Goal: Task Accomplishment & Management: Use online tool/utility

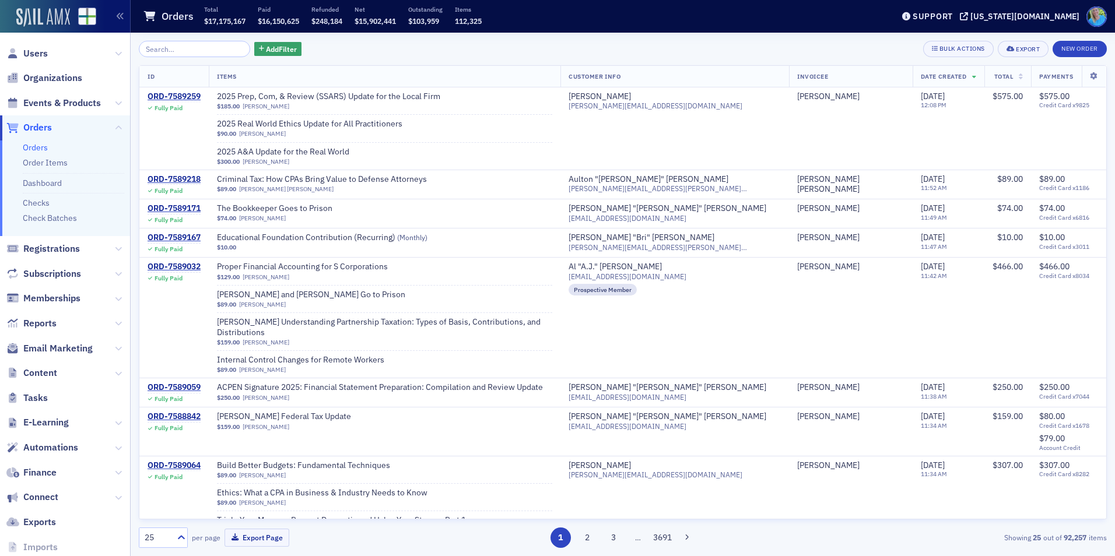
click at [48, 24] on img at bounding box center [43, 17] width 54 height 19
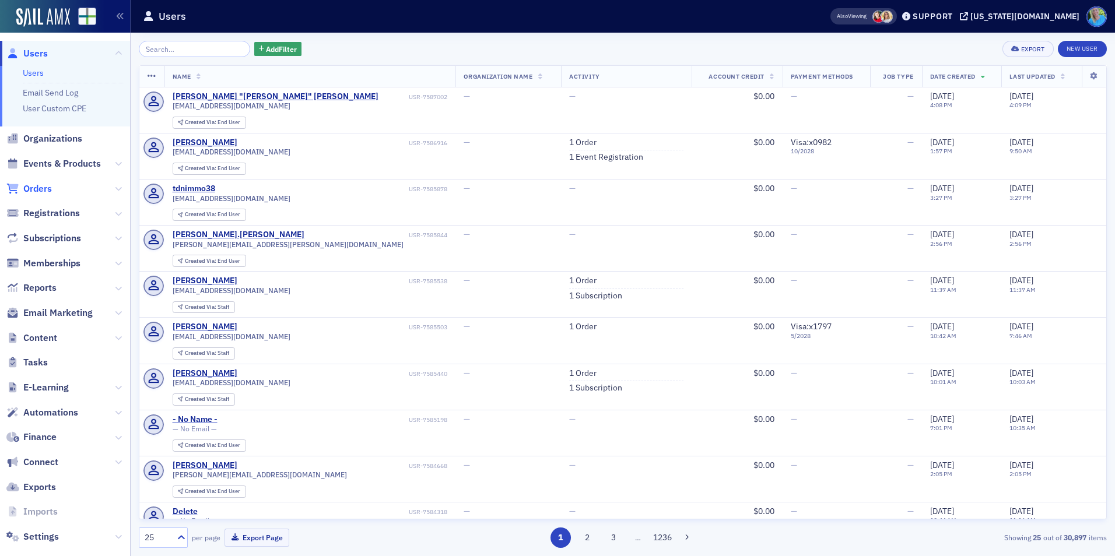
click at [40, 191] on span "Orders" at bounding box center [37, 189] width 29 height 13
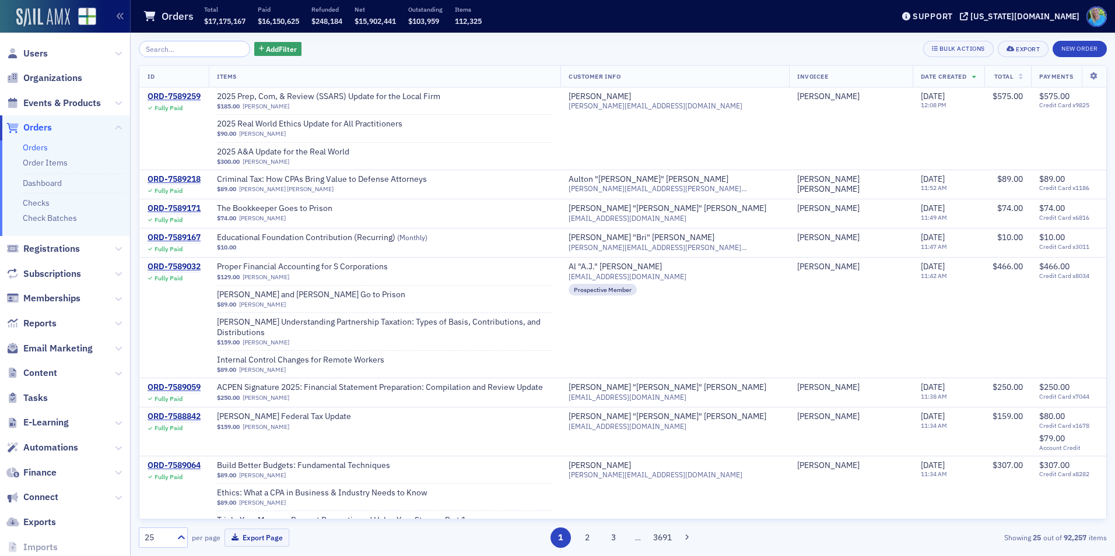
click at [45, 22] on img at bounding box center [43, 17] width 54 height 19
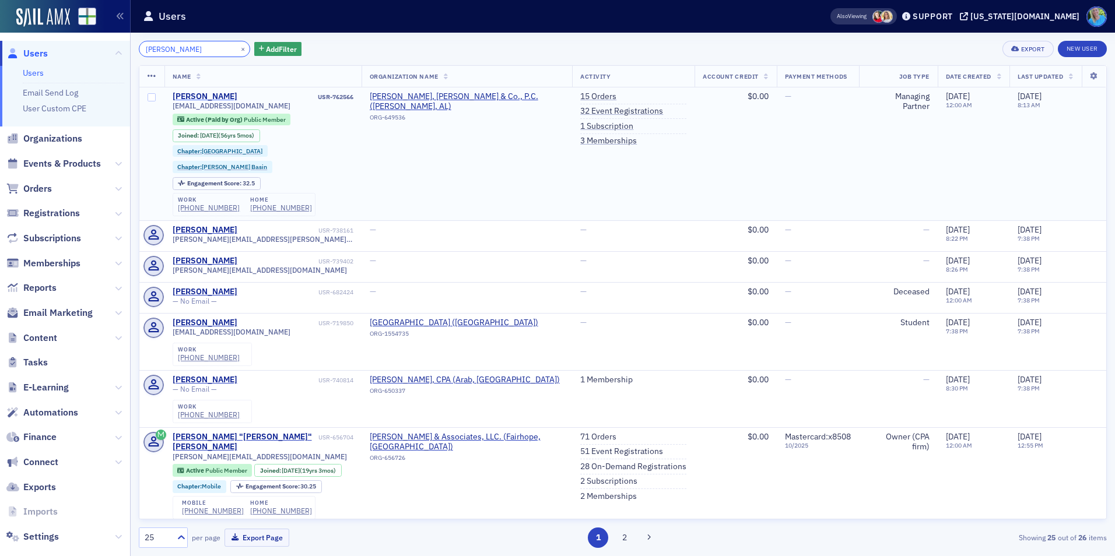
type input "johnny fricke"
click at [216, 96] on div "Johnny Fricke" at bounding box center [205, 97] width 65 height 10
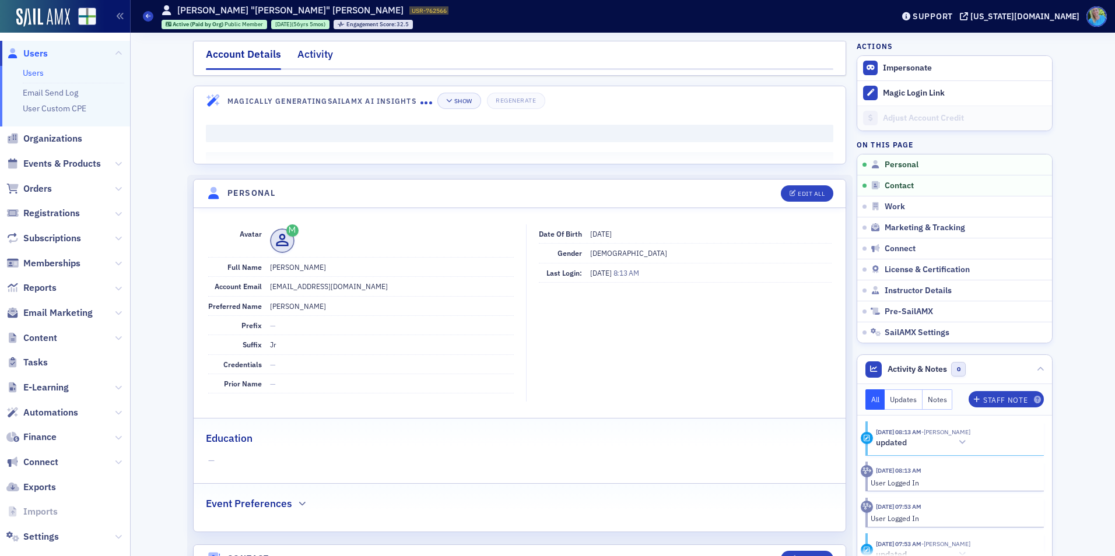
click at [314, 61] on div "Activity" at bounding box center [315, 58] width 36 height 22
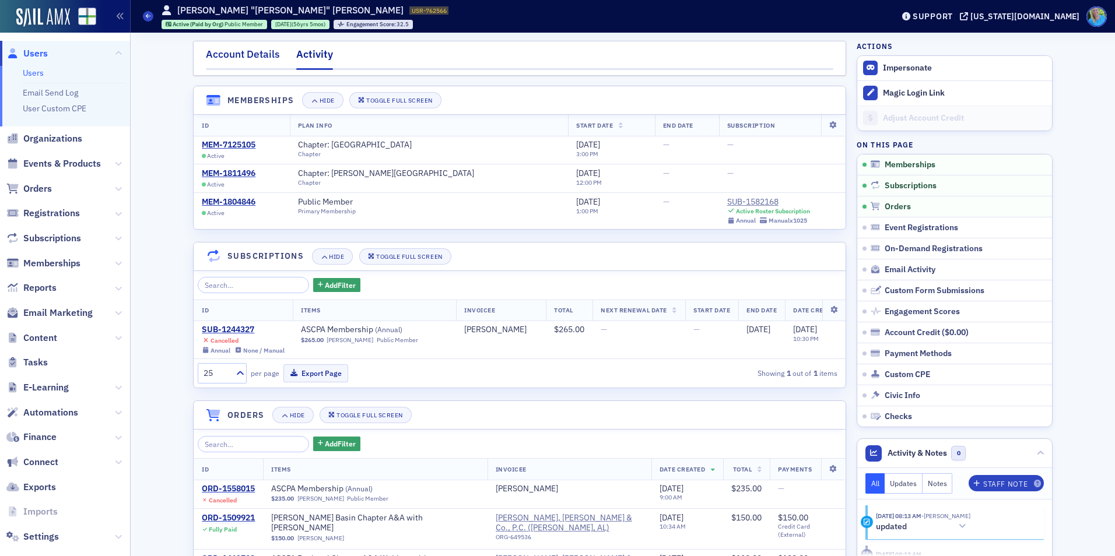
click at [230, 57] on div "Account Details" at bounding box center [243, 58] width 74 height 22
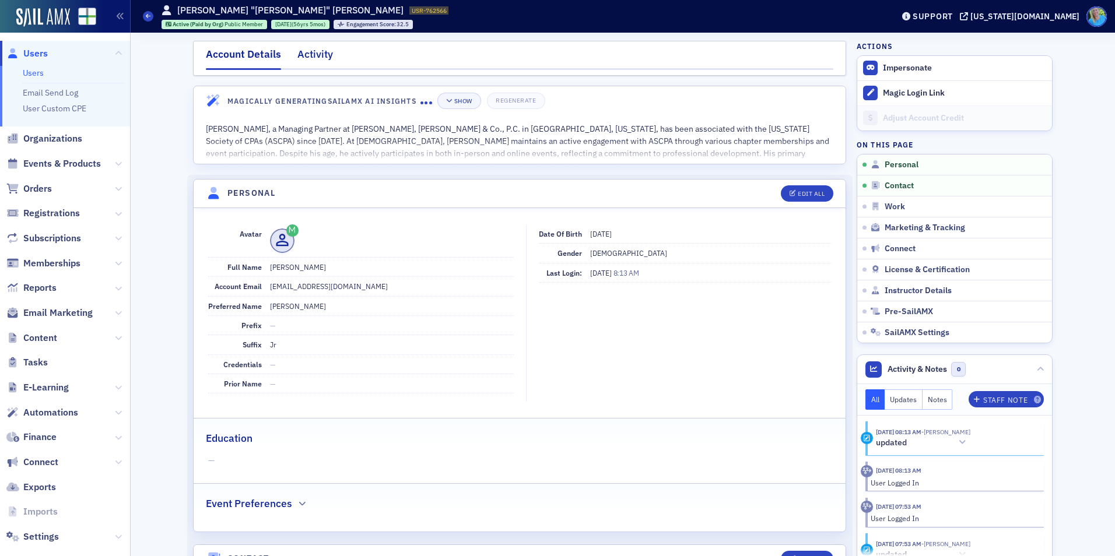
click at [304, 59] on div "Activity" at bounding box center [315, 58] width 36 height 22
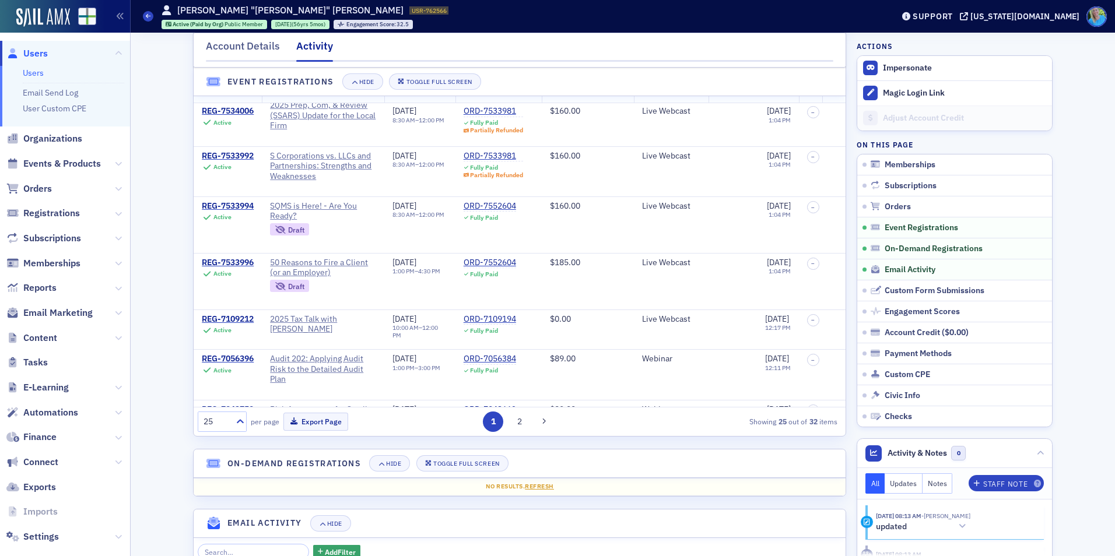
scroll to position [817, 0]
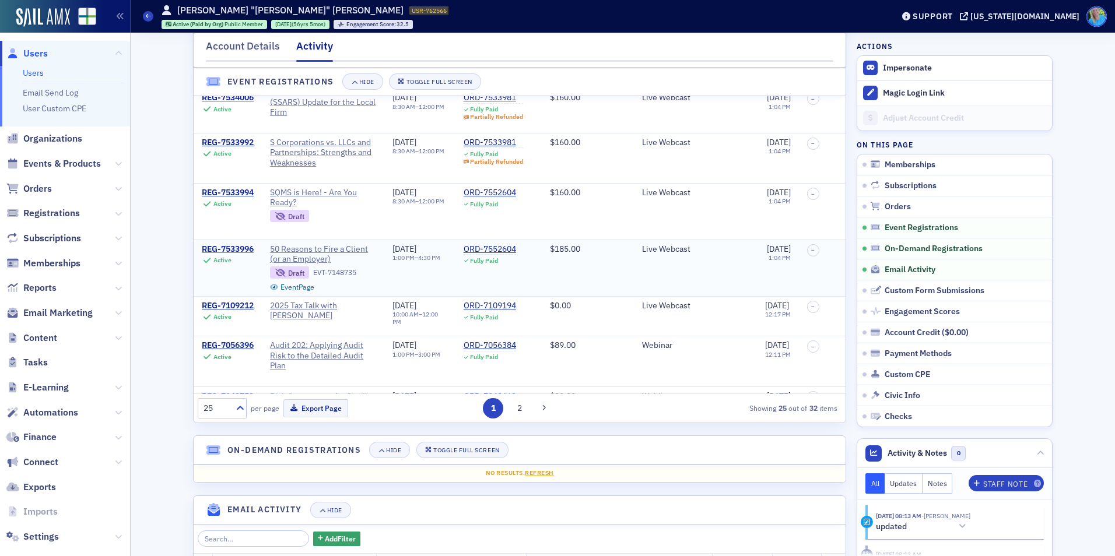
click at [239, 250] on div "REG-7533996" at bounding box center [228, 249] width 52 height 10
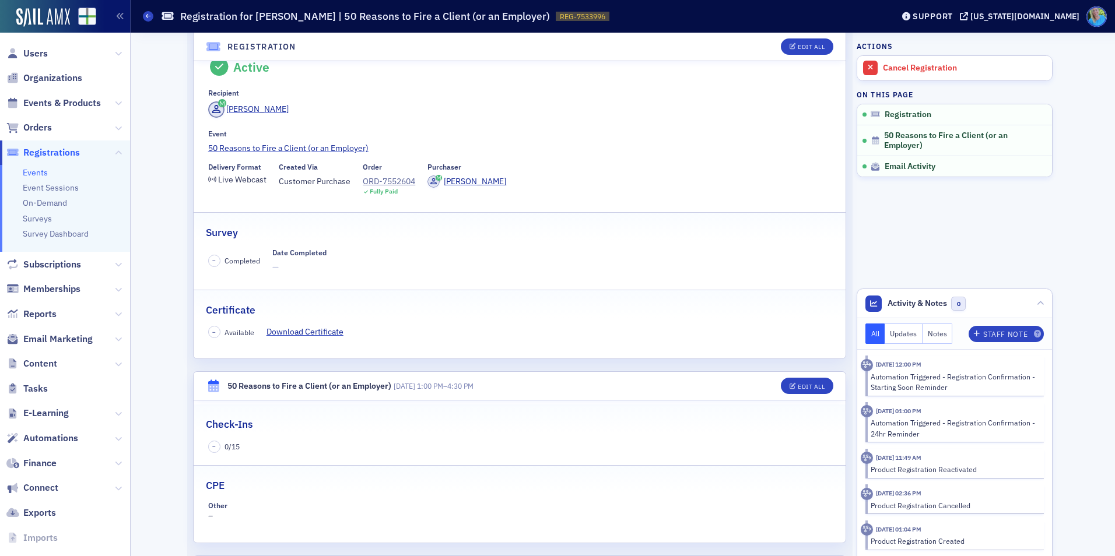
scroll to position [26, 0]
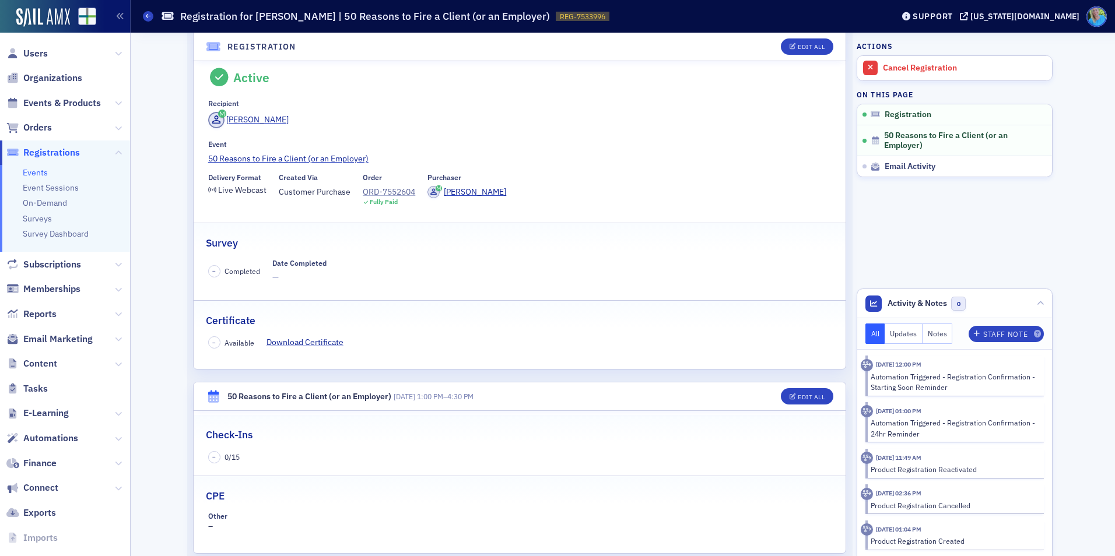
click at [387, 191] on div "ORD-7552604" at bounding box center [389, 192] width 52 height 12
click at [253, 115] on div "Johnny Fricke" at bounding box center [257, 120] width 62 height 12
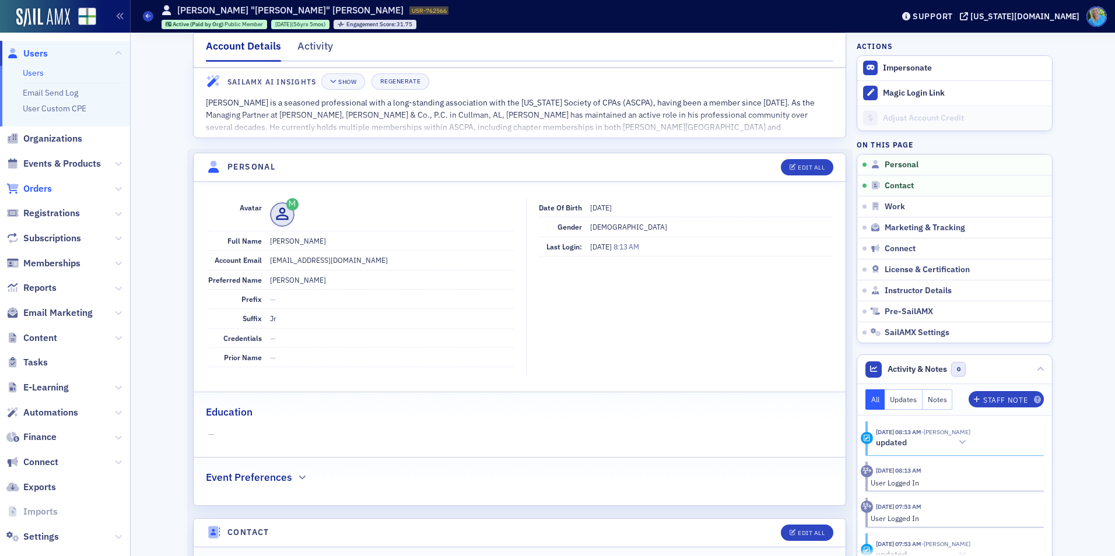
click at [40, 188] on span "Orders" at bounding box center [37, 189] width 29 height 13
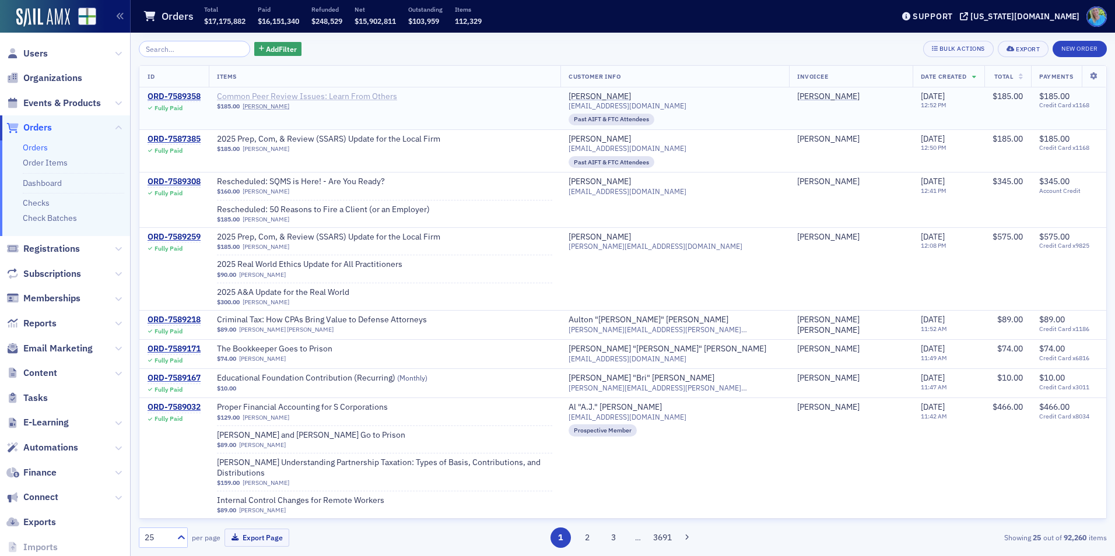
click at [319, 96] on span "Common Peer Review Issues: Learn From Others" at bounding box center [307, 97] width 180 height 10
click at [70, 103] on span "Events & Products" at bounding box center [62, 103] width 78 height 13
click at [164, 43] on input "search" at bounding box center [194, 49] width 111 height 16
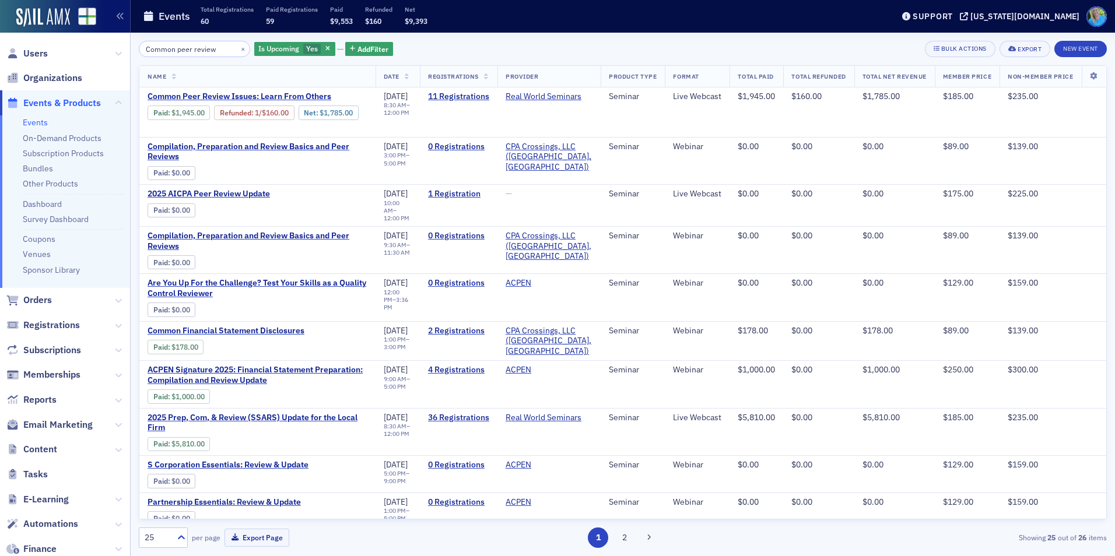
type input "Common peer review"
drag, startPoint x: 229, startPoint y: 50, endPoint x: 213, endPoint y: 50, distance: 15.7
click at [238, 50] on button "×" at bounding box center [243, 48] width 10 height 10
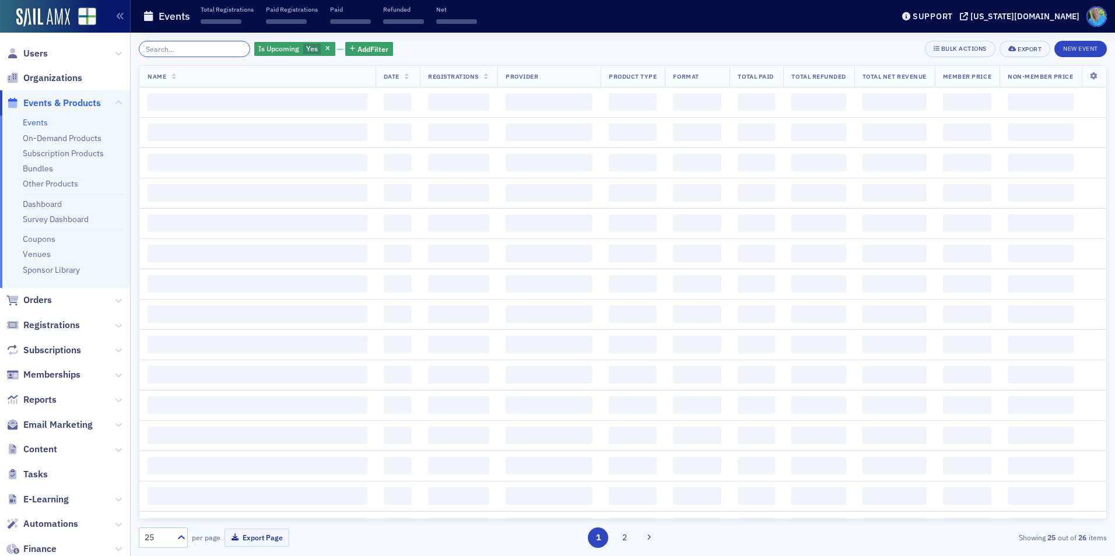
click at [213, 50] on input "search" at bounding box center [194, 49] width 111 height 16
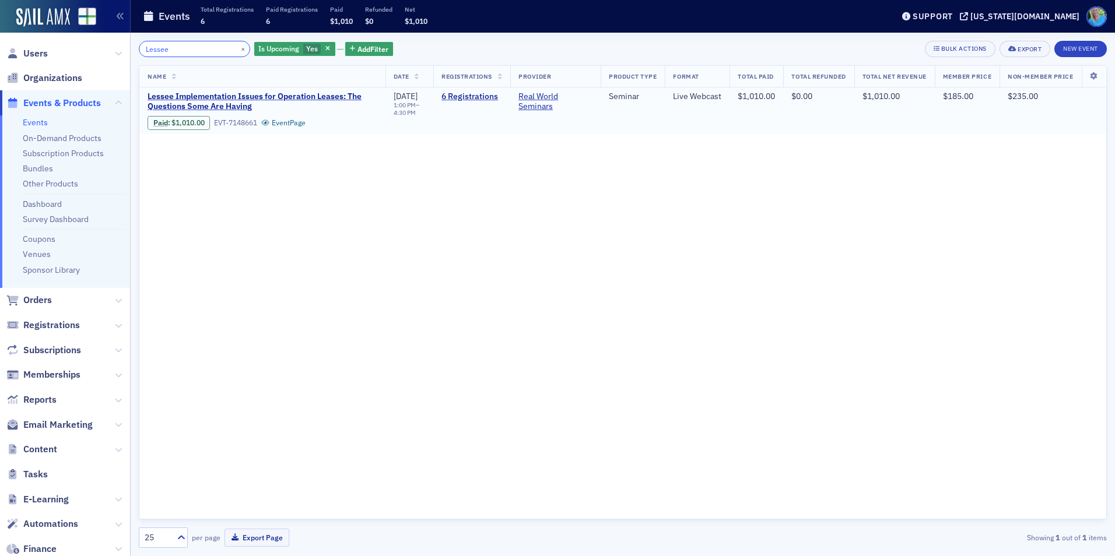
type input "Lessee"
click at [238, 47] on button "×" at bounding box center [243, 48] width 10 height 10
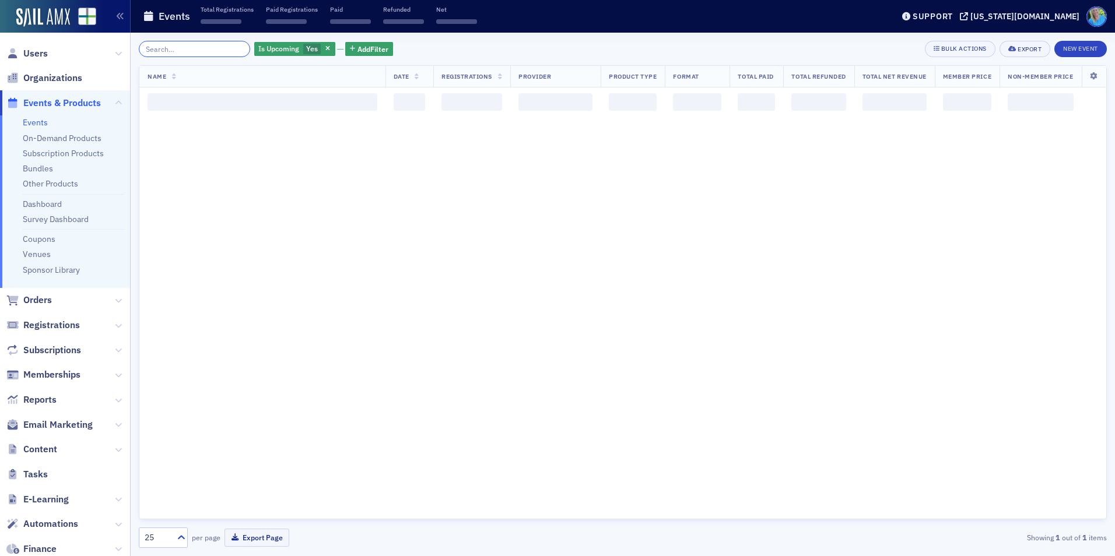
click at [217, 49] on input "search" at bounding box center [194, 49] width 111 height 16
click at [215, 48] on input "search" at bounding box center [194, 49] width 111 height 16
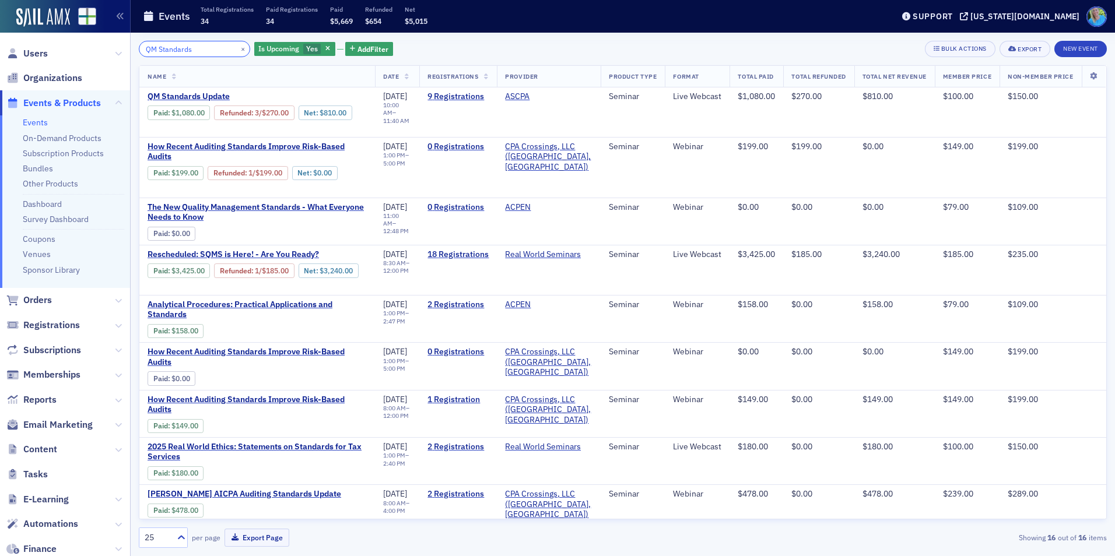
type input "QM Standards"
drag, startPoint x: 39, startPoint y: 293, endPoint x: 31, endPoint y: 314, distance: 21.8
click at [39, 295] on span "Orders" at bounding box center [65, 300] width 130 height 25
click at [33, 306] on span "Orders" at bounding box center [65, 300] width 130 height 25
click at [37, 299] on span "Orders" at bounding box center [37, 300] width 29 height 13
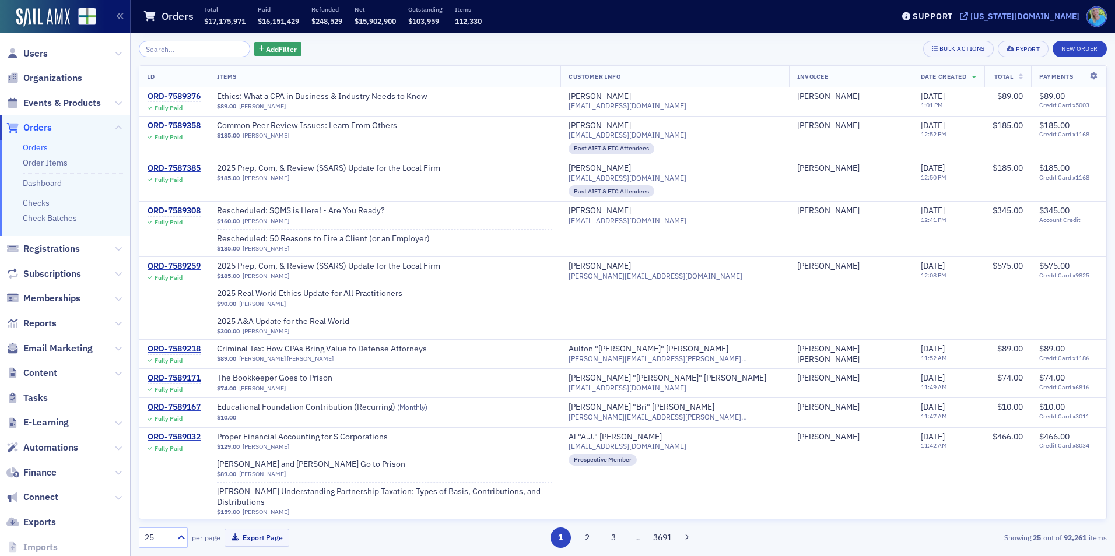
click at [1053, 13] on div "[US_STATE][DOMAIN_NAME]" at bounding box center [1025, 16] width 109 height 10
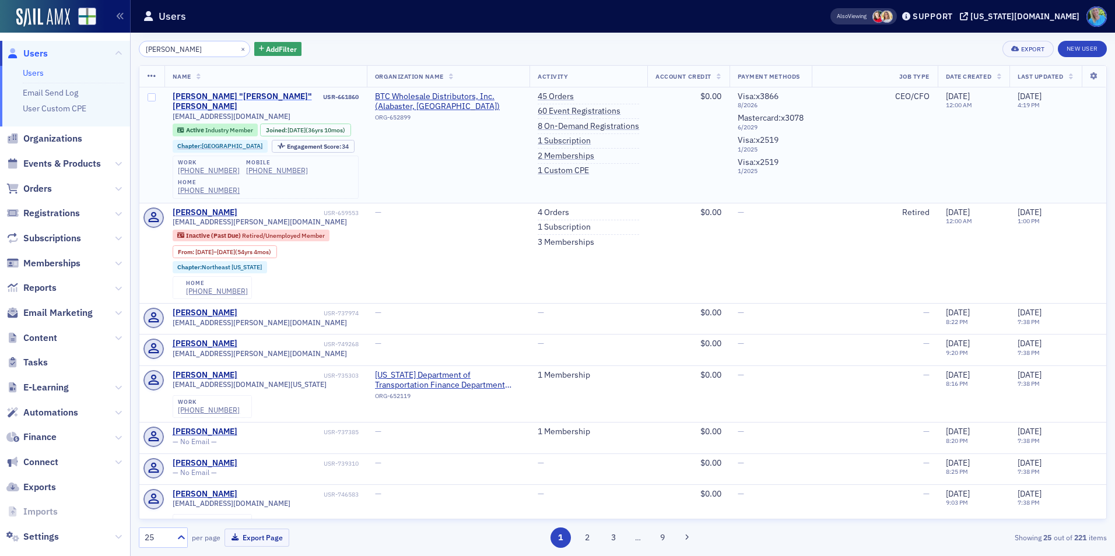
type input "bill curlee"
click at [242, 96] on div "William "Bill" Curlee" at bounding box center [247, 102] width 149 height 20
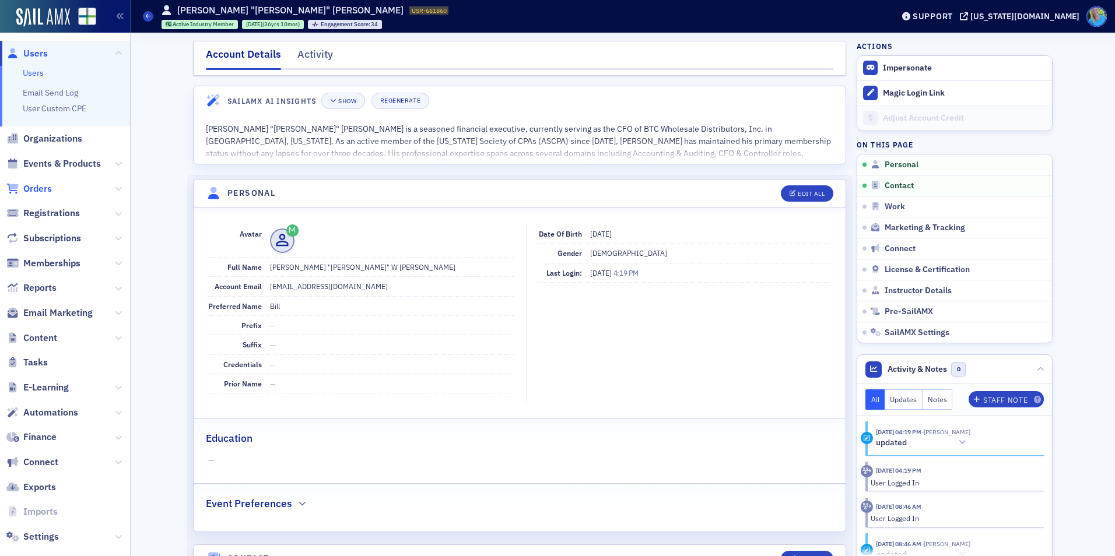
click at [50, 187] on span "Orders" at bounding box center [37, 189] width 29 height 13
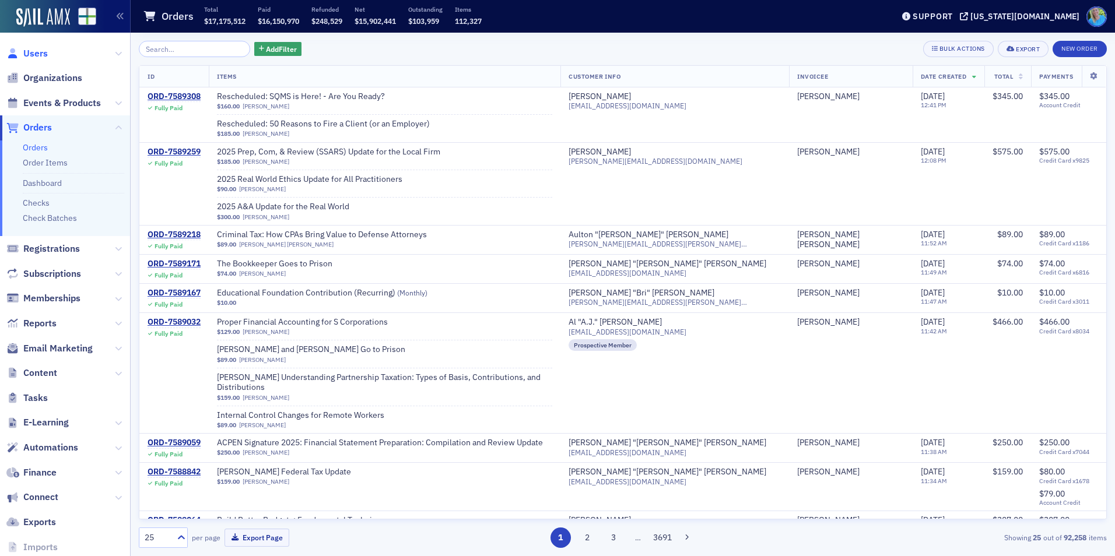
click at [41, 51] on span "Users" at bounding box center [35, 53] width 24 height 13
click at [162, 51] on input "search" at bounding box center [194, 49] width 111 height 16
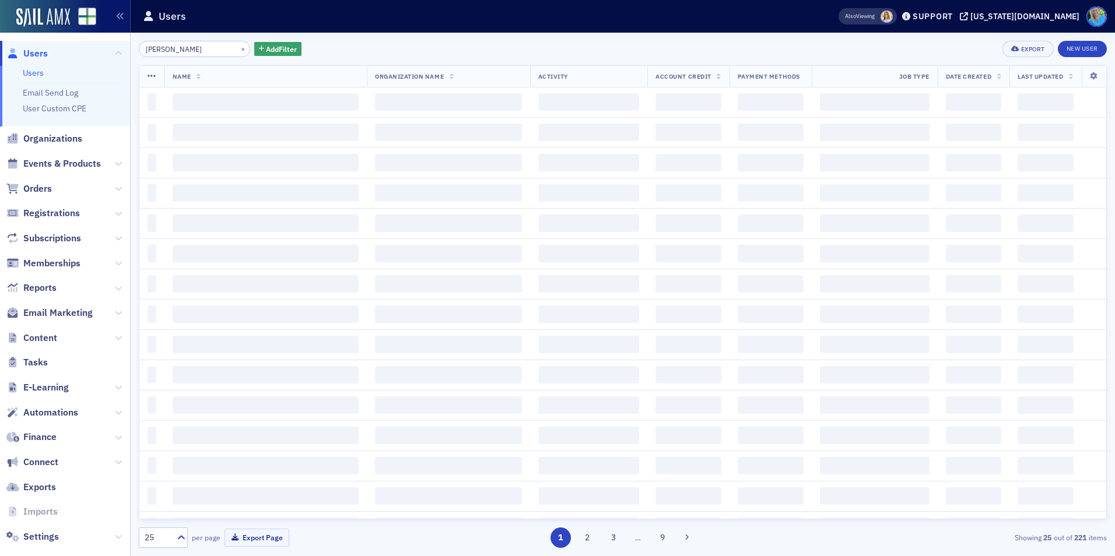
type input "bill curlee"
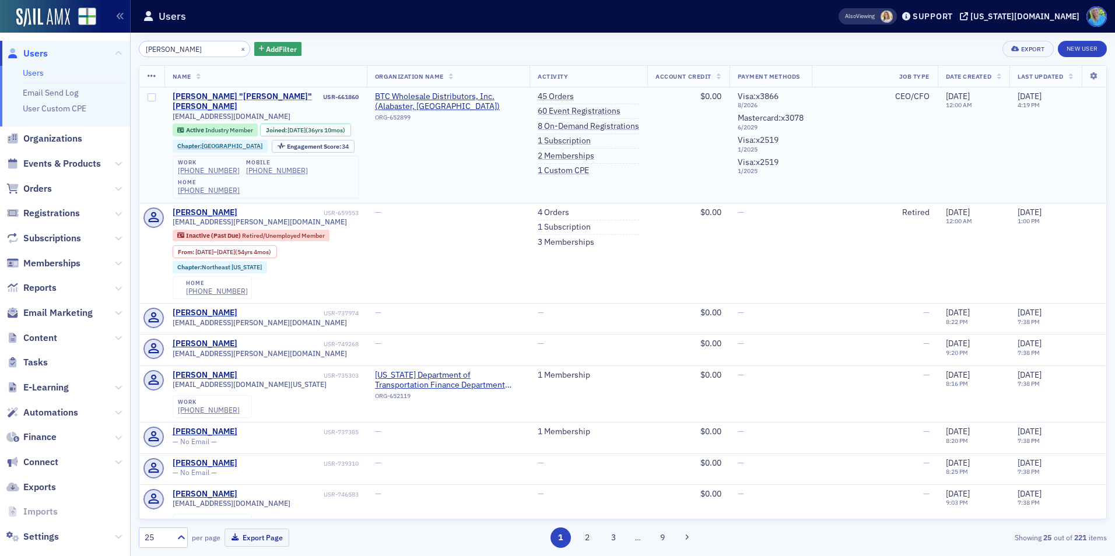
click at [202, 97] on div "William "Bill" Curlee" at bounding box center [247, 102] width 149 height 20
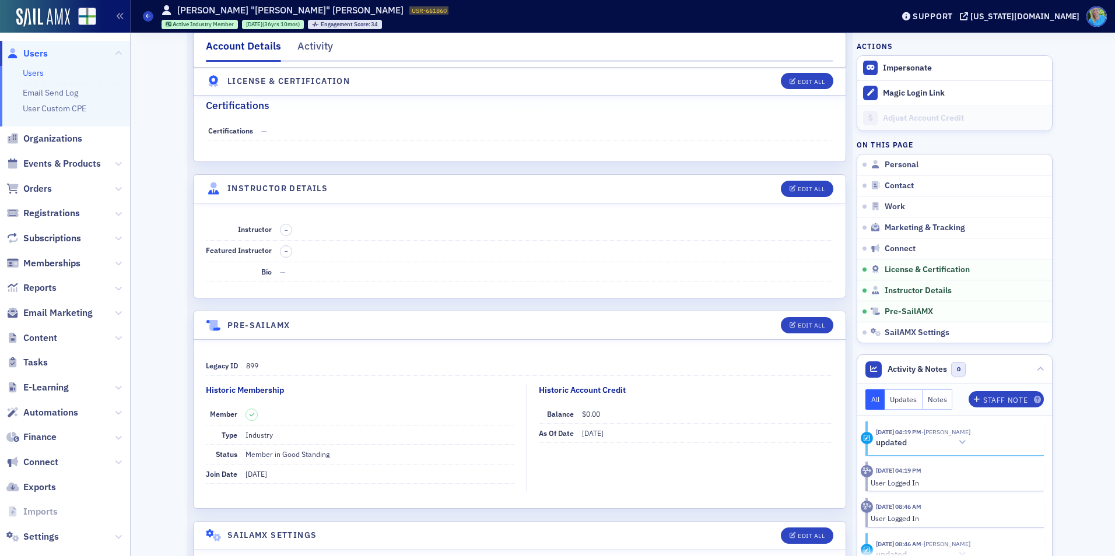
scroll to position [2083, 0]
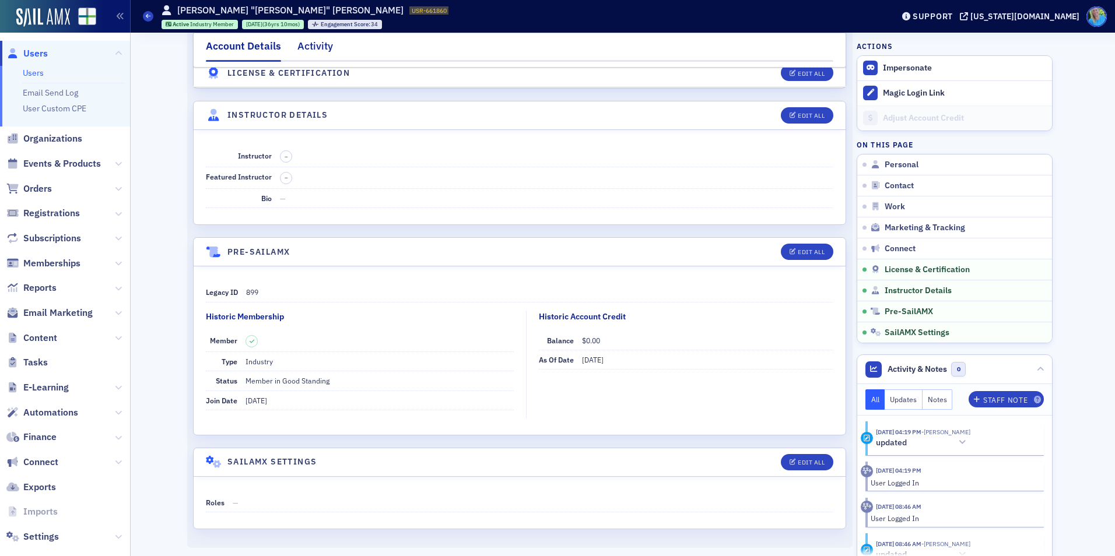
click at [318, 48] on div "Activity" at bounding box center [315, 49] width 36 height 22
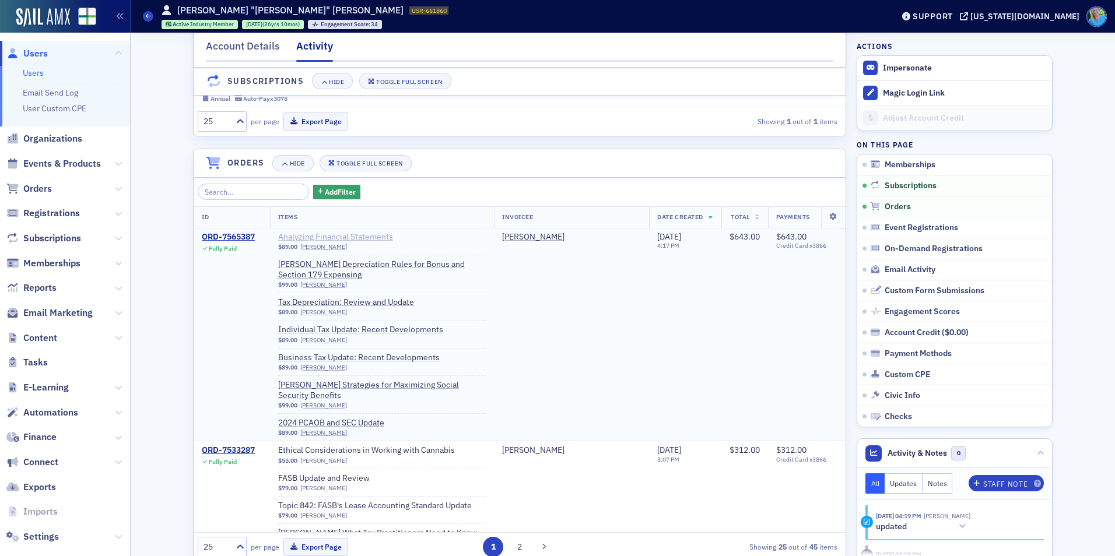
scroll to position [216, 0]
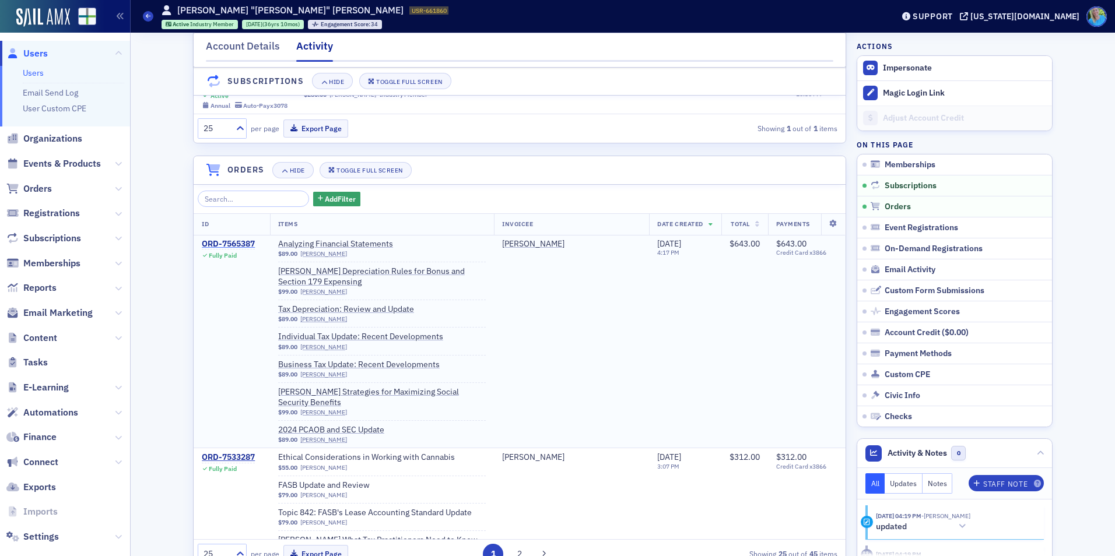
click at [245, 250] on div "ORD-7565387" at bounding box center [228, 244] width 53 height 10
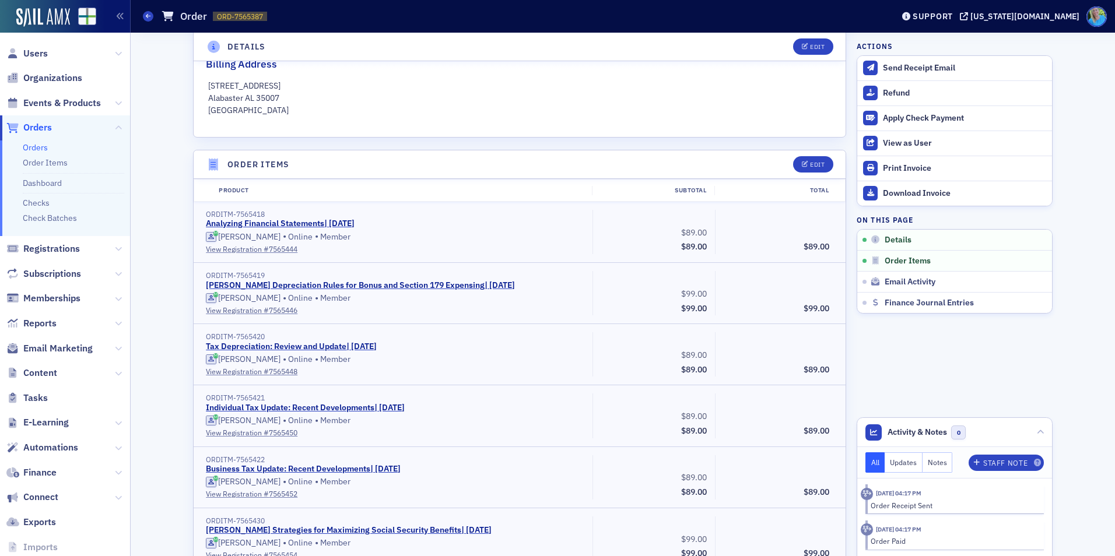
scroll to position [275, 0]
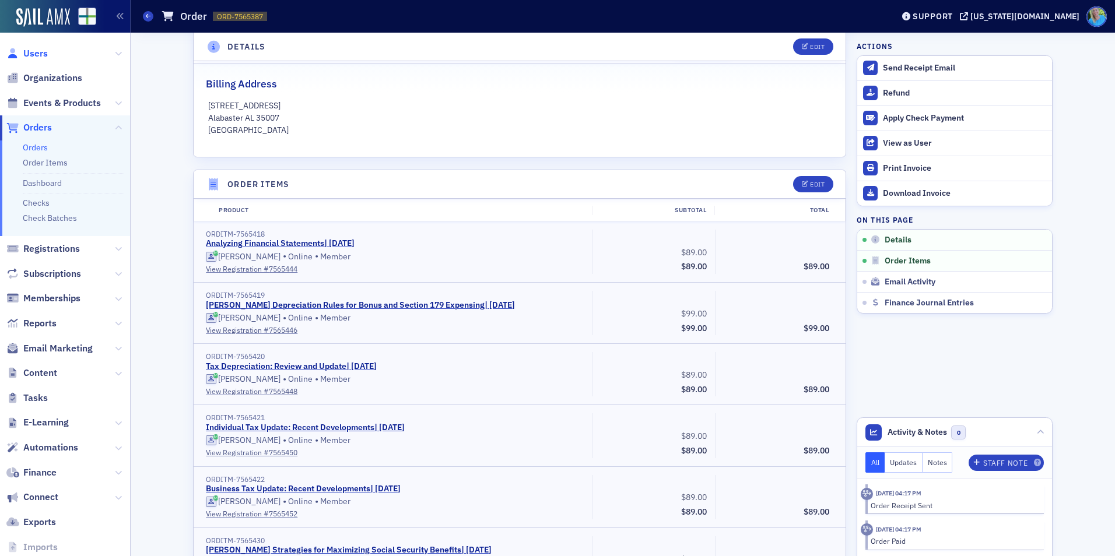
click at [46, 52] on span "Users" at bounding box center [35, 53] width 24 height 13
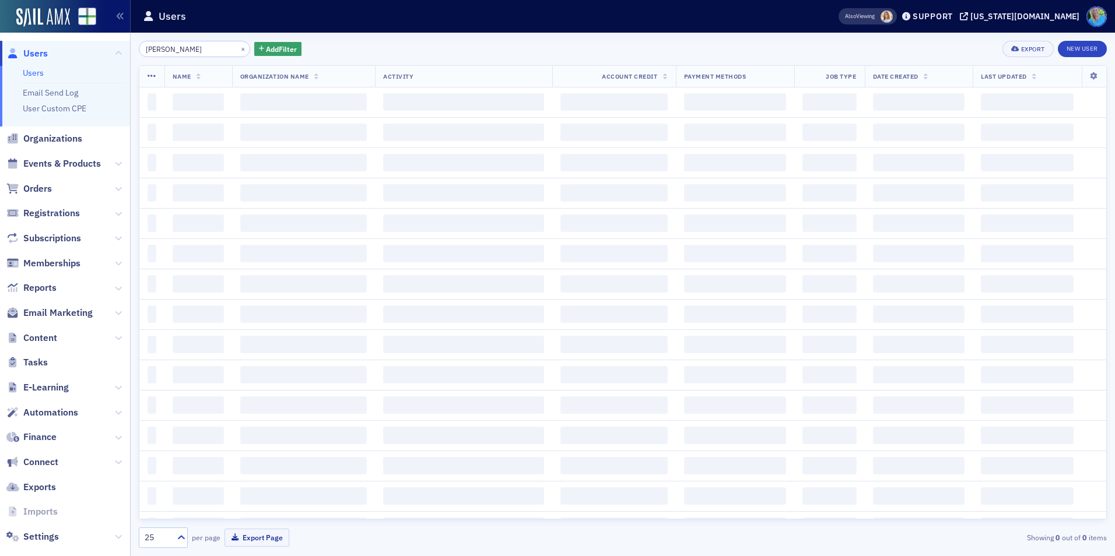
drag, startPoint x: 217, startPoint y: 52, endPoint x: 231, endPoint y: 55, distance: 14.3
click at [217, 52] on input "bill curlee" at bounding box center [194, 49] width 111 height 16
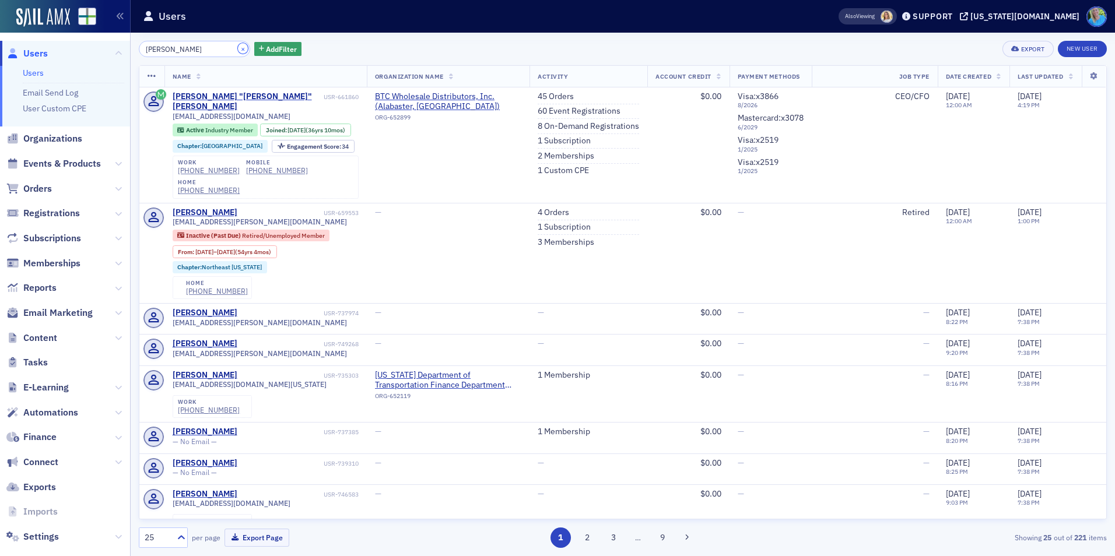
click at [238, 51] on button "×" at bounding box center [243, 48] width 10 height 10
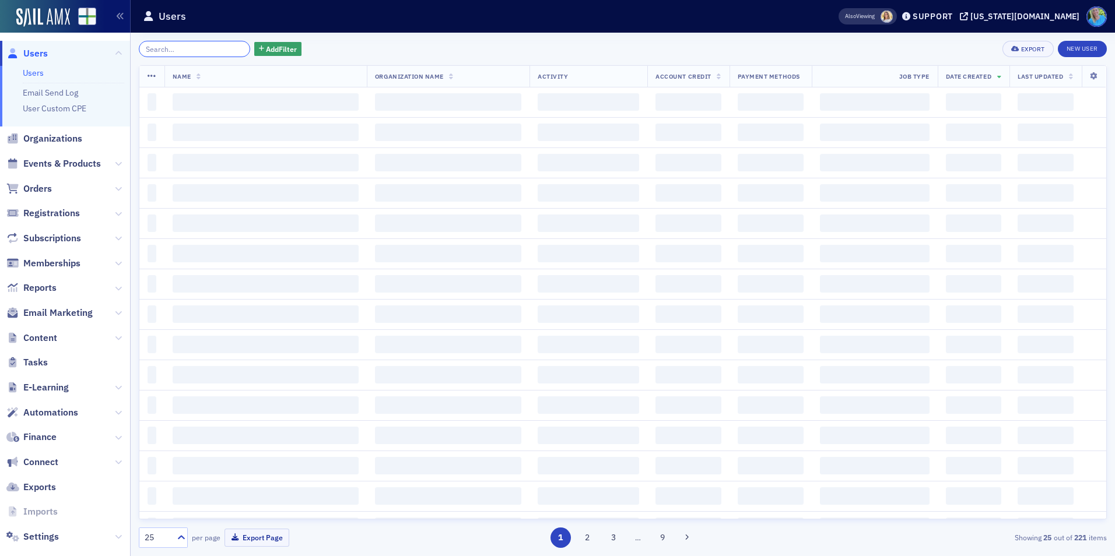
click at [211, 49] on input "search" at bounding box center [194, 49] width 111 height 16
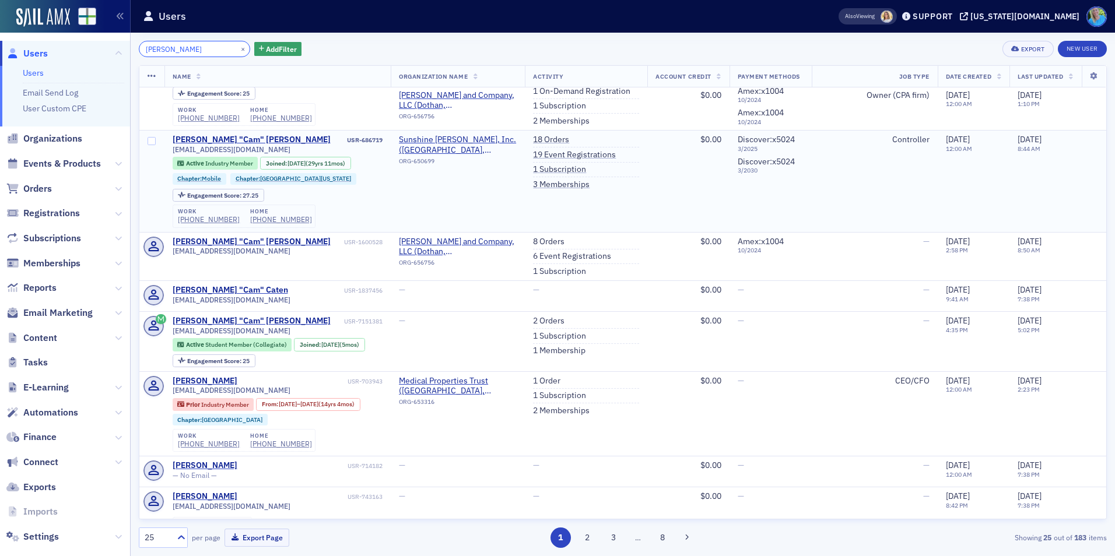
scroll to position [408, 0]
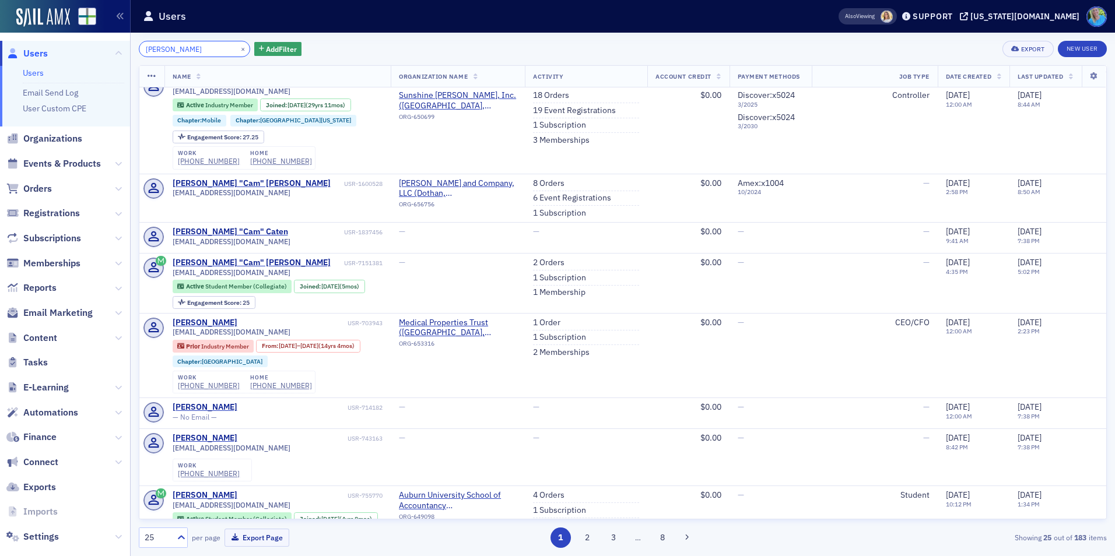
click at [157, 46] on input "cam pearce" at bounding box center [194, 49] width 111 height 16
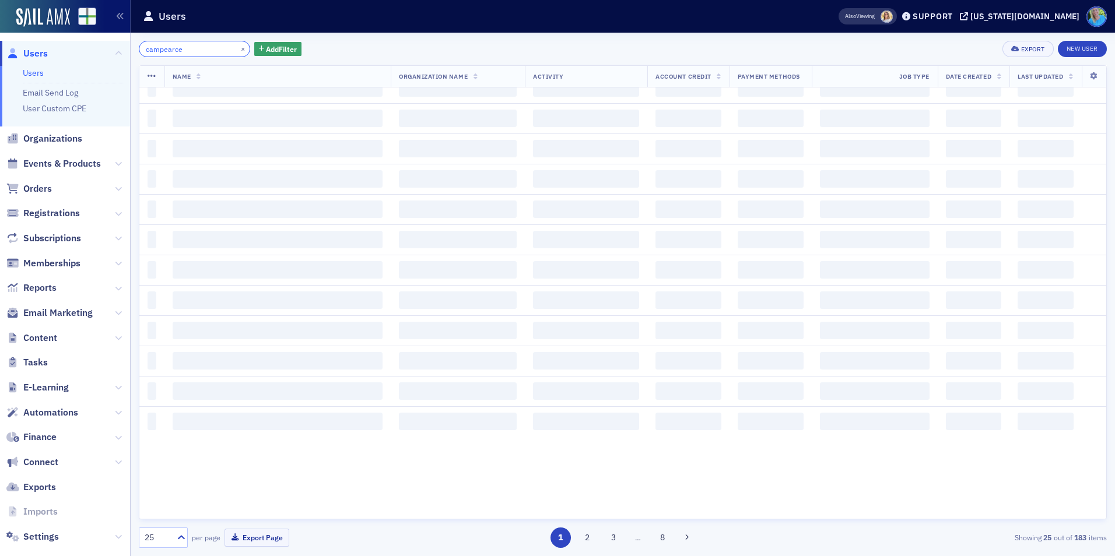
click at [182, 52] on input "campearce" at bounding box center [194, 49] width 111 height 16
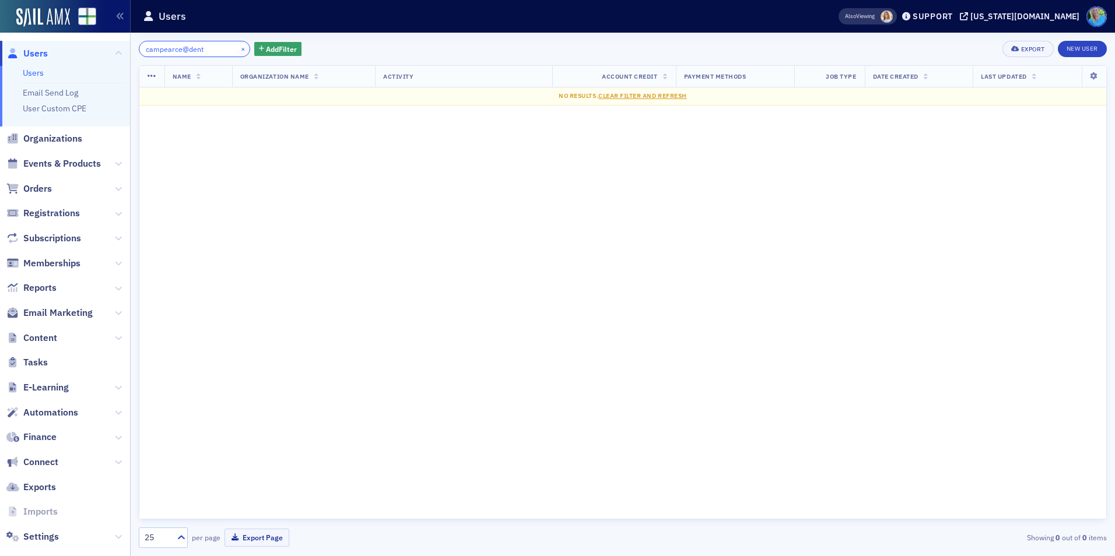
type input "campearce@dent"
drag, startPoint x: 233, startPoint y: 47, endPoint x: 223, endPoint y: 51, distance: 10.5
click at [238, 49] on button "×" at bounding box center [243, 48] width 10 height 10
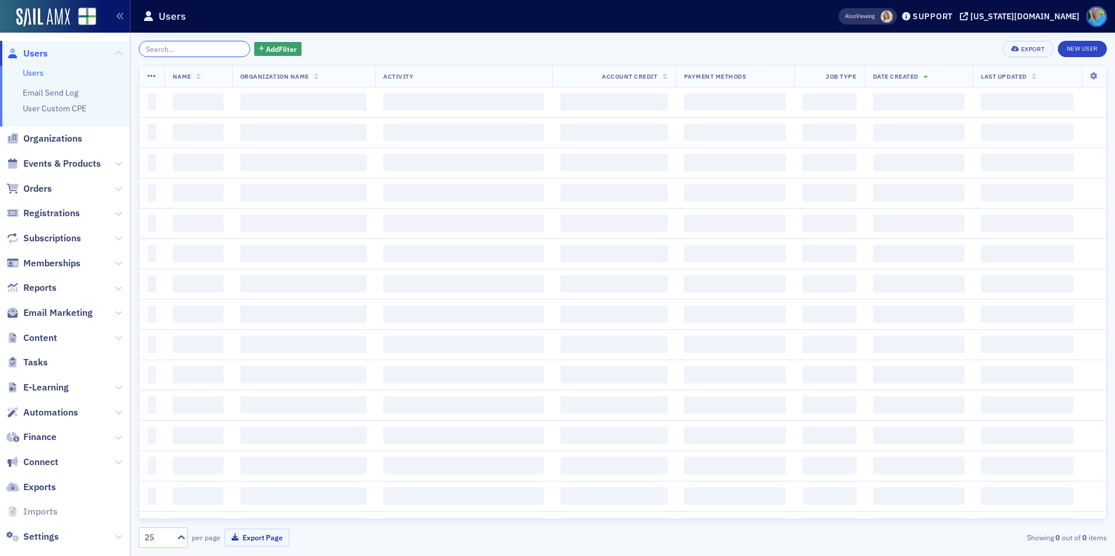
click at [223, 51] on input "search" at bounding box center [194, 49] width 111 height 16
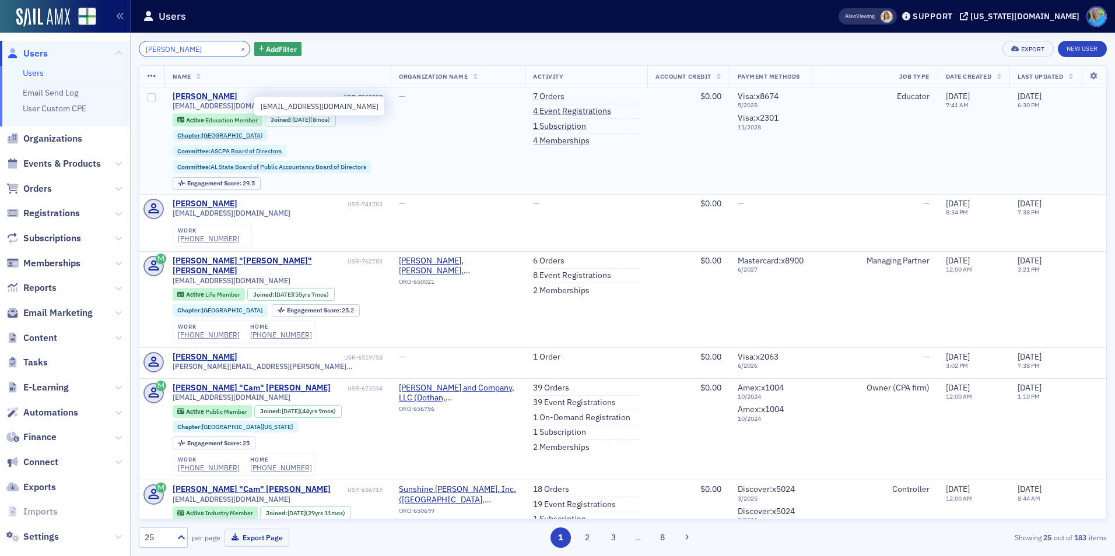
type input "Cam Pearce"
click at [198, 102] on span "ccarr2@samford.edu" at bounding box center [232, 105] width 118 height 9
click at [196, 96] on div "Cam Pearce" at bounding box center [205, 97] width 65 height 10
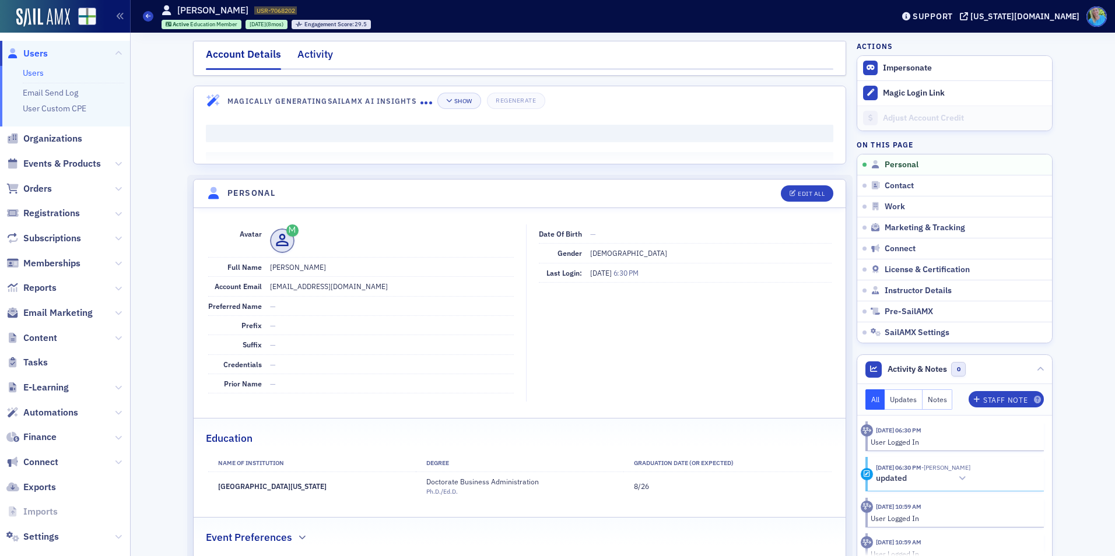
click at [308, 50] on div "Activity" at bounding box center [315, 58] width 36 height 22
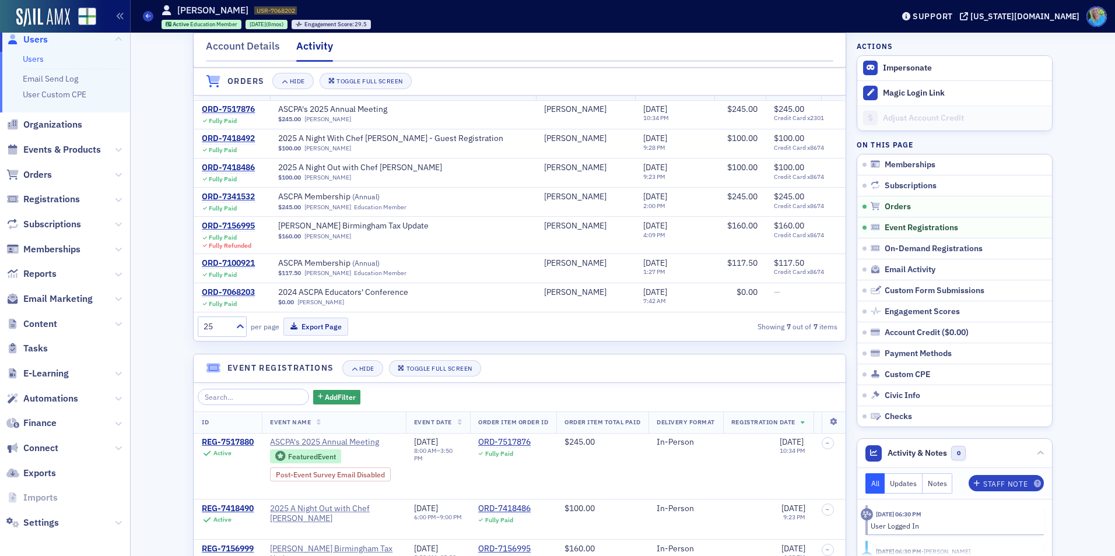
scroll to position [17, 0]
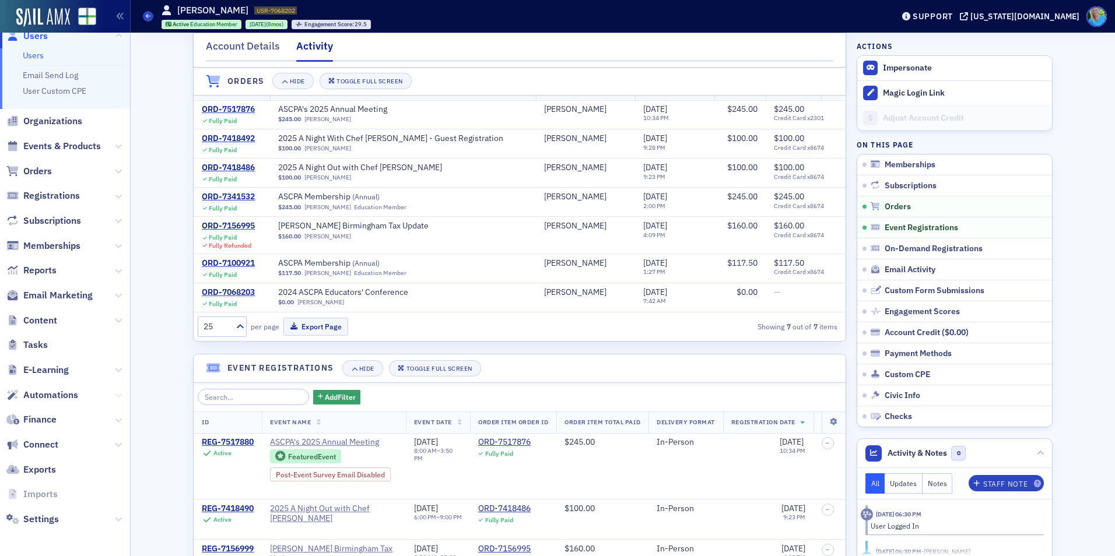
click at [115, 395] on icon at bounding box center [118, 395] width 7 height 7
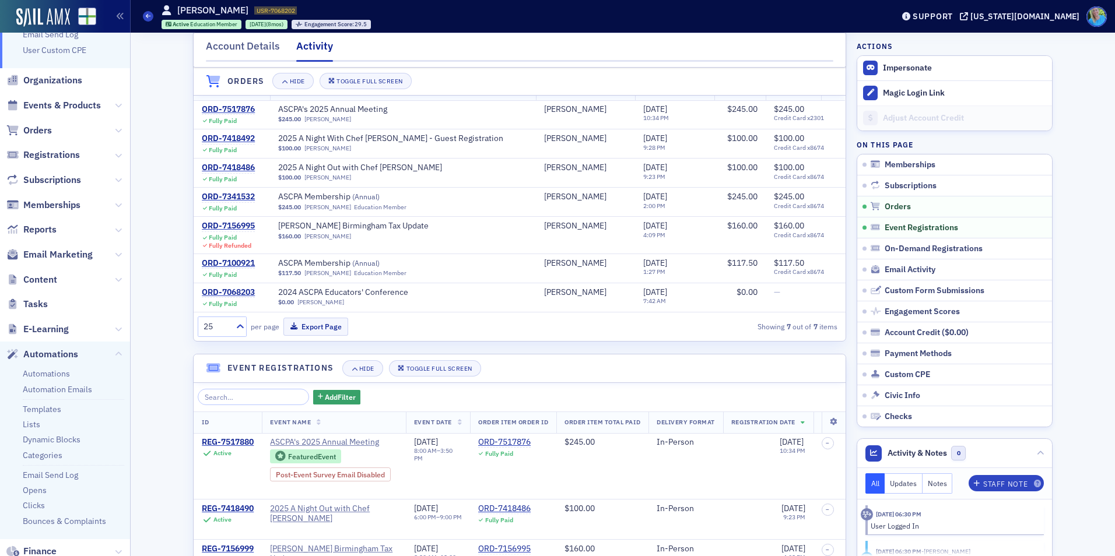
scroll to position [76, 0]
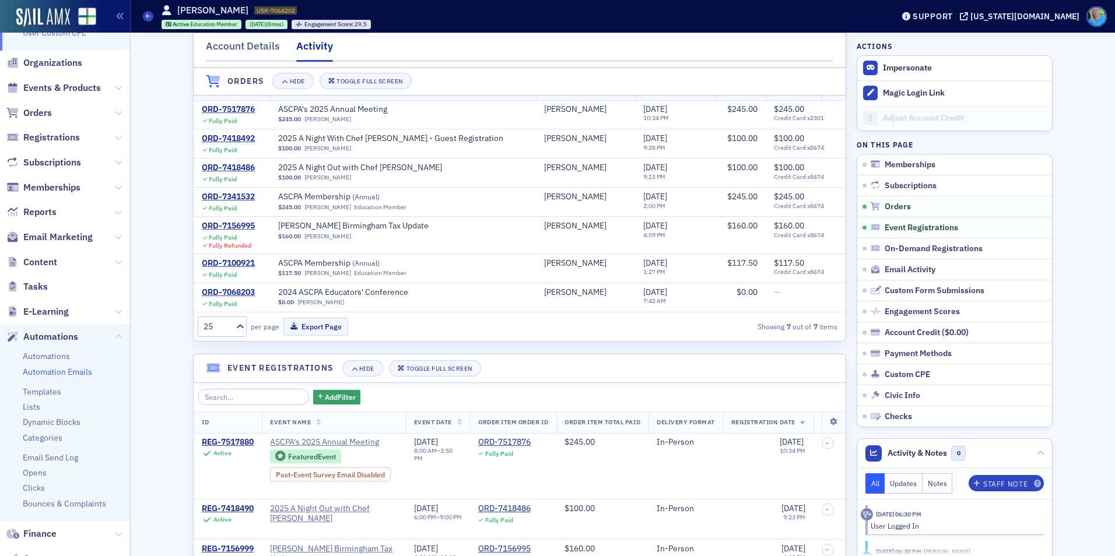
click at [75, 373] on link "Automation Emails" at bounding box center [57, 372] width 69 height 10
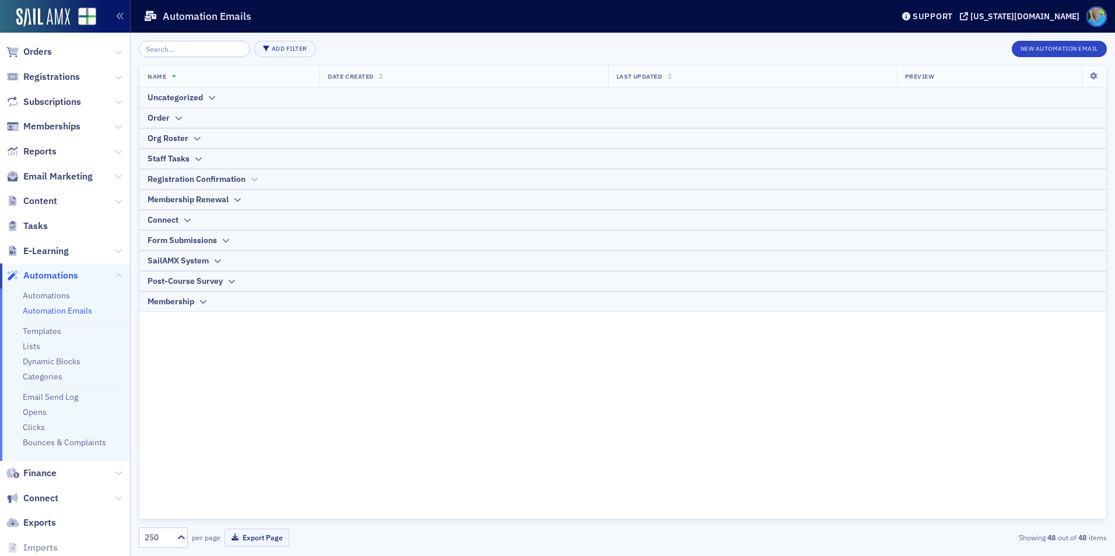
click at [215, 181] on div "Registration Confirmation" at bounding box center [197, 179] width 98 height 12
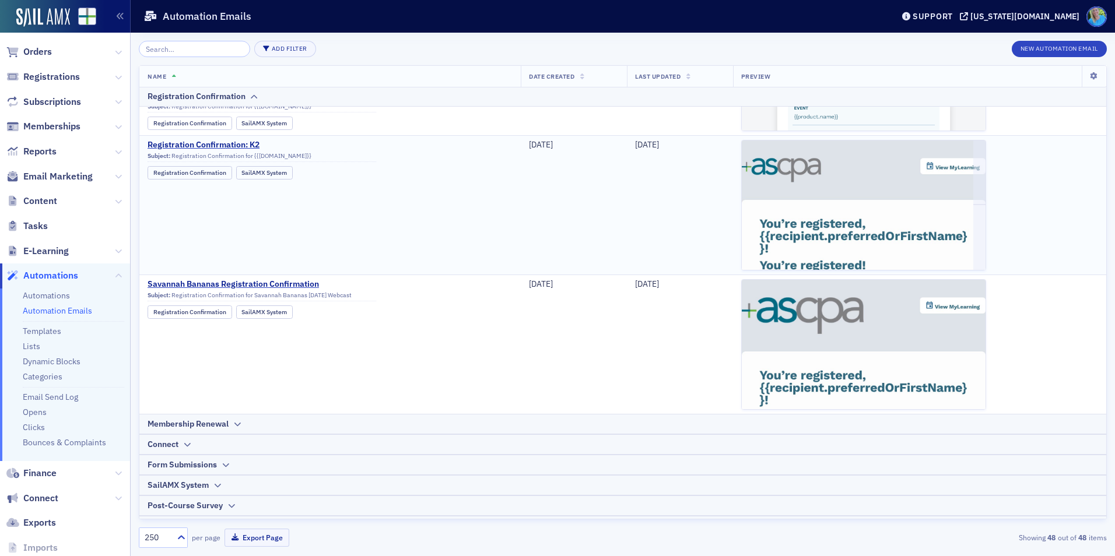
scroll to position [1047, 0]
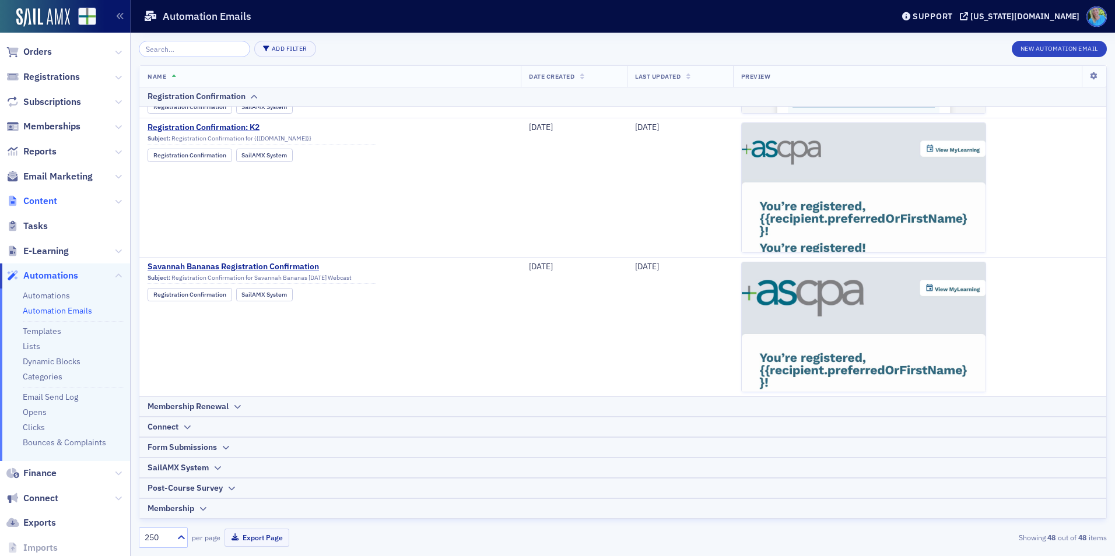
click at [56, 205] on span "Content" at bounding box center [40, 201] width 34 height 13
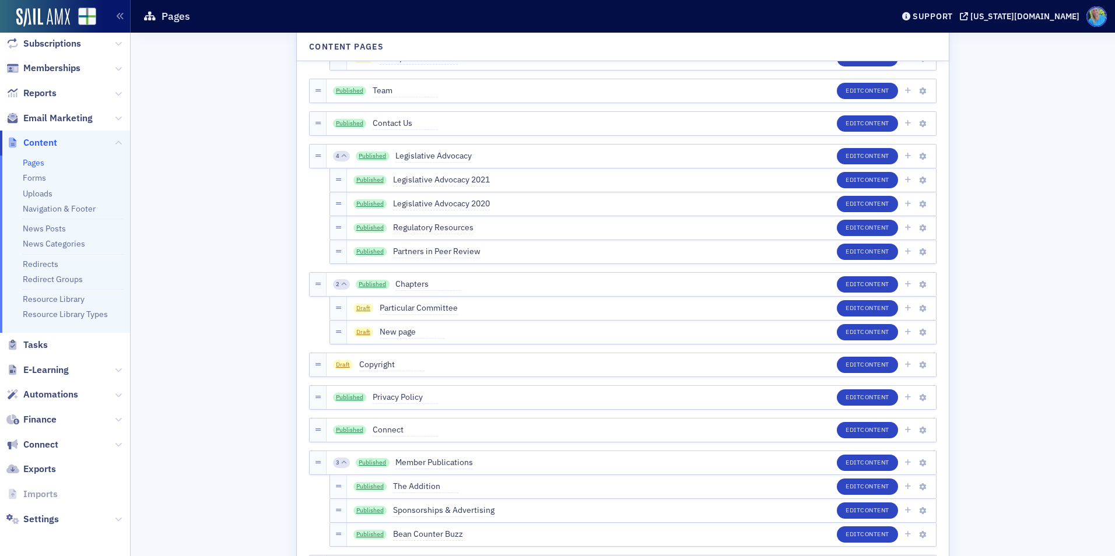
scroll to position [117, 0]
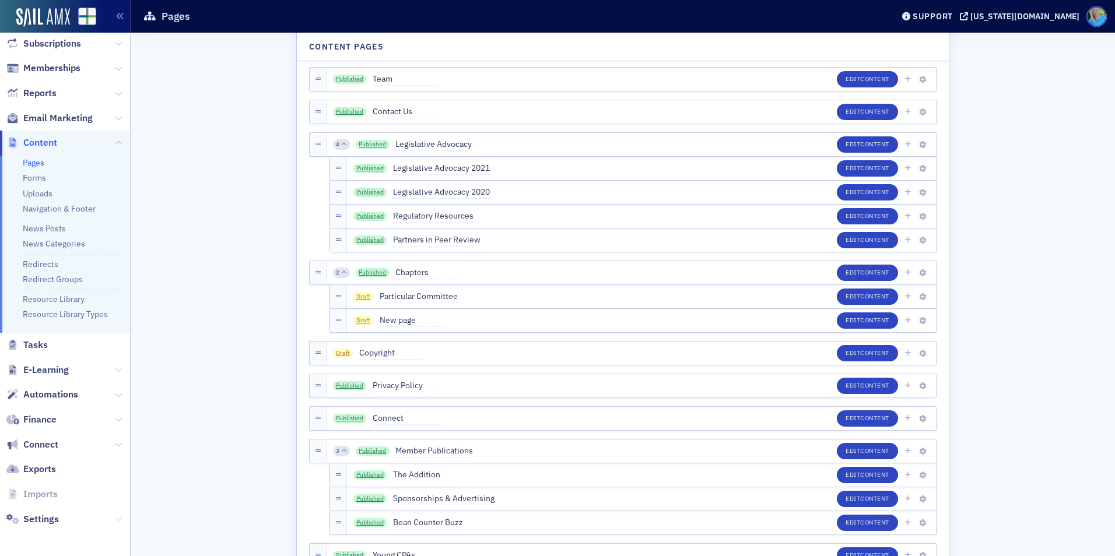
click at [115, 516] on icon at bounding box center [118, 519] width 7 height 7
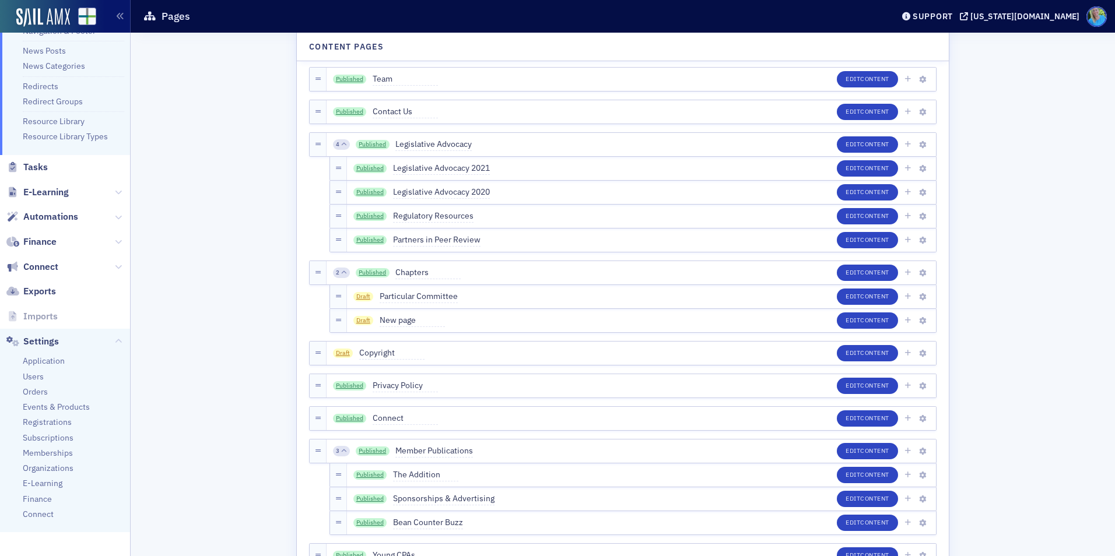
scroll to position [313, 0]
click at [66, 405] on span "Events & Products" at bounding box center [56, 406] width 67 height 11
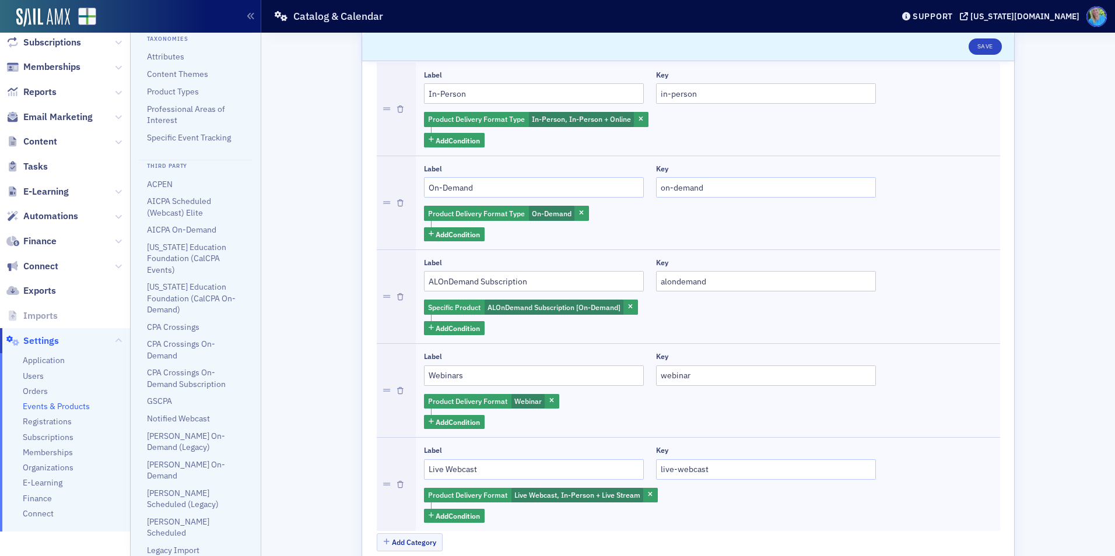
scroll to position [303, 0]
click at [176, 331] on link "CPA Crossings" at bounding box center [173, 326] width 52 height 10
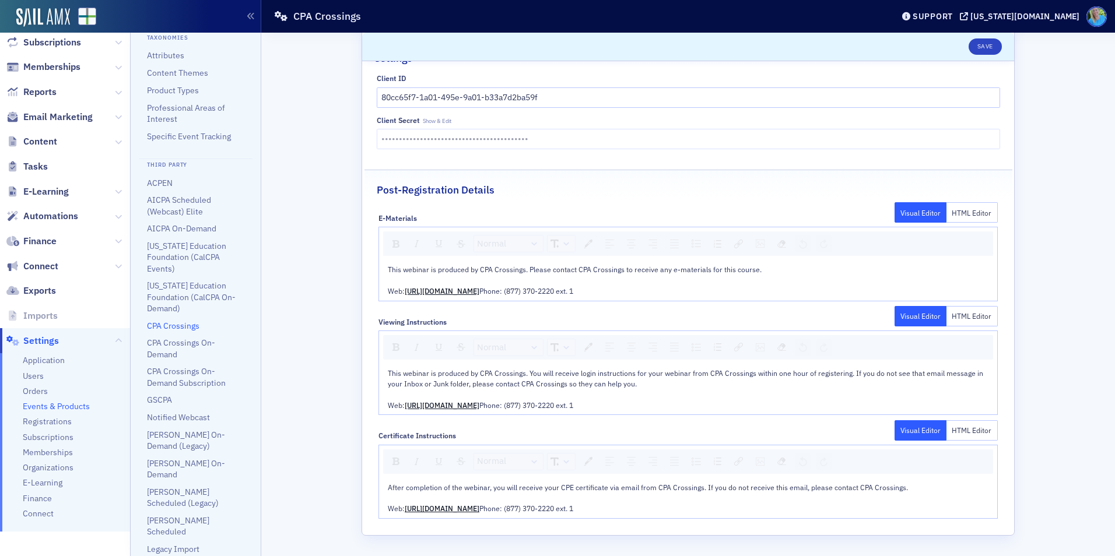
scroll to position [68, 0]
click at [844, 369] on span "This webinar is produced by CPA Crossings. You will receive login instructions …" at bounding box center [686, 389] width 597 height 41
click at [977, 44] on button "Save" at bounding box center [985, 46] width 33 height 16
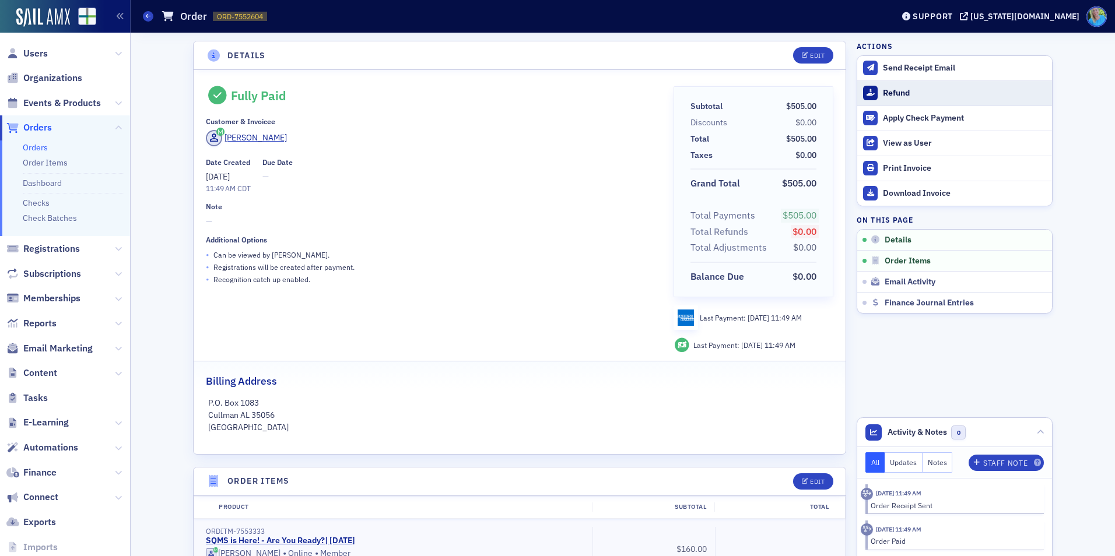
click at [883, 92] on div "Refund" at bounding box center [964, 93] width 163 height 10
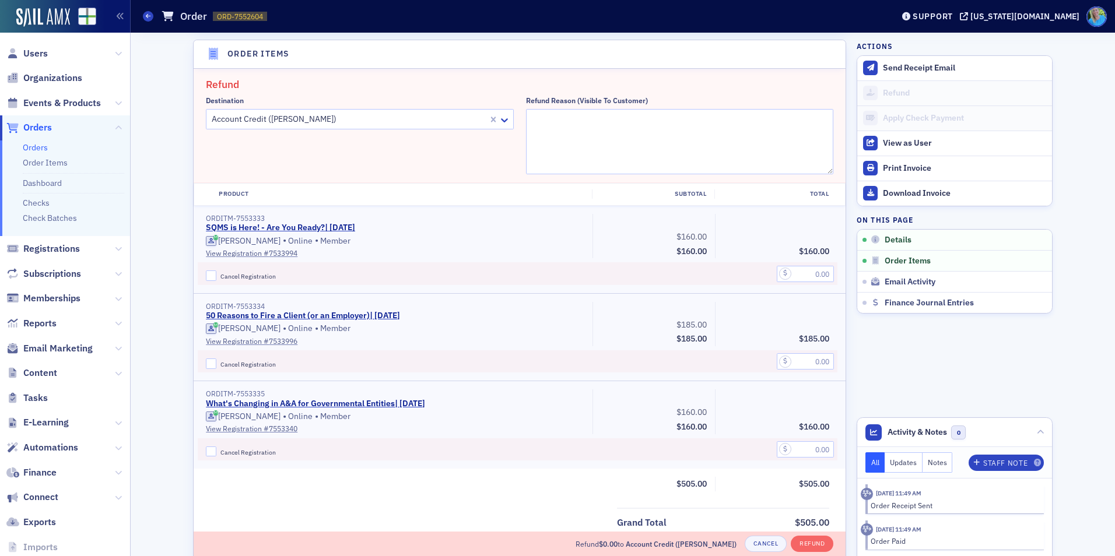
scroll to position [429, 0]
click at [207, 276] on input "Cancel Registration" at bounding box center [211, 274] width 10 height 10
checkbox input "true"
click at [206, 362] on input "Cancel Registration" at bounding box center [211, 363] width 10 height 10
checkbox input "true"
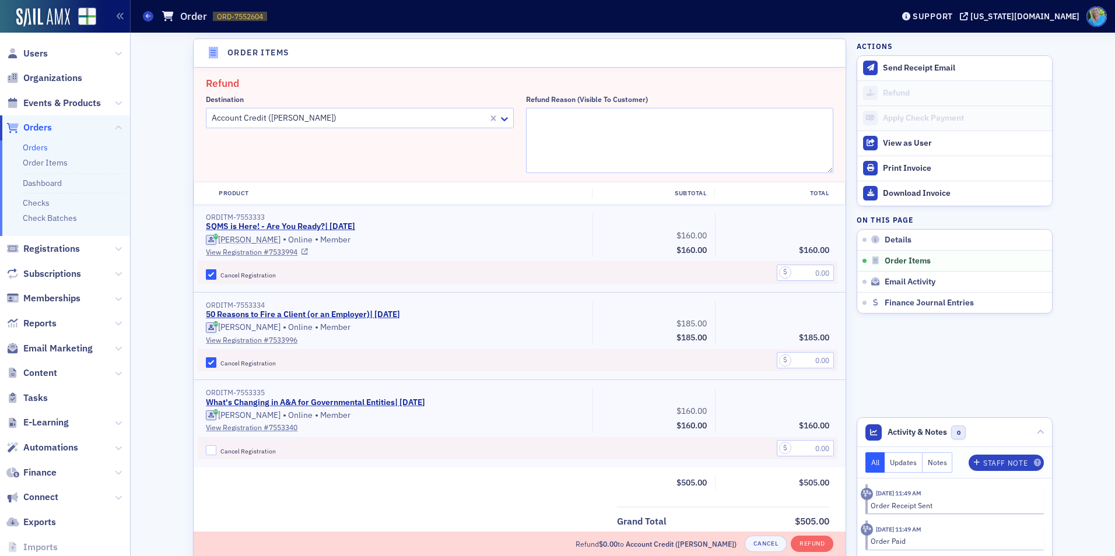
drag, startPoint x: 833, startPoint y: 268, endPoint x: 825, endPoint y: 271, distance: 8.1
click at [833, 268] on div at bounding box center [776, 272] width 122 height 23
click at [824, 271] on input "text" at bounding box center [805, 273] width 57 height 16
type input "160.00"
click at [806, 361] on input "text" at bounding box center [805, 360] width 57 height 16
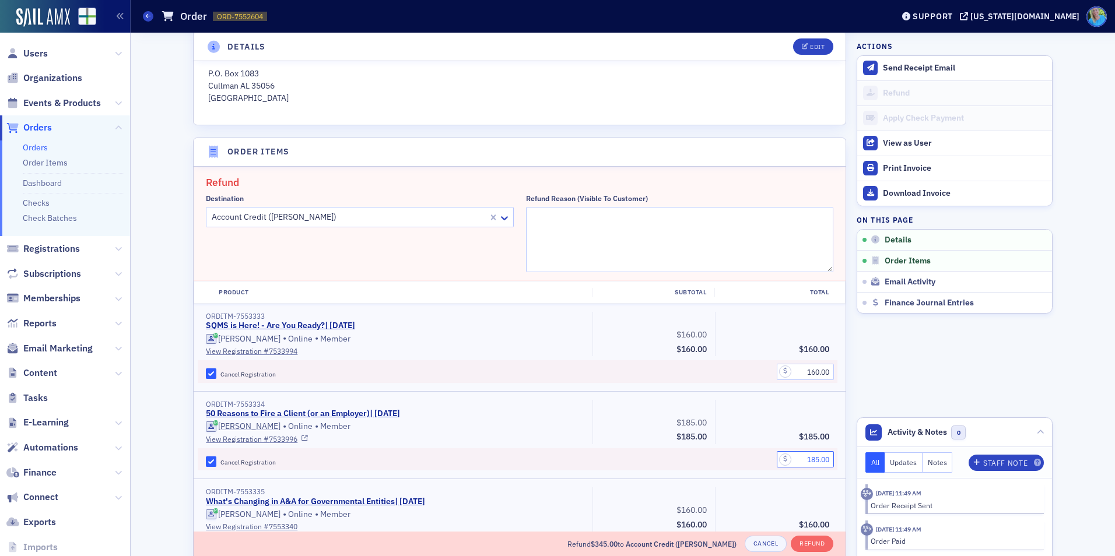
scroll to position [312, 0]
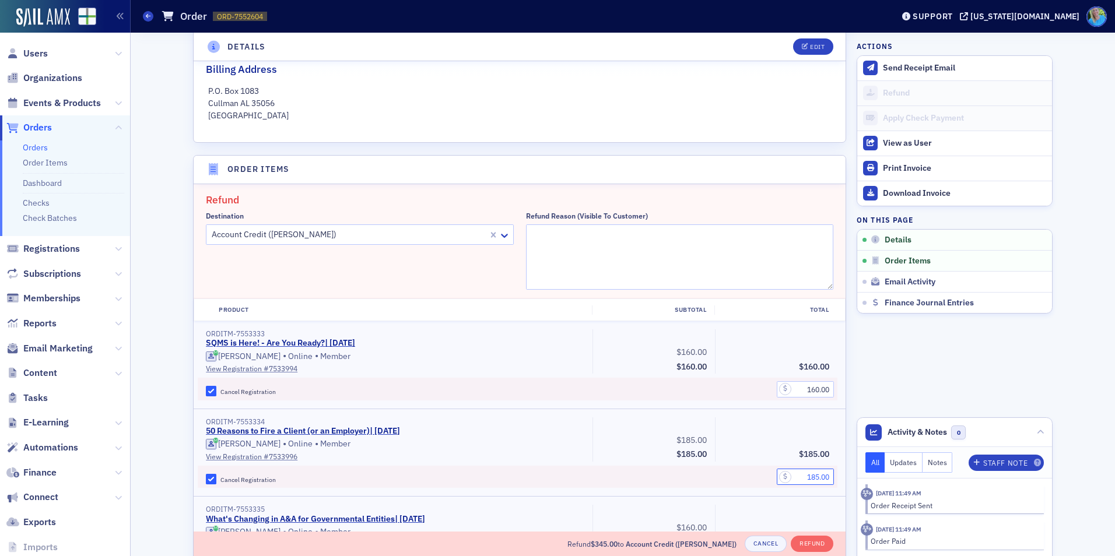
type input "185.00"
click at [593, 233] on textarea "Refund Reason (Visible to Customer)" at bounding box center [680, 257] width 308 height 65
type textarea "Courses rescheduled for 9/4"
click at [797, 544] on button "Refund" at bounding box center [812, 544] width 43 height 16
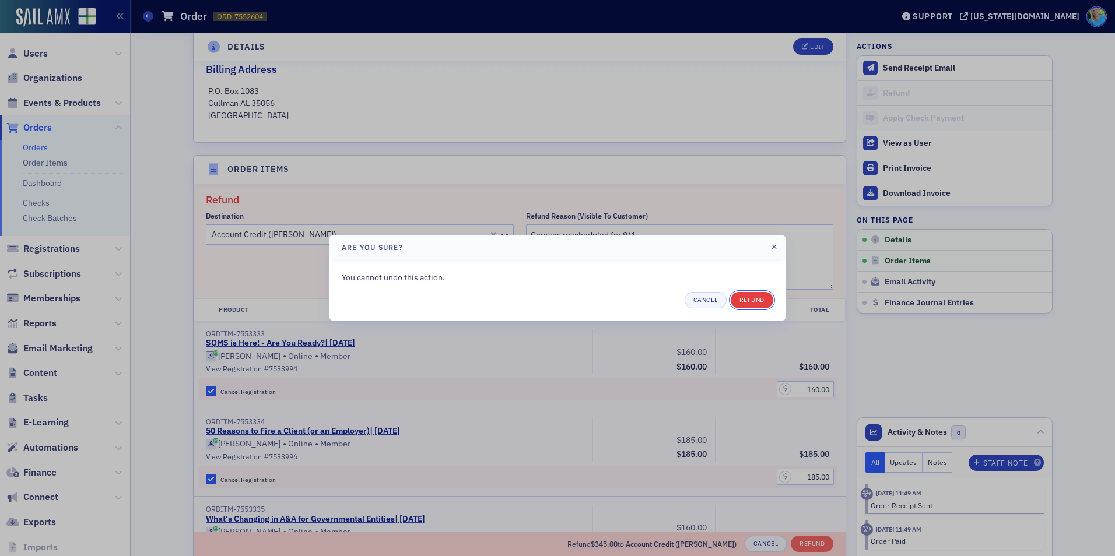
click at [755, 303] on button "Refund" at bounding box center [752, 300] width 43 height 16
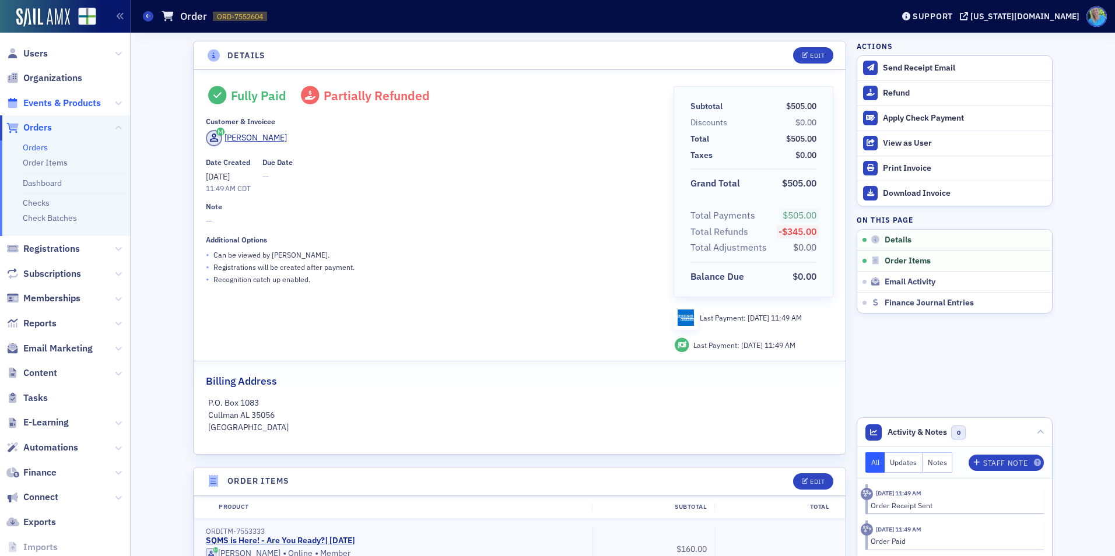
drag, startPoint x: 0, startPoint y: 0, endPoint x: 64, endPoint y: 101, distance: 119.8
click at [64, 101] on span "Events & Products" at bounding box center [62, 103] width 78 height 13
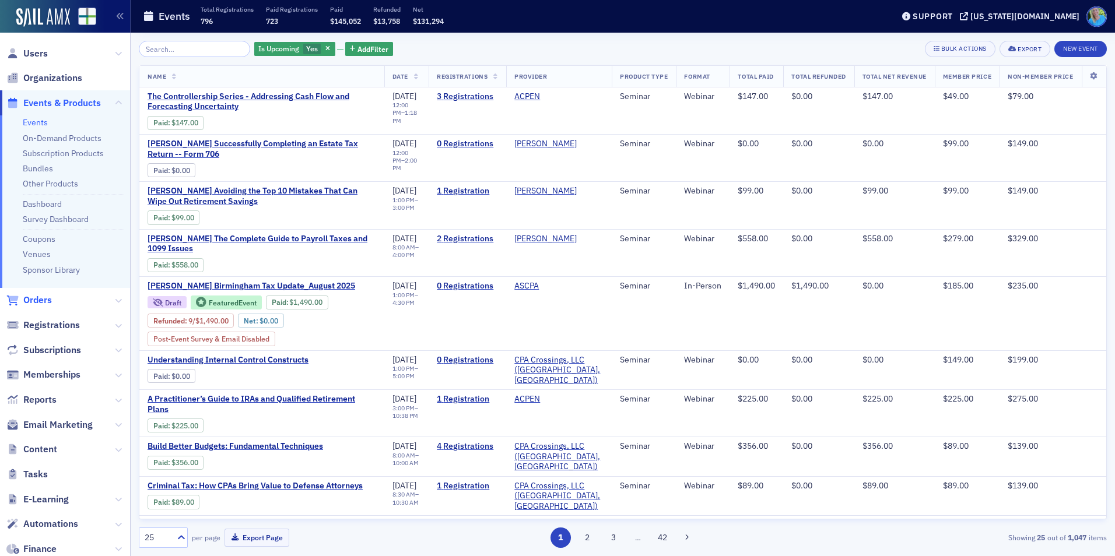
click at [45, 302] on span "Orders" at bounding box center [37, 300] width 29 height 13
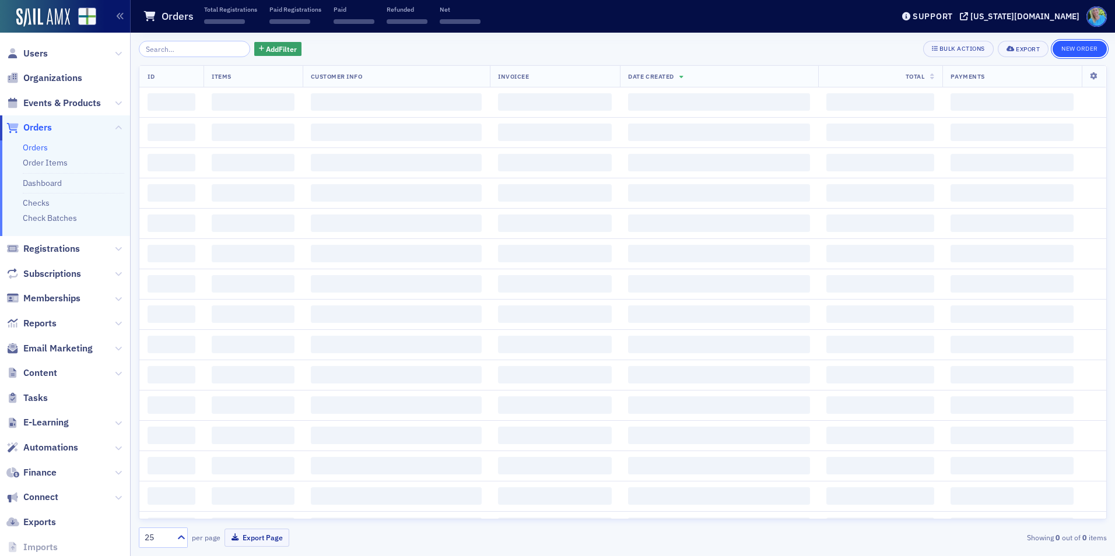
click at [1059, 48] on button "New Order" at bounding box center [1080, 49] width 54 height 16
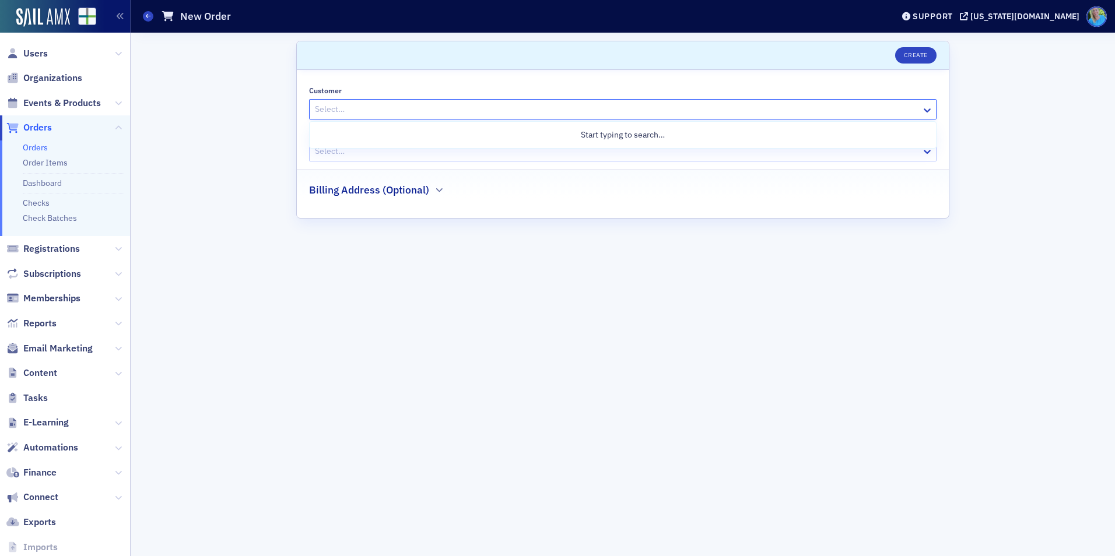
click at [385, 111] on div at bounding box center [617, 109] width 607 height 15
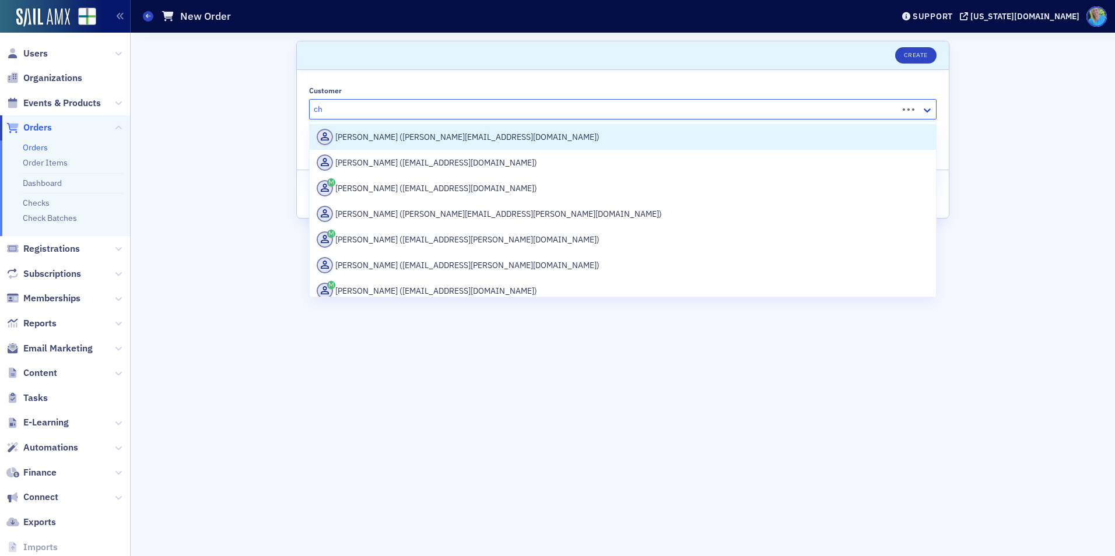
type input "c"
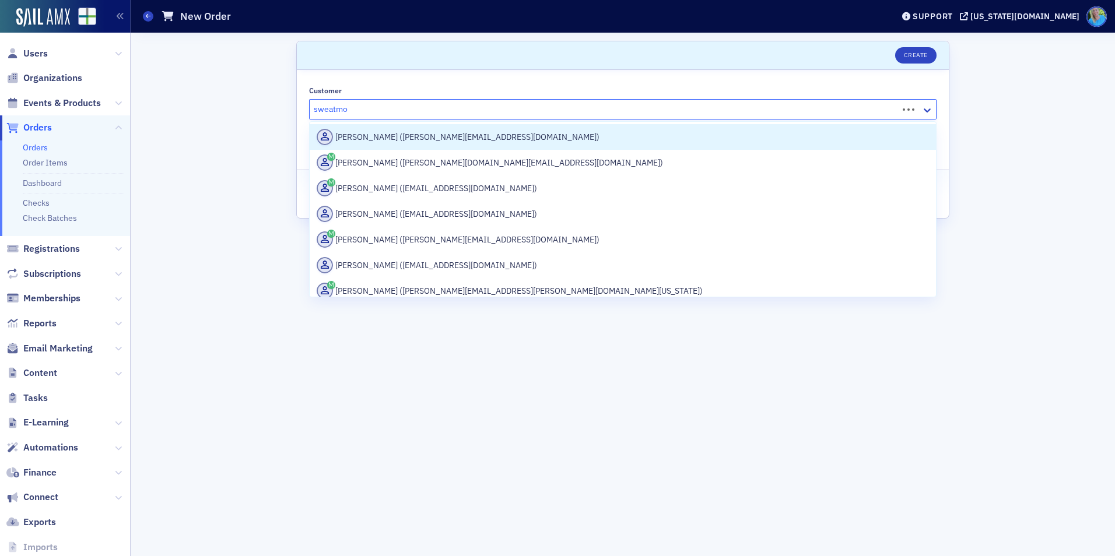
type input "sweatmon"
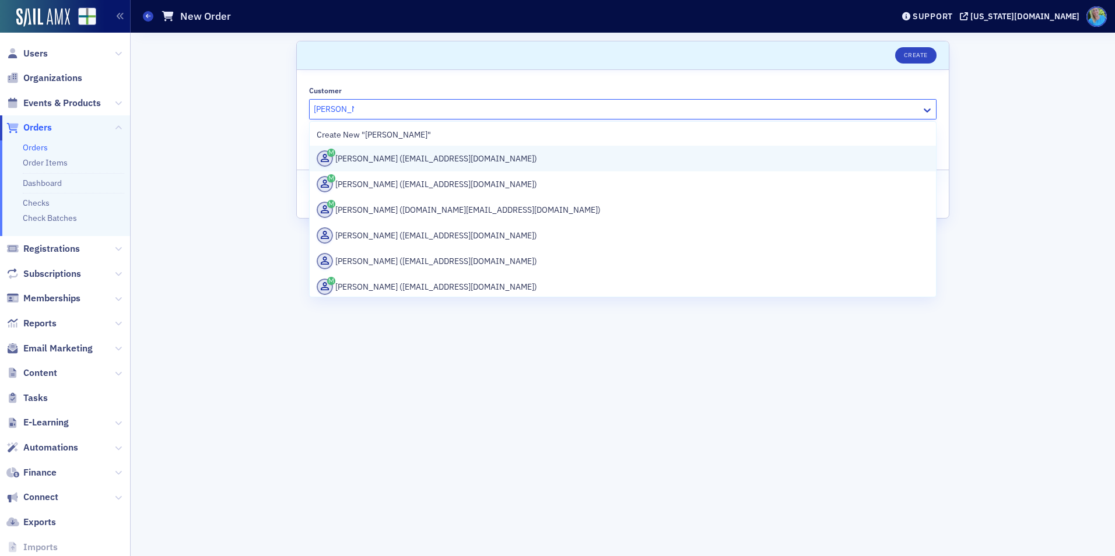
click at [377, 157] on div "Chasity Sweatmon (csweatmon@frswcpa.com)" at bounding box center [623, 158] width 612 height 16
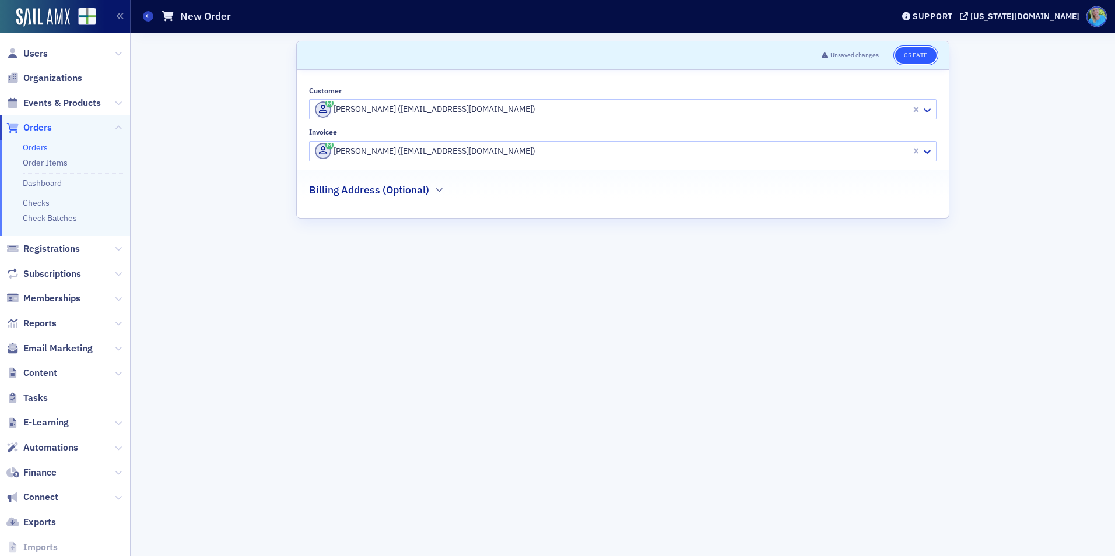
click at [910, 58] on button "Create" at bounding box center [915, 55] width 41 height 16
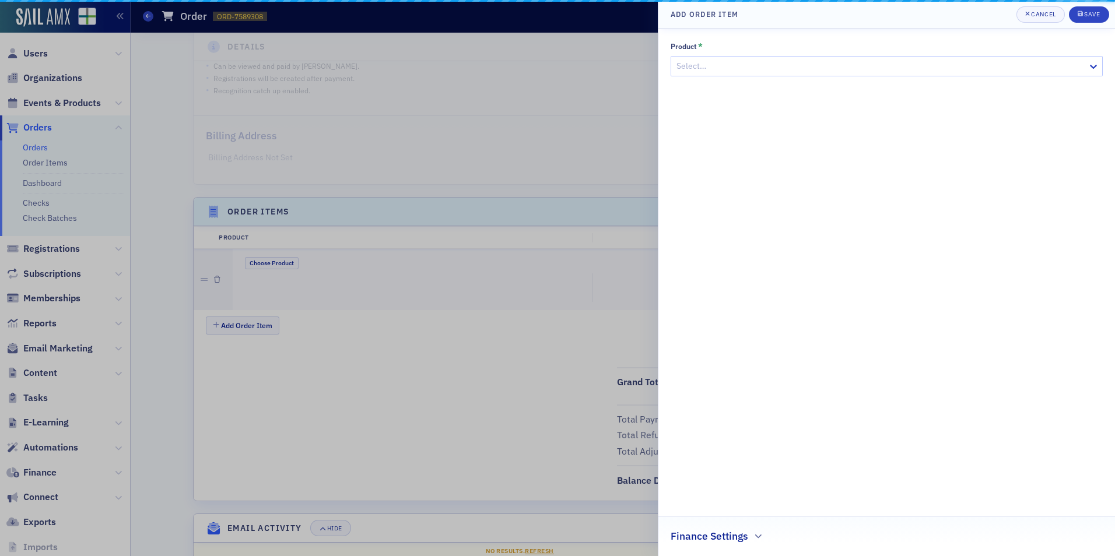
scroll to position [224, 0]
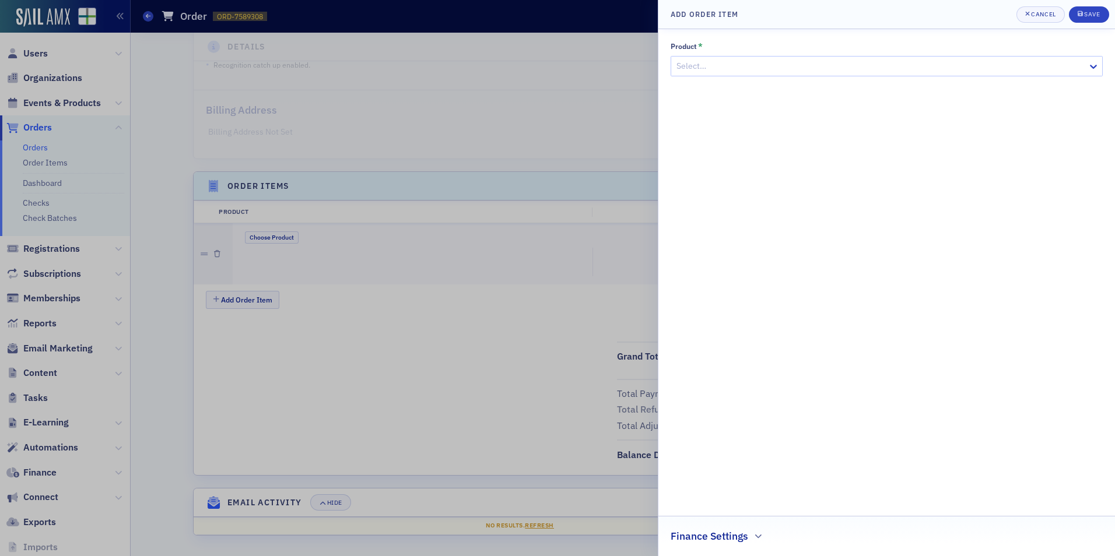
click at [717, 73] on div at bounding box center [880, 66] width 411 height 15
type input "SQMS"
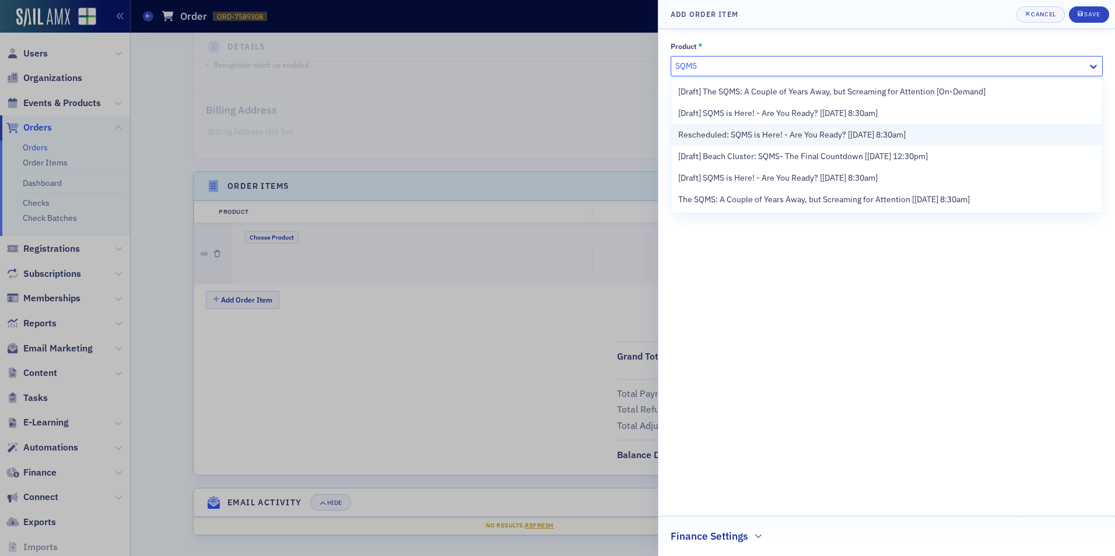
click at [738, 129] on span "Rescheduled: SQMS is Here! - Are You Ready? [9/4/2025 8:30am]" at bounding box center [791, 135] width 227 height 12
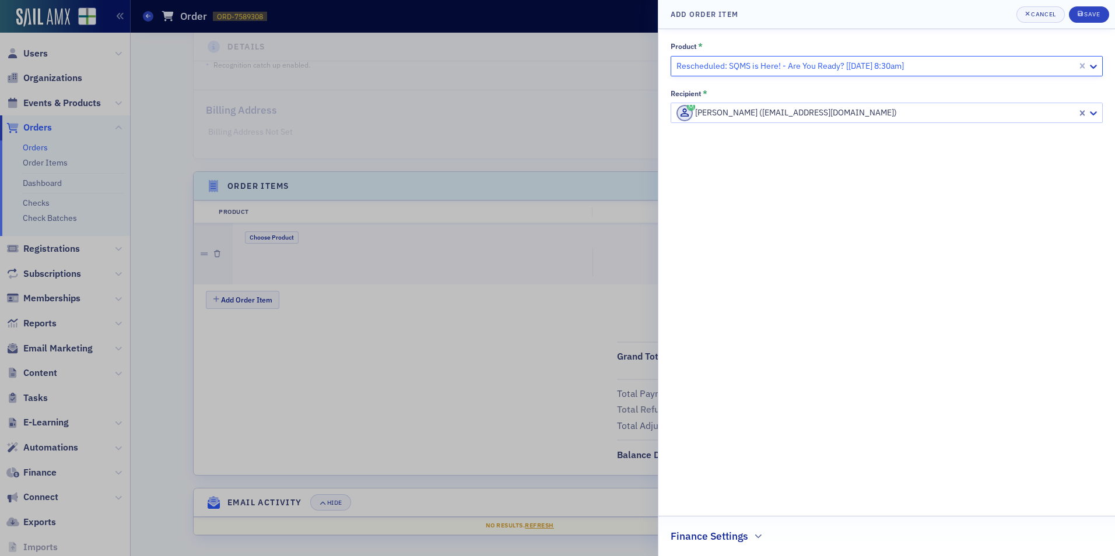
drag, startPoint x: 1075, startPoint y: 114, endPoint x: 1081, endPoint y: 114, distance: 5.9
click at [1078, 114] on div "Chasity Sweatmon (csweatmon@frswcpa.com)" at bounding box center [887, 113] width 432 height 20
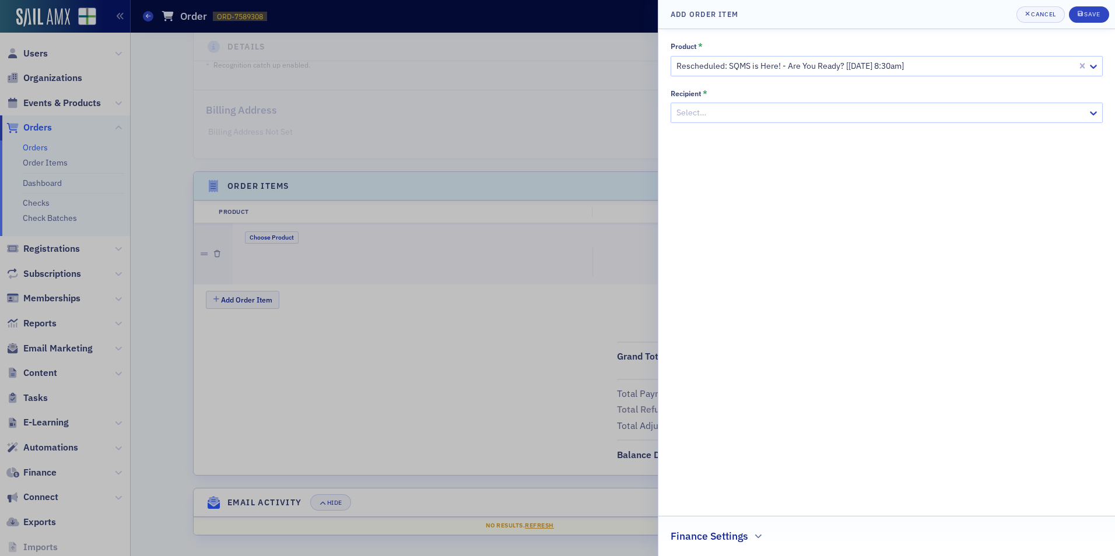
click at [915, 123] on div "Product * Rescheduled: SQMS is Here! - Are You Ready? [9/4/2025 8:30am] Recipie…" at bounding box center [887, 292] width 432 height 503
click at [899, 111] on div at bounding box center [880, 113] width 411 height 15
type input "[PERSON_NAME]"
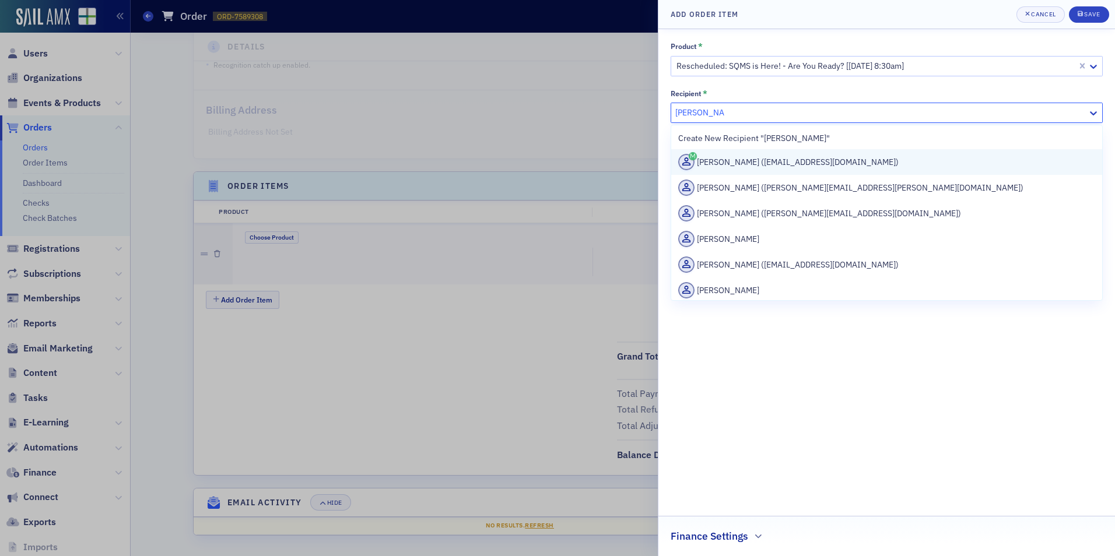
click at [881, 170] on div "Johnny Fricke (jfricke@frswcpa.com)" at bounding box center [886, 162] width 417 height 16
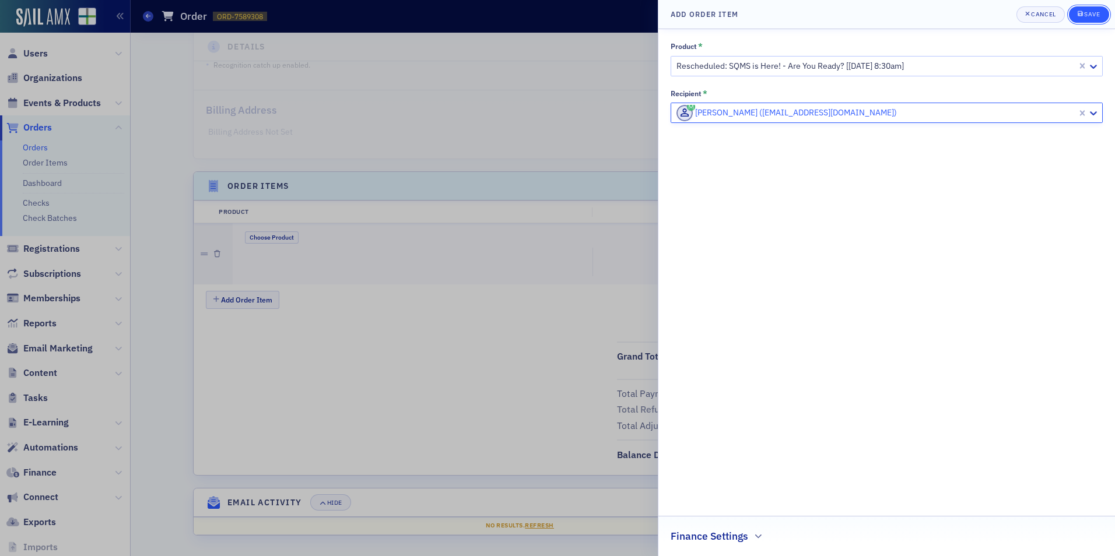
click at [1083, 19] on div "submit" at bounding box center [1081, 14] width 7 height 9
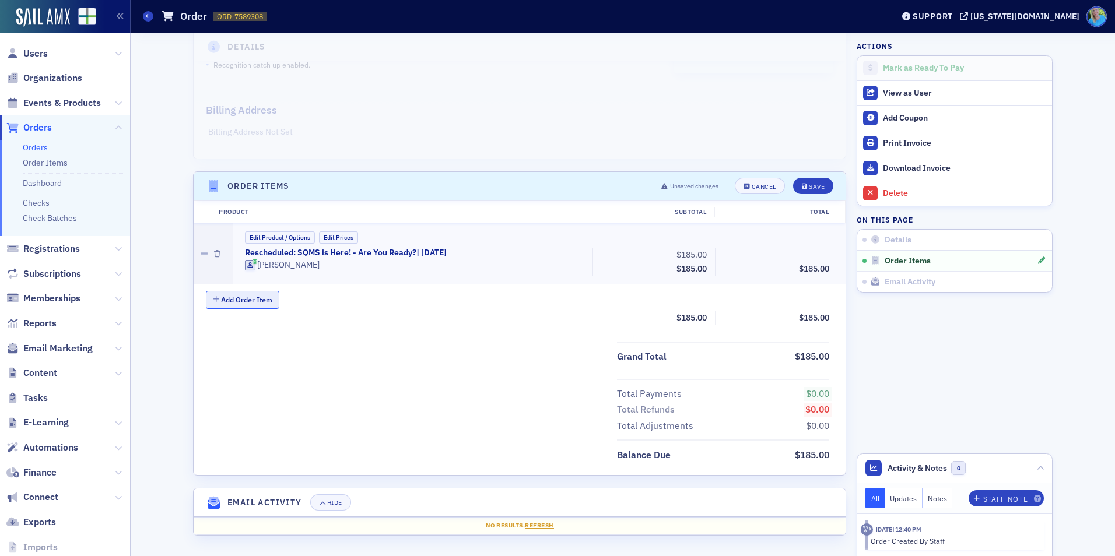
click at [257, 303] on button "Add Order Item" at bounding box center [242, 300] width 73 height 18
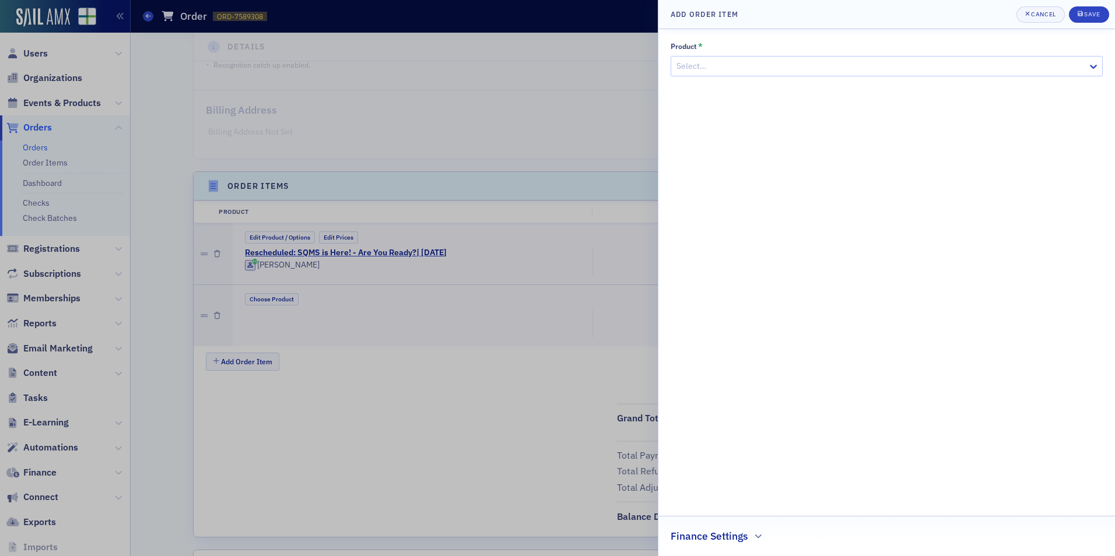
click at [735, 66] on div at bounding box center [880, 66] width 411 height 15
type input "50 Reasons"
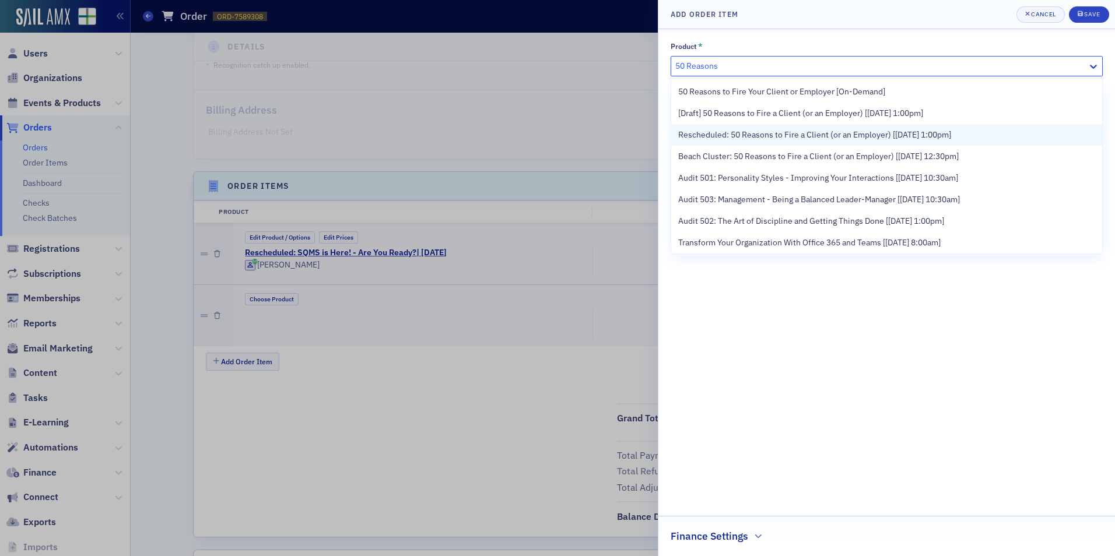
click at [737, 131] on span "Rescheduled: 50 Reasons to Fire a Client (or an Employer) [9/4/2025 1:00pm]" at bounding box center [814, 135] width 273 height 12
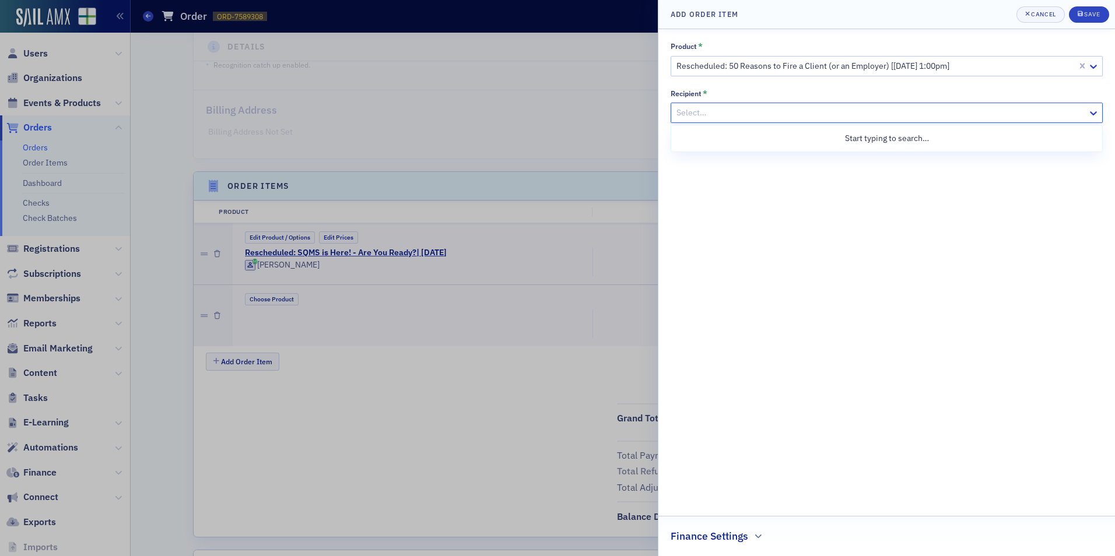
click at [873, 115] on div at bounding box center [880, 113] width 411 height 15
type input "[PERSON_NAME]"
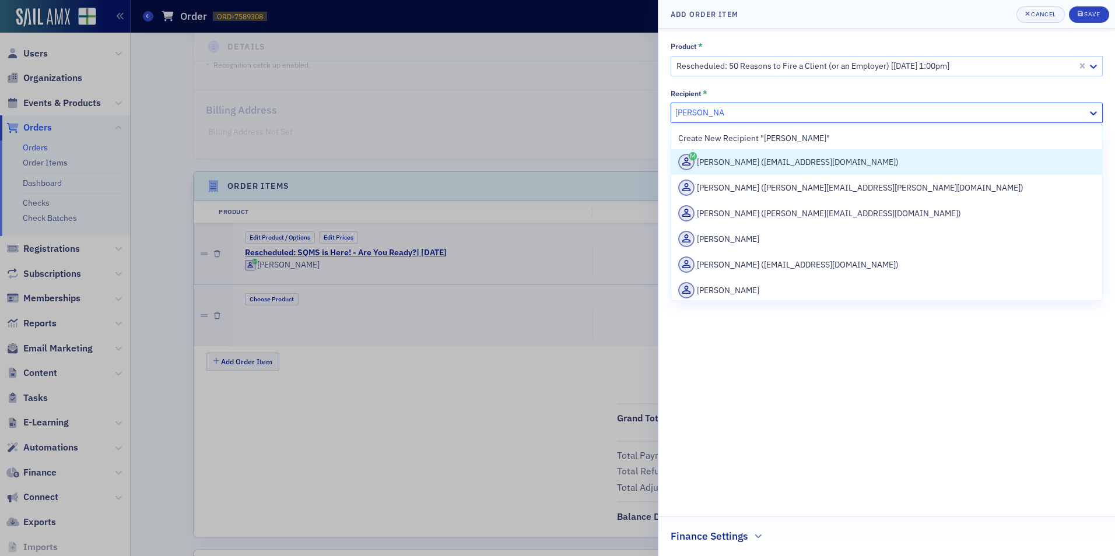
click at [887, 163] on div "Johnny Fricke (jfricke@frswcpa.com)" at bounding box center [886, 162] width 417 height 16
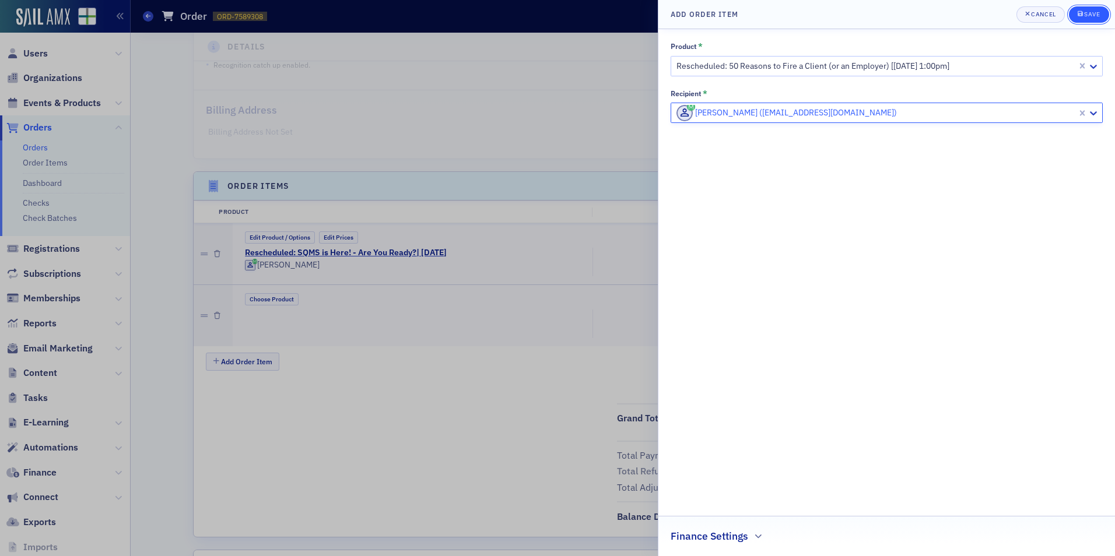
click at [1087, 12] on div "Save" at bounding box center [1092, 14] width 16 height 6
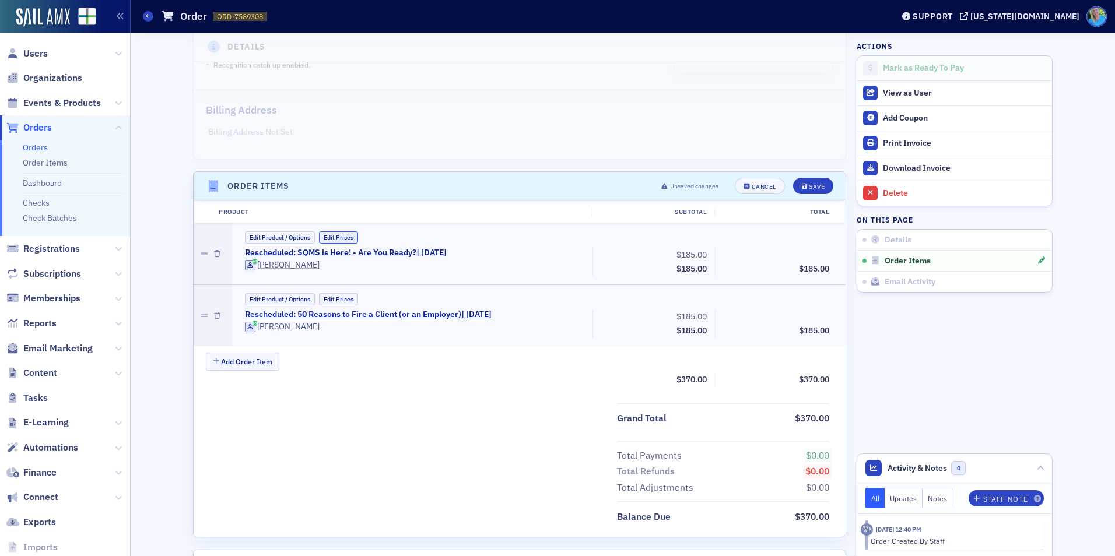
click at [342, 237] on button "Edit Prices" at bounding box center [338, 238] width 39 height 12
drag, startPoint x: 813, startPoint y: 258, endPoint x: 807, endPoint y: 256, distance: 6.6
click at [807, 256] on input "0.00" at bounding box center [805, 255] width 57 height 16
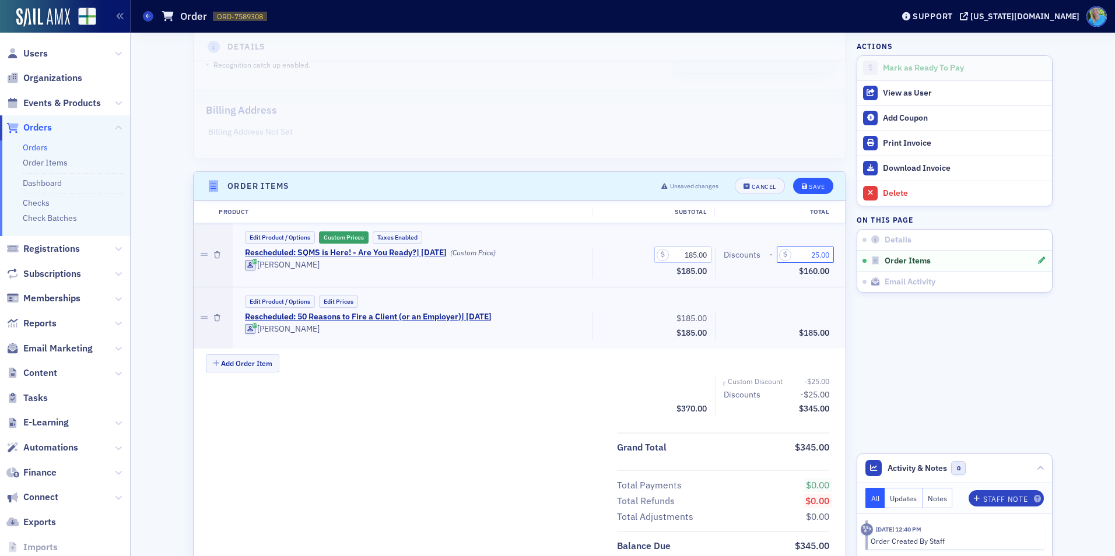
type input "25.00"
click at [822, 188] on button "Save" at bounding box center [813, 186] width 40 height 16
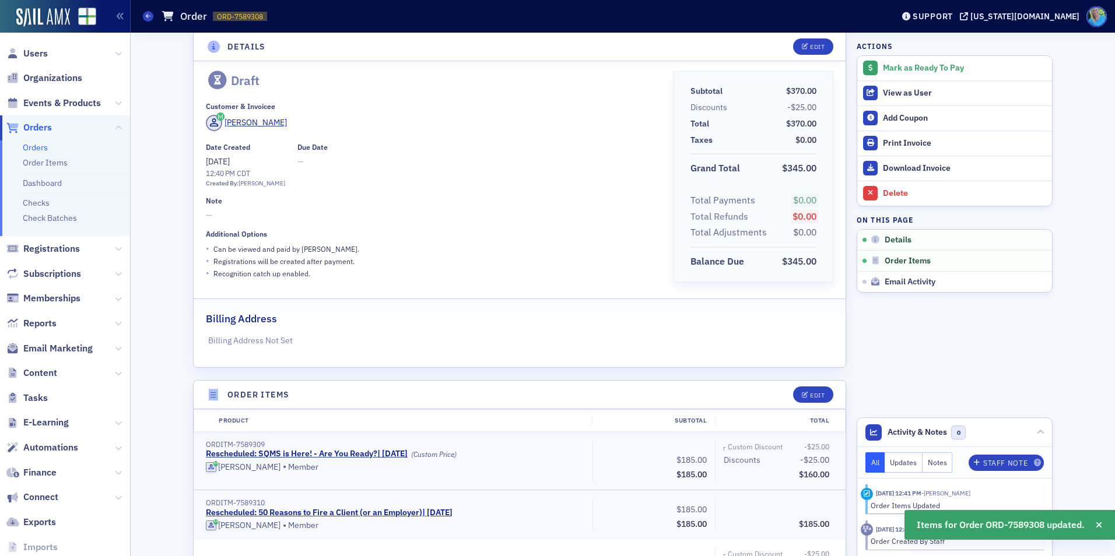
scroll to position [0, 0]
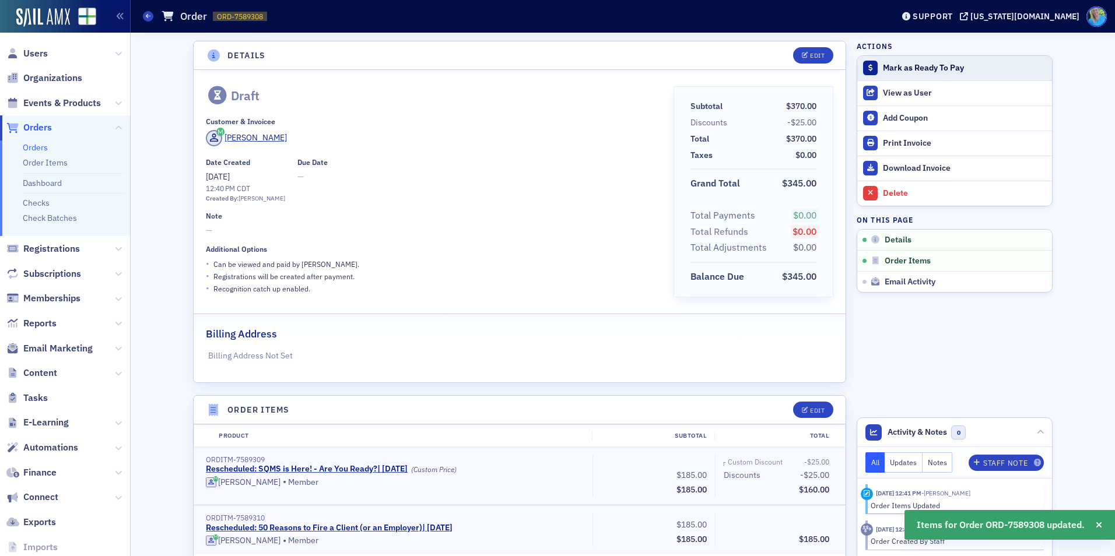
click at [904, 68] on div "Mark as Ready To Pay" at bounding box center [964, 68] width 163 height 10
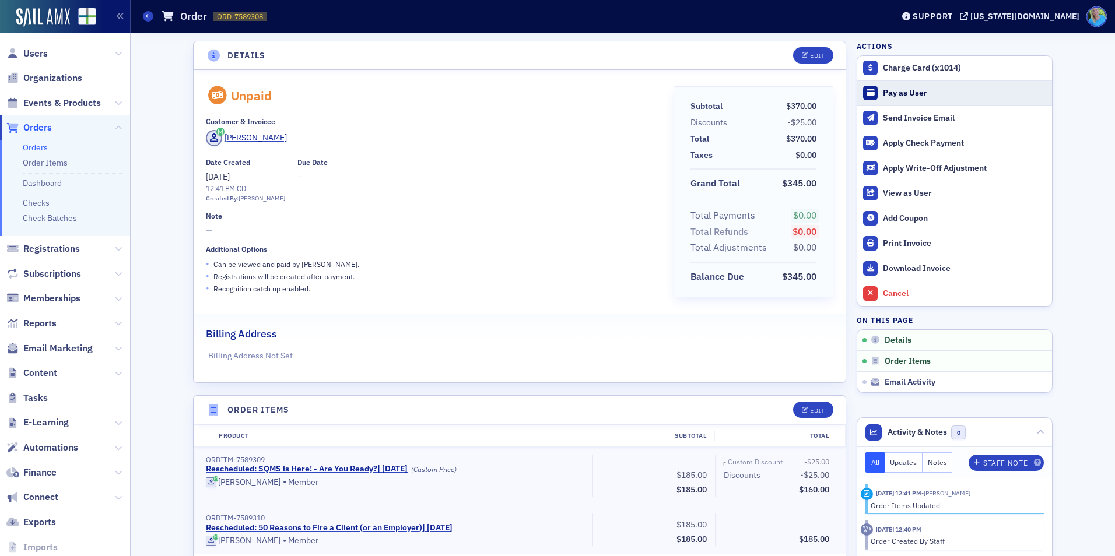
click at [906, 88] on div "Pay as User" at bounding box center [964, 93] width 163 height 10
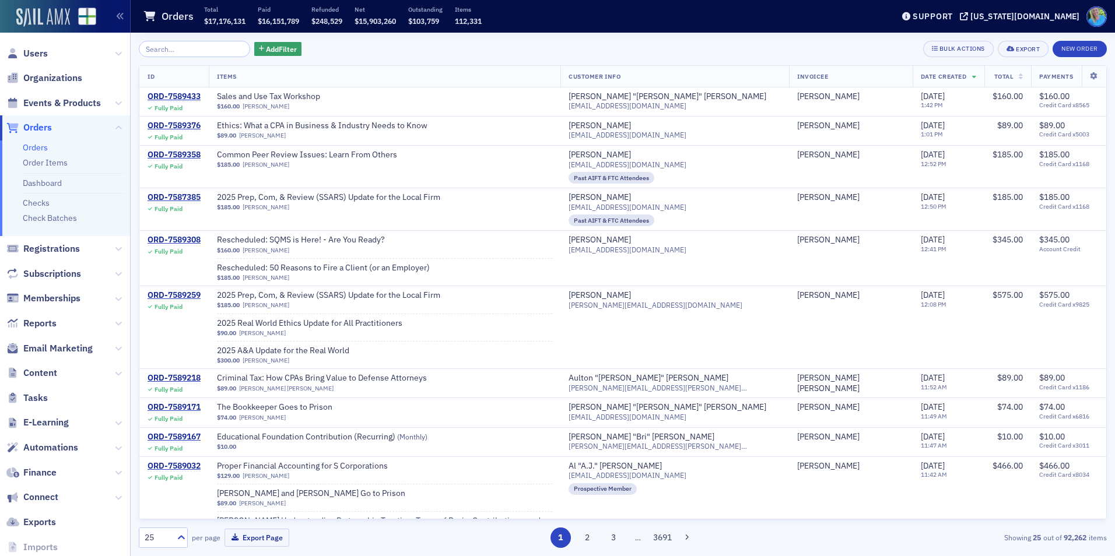
click at [56, 20] on img at bounding box center [43, 17] width 54 height 19
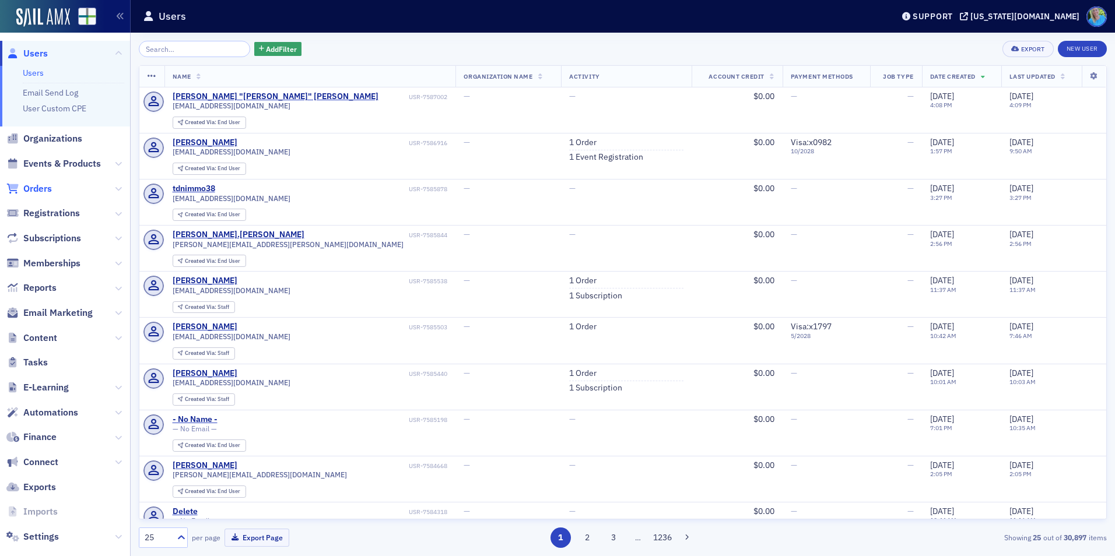
click at [44, 184] on span "Orders" at bounding box center [37, 189] width 29 height 13
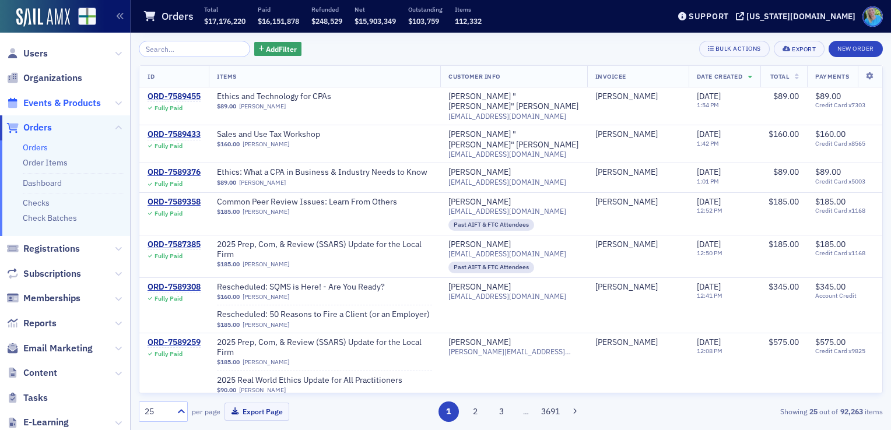
click at [45, 102] on span "Events & Products" at bounding box center [62, 103] width 78 height 13
click at [211, 50] on input "search" at bounding box center [194, 49] width 111 height 16
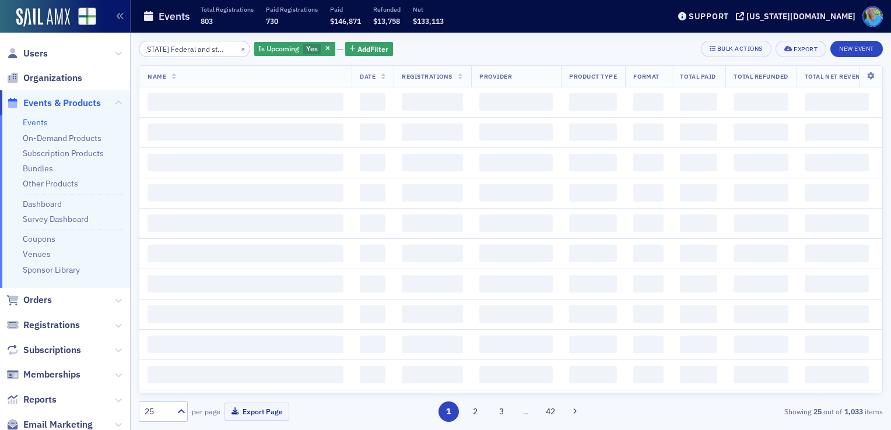
scroll to position [0, 17]
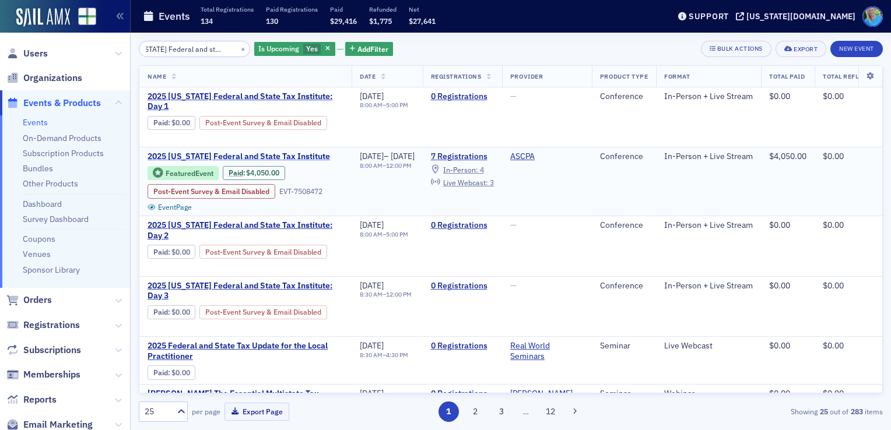
type input "[US_STATE] Federal and state tax"
click at [257, 154] on span "2025 [US_STATE] Federal and State Tax Institute" at bounding box center [246, 157] width 196 height 10
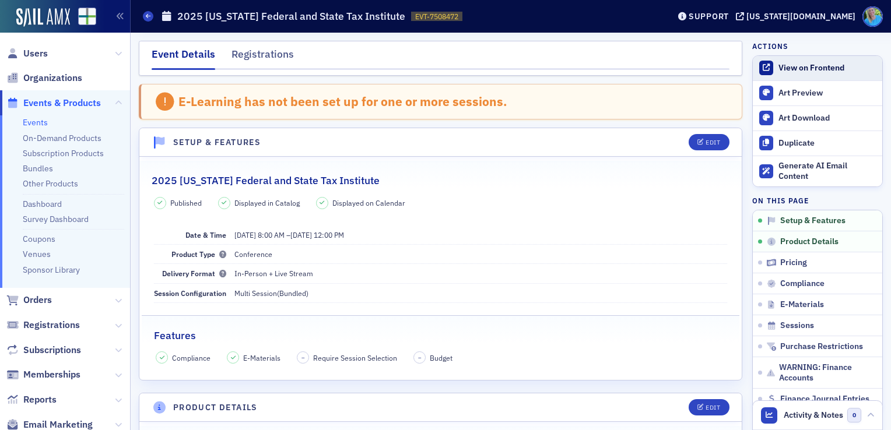
click at [791, 65] on div "View on Frontend" at bounding box center [828, 68] width 98 height 10
click at [42, 295] on span "Orders" at bounding box center [37, 300] width 29 height 13
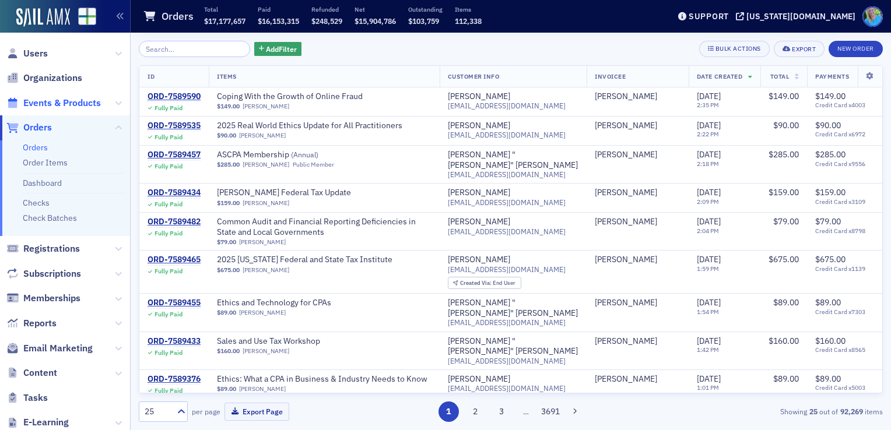
click at [67, 108] on span "Events & Products" at bounding box center [62, 103] width 78 height 13
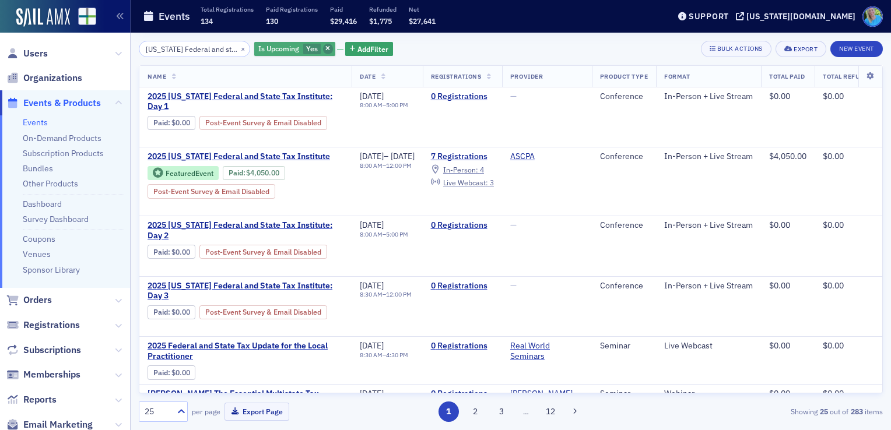
click at [325, 46] on icon "button" at bounding box center [327, 49] width 5 height 6
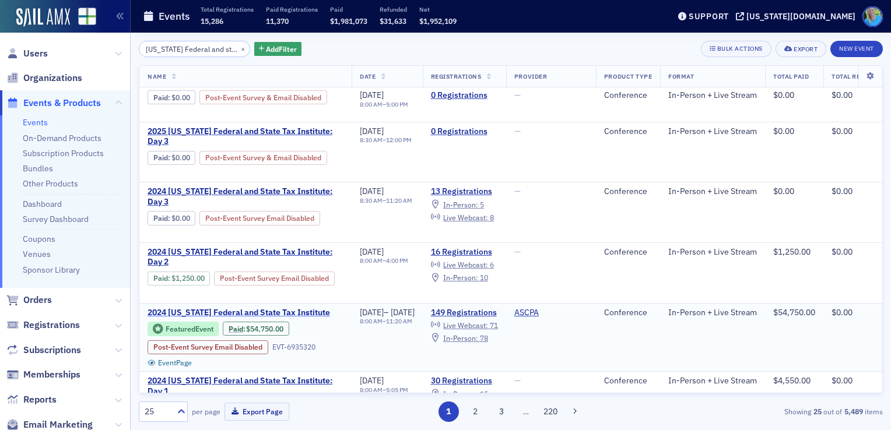
scroll to position [175, 0]
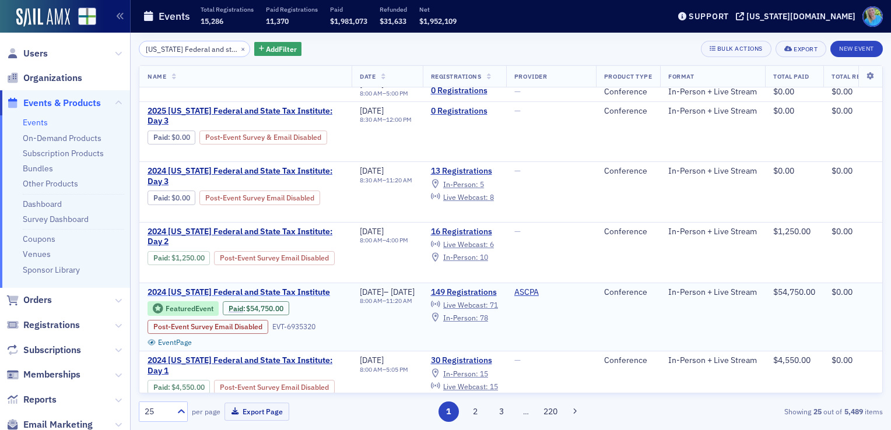
click at [230, 288] on span "2024 Alabama Federal and State Tax Institute" at bounding box center [246, 293] width 196 height 10
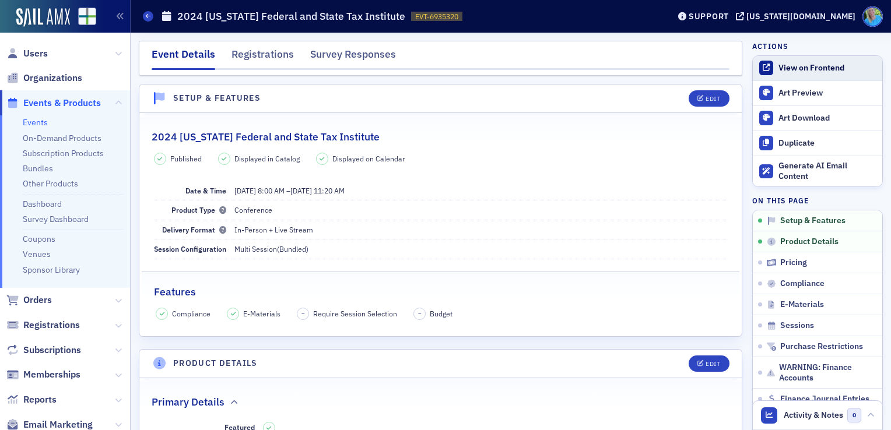
click at [815, 63] on div "View on Frontend" at bounding box center [828, 68] width 98 height 10
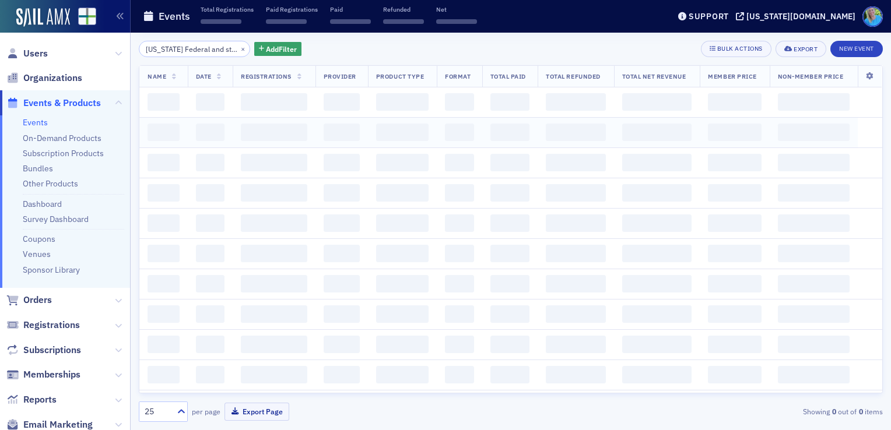
scroll to position [0, 18]
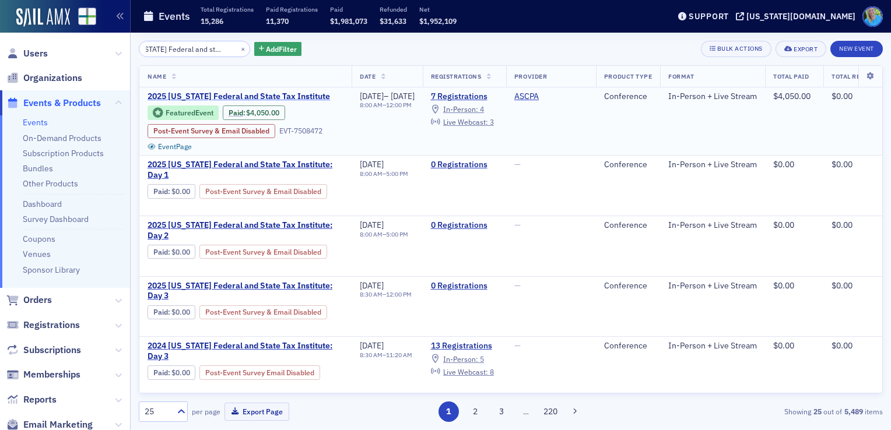
click at [227, 94] on span "2025 [US_STATE] Federal and State Tax Institute" at bounding box center [246, 97] width 196 height 10
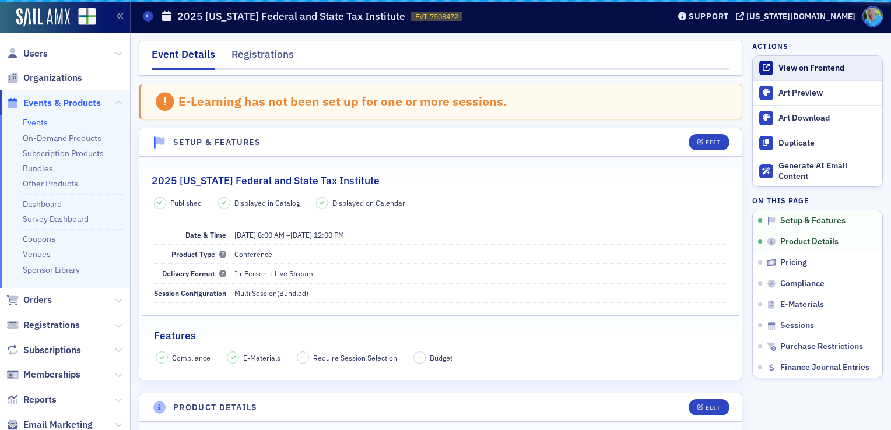
click at [818, 68] on div "View on Frontend" at bounding box center [828, 68] width 98 height 10
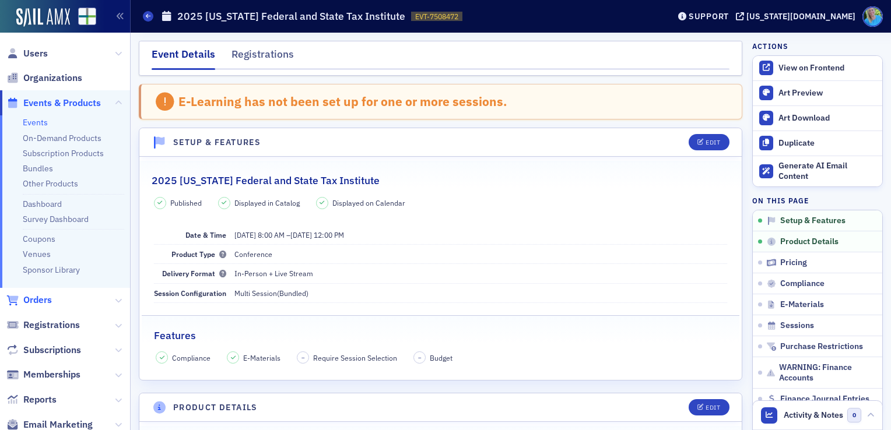
click at [42, 304] on span "Orders" at bounding box center [37, 300] width 29 height 13
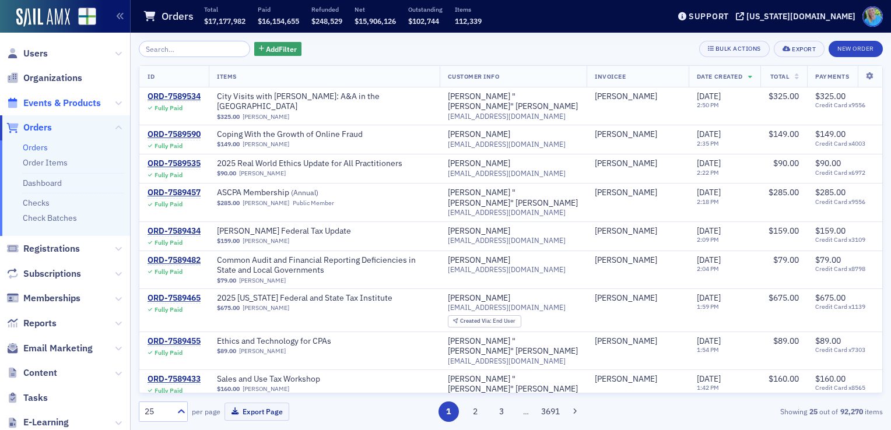
click at [69, 105] on span "Events & Products" at bounding box center [62, 103] width 78 height 13
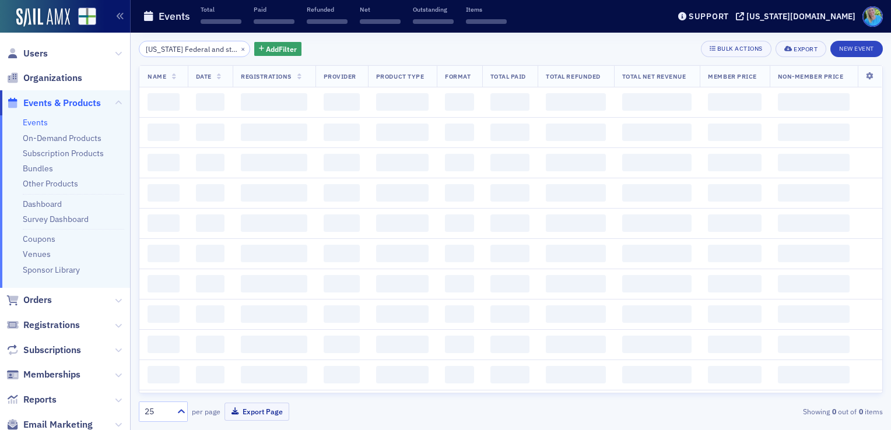
scroll to position [0, 18]
click at [238, 48] on button "×" at bounding box center [243, 48] width 10 height 10
click at [230, 48] on input "search" at bounding box center [194, 49] width 111 height 16
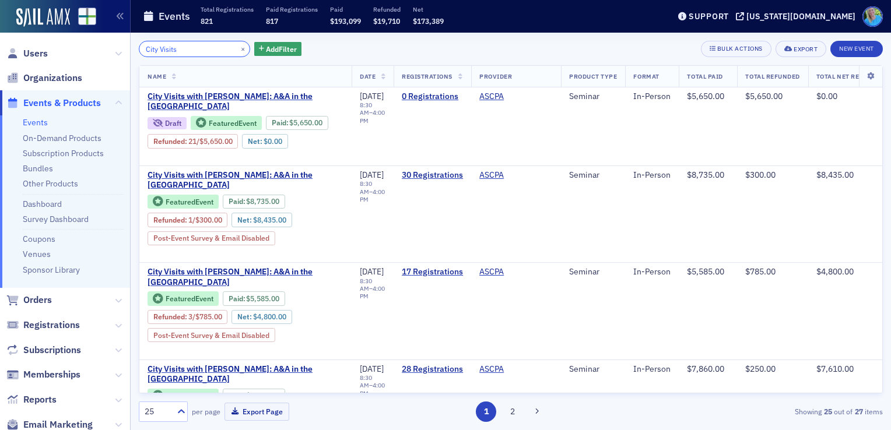
type input "City Visits"
click at [238, 50] on button "×" at bounding box center [243, 48] width 10 height 10
click at [226, 50] on input "City Visits" at bounding box center [194, 49] width 111 height 16
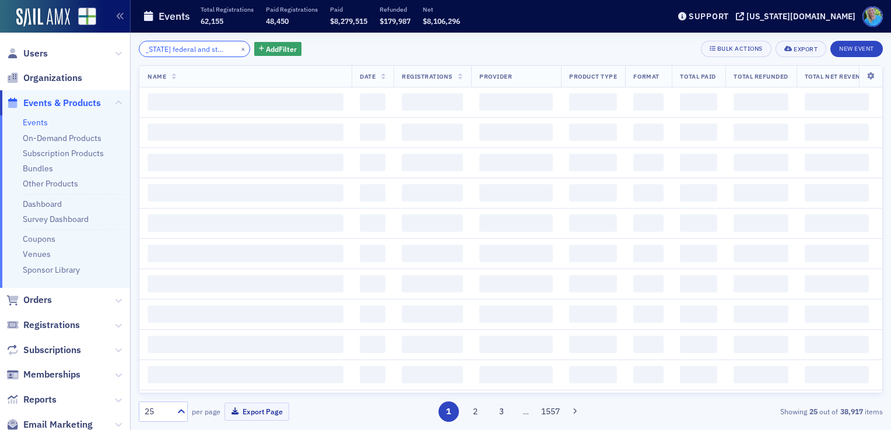
scroll to position [0, 16]
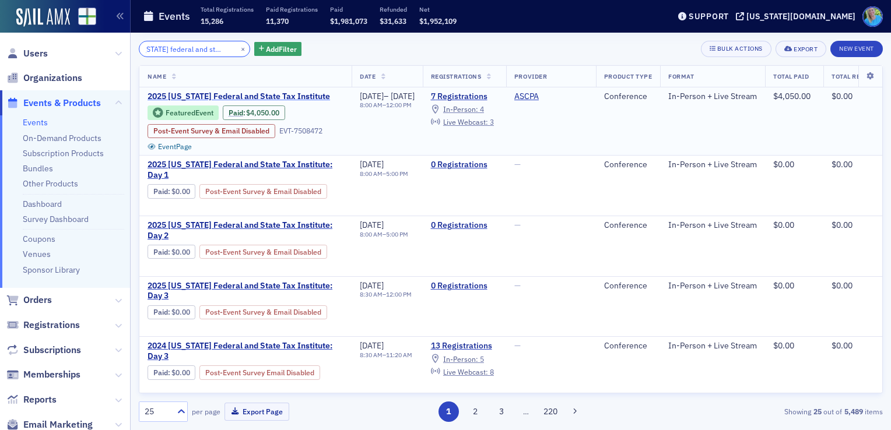
type input "Alabama federal and state tax"
click at [231, 98] on span "2025 Alabama Federal and State Tax Institute" at bounding box center [246, 97] width 196 height 10
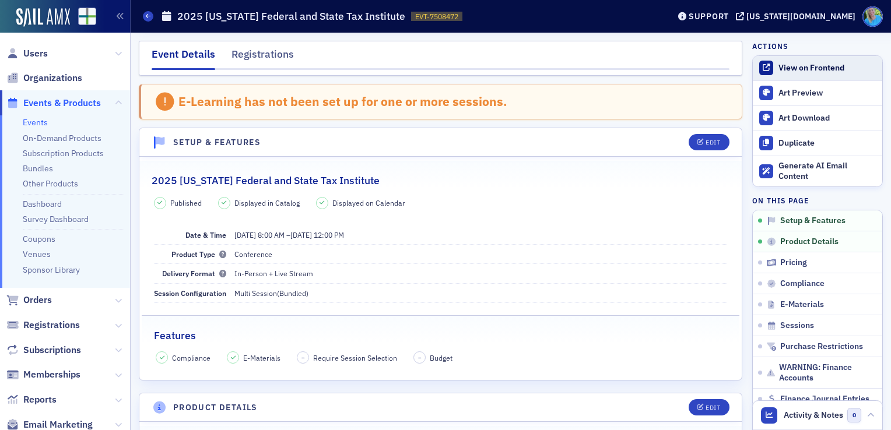
click at [773, 73] on link "View on Frontend" at bounding box center [817, 68] width 129 height 24
click at [37, 122] on link "Events" at bounding box center [35, 122] width 25 height 10
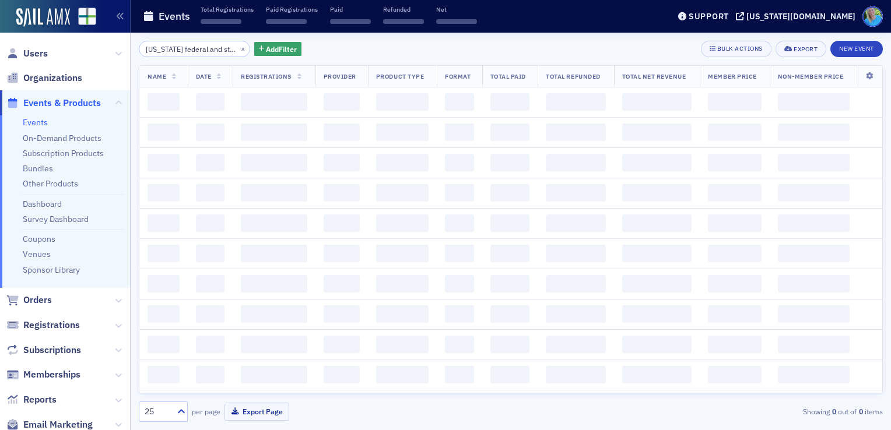
scroll to position [0, 16]
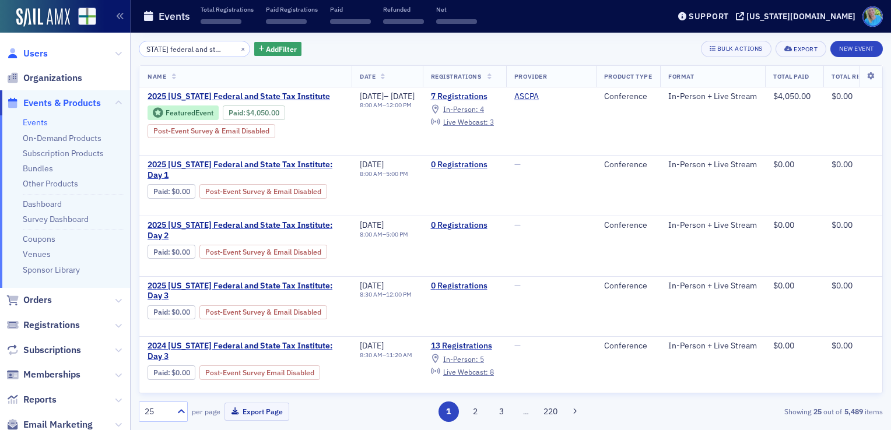
click at [41, 55] on span "Users" at bounding box center [35, 53] width 24 height 13
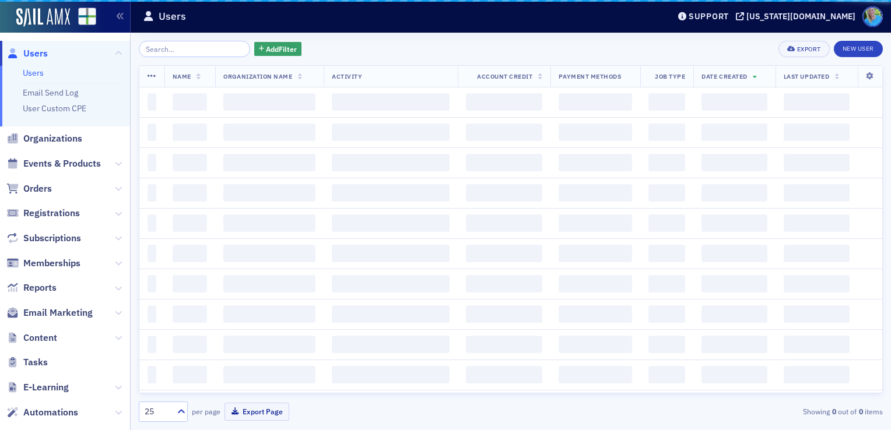
click at [204, 50] on input "search" at bounding box center [194, 49] width 111 height 16
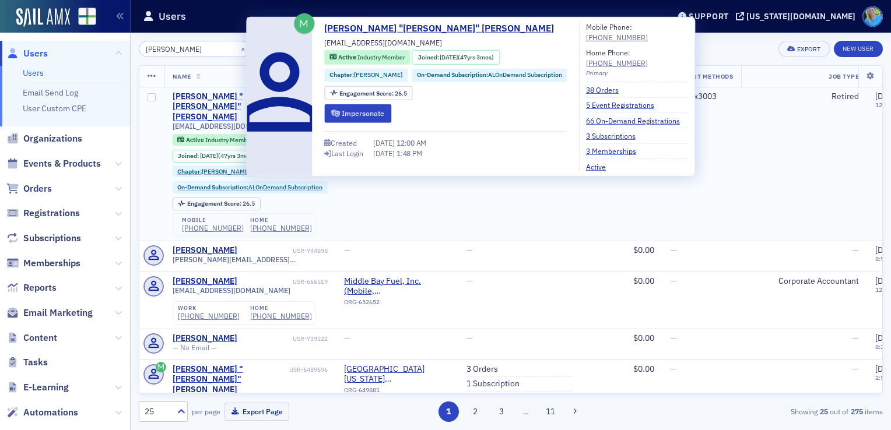
type input "earl jones"
click at [223, 92] on div "Walter "Earl" Jones" at bounding box center [232, 107] width 118 height 31
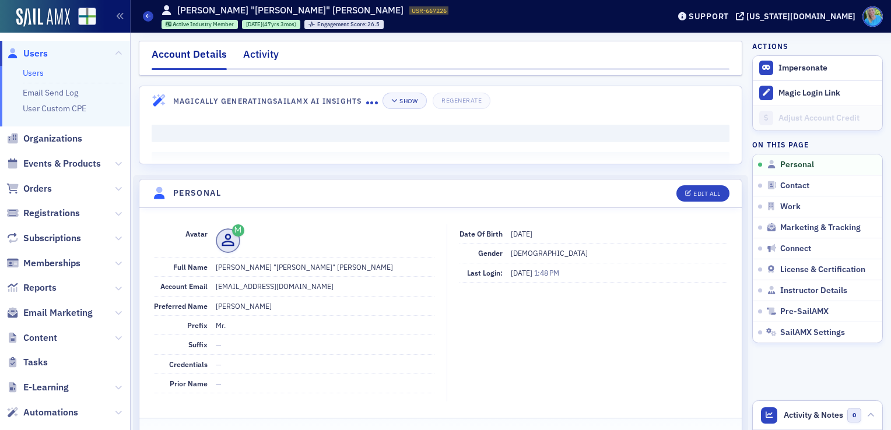
click at [267, 58] on div "Activity" at bounding box center [261, 58] width 36 height 22
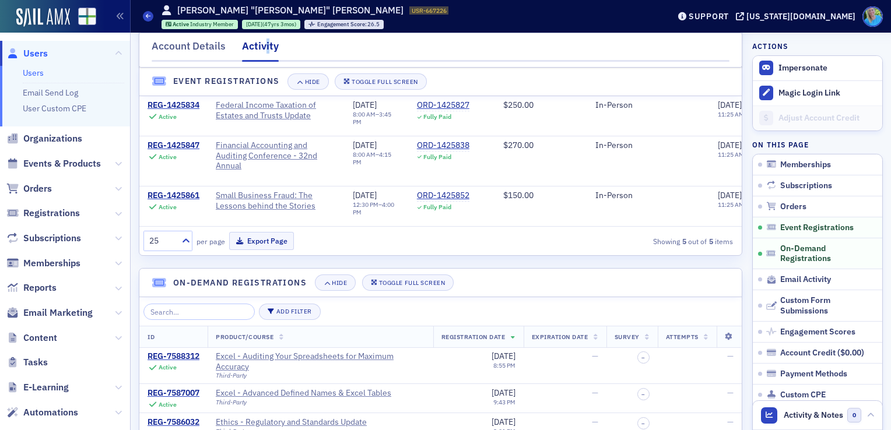
scroll to position [933, 0]
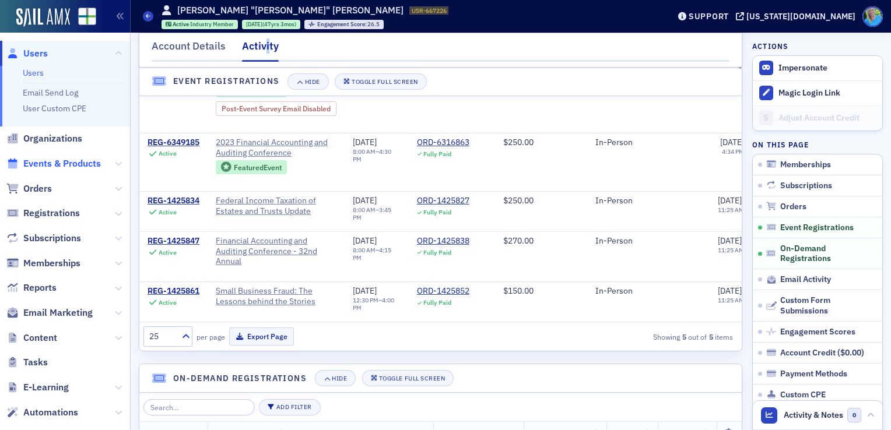
click at [62, 165] on span "Events & Products" at bounding box center [62, 163] width 78 height 13
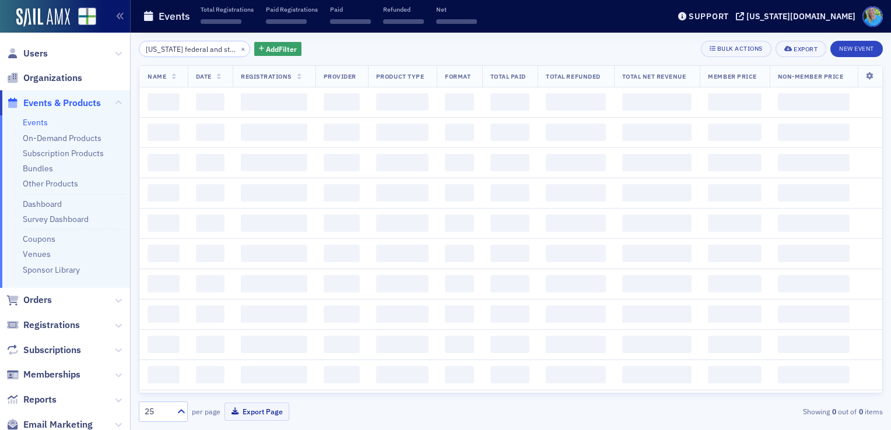
scroll to position [0, 16]
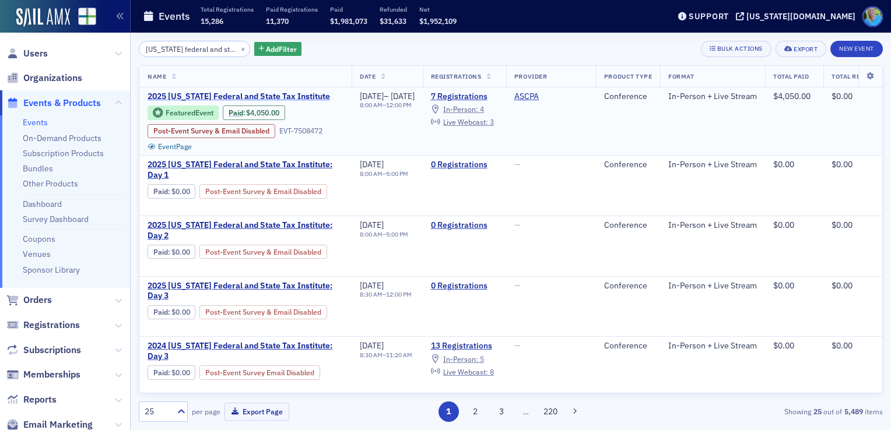
drag, startPoint x: 266, startPoint y: 93, endPoint x: 201, endPoint y: 101, distance: 65.3
click at [201, 101] on span "2025 Alabama Federal and State Tax Institute" at bounding box center [246, 97] width 196 height 10
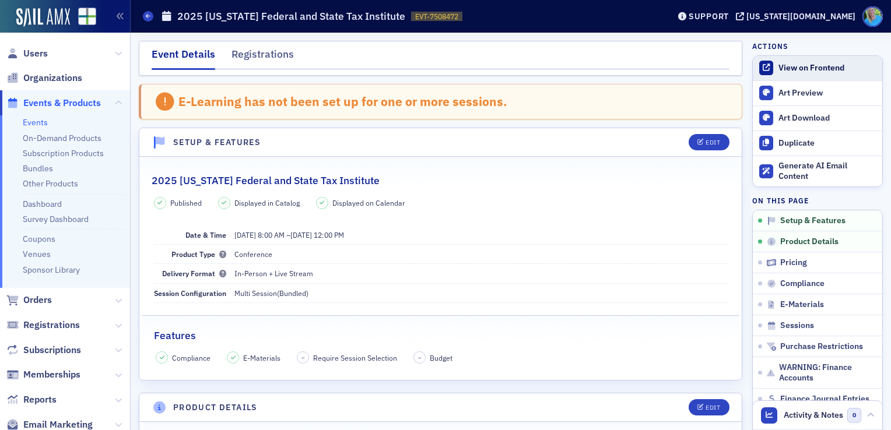
click at [780, 73] on link "View on Frontend" at bounding box center [817, 68] width 129 height 24
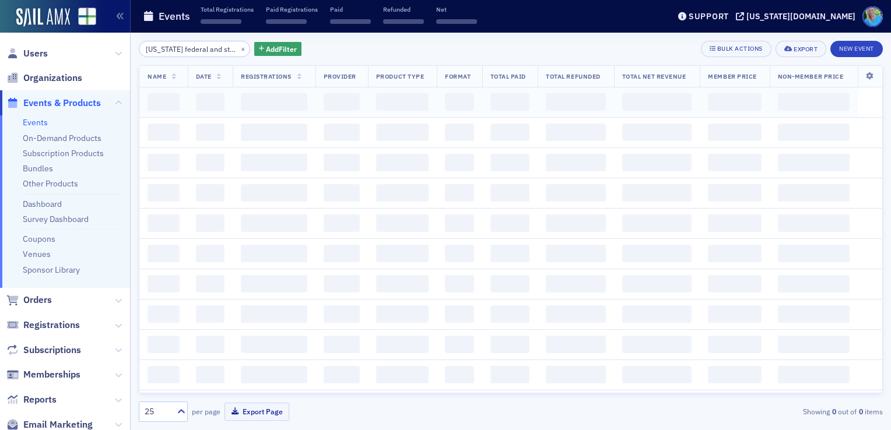
scroll to position [0, 16]
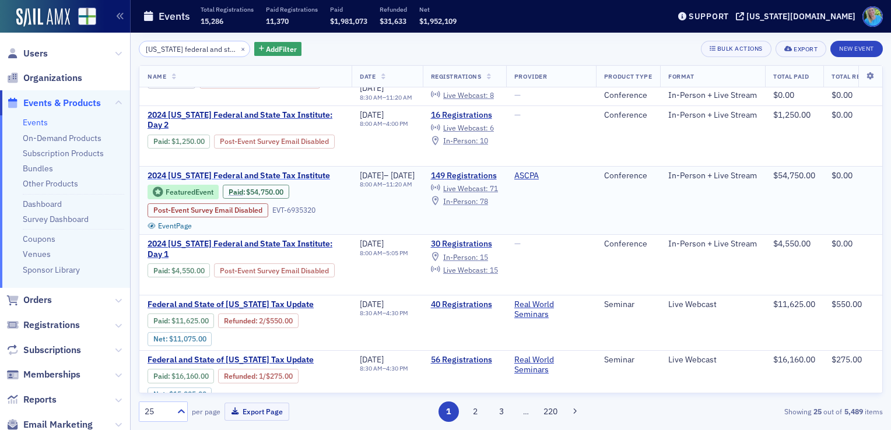
click at [220, 174] on span "2024 Alabama Federal and State Tax Institute" at bounding box center [246, 176] width 196 height 10
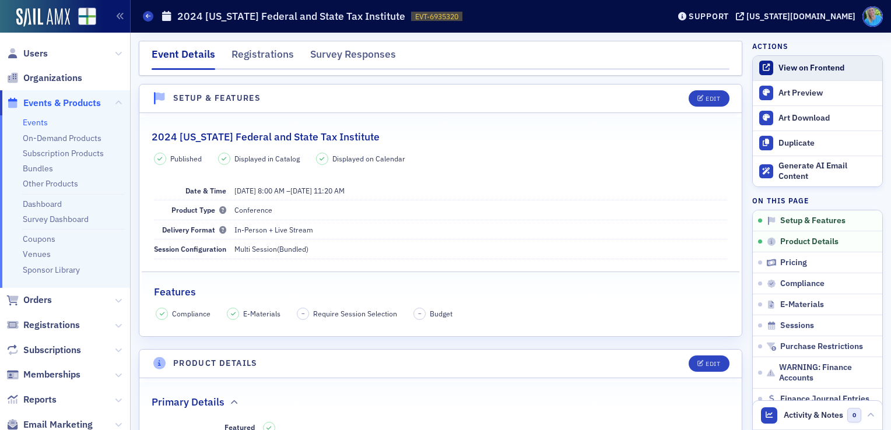
click at [784, 68] on div "View on Frontend" at bounding box center [828, 68] width 98 height 10
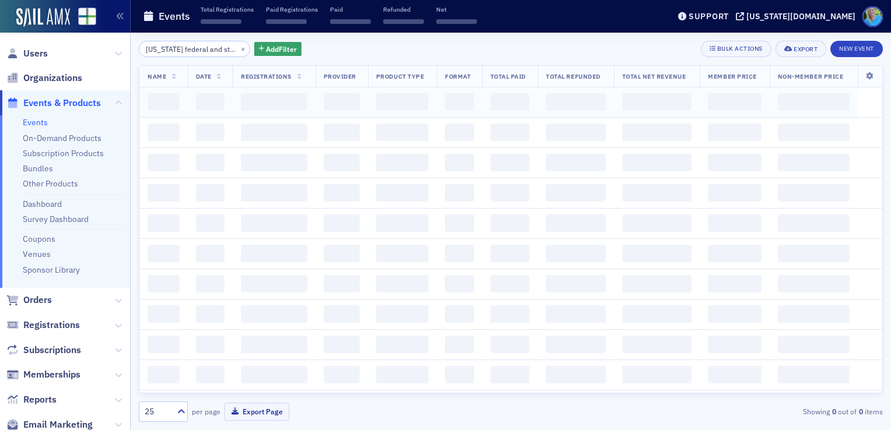
scroll to position [0, 16]
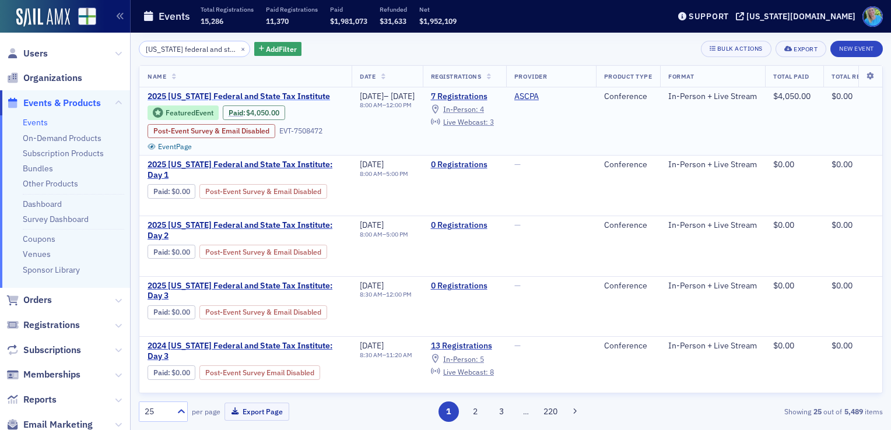
click at [246, 96] on span "2025 Alabama Federal and State Tax Institute" at bounding box center [246, 97] width 196 height 10
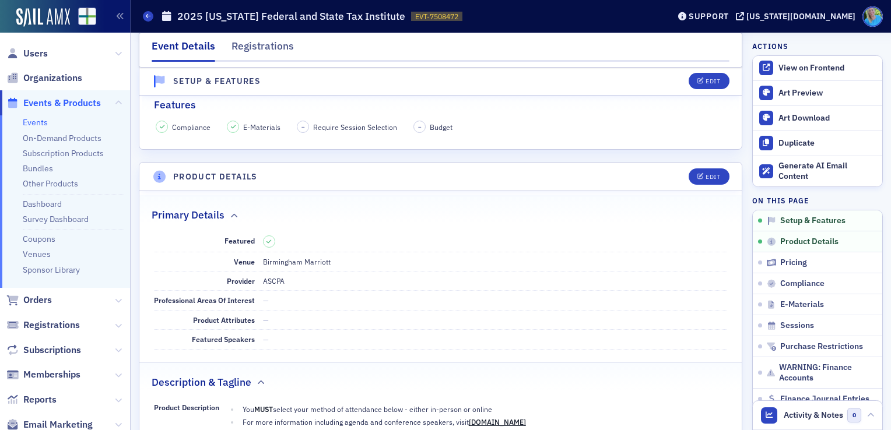
scroll to position [233, 0]
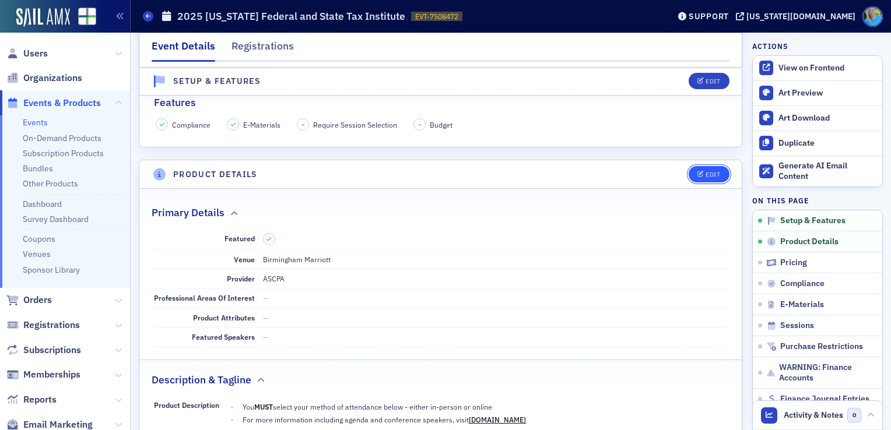
click at [706, 176] on div "Edit" at bounding box center [713, 174] width 15 height 6
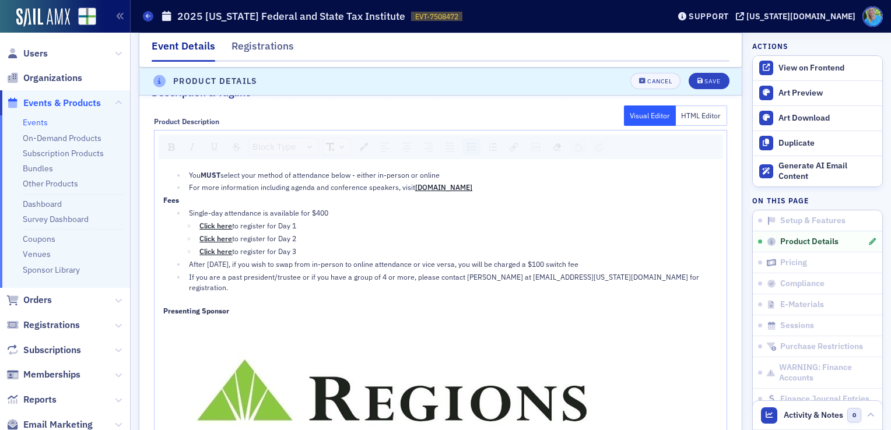
scroll to position [616, 0]
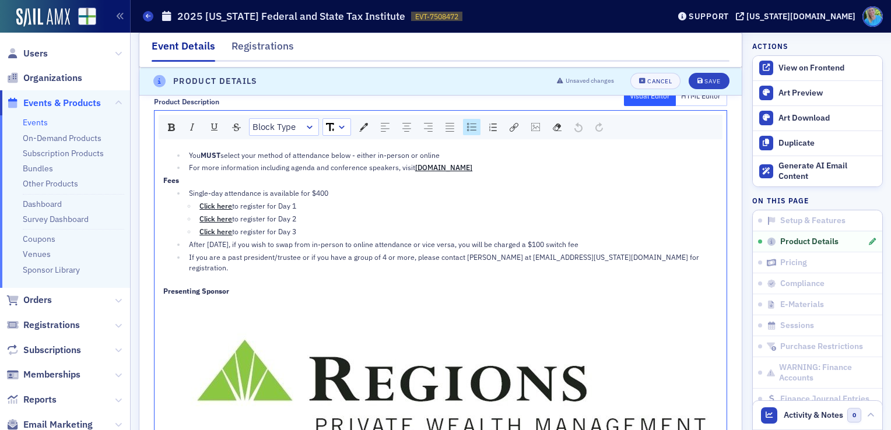
click at [649, 257] on div "If you are a past president/trustee or if you have a group of 4 or more, please…" at bounding box center [454, 263] width 530 height 22
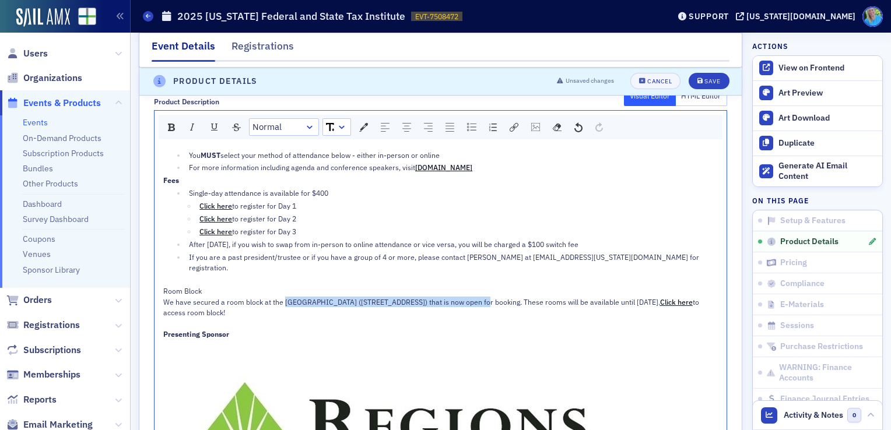
drag, startPoint x: 283, startPoint y: 288, endPoint x: 475, endPoint y: 287, distance: 191.9
click at [475, 297] on span "We have secured a room block at the Hilton Garden Inn Downtown Birmingham (250 …" at bounding box center [411, 301] width 497 height 9
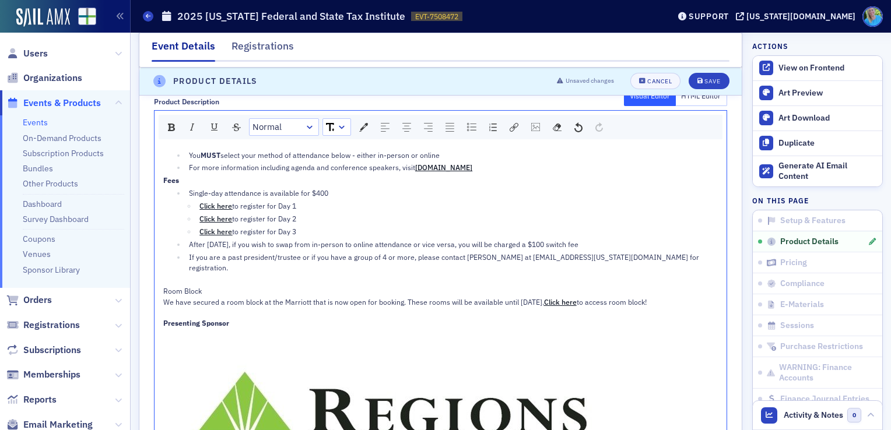
drag, startPoint x: 551, startPoint y: 288, endPoint x: 544, endPoint y: 283, distance: 8.9
click at [544, 297] on div "We have secured a room block at the Marriott that is now open for booking. Thes…" at bounding box center [441, 302] width 556 height 10
drag, startPoint x: 595, startPoint y: 288, endPoint x: 562, endPoint y: 284, distance: 32.8
click at [562, 297] on div "We have secured a room block at the Marriott that is now open for booking. Thes…" at bounding box center [441, 302] width 556 height 10
click at [510, 125] on img "rdw-link-control" at bounding box center [514, 127] width 9 height 9
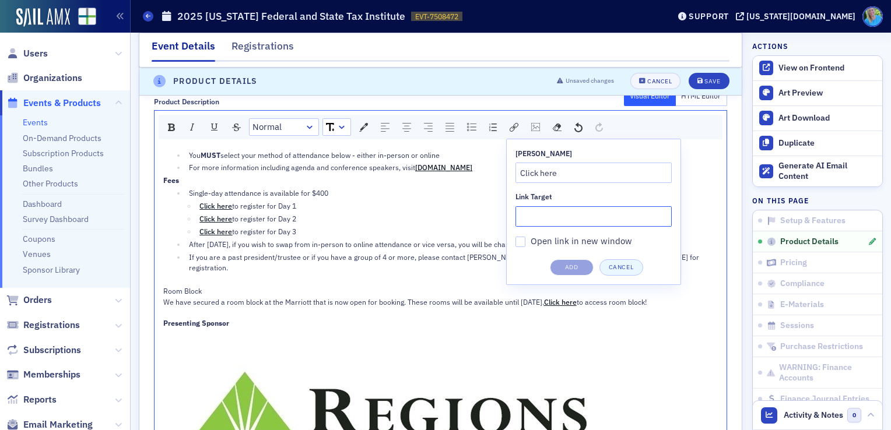
click at [549, 210] on input "Link Target" at bounding box center [594, 216] width 156 height 20
paste input "https://www.marriott.com/event-reservations/reservation-link.mi?id=173387824986…"
type input "https://www.marriott.com/event-reservations/reservation-link.mi?id=173387824986…"
click at [574, 266] on button "Add" at bounding box center [572, 268] width 44 height 16
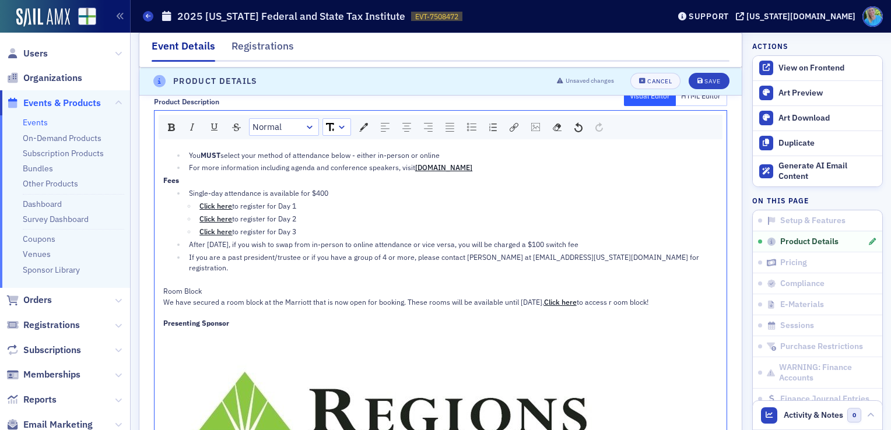
click at [633, 297] on span "to access r oom block!" at bounding box center [613, 301] width 72 height 9
click at [674, 297] on div "We have secured a room block at the Marriott that is now open for booking. Thes…" at bounding box center [441, 302] width 556 height 10
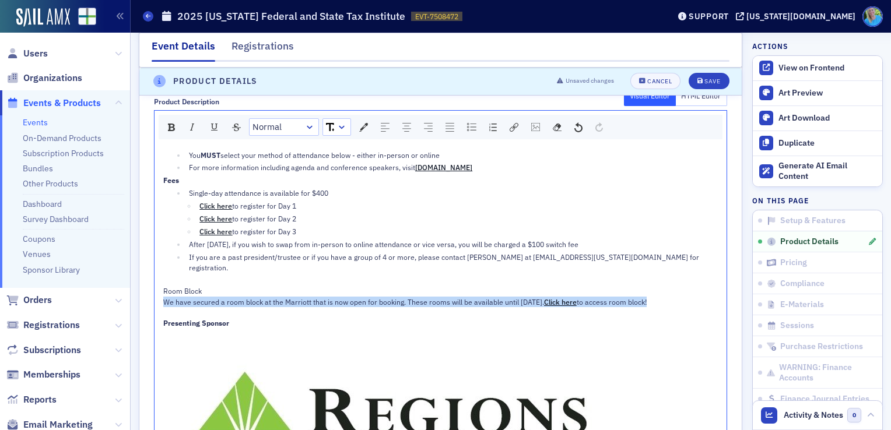
drag, startPoint x: 674, startPoint y: 286, endPoint x: 154, endPoint y: 286, distance: 519.7
click at [155, 286] on div "You MUST select your method of attendance below - either in-person or online Fo…" at bounding box center [441, 330] width 573 height 374
copy div "We have secured a room block at the Marriott that is now open for booking. Thes…"
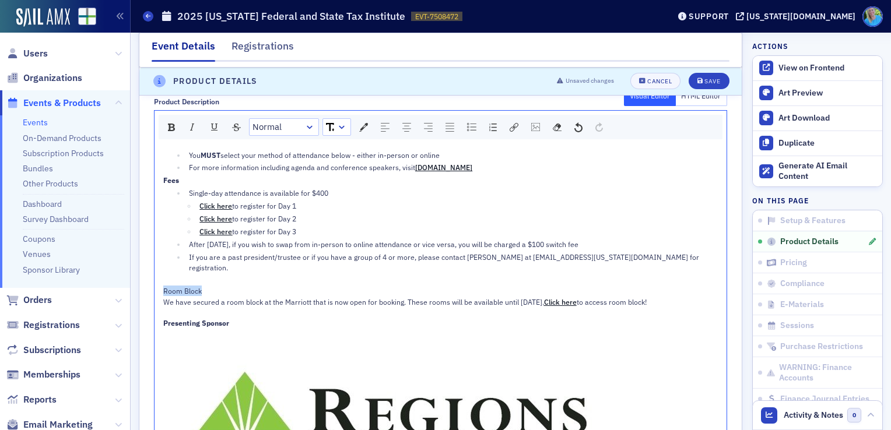
drag, startPoint x: 202, startPoint y: 280, endPoint x: 161, endPoint y: 280, distance: 41.4
click at [161, 280] on div "You MUST select your method of attendance below - either in-person or online Fo…" at bounding box center [441, 330] width 573 height 374
click at [170, 129] on div "rdw-inline-control" at bounding box center [171, 128] width 15 height 16
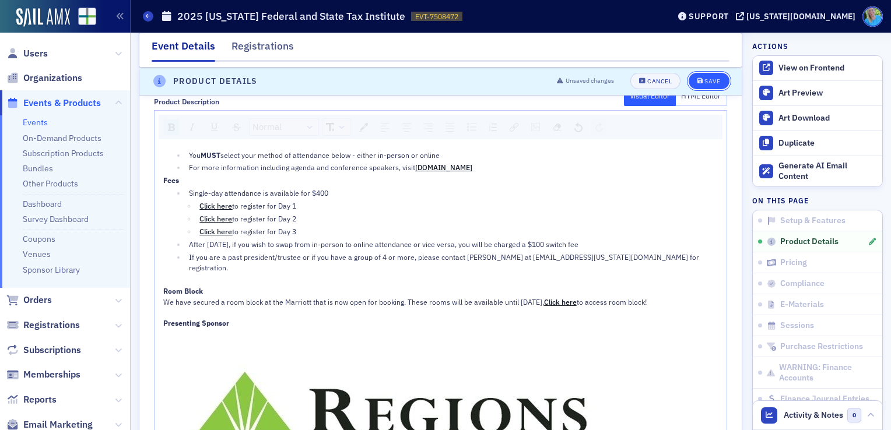
click at [698, 80] on icon "submit" at bounding box center [701, 82] width 6 height 6
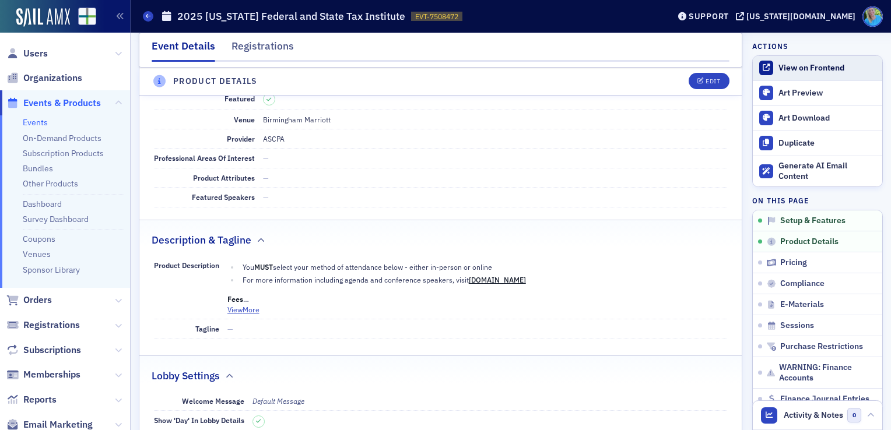
scroll to position [324, 0]
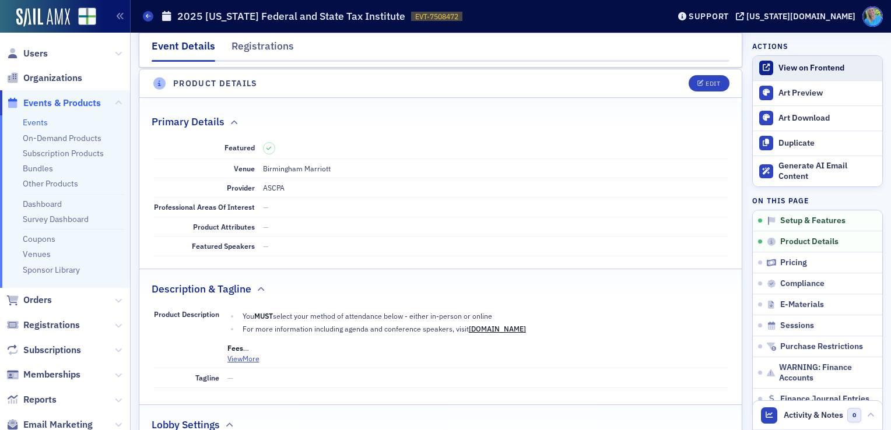
click at [812, 70] on div "View on Frontend" at bounding box center [828, 68] width 98 height 10
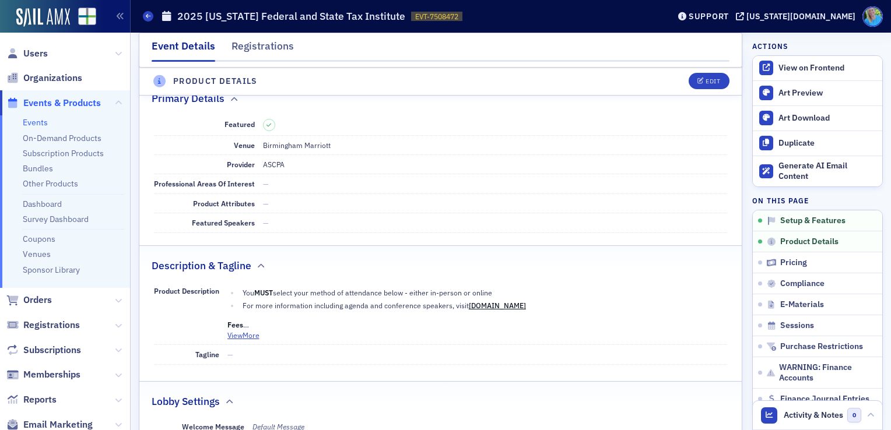
scroll to position [350, 0]
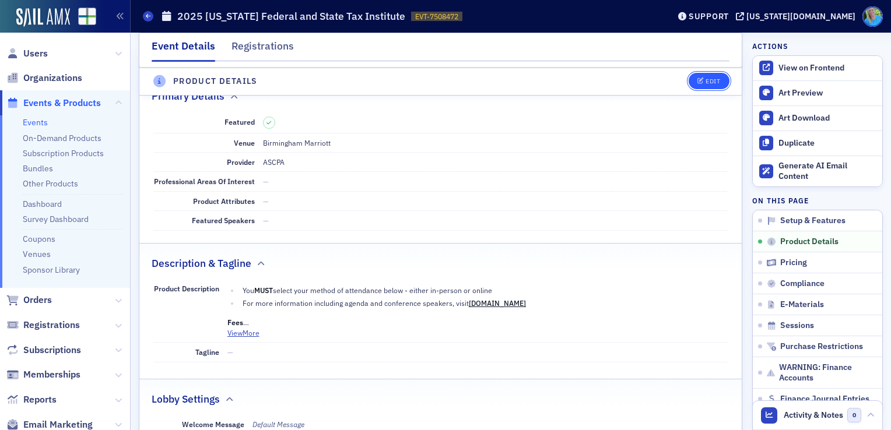
click at [698, 83] on icon "button" at bounding box center [701, 82] width 7 height 6
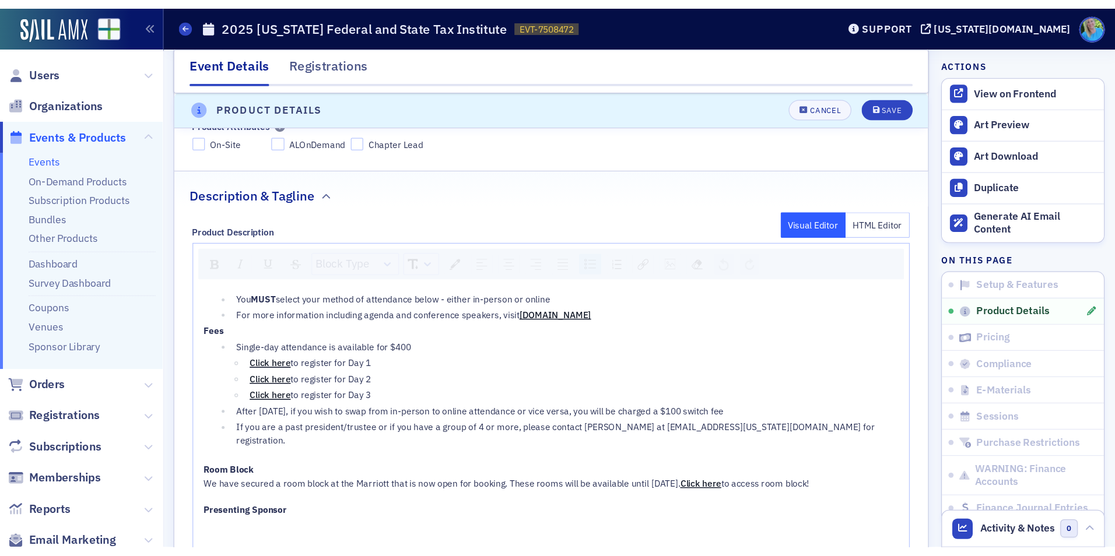
scroll to position [674, 0]
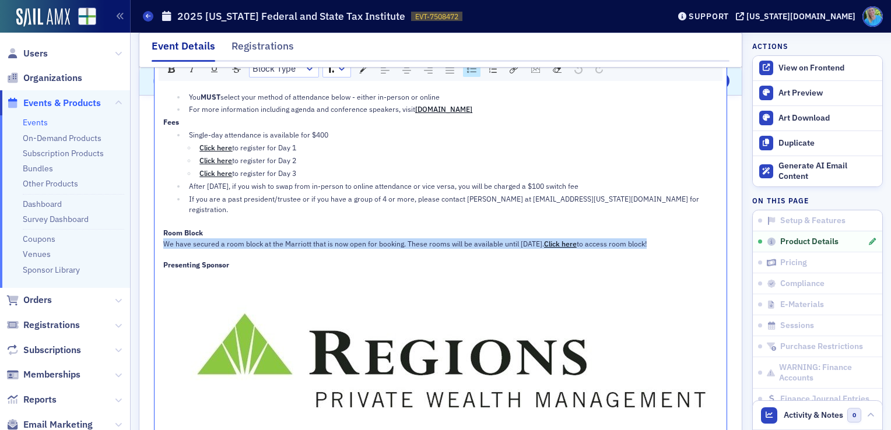
drag, startPoint x: 677, startPoint y: 232, endPoint x: 145, endPoint y: 229, distance: 531.9
click at [145, 229] on div "Product Description Visual Editor HTML Editor Block Type You MUST select your m…" at bounding box center [440, 266] width 602 height 471
copy div "We have secured a room block at the Marriott that is now open for booking. Thes…"
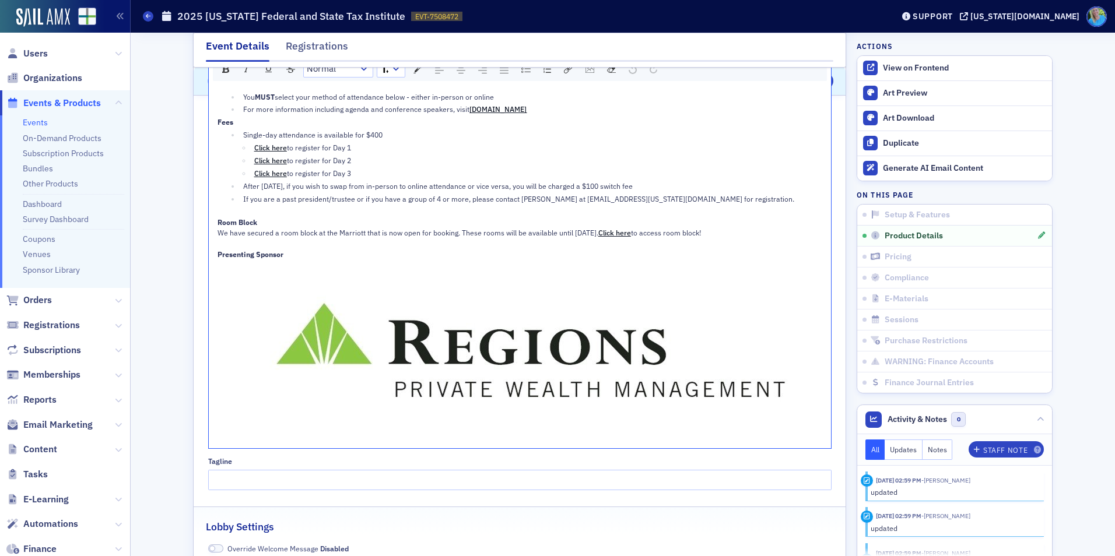
click at [38, 123] on link "Events" at bounding box center [35, 122] width 25 height 10
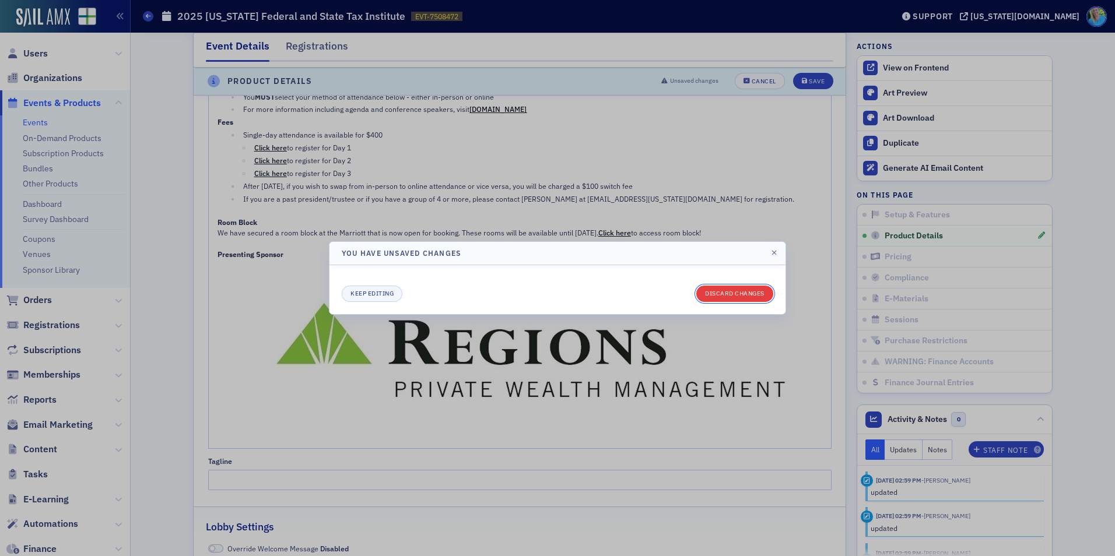
click at [720, 287] on button "Discard changes" at bounding box center [734, 294] width 77 height 16
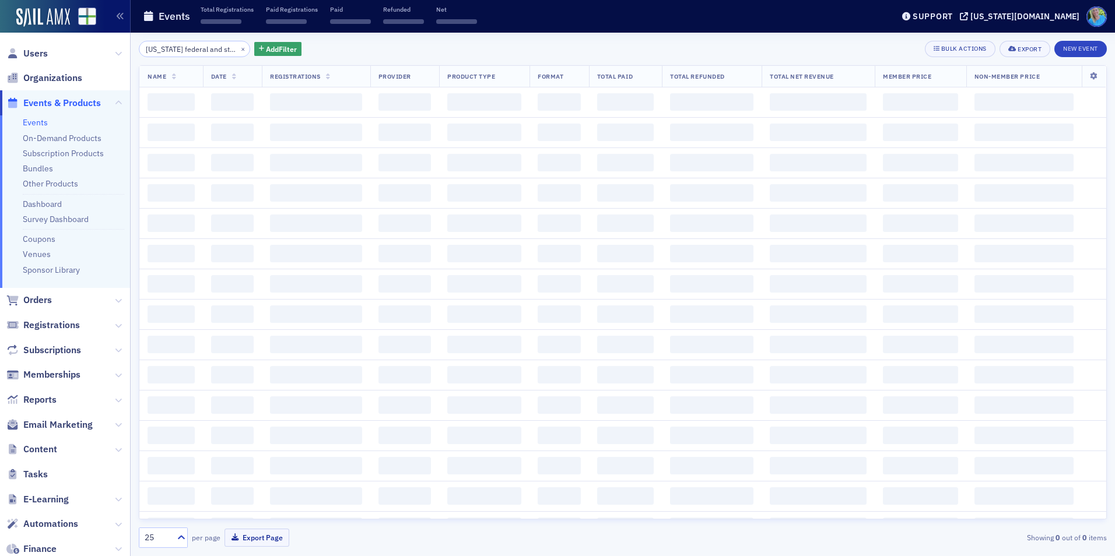
scroll to position [0, 17]
click at [238, 48] on button "×" at bounding box center [243, 48] width 10 height 10
click at [223, 48] on input "search" at bounding box center [194, 49] width 111 height 16
type input "3"
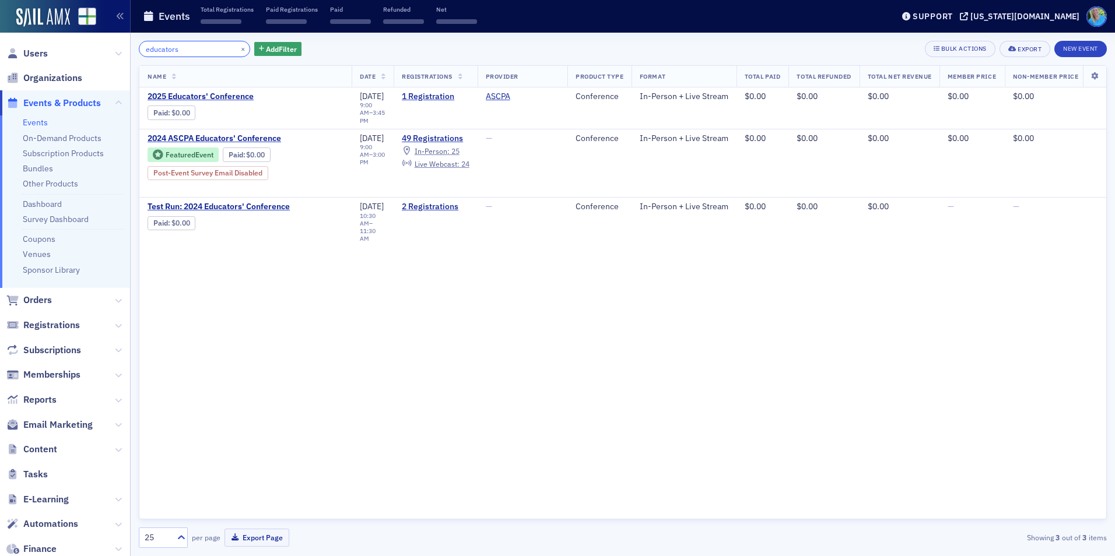
type input "educators"
click at [231, 96] on span "2025 Educators' Conference" at bounding box center [246, 97] width 196 height 10
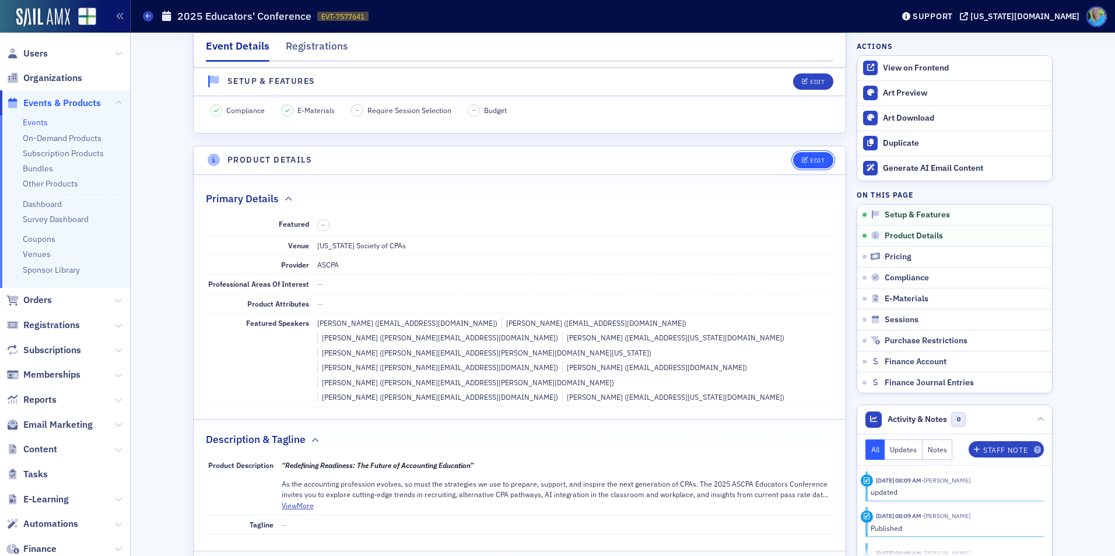
click at [810, 162] on div "Edit" at bounding box center [817, 160] width 15 height 6
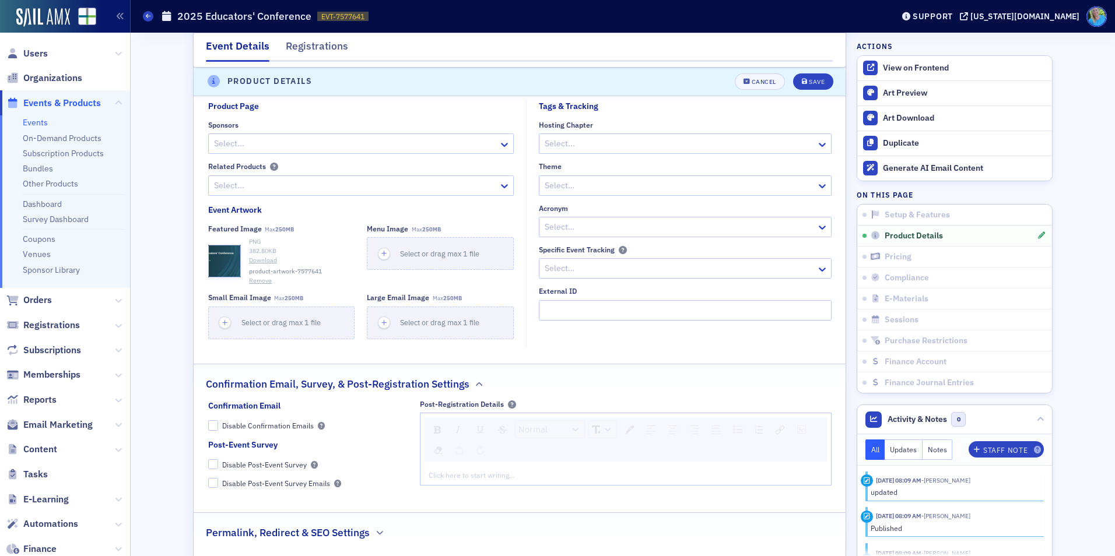
scroll to position [3636, 0]
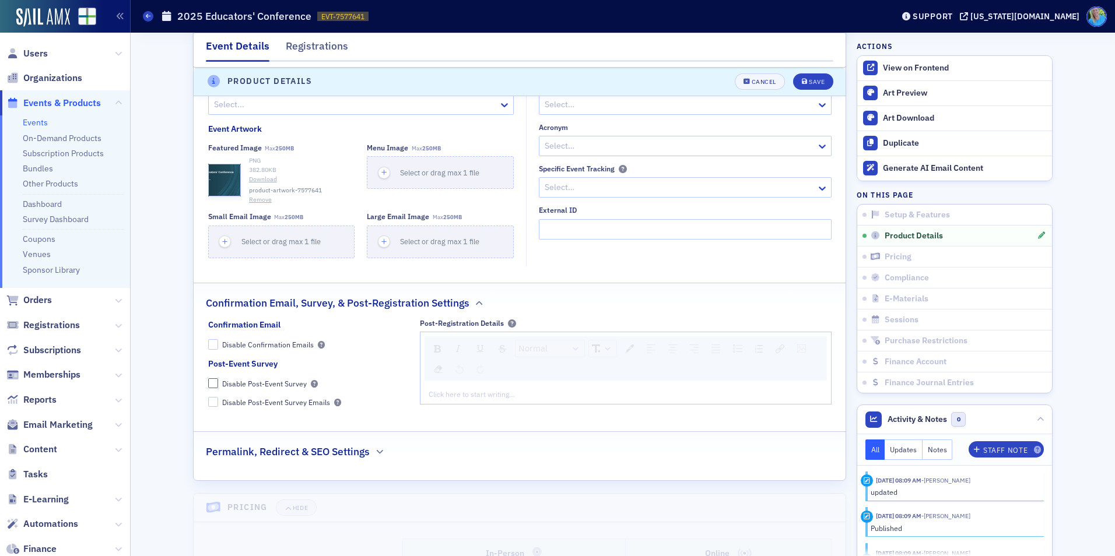
click at [211, 383] on input "Disable Post-Event Survey" at bounding box center [213, 384] width 10 height 10
checkbox input "true"
click at [801, 86] on button "Save" at bounding box center [813, 81] width 40 height 16
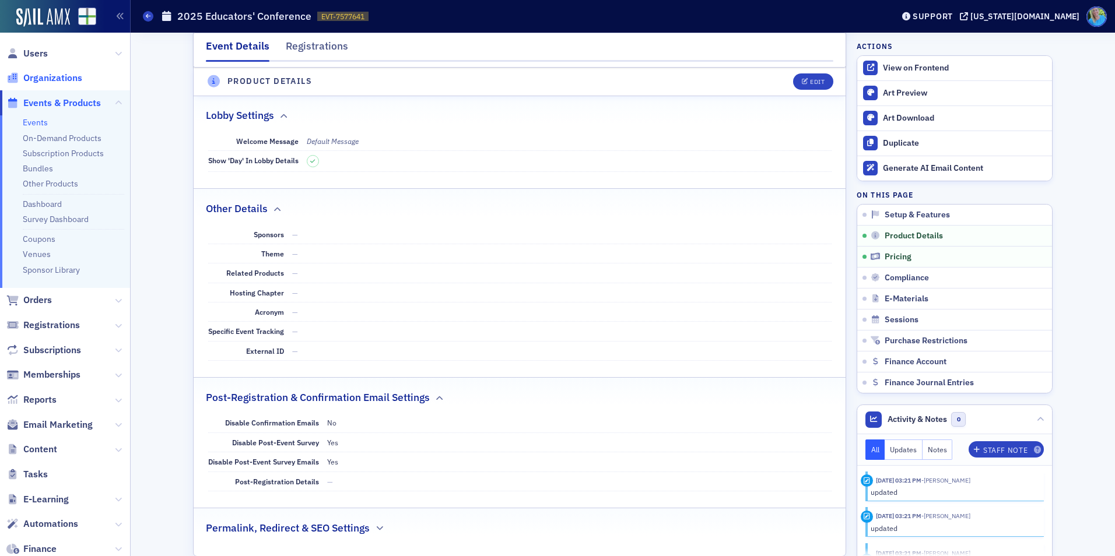
scroll to position [370, 0]
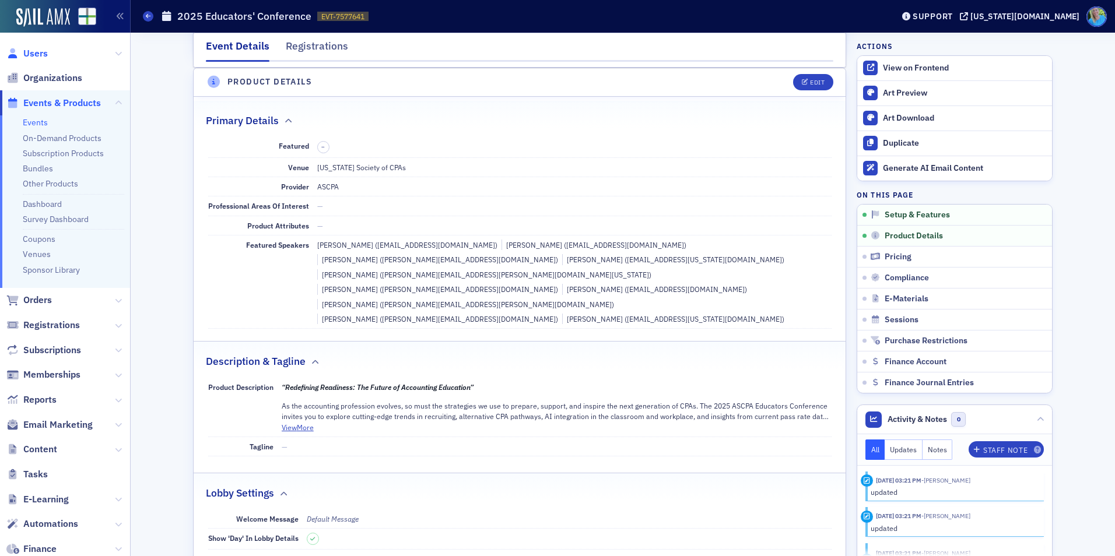
click at [38, 52] on span "Users" at bounding box center [35, 53] width 24 height 13
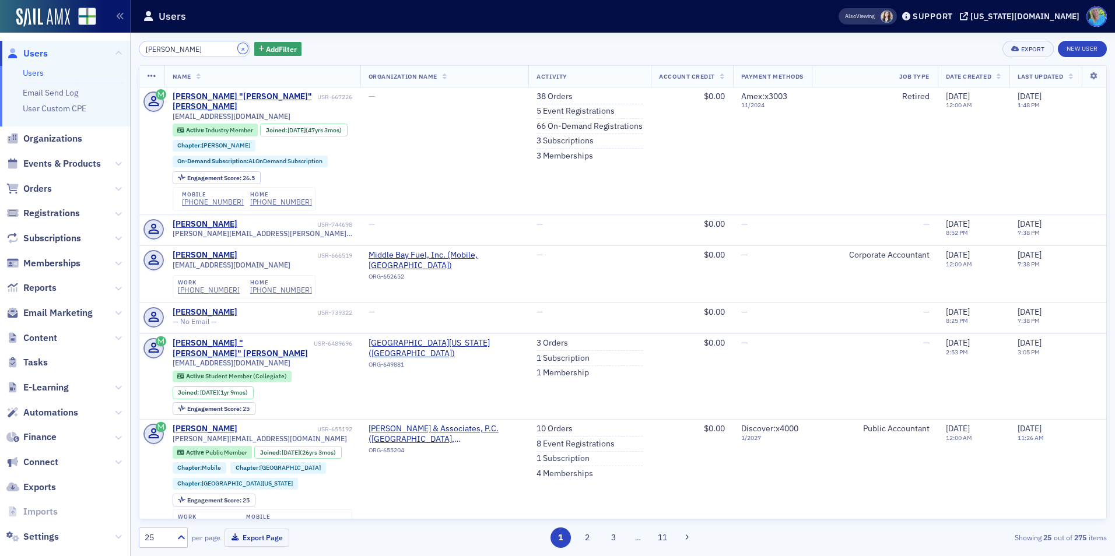
click at [238, 49] on button "×" at bounding box center [243, 48] width 10 height 10
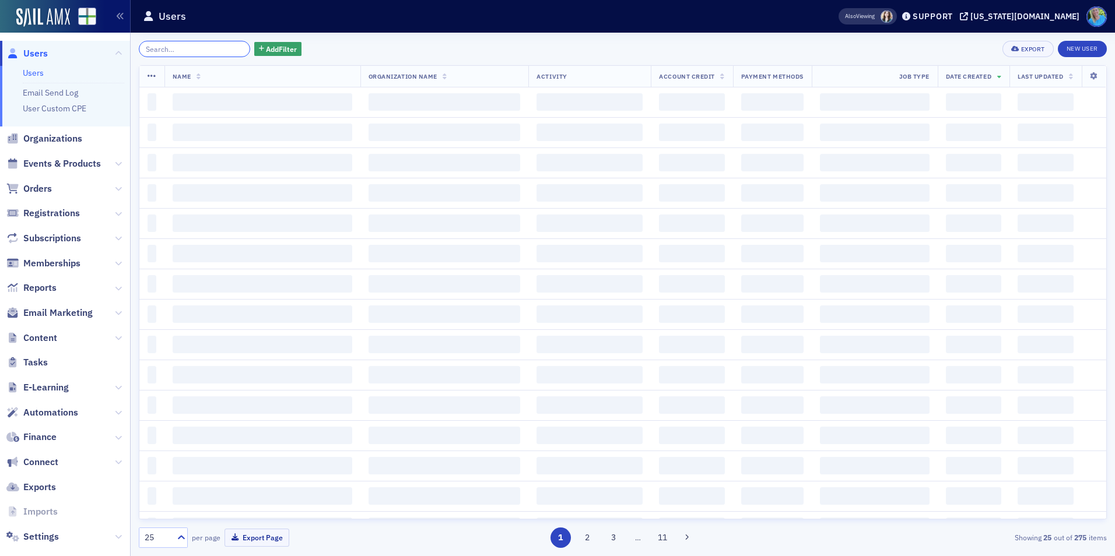
click at [217, 49] on input "search" at bounding box center [194, 49] width 111 height 16
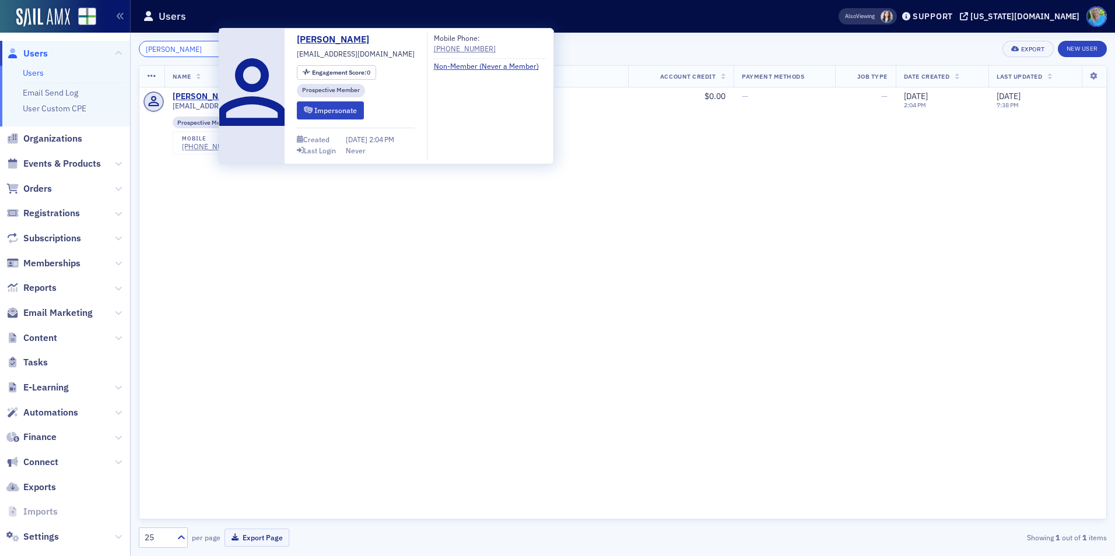
type input "samar kohn"
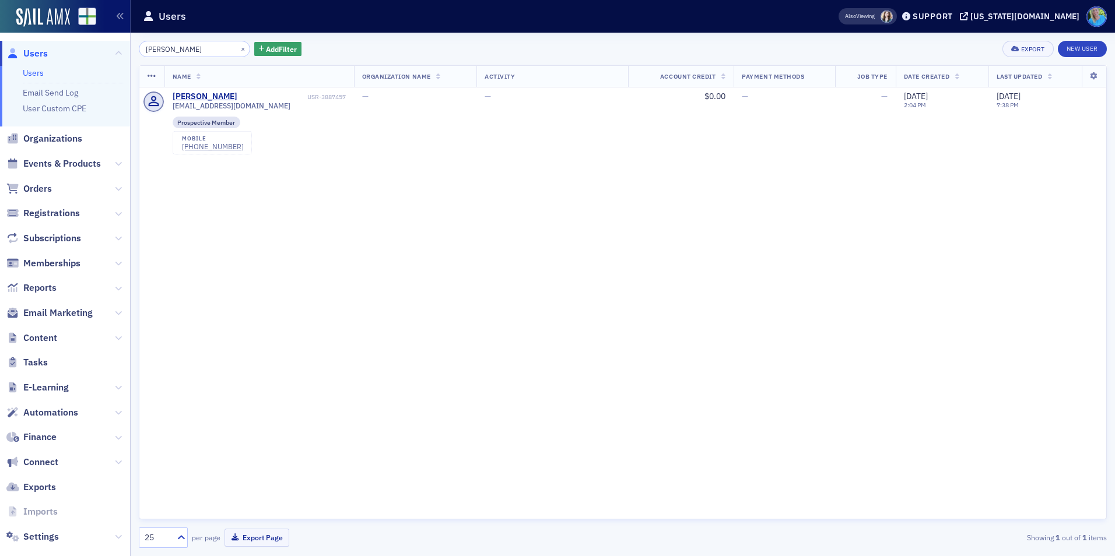
click at [595, 44] on div "samar kohn × Add Filter Export New User" at bounding box center [623, 49] width 968 height 16
click at [40, 69] on link "Users" at bounding box center [33, 73] width 21 height 10
click at [238, 50] on button "×" at bounding box center [243, 48] width 10 height 10
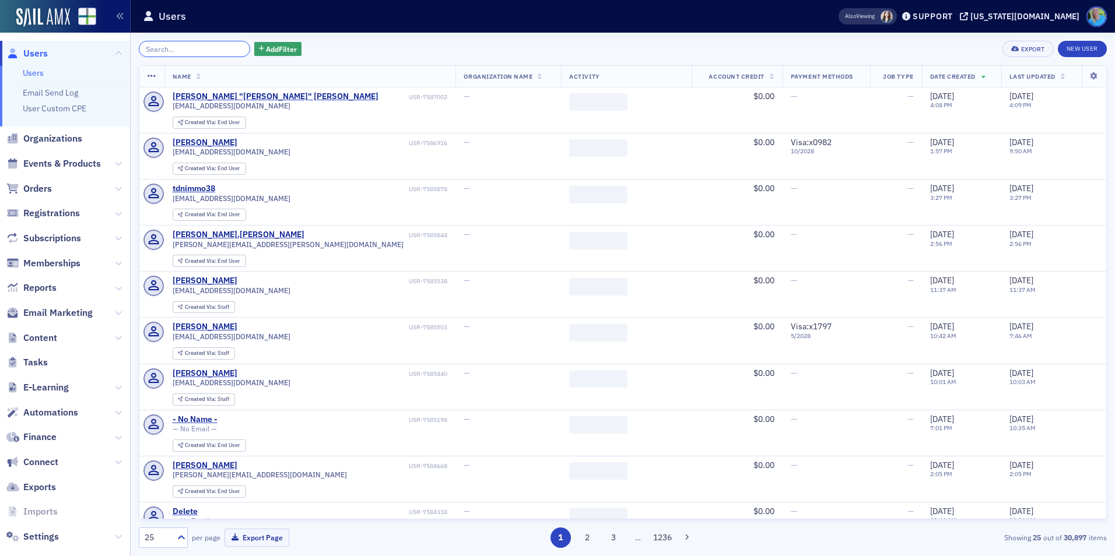
click at [228, 50] on input "search" at bounding box center [194, 49] width 111 height 16
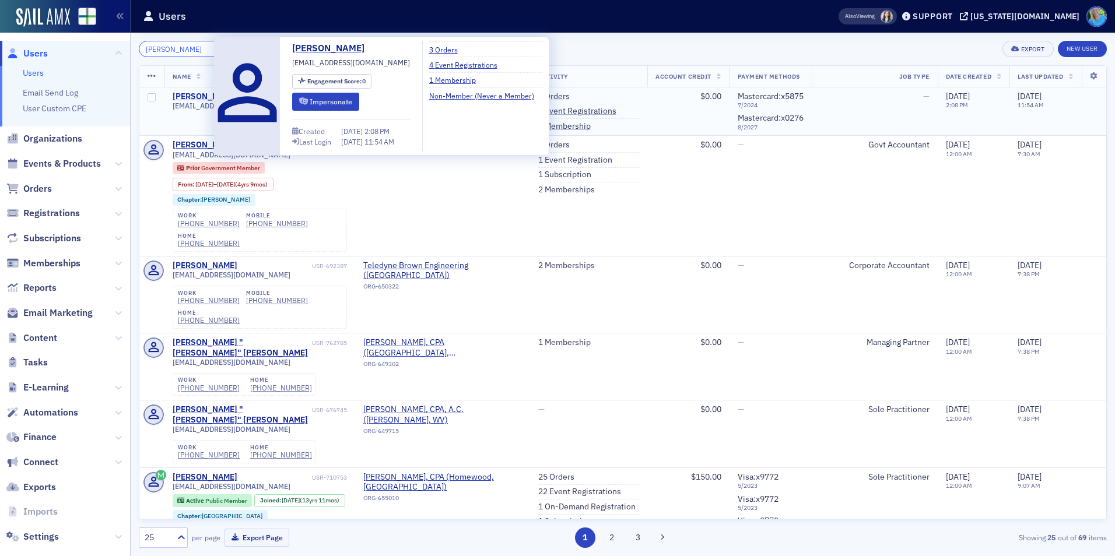
type input "beau perry"
click at [188, 98] on div "Beau Perry" at bounding box center [205, 97] width 65 height 10
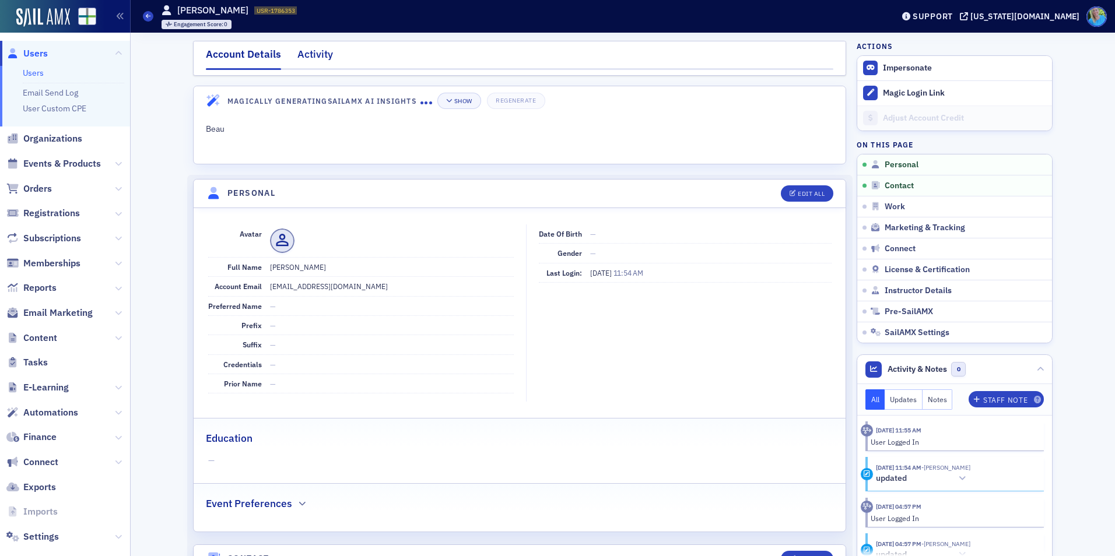
click at [317, 55] on div "Activity" at bounding box center [315, 58] width 36 height 22
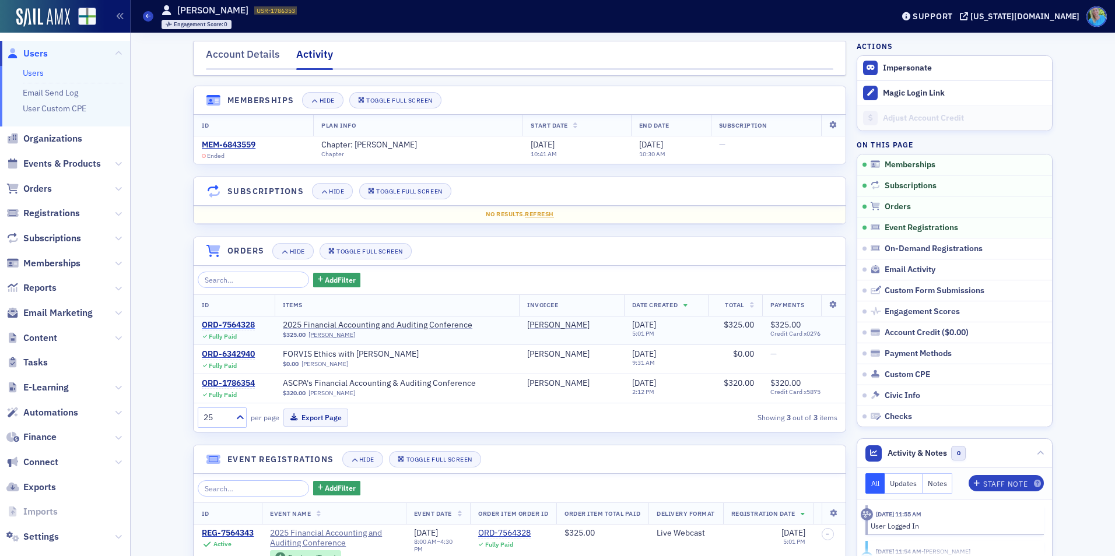
click at [239, 327] on div "ORD-7564328" at bounding box center [228, 325] width 53 height 10
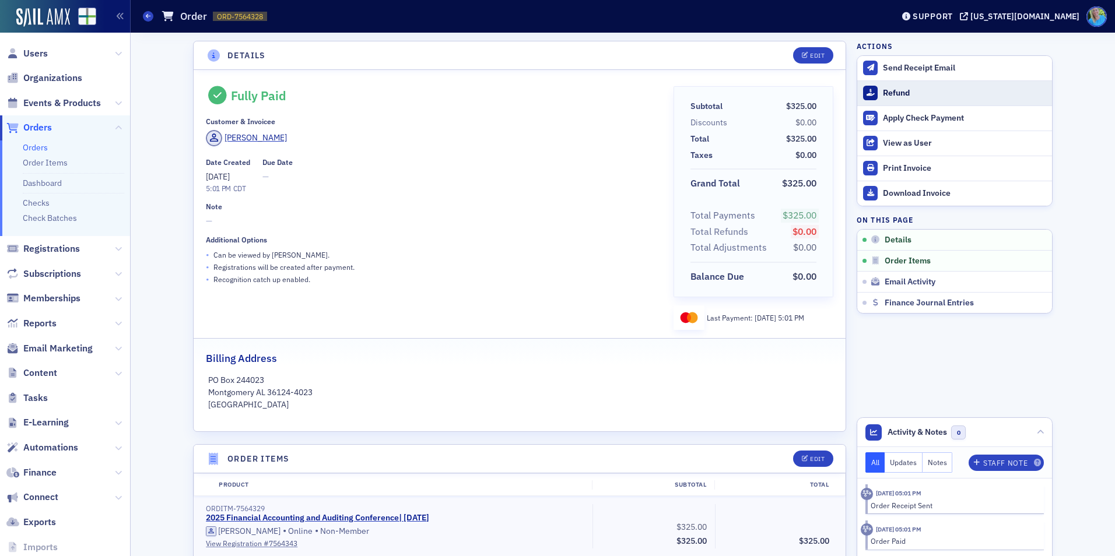
click at [902, 90] on div "Refund" at bounding box center [964, 93] width 163 height 10
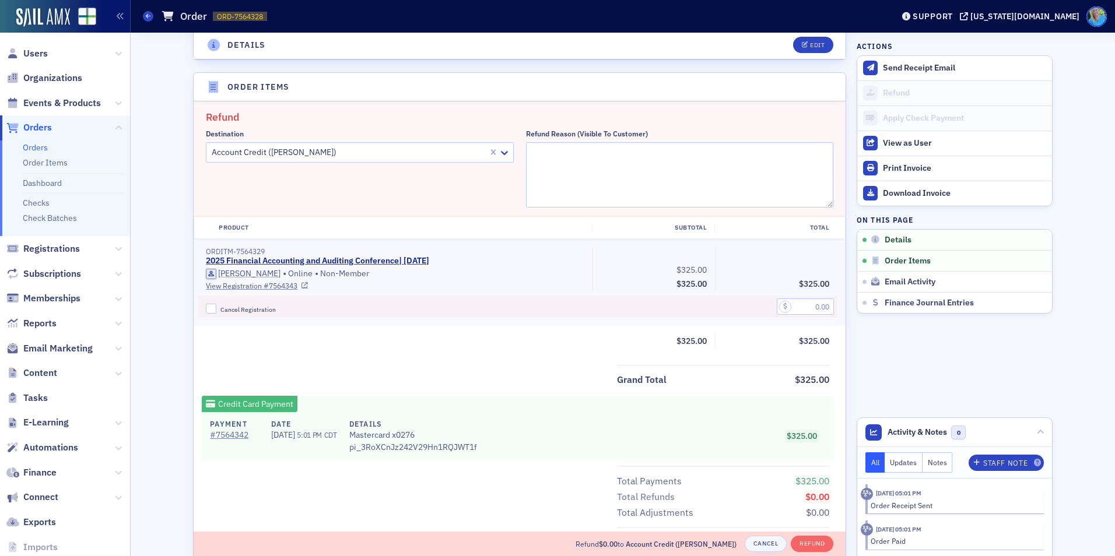
scroll to position [406, 0]
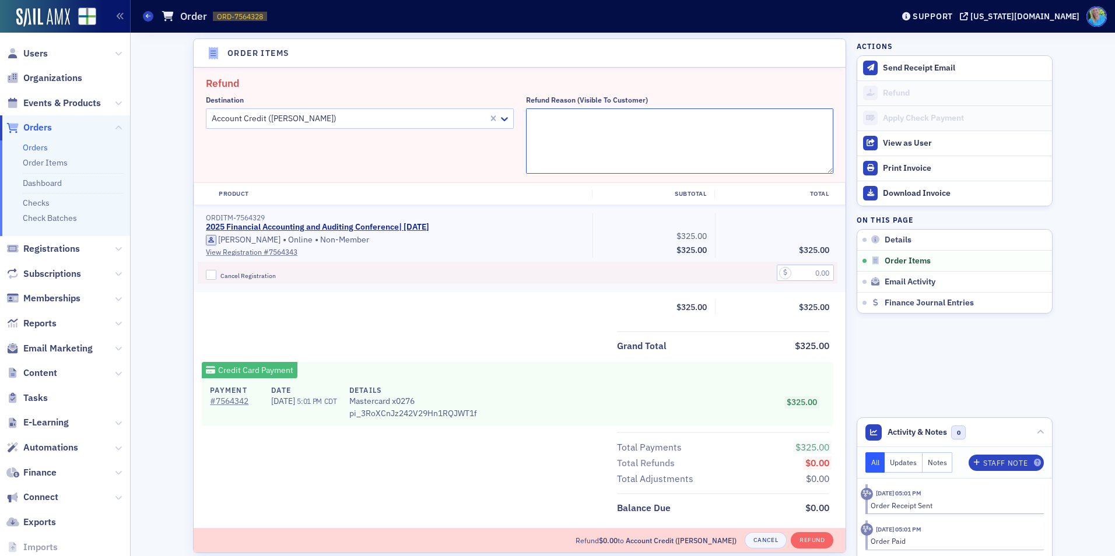
click at [554, 121] on textarea "Refund Reason (Visible to Customer)" at bounding box center [680, 140] width 308 height 65
type textarea "Transferring registration to Samar Khan"
click at [206, 274] on input "Cancel Registration" at bounding box center [211, 275] width 10 height 10
checkbox input "true"
click at [812, 271] on input "text" at bounding box center [805, 273] width 57 height 16
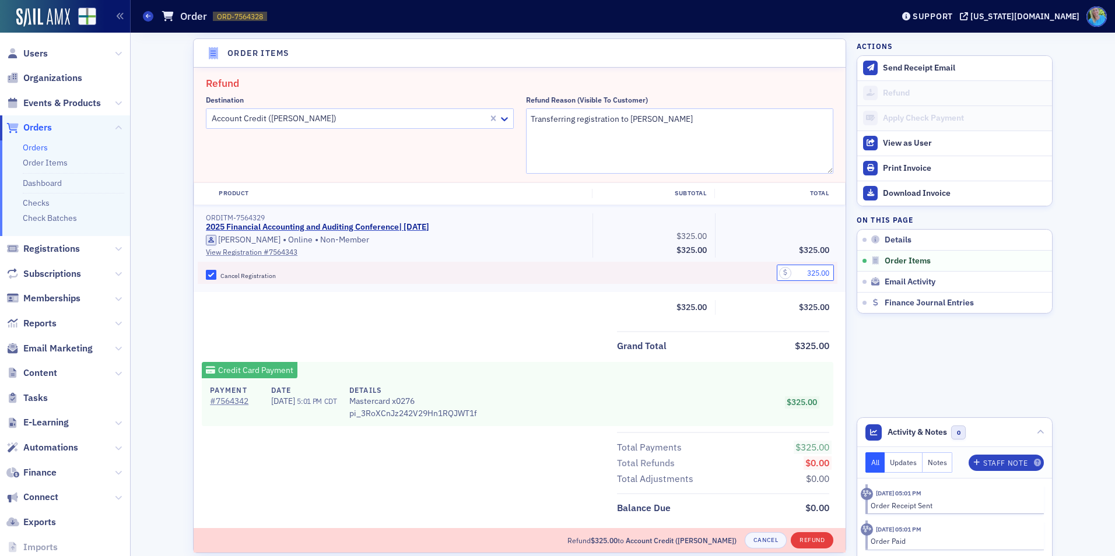
type input "325.00"
click at [805, 536] on button "Refund" at bounding box center [812, 540] width 43 height 16
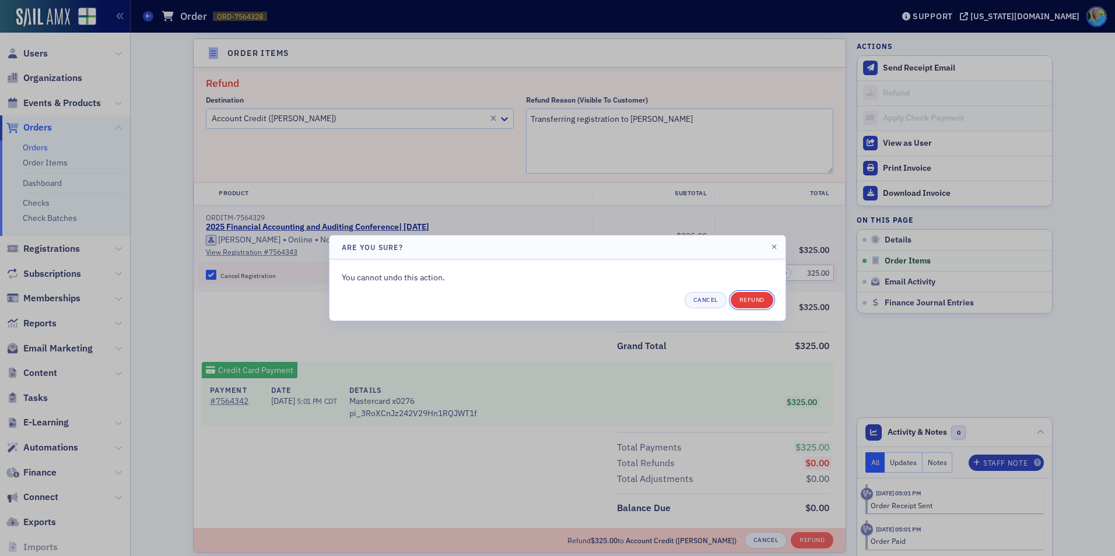
click at [741, 306] on button "Refund" at bounding box center [752, 300] width 43 height 16
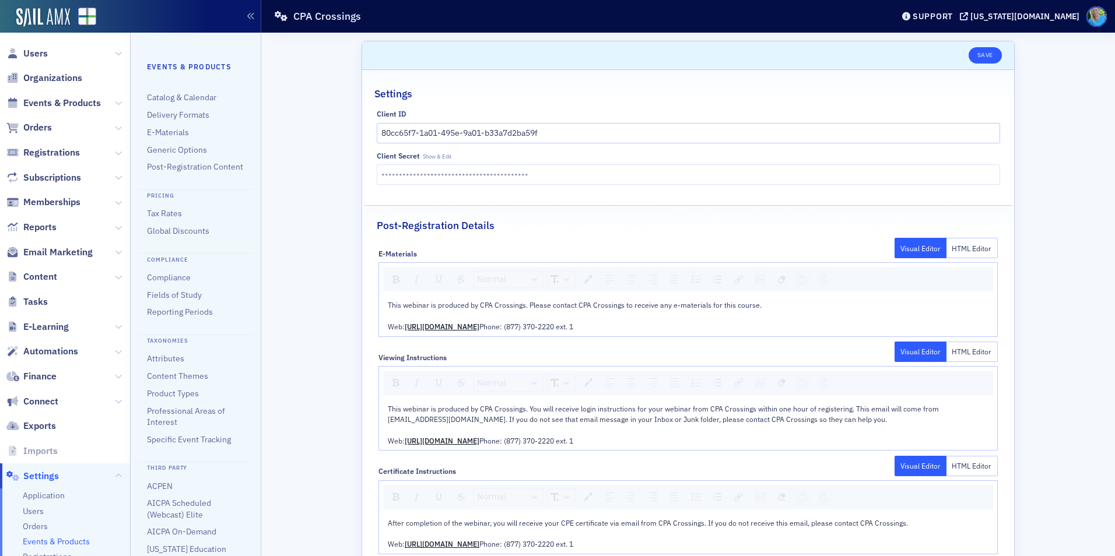
scroll to position [68, 0]
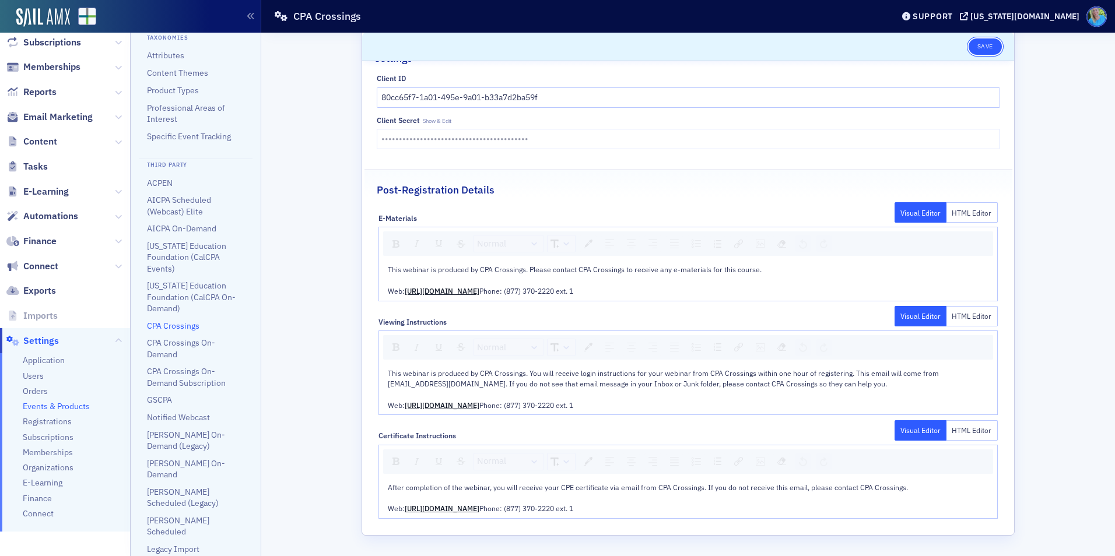
click at [969, 45] on button "Save" at bounding box center [985, 46] width 33 height 16
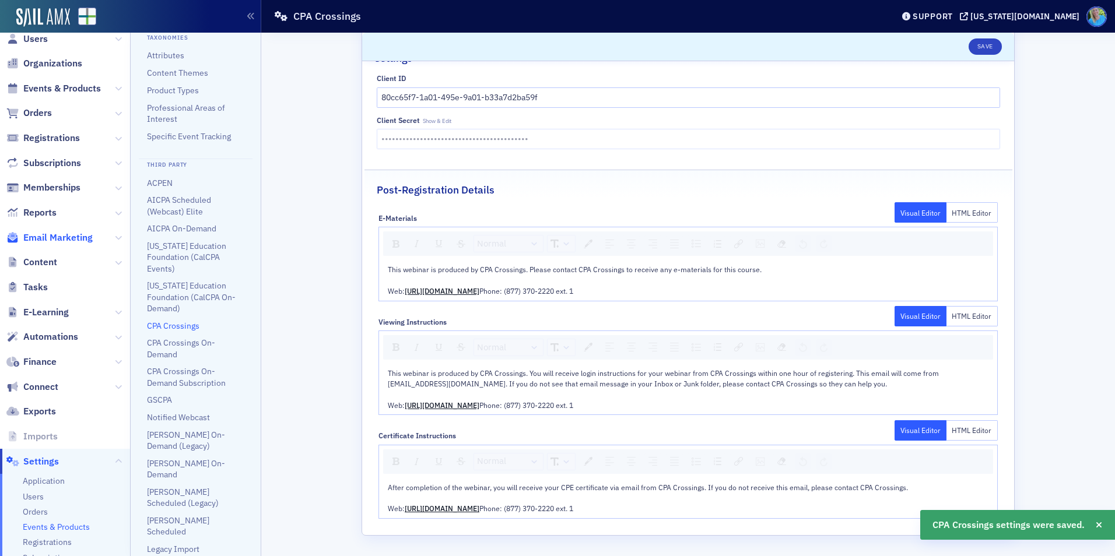
scroll to position [0, 0]
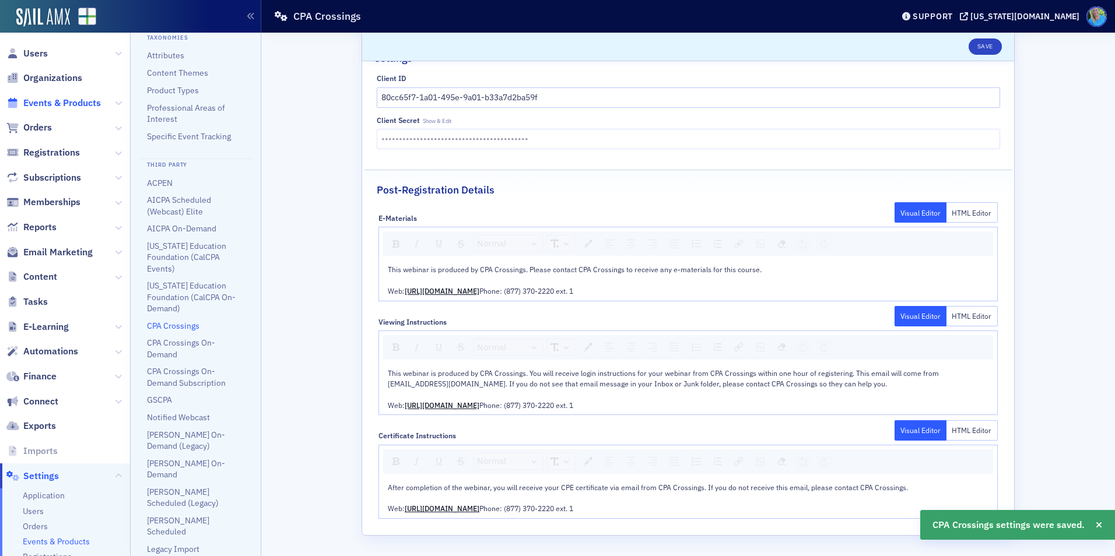
click at [43, 101] on span "Events & Products" at bounding box center [62, 103] width 78 height 13
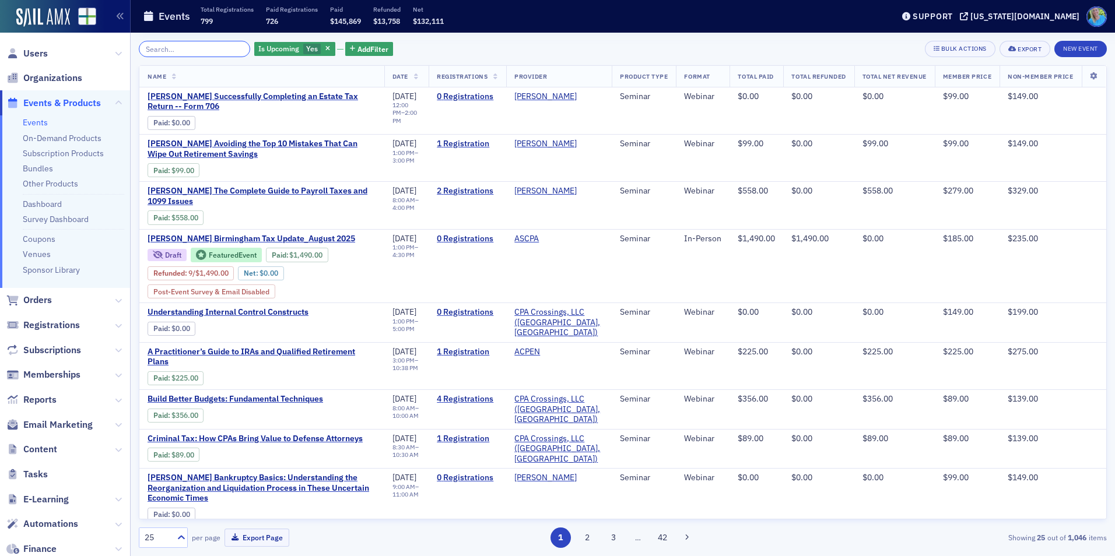
click at [169, 46] on input "search" at bounding box center [194, 49] width 111 height 16
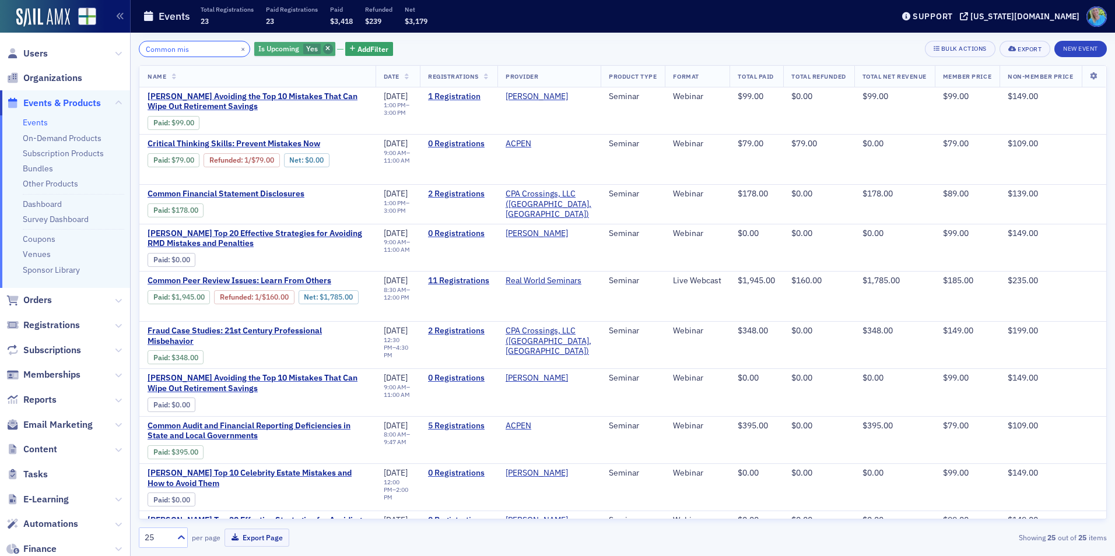
type input "Common mis"
click at [325, 49] on icon "button" at bounding box center [327, 49] width 5 height 6
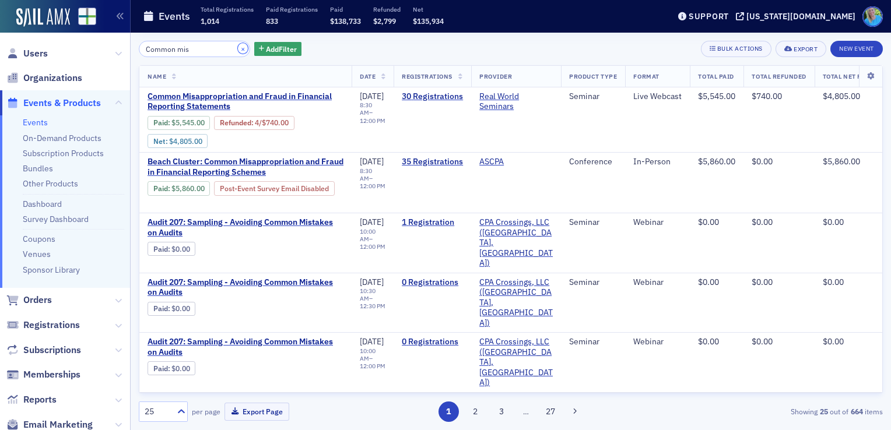
click at [238, 50] on button "×" at bounding box center [243, 48] width 10 height 10
click at [215, 50] on input "Common mis" at bounding box center [194, 49] width 111 height 16
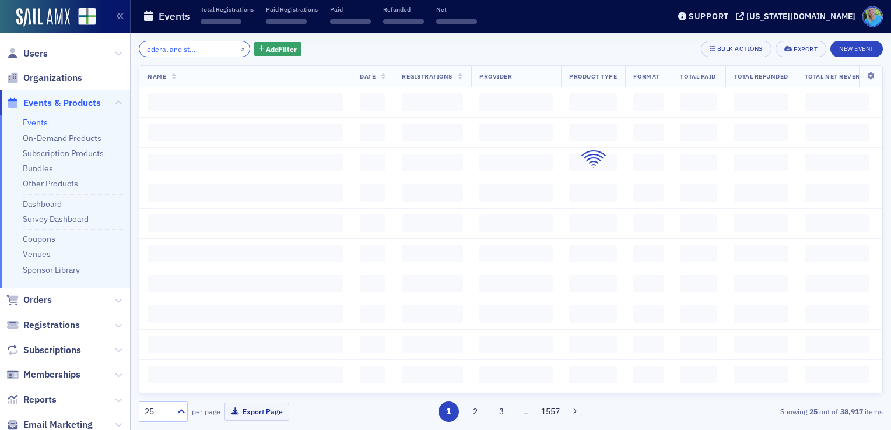
scroll to position [0, 45]
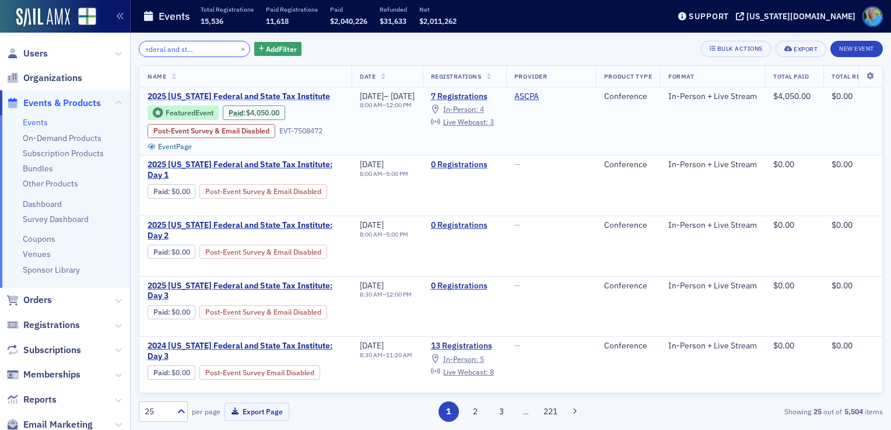
type input "[US_STATE] Federal and state tax institute"
click at [304, 94] on span "2025 [US_STATE] Federal and State Tax Institute" at bounding box center [246, 97] width 196 height 10
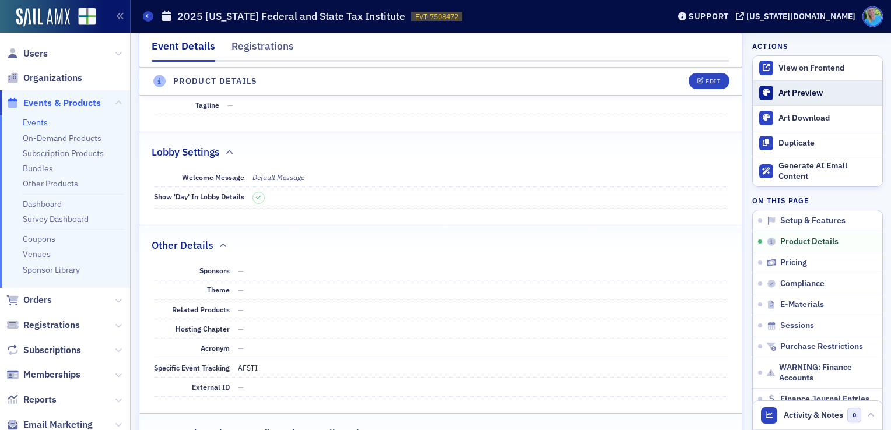
scroll to position [583, 0]
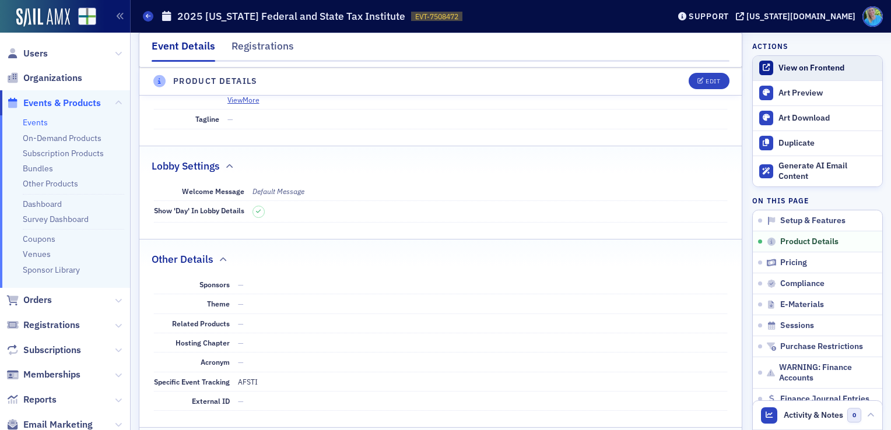
click at [810, 69] on div "View on Frontend" at bounding box center [828, 68] width 98 height 10
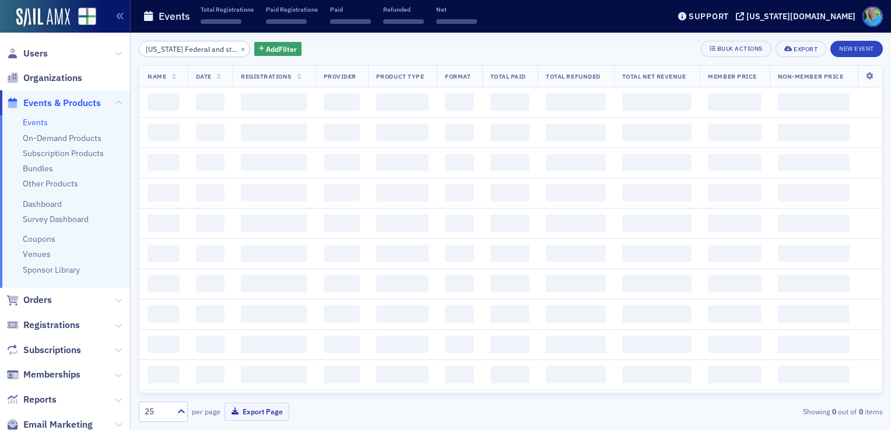
scroll to position [0, 46]
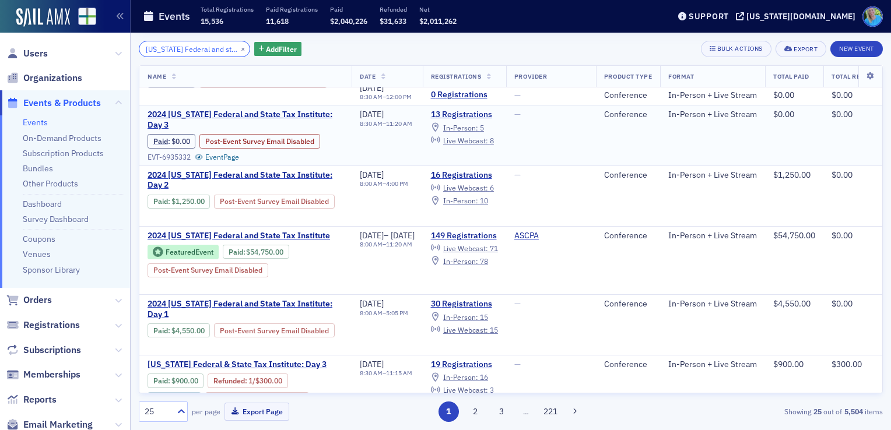
scroll to position [233, 0]
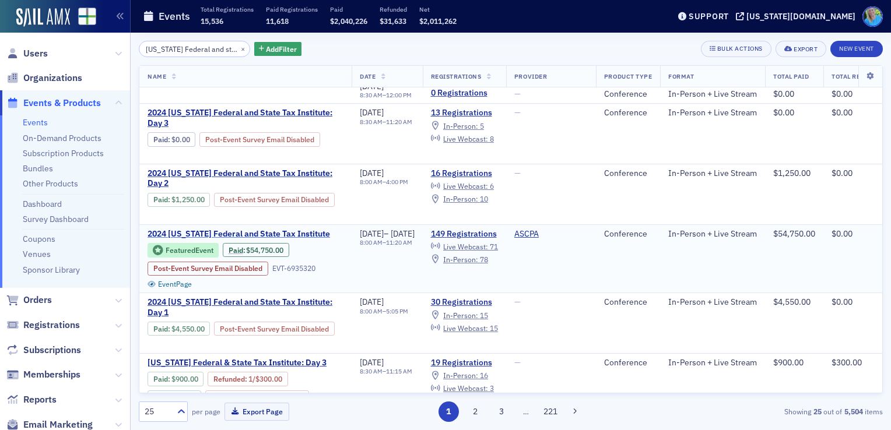
click at [292, 232] on span "2024 [US_STATE] Federal and State Tax Institute" at bounding box center [246, 234] width 196 height 10
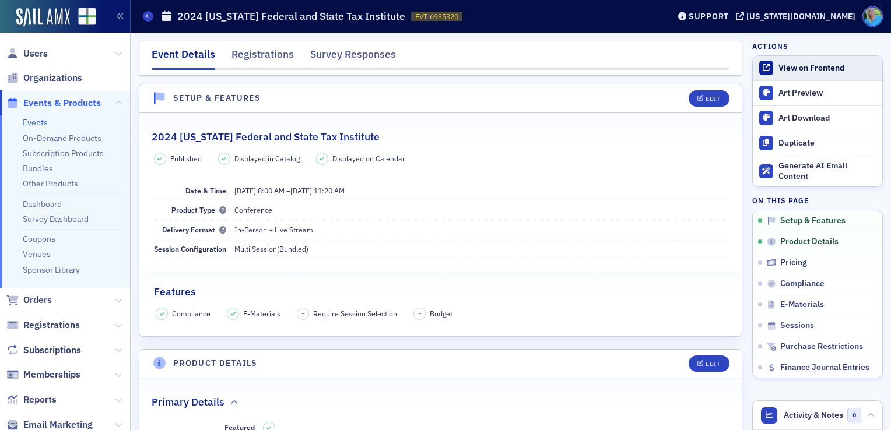
click at [780, 68] on div "View on Frontend" at bounding box center [828, 68] width 98 height 10
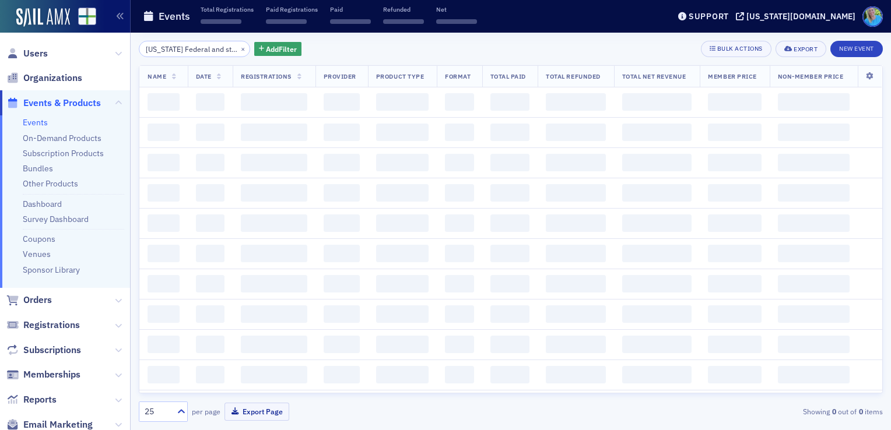
scroll to position [0, 46]
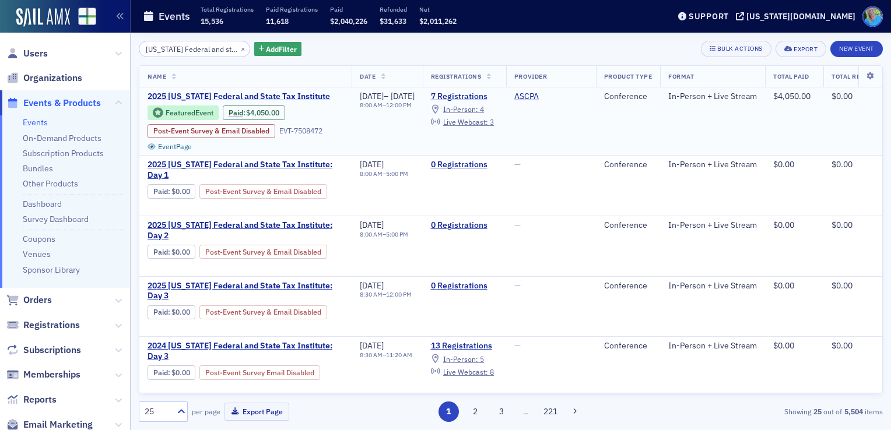
click at [222, 97] on span "2025 [US_STATE] Federal and State Tax Institute" at bounding box center [246, 97] width 196 height 10
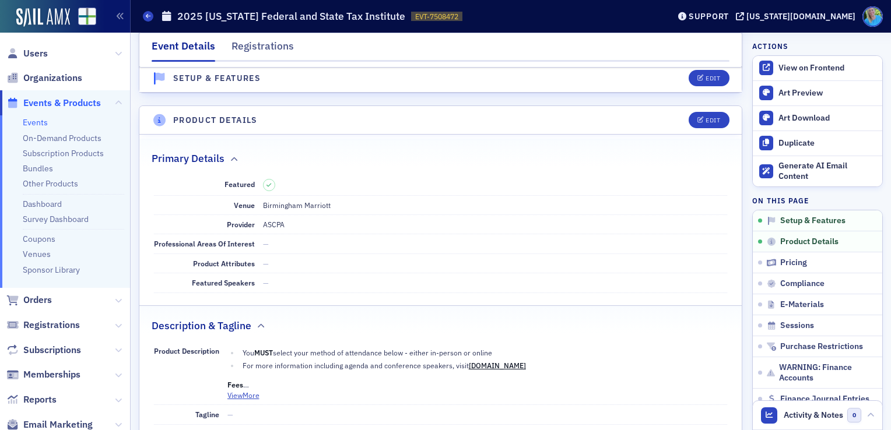
scroll to position [292, 0]
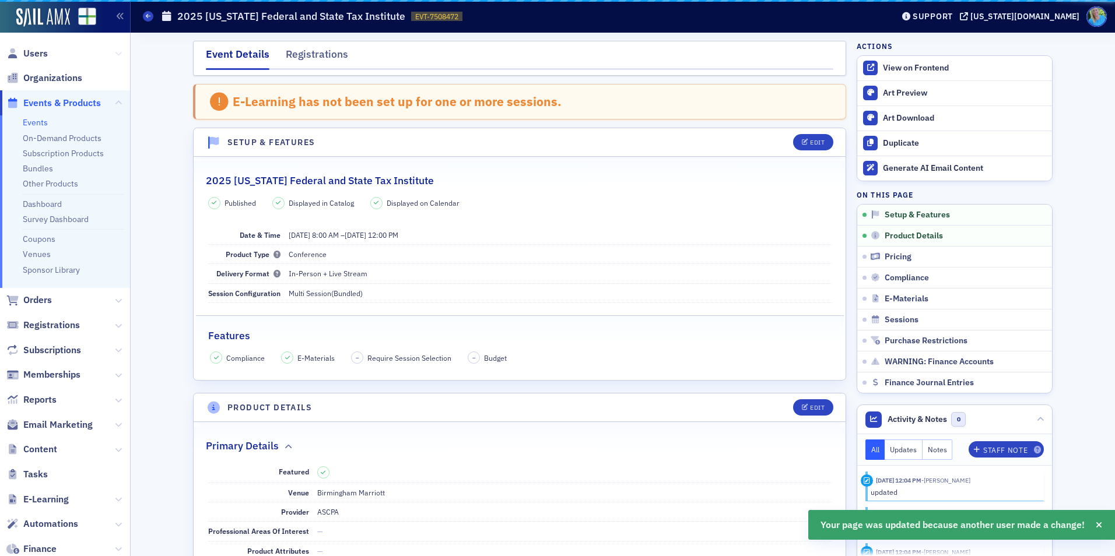
scroll to position [292, 0]
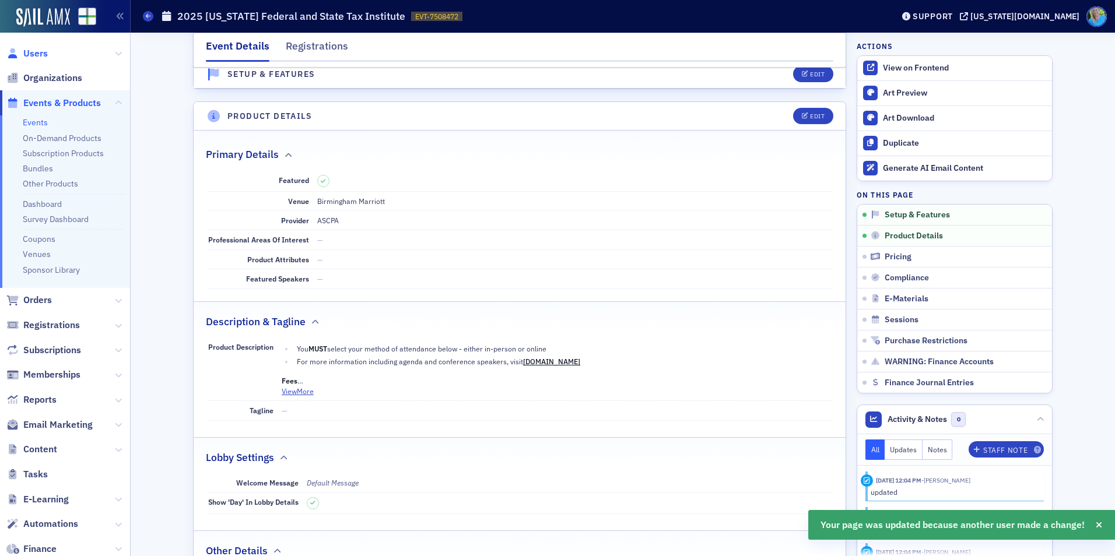
click at [33, 55] on span "Users" at bounding box center [35, 53] width 24 height 13
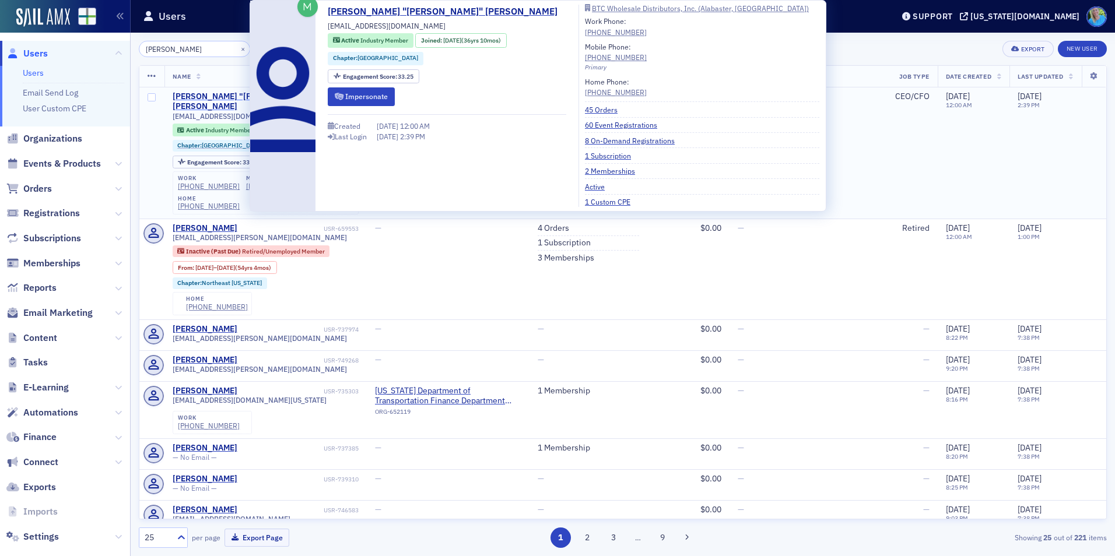
type input "[PERSON_NAME]"
click at [204, 96] on div "[PERSON_NAME] "[PERSON_NAME]" [PERSON_NAME]" at bounding box center [247, 102] width 149 height 20
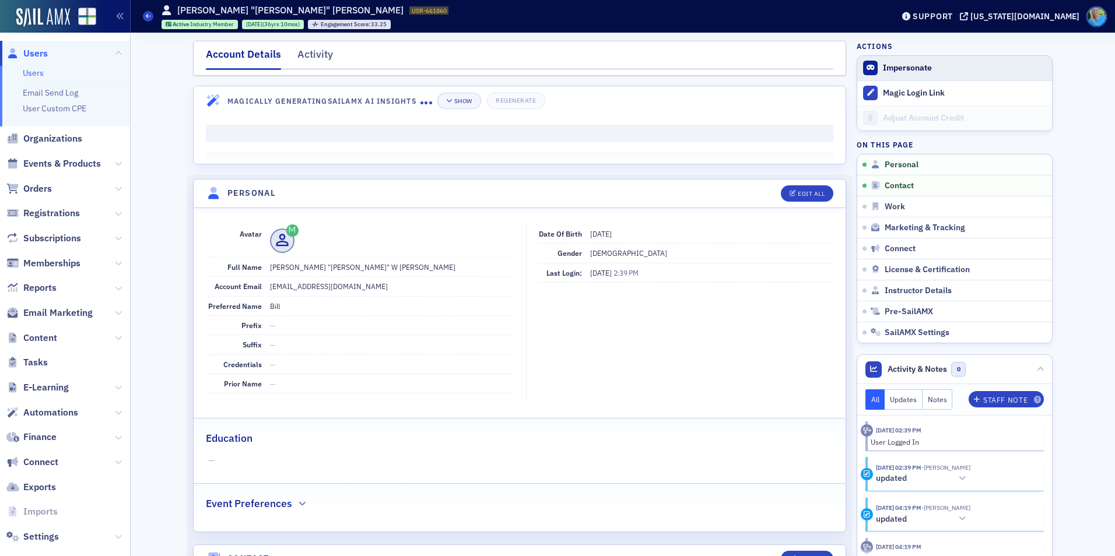
click at [916, 68] on button "Impersonate" at bounding box center [907, 68] width 49 height 10
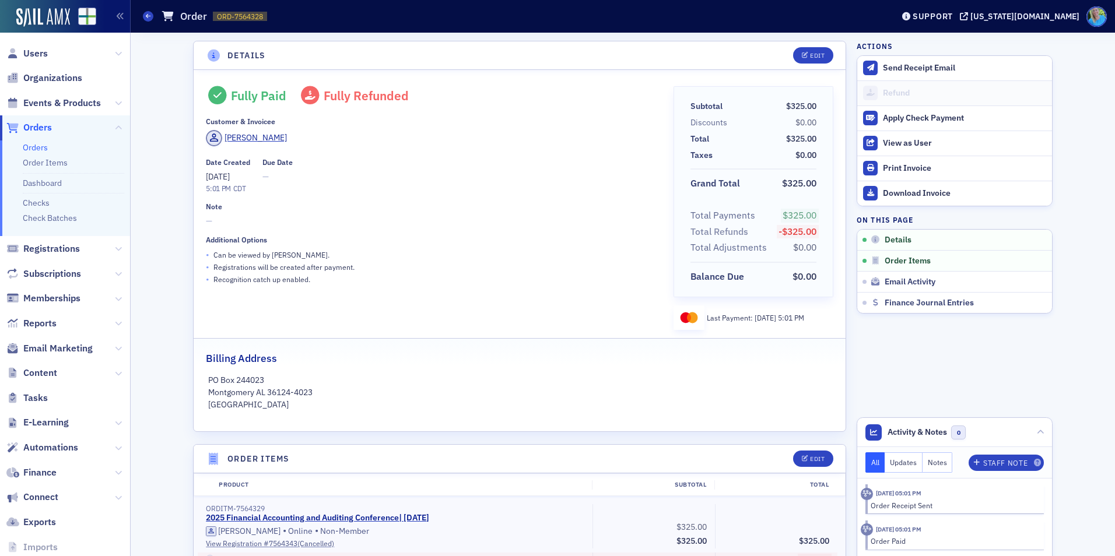
click at [33, 150] on link "Orders" at bounding box center [35, 147] width 25 height 10
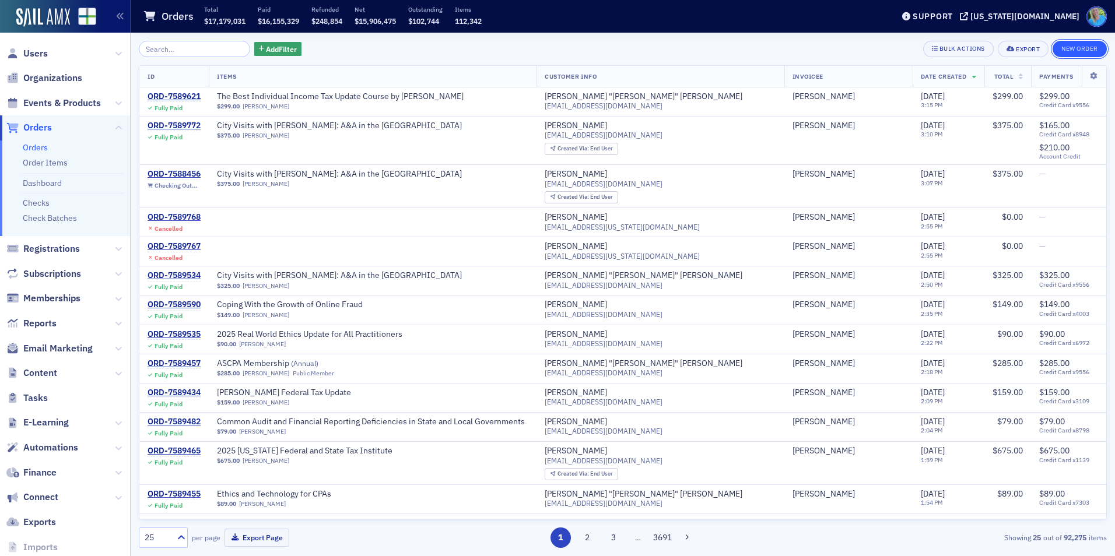
click at [1088, 50] on button "New Order" at bounding box center [1080, 49] width 54 height 16
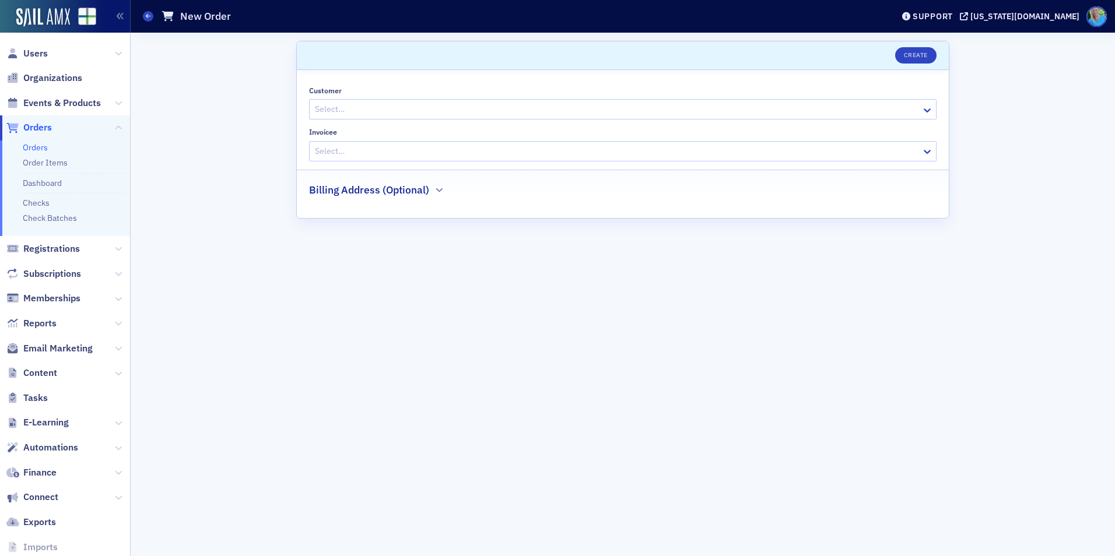
click at [341, 111] on div at bounding box center [617, 109] width 607 height 15
type input "beau perry"
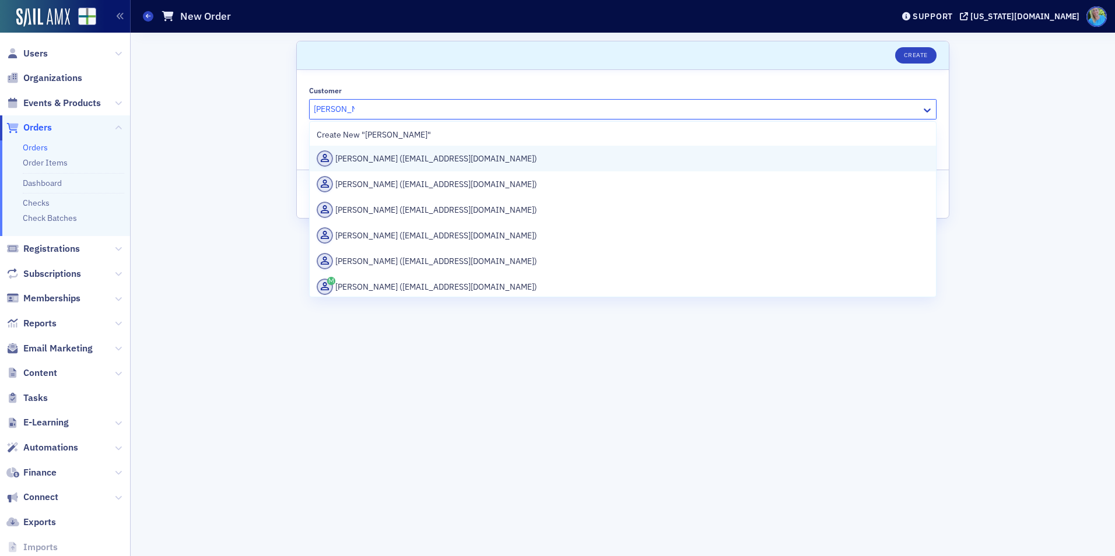
click at [362, 155] on div "Beau Perry (bbonne10@aum.edu)" at bounding box center [623, 158] width 612 height 16
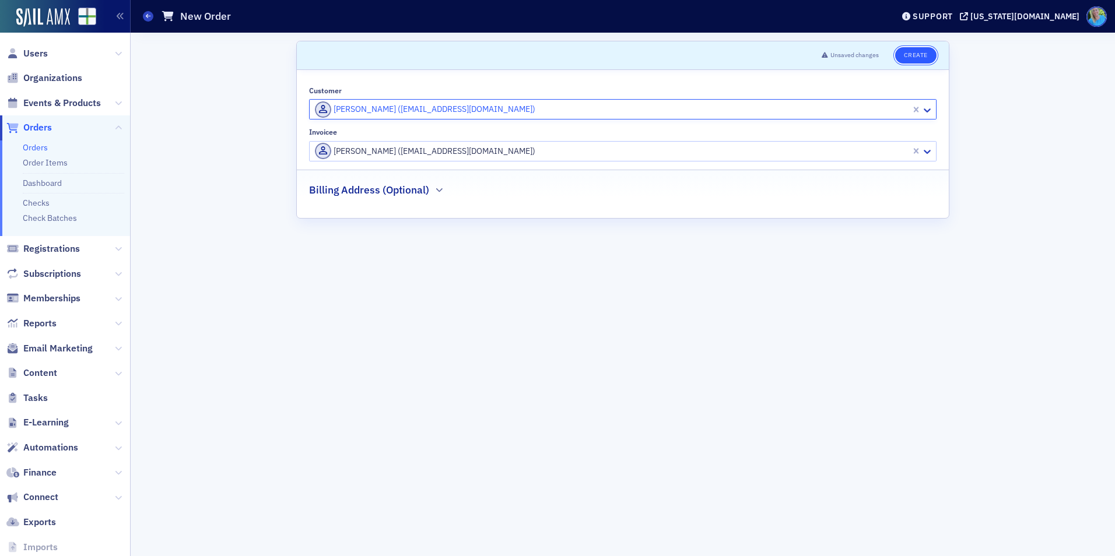
click at [917, 55] on button "Create" at bounding box center [915, 55] width 41 height 16
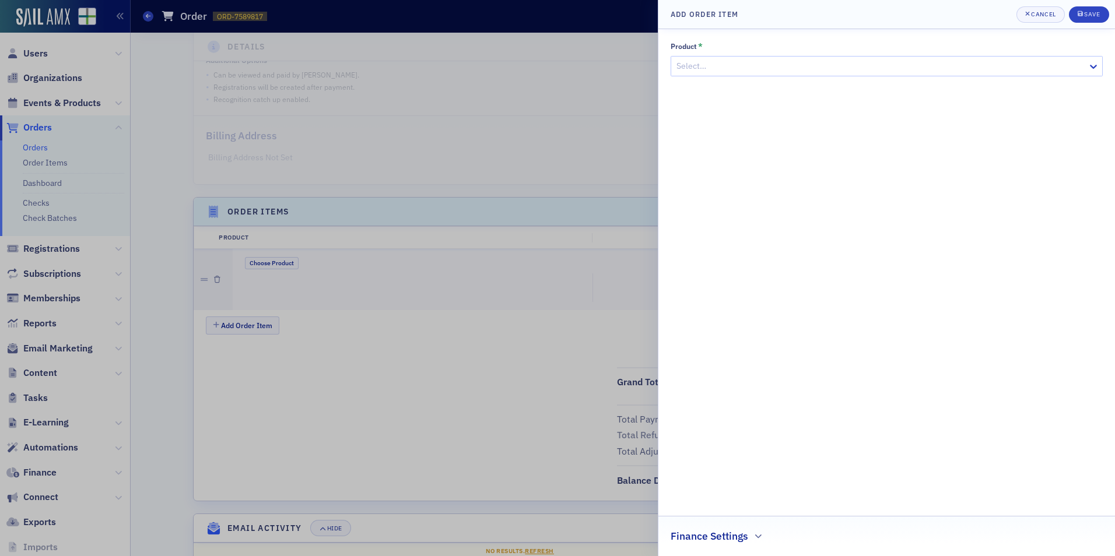
scroll to position [224, 0]
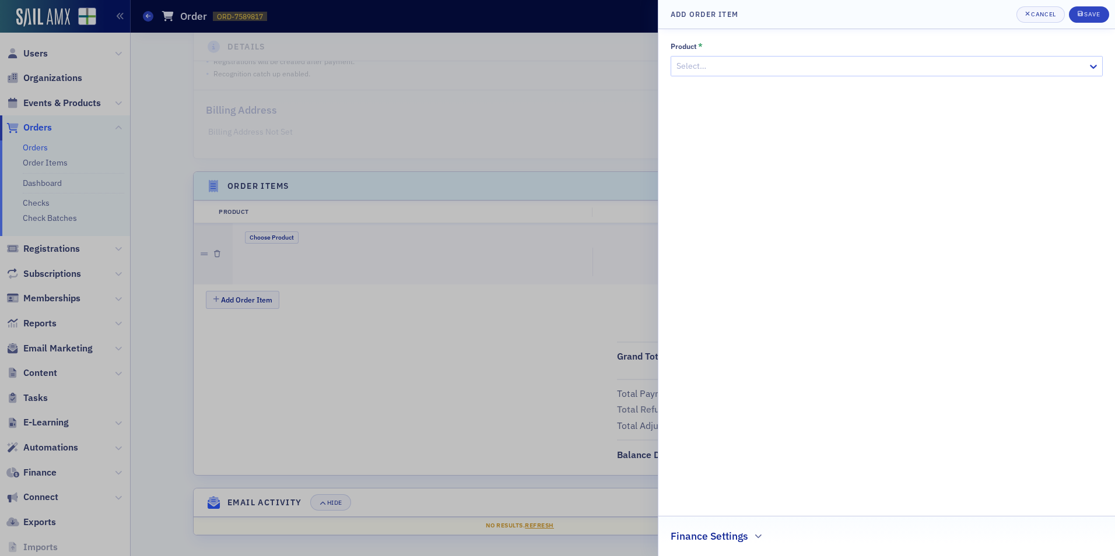
click at [711, 73] on div at bounding box center [880, 66] width 411 height 15
type input "2025 financial accounting and auditing"
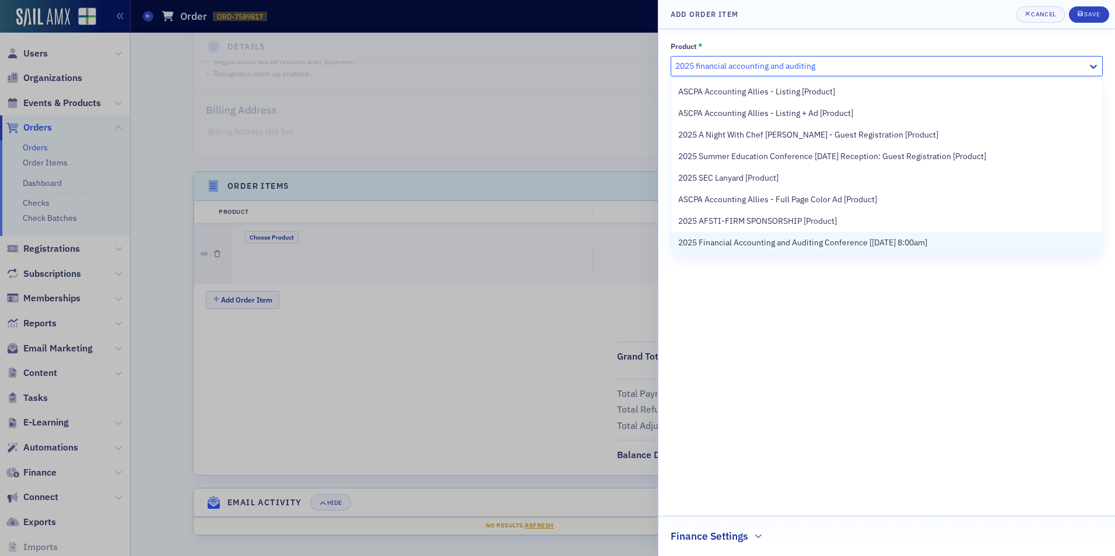
click at [756, 236] on div "2025 Financial Accounting and Auditing Conference [9/26/2025 8:00am]" at bounding box center [886, 243] width 431 height 22
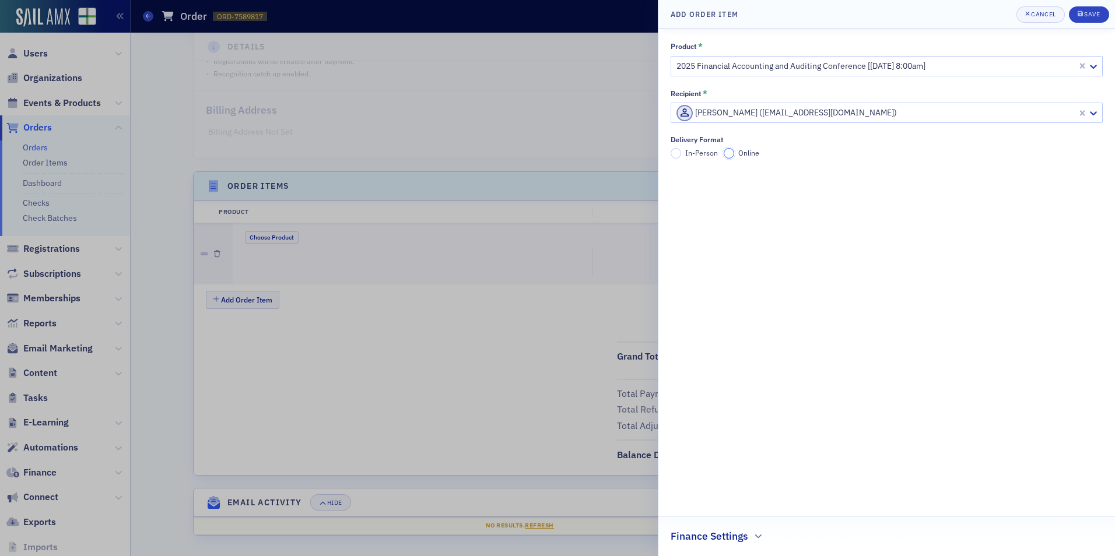
click at [727, 154] on input "Online" at bounding box center [729, 153] width 10 height 10
click at [679, 152] on input "In-Person" at bounding box center [676, 153] width 10 height 10
click at [873, 110] on div at bounding box center [880, 113] width 411 height 15
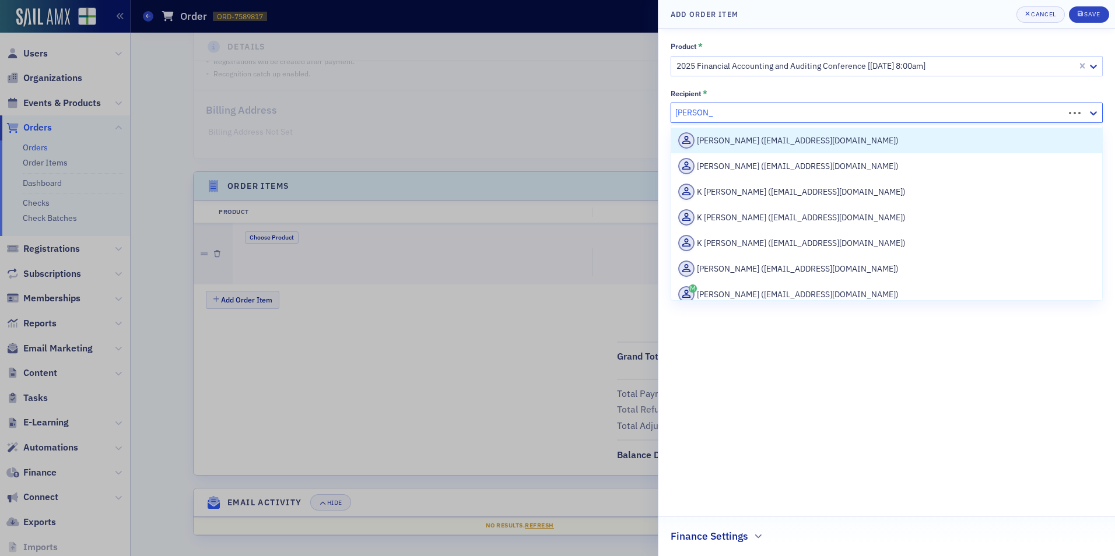
type input "samar khan"
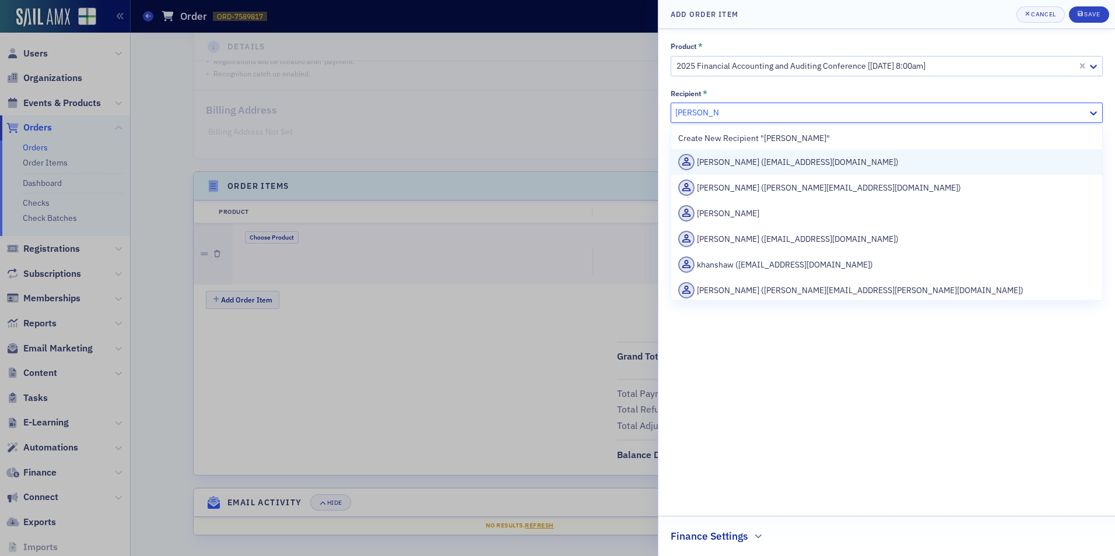
click at [853, 165] on div "Samar Khan (skhan2@aum.com)" at bounding box center [886, 162] width 417 height 16
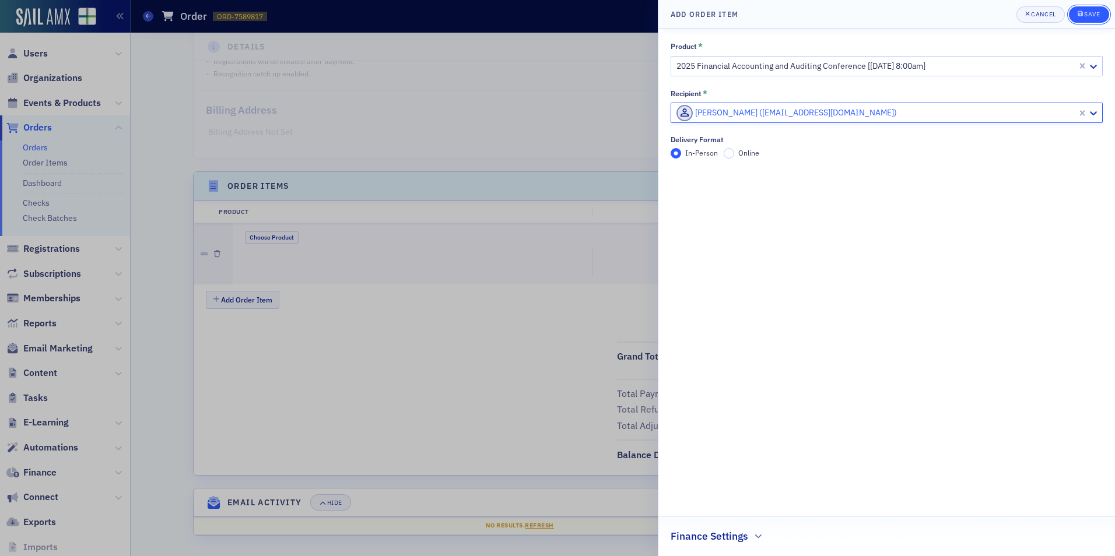
click at [1082, 10] on div "submit" at bounding box center [1081, 14] width 7 height 9
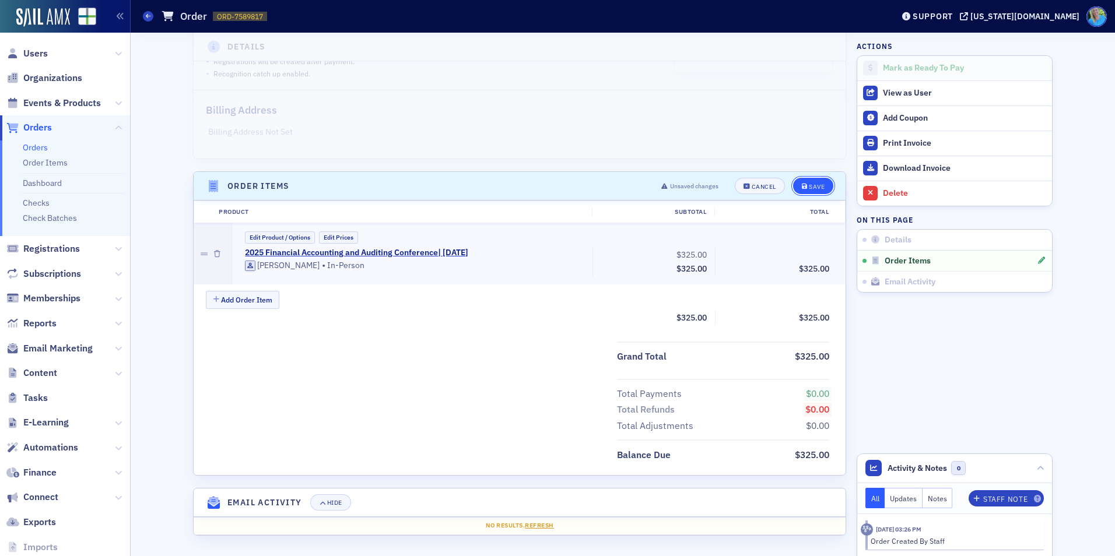
click at [816, 185] on div "Save" at bounding box center [817, 187] width 16 height 6
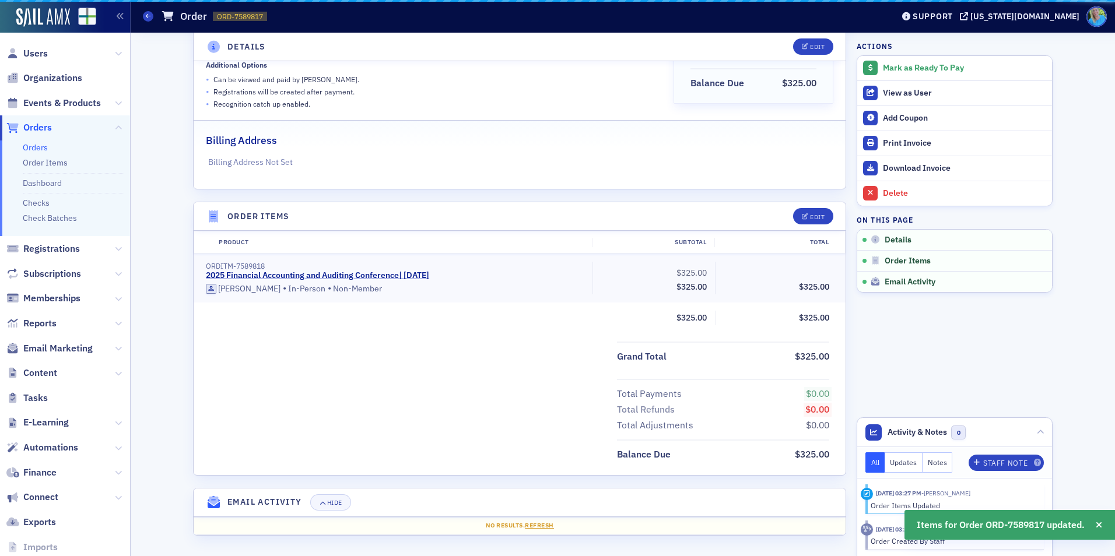
scroll to position [194, 0]
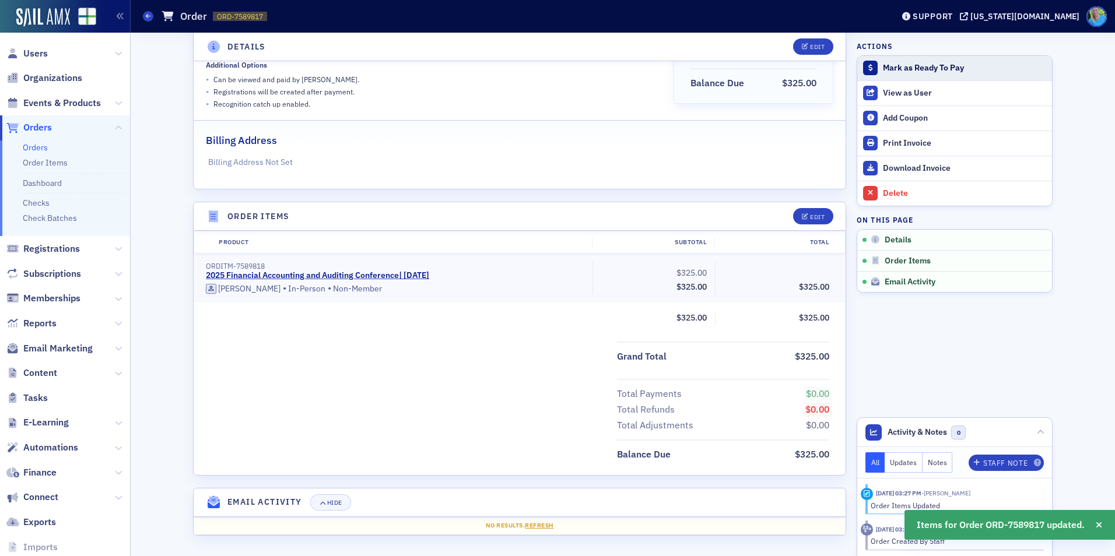
click at [901, 69] on div "Mark as Ready To Pay" at bounding box center [964, 68] width 163 height 10
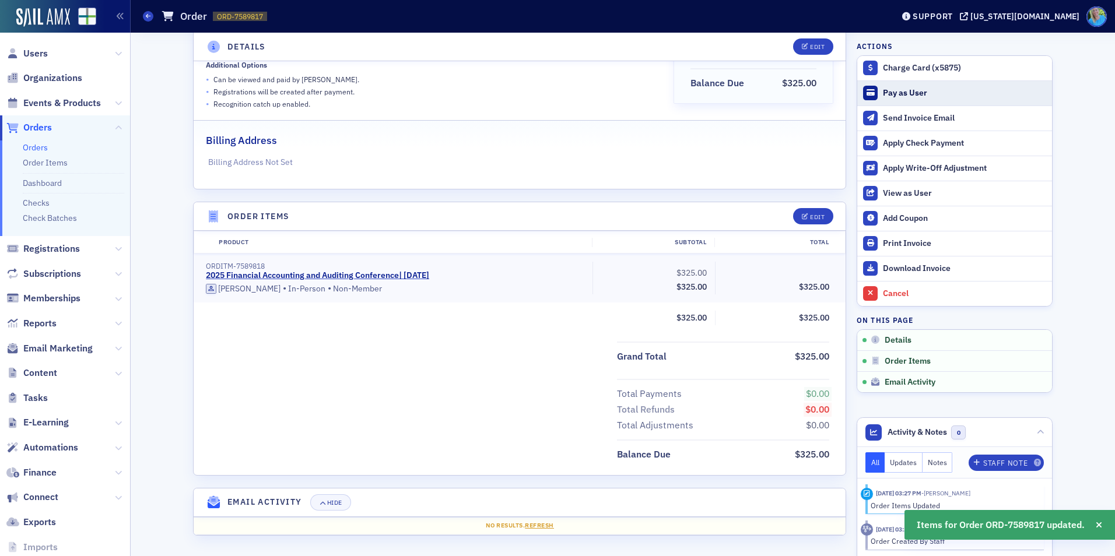
click at [906, 92] on div "Pay as User" at bounding box center [964, 93] width 163 height 10
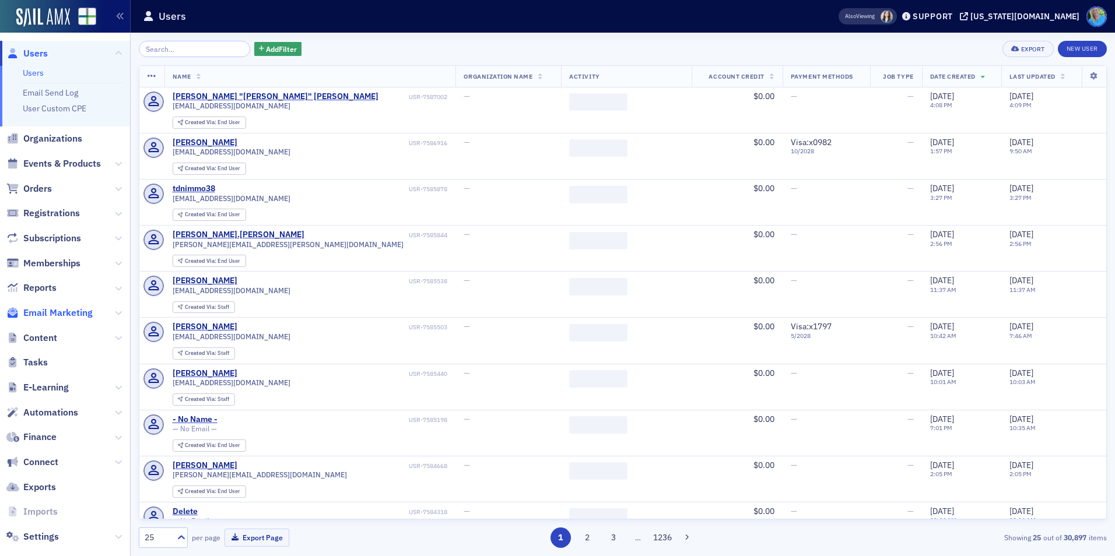
click at [48, 311] on span "Email Marketing" at bounding box center [57, 313] width 69 height 13
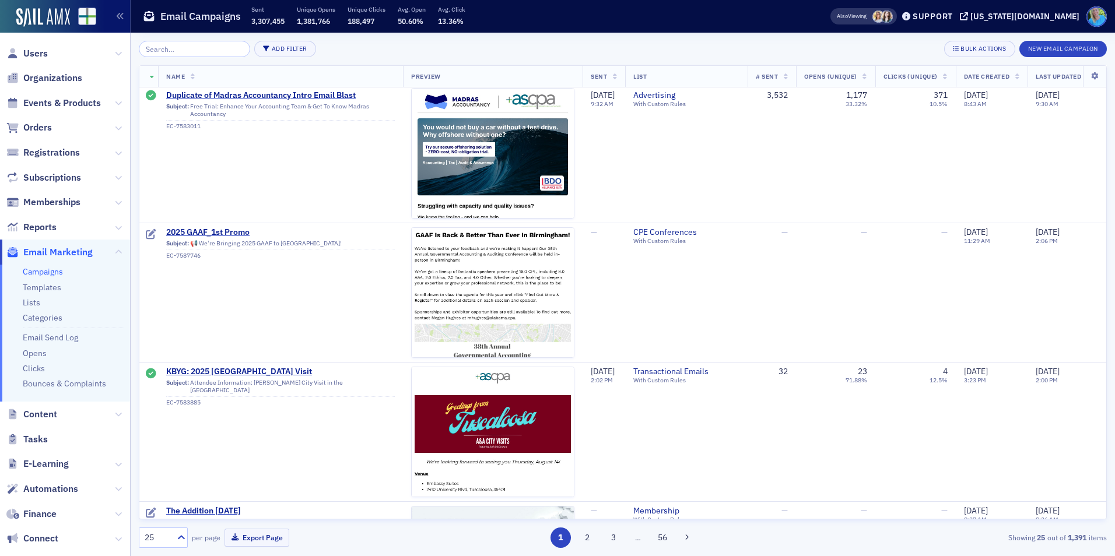
scroll to position [437, 0]
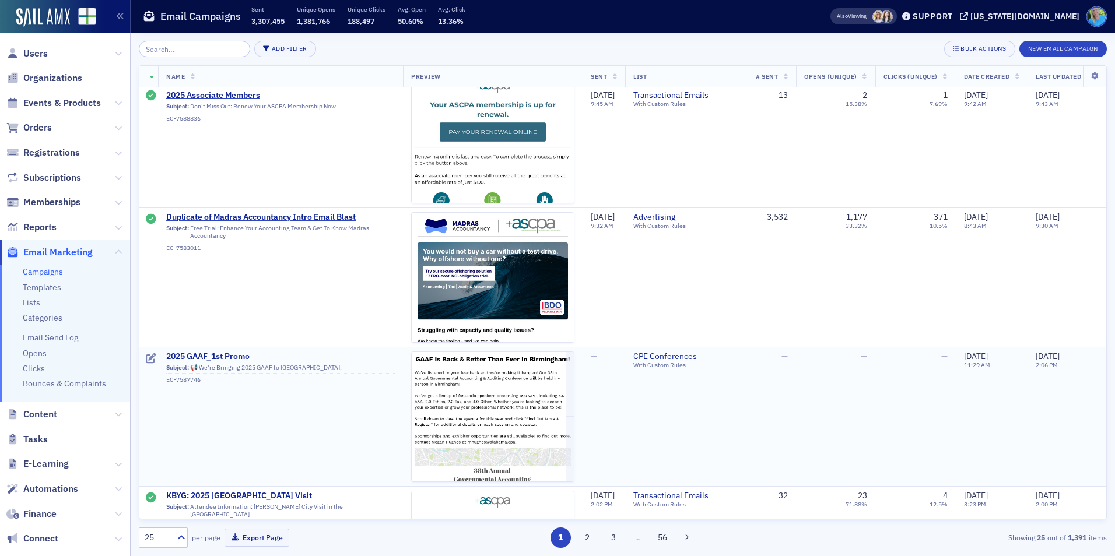
click at [241, 352] on span "2025 GAAF_1st Promo" at bounding box center [280, 357] width 229 height 10
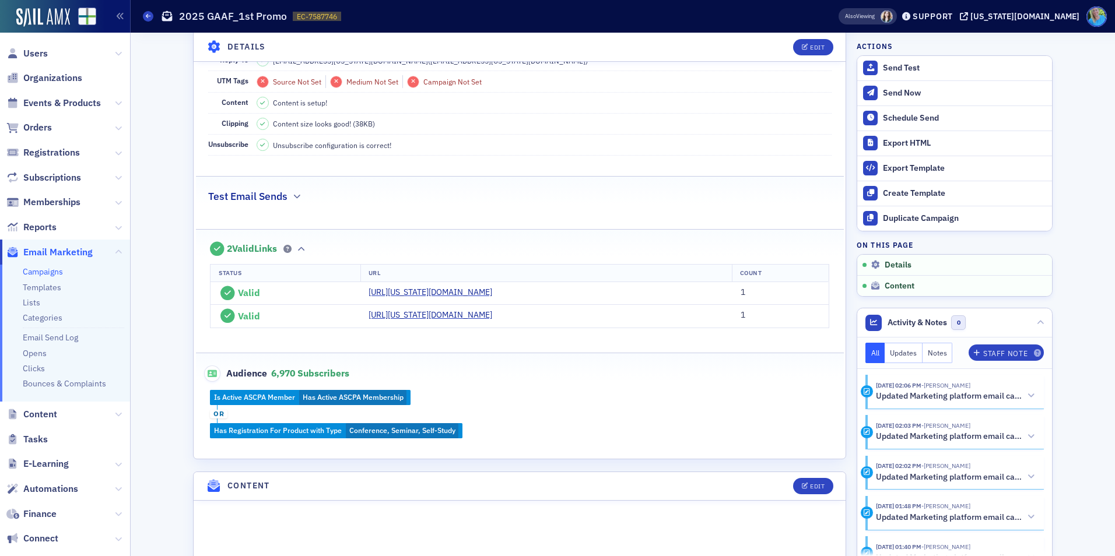
scroll to position [350, 0]
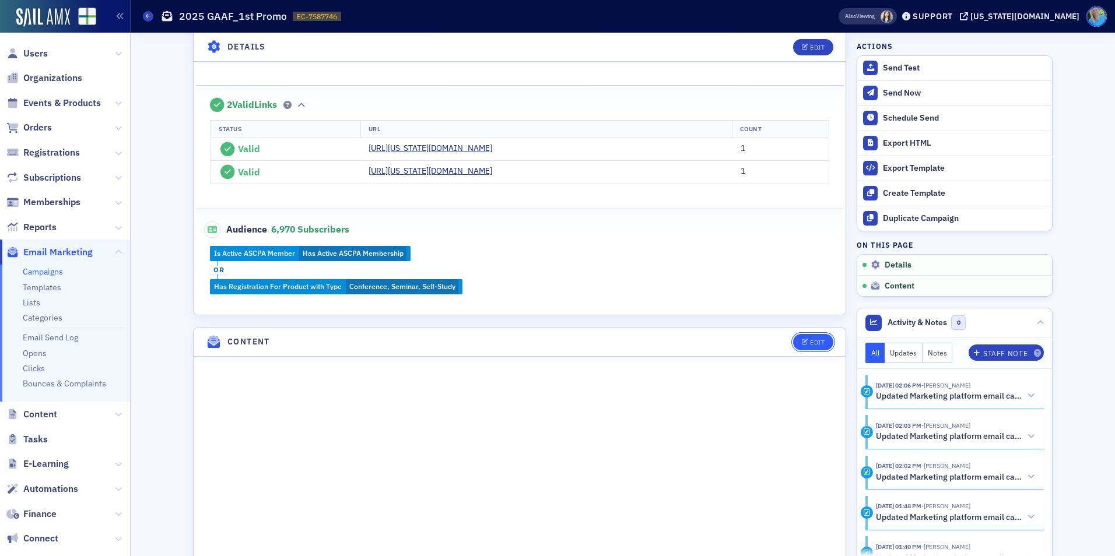
click at [813, 339] on div "Edit" at bounding box center [817, 342] width 15 height 6
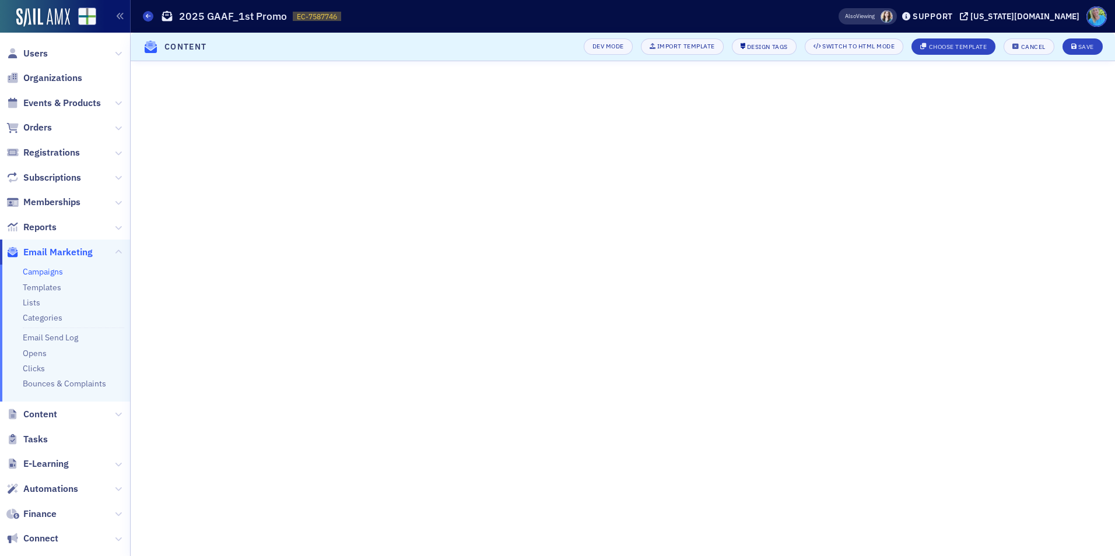
scroll to position [129, 0]
click at [802, 19] on div "Campaigns 2025 GAAF_1st Promo EC-7587746 7587746" at bounding box center [472, 16] width 659 height 22
click at [1086, 49] on div "Save" at bounding box center [1086, 47] width 16 height 6
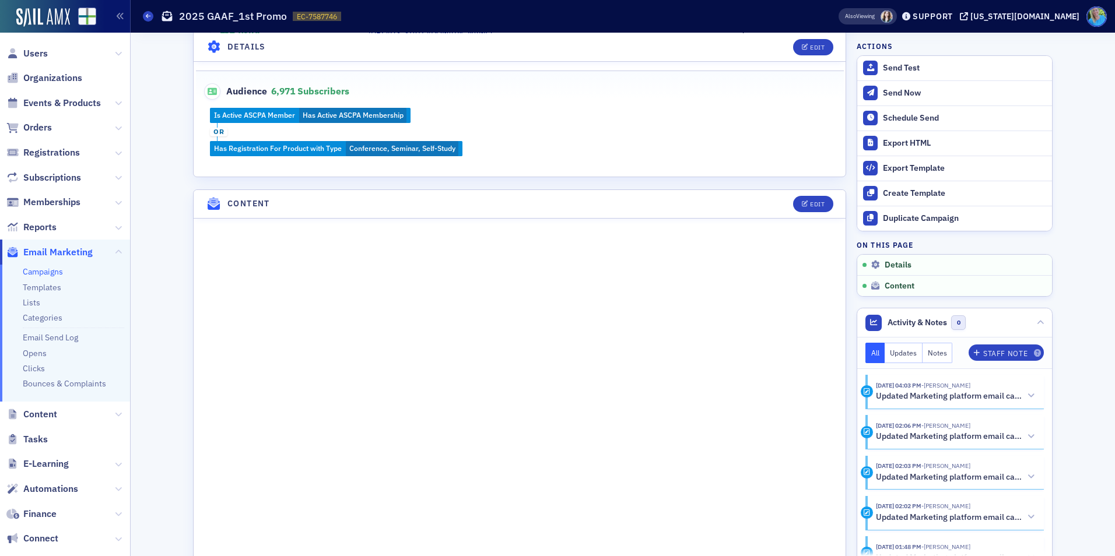
scroll to position [464, 0]
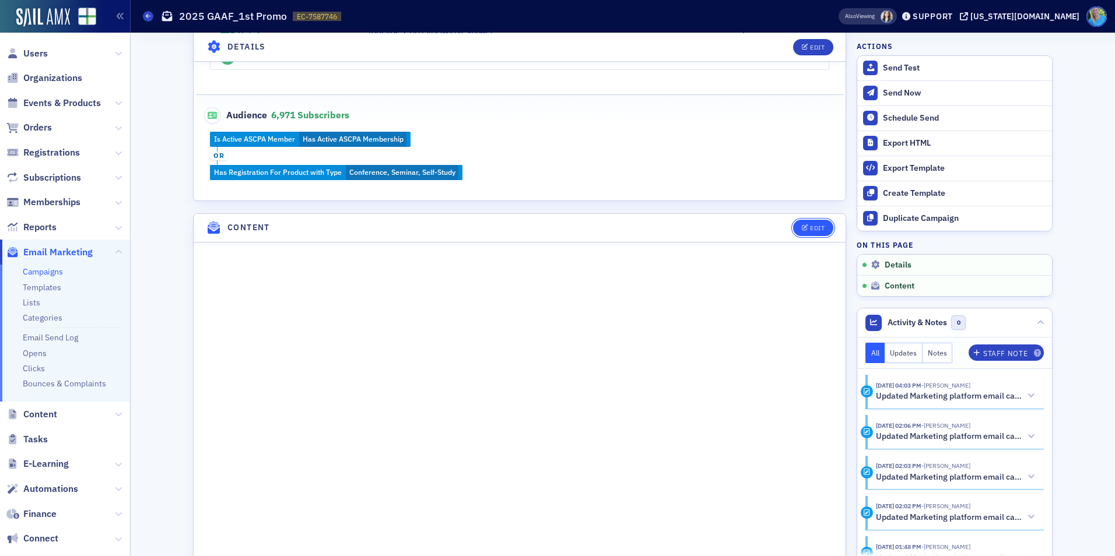
click at [810, 226] on div "Edit" at bounding box center [817, 228] width 15 height 6
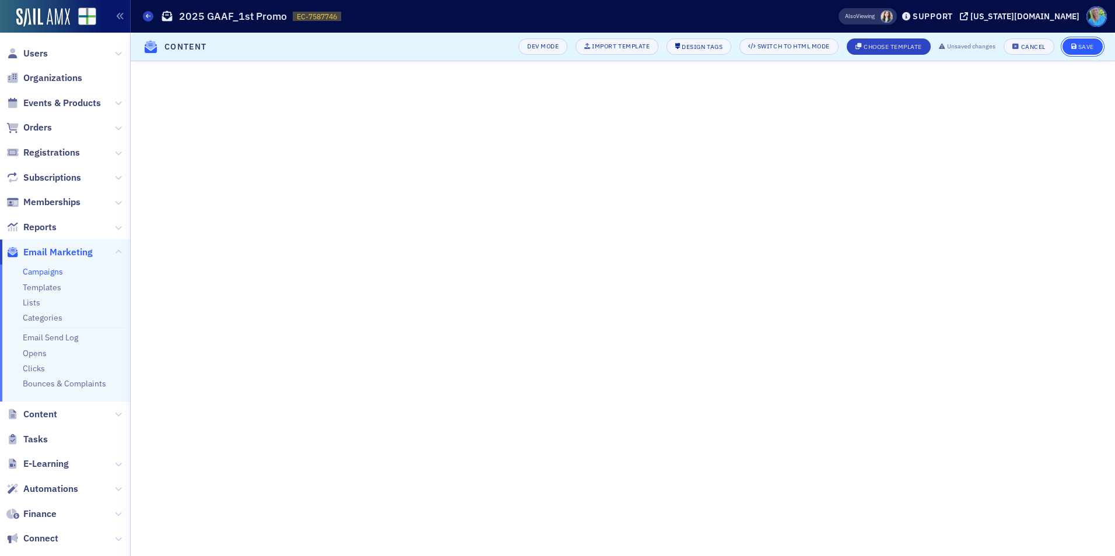
click at [1080, 44] on div "Save" at bounding box center [1086, 47] width 16 height 6
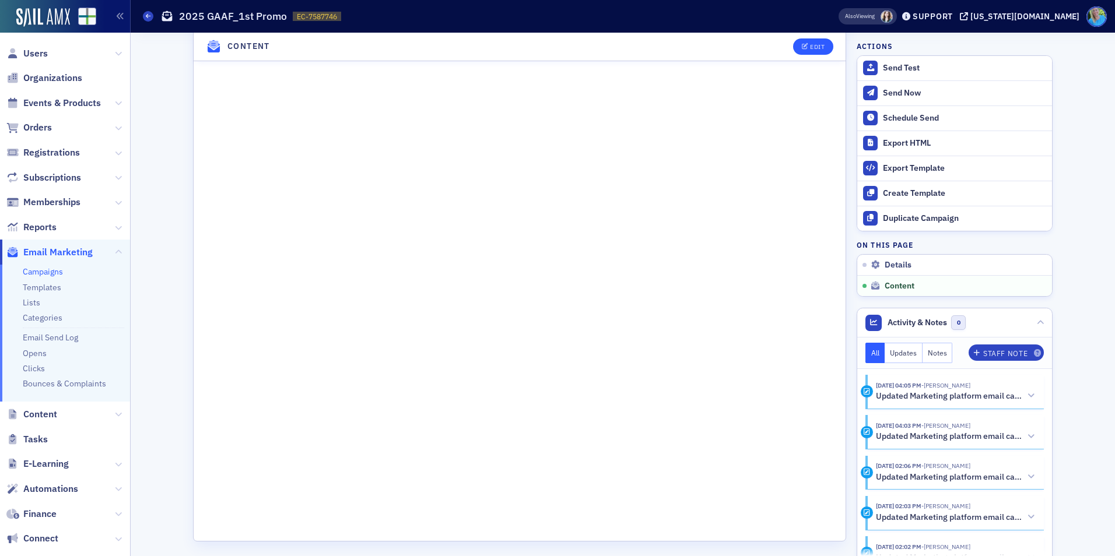
scroll to position [871, 0]
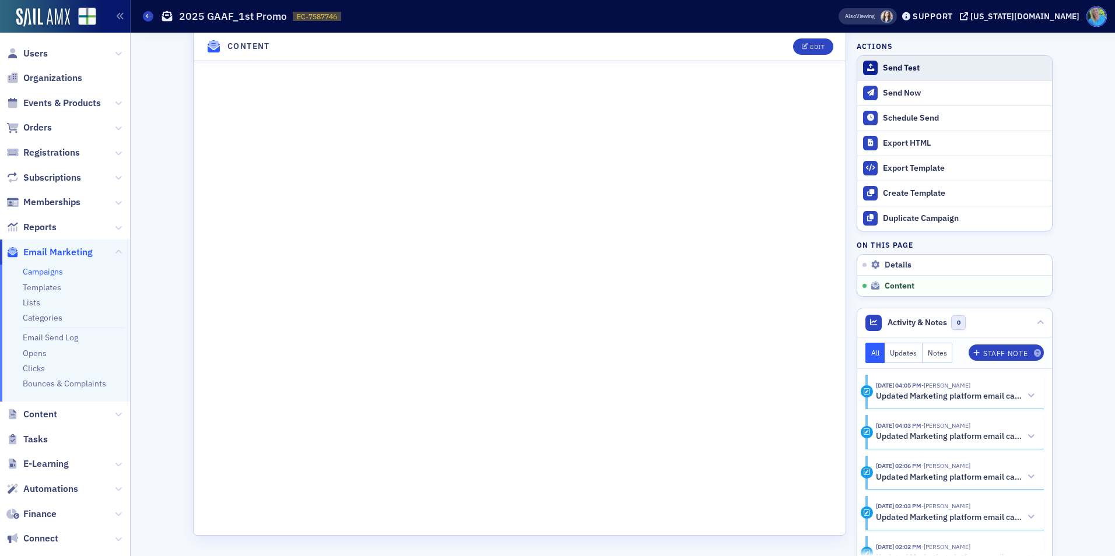
click at [905, 73] on div "Send Test" at bounding box center [964, 68] width 163 height 10
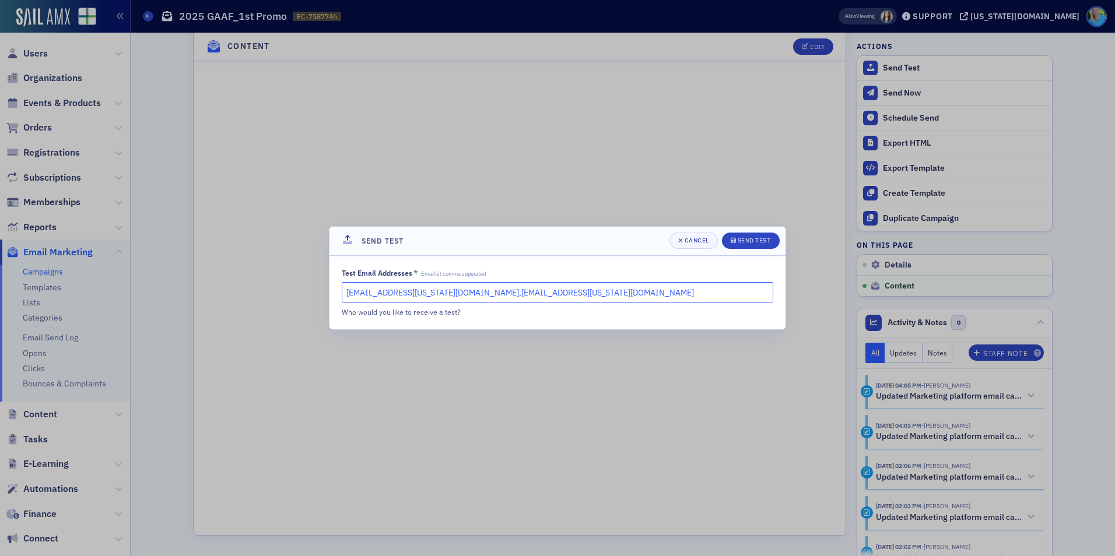
drag, startPoint x: 539, startPoint y: 290, endPoint x: 423, endPoint y: 290, distance: 115.5
click at [423, 290] on input "[EMAIL_ADDRESS][US_STATE][DOMAIN_NAME],[EMAIL_ADDRESS][US_STATE][DOMAIN_NAME]" at bounding box center [558, 292] width 432 height 20
type input "[EMAIL_ADDRESS][US_STATE][DOMAIN_NAME]"
click at [741, 240] on div "Send Test" at bounding box center [754, 240] width 33 height 6
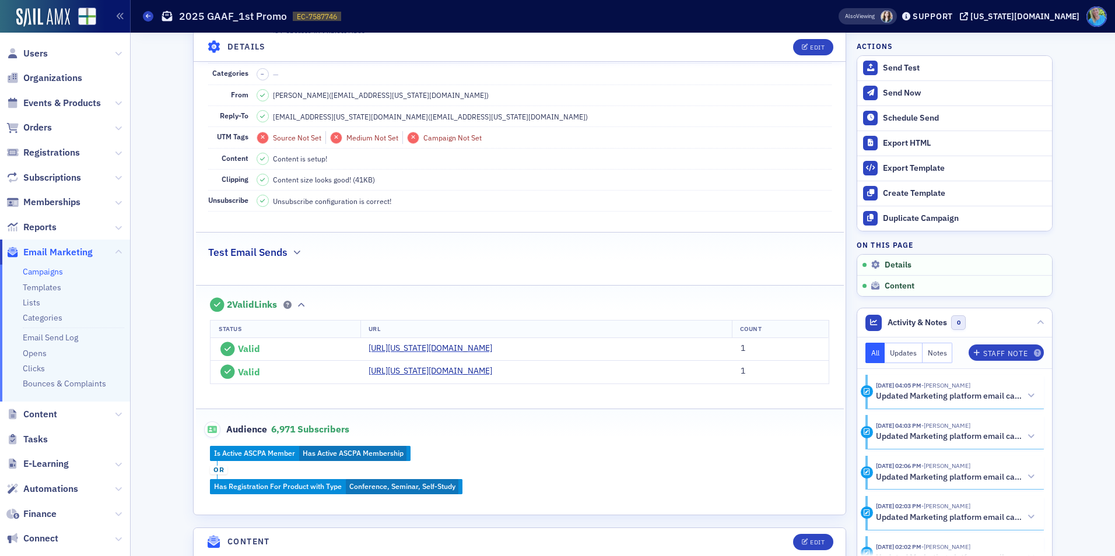
scroll to position [0, 0]
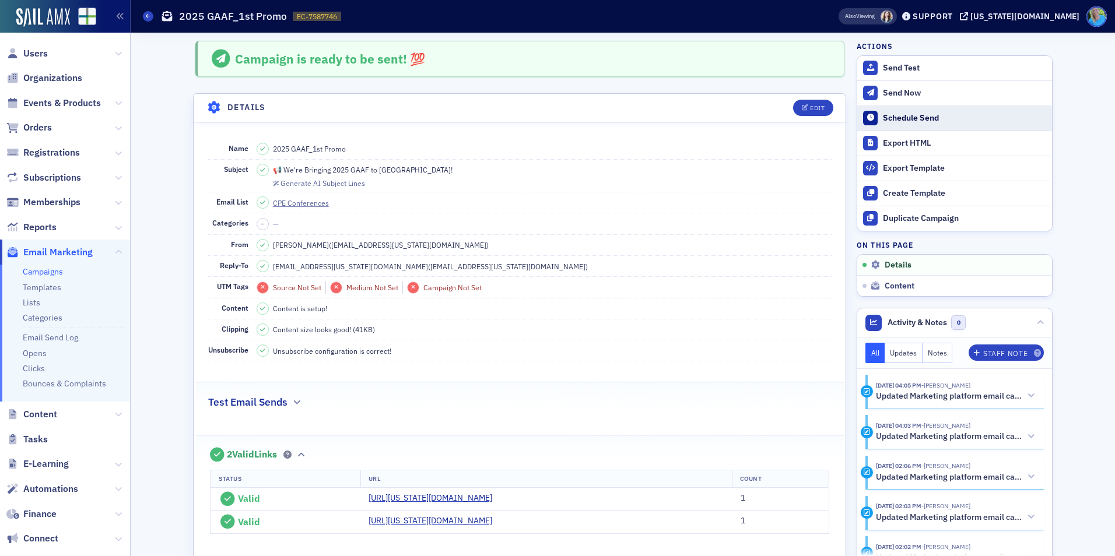
click at [909, 118] on div "Schedule Send" at bounding box center [964, 118] width 163 height 10
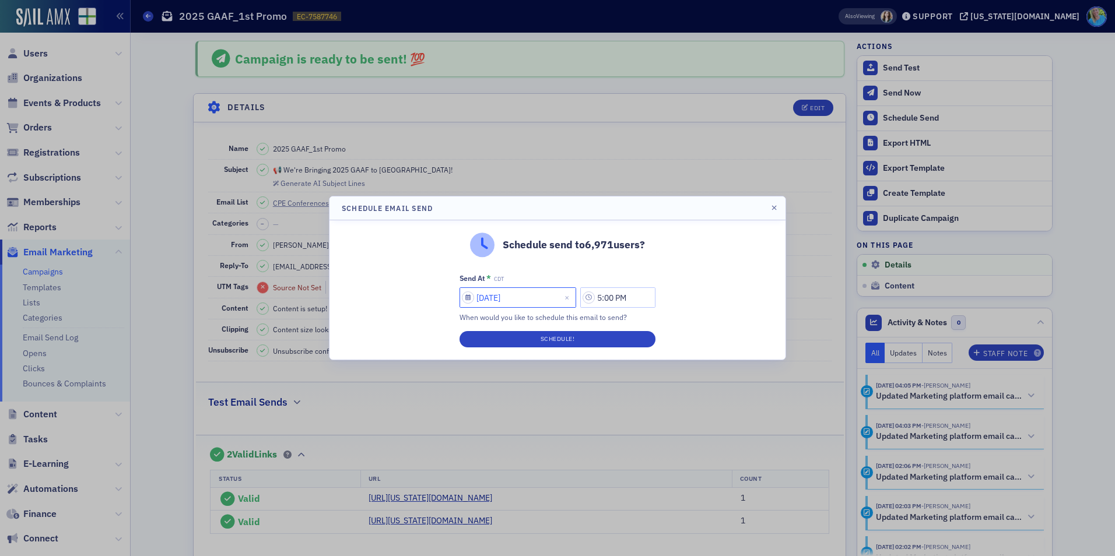
click at [531, 292] on input "[DATE]" at bounding box center [518, 298] width 117 height 20
select select "7"
select select "2025"
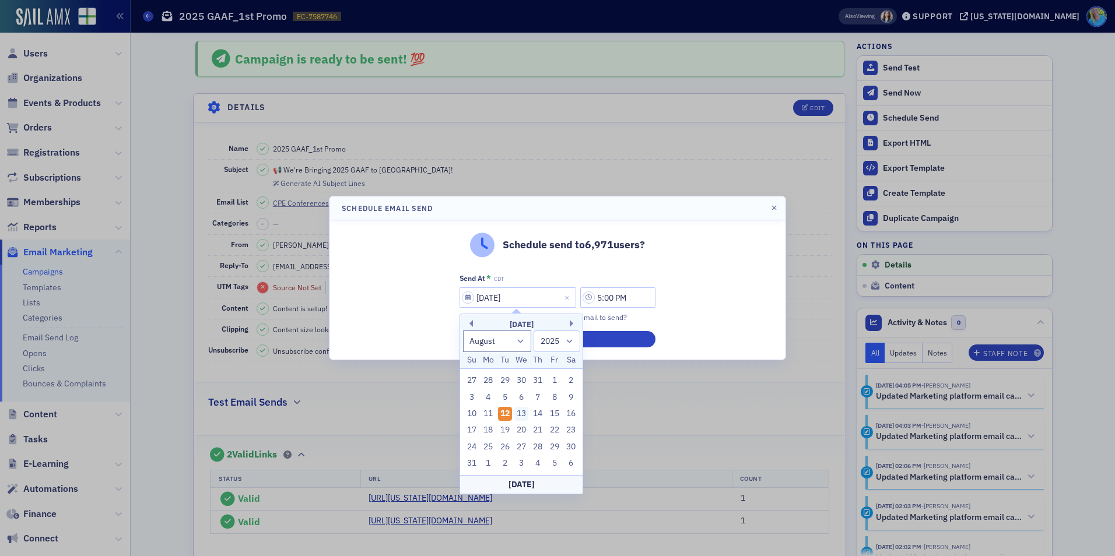
click at [521, 414] on div "13" at bounding box center [521, 414] width 14 height 14
type input "[DATE]"
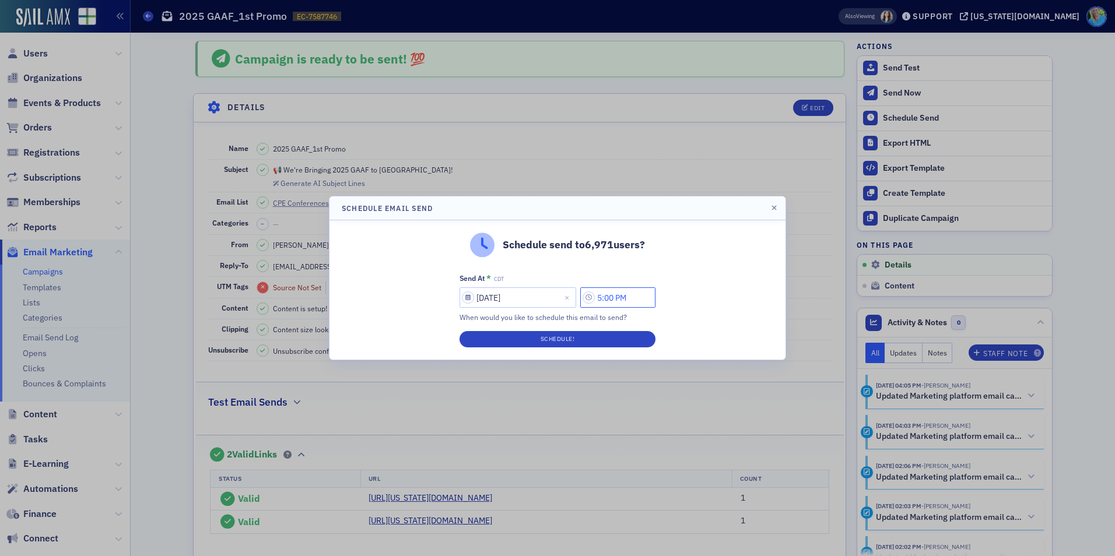
click at [608, 302] on input "5:00 PM" at bounding box center [617, 298] width 75 height 20
click at [477, 296] on icon at bounding box center [477, 298] width 12 height 12
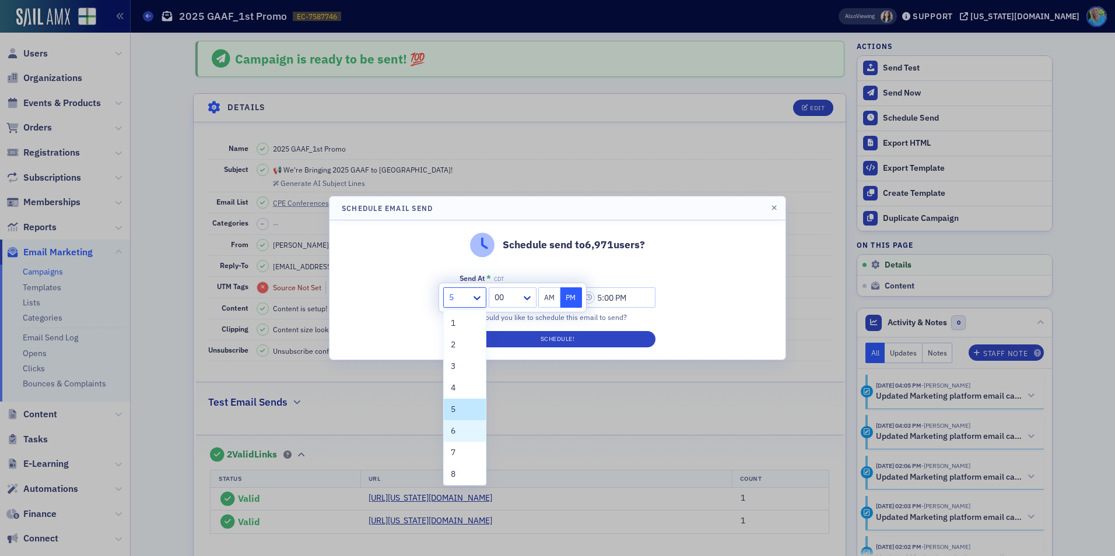
click at [454, 440] on div "6" at bounding box center [465, 432] width 42 height 22
type input "6:00 PM"
click at [455, 443] on div at bounding box center [557, 278] width 1115 height 556
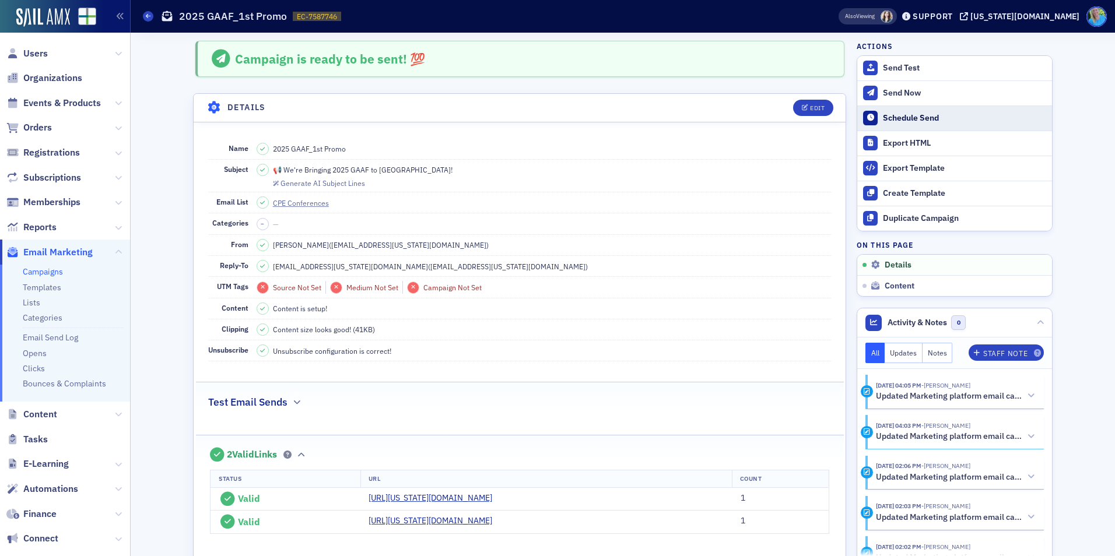
click at [896, 115] on div "Schedule Send" at bounding box center [964, 118] width 163 height 10
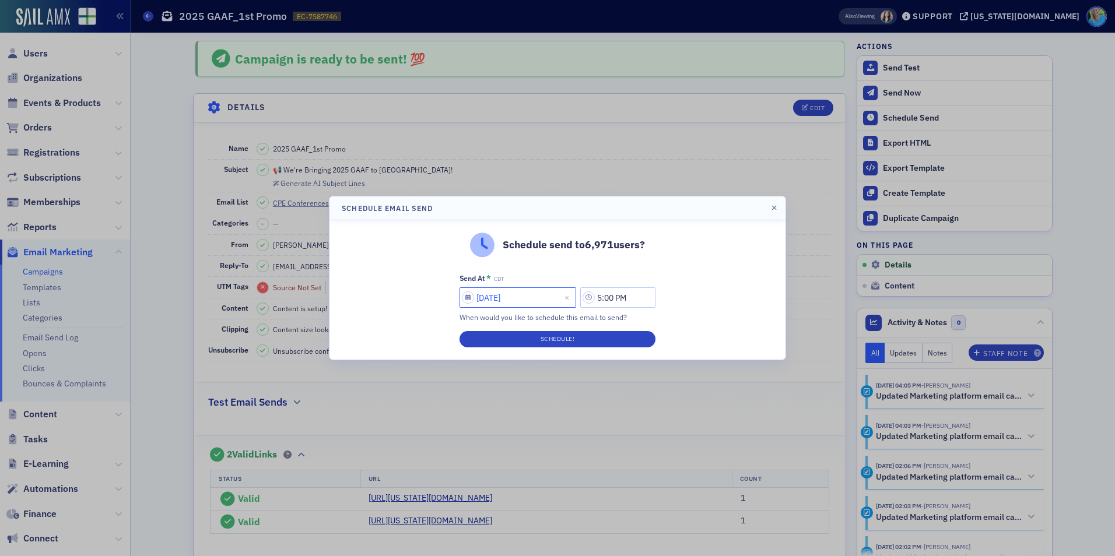
click at [541, 296] on input "[DATE]" at bounding box center [518, 298] width 117 height 20
select select "7"
select select "2025"
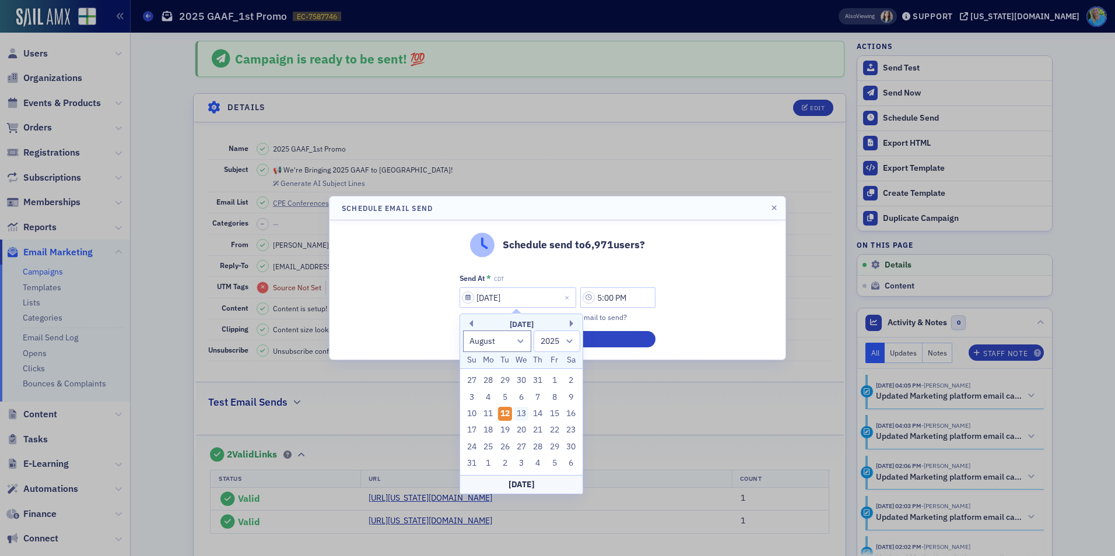
click at [518, 414] on div "13" at bounding box center [521, 414] width 14 height 14
type input "[DATE]"
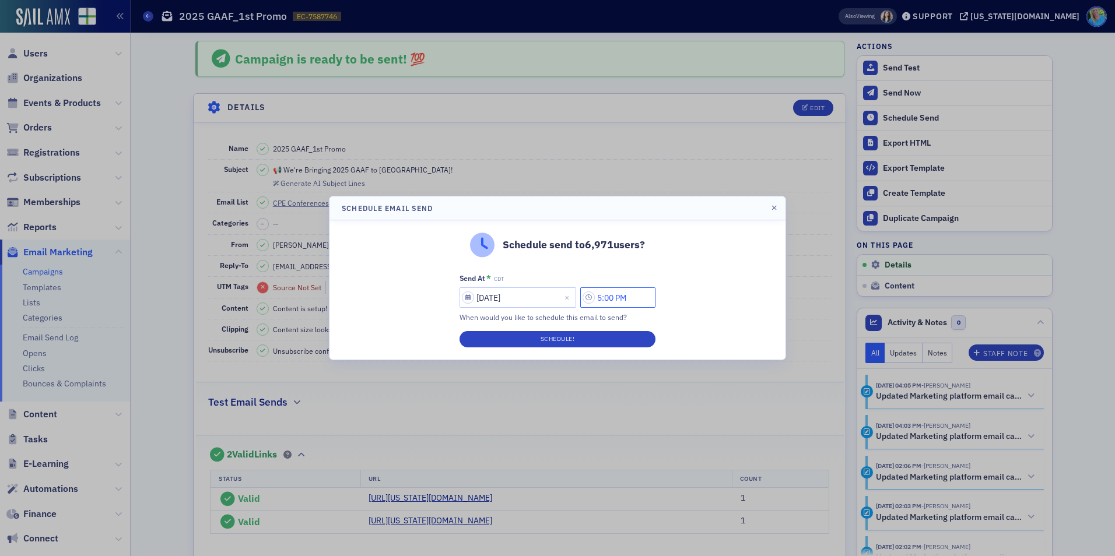
click at [607, 297] on input "5:00 PM" at bounding box center [617, 298] width 75 height 20
click at [479, 297] on icon at bounding box center [477, 298] width 7 height 4
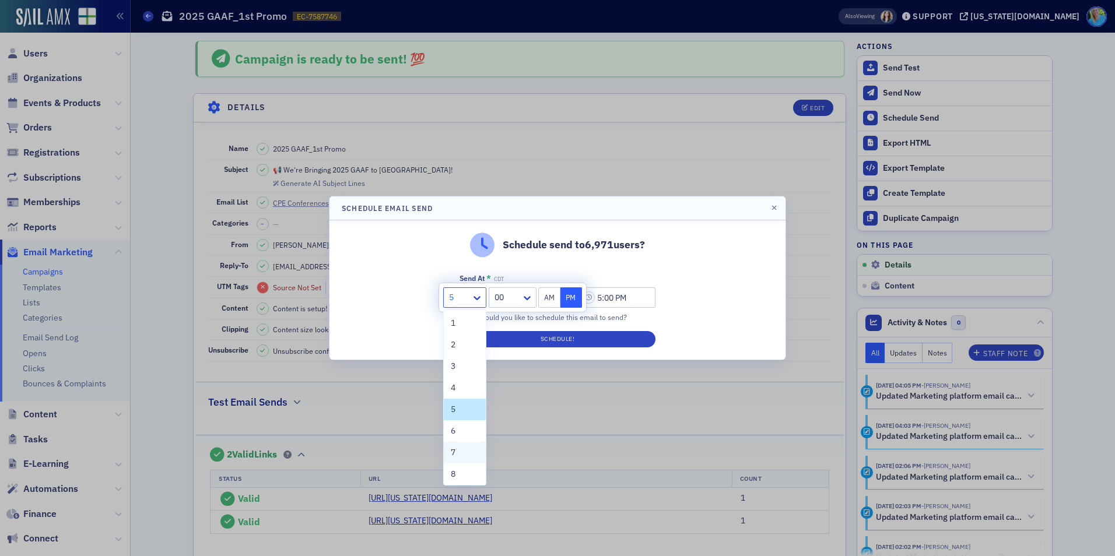
click at [457, 451] on div "7" at bounding box center [465, 453] width 28 height 12
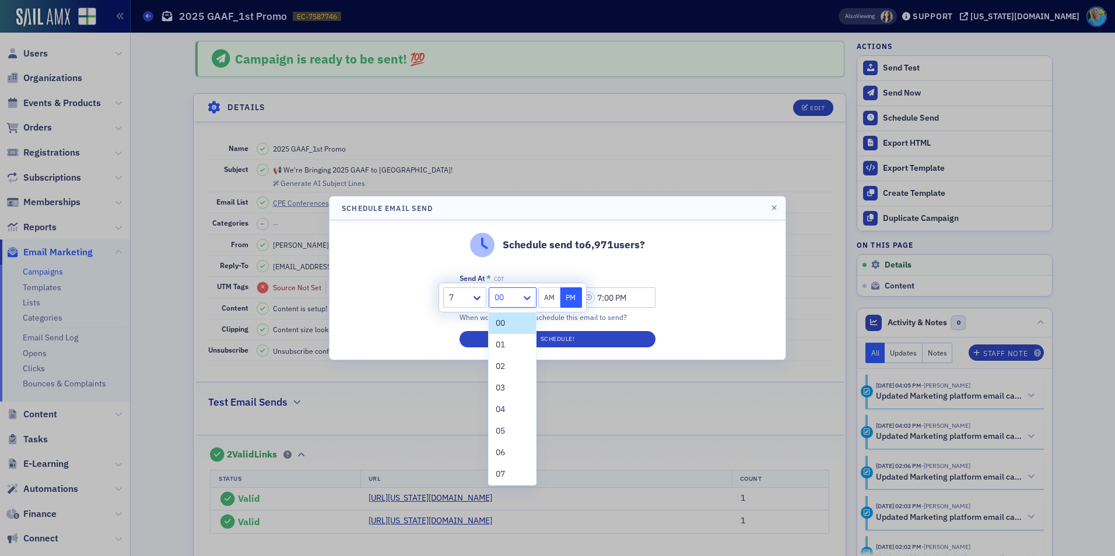
click at [526, 302] on icon at bounding box center [527, 298] width 12 height 12
click at [509, 366] on div "45" at bounding box center [512, 361] width 33 height 12
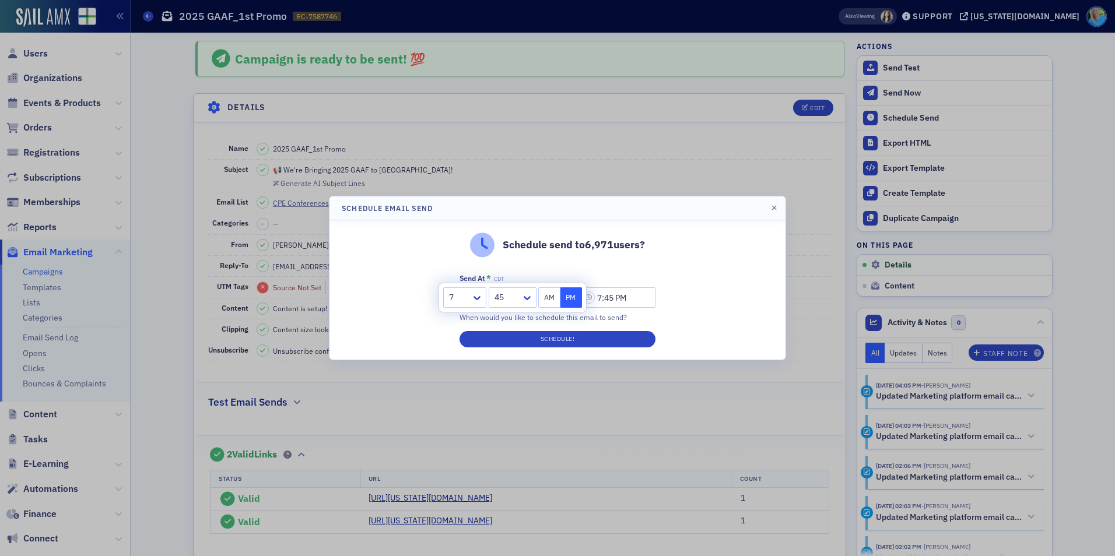
click at [553, 292] on button "AM" at bounding box center [549, 298] width 22 height 20
type input "7:45 AM"
click at [553, 332] on button "Schedule!" at bounding box center [558, 339] width 196 height 16
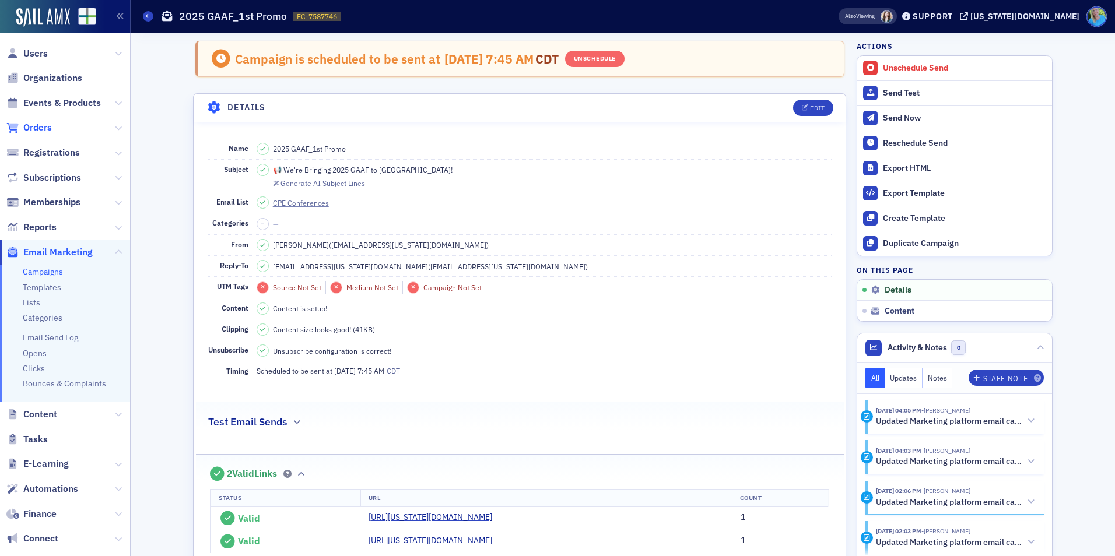
click at [36, 127] on span "Orders" at bounding box center [37, 127] width 29 height 13
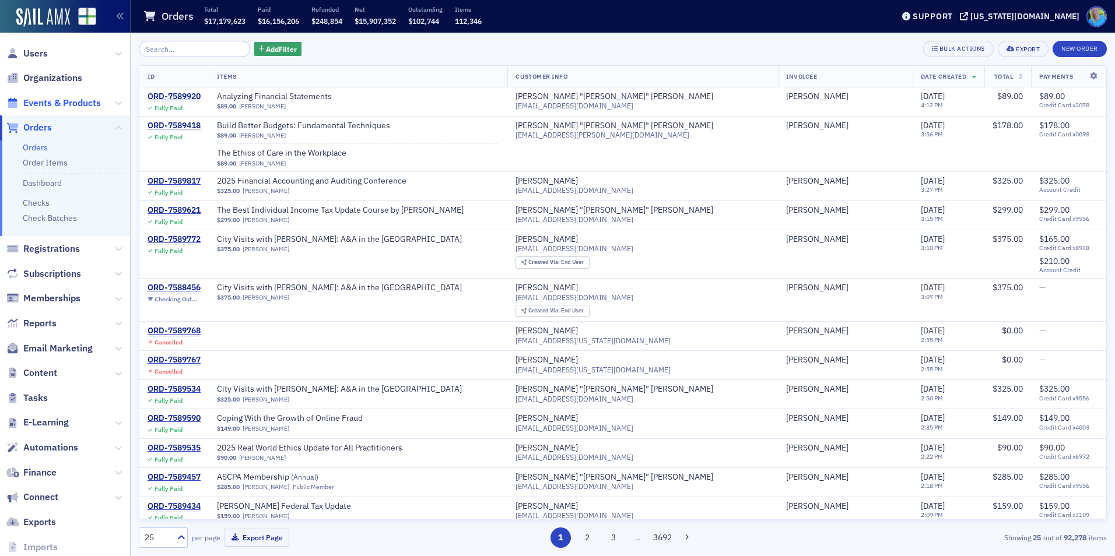
click at [65, 106] on span "Events & Products" at bounding box center [62, 103] width 78 height 13
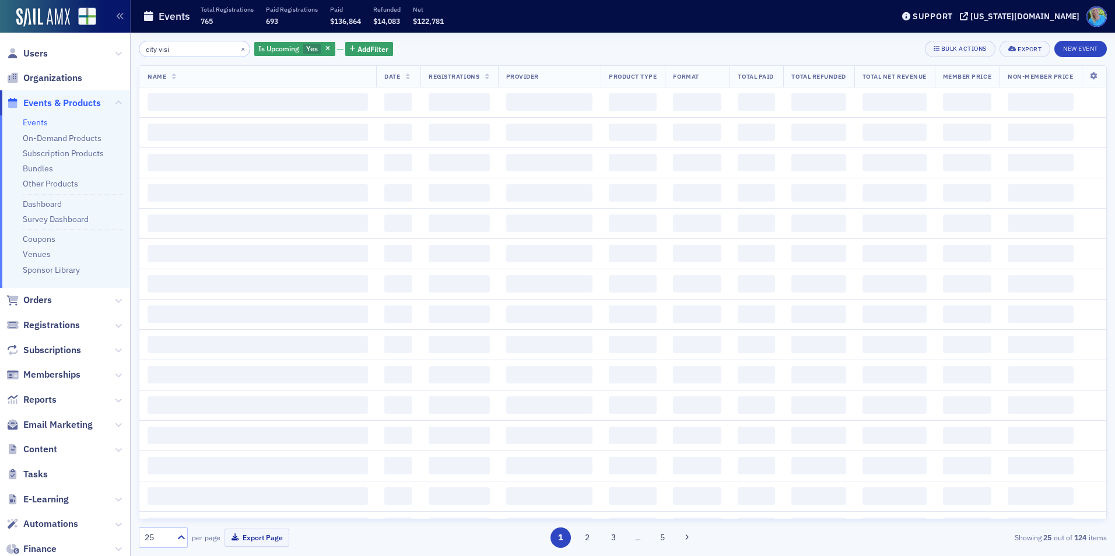
type input "city visit"
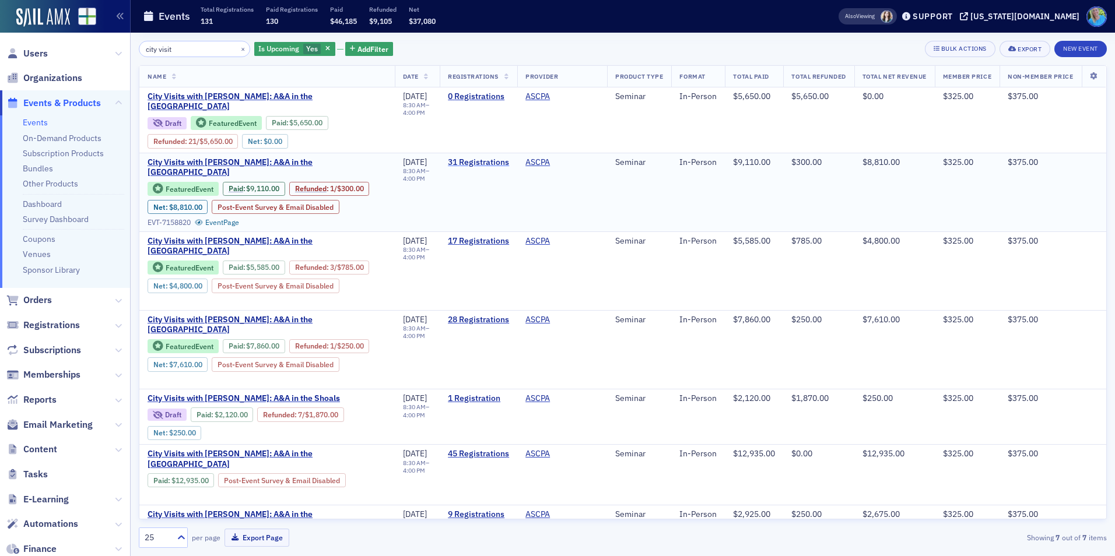
click at [452, 162] on link "31 Registrations" at bounding box center [478, 162] width 61 height 10
click at [458, 160] on link "31 Registrations" at bounding box center [478, 162] width 61 height 10
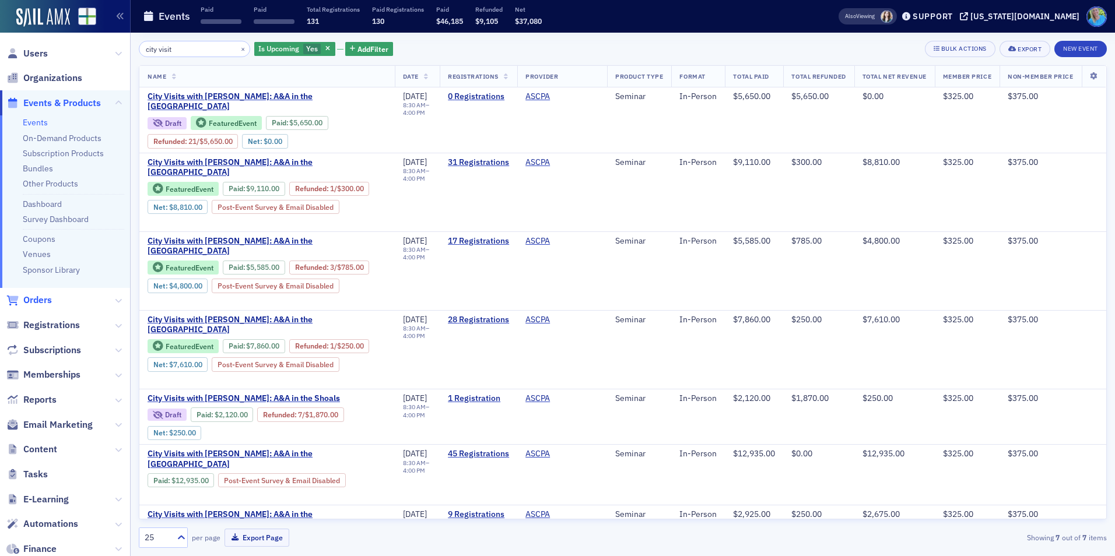
click at [43, 296] on span "Orders" at bounding box center [37, 300] width 29 height 13
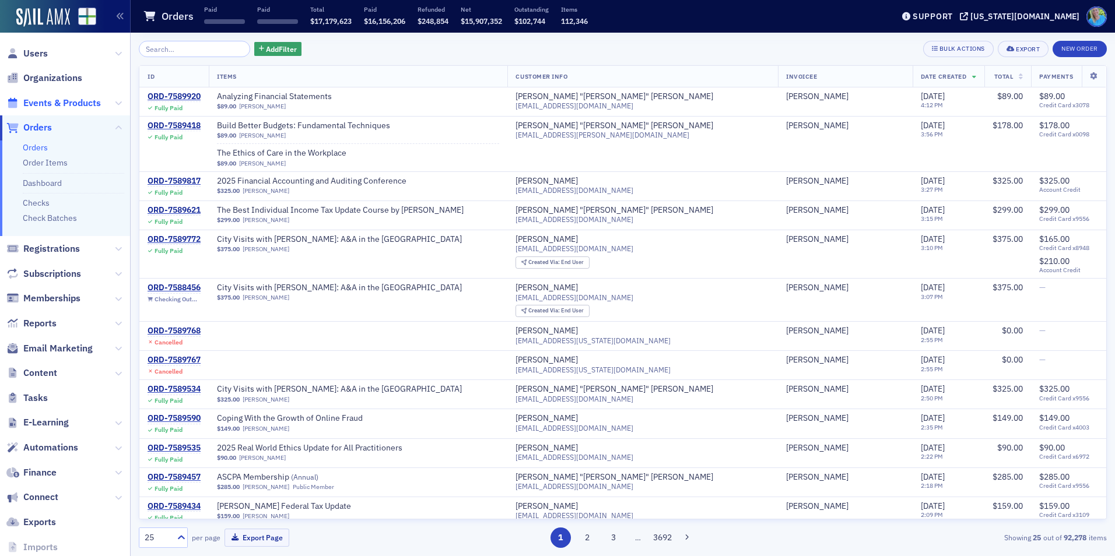
click at [69, 106] on span "Events & Products" at bounding box center [62, 103] width 78 height 13
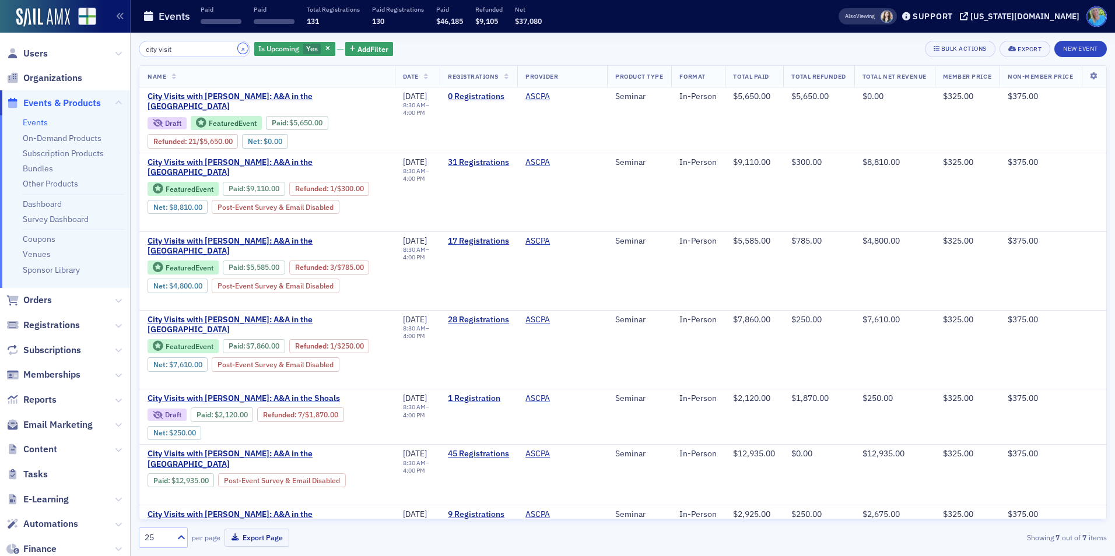
click at [238, 48] on button "×" at bounding box center [243, 48] width 10 height 10
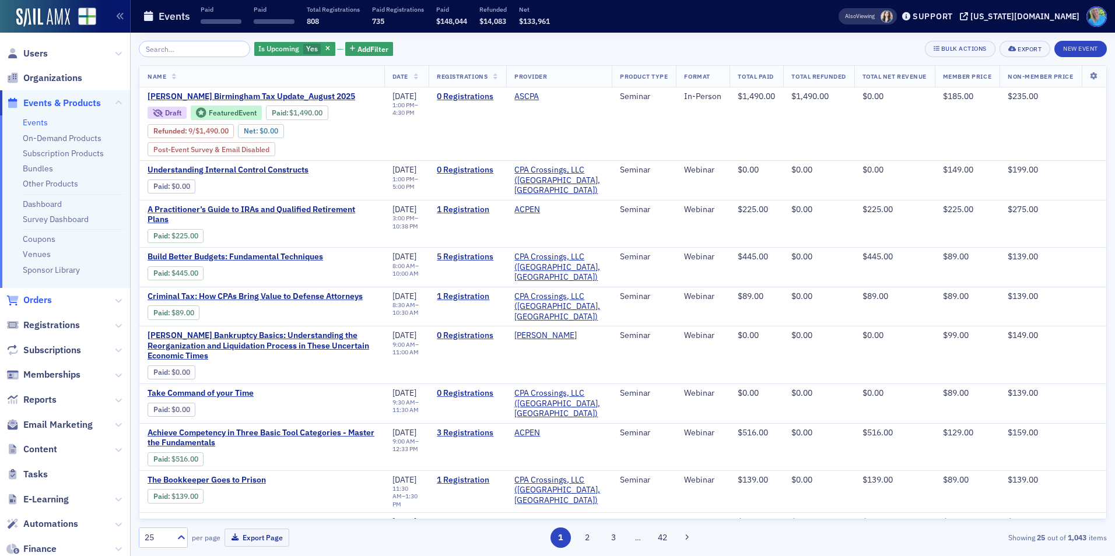
click at [41, 298] on span "Orders" at bounding box center [37, 300] width 29 height 13
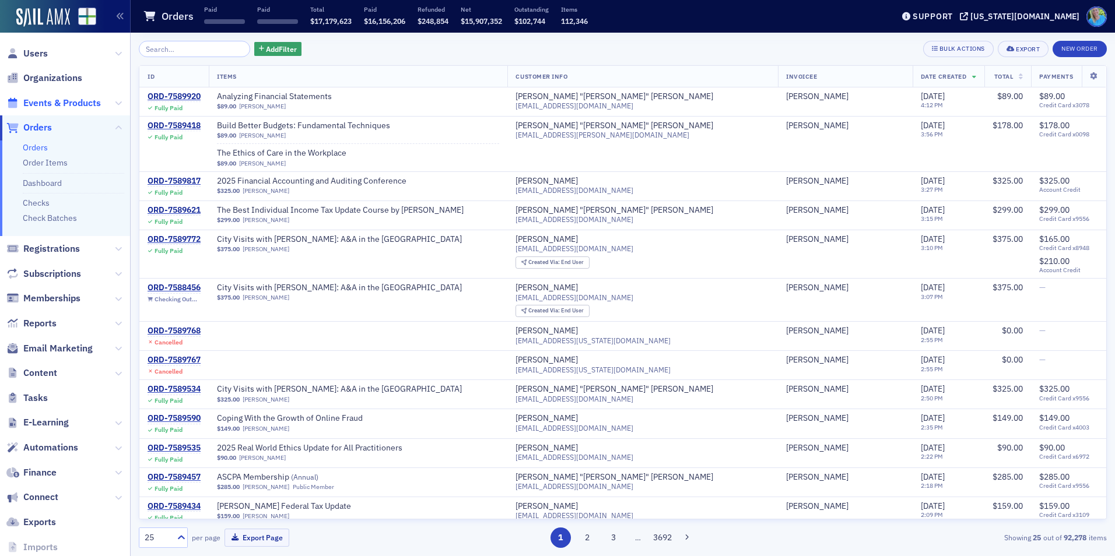
click at [69, 107] on span "Events & Products" at bounding box center [62, 103] width 78 height 13
click at [167, 47] on input "search" at bounding box center [194, 49] width 111 height 16
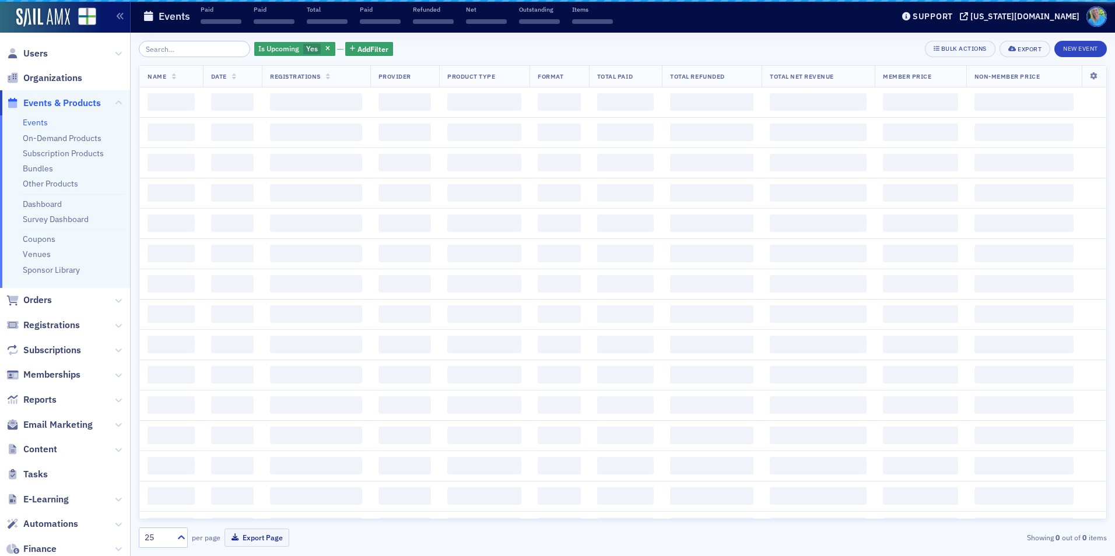
type input "d"
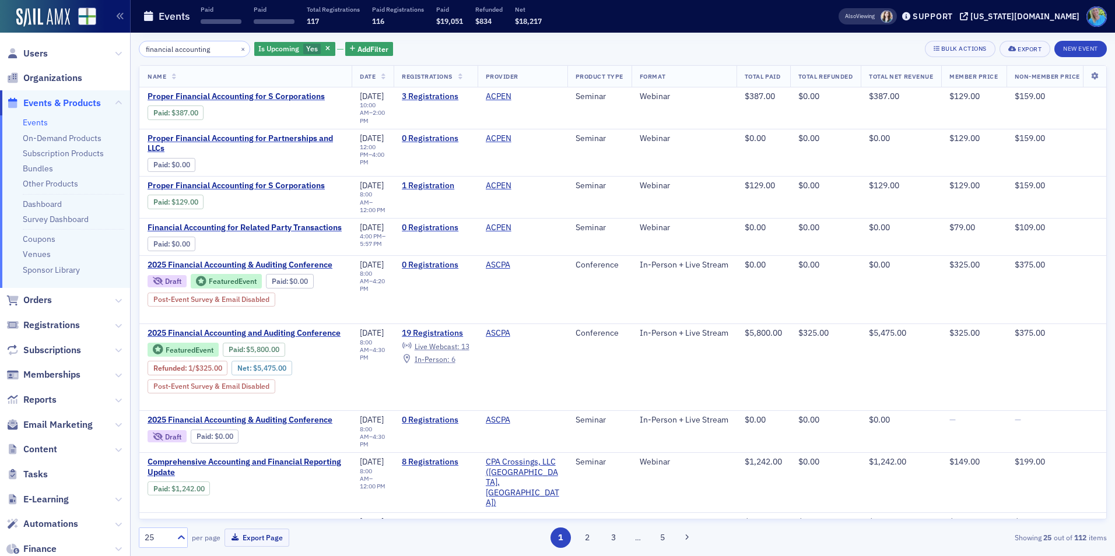
click at [146, 46] on input "financial accounting" at bounding box center [194, 49] width 111 height 16
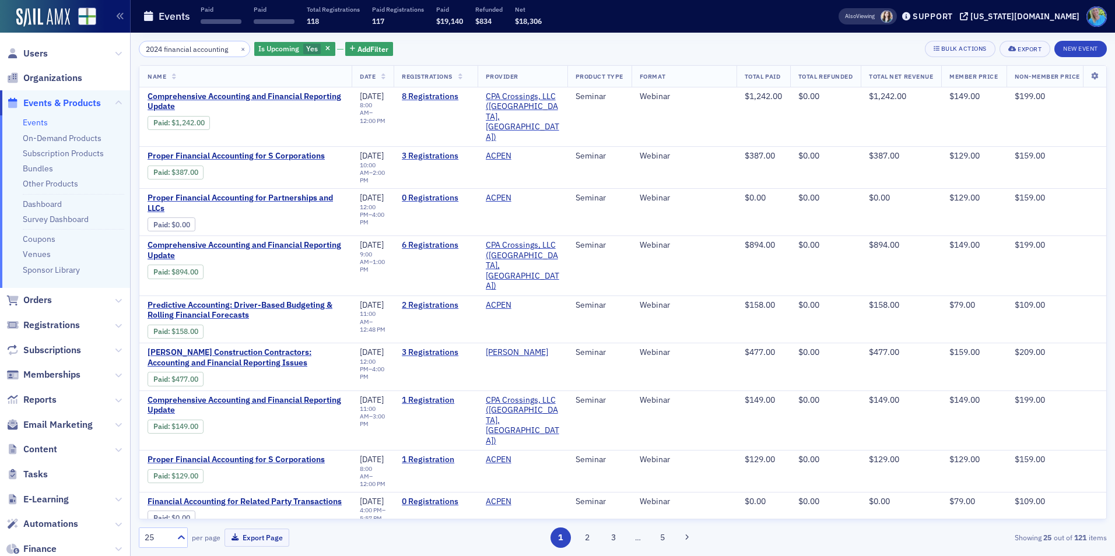
click at [223, 51] on input "2024 financial accounting" at bounding box center [194, 49] width 111 height 16
type input "2024 financial accounting"
click at [323, 45] on span "button" at bounding box center [328, 49] width 10 height 10
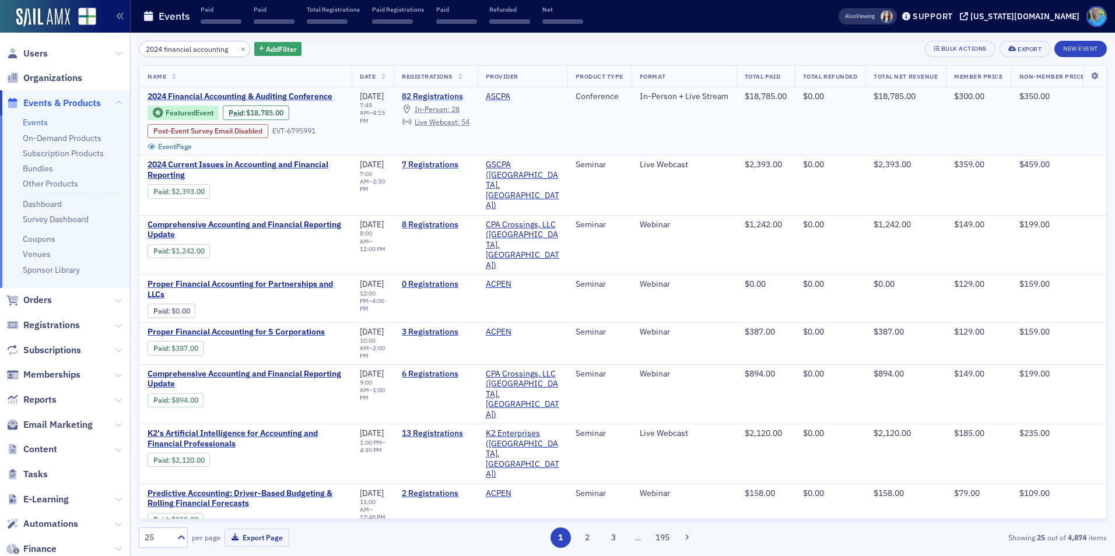
click at [462, 96] on link "82 Registrations" at bounding box center [435, 97] width 67 height 10
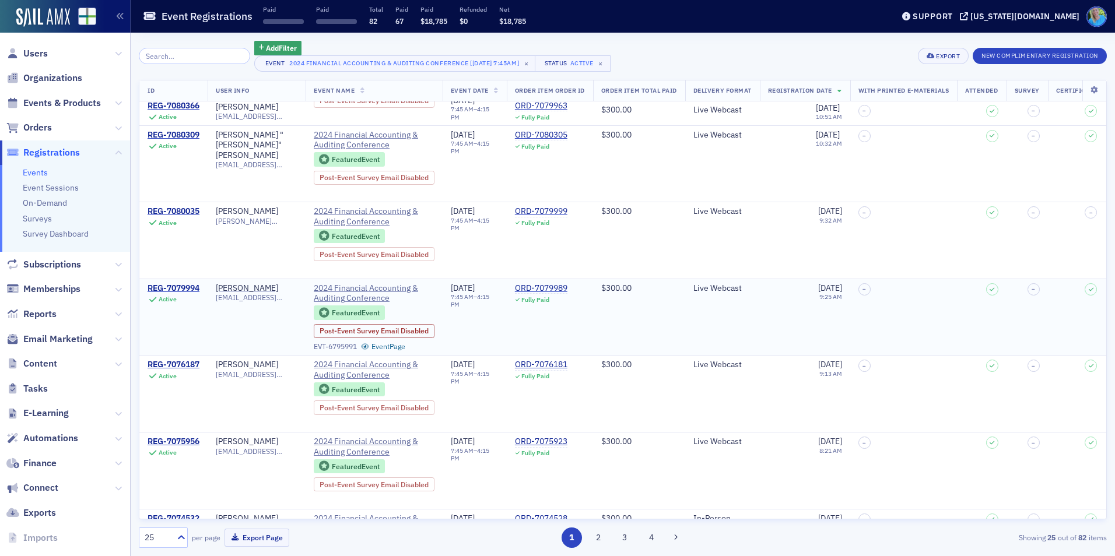
scroll to position [1509, 0]
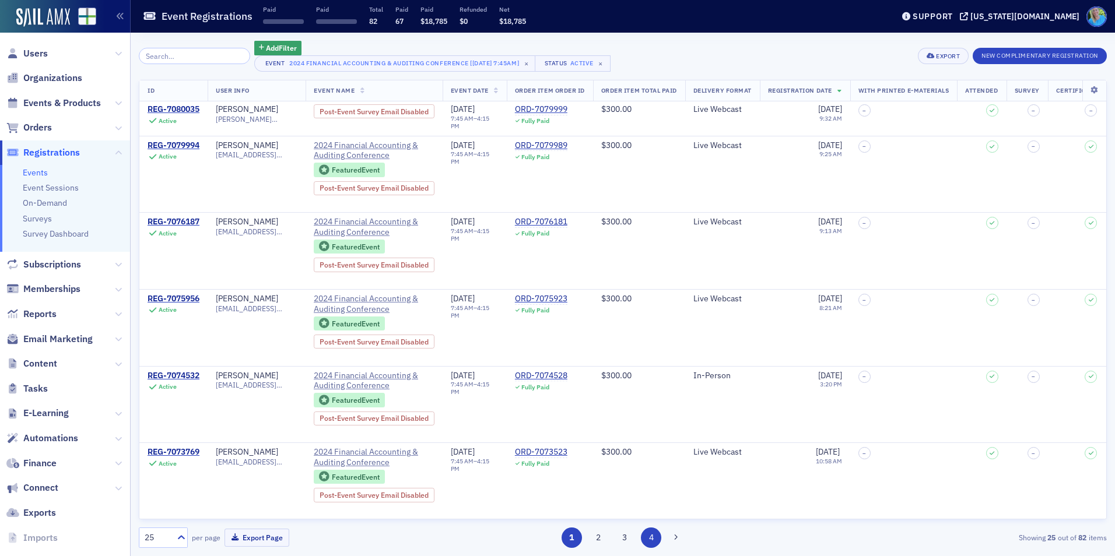
click at [647, 538] on button "4" at bounding box center [651, 538] width 20 height 20
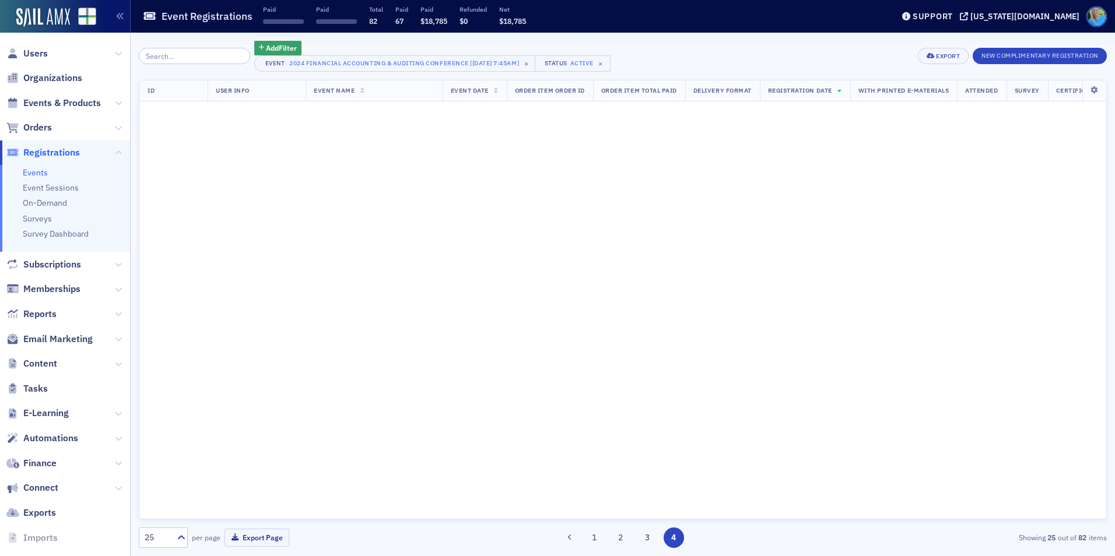
scroll to position [0, 0]
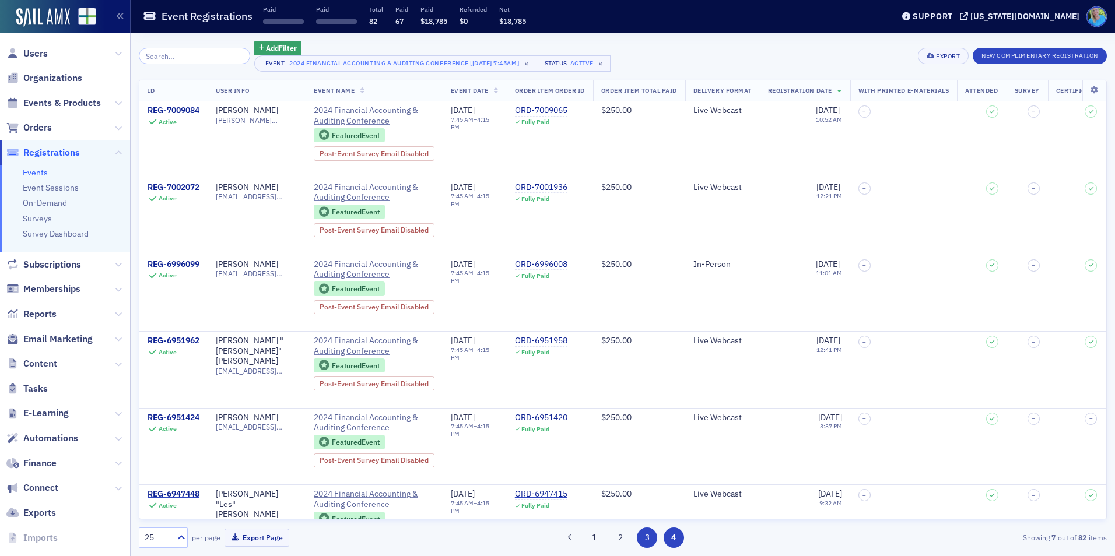
click at [647, 532] on button "3" at bounding box center [647, 538] width 20 height 20
click at [50, 19] on img at bounding box center [43, 17] width 54 height 19
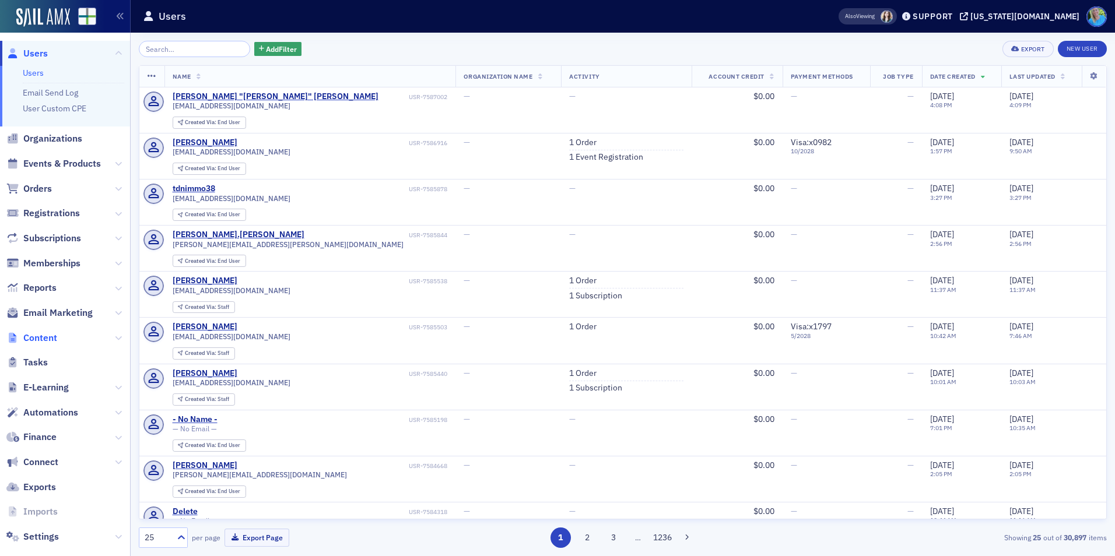
click at [45, 341] on span "Content" at bounding box center [40, 338] width 34 height 13
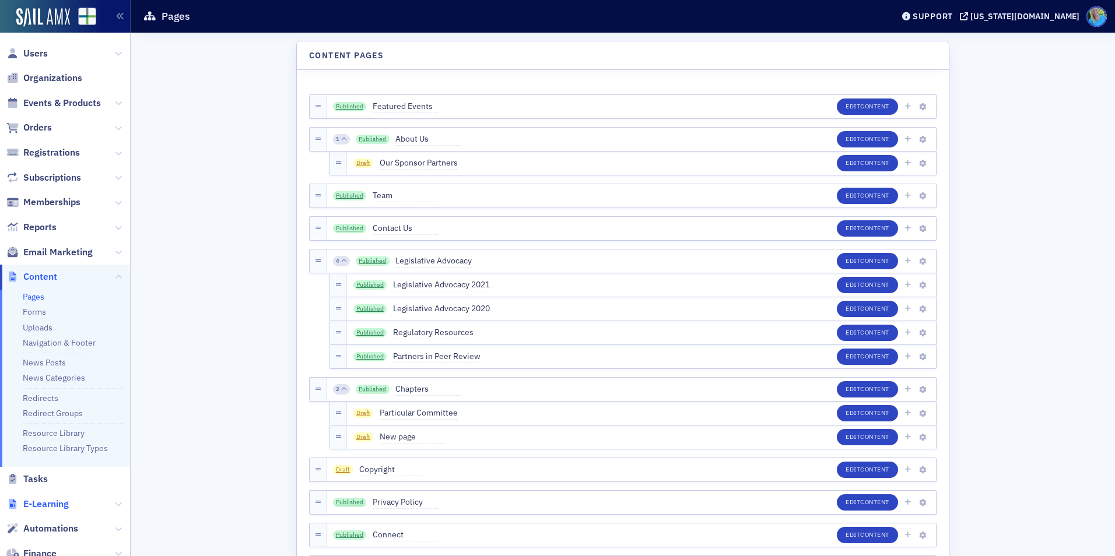
click at [59, 503] on span "E-Learning" at bounding box center [45, 504] width 45 height 13
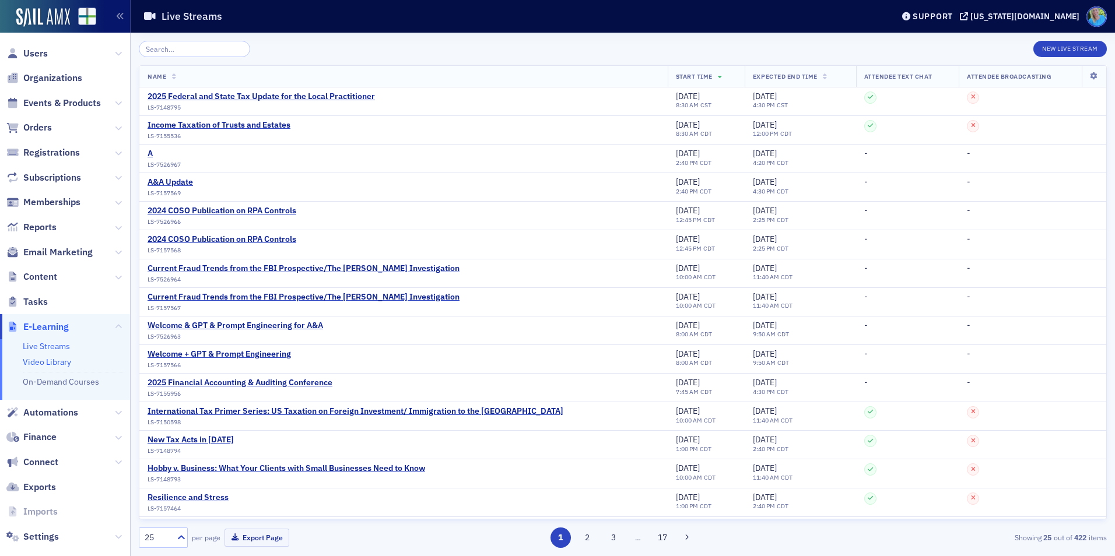
click at [59, 366] on link "Video Library" at bounding box center [47, 362] width 48 height 10
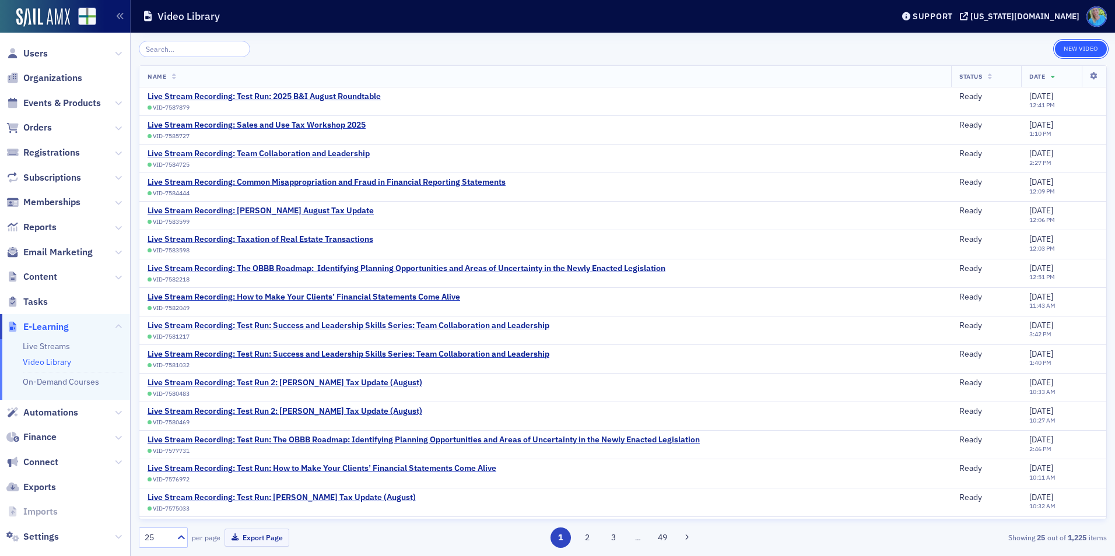
click at [1063, 53] on button "New Video" at bounding box center [1081, 49] width 52 height 16
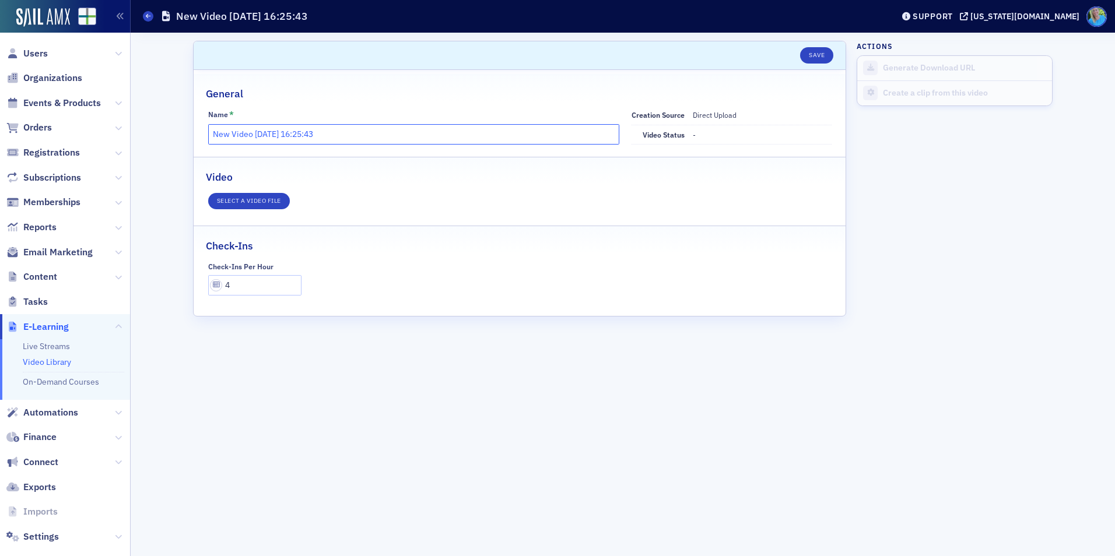
drag, startPoint x: 339, startPoint y: 136, endPoint x: 173, endPoint y: 133, distance: 165.7
click at [173, 133] on div "Scroll to Save General Name * New Video 8/12/2025 16:25:43 Creation Source Dire…" at bounding box center [623, 295] width 968 height 524
paste input "2025 Prep, Comp & Review (SSARS) Update for the Local FIrm"
type input "2025 Prep, Comp & Review (SSARS) Update for the Local FIrm"
click at [229, 204] on button "Select a video file" at bounding box center [249, 201] width 82 height 16
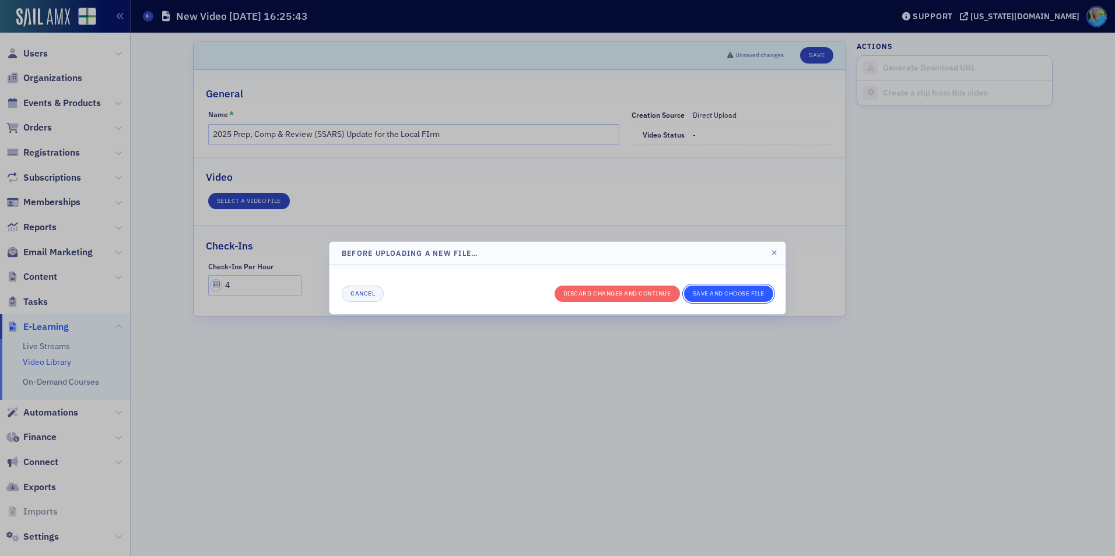
click at [717, 294] on button "Save And Choose File" at bounding box center [729, 294] width 90 height 16
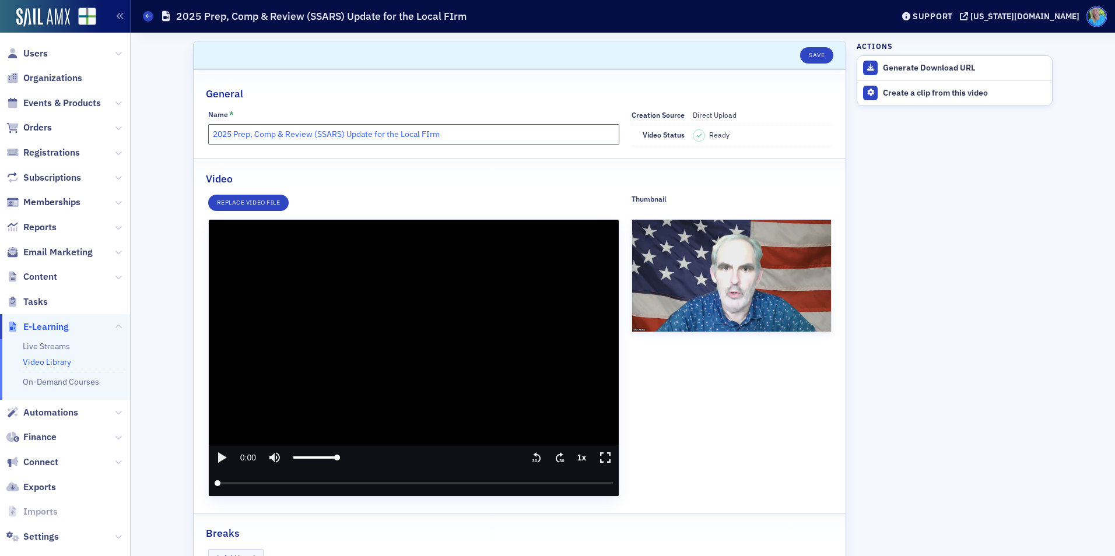
click at [425, 131] on input "2025 Prep, Comp & Review (SSARS) Update for the Local FIrm" at bounding box center [414, 134] width 412 height 20
drag, startPoint x: 458, startPoint y: 134, endPoint x: 209, endPoint y: 133, distance: 249.6
click at [209, 133] on input "2025 Prep, Comp & Review (SSARS) Update for the Local Firm" at bounding box center [414, 134] width 412 height 20
type input "2025 Prep, Comp & Review (SSARS) Update for the Local Firm"
click at [800, 54] on button "Save" at bounding box center [816, 55] width 33 height 16
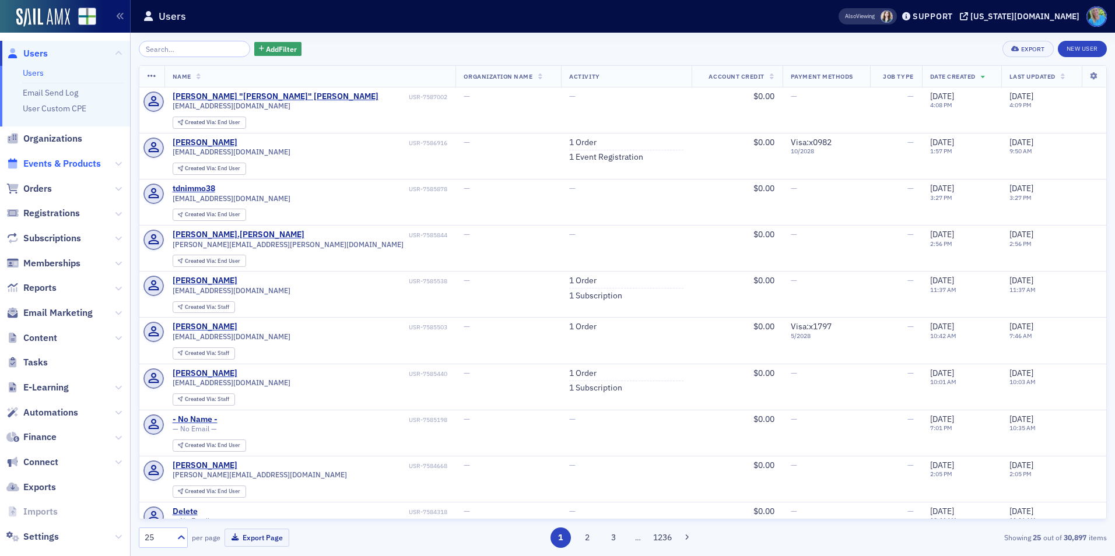
click at [59, 162] on span "Events & Products" at bounding box center [62, 163] width 78 height 13
click at [47, 339] on span "Content" at bounding box center [40, 338] width 34 height 13
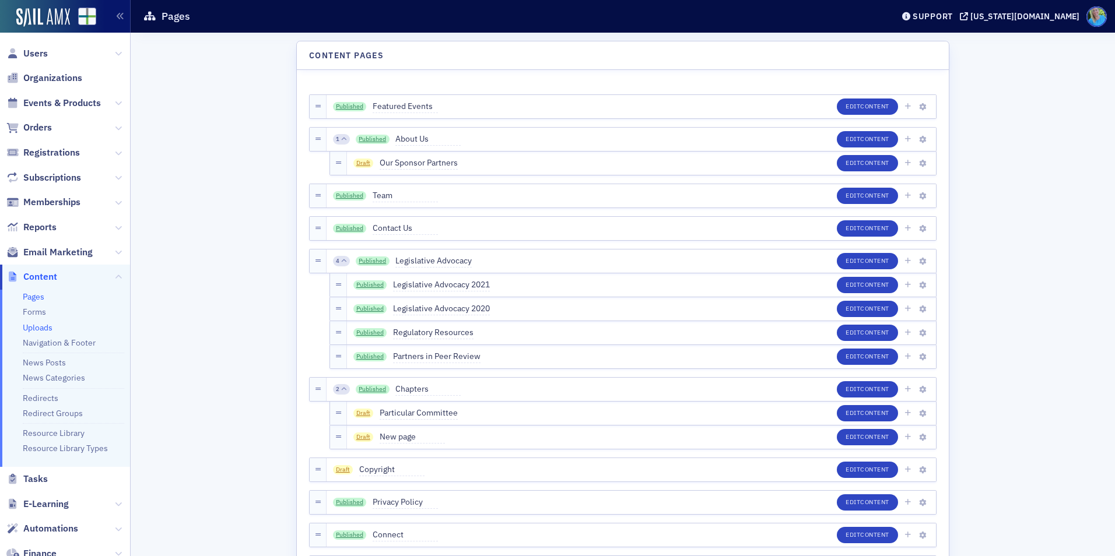
click at [28, 327] on link "Uploads" at bounding box center [38, 328] width 30 height 10
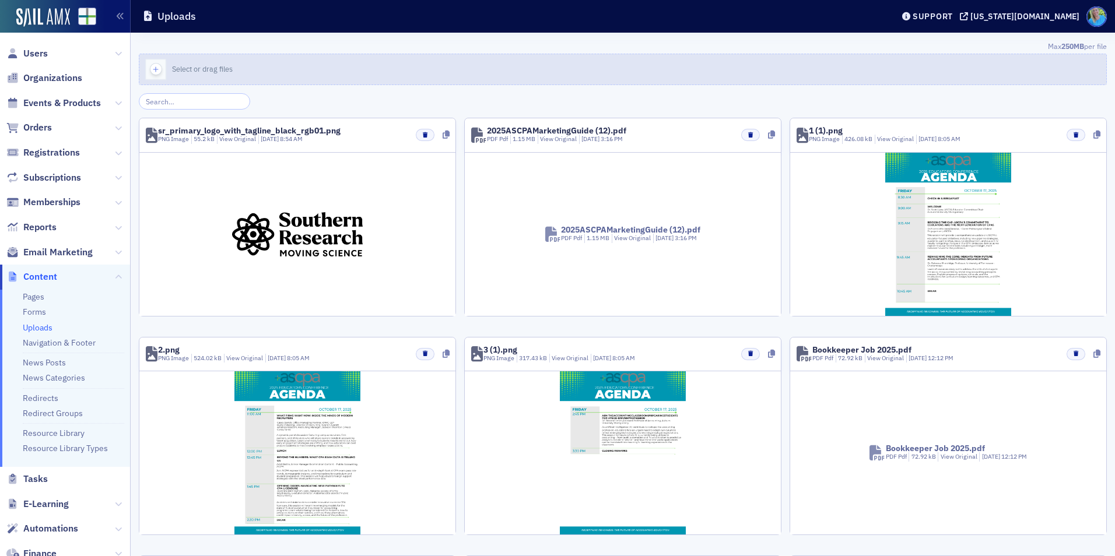
click at [156, 76] on div "button" at bounding box center [155, 69] width 33 height 30
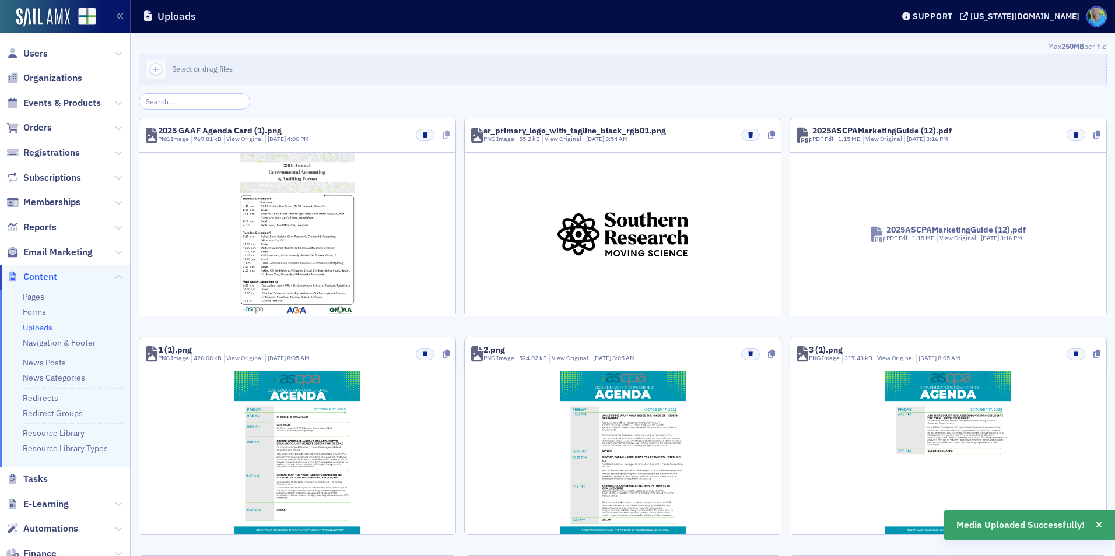
click at [444, 135] on icon at bounding box center [446, 135] width 7 height 8
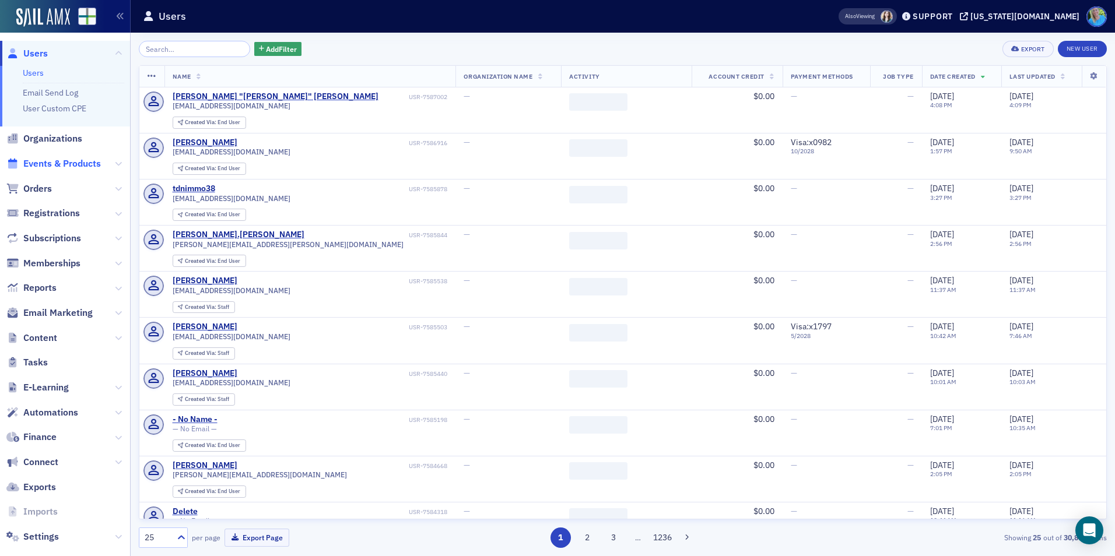
click at [51, 162] on span "Events & Products" at bounding box center [62, 163] width 78 height 13
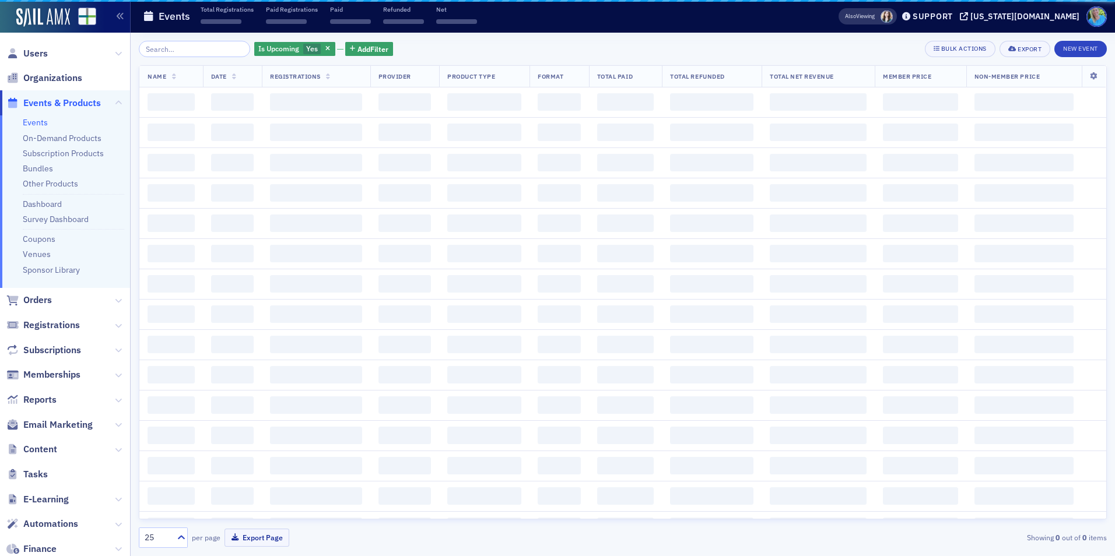
click at [166, 52] on input "search" at bounding box center [194, 49] width 111 height 16
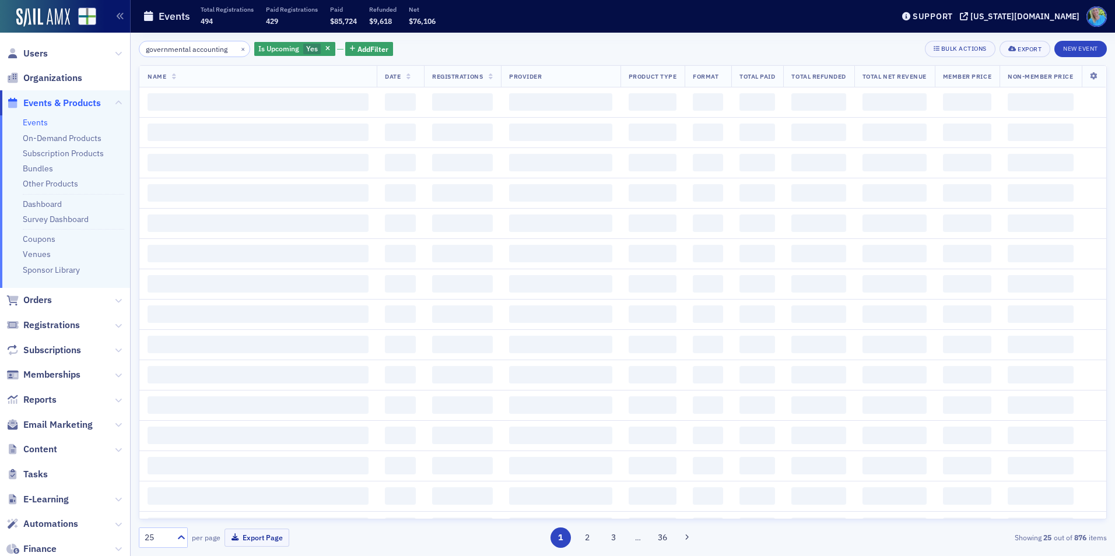
scroll to position [0, 3]
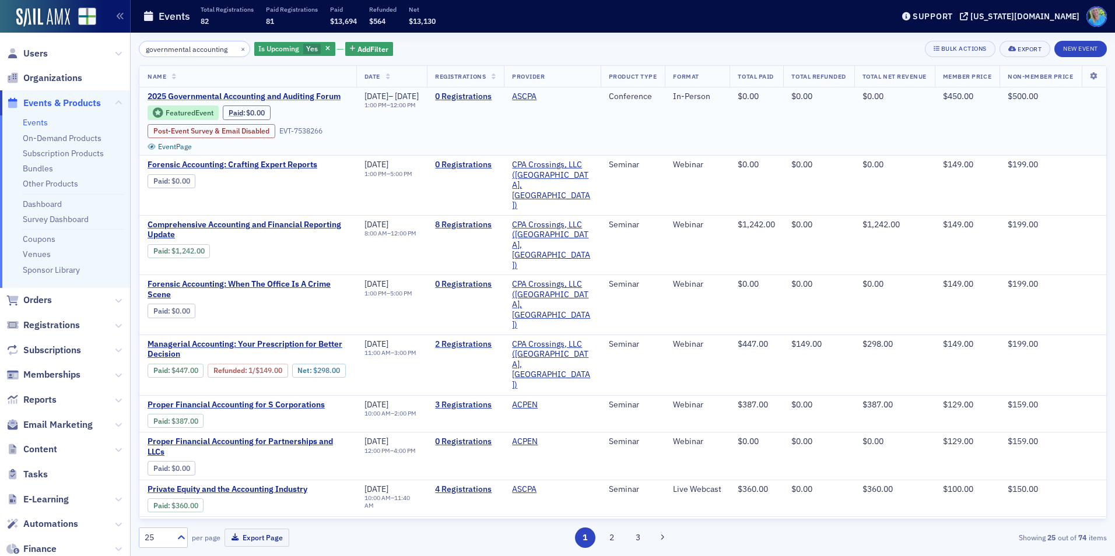
type input "governmental accounting"
click at [281, 96] on span "2025 Governmental Accounting and Auditing Forum" at bounding box center [246, 97] width 196 height 10
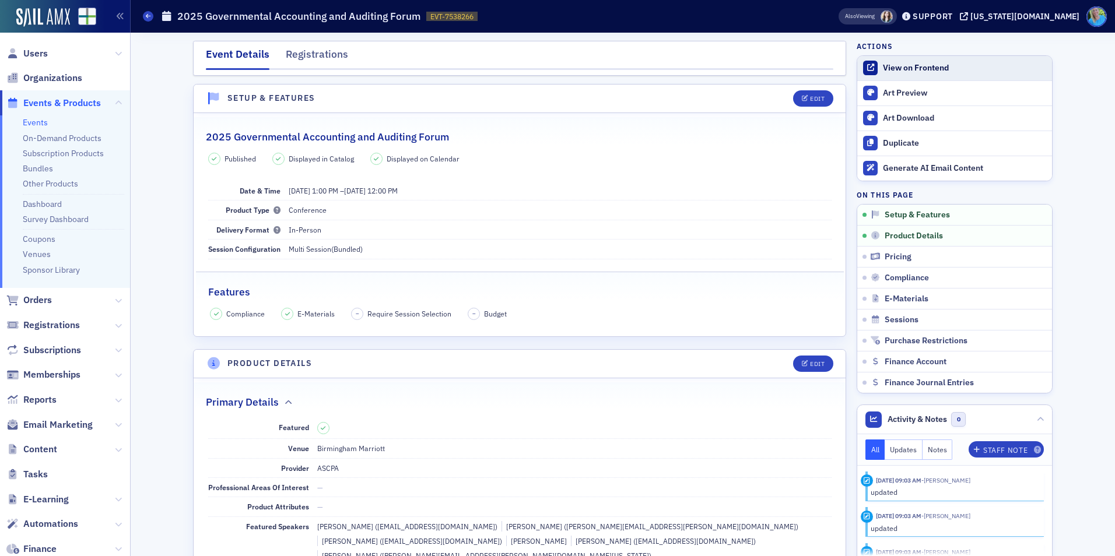
click at [919, 71] on div "View on Frontend" at bounding box center [964, 68] width 163 height 10
click at [821, 365] on button "Edit" at bounding box center [813, 364] width 40 height 16
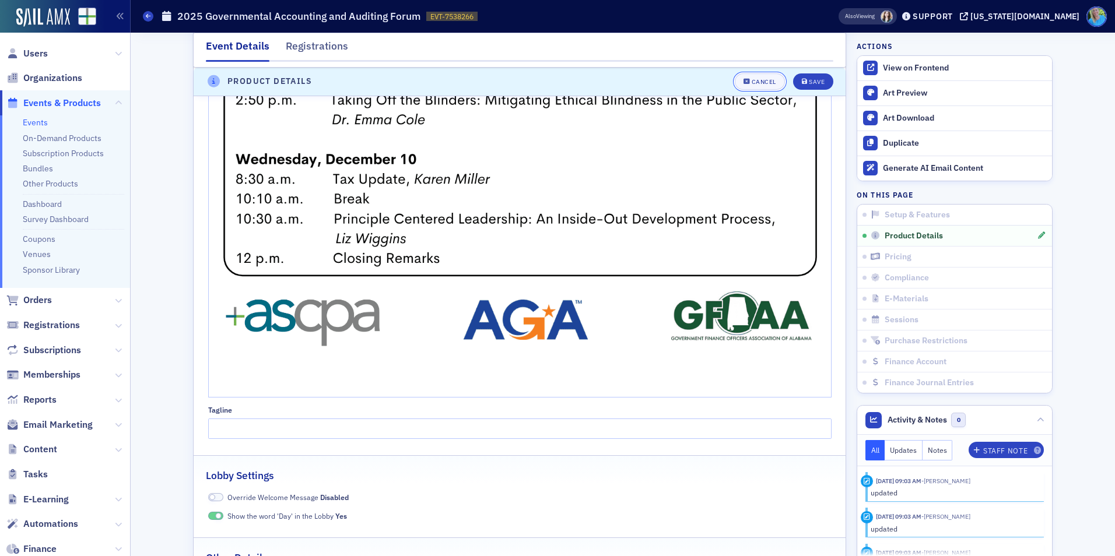
click at [768, 86] on button "Cancel" at bounding box center [760, 81] width 50 height 16
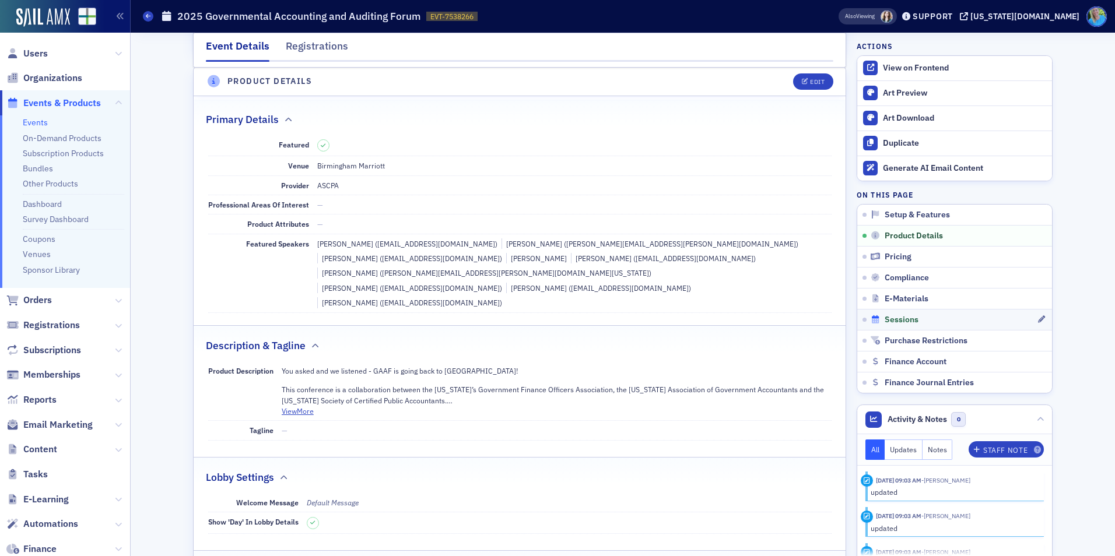
click at [873, 321] on icon at bounding box center [876, 320] width 10 height 8
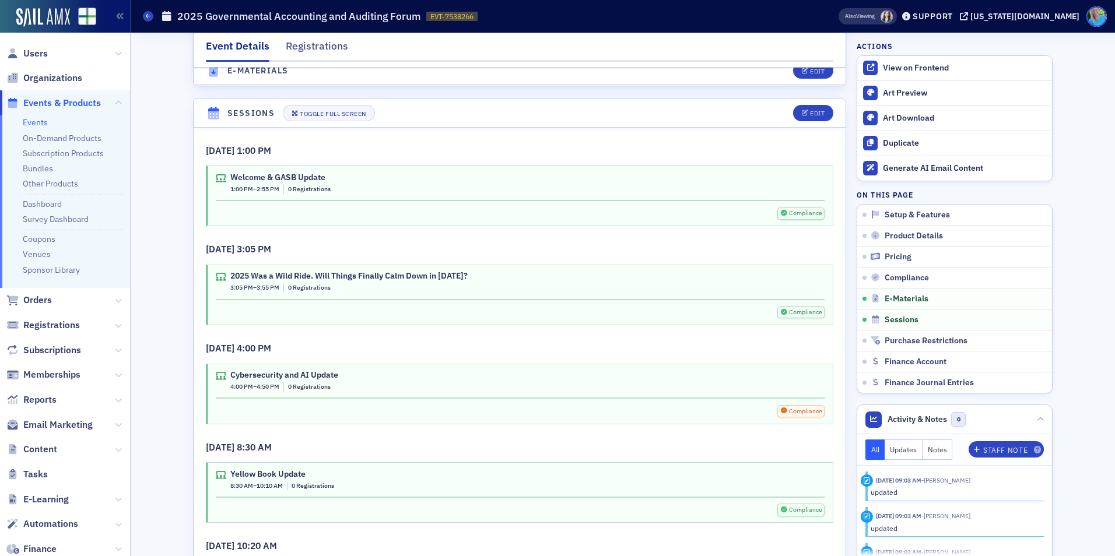
scroll to position [1770, 0]
click at [810, 109] on div "Edit" at bounding box center [817, 112] width 15 height 6
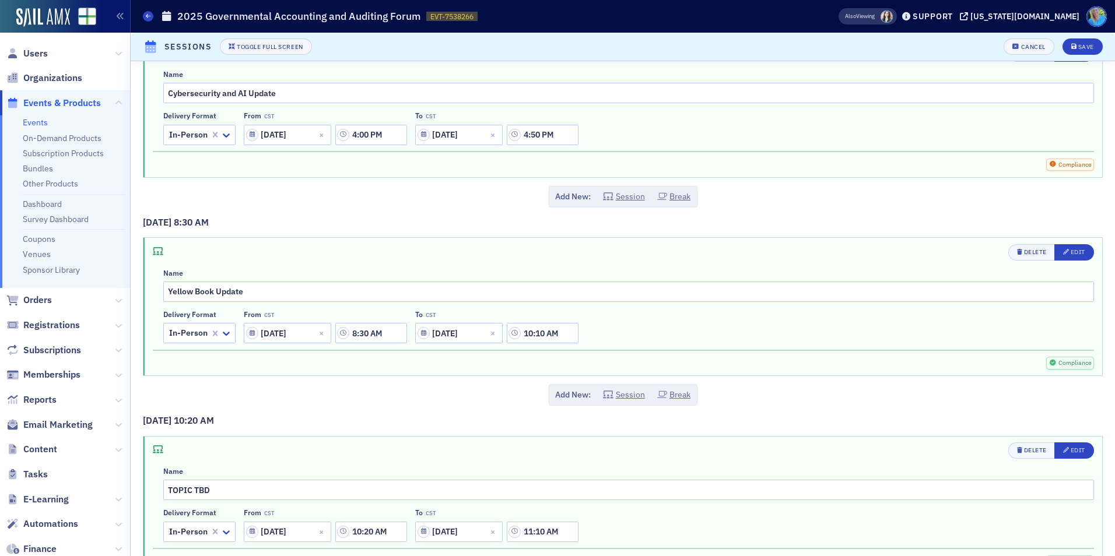
scroll to position [583, 0]
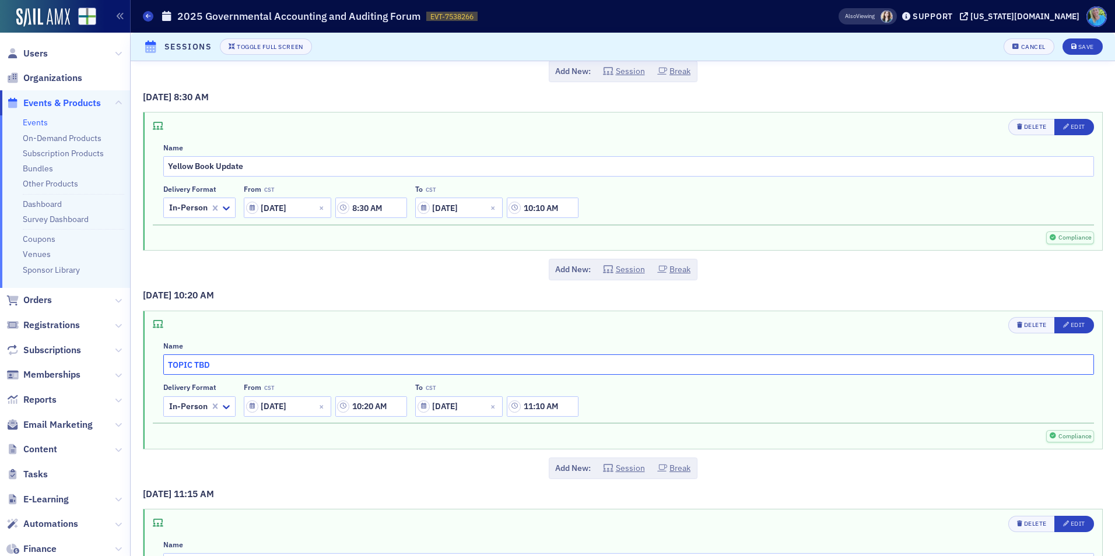
drag, startPoint x: 222, startPoint y: 361, endPoint x: 153, endPoint y: 362, distance: 68.8
click at [153, 362] on div "Delete Edit Name TOPIC TBD Delivery format In-Person From CST 12/09/2025 10:20 …" at bounding box center [623, 369] width 941 height 104
paste input "Uniform Guidance Update for Single Audits"
type input "Uniform Guidance Update for Single Audits"
click at [1063, 325] on icon "button" at bounding box center [1066, 325] width 6 height 6
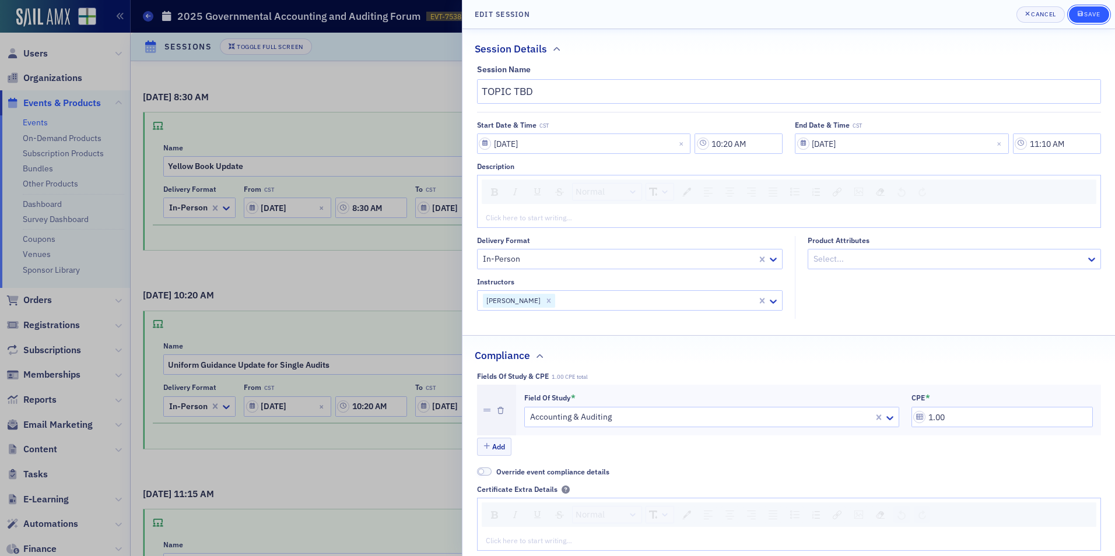
type input "Uniform Guidance Update for Single Audits"
click at [1089, 19] on button "Save" at bounding box center [1089, 14] width 40 height 16
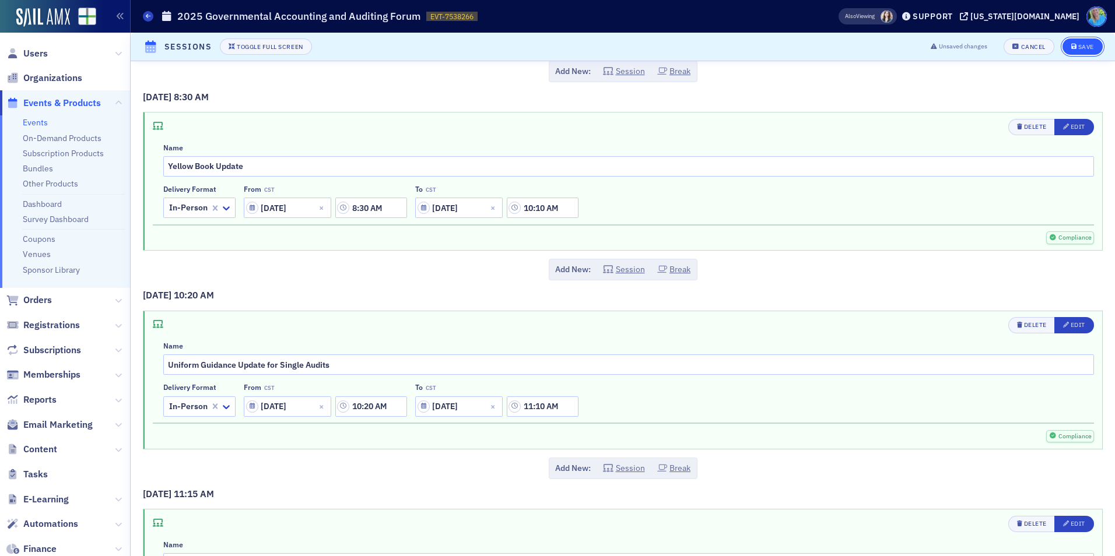
click at [1078, 52] on button "Save" at bounding box center [1083, 46] width 40 height 16
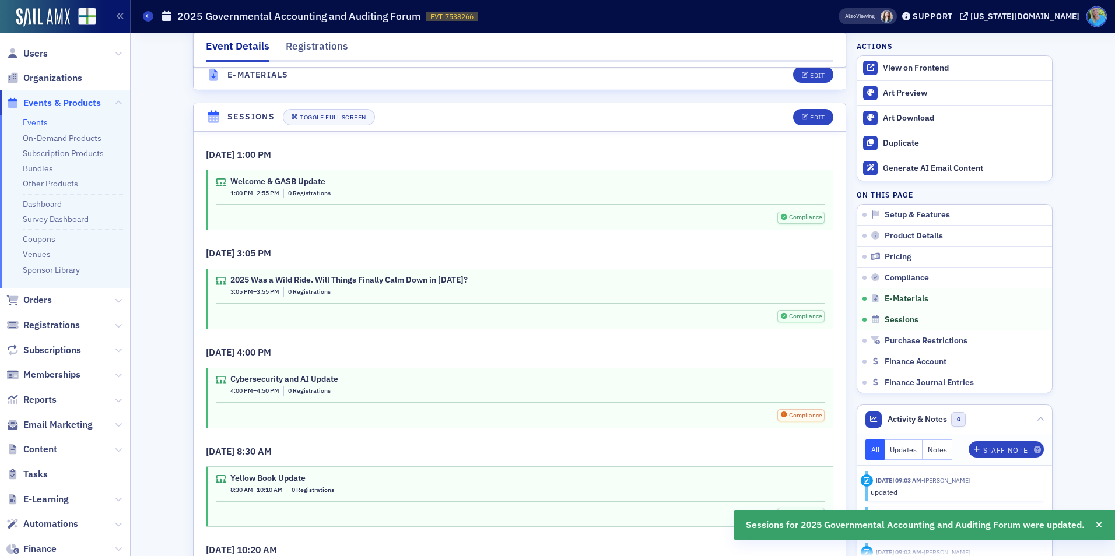
scroll to position [1770, 0]
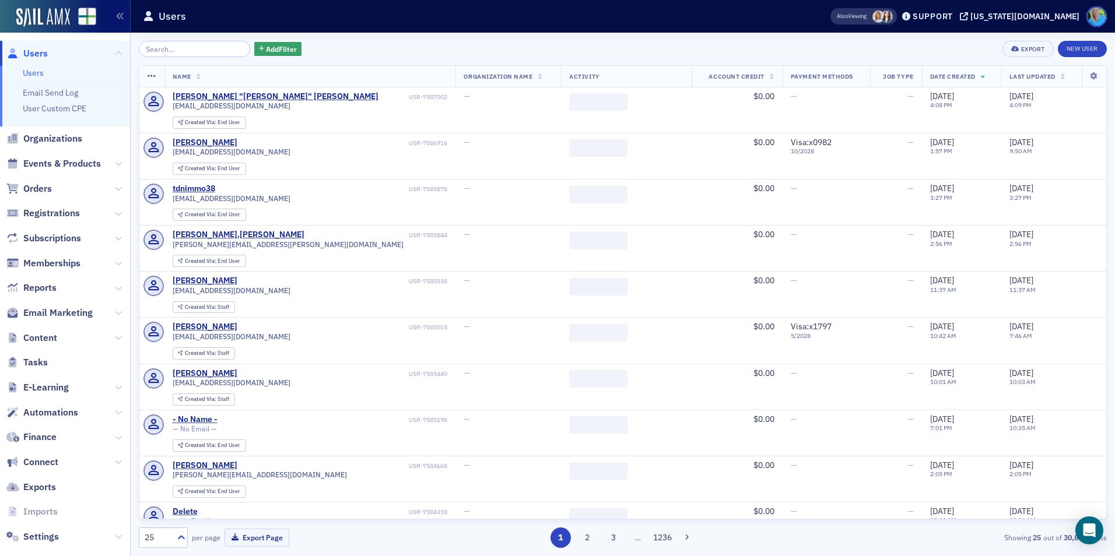
click at [163, 47] on input "search" at bounding box center [194, 49] width 111 height 16
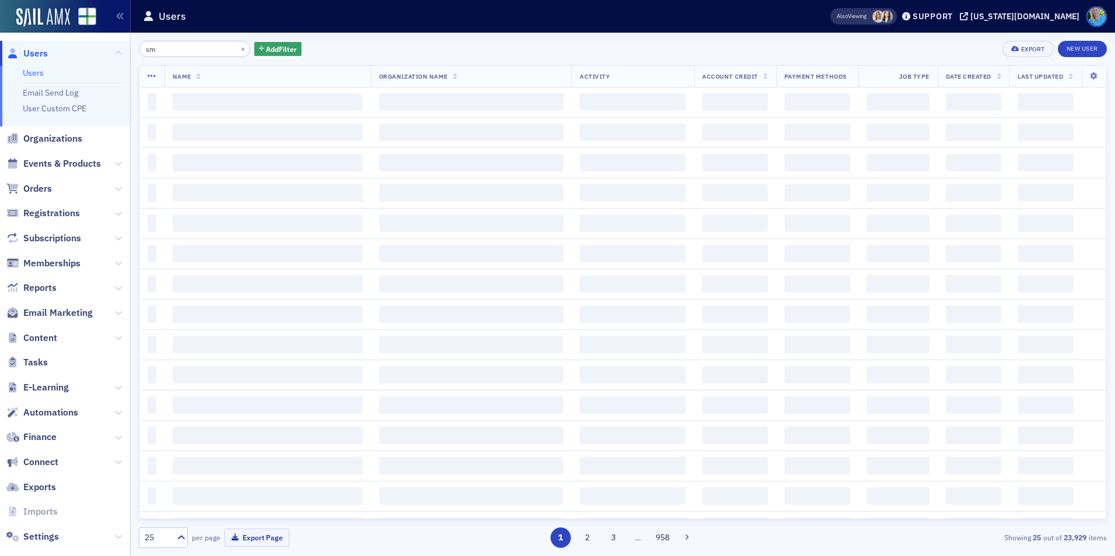
type input "s"
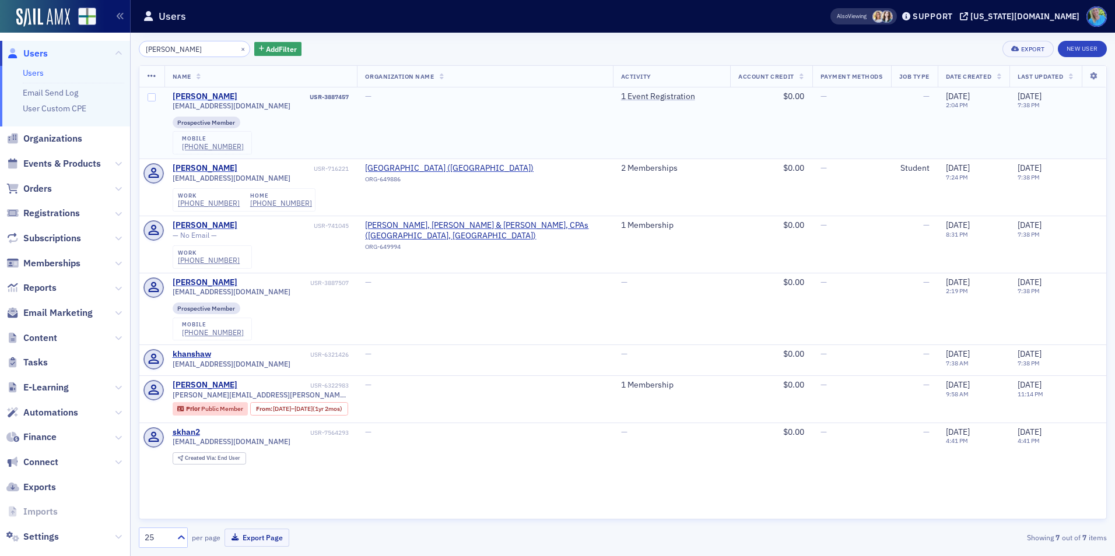
type input "[PERSON_NAME]"
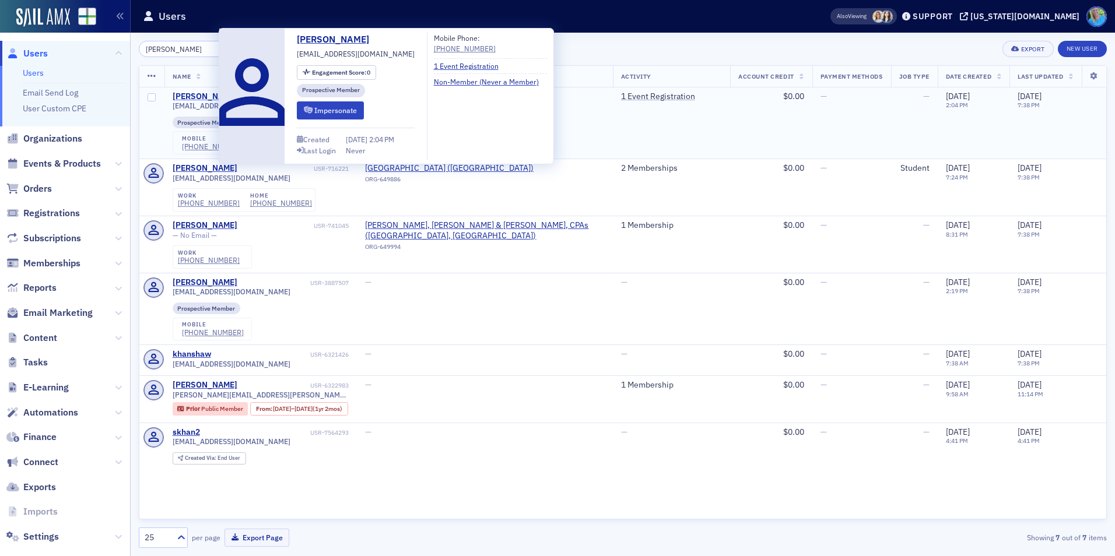
click at [182, 93] on div "[PERSON_NAME]" at bounding box center [205, 97] width 65 height 10
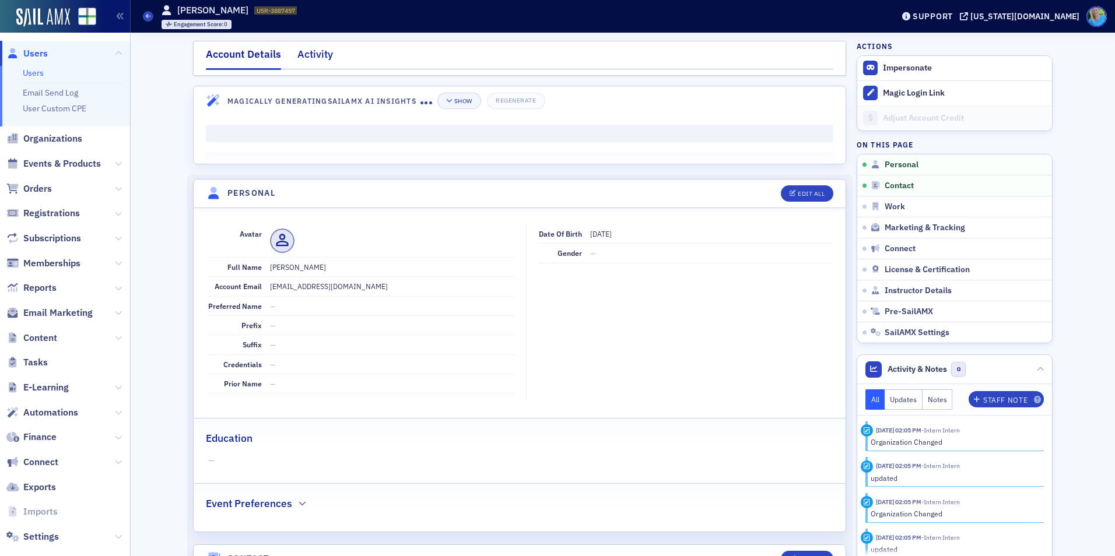
click at [320, 58] on div "Activity" at bounding box center [315, 58] width 36 height 22
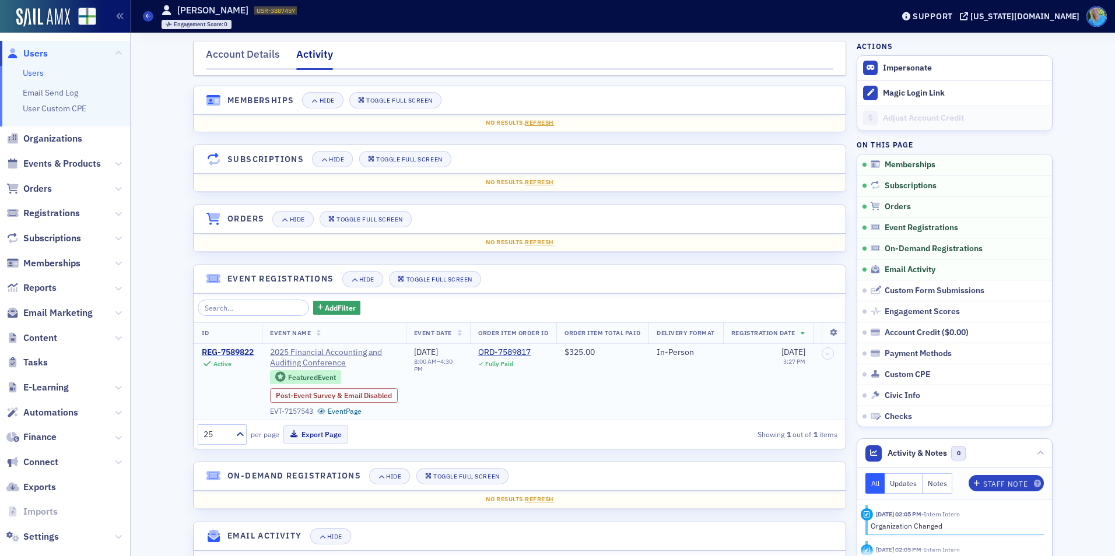
click at [217, 353] on div "REG-7589822" at bounding box center [228, 353] width 52 height 10
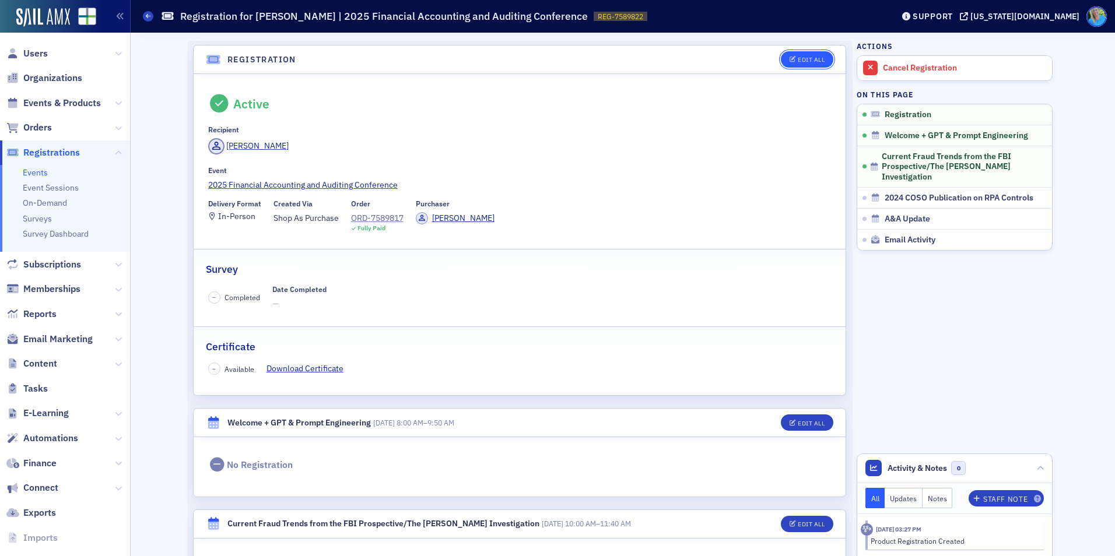
click at [802, 60] on div "Edit All" at bounding box center [811, 60] width 27 height 6
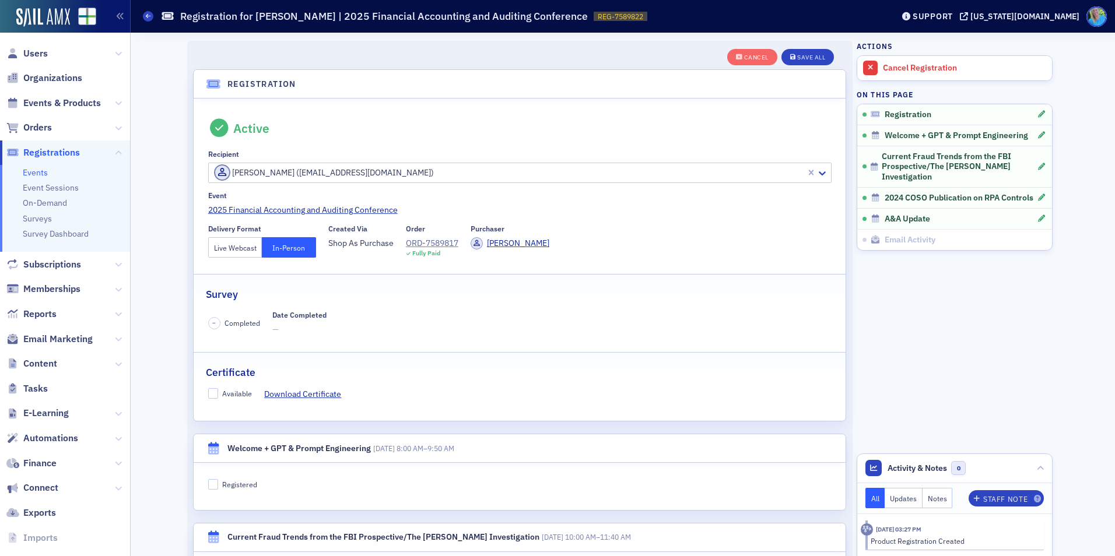
scroll to position [31, 0]
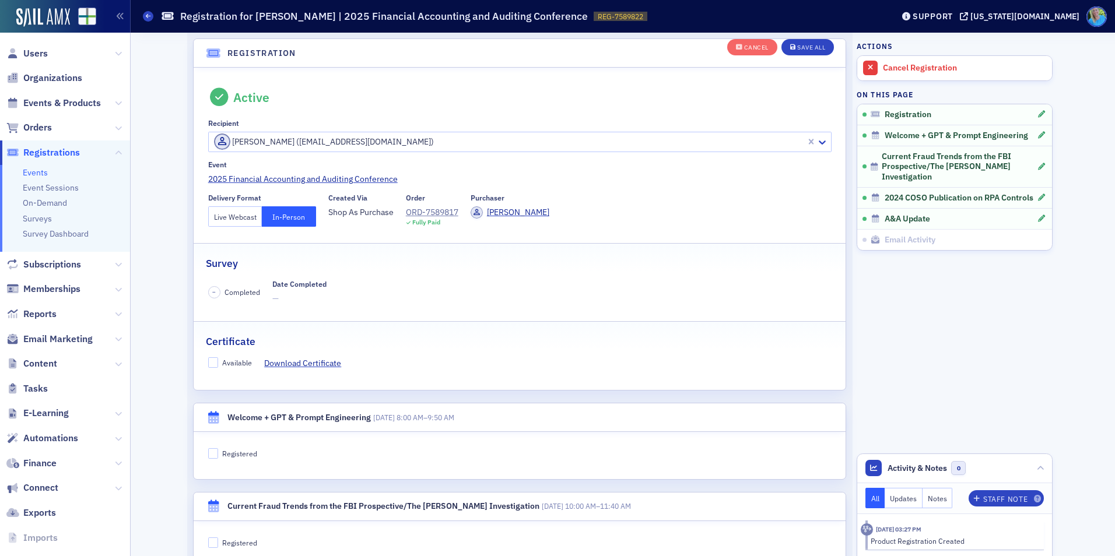
click at [236, 219] on button "Live Webcast" at bounding box center [235, 216] width 54 height 20
click at [817, 50] on div "Save All" at bounding box center [811, 47] width 28 height 6
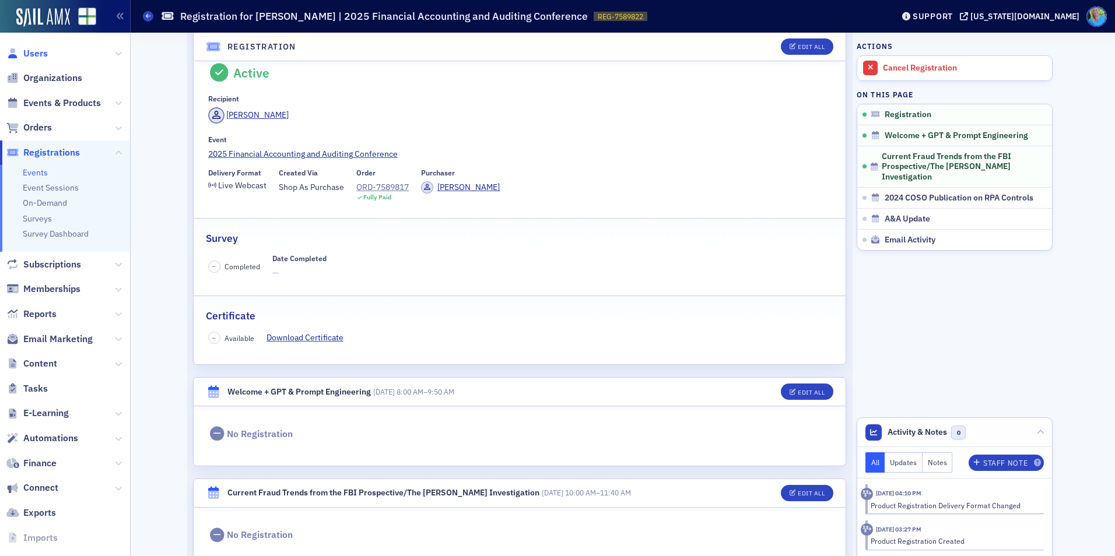
click at [33, 52] on span "Users" at bounding box center [35, 53] width 24 height 13
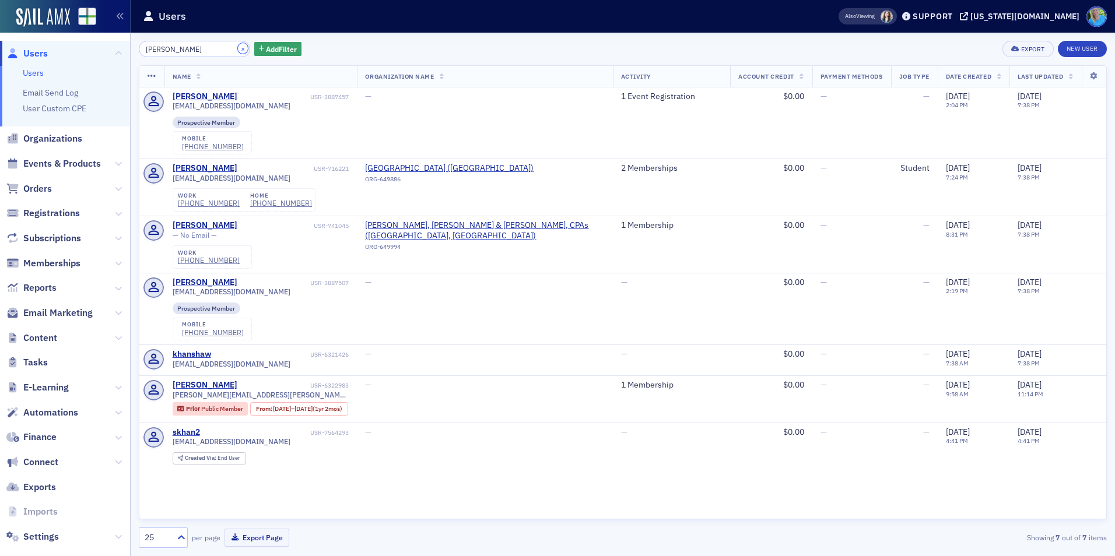
click at [238, 49] on button "×" at bounding box center [243, 48] width 10 height 10
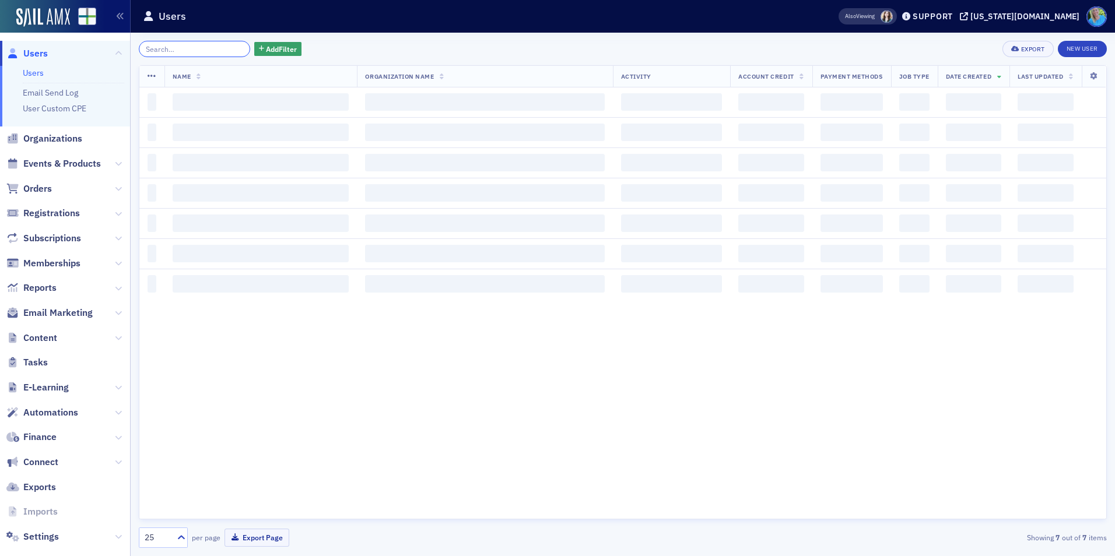
click at [216, 48] on input "search" at bounding box center [194, 49] width 111 height 16
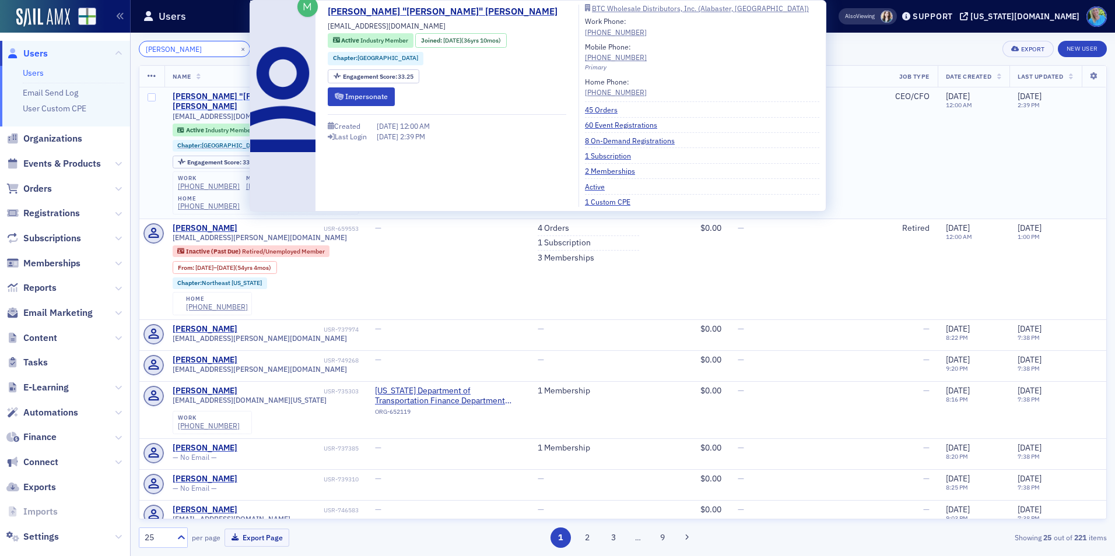
type input "[PERSON_NAME]"
click at [227, 95] on div "[PERSON_NAME] "[PERSON_NAME]" [PERSON_NAME]" at bounding box center [247, 102] width 149 height 20
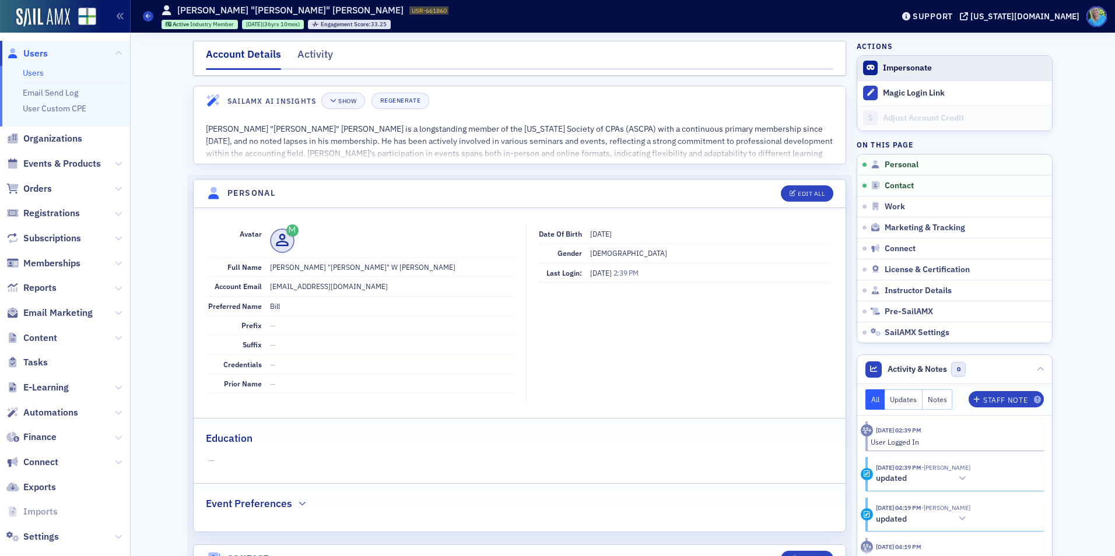
click at [935, 65] on form "Impersonate" at bounding box center [964, 68] width 163 height 10
click at [917, 71] on button "Impersonate" at bounding box center [907, 68] width 49 height 10
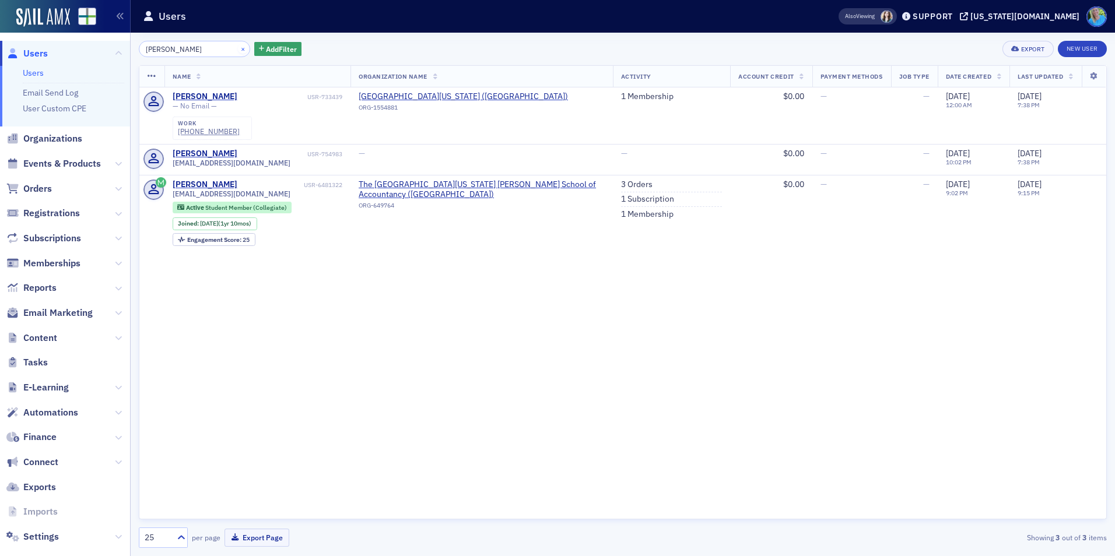
type input "[PERSON_NAME]"
click at [238, 49] on button "×" at bounding box center [243, 48] width 10 height 10
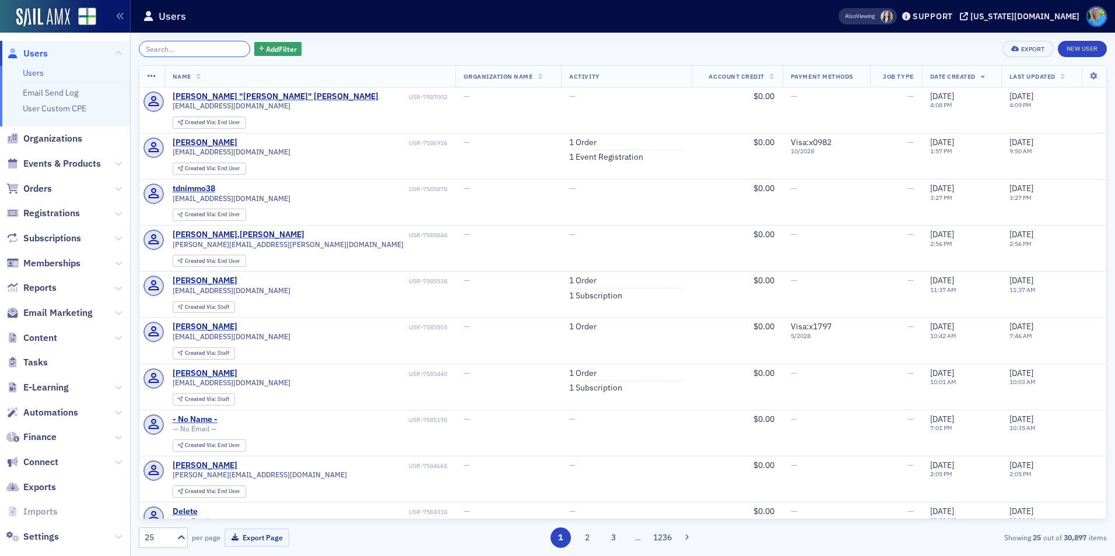
click at [185, 51] on input "search" at bounding box center [194, 49] width 111 height 16
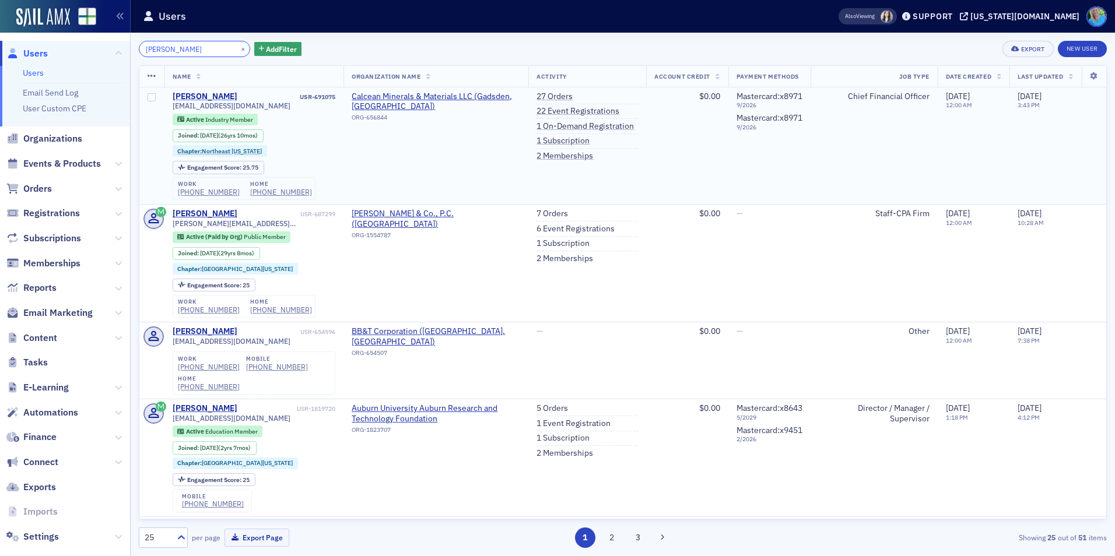
type input "[PERSON_NAME]"
click at [219, 98] on div "[PERSON_NAME]" at bounding box center [205, 97] width 65 height 10
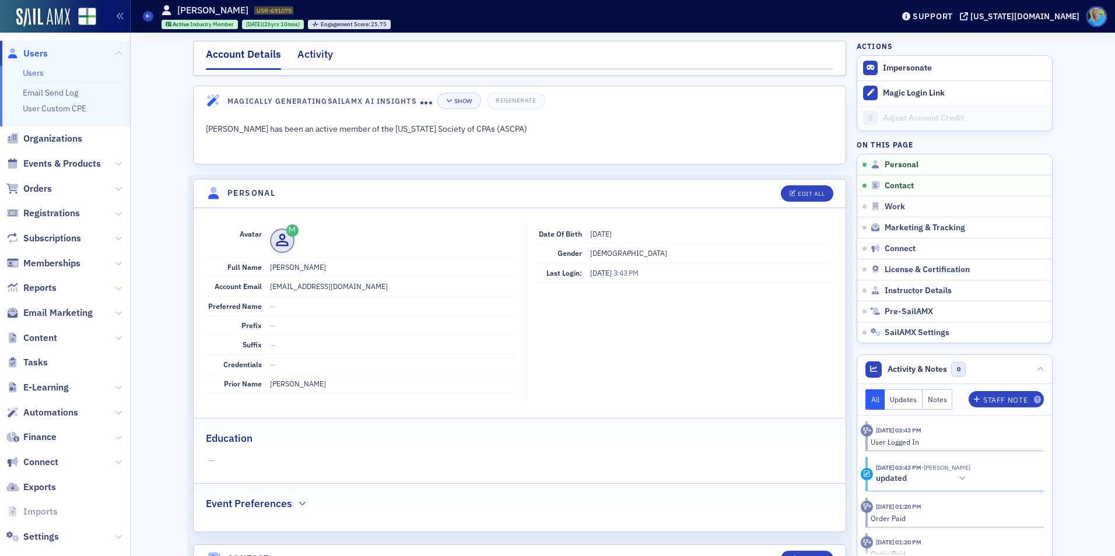
click at [304, 57] on div "Activity" at bounding box center [315, 58] width 36 height 22
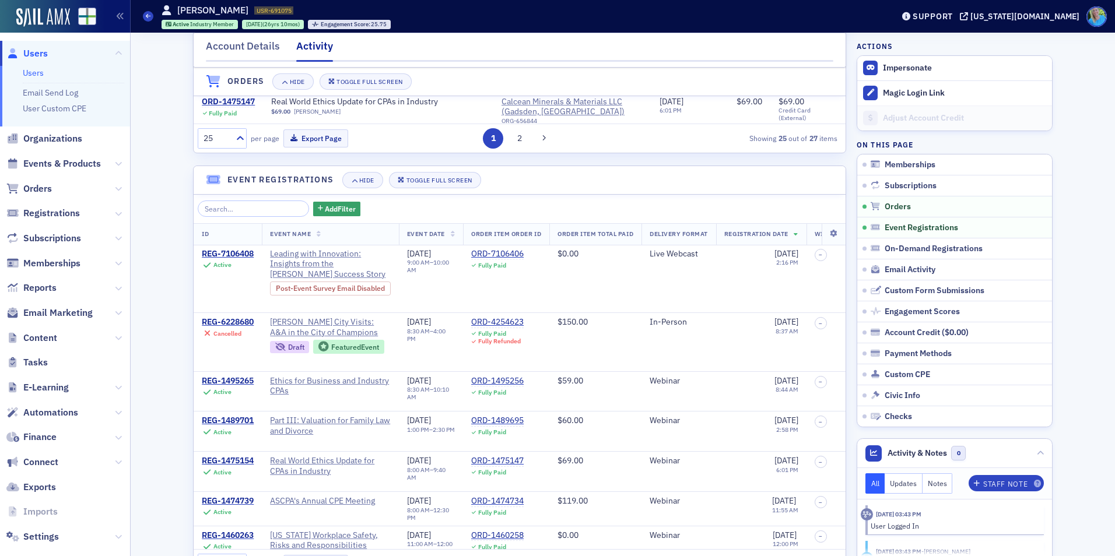
scroll to position [642, 0]
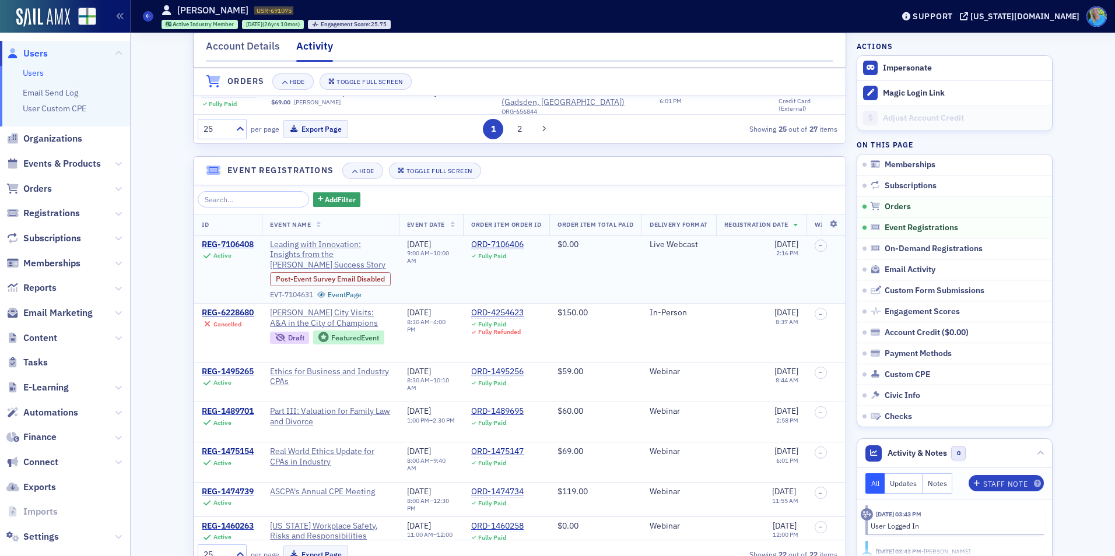
click at [220, 250] on div "REG-7106408" at bounding box center [228, 245] width 52 height 10
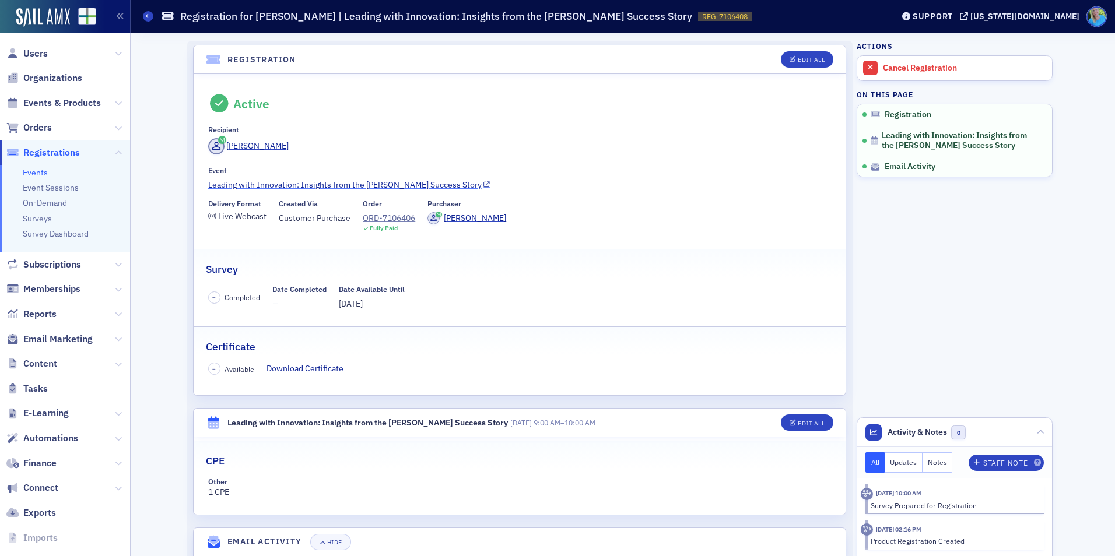
click at [278, 190] on link "Leading with Innovation: Insights from the Savannah Bananas Success Story" at bounding box center [519, 185] width 623 height 12
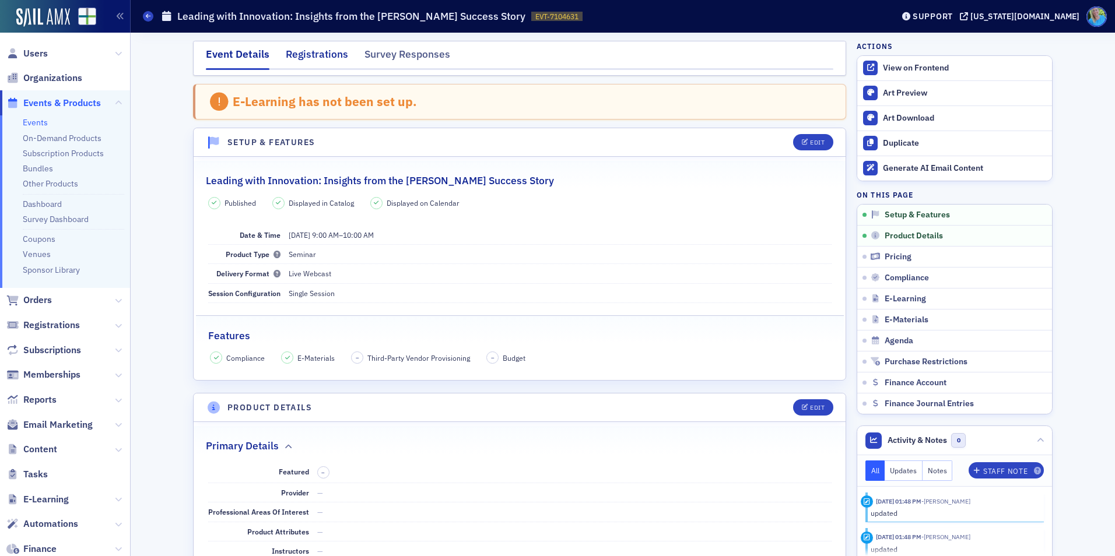
click at [313, 54] on div "Registrations" at bounding box center [317, 58] width 62 height 22
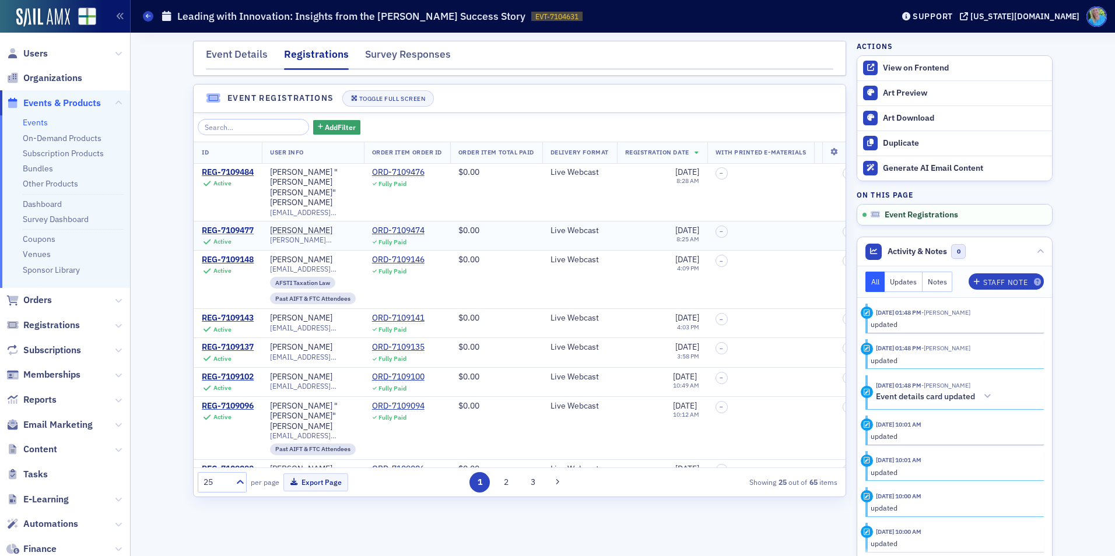
click at [241, 226] on div "REG-7109477" at bounding box center [228, 231] width 52 height 10
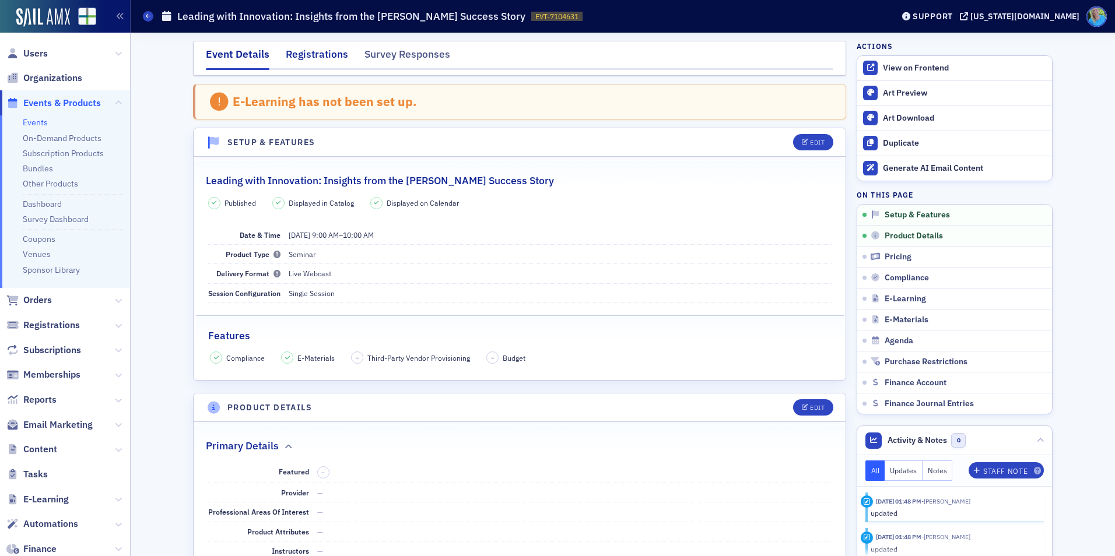
click at [313, 59] on div "Registrations" at bounding box center [317, 58] width 62 height 22
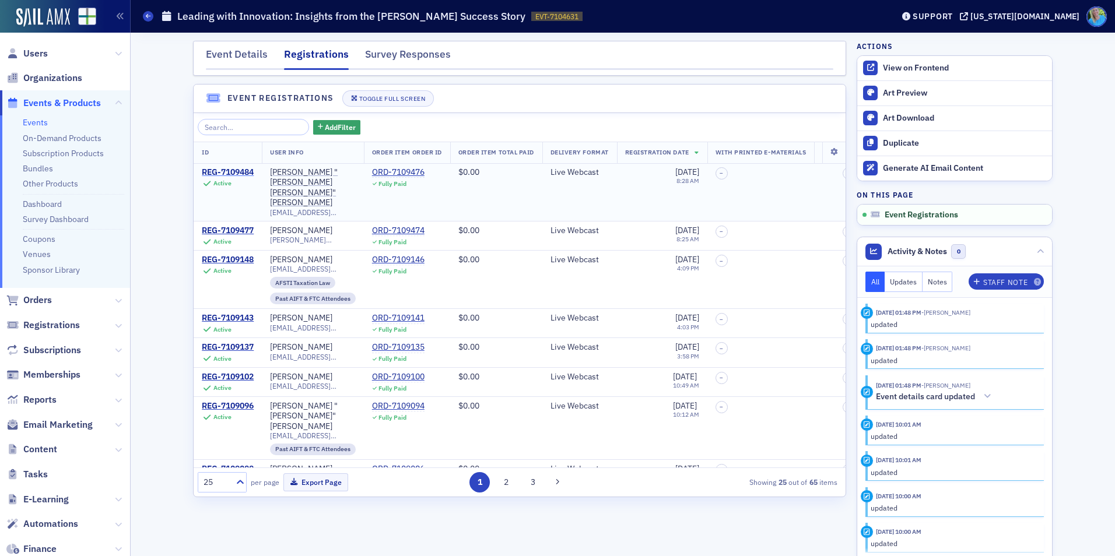
click at [237, 172] on div "REG-7109484" at bounding box center [228, 172] width 52 height 10
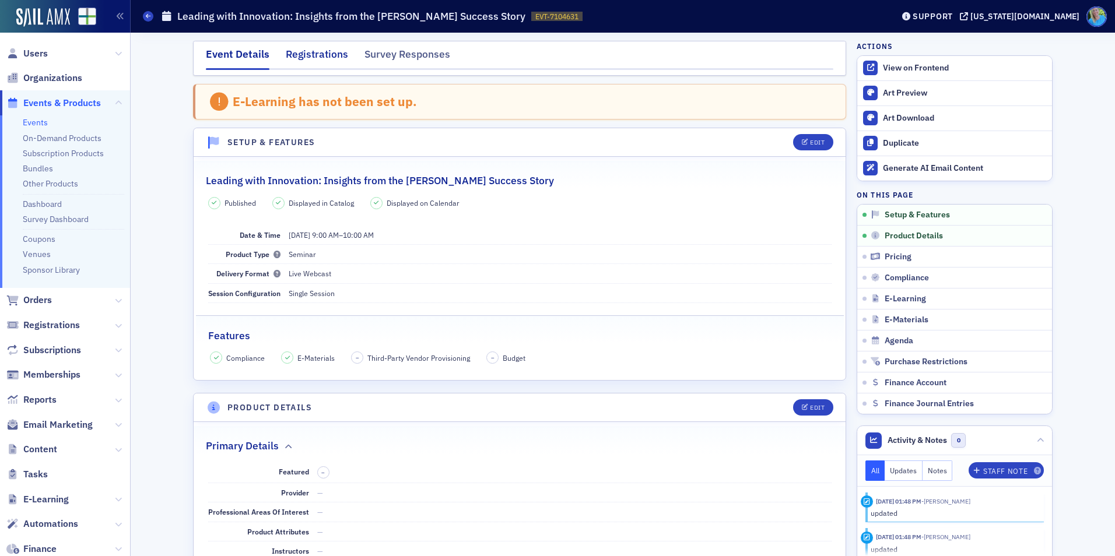
click at [302, 58] on div "Registrations" at bounding box center [317, 58] width 62 height 22
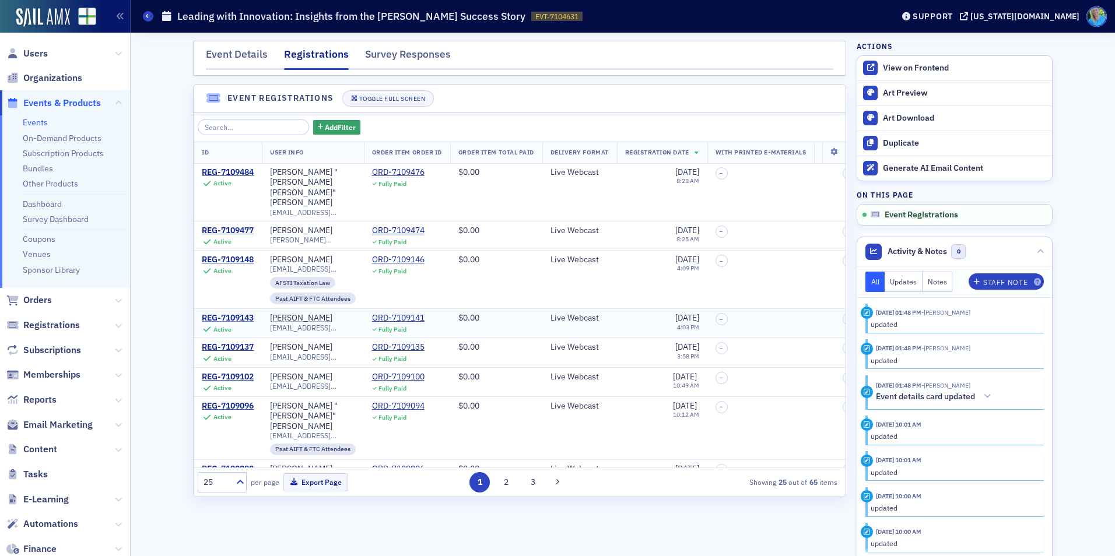
click at [234, 313] on div "REG-7109143" at bounding box center [228, 318] width 52 height 10
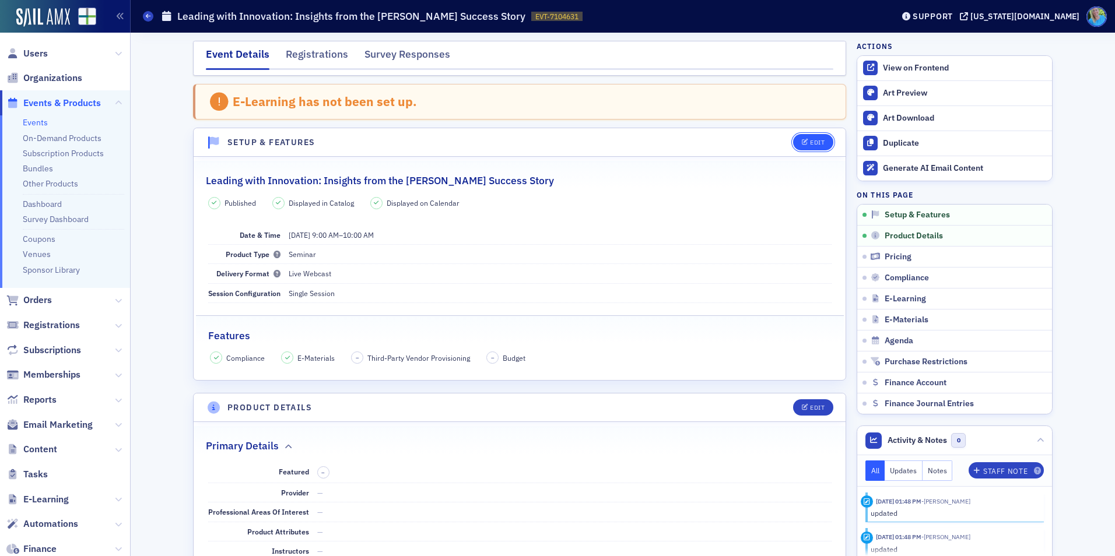
click at [804, 148] on button "Edit" at bounding box center [813, 142] width 40 height 16
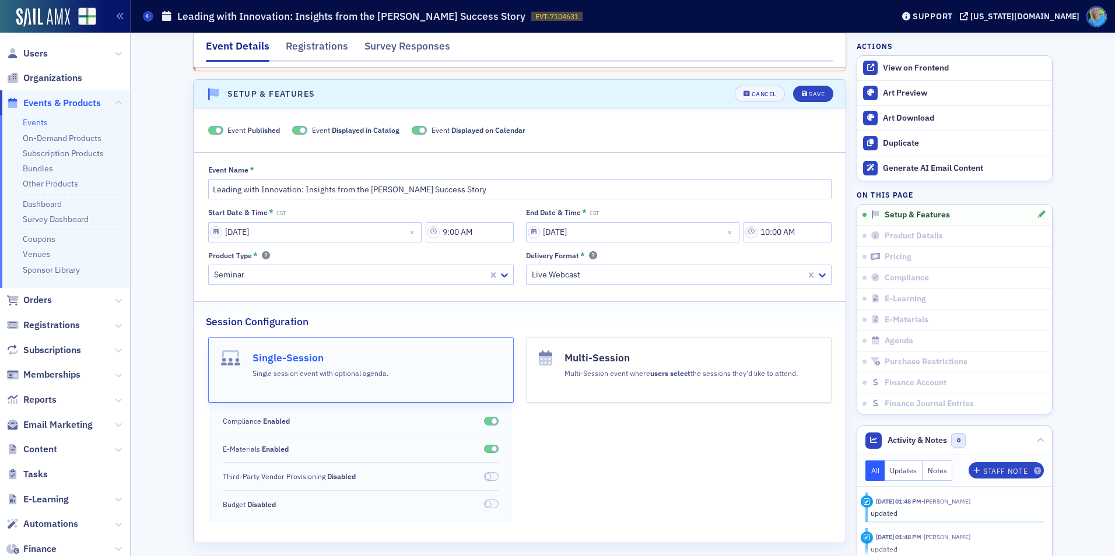
scroll to position [60, 0]
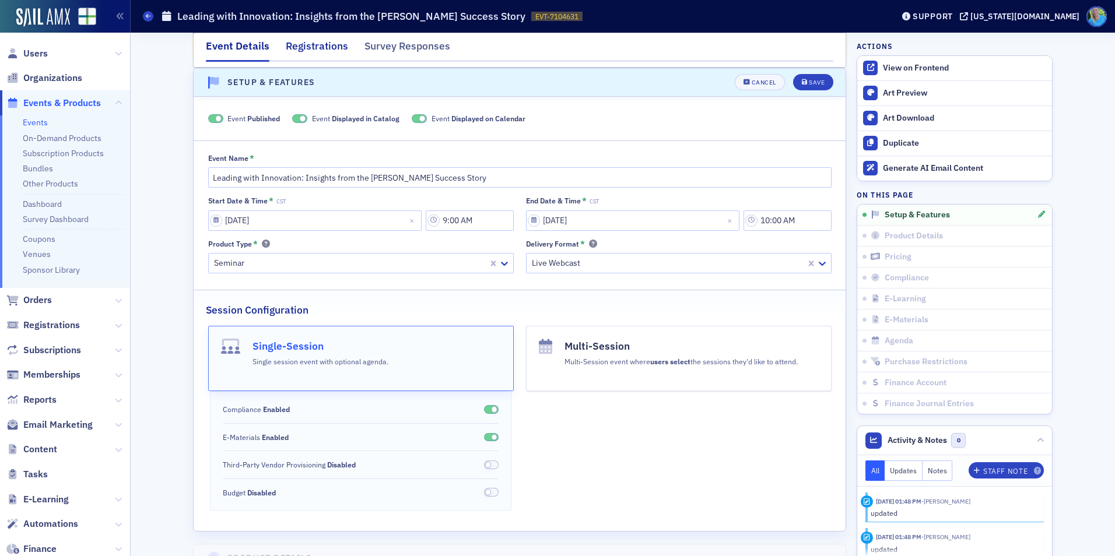
click at [324, 48] on div "Registrations" at bounding box center [317, 49] width 62 height 22
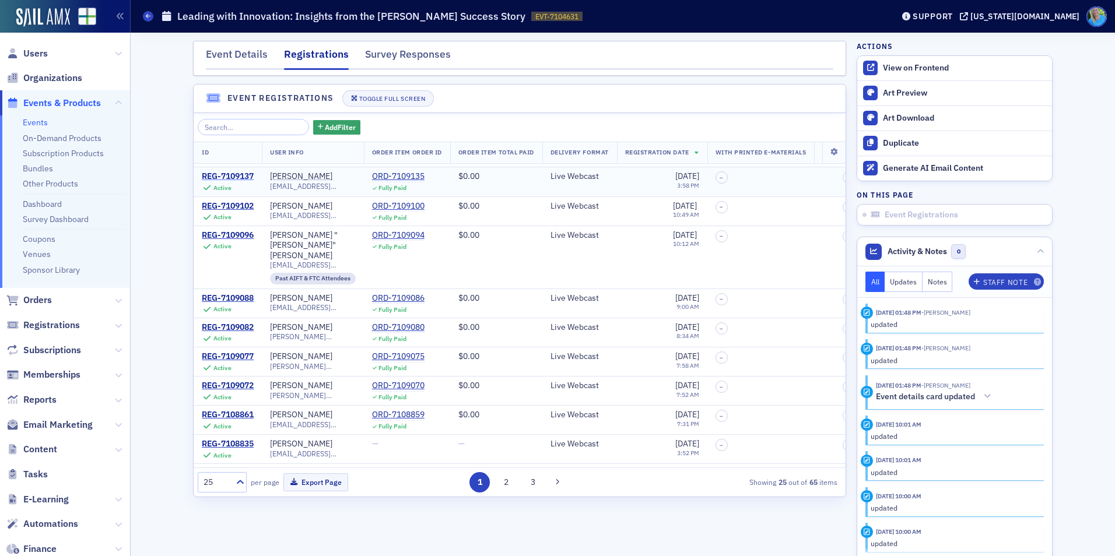
scroll to position [175, 0]
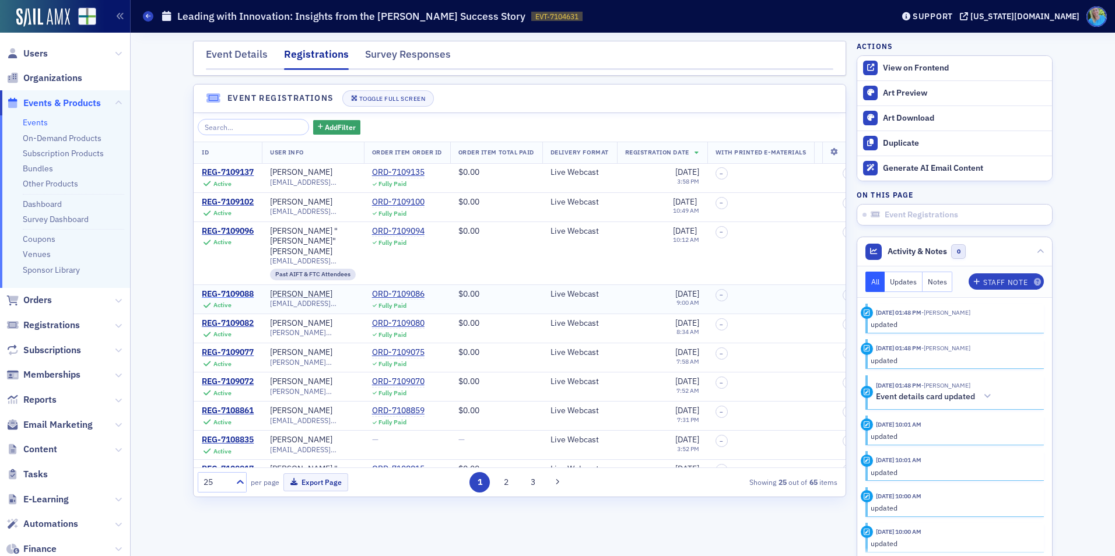
click at [230, 289] on div "REG-7109088" at bounding box center [228, 294] width 52 height 10
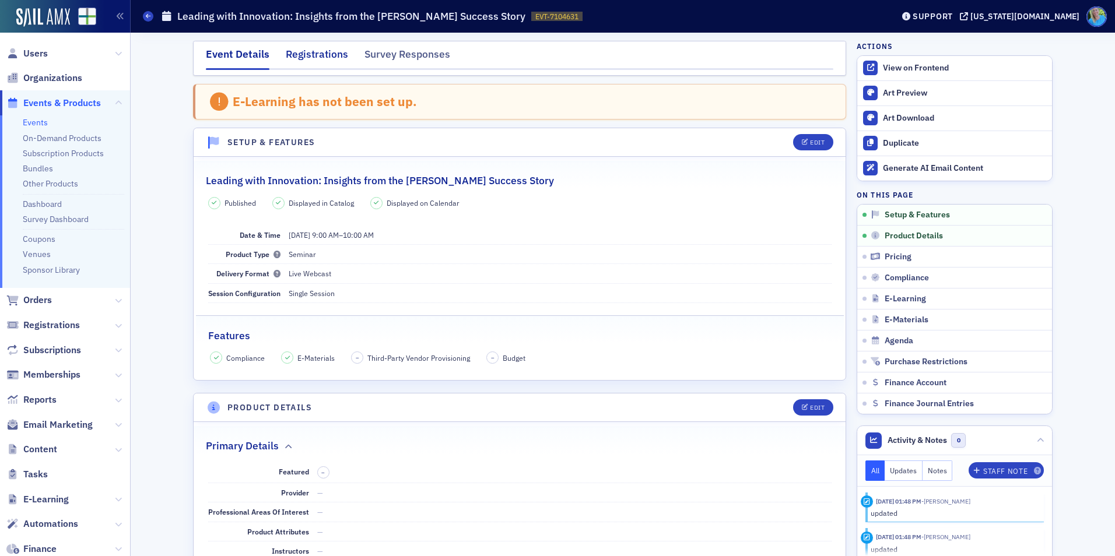
click at [308, 64] on div "Registrations" at bounding box center [317, 58] width 62 height 22
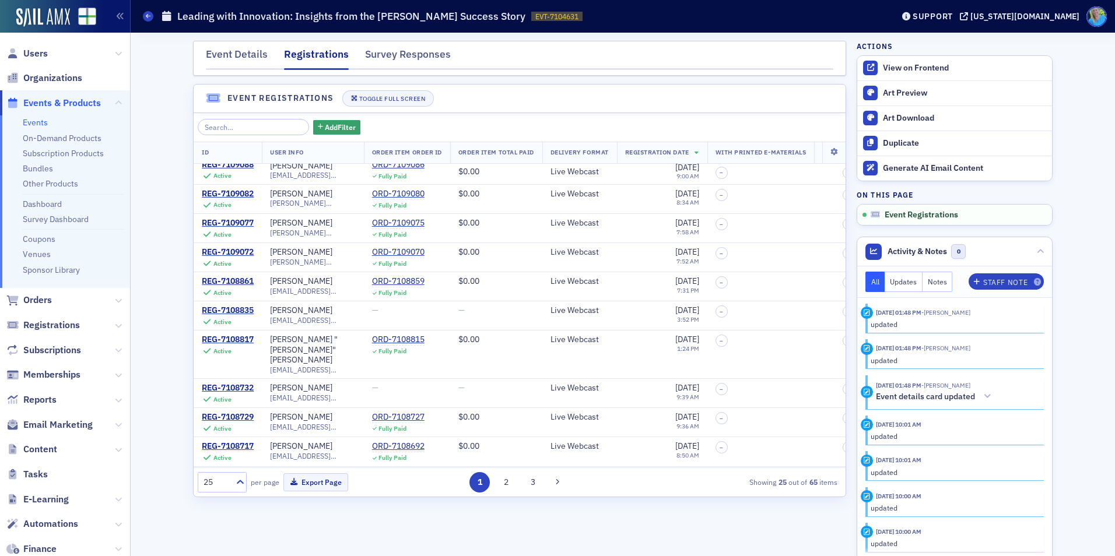
scroll to position [408, 0]
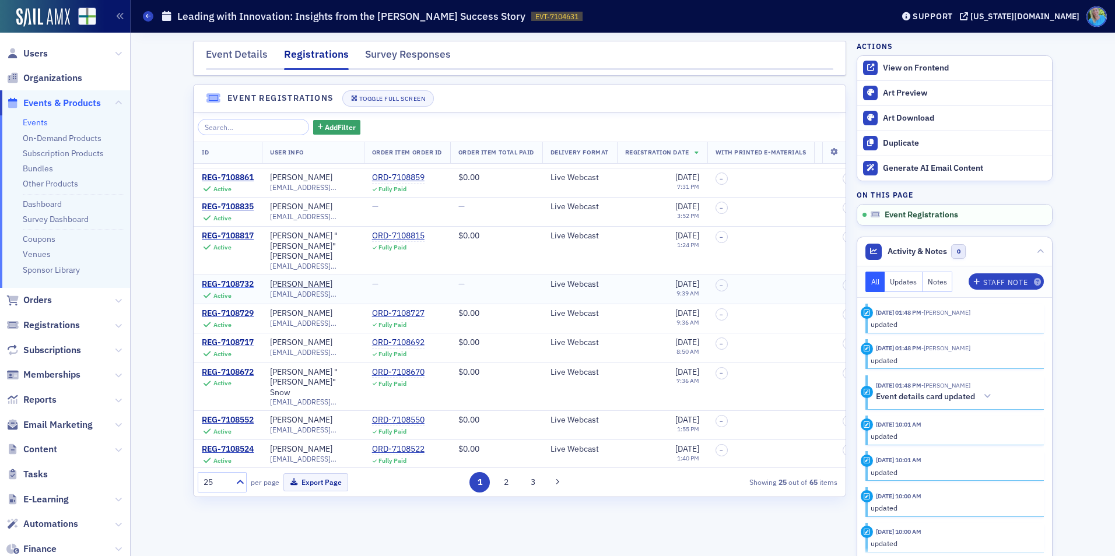
click at [244, 279] on div "REG-7108732" at bounding box center [228, 284] width 52 height 10
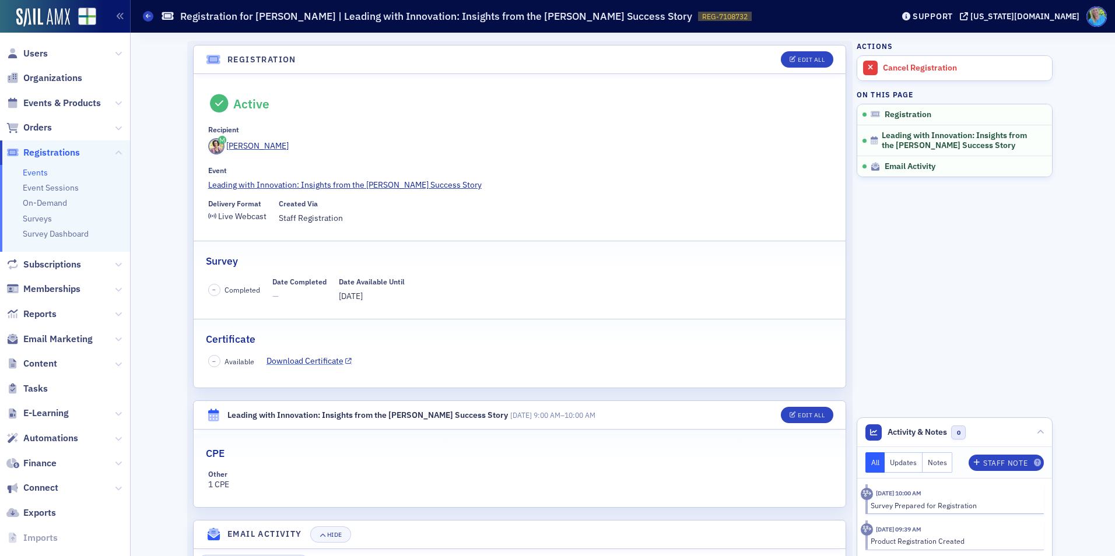
click at [303, 359] on link "Download Certificate" at bounding box center [310, 361] width 86 height 12
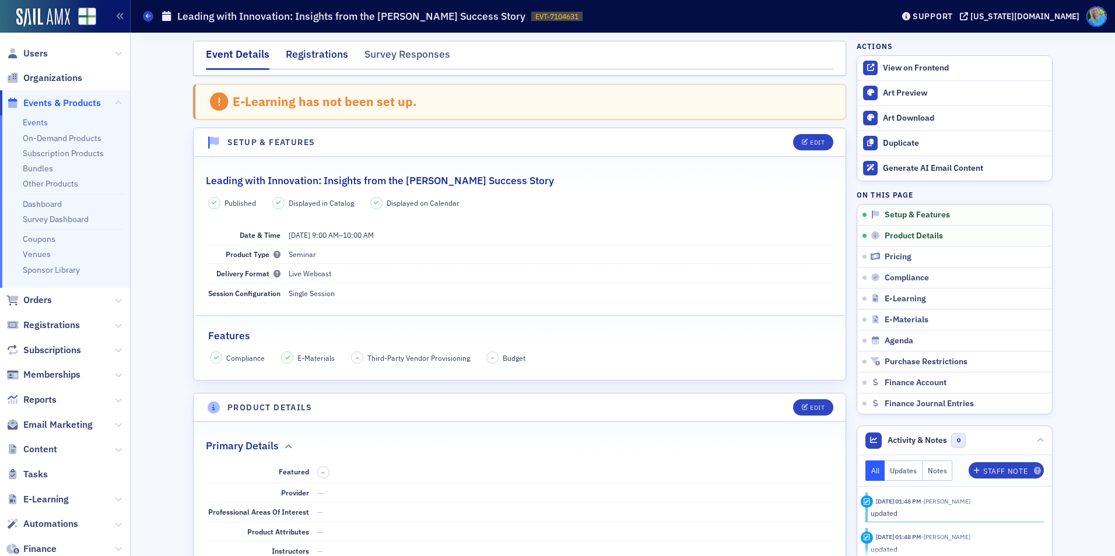
click at [306, 53] on div "Registrations" at bounding box center [317, 58] width 62 height 22
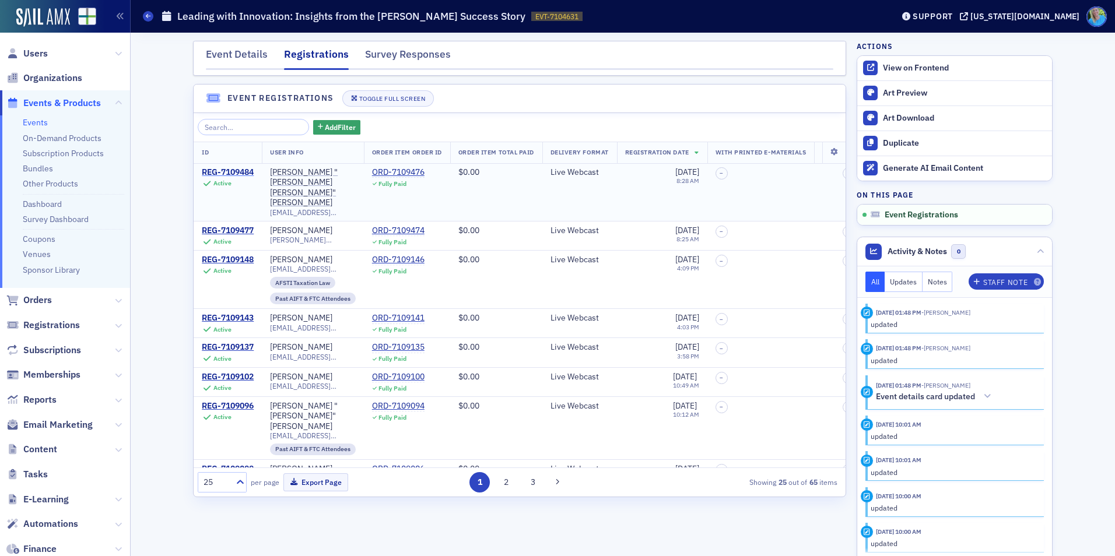
click at [232, 170] on div "REG-7109484" at bounding box center [228, 172] width 52 height 10
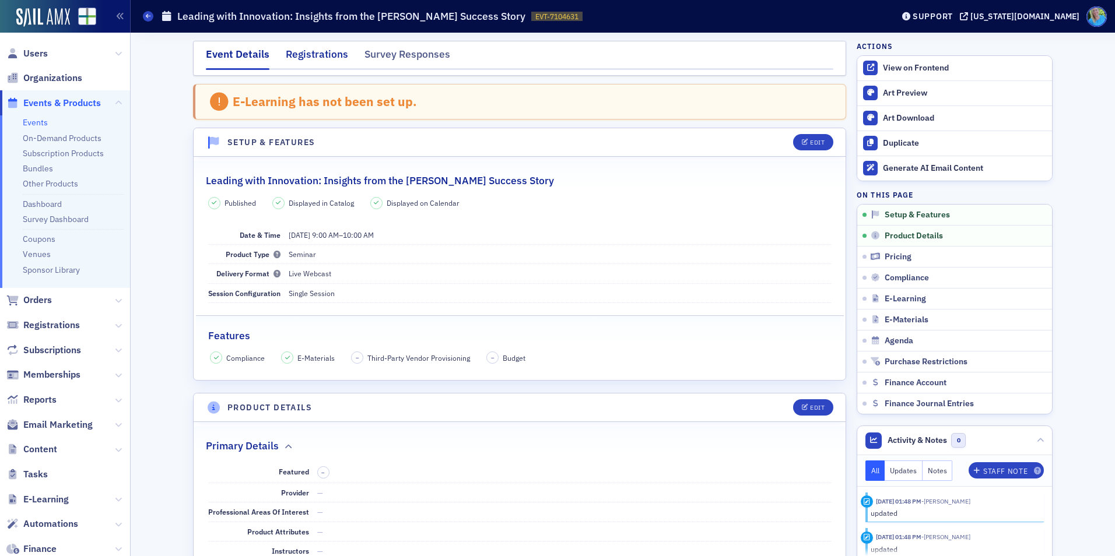
click at [299, 47] on div "Registrations" at bounding box center [317, 58] width 62 height 22
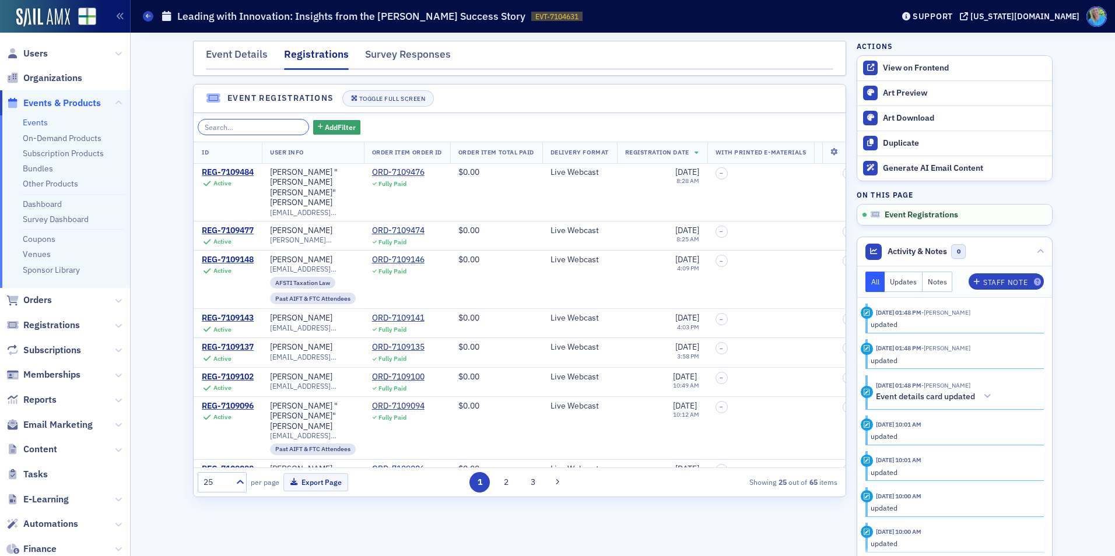
click at [229, 122] on input "search" at bounding box center [253, 127] width 111 height 16
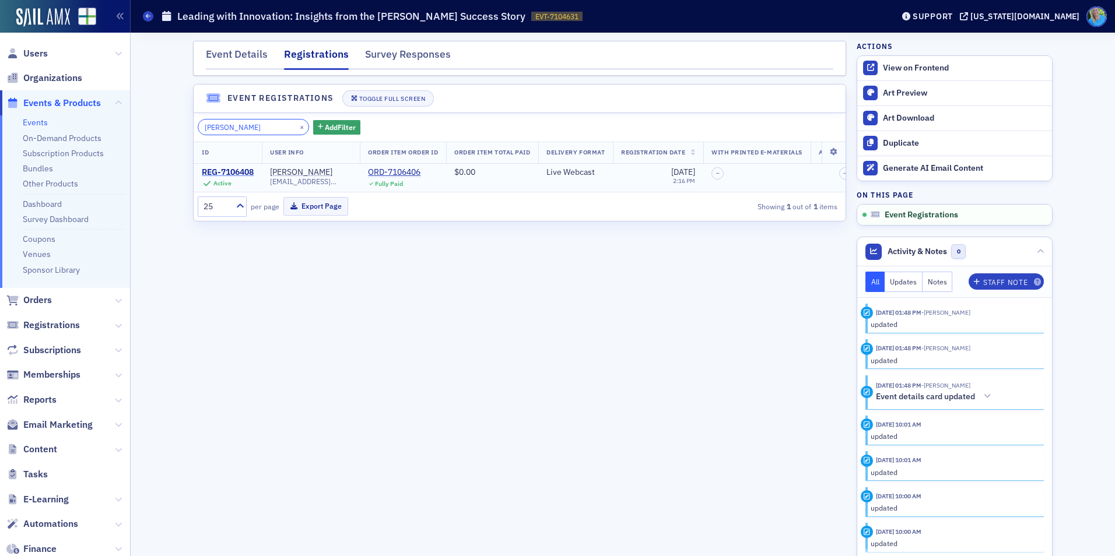
type input "[PERSON_NAME]"
click at [248, 169] on div "REG-7106408" at bounding box center [228, 172] width 52 height 10
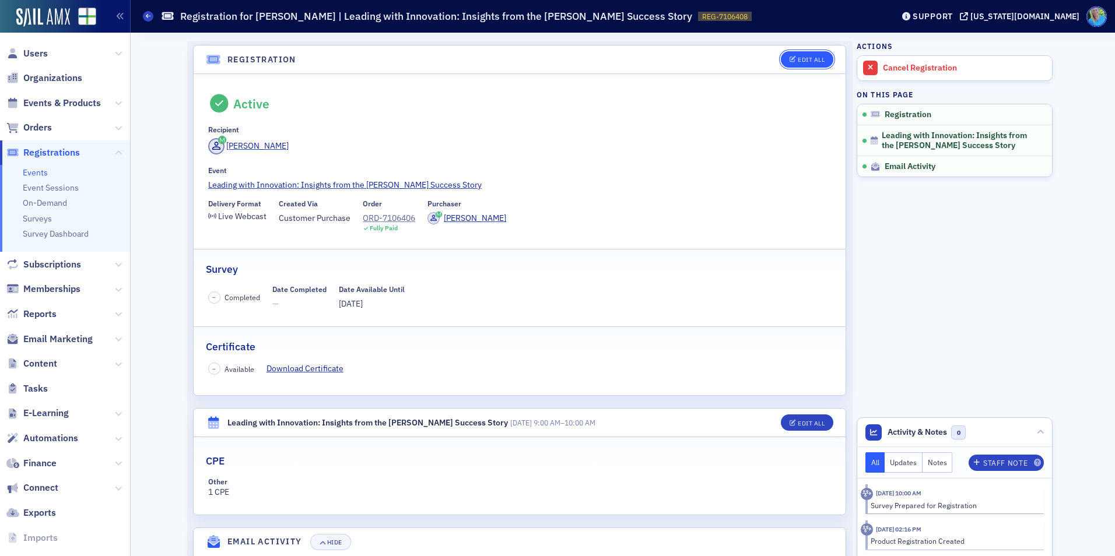
click at [804, 61] on div "Edit All" at bounding box center [811, 60] width 27 height 6
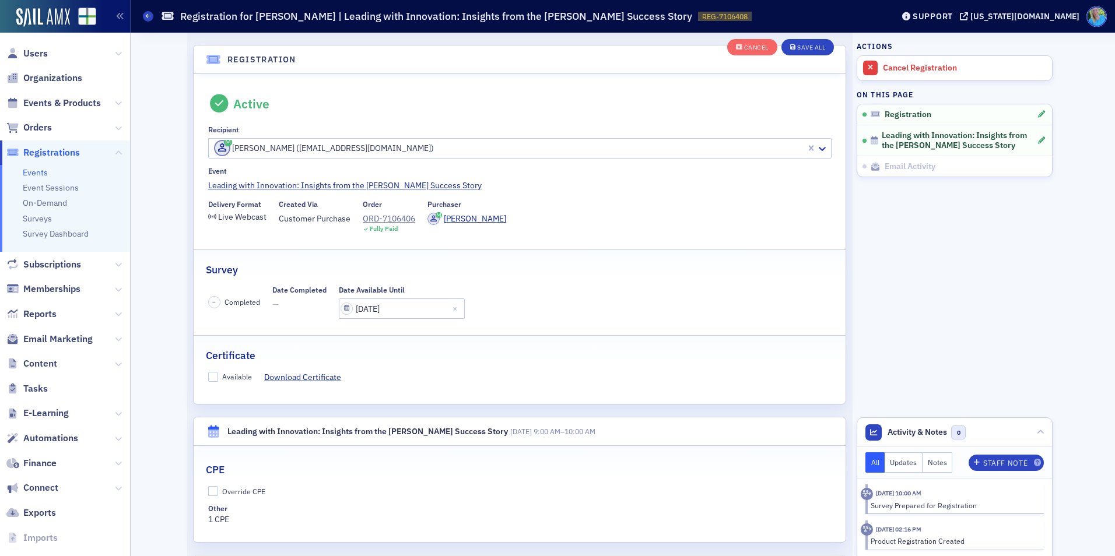
scroll to position [31, 0]
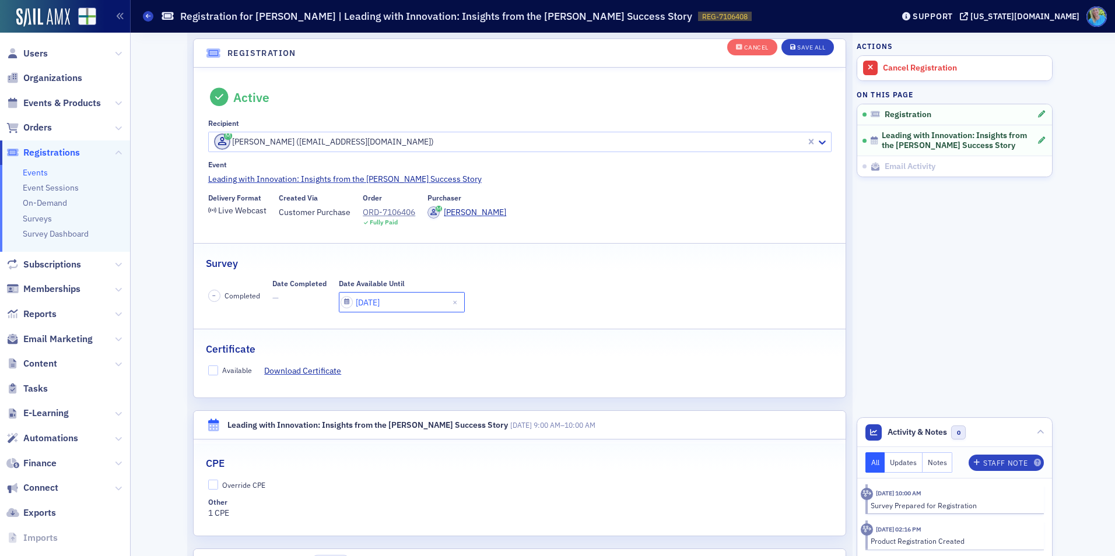
click at [407, 299] on input "01/23/2025" at bounding box center [402, 302] width 126 height 20
select select "2025"
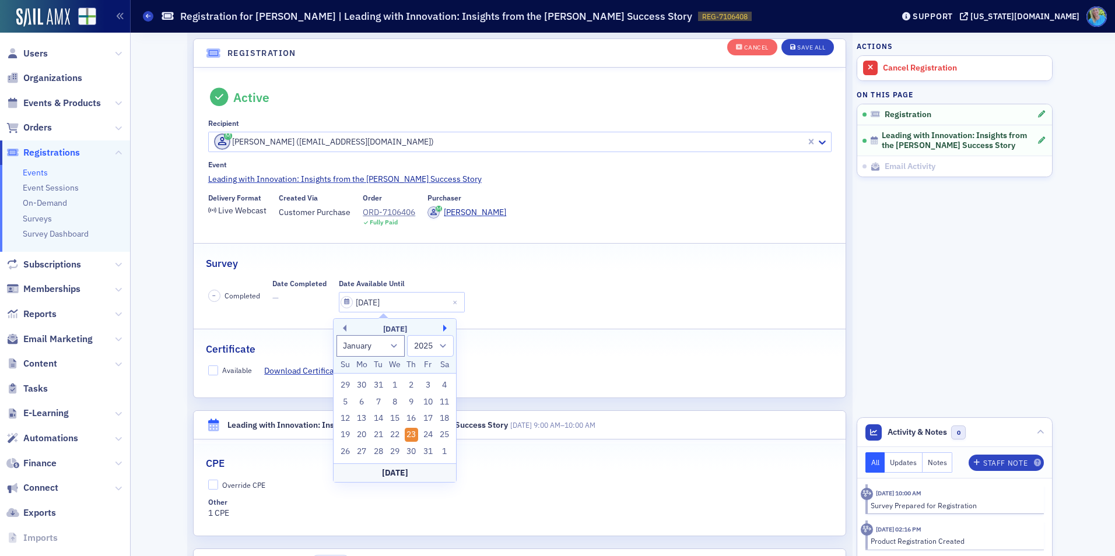
click at [445, 328] on button "Next Month" at bounding box center [446, 328] width 7 height 7
click at [446, 328] on button "Next Month" at bounding box center [446, 328] width 7 height 7
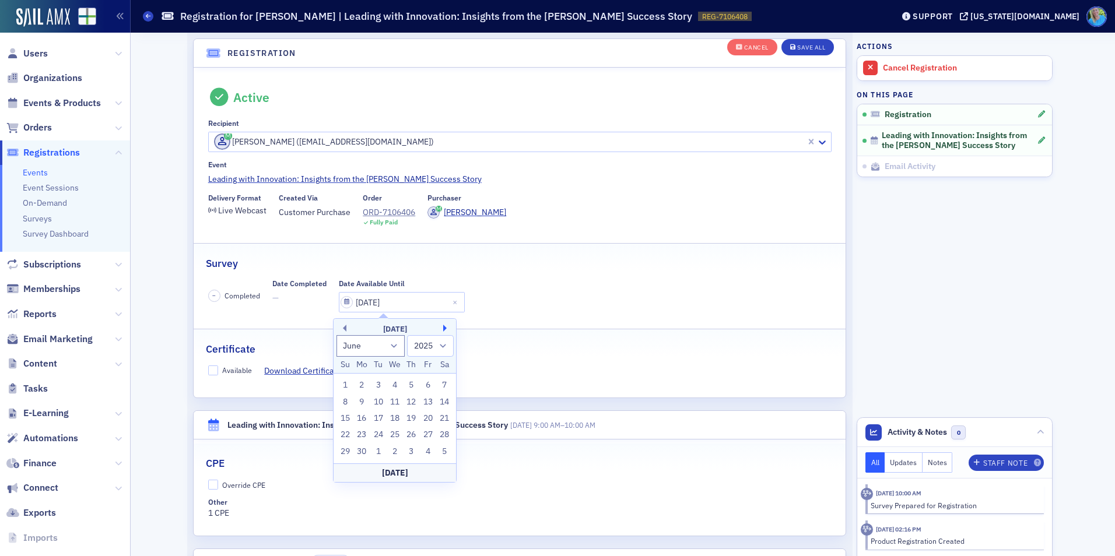
click at [446, 328] on button "Next Month" at bounding box center [446, 328] width 7 height 7
click at [347, 325] on div "September 2025" at bounding box center [395, 330] width 122 height 12
click at [347, 327] on div "September 2025" at bounding box center [395, 330] width 122 height 12
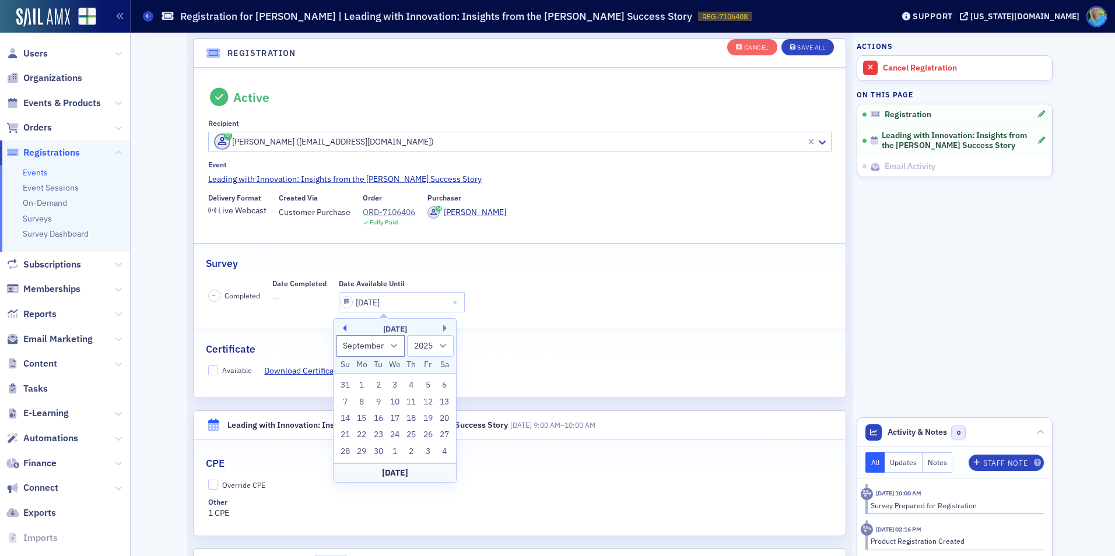
click at [345, 328] on button "Previous Month" at bounding box center [342, 328] width 7 height 7
select select "7"
click at [430, 430] on div "22" at bounding box center [428, 435] width 14 height 14
type input "08/22/2025"
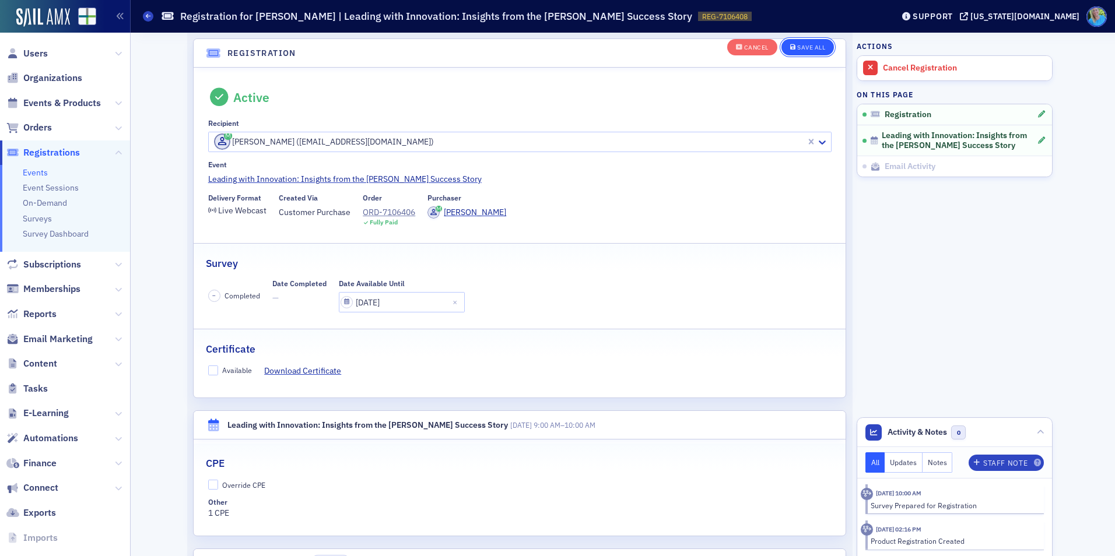
click at [807, 48] on div "Save All" at bounding box center [811, 47] width 28 height 6
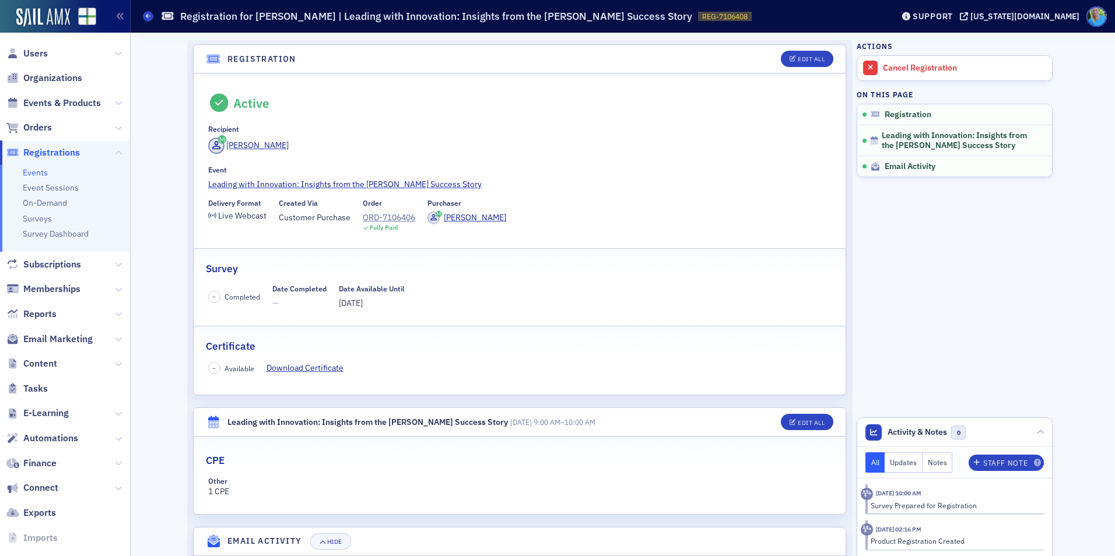
scroll to position [0, 0]
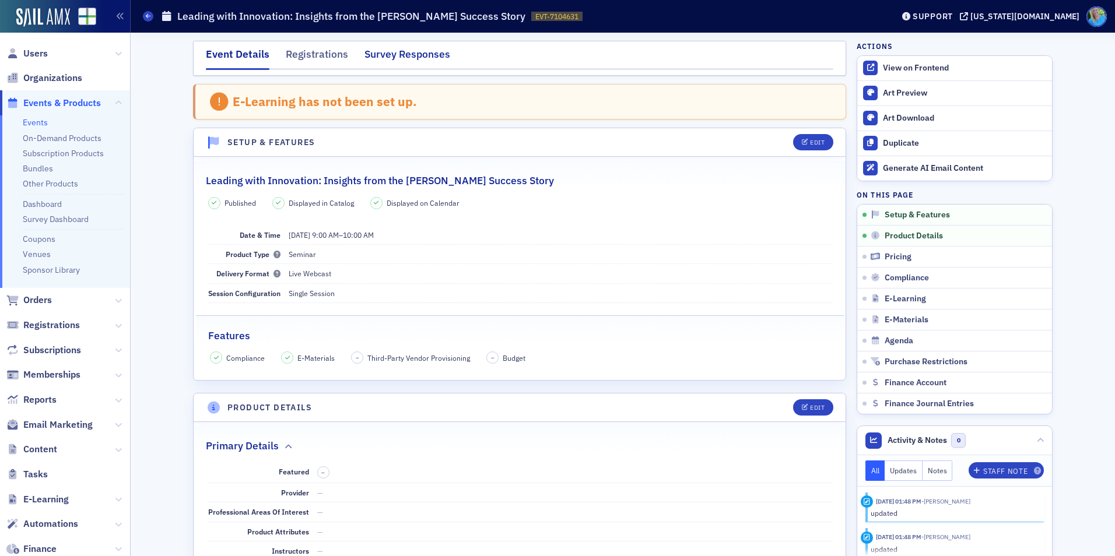
click at [380, 53] on div "Survey Responses" at bounding box center [408, 58] width 86 height 22
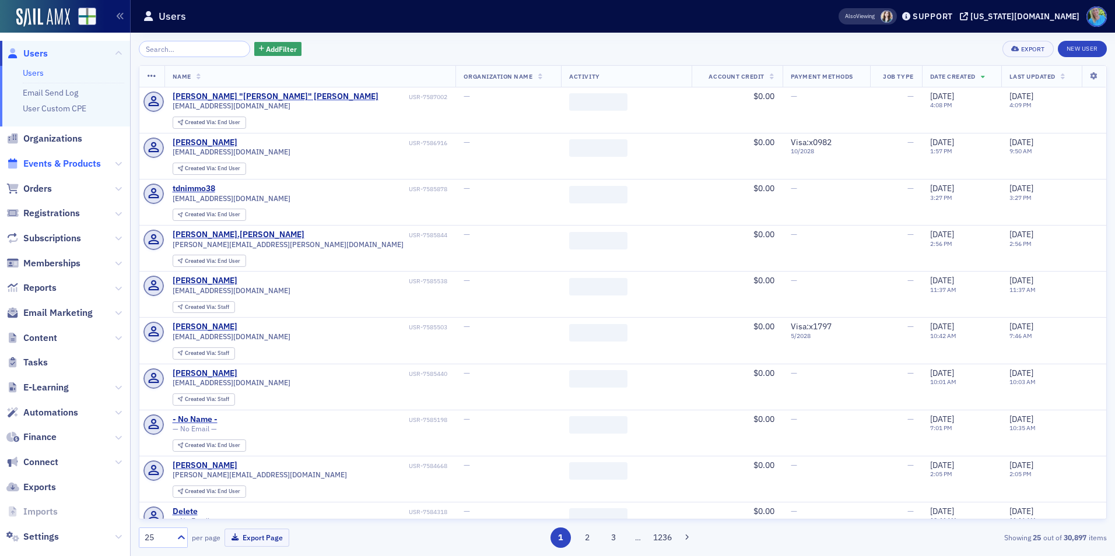
click at [62, 163] on span "Events & Products" at bounding box center [62, 163] width 78 height 13
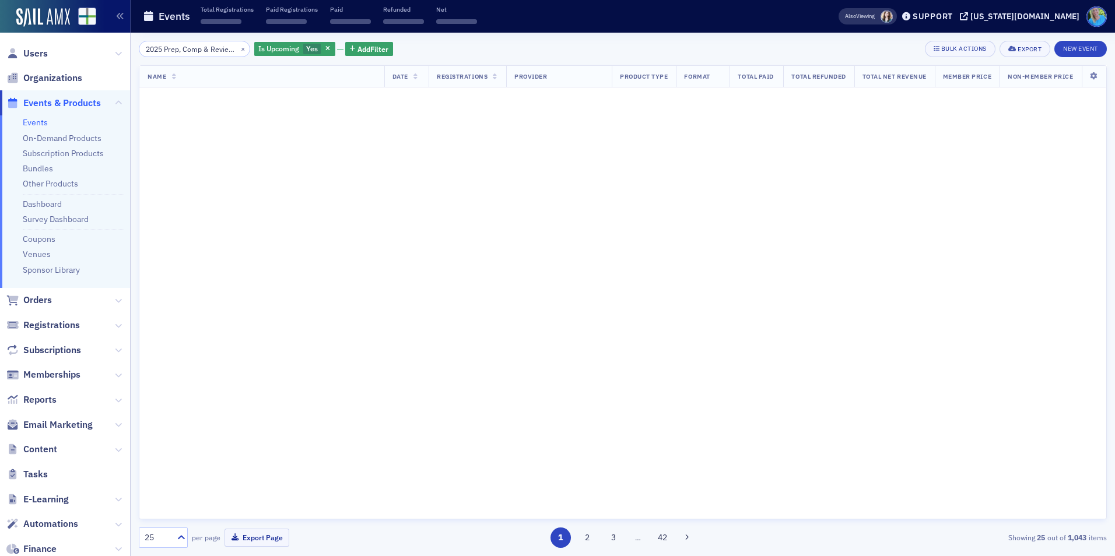
scroll to position [0, 121]
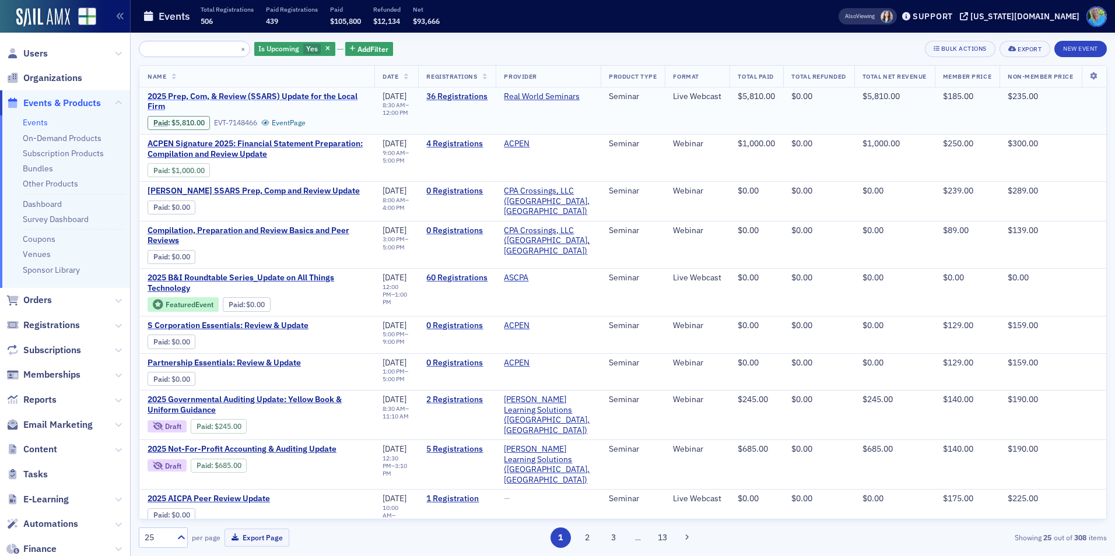
type input "2025 Prep, Comp & Review (SSARS) Update for the Local FIrm"
click at [234, 99] on span "2025 Prep, Com, & Review (SSARS) Update for the Local Firm" at bounding box center [257, 102] width 219 height 20
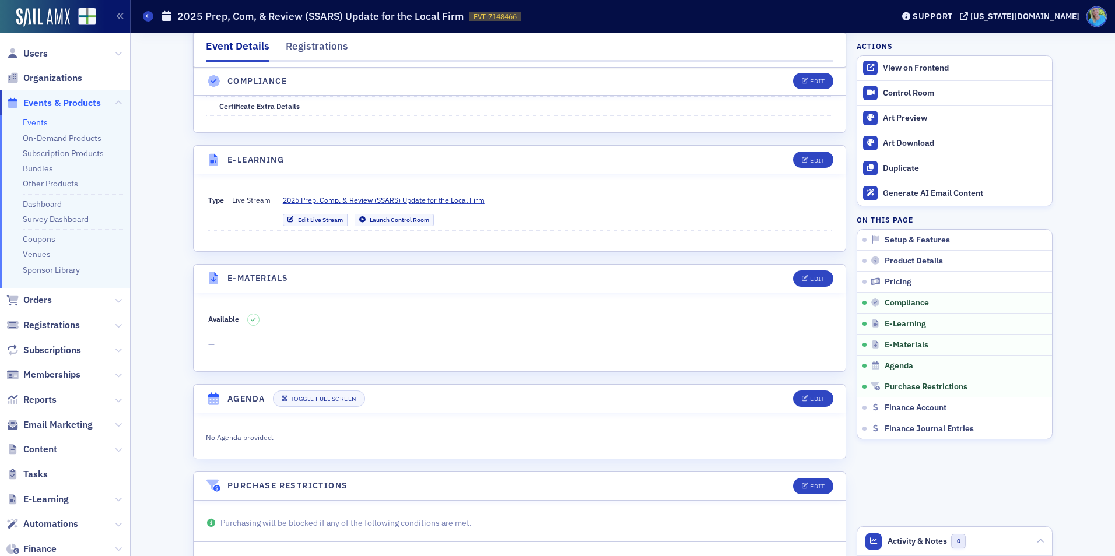
scroll to position [1516, 0]
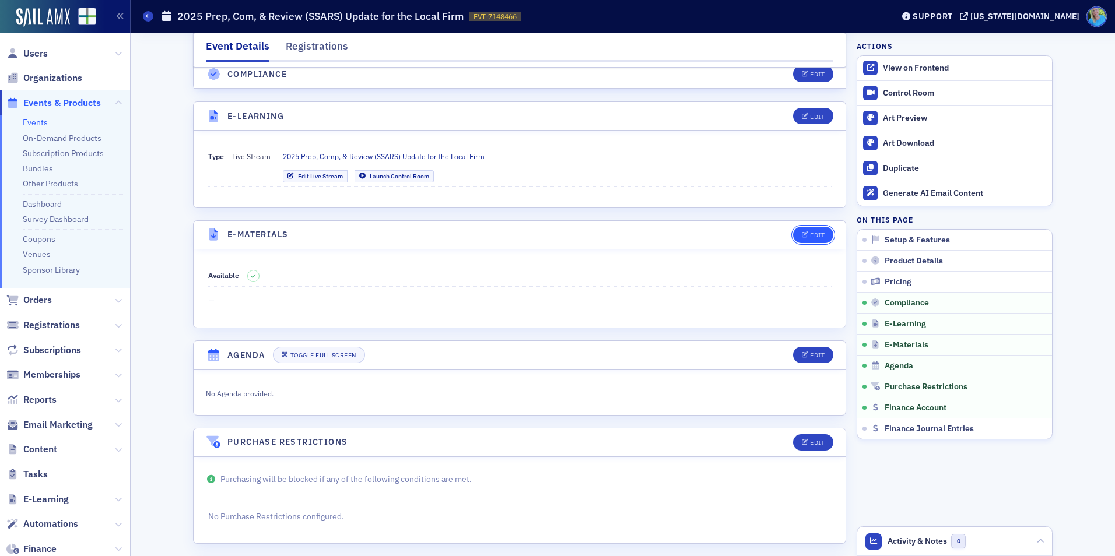
click at [812, 235] on div "Edit" at bounding box center [817, 235] width 15 height 6
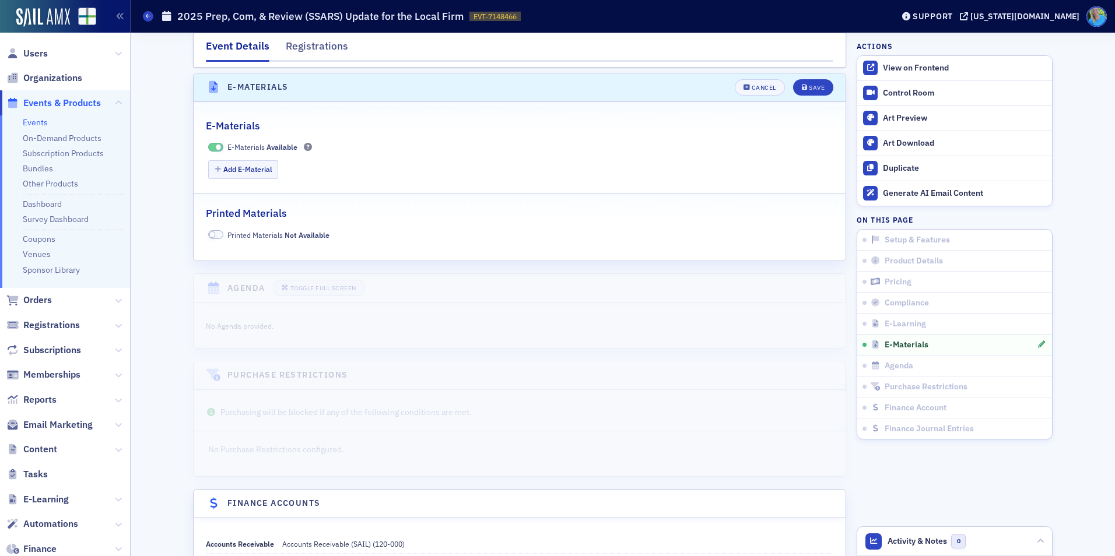
scroll to position [1669, 0]
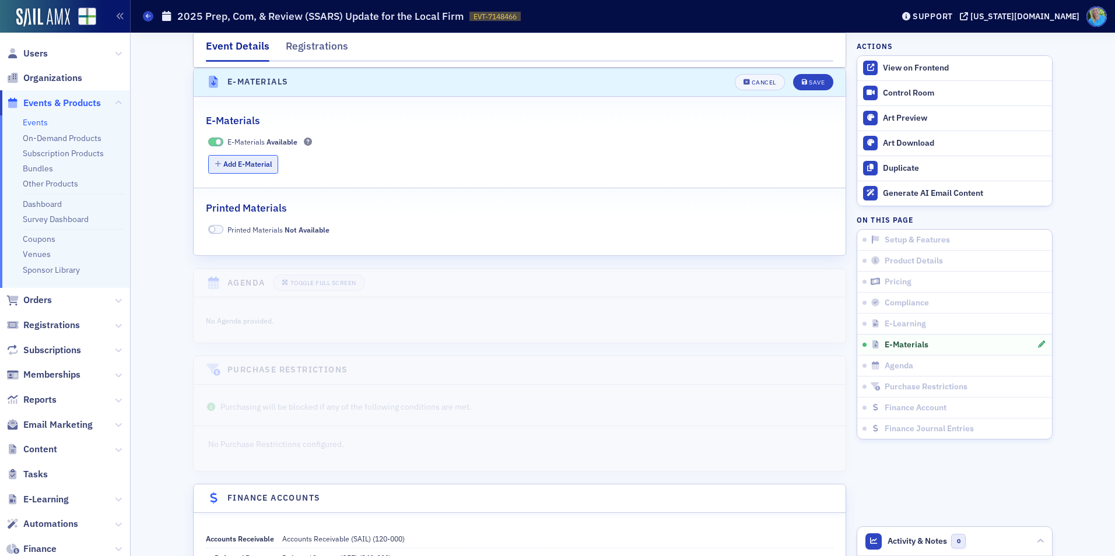
click at [244, 167] on button "Add E-Material" at bounding box center [243, 164] width 71 height 18
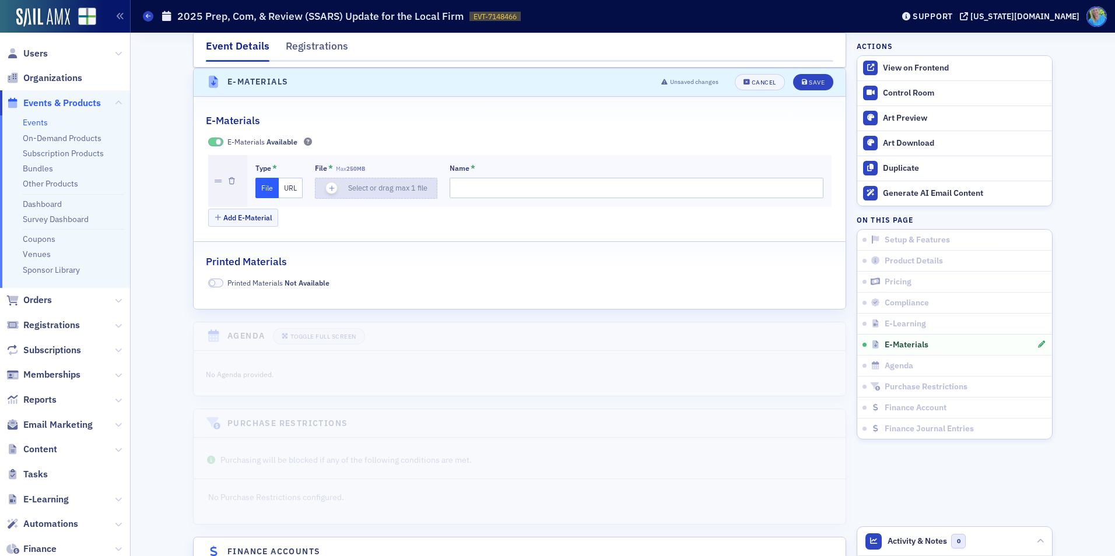
click at [327, 191] on icon "button" at bounding box center [332, 188] width 10 height 10
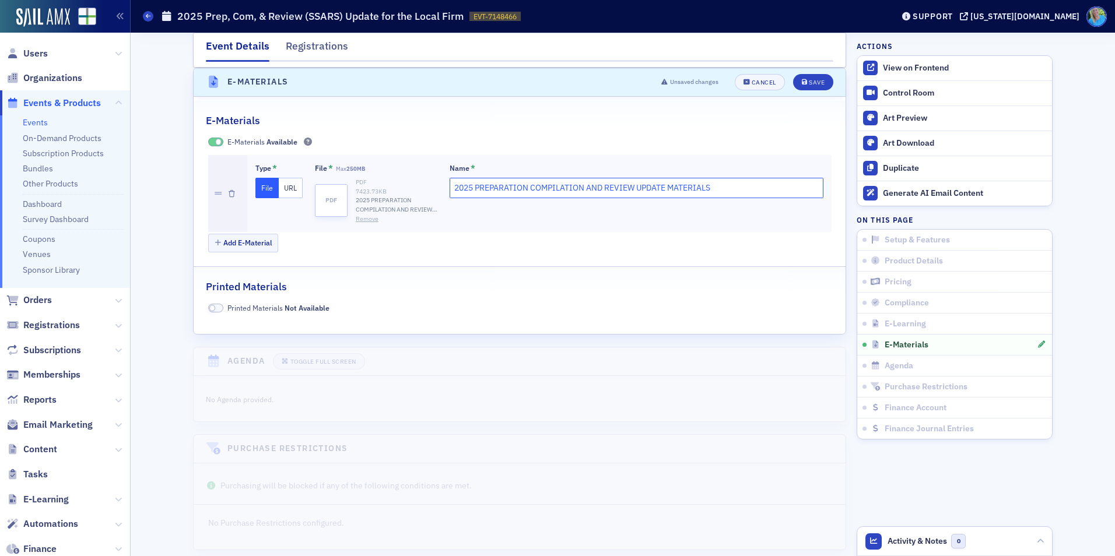
drag, startPoint x: 714, startPoint y: 185, endPoint x: 417, endPoint y: 185, distance: 297.4
click at [417, 185] on div "Type * File URL File * Max 250MB pdf PDF 7423.73 KB 2025 PREPARATION COMPILATIO…" at bounding box center [539, 193] width 568 height 60
type input "Materials"
click at [809, 86] on div "Save" at bounding box center [817, 82] width 16 height 6
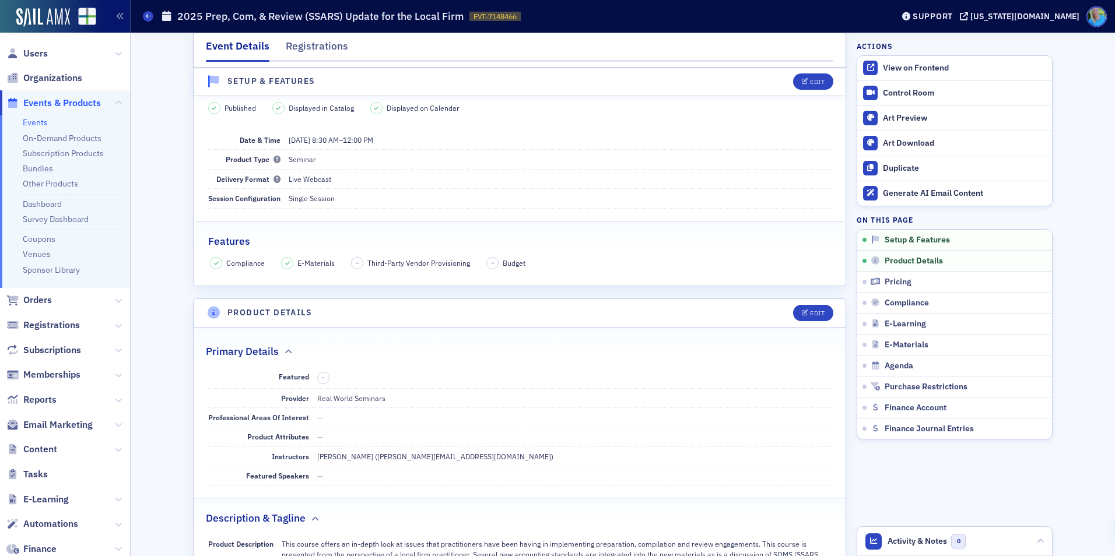
scroll to position [0, 0]
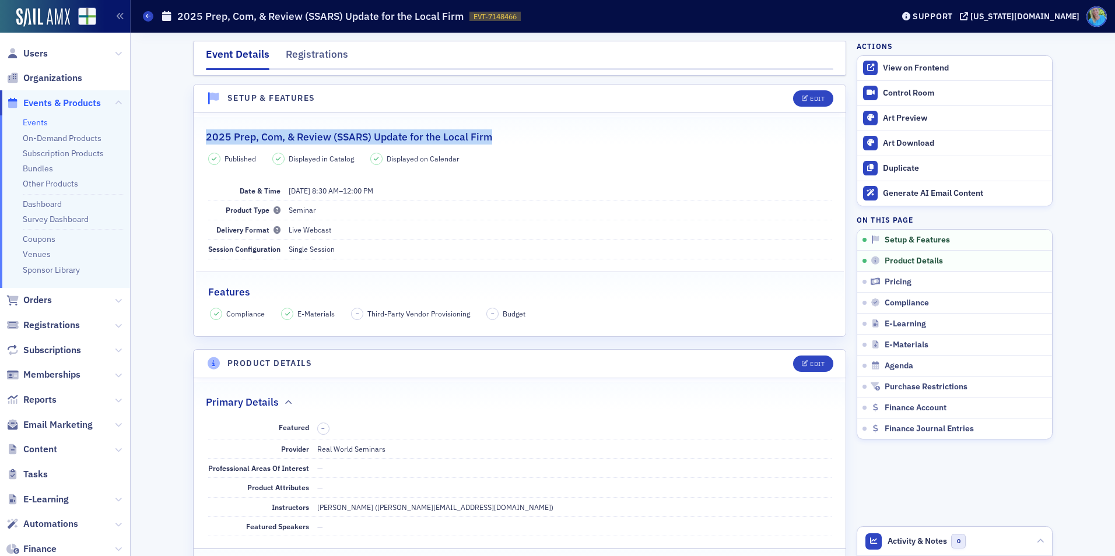
drag, startPoint x: 487, startPoint y: 137, endPoint x: 203, endPoint y: 135, distance: 284.0
click at [206, 135] on div "2025 Prep, Com, & Review (SSARS) Update for the Local Firm" at bounding box center [520, 130] width 628 height 27
copy h2 "2025 Prep, Com, & Review (SSARS) Update for the Local Firm"
click at [45, 452] on span "Content" at bounding box center [40, 449] width 34 height 13
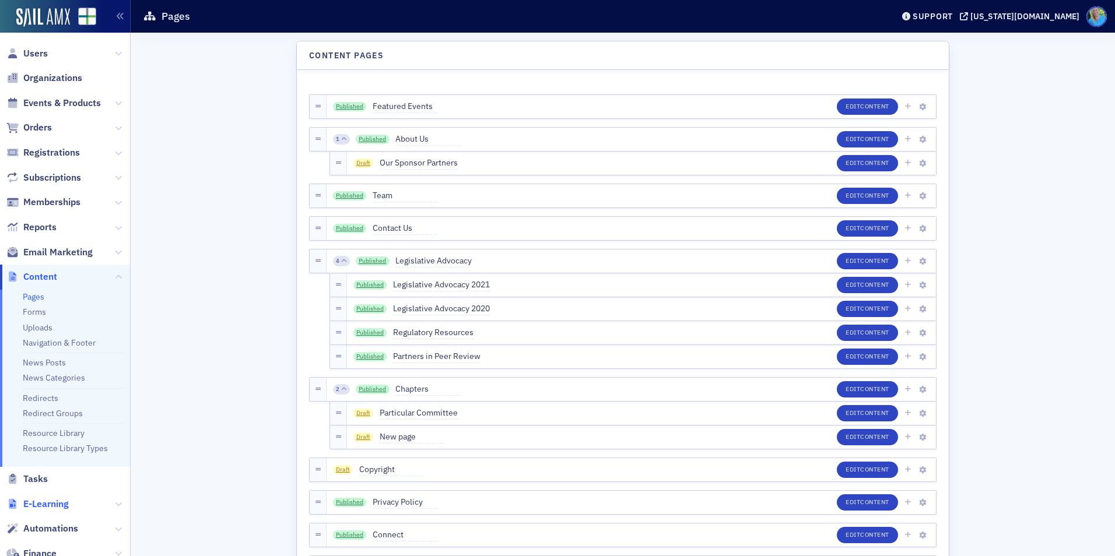
click at [44, 506] on span "E-Learning" at bounding box center [45, 504] width 45 height 13
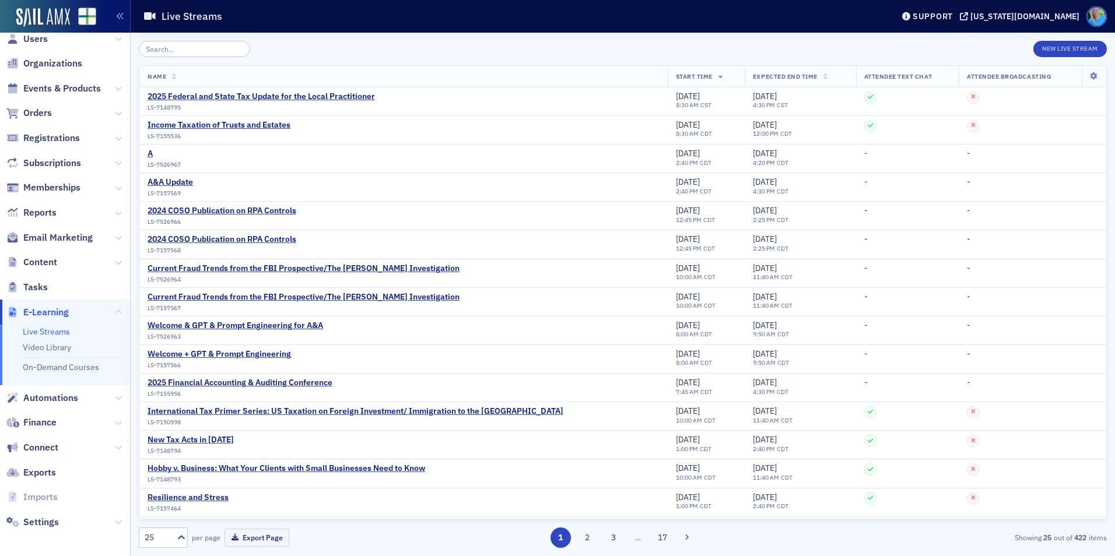
scroll to position [17, 0]
click at [52, 366] on link "On-Demand Courses" at bounding box center [61, 364] width 76 height 10
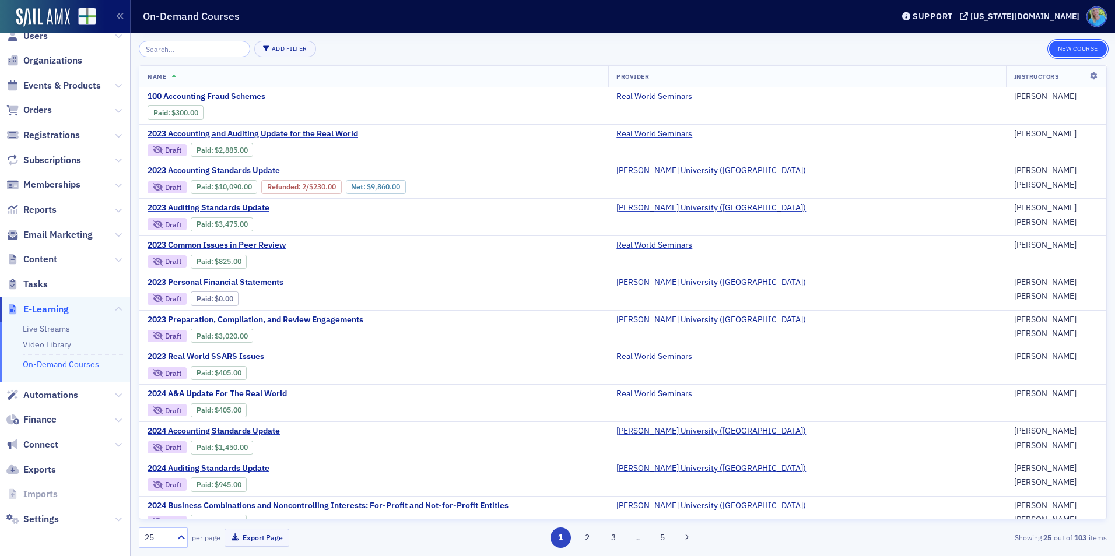
click at [1064, 51] on button "New Course" at bounding box center [1078, 49] width 58 height 16
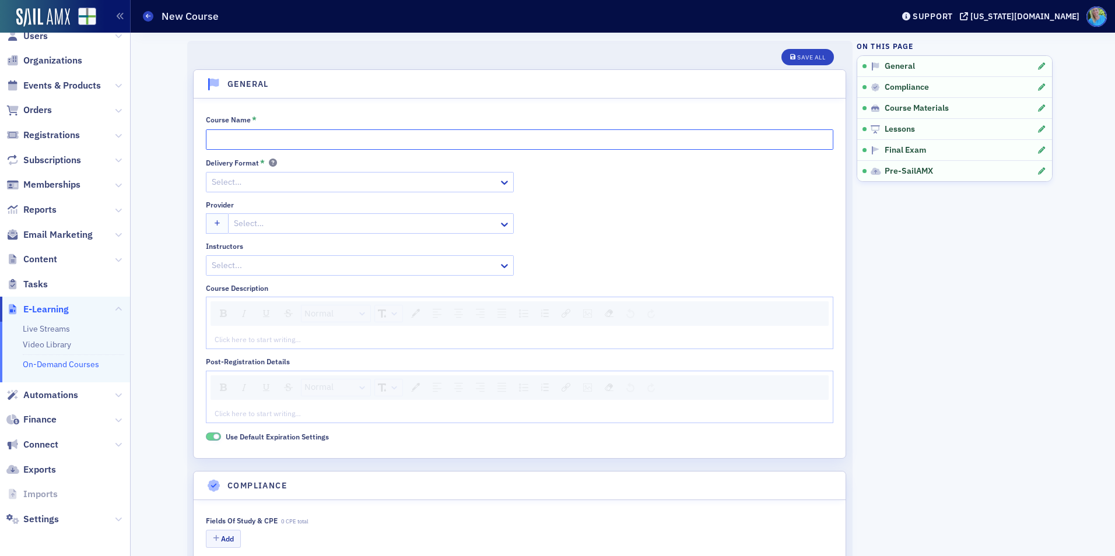
click at [335, 140] on input "Course Name *" at bounding box center [520, 139] width 628 height 20
paste input "2025 Prep, Com, & Review (SSARS) Update for the Local Firm"
type input "2025 Prep, Com, & Review (SSARS) Update for the Local Firm"
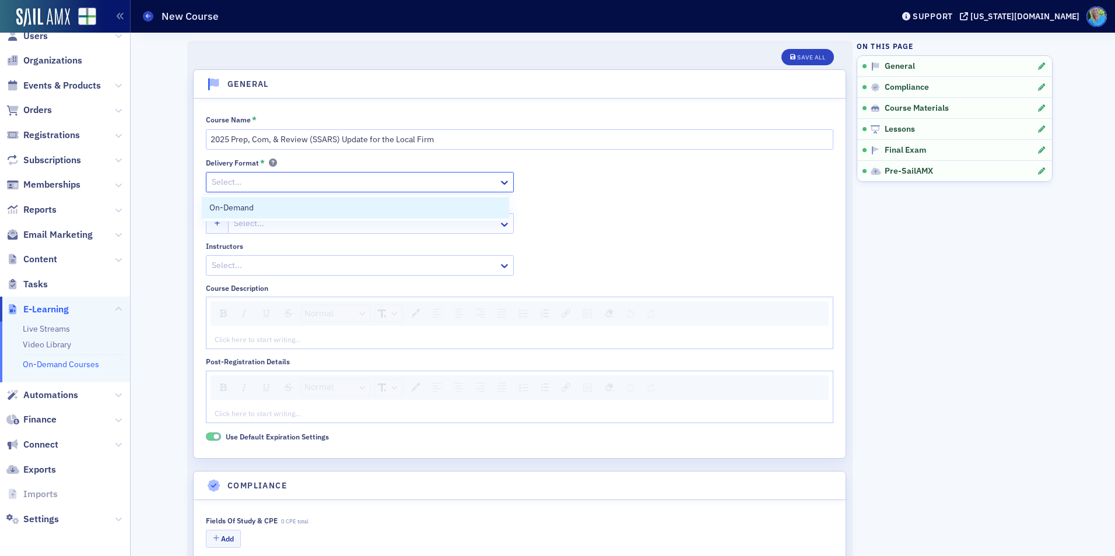
click at [358, 185] on div at bounding box center [354, 182] width 287 height 15
click at [353, 212] on div "On-Demand" at bounding box center [355, 208] width 293 height 12
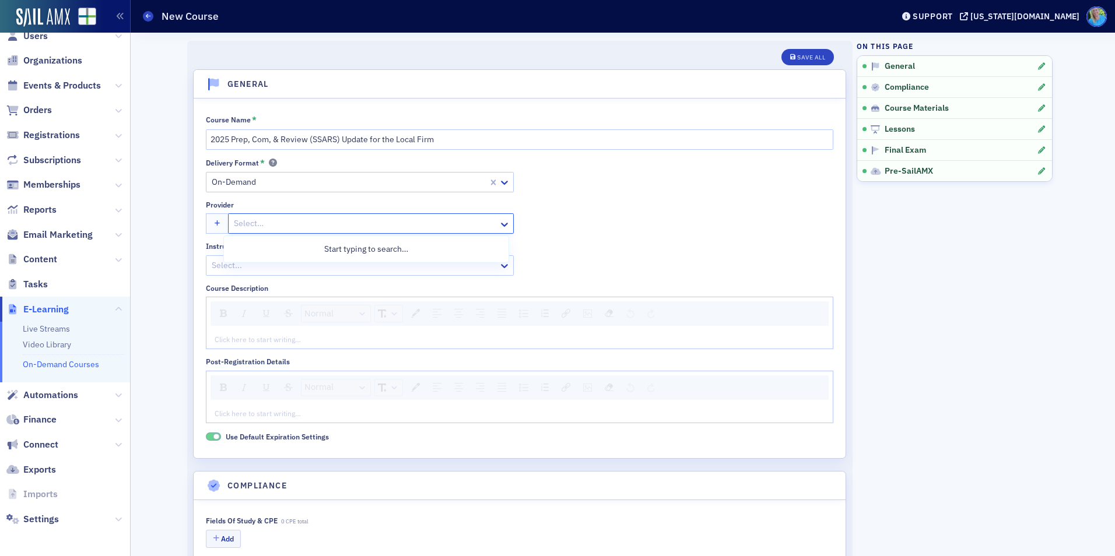
click at [349, 222] on div at bounding box center [365, 223] width 265 height 15
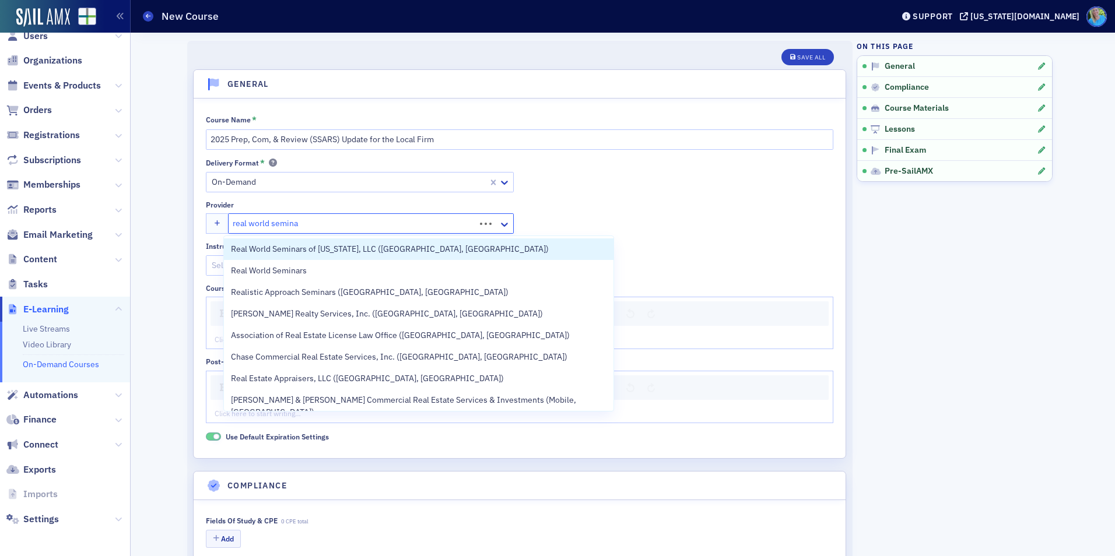
type input "real world seminar"
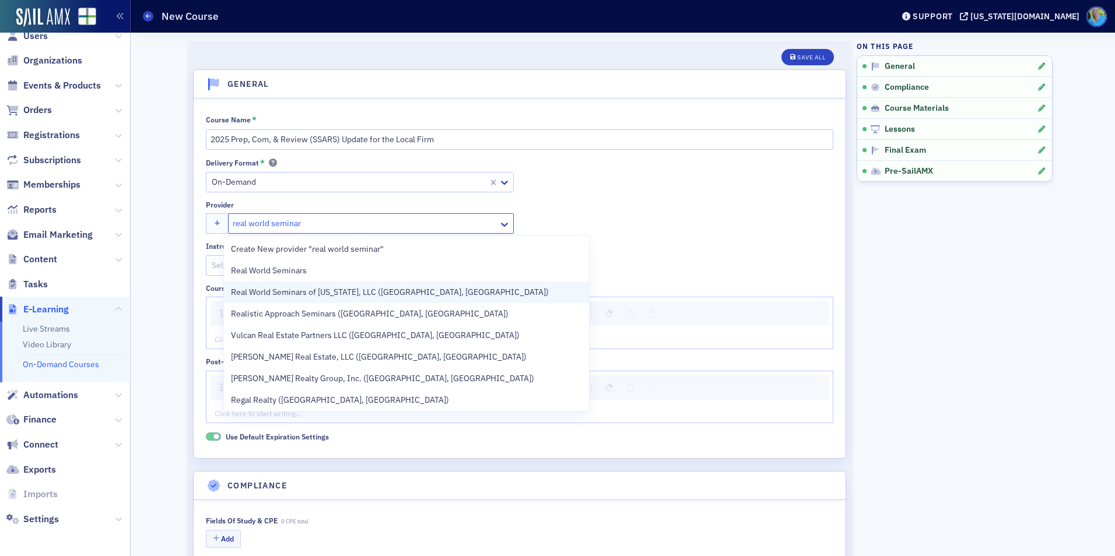
click at [356, 287] on span "Real World Seminars of Georgia, LLC (Atlanta, GA)" at bounding box center [390, 292] width 318 height 12
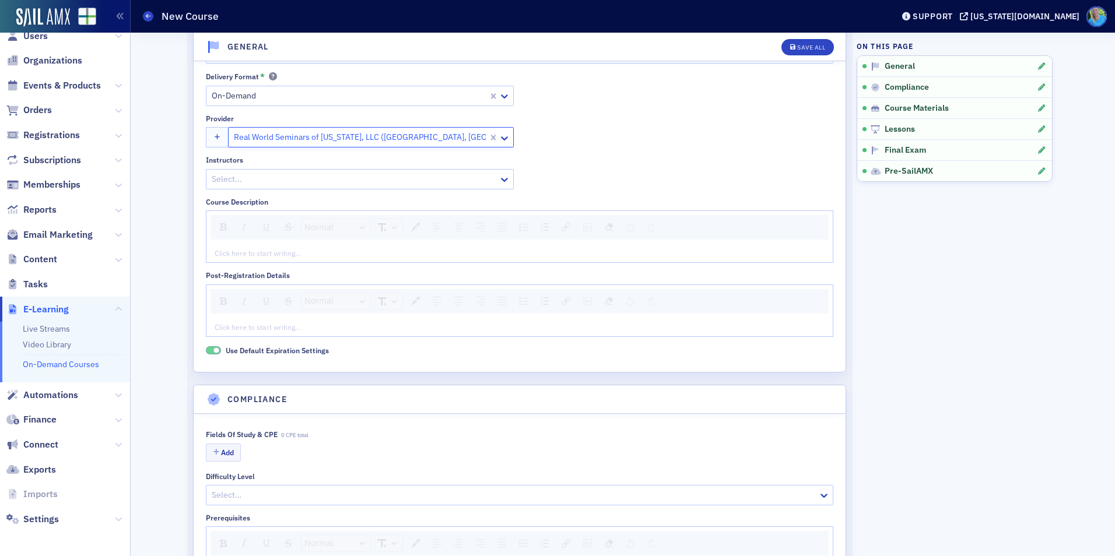
scroll to position [117, 0]
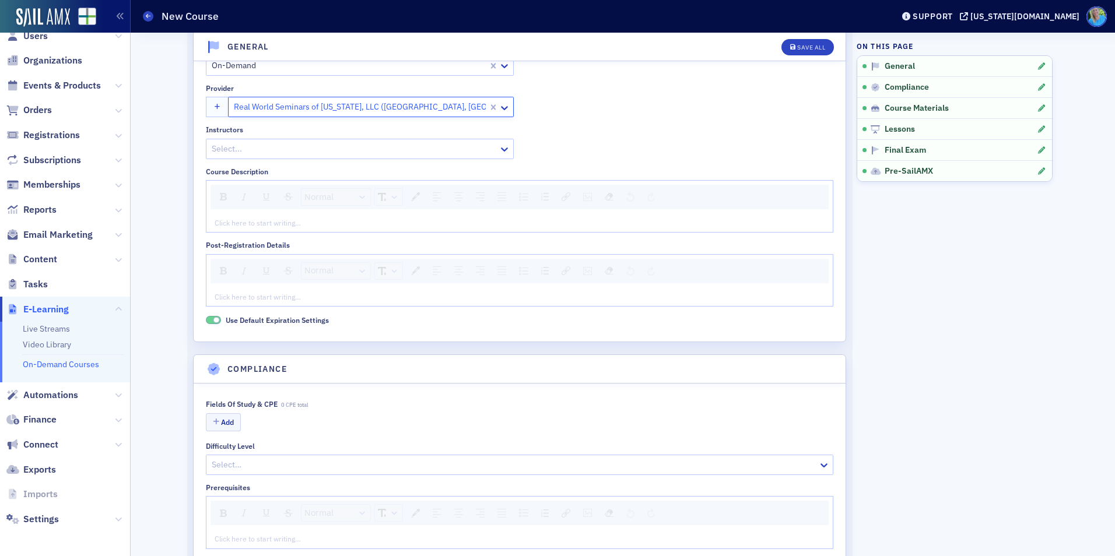
click at [457, 153] on div at bounding box center [354, 149] width 287 height 15
type input "jim martin"
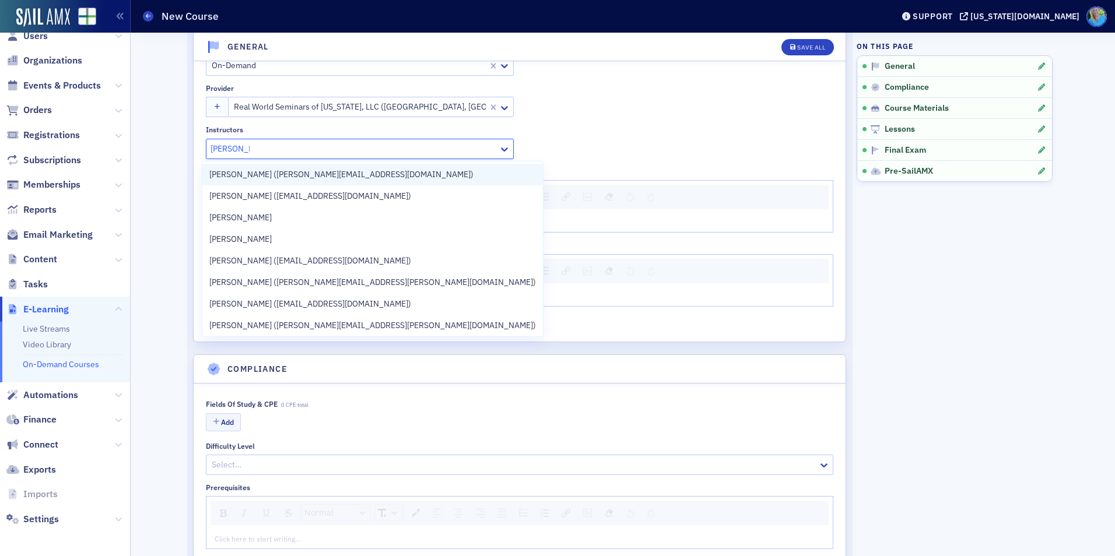
click at [415, 176] on div "[PERSON_NAME] ([PERSON_NAME][EMAIL_ADDRESS][DOMAIN_NAME])" at bounding box center [372, 175] width 327 height 12
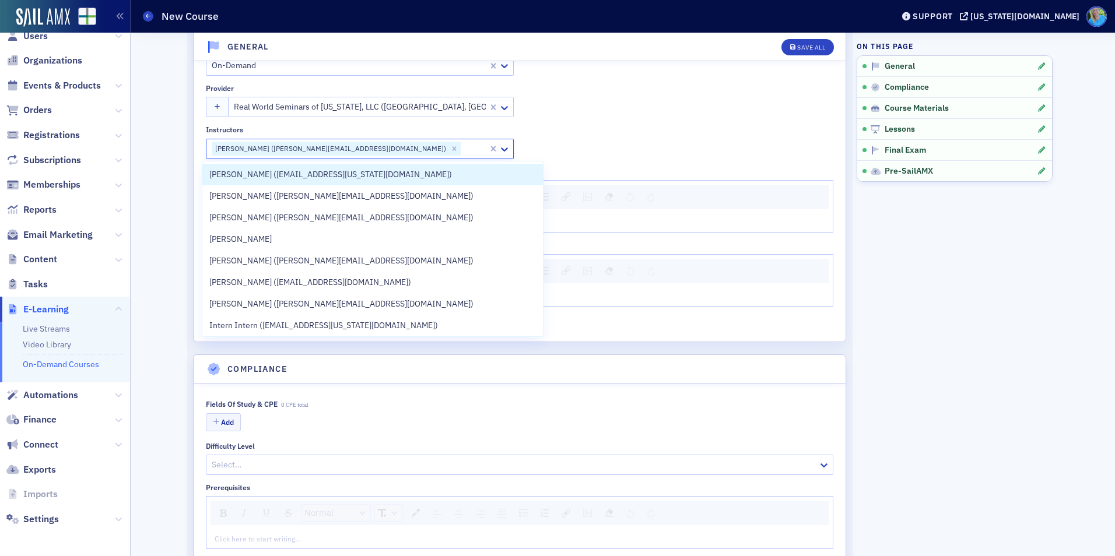
click at [637, 124] on div "Delivery Format * On-Demand Provider Real World Seminars of Georgia, LLC (Atlan…" at bounding box center [520, 100] width 628 height 118
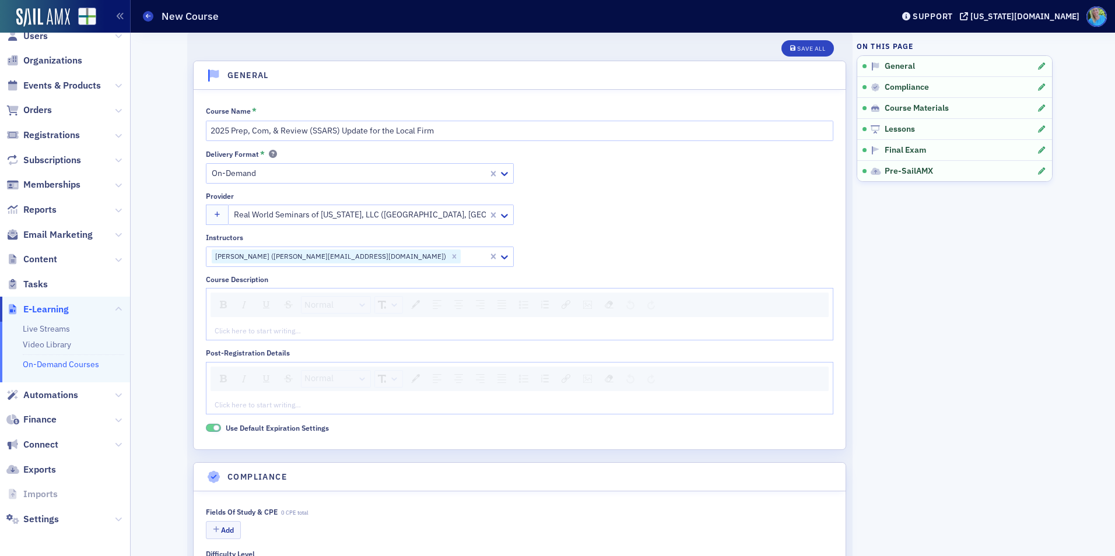
scroll to position [0, 0]
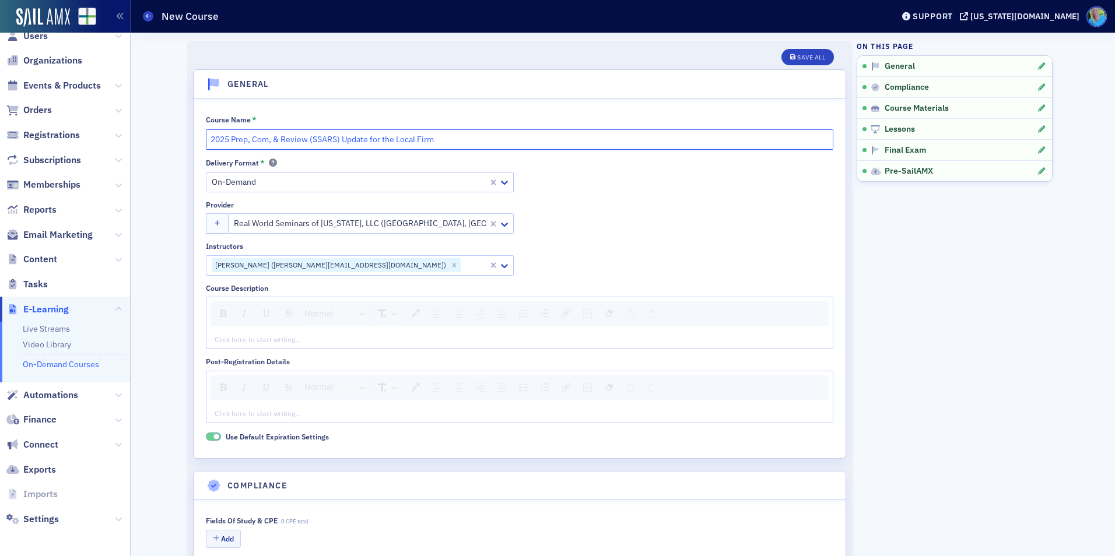
drag, startPoint x: 436, startPoint y: 141, endPoint x: 197, endPoint y: 142, distance: 239.7
click at [197, 142] on div "Course Name * 2025 Prep, Com, & Review (SSARS) Update for the Local Firm Delive…" at bounding box center [520, 279] width 652 height 360
click at [631, 205] on div "Delivery Format * On-Demand Provider Real World Seminars of Georgia, LLC (Atlan…" at bounding box center [520, 217] width 628 height 118
click at [345, 340] on div "rdw-editor" at bounding box center [519, 339] width 609 height 10
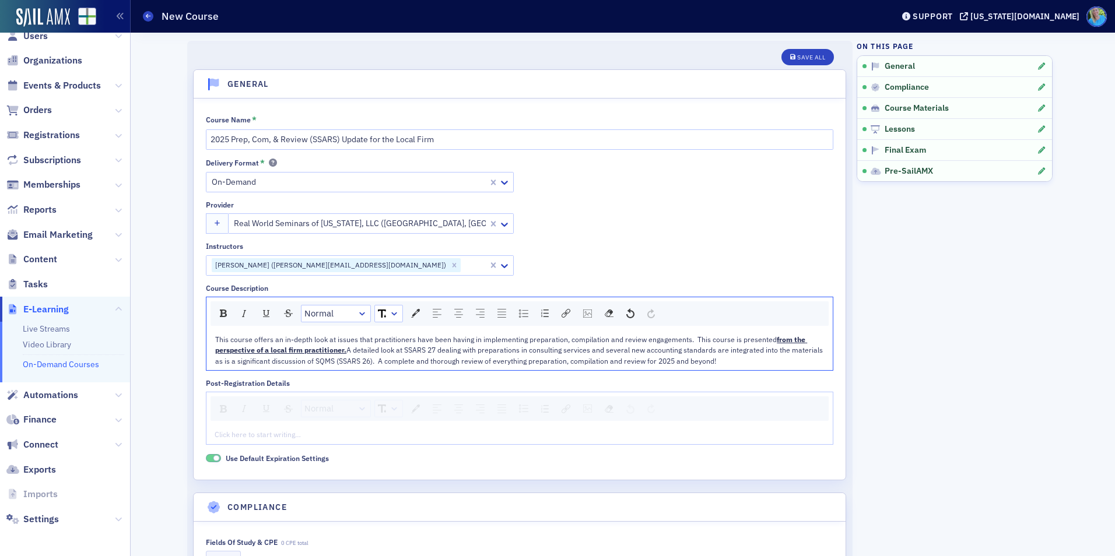
click at [688, 337] on span "This course offers an in-depth look at issues that practitioners have been havi…" at bounding box center [496, 339] width 562 height 9
click at [374, 365] on span "A detailed look at SSARS 27 dealing with preparations in consulting services an…" at bounding box center [519, 355] width 609 height 20
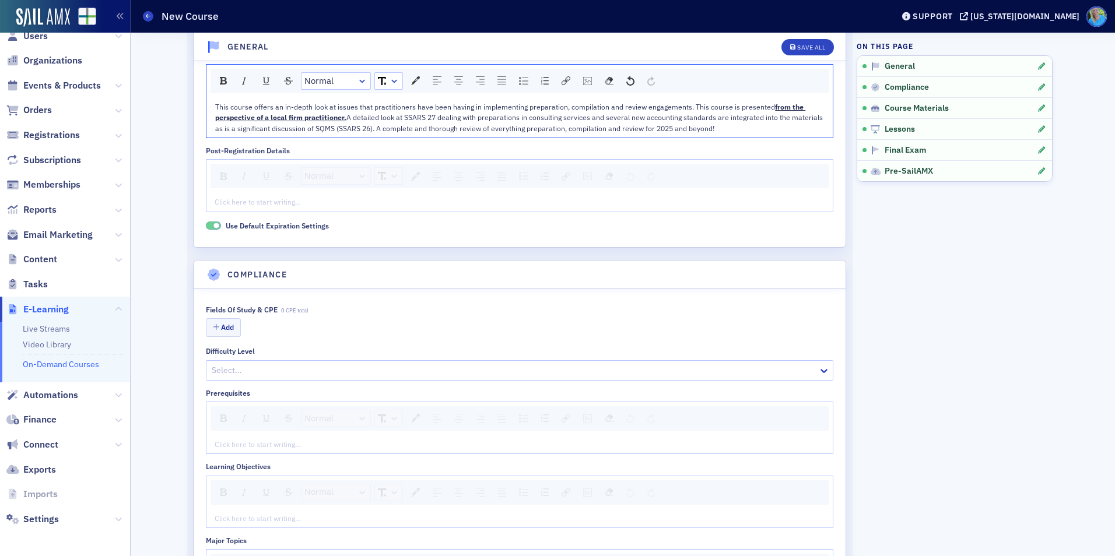
scroll to position [233, 0]
click at [227, 324] on button "Add" at bounding box center [223, 327] width 35 height 18
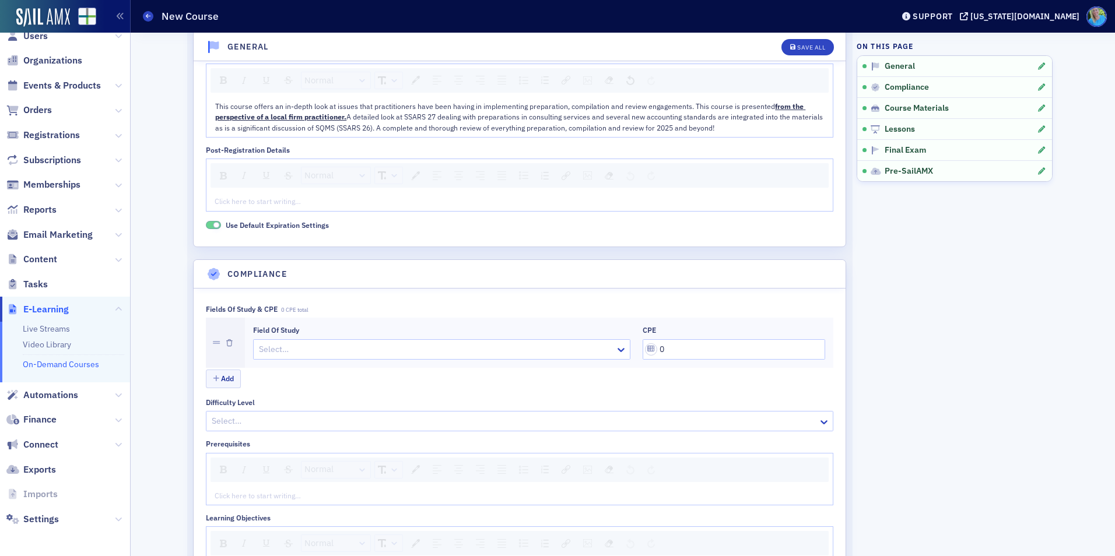
click at [271, 348] on div at bounding box center [436, 349] width 356 height 15
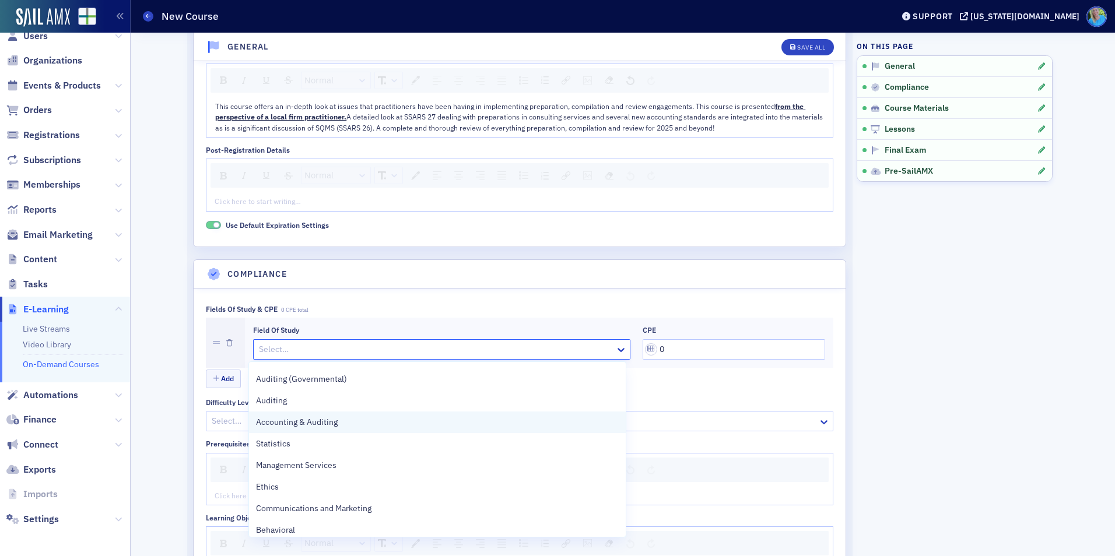
click at [337, 428] on span "Accounting & Auditing" at bounding box center [297, 422] width 82 height 12
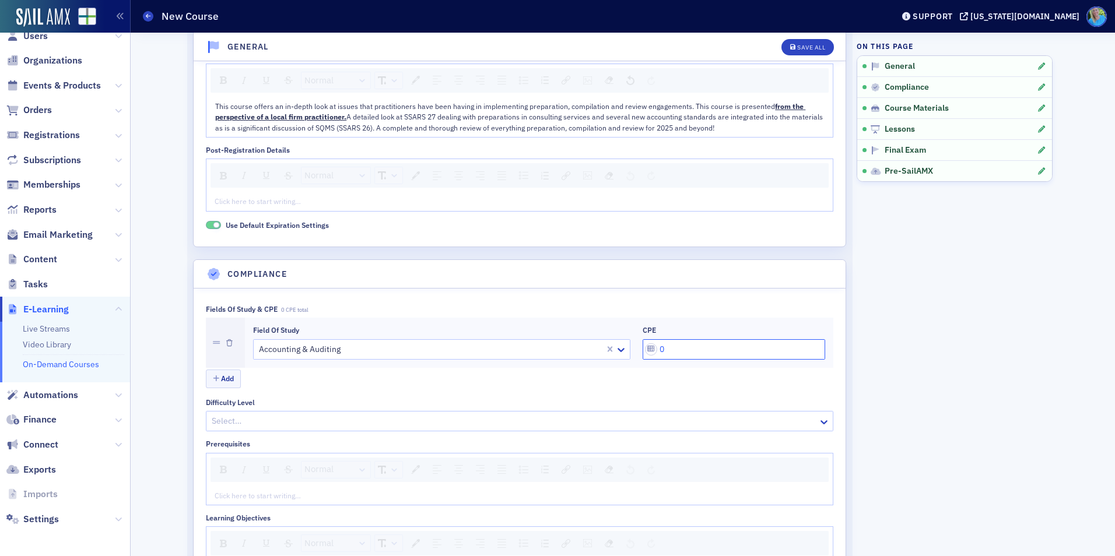
drag, startPoint x: 657, startPoint y: 352, endPoint x: 664, endPoint y: 348, distance: 7.9
click at [664, 348] on input "0" at bounding box center [734, 349] width 183 height 20
type input "4"
click at [837, 304] on div "Fields of Study & CPE 4 CPE total Field of Study Accounting & Auditing CPE 4 Ad…" at bounding box center [520, 553] width 652 height 529
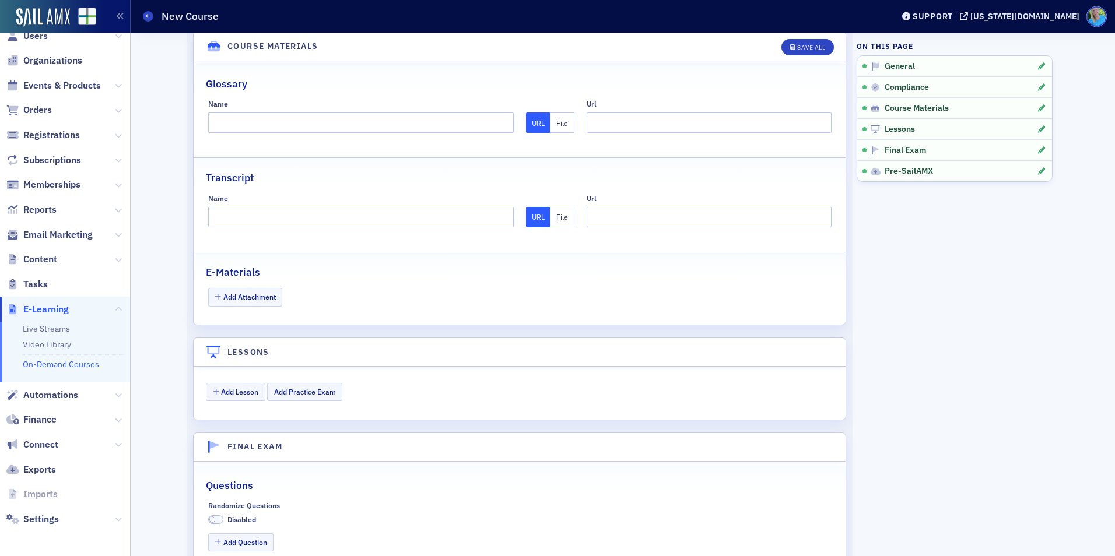
scroll to position [1050, 0]
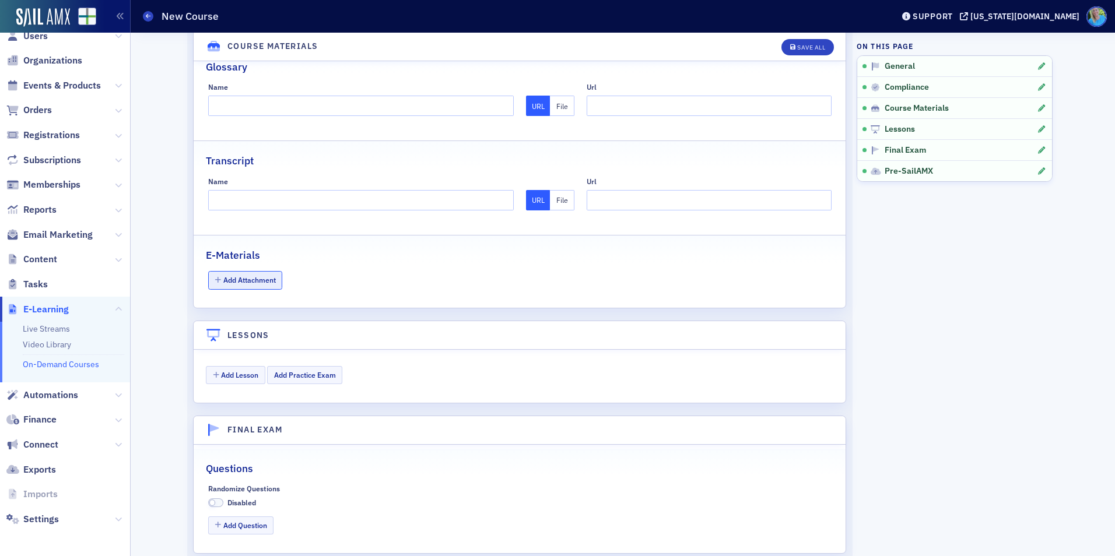
click at [250, 284] on button "Add Attachment" at bounding box center [245, 280] width 75 height 18
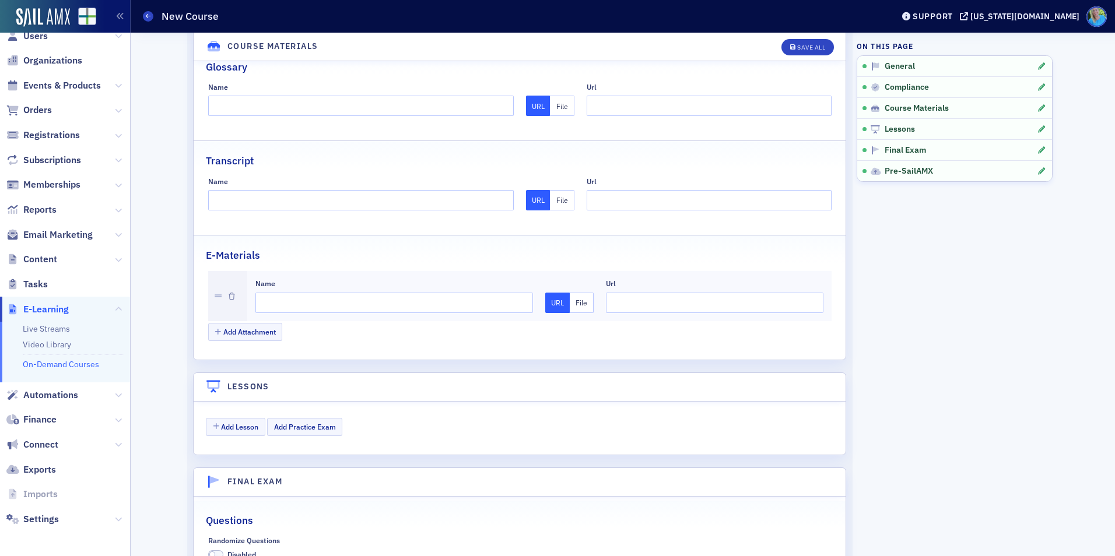
click at [583, 305] on button "File" at bounding box center [582, 303] width 24 height 20
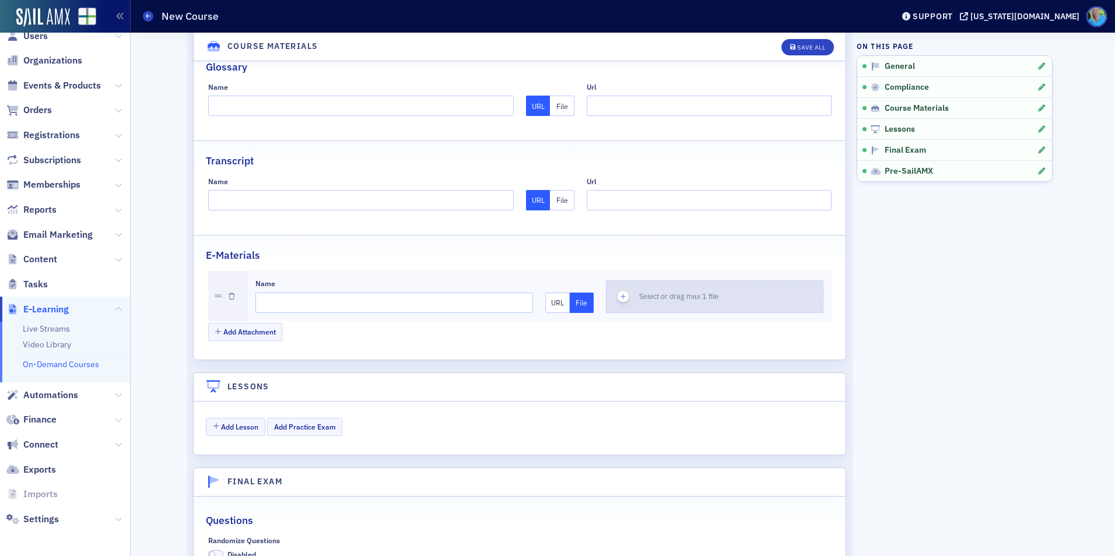
click at [613, 300] on div "button" at bounding box center [623, 296] width 33 height 31
click at [390, 310] on input "Name" at bounding box center [394, 303] width 278 height 20
click at [623, 295] on icon "button" at bounding box center [623, 297] width 10 height 10
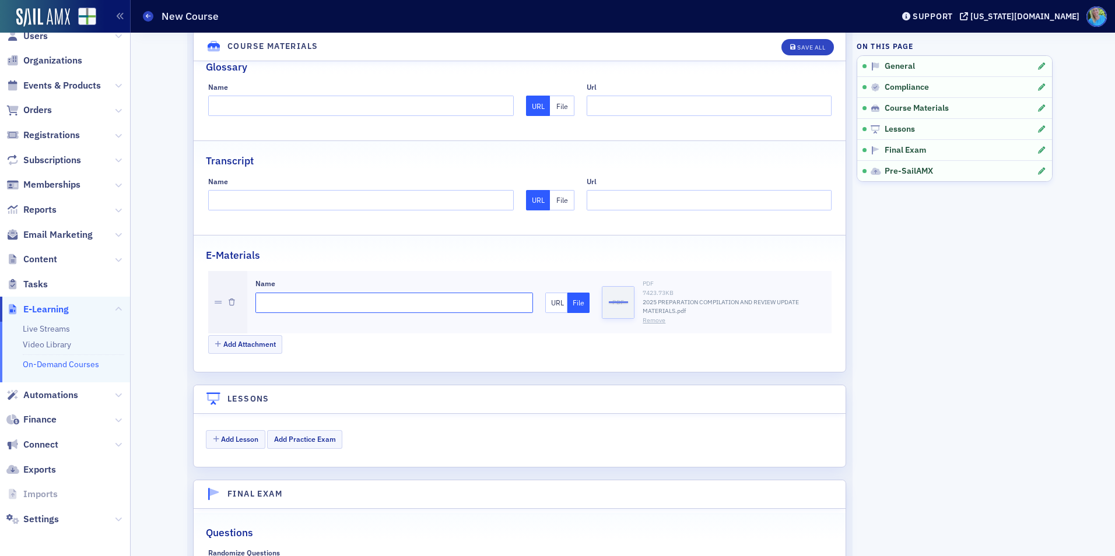
click at [351, 303] on input "Name" at bounding box center [394, 303] width 278 height 20
type input "Materials"
click at [797, 45] on div "Save All" at bounding box center [811, 47] width 28 height 6
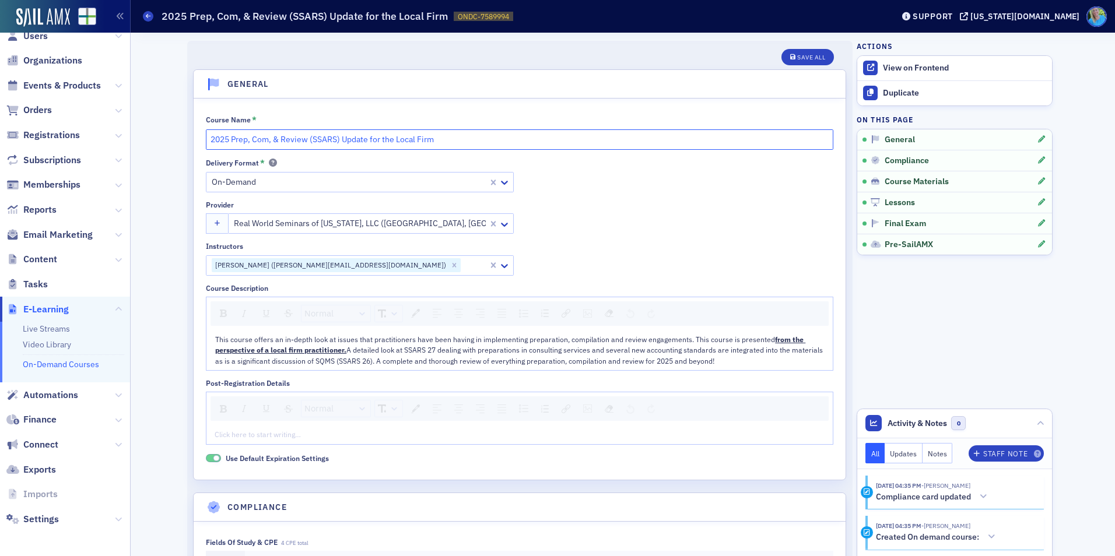
drag, startPoint x: 432, startPoint y: 142, endPoint x: 202, endPoint y: 143, distance: 230.4
click at [206, 143] on input "2025 Prep, Com, & Review (SSARS) Update for the Local Firm" at bounding box center [520, 139] width 628 height 20
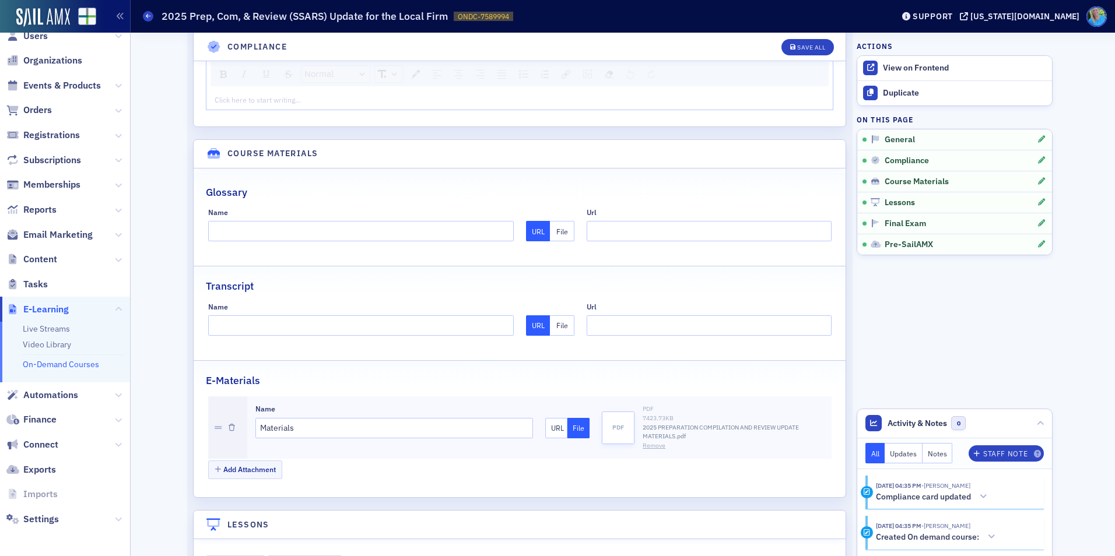
scroll to position [1180, 0]
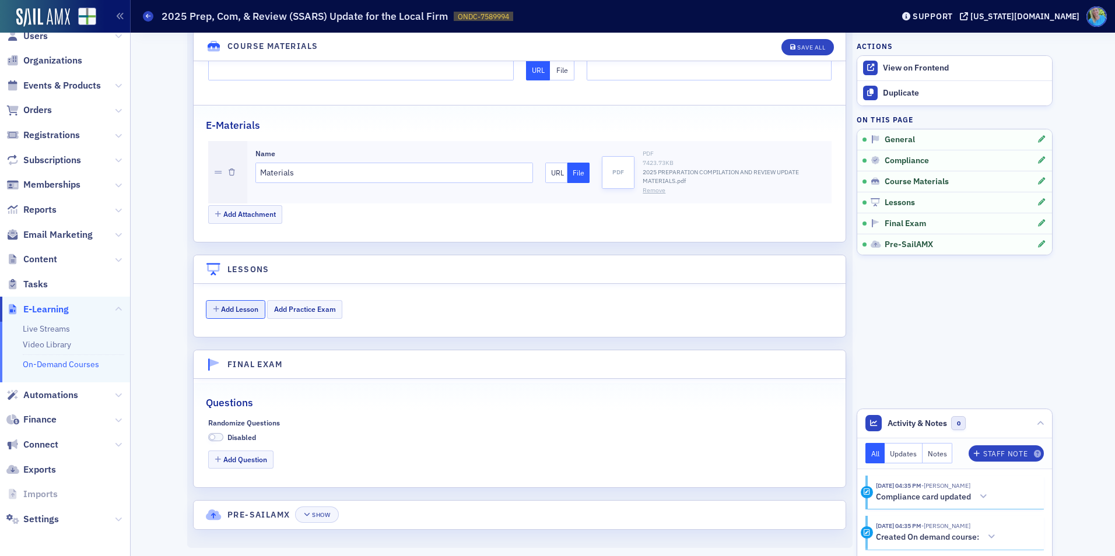
click at [245, 313] on button "Add Lesson" at bounding box center [235, 309] width 59 height 18
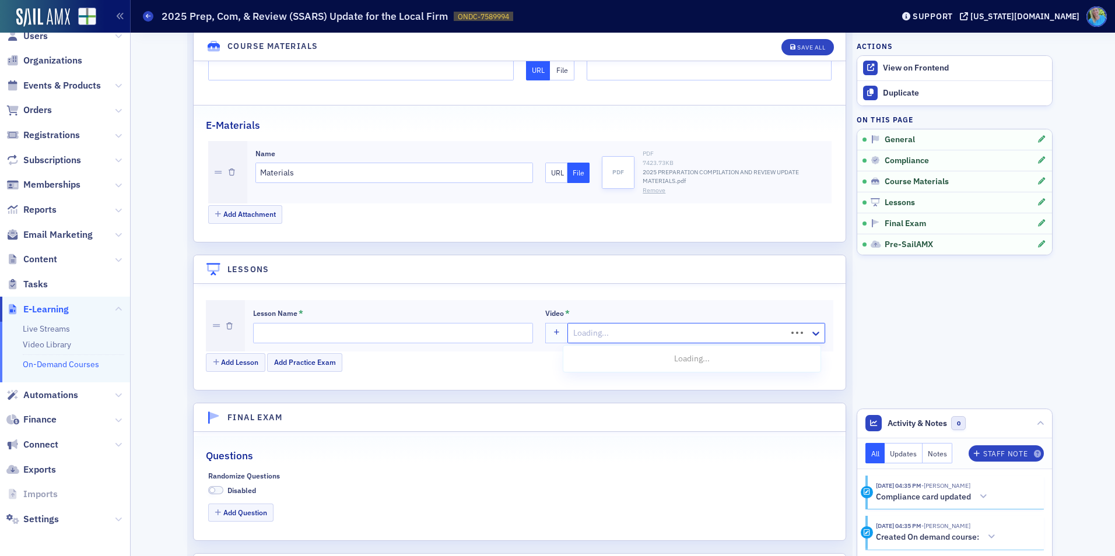
click at [591, 335] on div at bounding box center [678, 333] width 213 height 15
paste input "2025 Prep, Comp & Review (SSARS) Update for the Local Firm"
type input "2025 Prep, Comp & Review (SSARS) Update for the Local Firm"
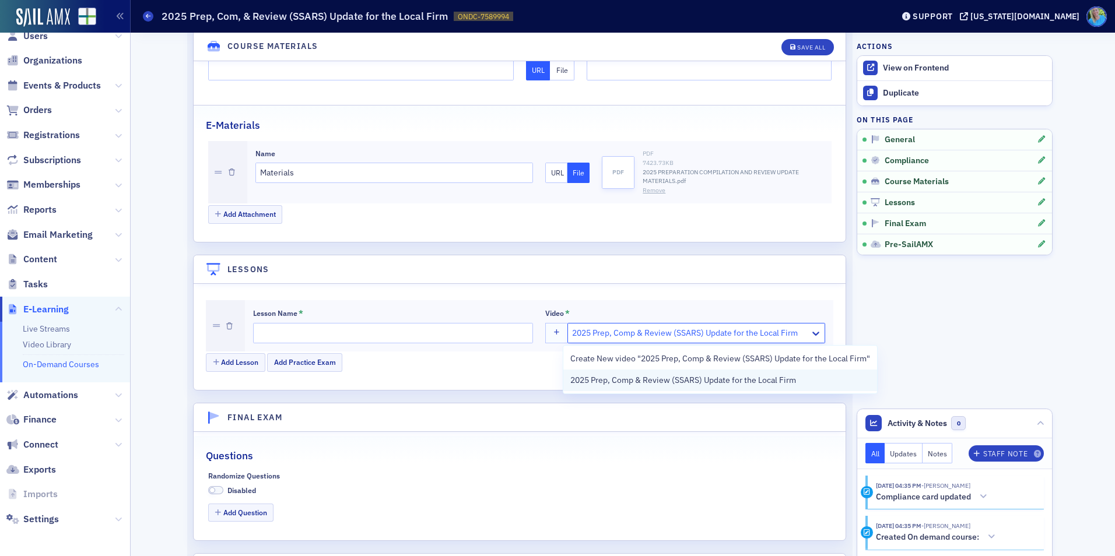
click at [608, 377] on span "2025 Prep, Comp & Review (SSARS) Update for the Local Firm" at bounding box center [683, 380] width 226 height 12
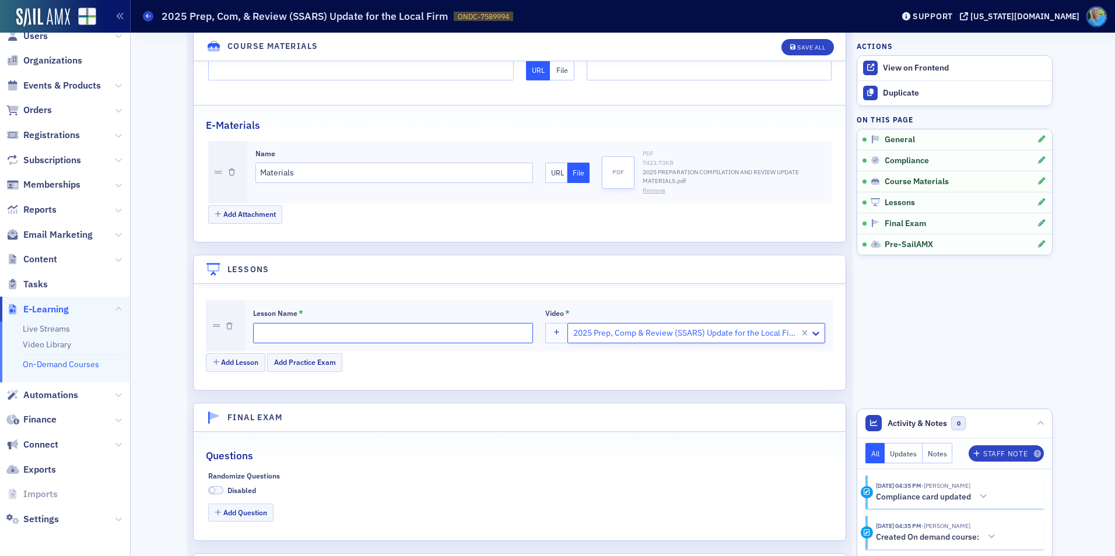
click at [317, 335] on input "Lesson Name *" at bounding box center [393, 333] width 280 height 20
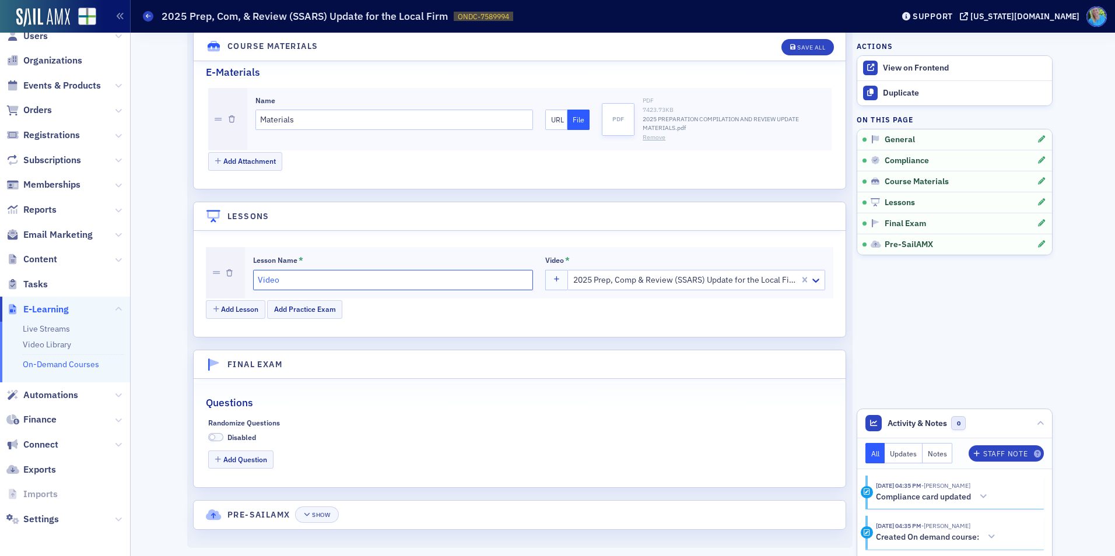
type input "Video"
click at [212, 437] on span at bounding box center [215, 437] width 15 height 9
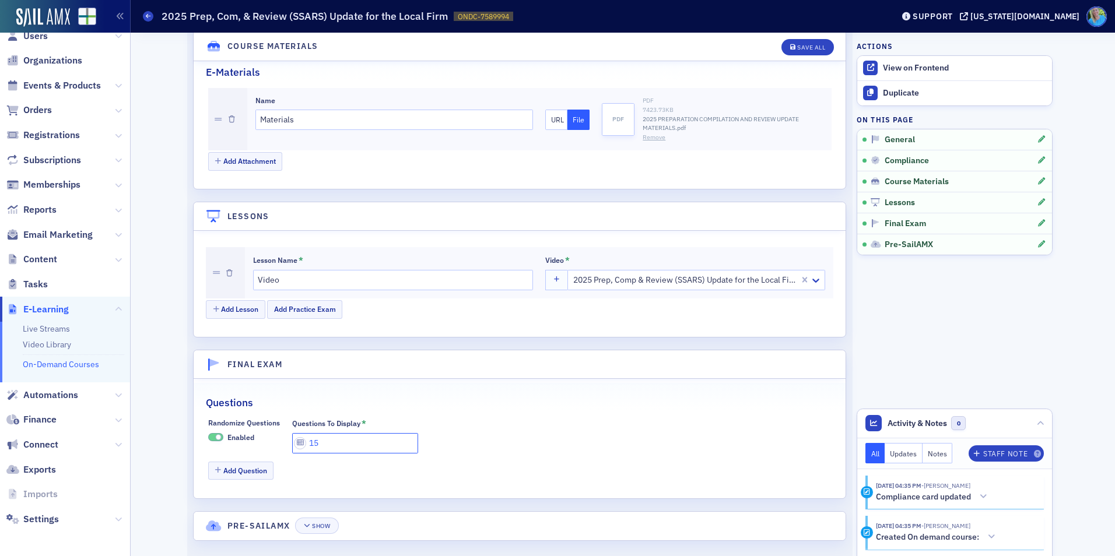
drag, startPoint x: 317, startPoint y: 443, endPoint x: 311, endPoint y: 442, distance: 6.4
click at [311, 442] on input "15" at bounding box center [355, 443] width 126 height 20
type input "10"
click at [608, 419] on div "Randomize Questions Enabled Questions To Display * 10" at bounding box center [519, 436] width 623 height 35
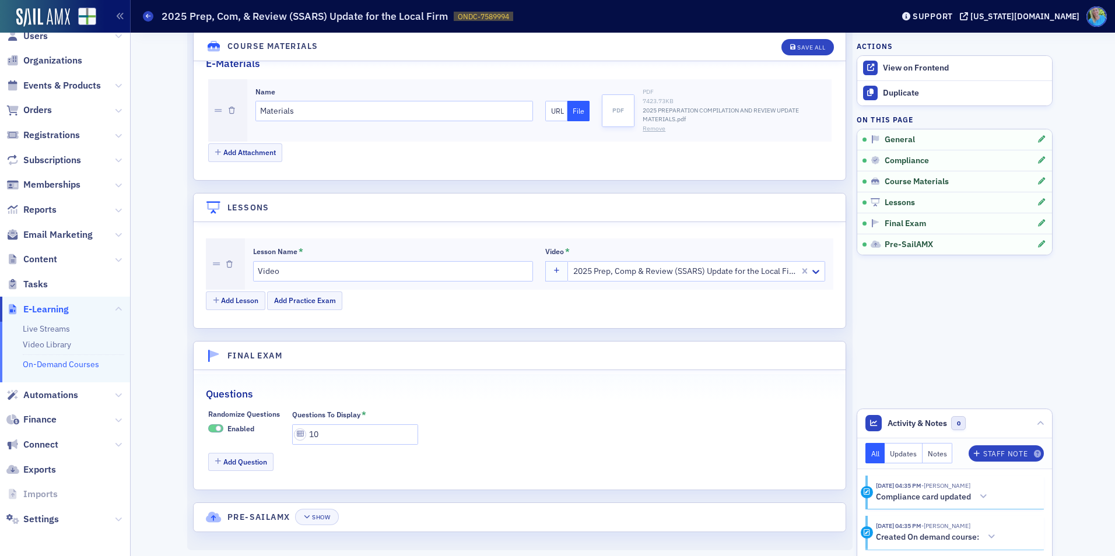
scroll to position [1244, 0]
click at [233, 459] on button "Add Question" at bounding box center [241, 460] width 66 height 18
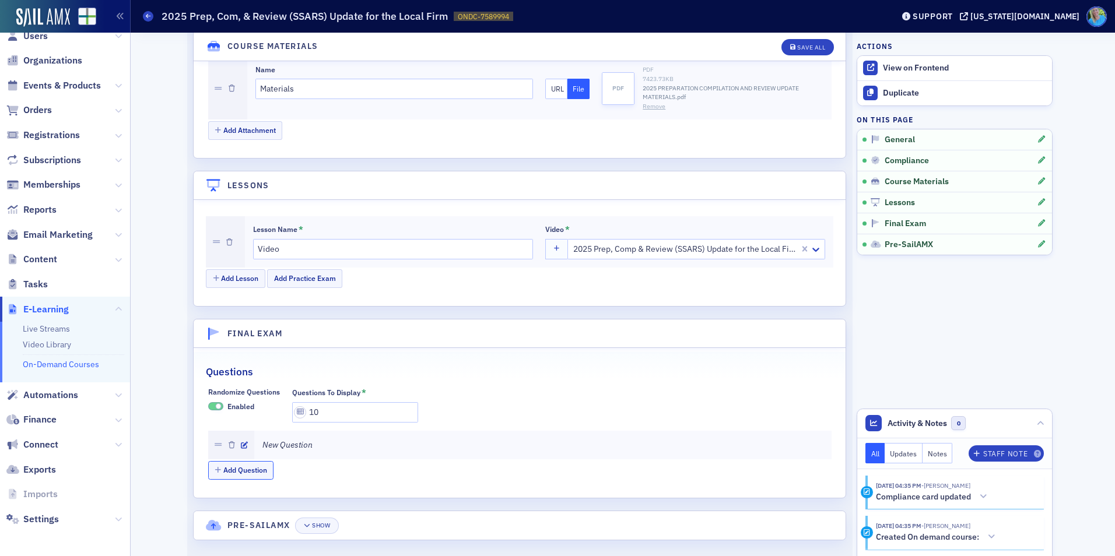
scroll to position [1275, 0]
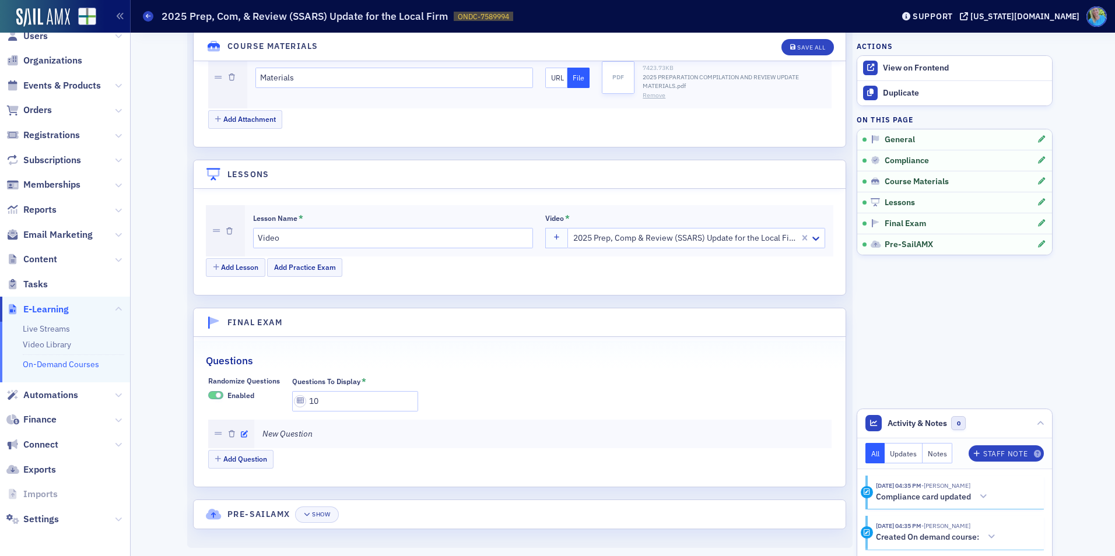
click at [241, 436] on icon "button" at bounding box center [244, 434] width 7 height 7
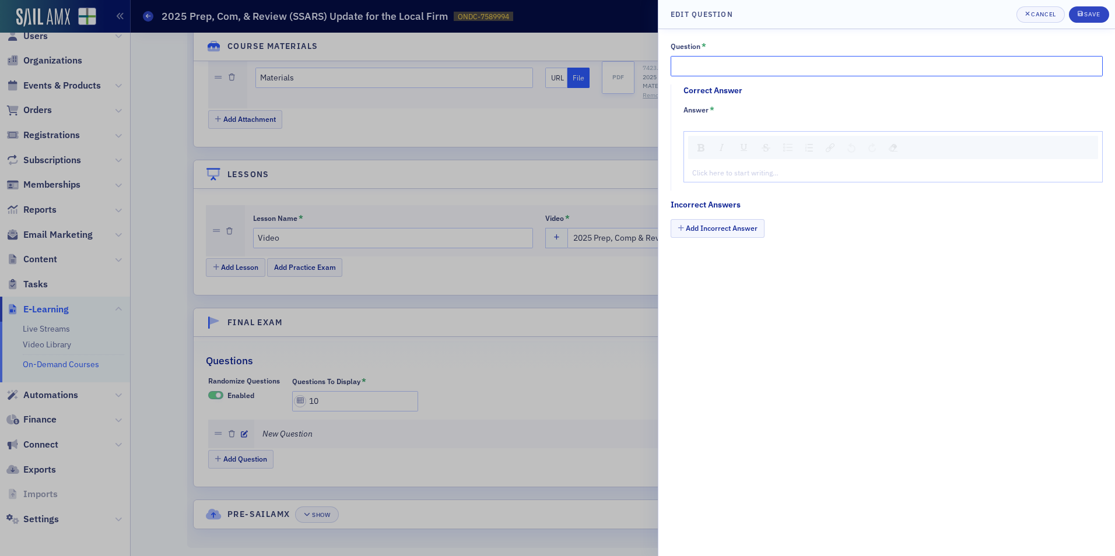
click at [710, 68] on input "Question *" at bounding box center [887, 66] width 432 height 20
paste input "As discussed in class, the ARSC is the Committee that writes the SSARS"
type input "As discussed in class, the ARSC is the Committee that writes the SSARS."
click at [706, 171] on div "rdw-editor" at bounding box center [893, 172] width 401 height 10
type textarea "<p>Tr</p>"
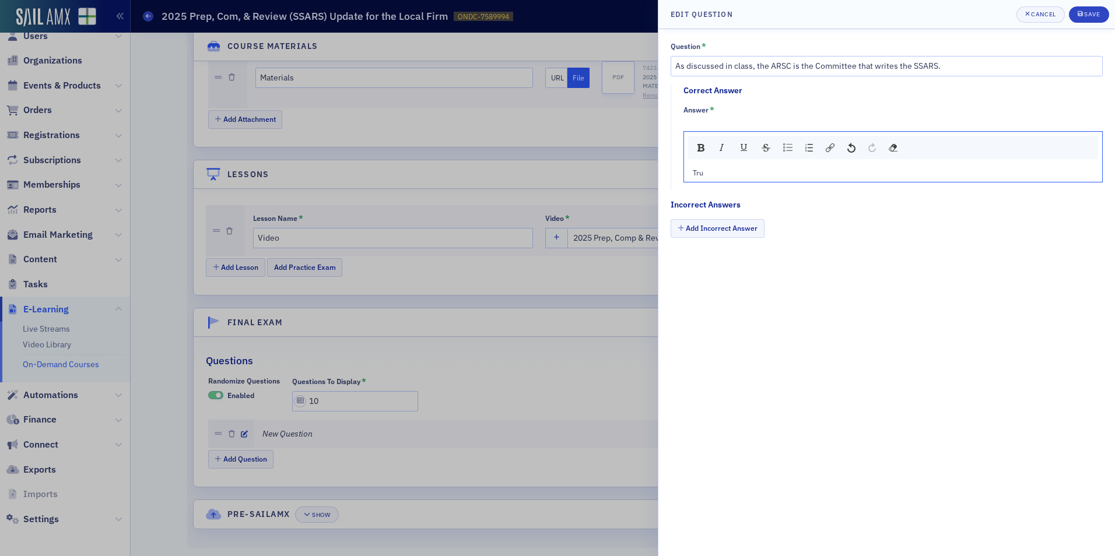
type textarea "<p>True</p>"
click at [741, 230] on button "Add Incorrect Answer" at bounding box center [718, 228] width 94 height 18
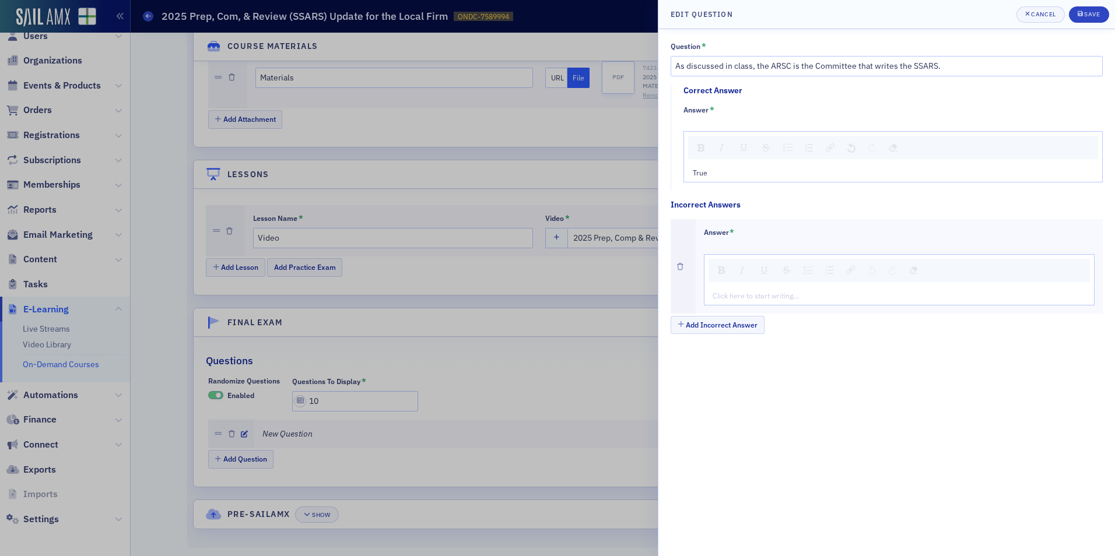
click at [738, 289] on div "Click here to start writing…" at bounding box center [900, 295] width 390 height 19
type textarea "<p>Fa</p>"
type textarea "<p>False</p>"
click at [1084, 11] on div "submit" at bounding box center [1081, 14] width 7 height 9
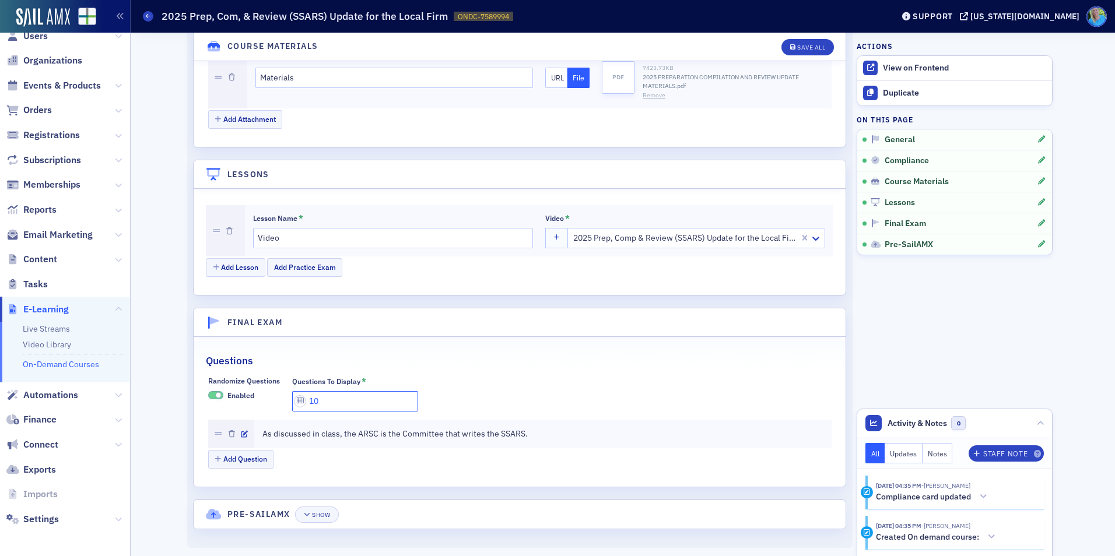
drag, startPoint x: 316, startPoint y: 400, endPoint x: 311, endPoint y: 395, distance: 7.0
click at [311, 395] on input "10" at bounding box center [355, 401] width 126 height 20
type input "12"
click at [257, 458] on button "Add Question" at bounding box center [241, 459] width 66 height 18
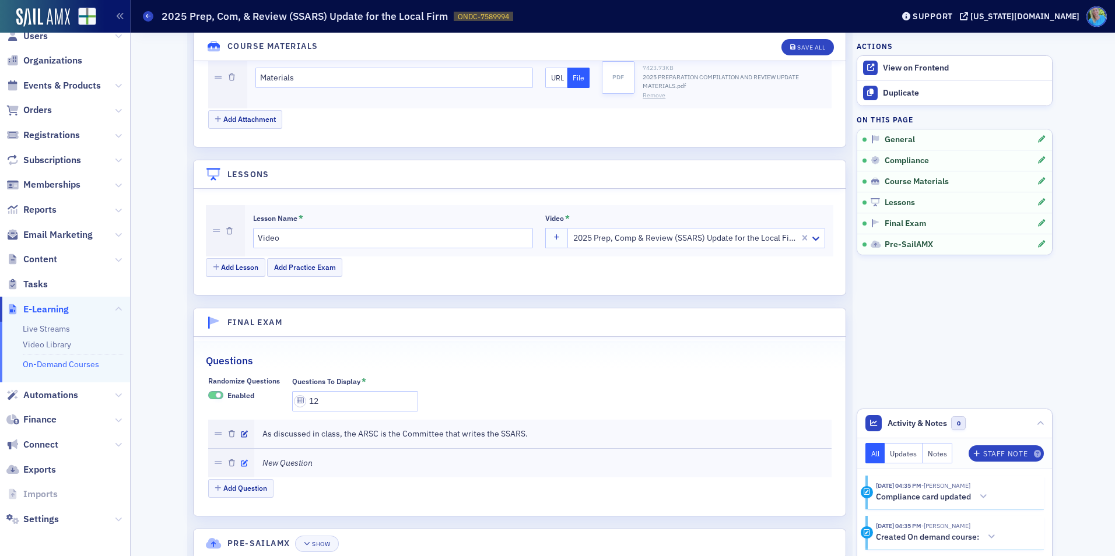
click at [241, 463] on icon "button" at bounding box center [244, 463] width 7 height 7
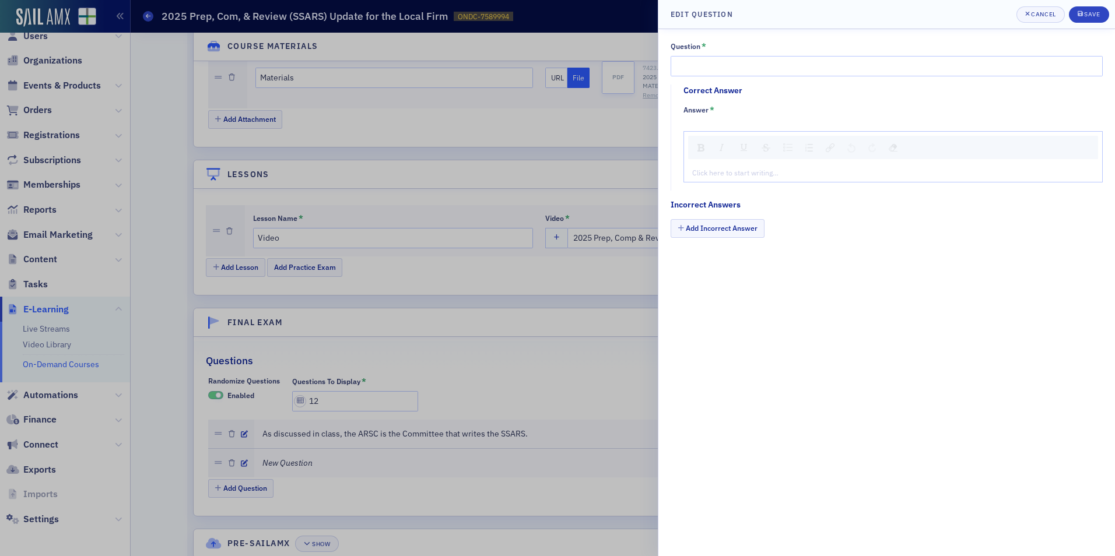
click at [740, 54] on div "Question *" at bounding box center [887, 58] width 432 height 35
drag, startPoint x: 740, startPoint y: 62, endPoint x: 737, endPoint y: 75, distance: 13.7
click at [740, 62] on input "Question *" at bounding box center [887, 66] width 432 height 20
paste input "SSARS 26 is the most recent SSARS issued"
type input "SSARS 26 is the most recent SSARS issued."
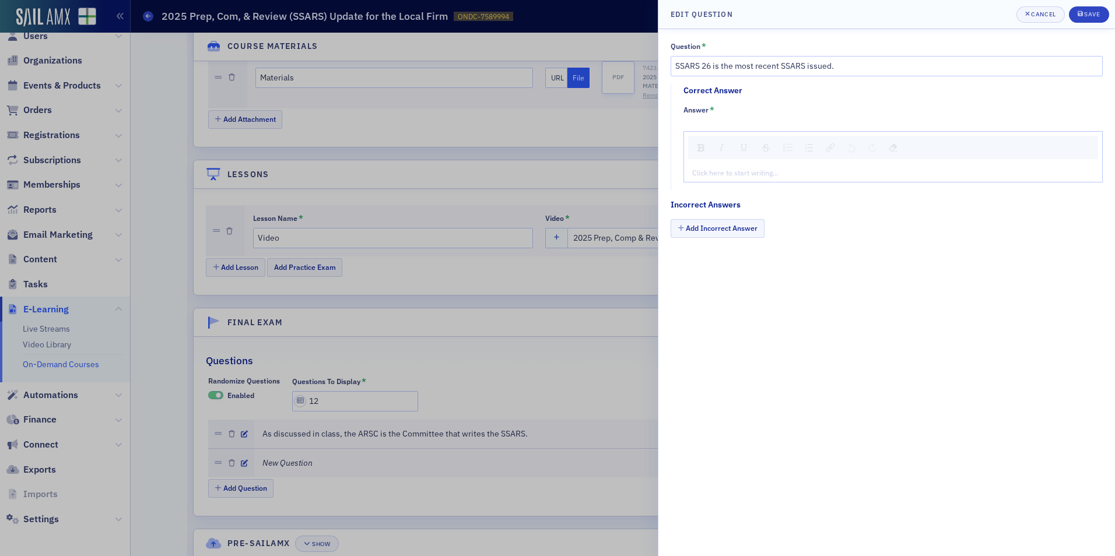
click at [710, 174] on div "rdw-editor" at bounding box center [893, 172] width 401 height 10
type textarea "<p>Fa</p>"
type textarea "<p>False</p>"
click at [723, 230] on button "Add Incorrect Answer" at bounding box center [718, 228] width 94 height 18
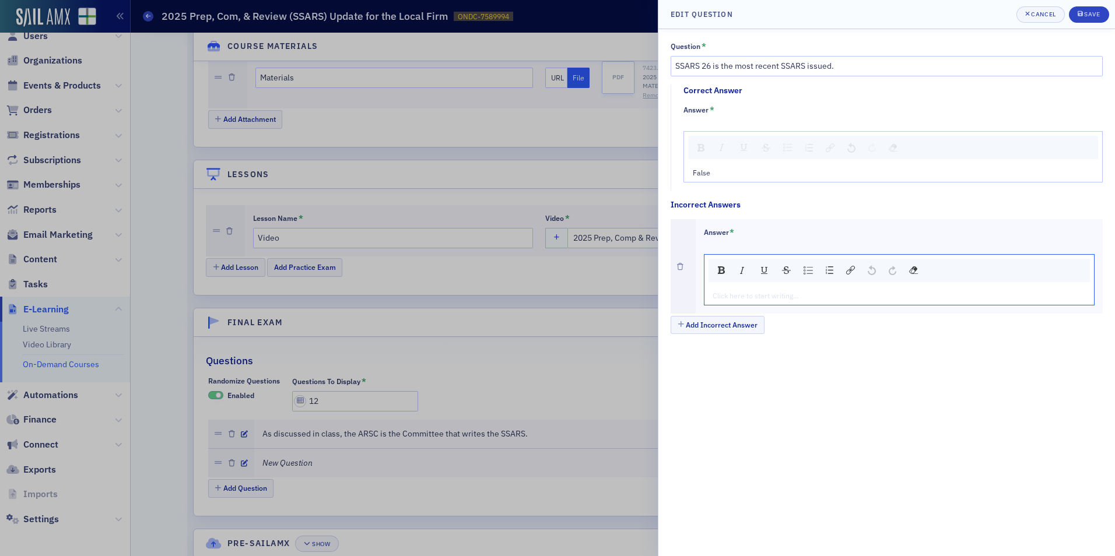
click at [733, 299] on div "rdw-editor" at bounding box center [899, 295] width 373 height 10
type textarea "<p>Tr</p>"
type textarea "<p>True</p>"
click at [1090, 16] on div "Save" at bounding box center [1092, 14] width 16 height 6
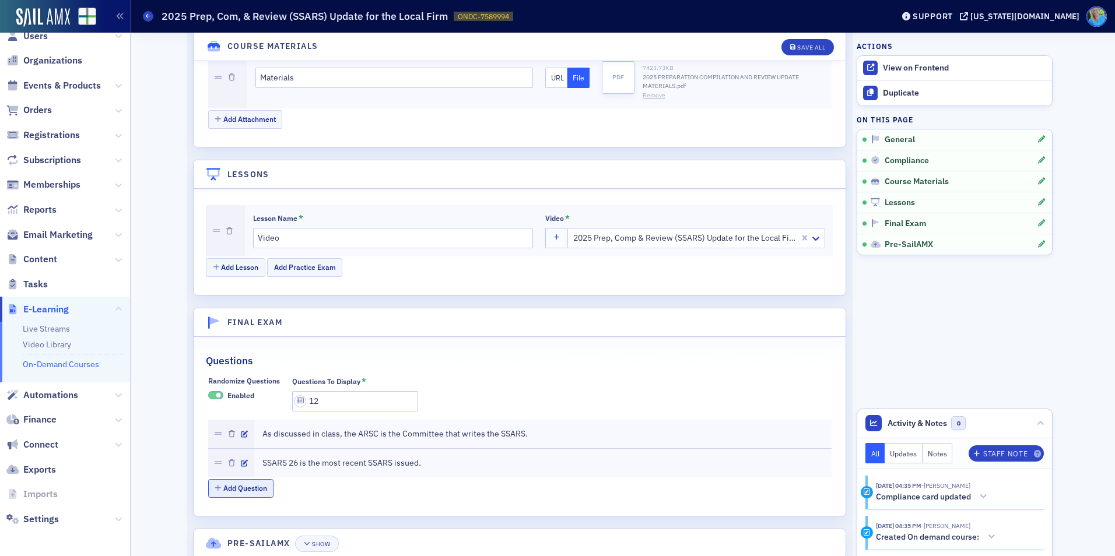
click at [230, 483] on button "Add Question" at bounding box center [241, 488] width 66 height 18
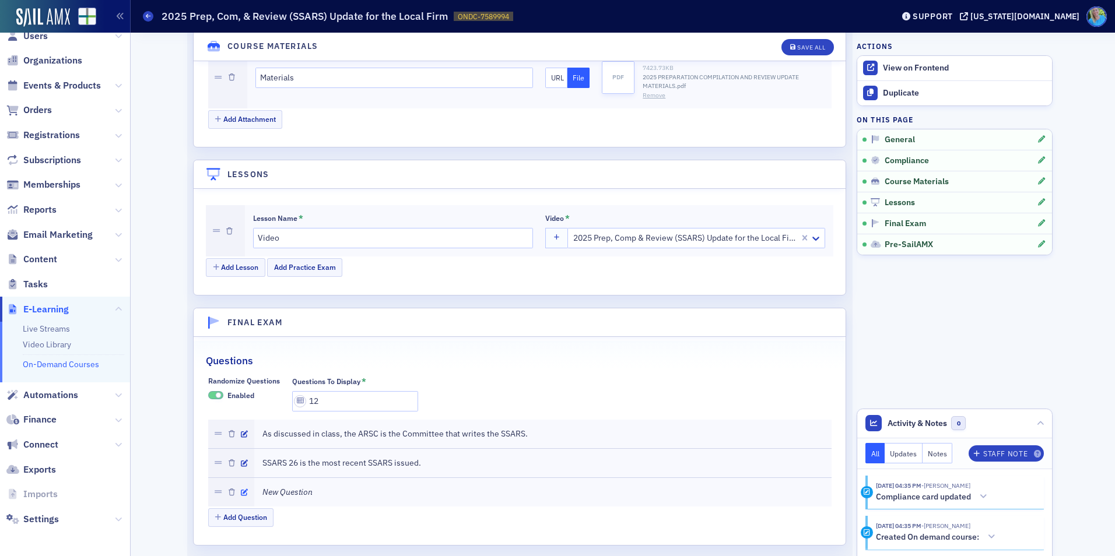
click at [241, 491] on icon "button" at bounding box center [244, 492] width 7 height 7
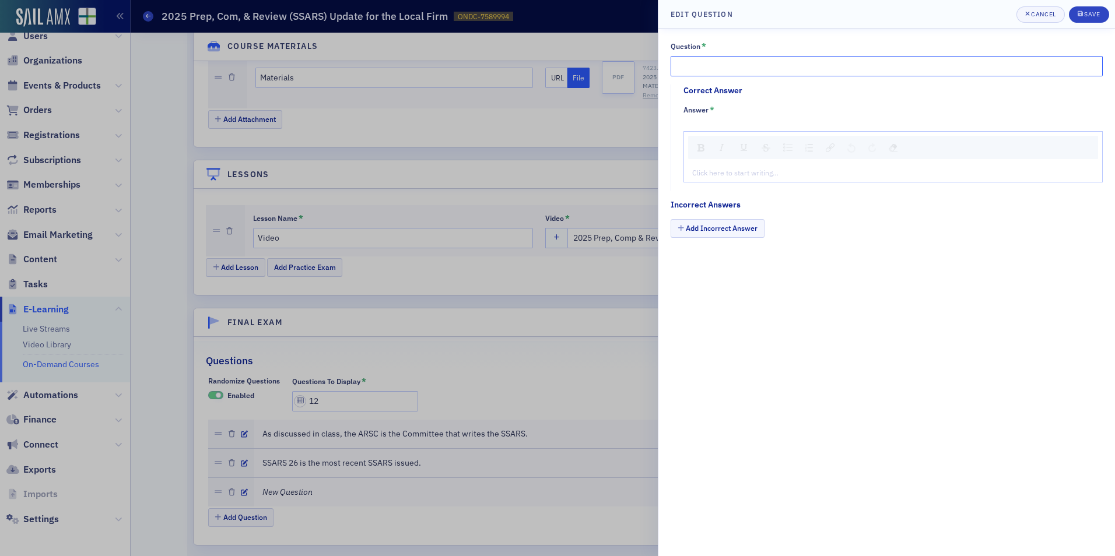
click at [727, 62] on input "Question *" at bounding box center [887, 66] width 432 height 20
paste input "SSARS 28 is the most recent SSARS issued"
type input "SSARS 28 is the most recent SSARS issued."
click at [703, 175] on div "rdw-editor" at bounding box center [893, 172] width 401 height 10
type textarea "<p>Fa</p>"
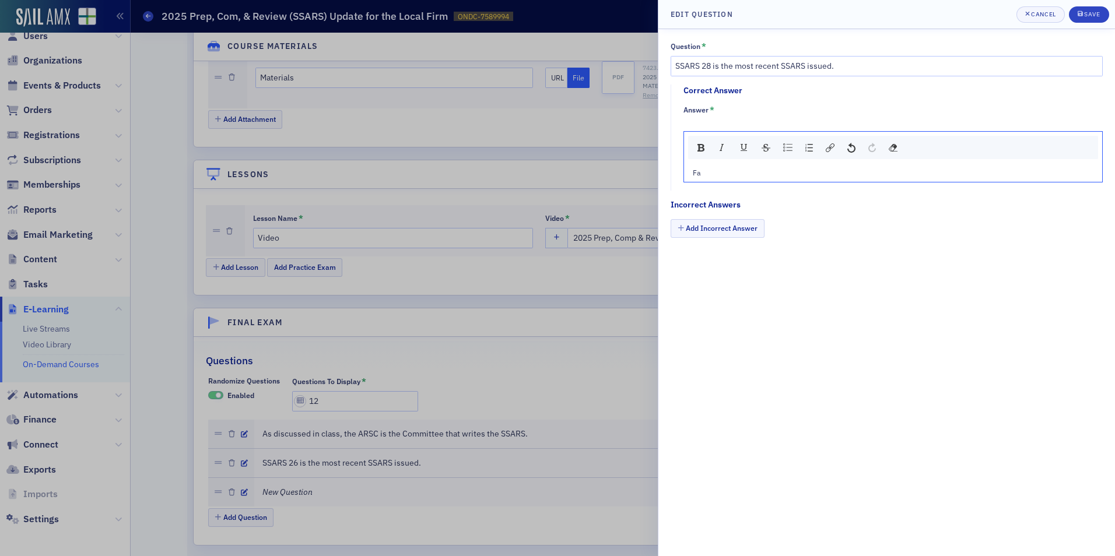
type textarea "<p>False</p>"
click at [720, 230] on button "Add Incorrect Answer" at bounding box center [718, 228] width 94 height 18
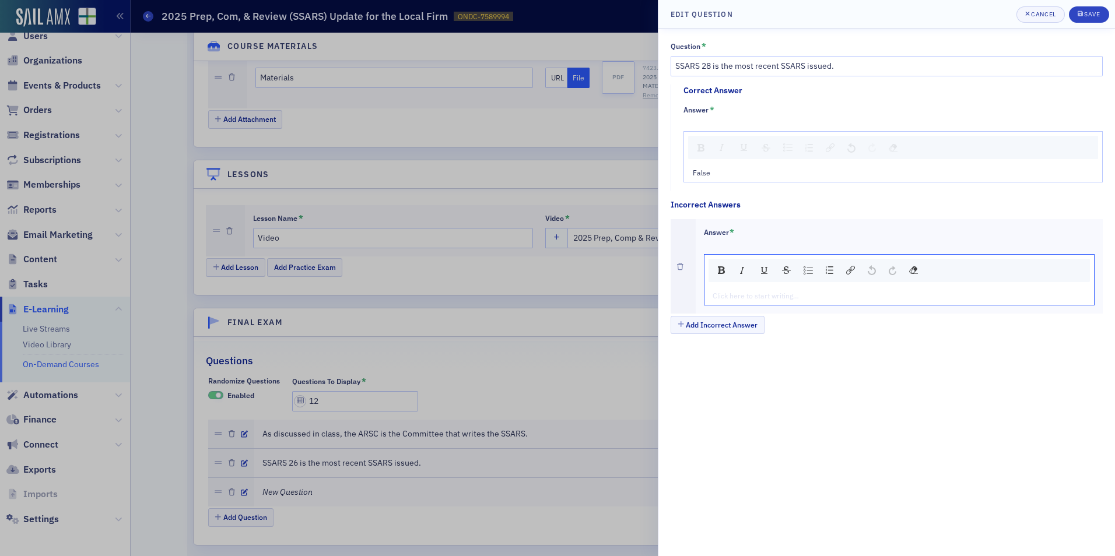
click at [735, 295] on div "rdw-editor" at bounding box center [899, 295] width 373 height 10
type textarea "<p>Tr</p>"
type textarea "<p>True</p>"
click at [1082, 12] on icon "submit" at bounding box center [1080, 13] width 5 height 6
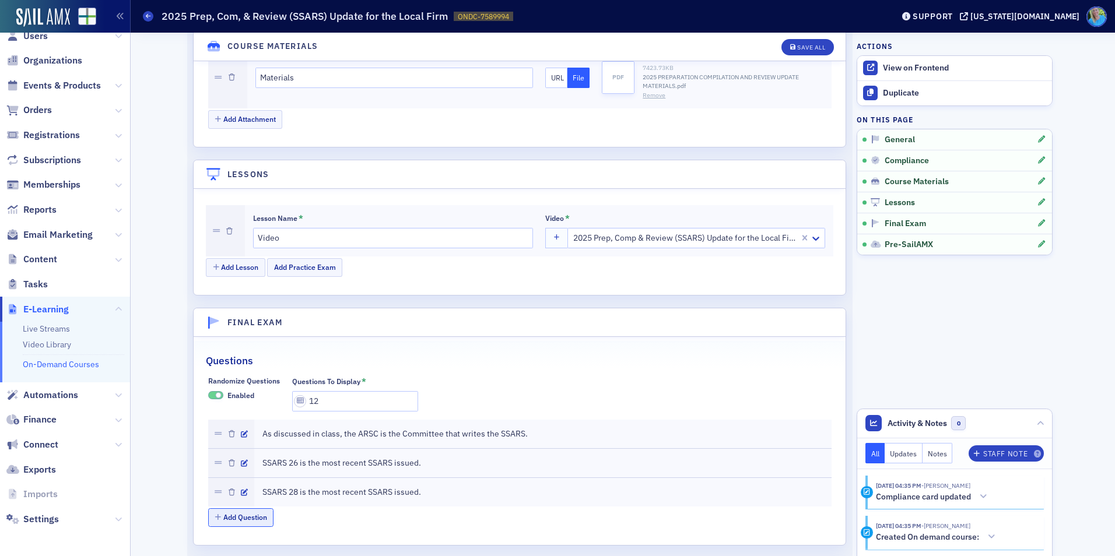
click at [253, 509] on button "Add Question" at bounding box center [241, 518] width 66 height 18
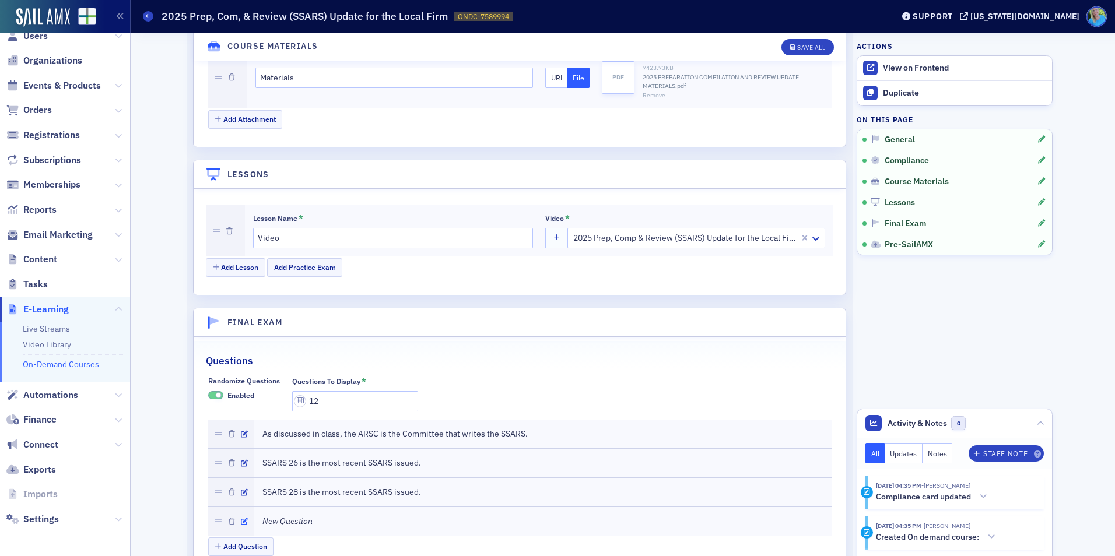
click at [241, 522] on icon "button" at bounding box center [244, 521] width 7 height 7
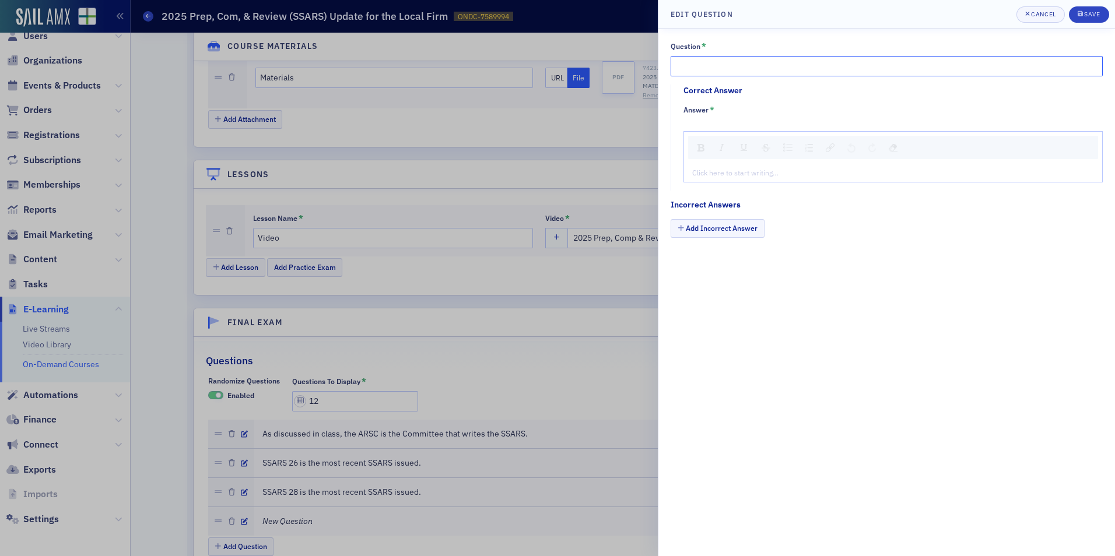
click at [737, 68] on input "Question *" at bounding box center [887, 66] width 432 height 20
paste input "SSARS 27 is the most recent SSARS issued"
type input "SSARS 27 is the most recent SSARS issued."
click at [741, 175] on div "rdw-editor" at bounding box center [893, 172] width 401 height 10
type textarea "<p>Tr</p>"
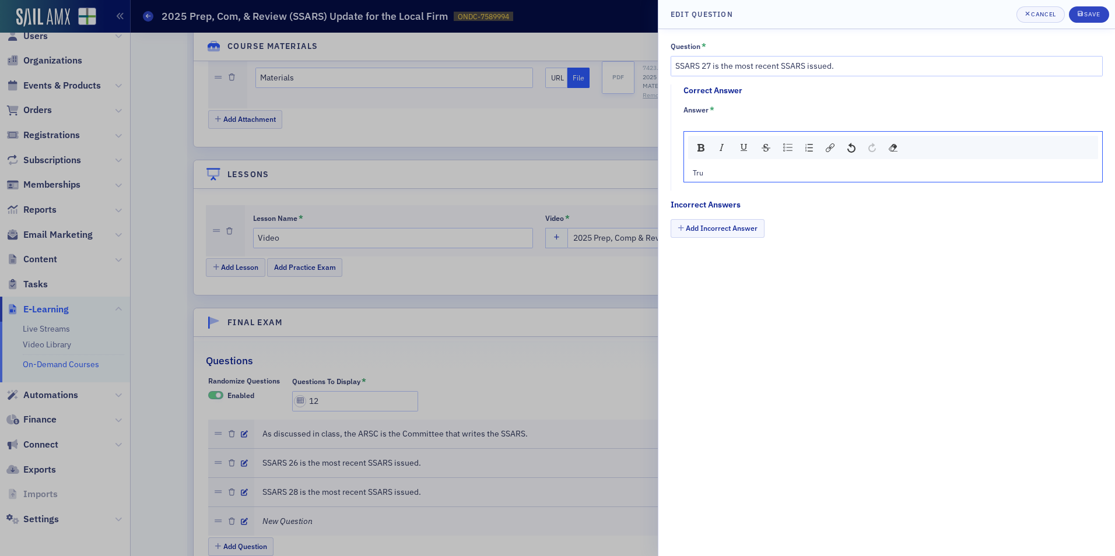
type textarea "<p>True</p>"
click at [747, 227] on button "Add Incorrect Answer" at bounding box center [718, 228] width 94 height 18
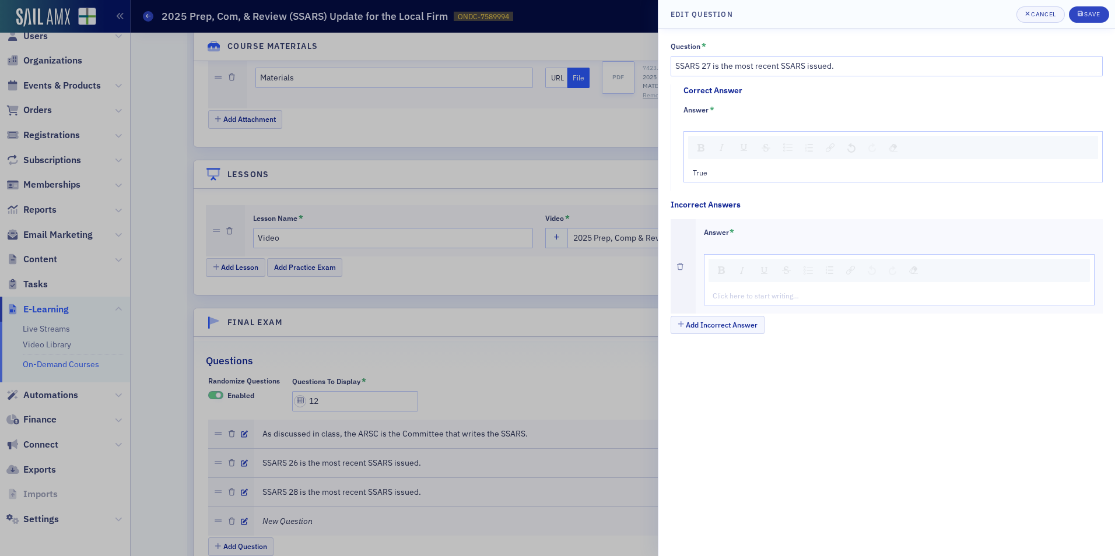
drag, startPoint x: 747, startPoint y: 282, endPoint x: 745, endPoint y: 292, distance: 10.0
click at [746, 286] on div "Click here to start writing…" at bounding box center [899, 279] width 391 height 51
drag, startPoint x: 742, startPoint y: 308, endPoint x: 742, endPoint y: 302, distance: 5.9
click at [742, 307] on div "Answer * Click here to start writing…" at bounding box center [900, 266] width 408 height 94
click at [742, 293] on div "rdw-editor" at bounding box center [899, 295] width 373 height 10
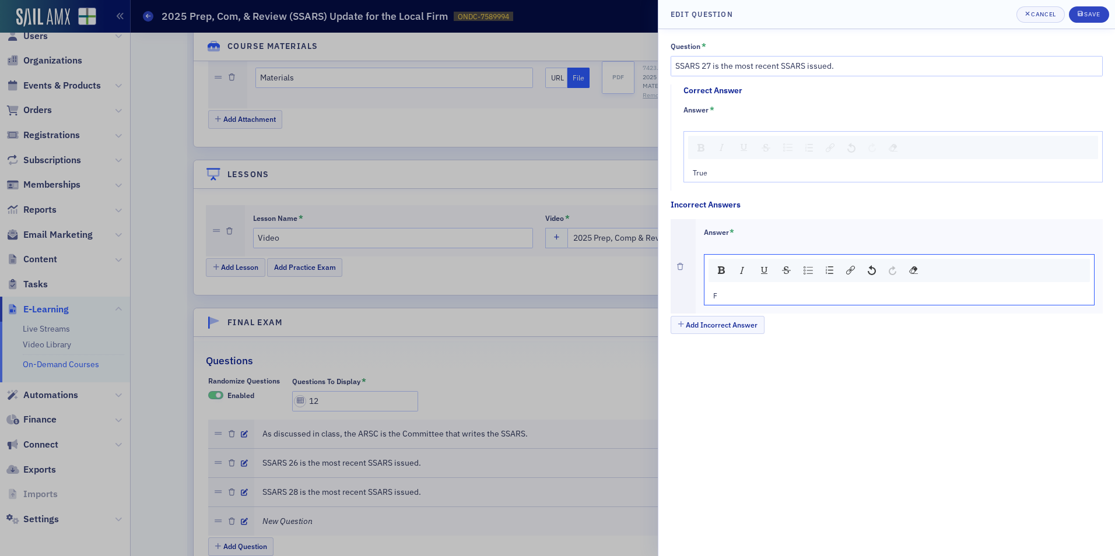
type textarea "<p>Fa</p>"
type textarea "<p>False</p>"
click at [1098, 9] on button "Save" at bounding box center [1089, 14] width 40 height 16
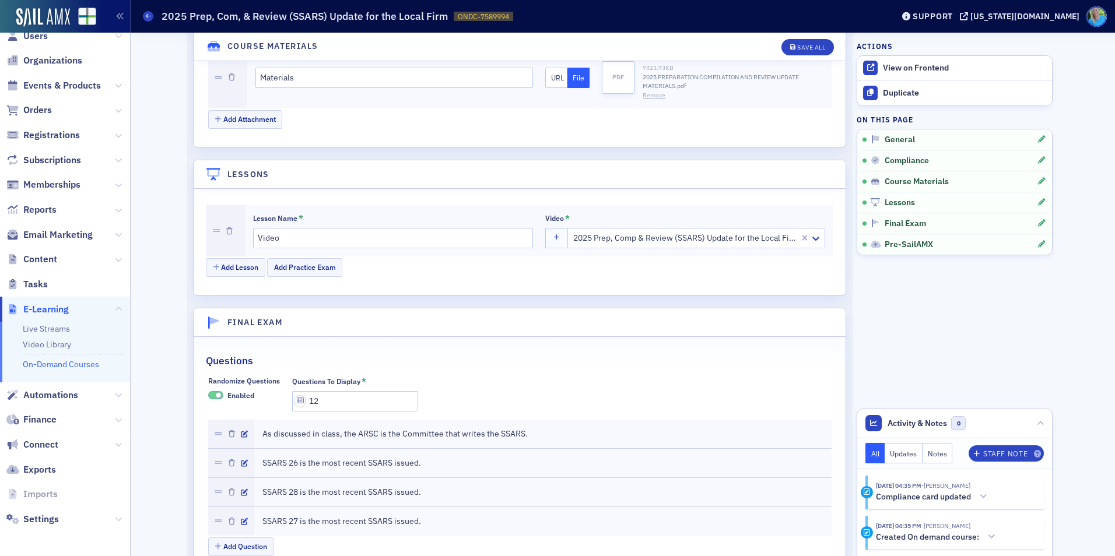
scroll to position [1362, 0]
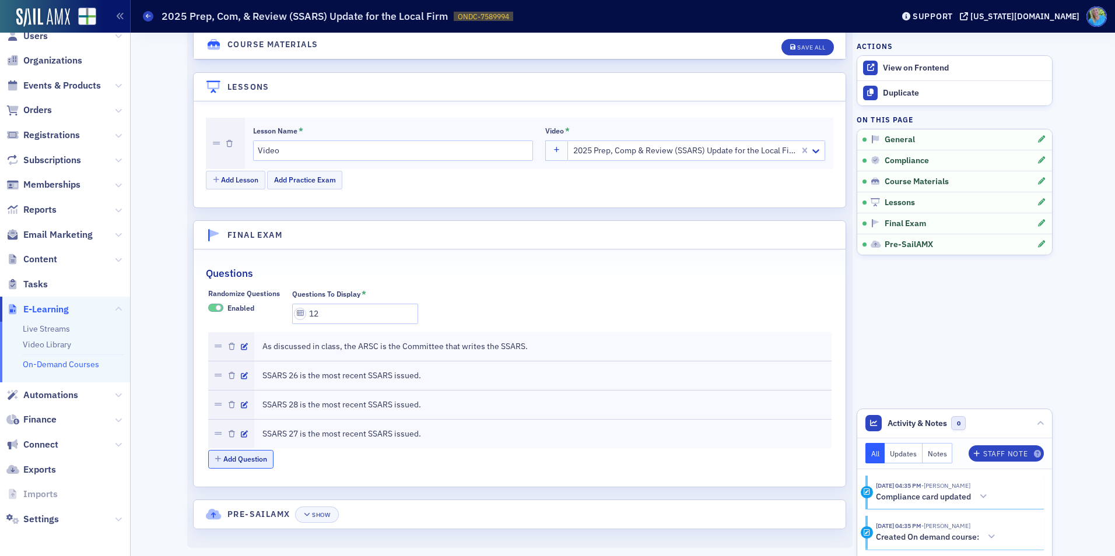
click at [250, 461] on button "Add Question" at bounding box center [241, 459] width 66 height 18
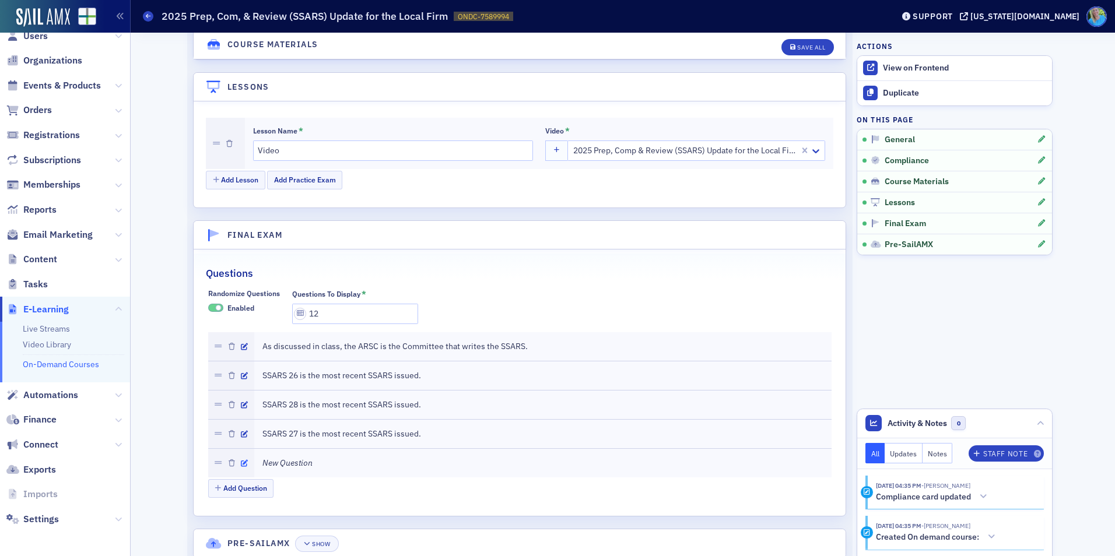
click at [242, 463] on icon "button" at bounding box center [244, 463] width 7 height 7
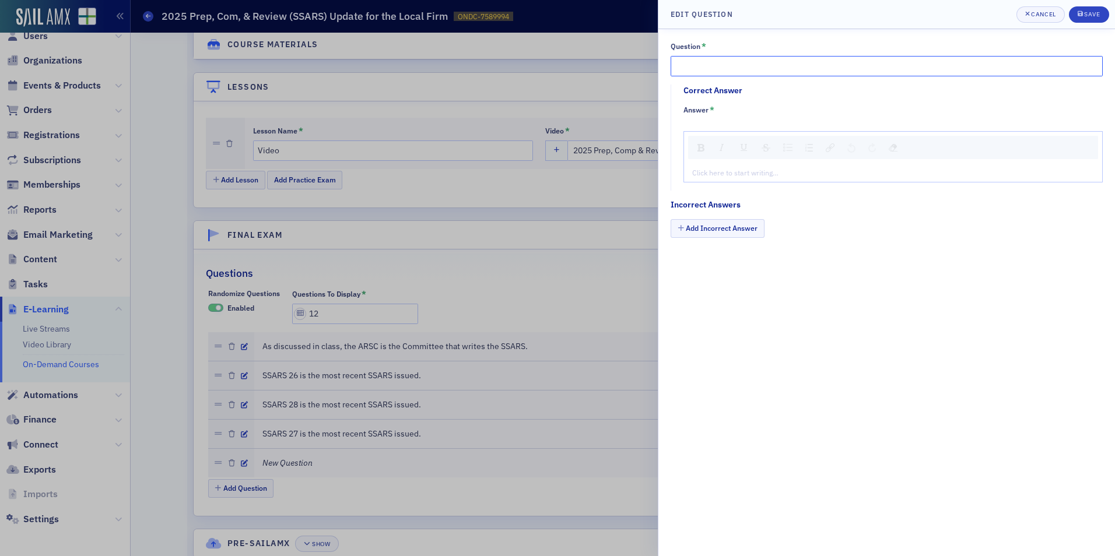
click at [719, 71] on input "Question *" at bounding box center [887, 66] width 432 height 20
paste input "SQMS does not apply to SSARS engagements"
type input "SQMS does not apply to SSARS engagements."
click at [717, 178] on div "rdw-editor" at bounding box center [893, 172] width 401 height 10
type textarea "<p>Fa</p>"
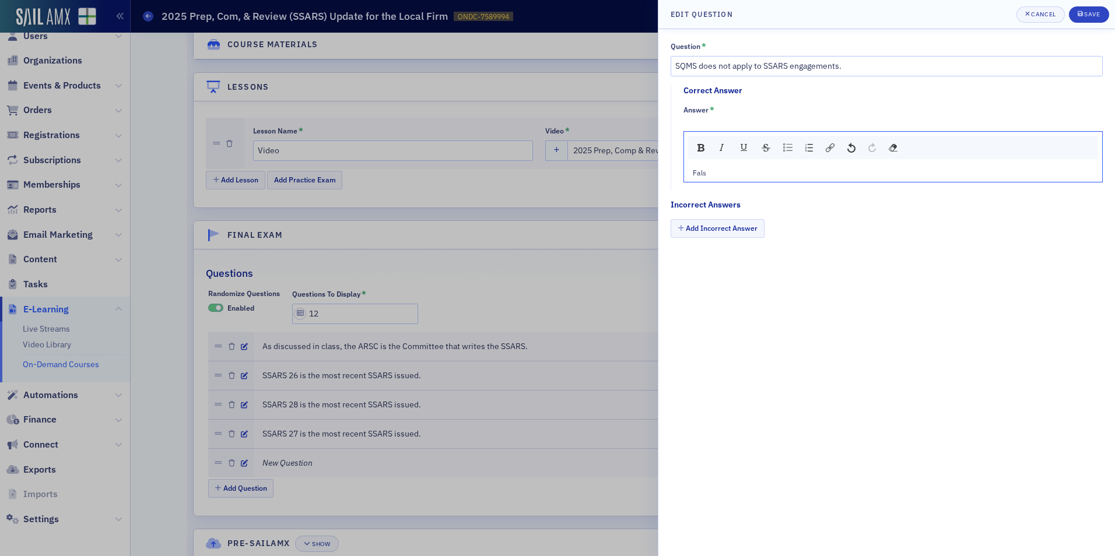
type textarea "<p>False</p>"
click at [739, 233] on button "Add Incorrect Answer" at bounding box center [718, 228] width 94 height 18
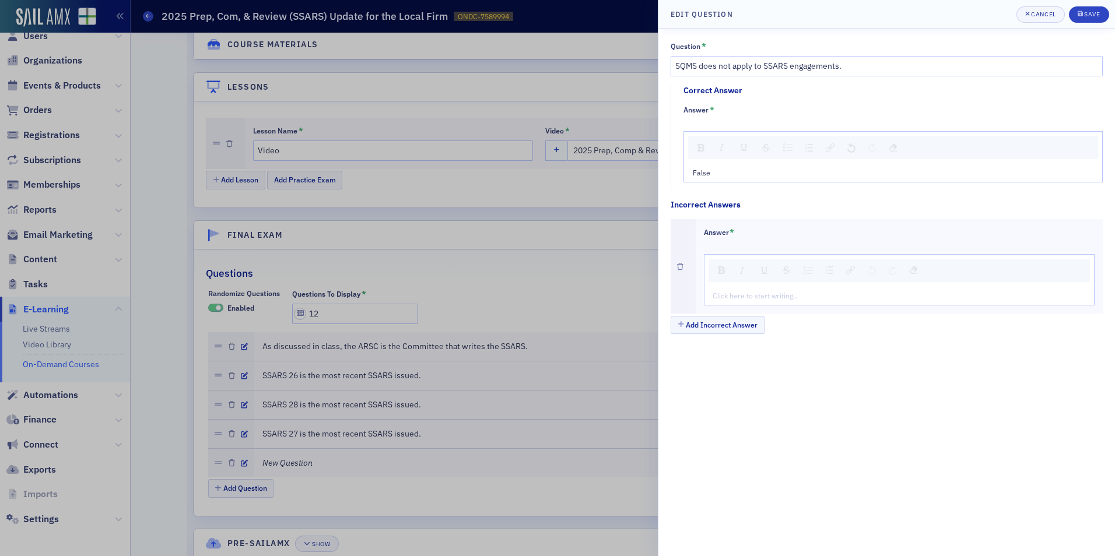
click at [748, 289] on div "Click here to start writing…" at bounding box center [900, 295] width 390 height 19
type textarea "<p>Tr</p>"
type textarea "<p>True</p>"
click at [1091, 22] on button "Save" at bounding box center [1089, 14] width 40 height 16
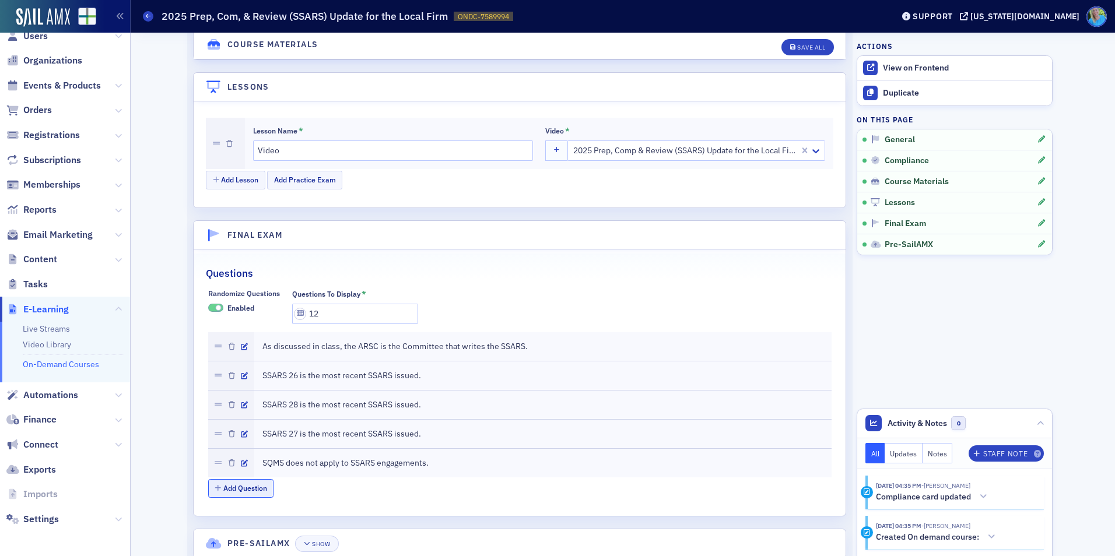
click at [250, 488] on button "Add Question" at bounding box center [241, 488] width 66 height 18
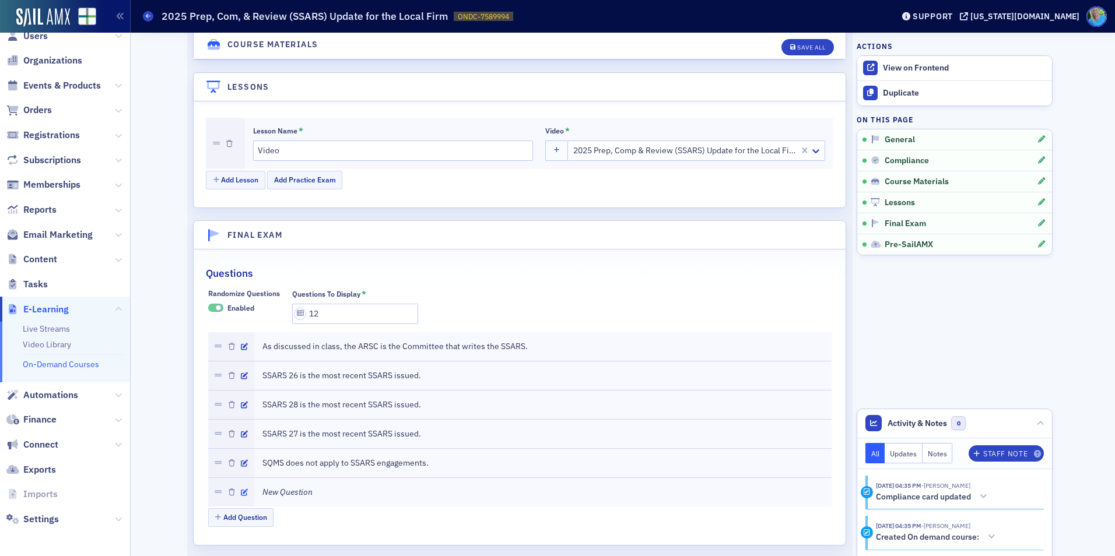
click at [241, 490] on icon "button" at bounding box center [244, 492] width 7 height 7
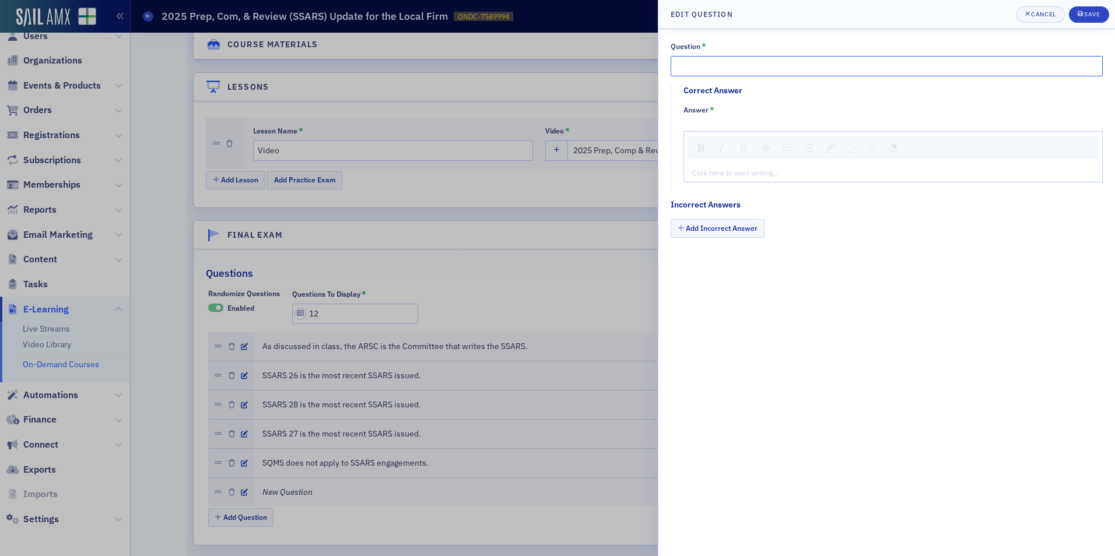
click at [741, 74] on input "Question *" at bounding box center [887, 66] width 432 height 20
paste input "As discussed in class, SQMS puts a lot of pressure on partners"
type input "As discussed in class, SQMS puts a lot of pressure on partners."
click at [728, 176] on div "rdw-editor" at bounding box center [893, 172] width 401 height 10
type textarea "<p>Tr</p>"
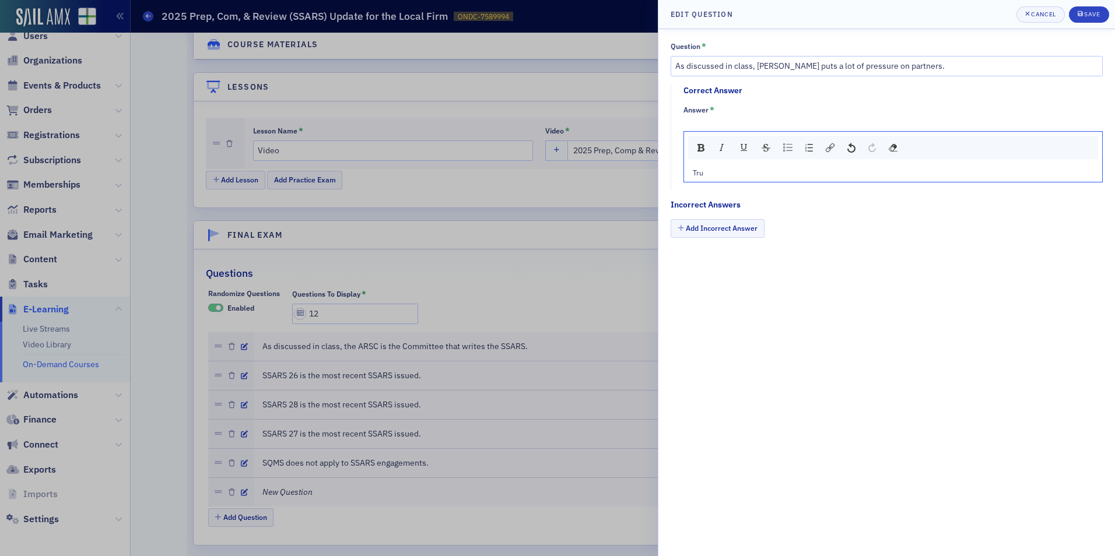
type textarea "<p>True</p>"
click at [720, 230] on button "Add Incorrect Answer" at bounding box center [718, 228] width 94 height 18
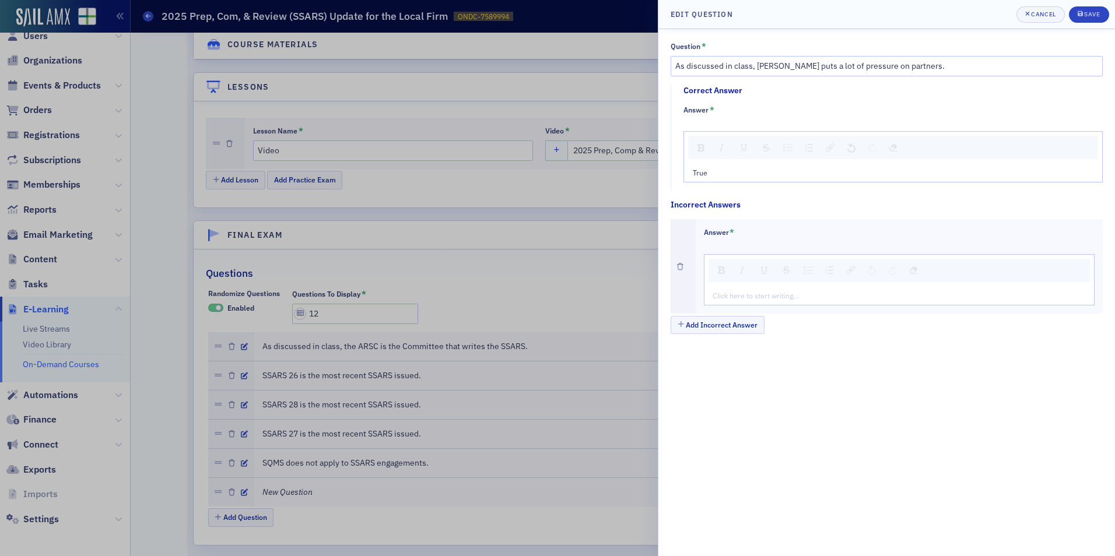
click at [740, 297] on div "rdw-editor" at bounding box center [899, 295] width 373 height 10
type textarea "<p>Fa</p>"
type textarea "<p>False</p>"
click at [1096, 12] on div "Save" at bounding box center [1092, 14] width 16 height 6
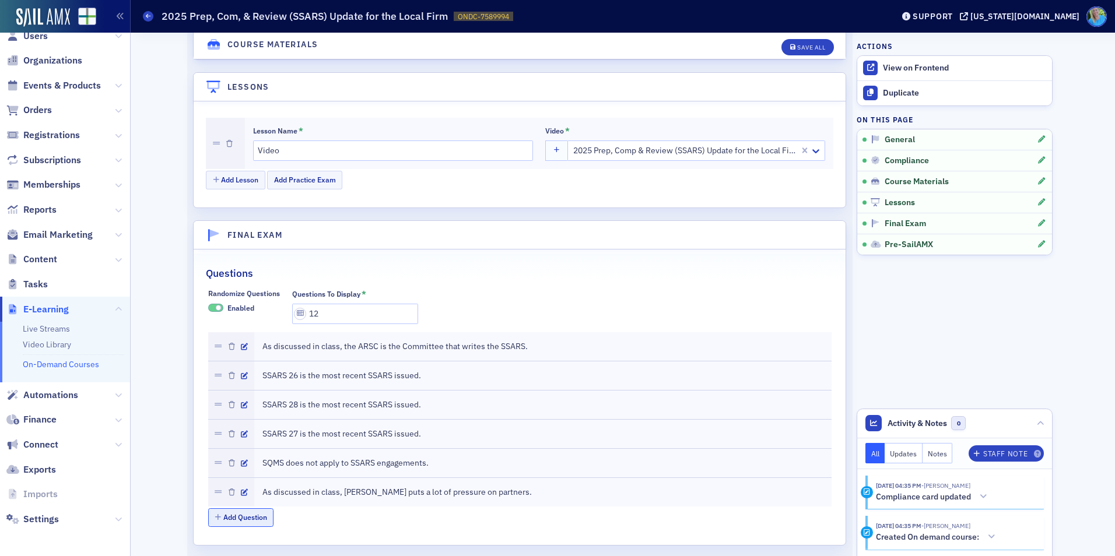
click at [250, 517] on button "Add Question" at bounding box center [241, 518] width 66 height 18
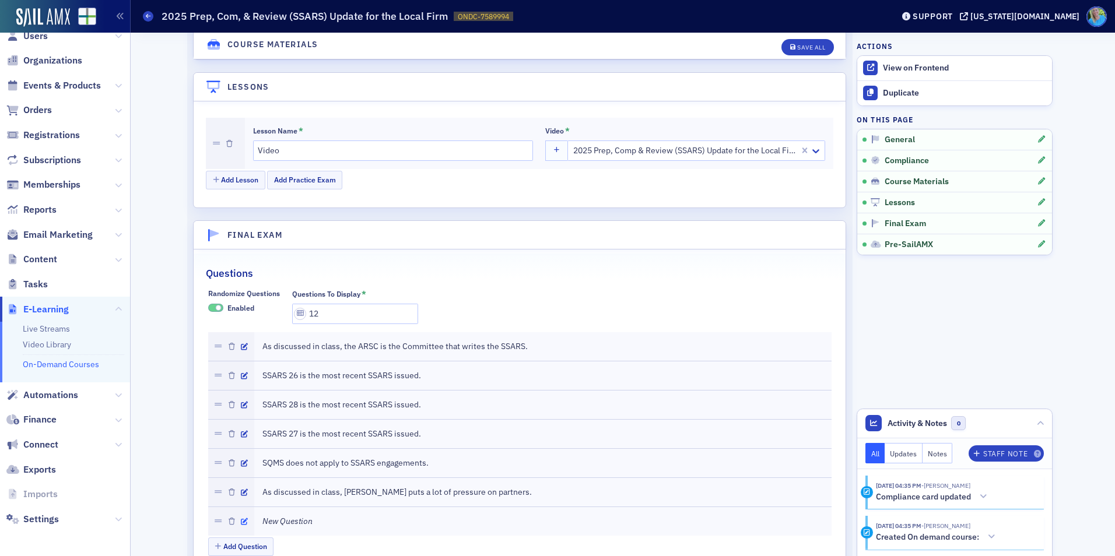
click at [241, 521] on icon "button" at bounding box center [244, 521] width 7 height 7
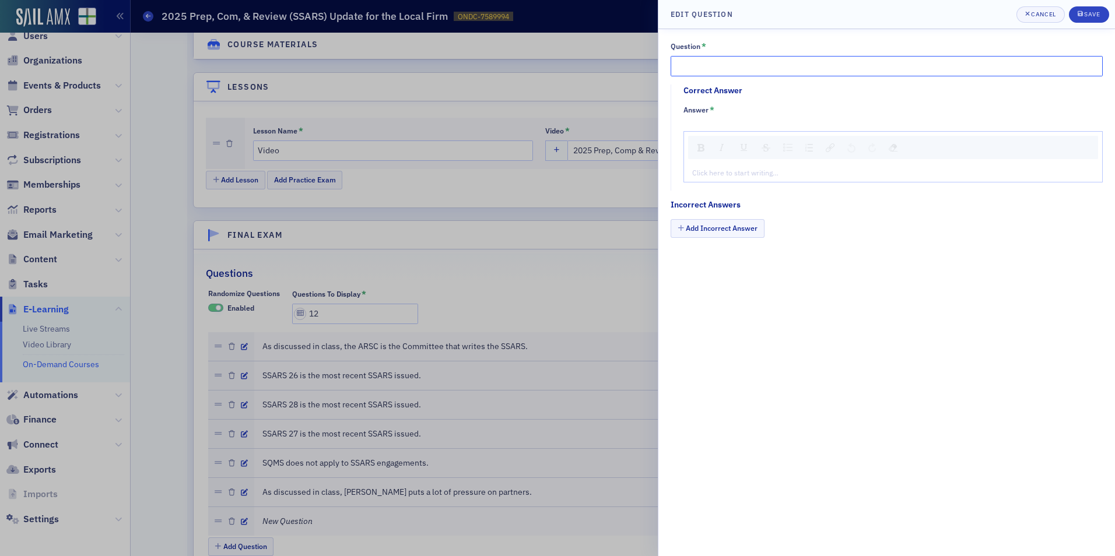
click at [766, 65] on input "Question *" at bounding box center [887, 66] width 432 height 20
paste input "There is new GAAP for crypto"
type input "There is new GAAP for crypto."
click at [716, 183] on fieldset "Correct Answer Answer * Click here to start writing…" at bounding box center [890, 138] width 439 height 107
click at [716, 171] on div "rdw-editor" at bounding box center [893, 172] width 401 height 10
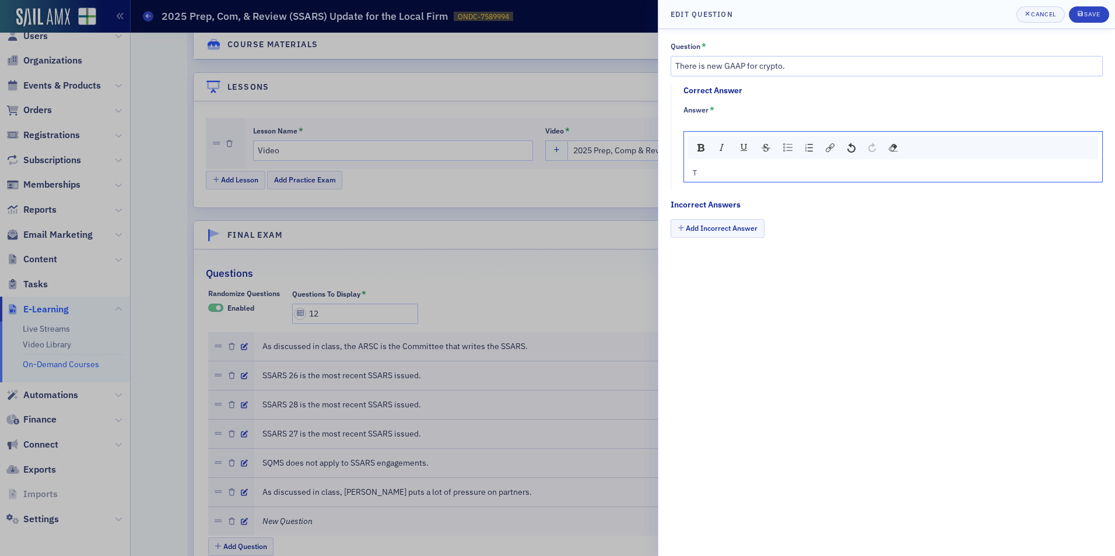
type textarea "<p>Tr</p>"
type textarea "<p>True</p>"
click at [723, 227] on button "Add Incorrect Answer" at bounding box center [718, 228] width 94 height 18
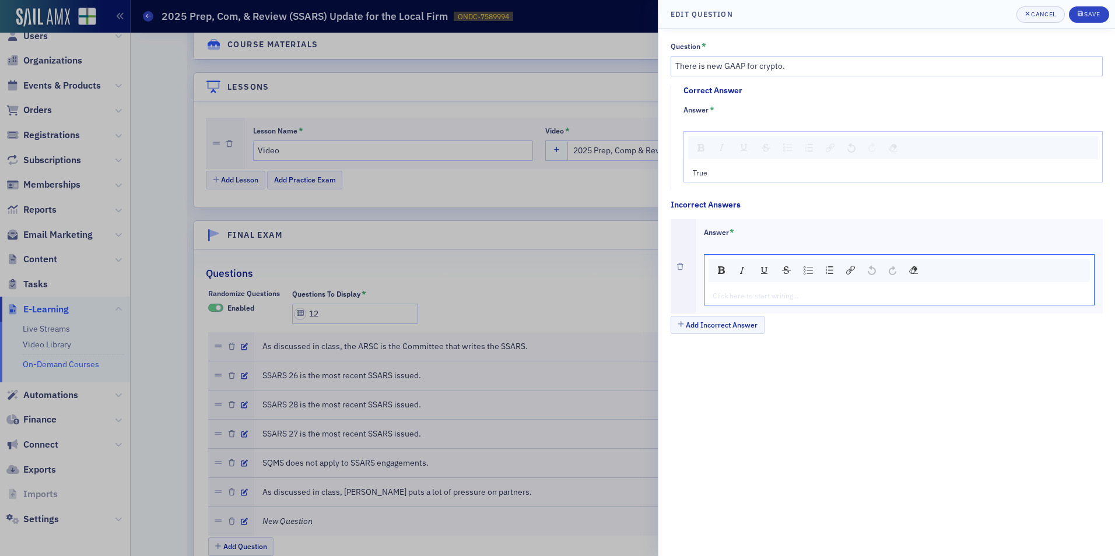
click at [728, 295] on div "rdw-editor" at bounding box center [899, 295] width 373 height 10
type textarea "<p>Fa</p>"
type textarea "<p>False</p>"
click at [1087, 15] on div "Save" at bounding box center [1092, 14] width 16 height 6
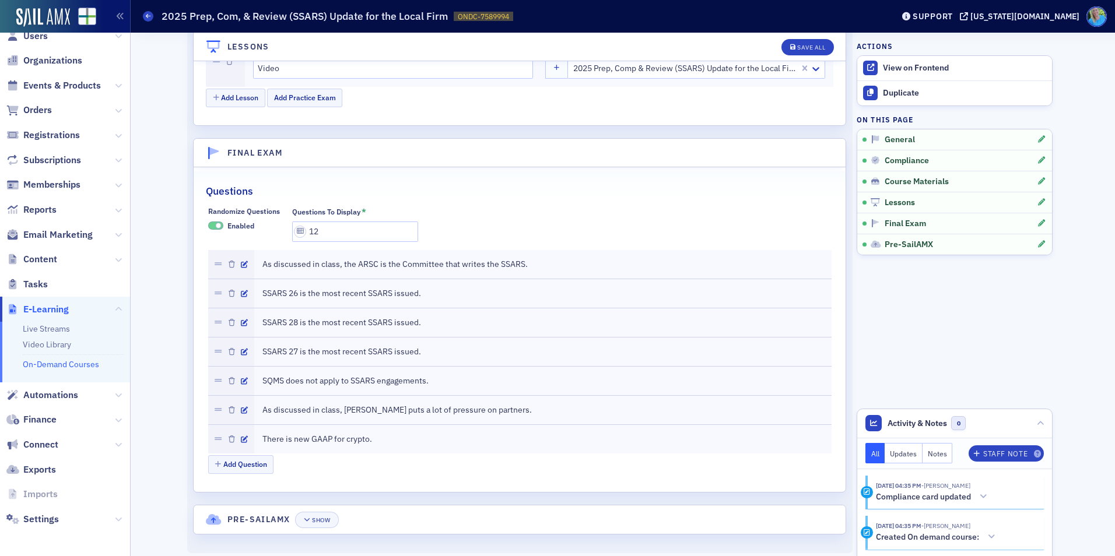
scroll to position [1450, 0]
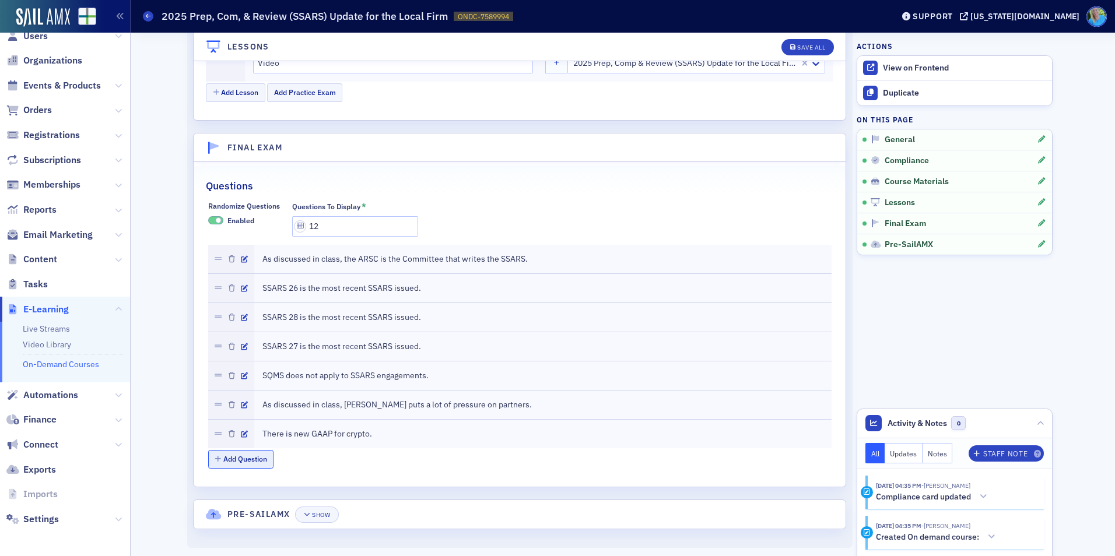
click at [261, 461] on button "Add Question" at bounding box center [241, 459] width 66 height 18
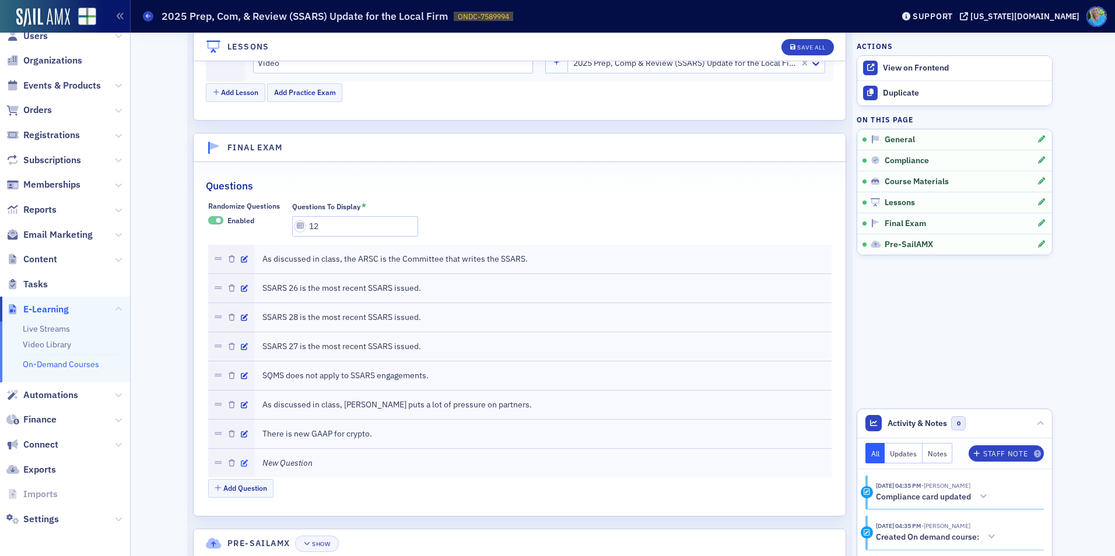
click at [241, 461] on icon "button" at bounding box center [244, 463] width 7 height 7
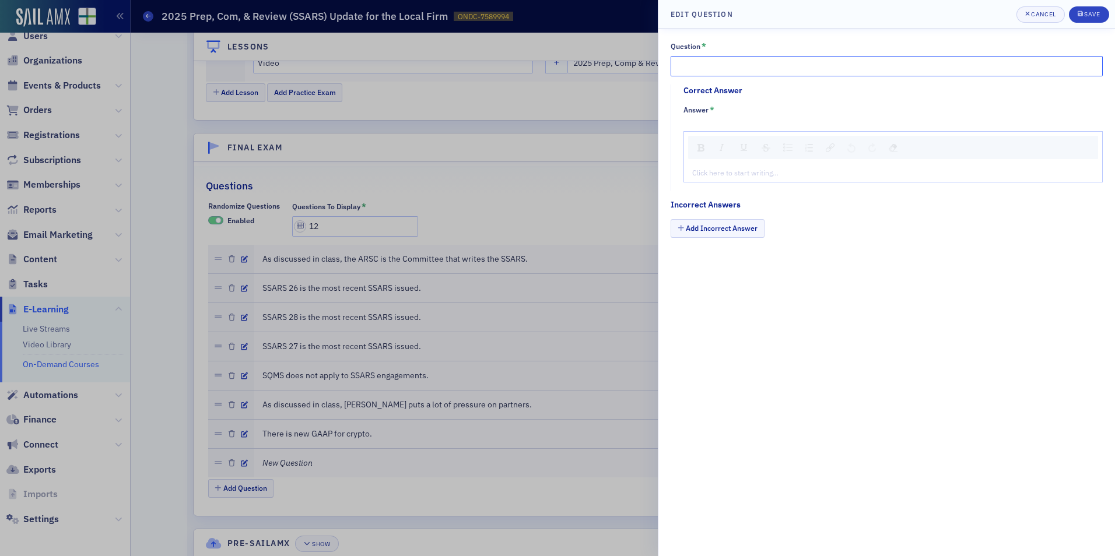
click at [714, 66] on input "Question *" at bounding box center [887, 66] width 432 height 20
paste input "According to the instructor, there is a new ASU out that makes accounting for t…"
type input "According to the instructor, there is a new ASU out that makes accounting for t…"
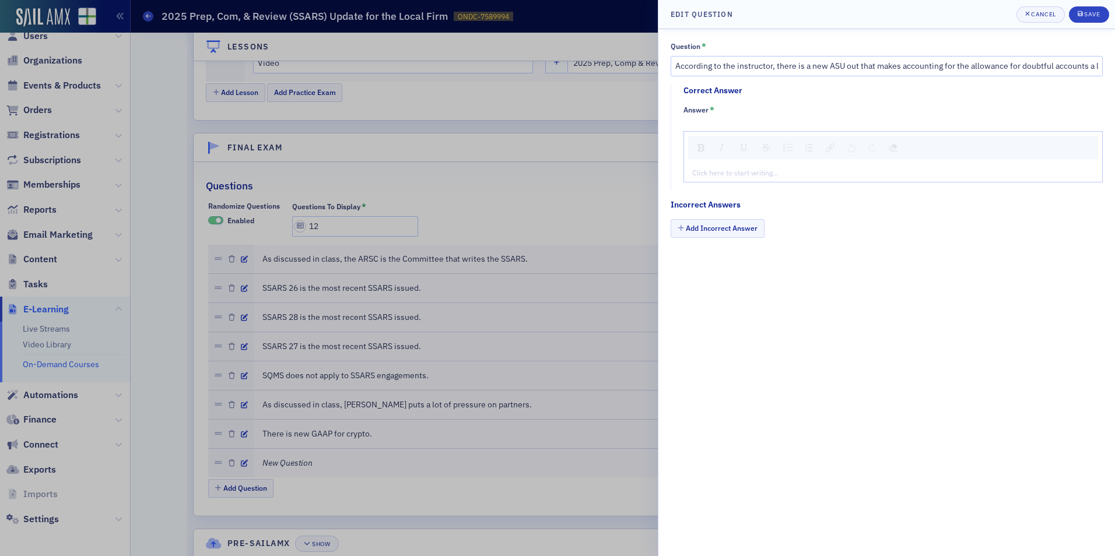
click at [747, 173] on div "rdw-editor" at bounding box center [893, 172] width 401 height 10
type textarea "<p>Tr</p>"
type textarea "<p>True</p>"
click at [729, 232] on button "Add Incorrect Answer" at bounding box center [718, 228] width 94 height 18
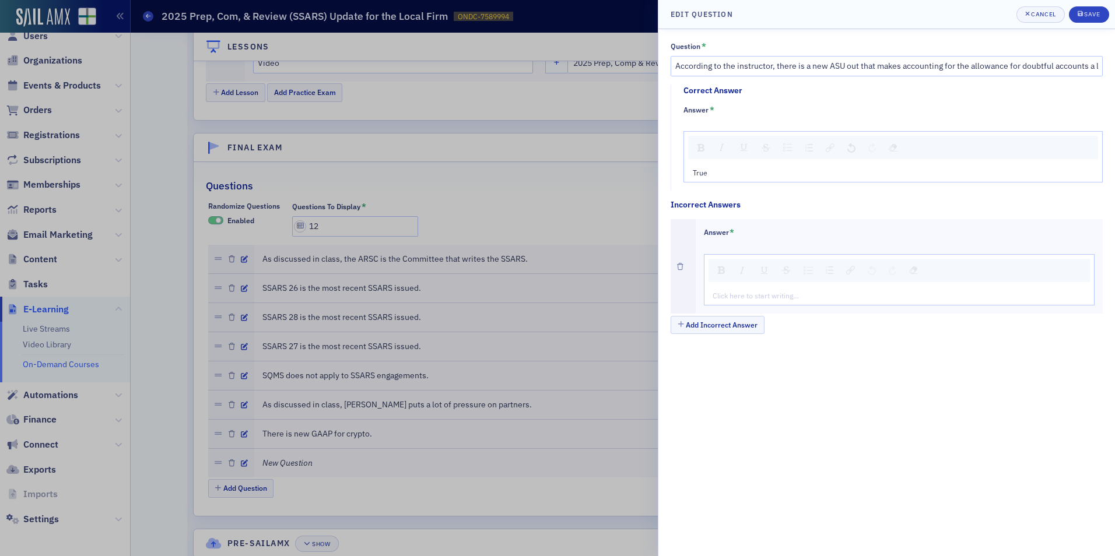
click at [740, 289] on div "Click here to start writing…" at bounding box center [900, 295] width 390 height 19
type textarea "<p>Fa</p>"
type textarea "<p>False</p>"
click at [1074, 15] on button "Save" at bounding box center [1089, 14] width 40 height 16
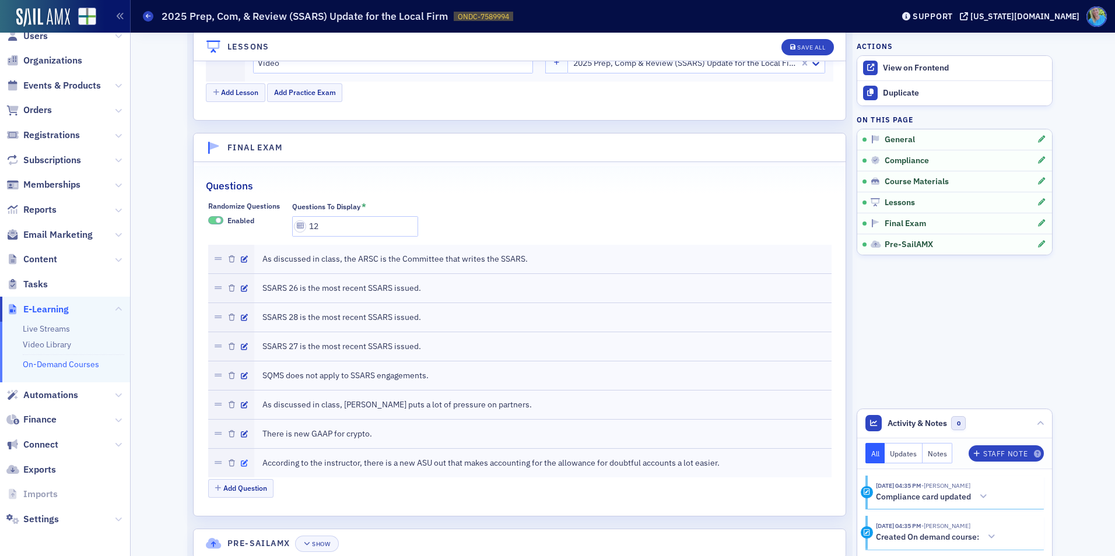
click at [241, 461] on icon "button" at bounding box center [244, 463] width 7 height 7
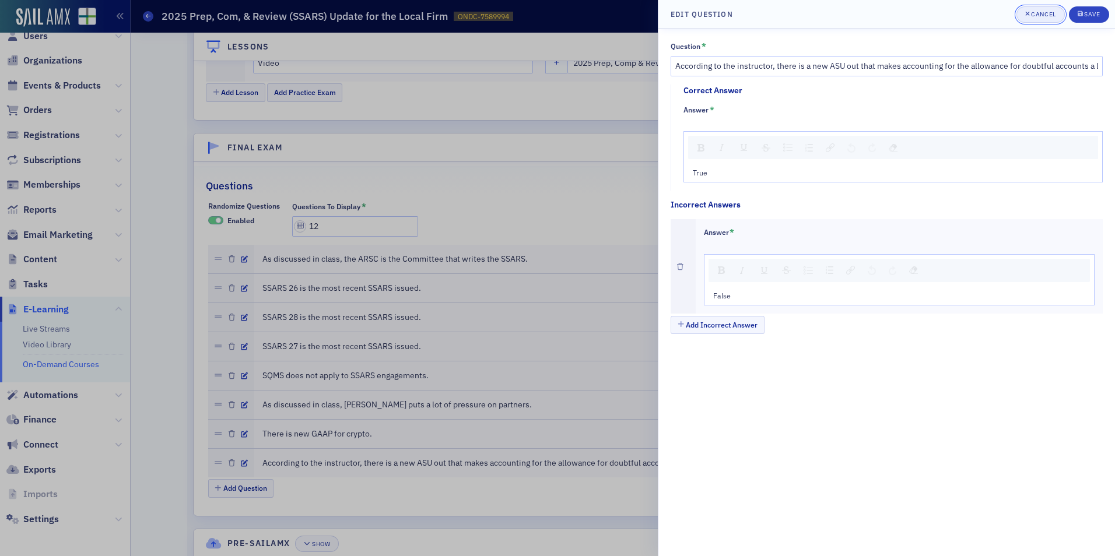
click at [1046, 16] on div "Cancel" at bounding box center [1043, 14] width 24 height 6
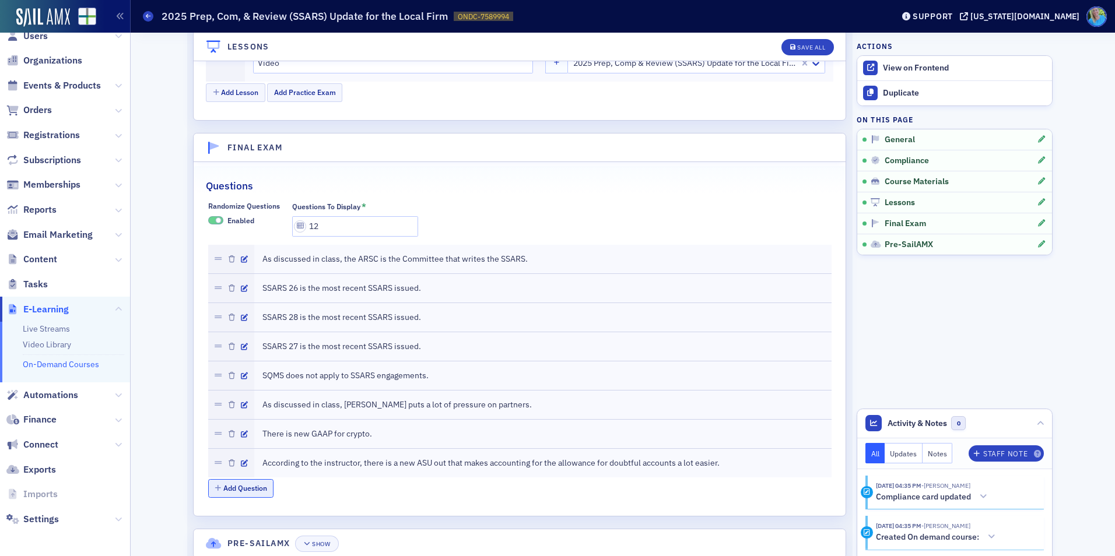
click at [250, 487] on button "Add Question" at bounding box center [241, 488] width 66 height 18
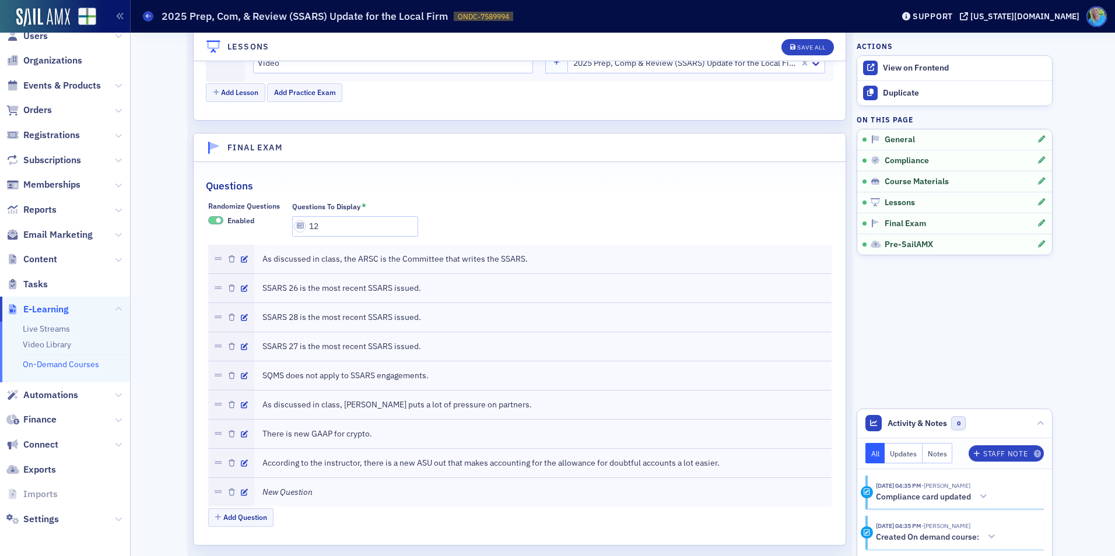
click at [244, 492] on div at bounding box center [231, 492] width 46 height 29
click at [242, 492] on icon "button" at bounding box center [244, 492] width 7 height 7
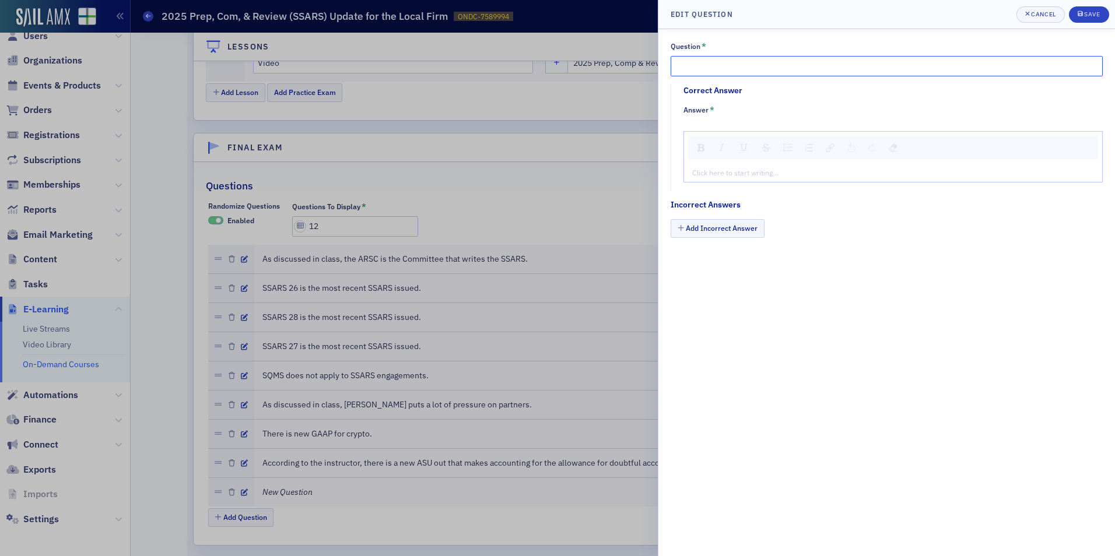
click at [706, 68] on input "Question *" at bounding box center [887, 66] width 432 height 20
paste input "According to the instructor, the nonattest services toolkit contained in the ma…"
drag, startPoint x: 776, startPoint y: 65, endPoint x: 730, endPoint y: 73, distance: 46.8
click at [761, 69] on input "According to the instructor, the nonattest services toolkit contained in the ma…" at bounding box center [887, 66] width 432 height 20
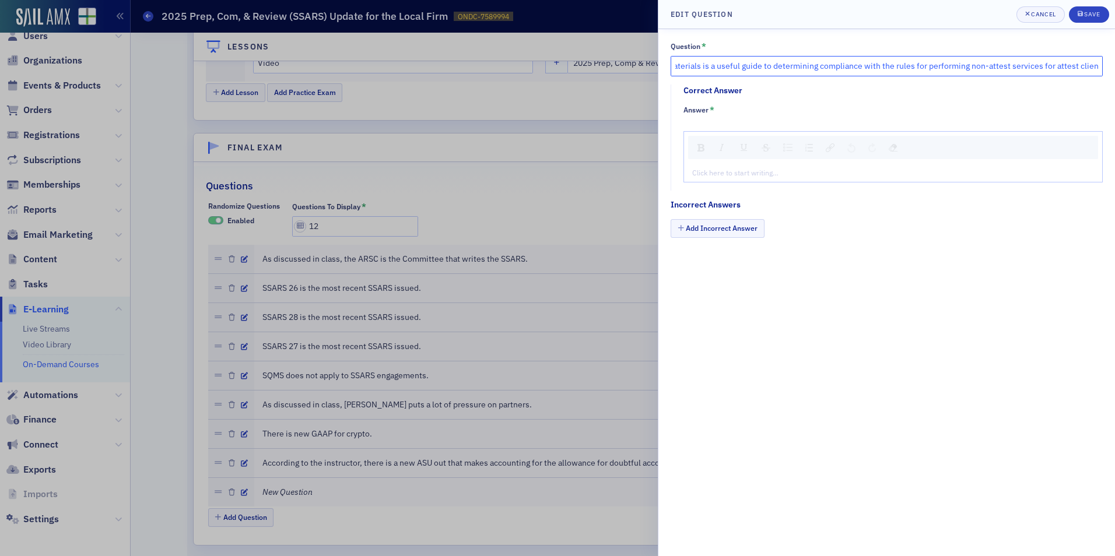
click at [684, 65] on input "According to the instructor, the nonattest services toolkit contained in the ma…" at bounding box center [887, 66] width 432 height 20
type input "According to the instructor, the non-attest services toolkit contained in the m…"
click at [845, 230] on div "Add Incorrect Answer" at bounding box center [887, 229] width 432 height 20
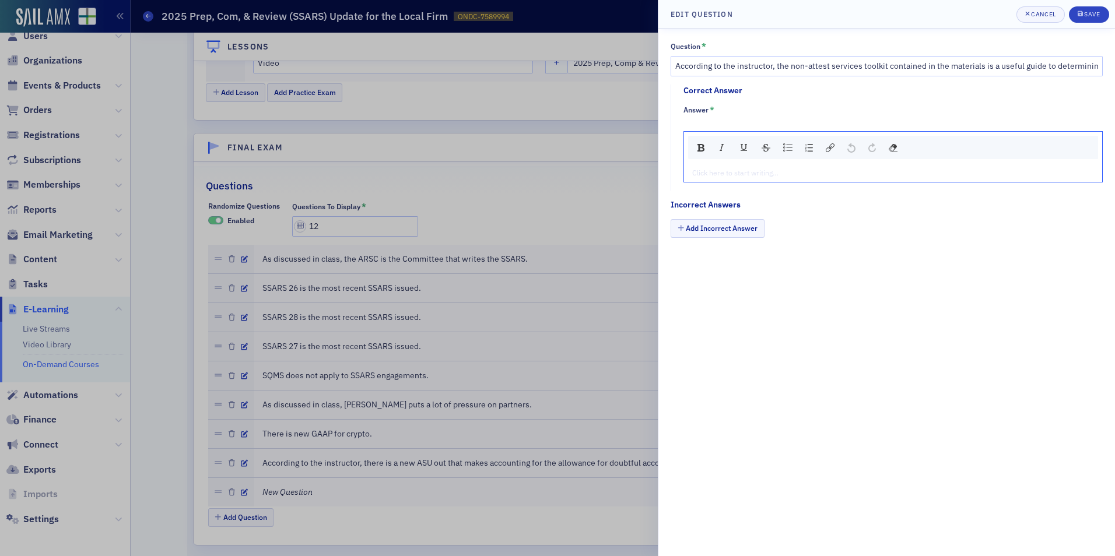
click at [722, 174] on div "rdw-editor" at bounding box center [893, 172] width 401 height 10
type textarea "<p>Tr</p>"
type textarea "<p>True</p>"
click at [722, 230] on button "Add Incorrect Answer" at bounding box center [718, 228] width 94 height 18
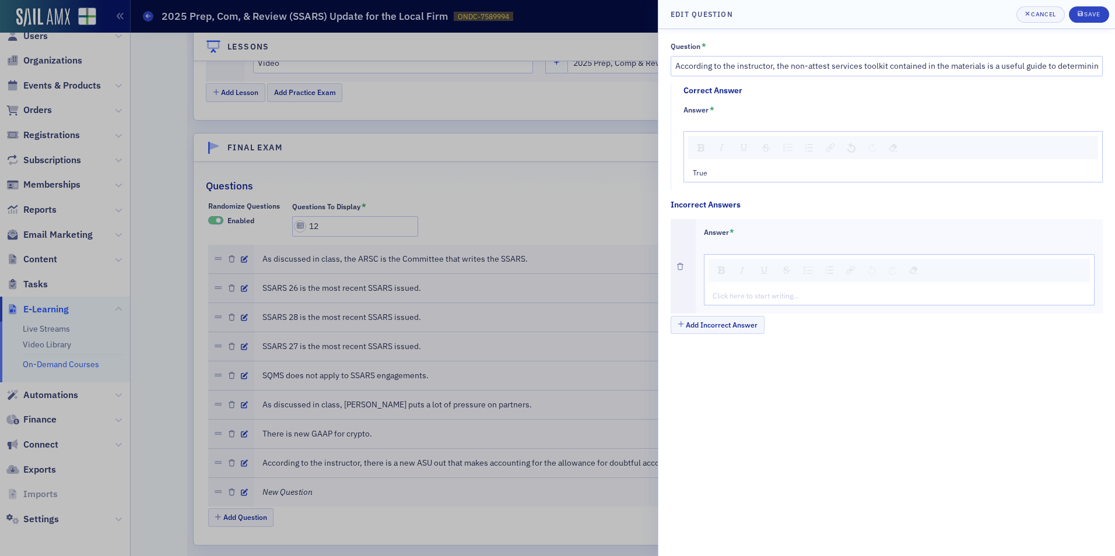
click at [734, 289] on div "Click here to start writing…" at bounding box center [900, 295] width 390 height 19
type textarea "<p>Fa</p>"
type textarea "<p>False</p>"
click at [1081, 20] on button "Save" at bounding box center [1089, 14] width 40 height 16
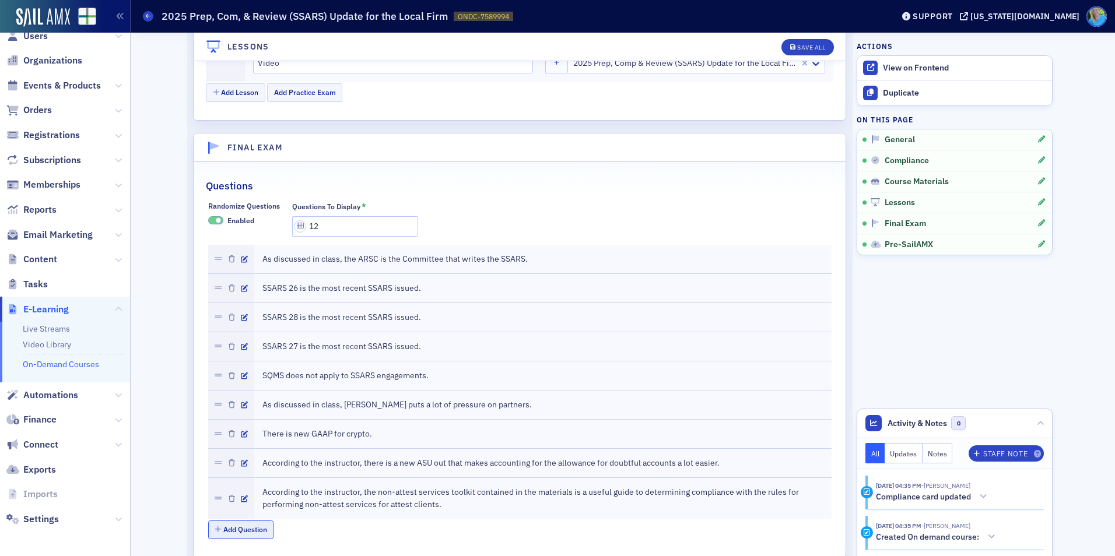
click at [243, 523] on button "Add Question" at bounding box center [241, 530] width 66 height 18
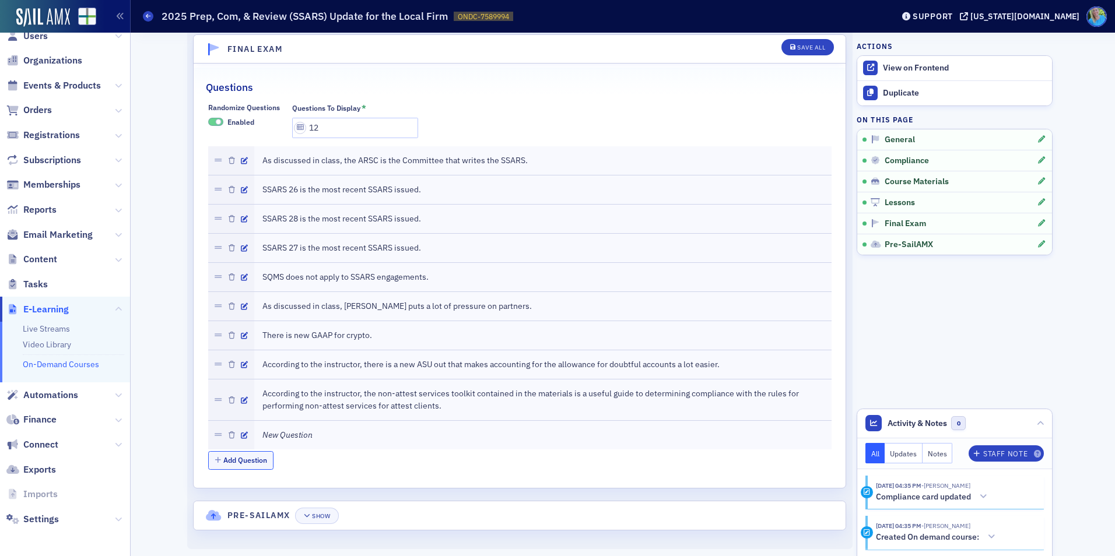
scroll to position [1550, 0]
click at [241, 435] on icon "button" at bounding box center [244, 434] width 7 height 7
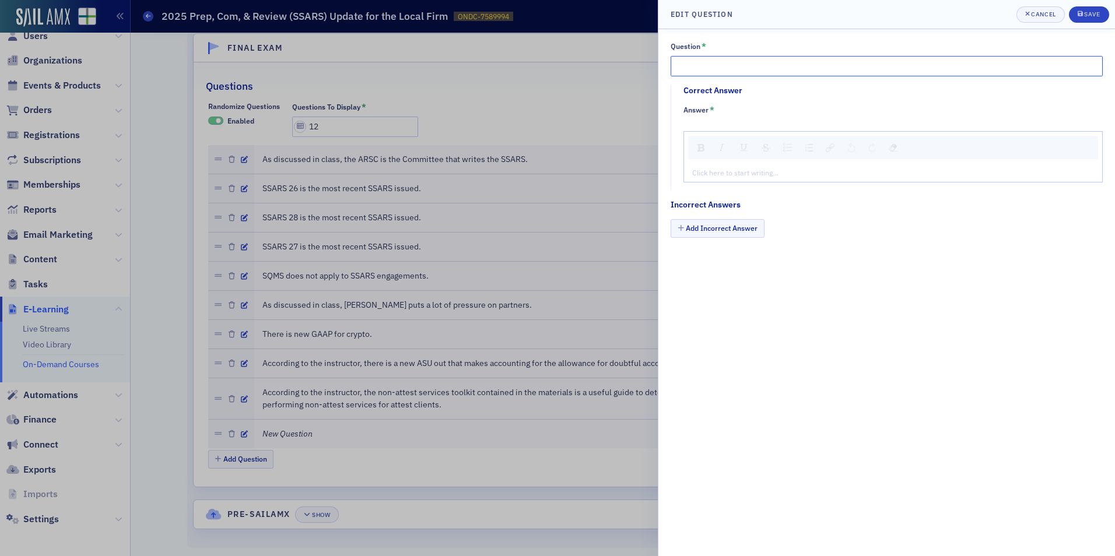
click at [703, 70] on input "Question *" at bounding box center [887, 66] width 432 height 20
paste input "SSARS 27 states that if all you do is prepare a client’s financial statements, …"
type input "SSARS 27 states that if all you do is prepare a client’s financial statements, …"
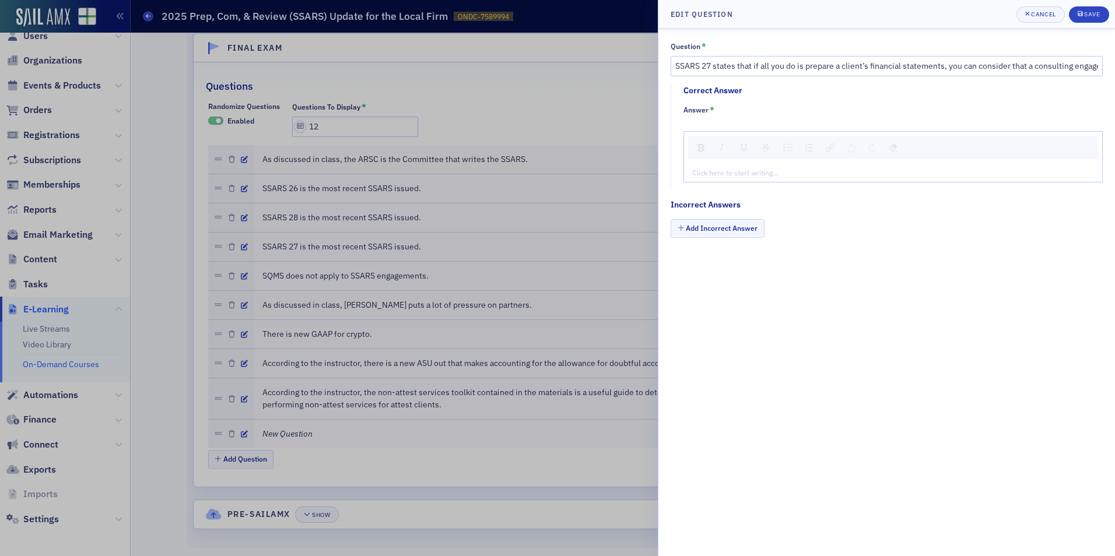
click at [693, 180] on div "Click here to start writing…" at bounding box center [893, 172] width 418 height 19
type textarea "<p>Fa</p>"
type textarea "<p>False</p>"
click at [734, 234] on button "Add Incorrect Answer" at bounding box center [718, 228] width 94 height 18
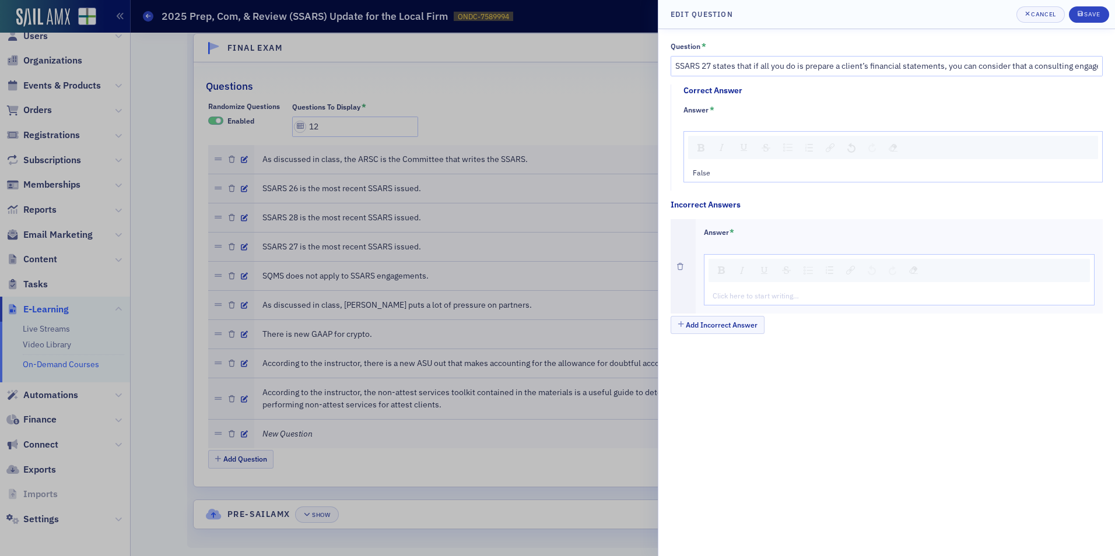
click at [730, 293] on div "rdw-editor" at bounding box center [899, 295] width 373 height 10
type textarea "<p>Tr</p>"
type textarea "<p>True</p>"
click at [1081, 14] on icon "submit" at bounding box center [1080, 13] width 5 height 5
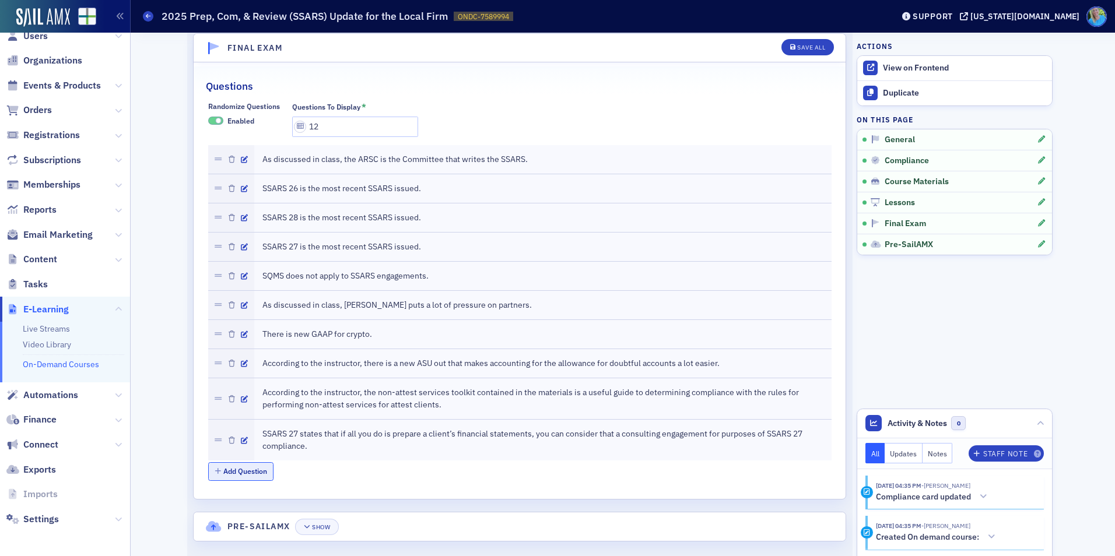
click at [229, 471] on button "Add Question" at bounding box center [241, 472] width 66 height 18
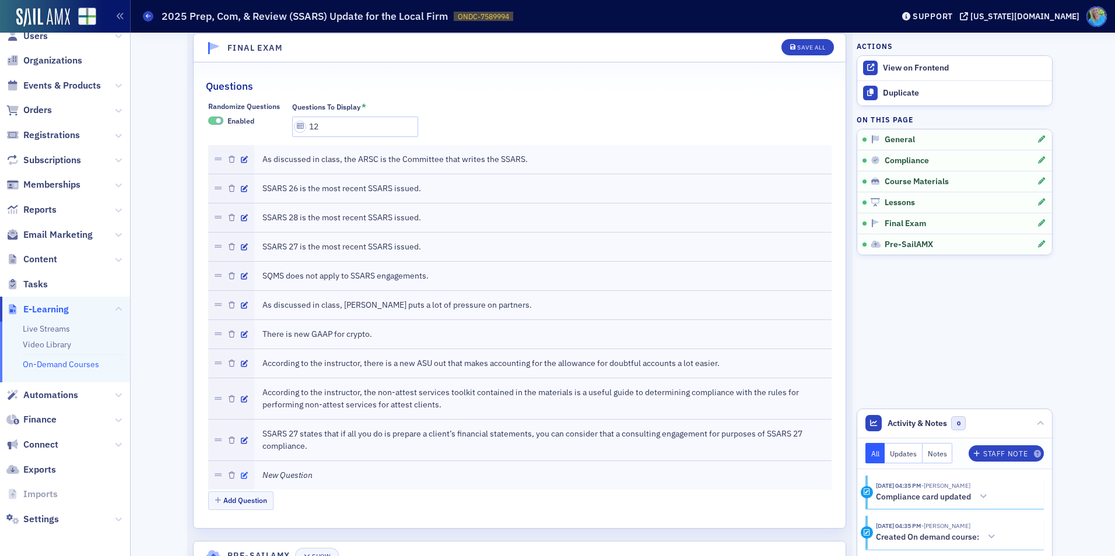
click at [241, 477] on icon "button" at bounding box center [244, 475] width 7 height 7
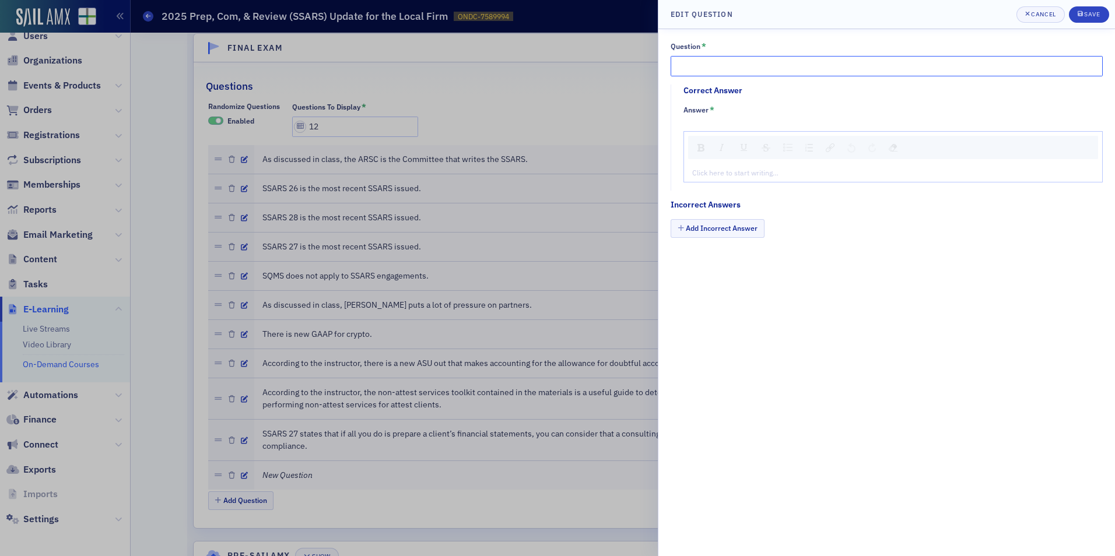
drag, startPoint x: 717, startPoint y: 57, endPoint x: 714, endPoint y: 63, distance: 6.8
click at [717, 57] on input "Question *" at bounding box center [887, 66] width 432 height 20
paste input "n class, a practitioner in Macon, Georgia paid a big price in an “outside CFO” …"
type input "As discussed in class, a practitioner in Macon, Georgia paid a big price in an …"
click at [718, 174] on div "rdw-editor" at bounding box center [893, 172] width 401 height 10
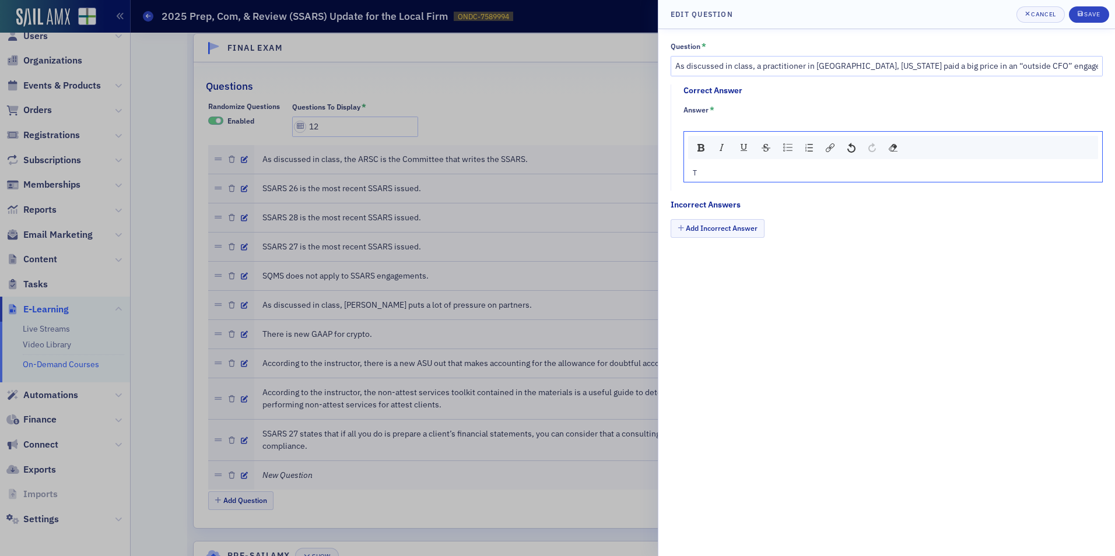
type textarea "<p>Tr</p>"
type textarea "<p>True</p>"
click at [713, 226] on button "Add Incorrect Answer" at bounding box center [718, 228] width 94 height 18
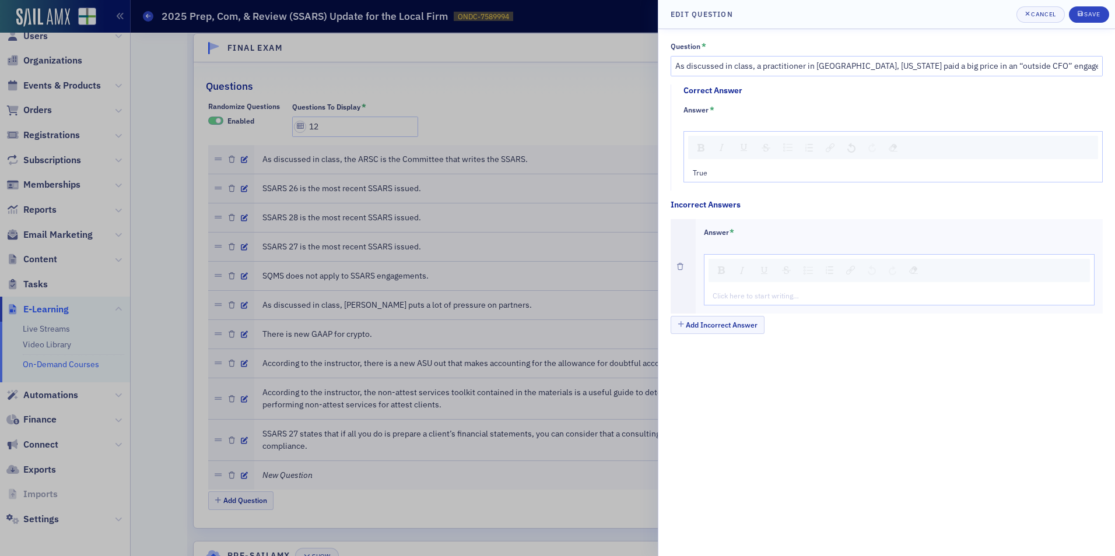
click at [737, 294] on div "rdw-editor" at bounding box center [899, 295] width 373 height 10
type textarea "<p>Fa</p>"
type textarea "<p>False</p>"
click at [1086, 22] on button "Save" at bounding box center [1089, 14] width 40 height 16
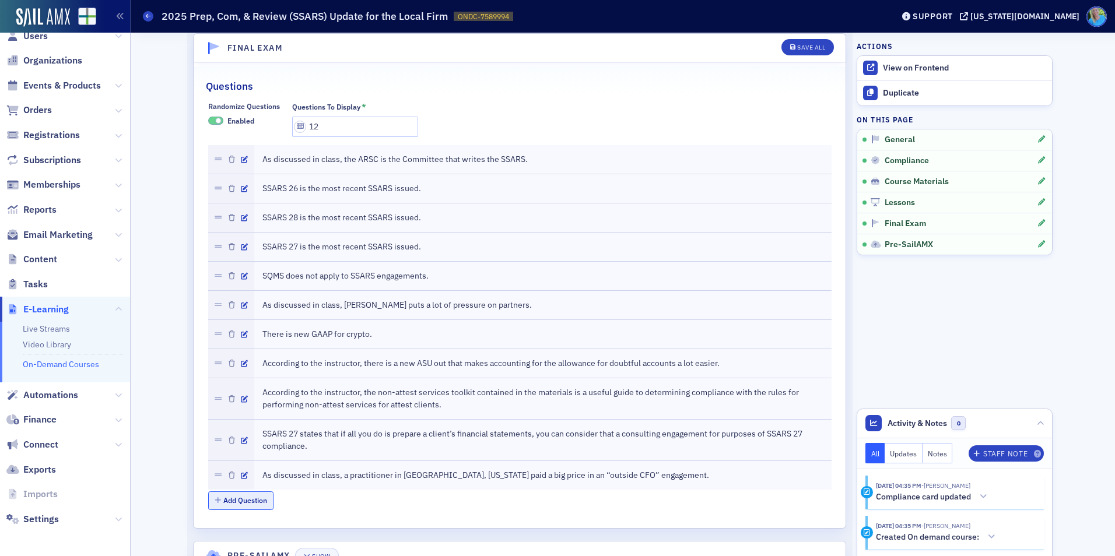
click at [251, 502] on button "Add Question" at bounding box center [241, 501] width 66 height 18
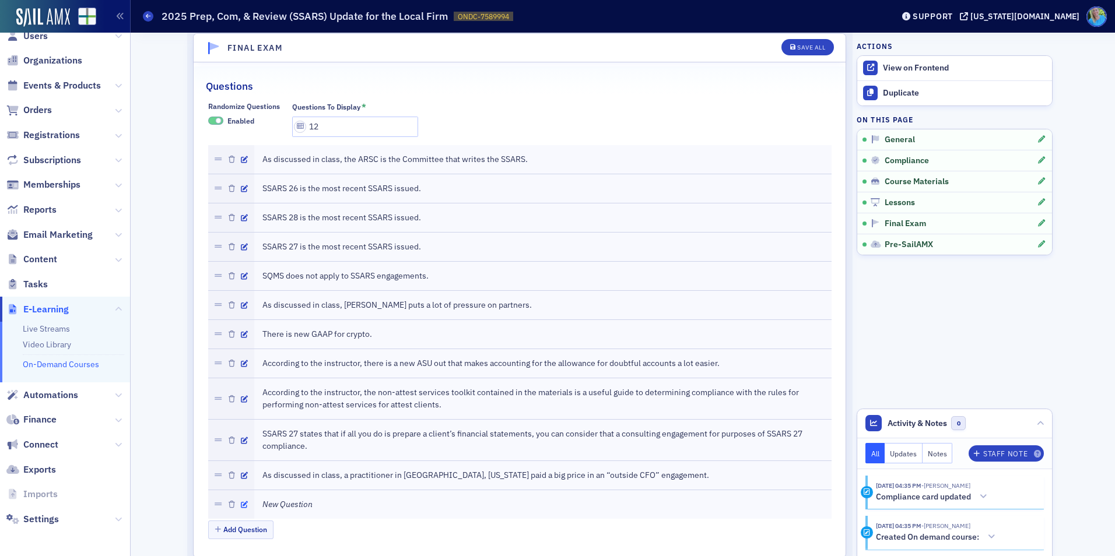
click at [241, 506] on icon "button" at bounding box center [244, 505] width 7 height 7
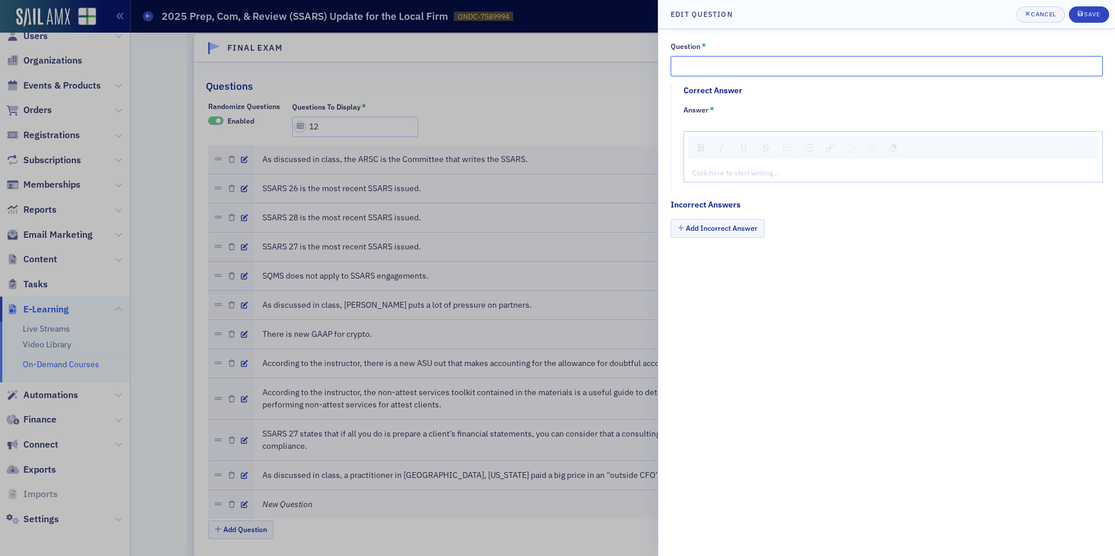
click at [730, 61] on input "Question *" at bounding box center [887, 66] width 432 height 20
paste input "Jim Martin was the discussion leader for this course"
type input "Jim Martin was the discussion leader for this course."
click at [735, 166] on div "Click here to start writing…" at bounding box center [893, 172] width 418 height 19
type textarea "<p>Tr</p>"
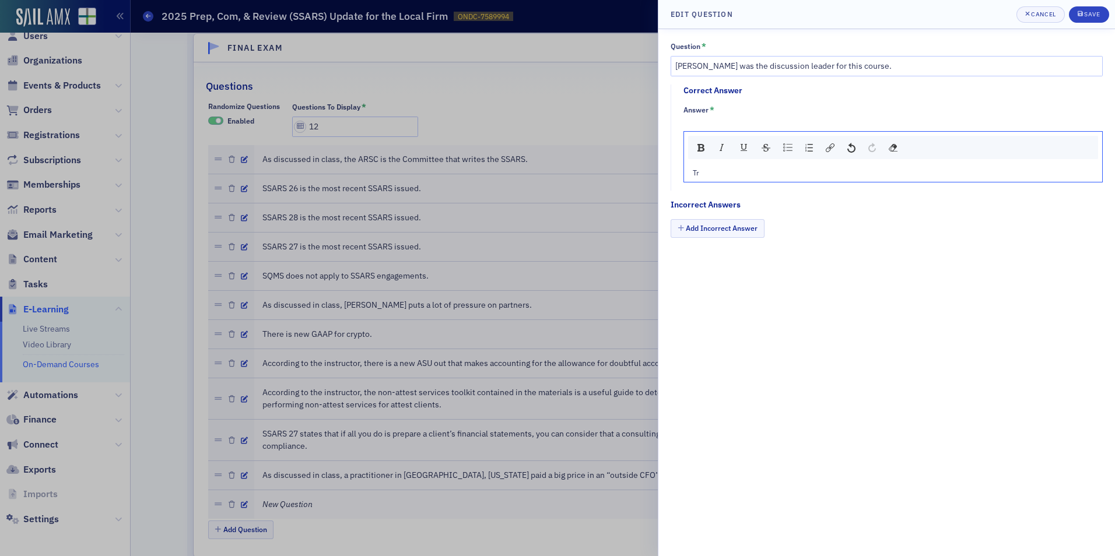
type textarea "<p>True</p>"
click at [730, 231] on button "Add Incorrect Answer" at bounding box center [718, 228] width 94 height 18
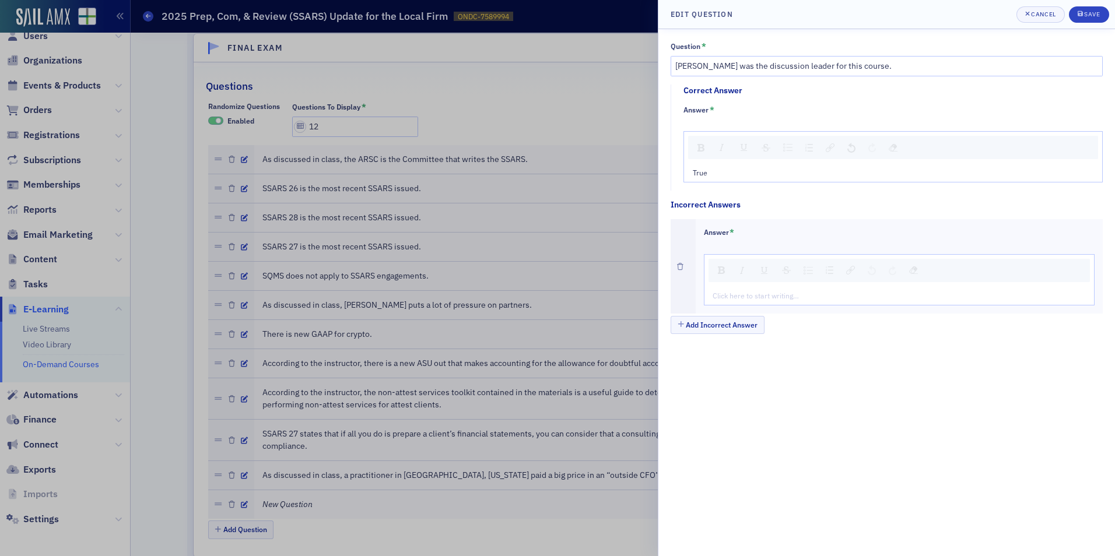
click at [736, 297] on div "rdw-editor" at bounding box center [899, 295] width 373 height 10
type textarea "<p>Fa</p>"
type textarea "<p>False</p>"
click at [1088, 14] on div "Save" at bounding box center [1092, 14] width 16 height 6
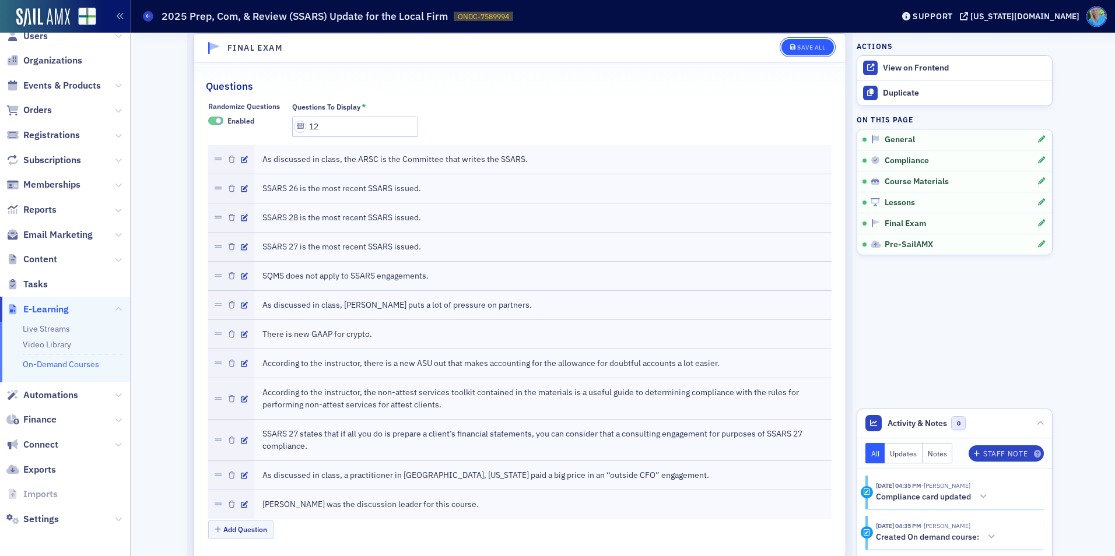
click at [818, 49] on div "Save All" at bounding box center [811, 47] width 28 height 6
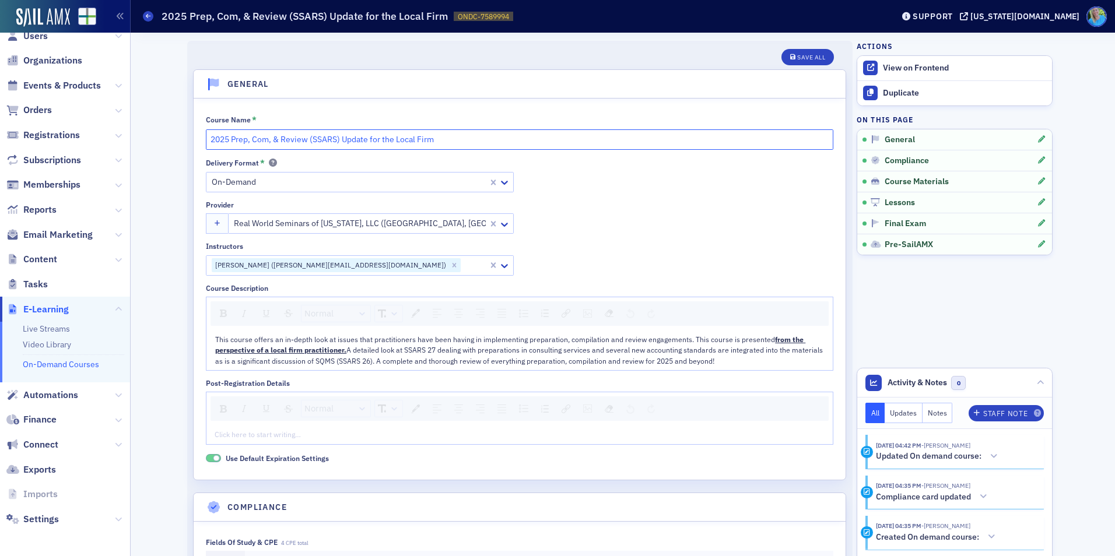
drag, startPoint x: 435, startPoint y: 143, endPoint x: 203, endPoint y: 136, distance: 231.6
click at [206, 136] on input "2025 Prep, Com, & Review (SSARS) Update for the Local Firm" at bounding box center [520, 139] width 628 height 20
click at [789, 54] on button "Save All" at bounding box center [808, 57] width 52 height 16
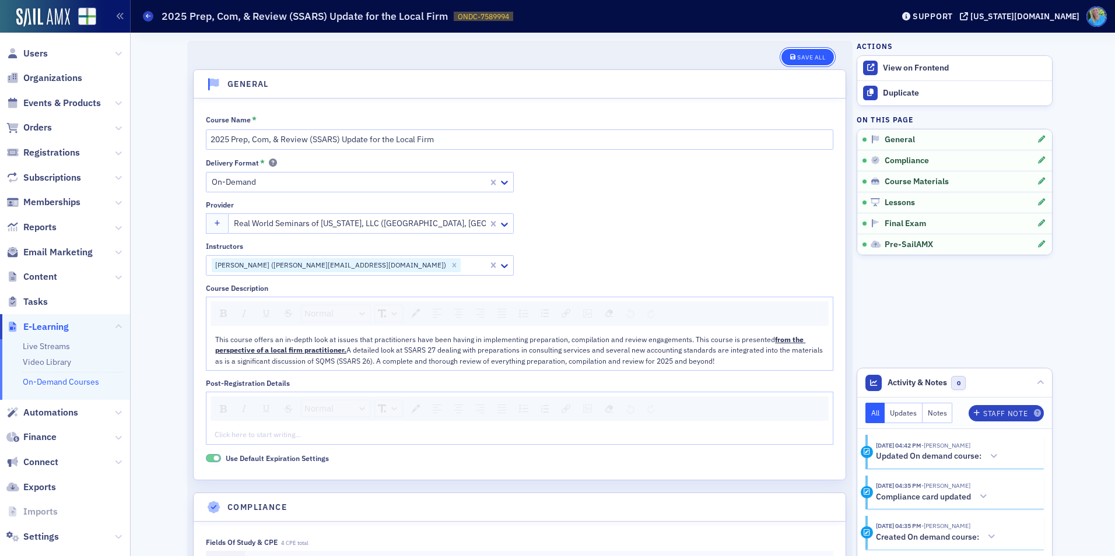
click at [797, 59] on div "Save All" at bounding box center [811, 57] width 28 height 6
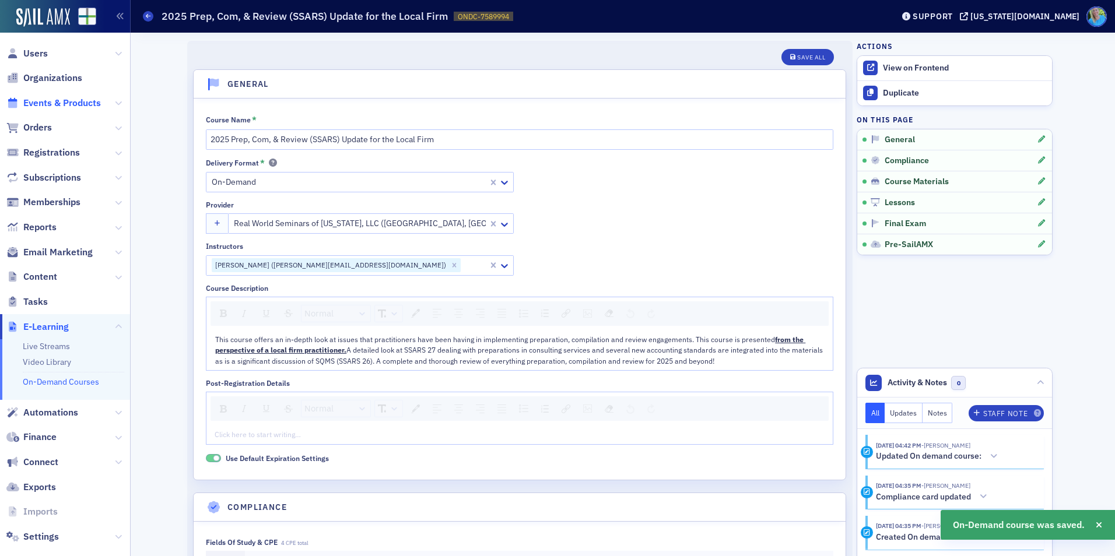
click at [66, 104] on span "Events & Products" at bounding box center [62, 103] width 78 height 13
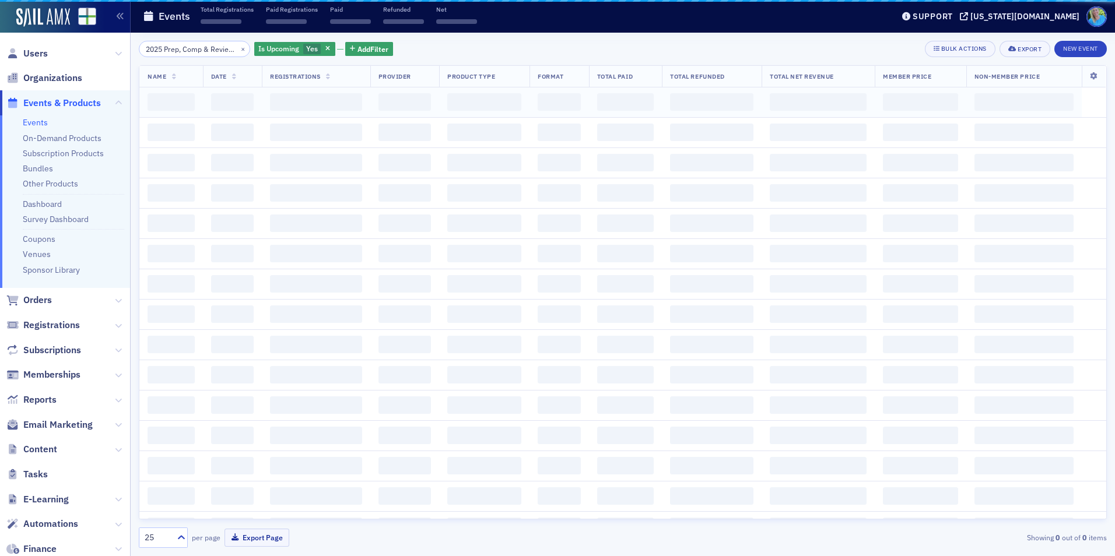
scroll to position [0, 121]
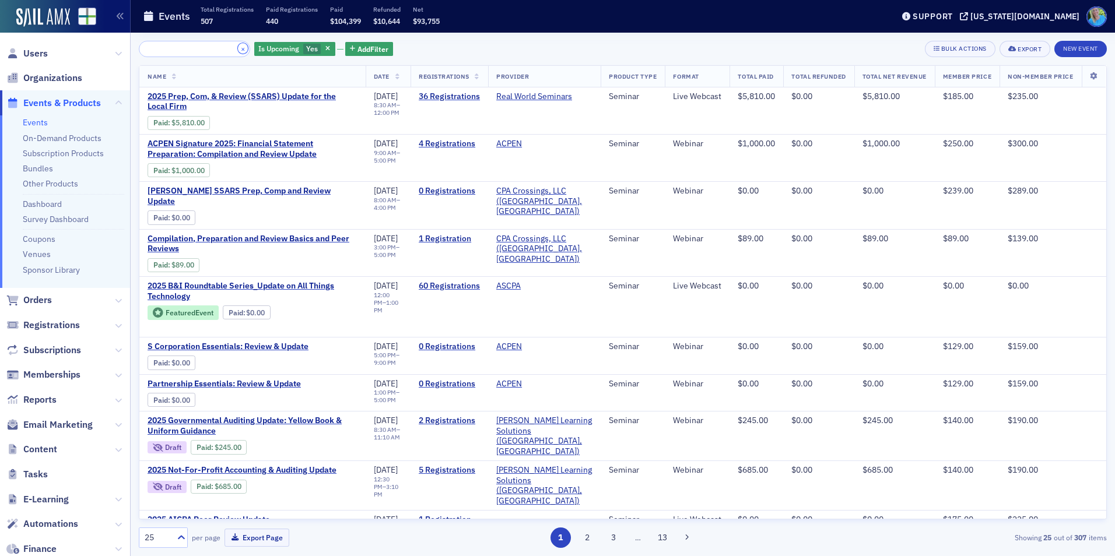
click at [238, 51] on button "×" at bounding box center [243, 48] width 10 height 10
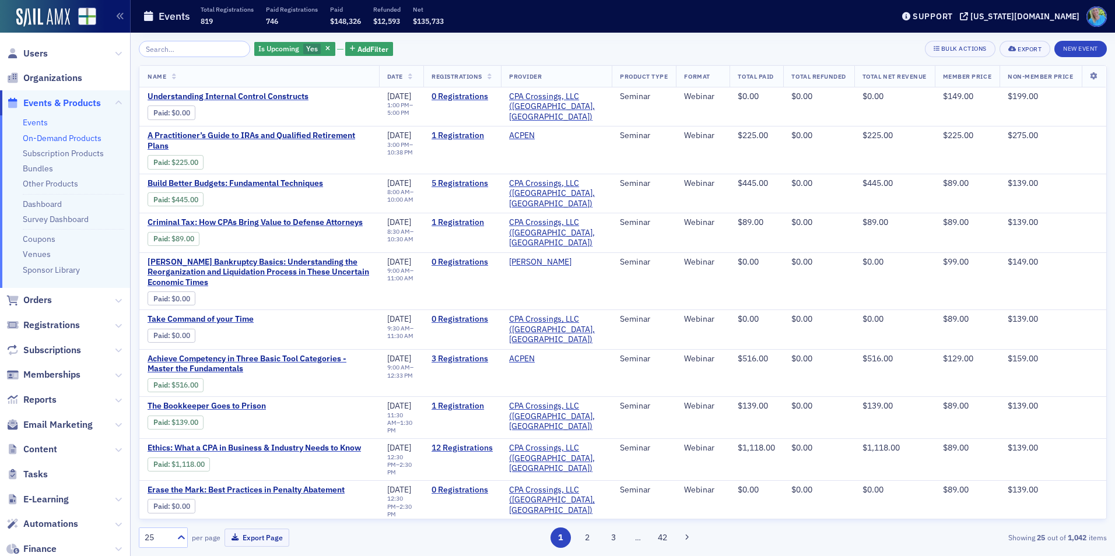
click at [57, 139] on link "On-Demand Products" at bounding box center [62, 138] width 79 height 10
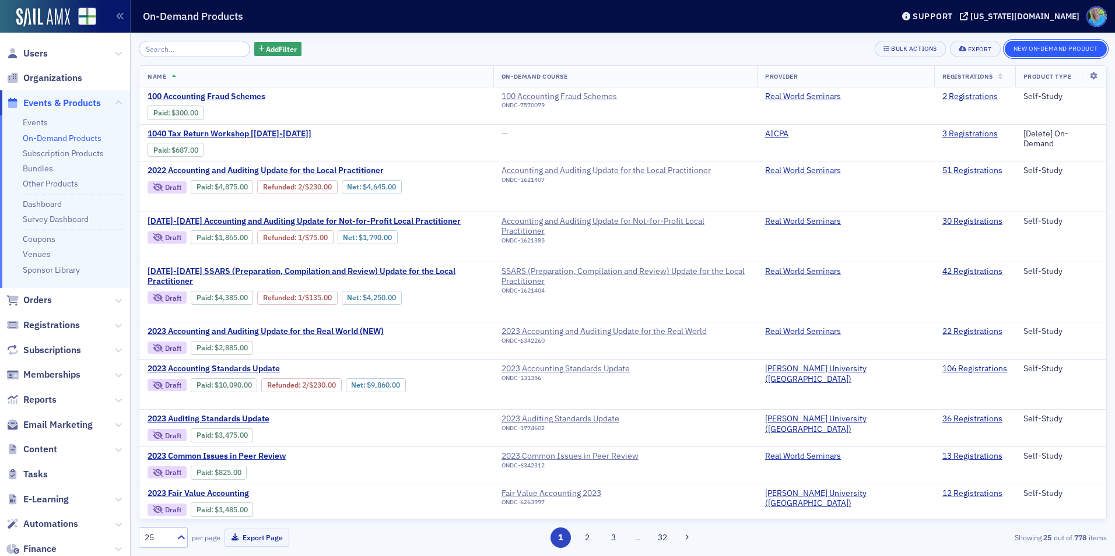
click at [1063, 48] on button "New On-Demand Product" at bounding box center [1056, 49] width 102 height 16
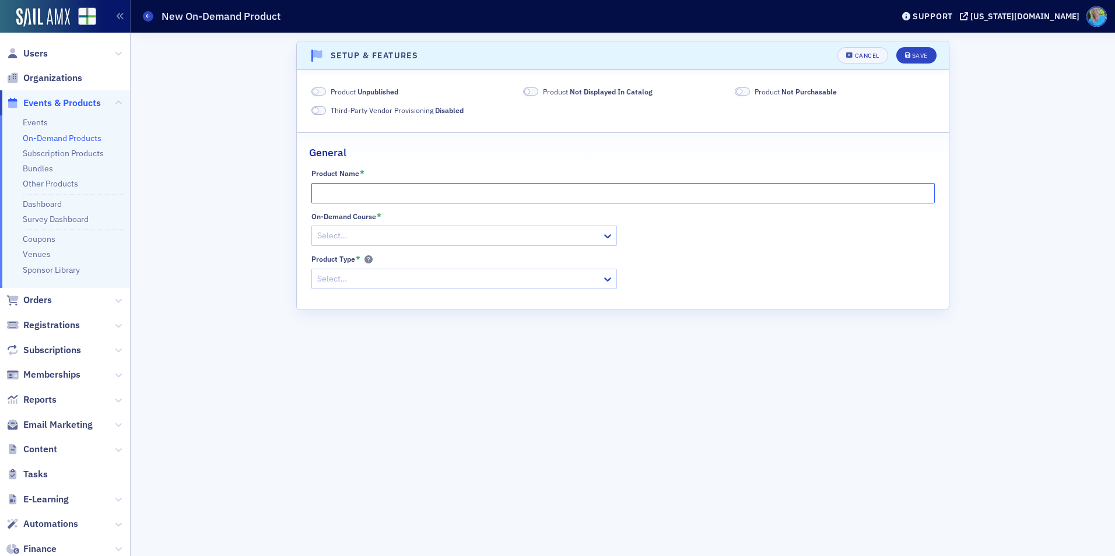
click at [359, 190] on input "Product Name *" at bounding box center [622, 193] width 623 height 20
paste input "2025 Prep, Com, & Review (SSARS) Update for the Local Firm"
type input "2025 Prep, Com, & Review (SSARS) Update for the Local Firm"
click at [322, 93] on span at bounding box center [318, 91] width 15 height 9
click at [535, 90] on span at bounding box center [530, 91] width 15 height 9
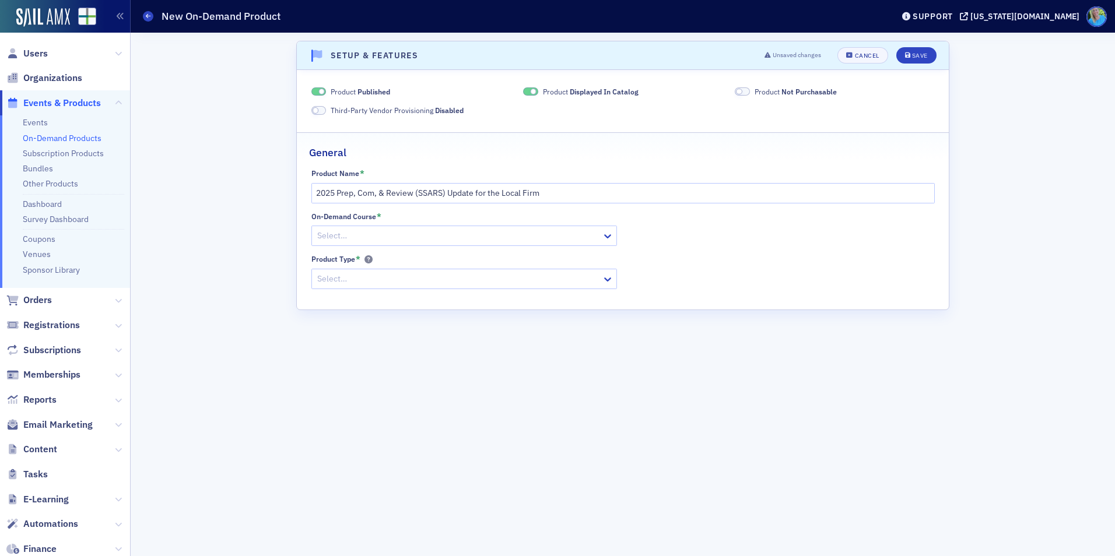
click at [741, 91] on span at bounding box center [739, 92] width 6 height 6
click at [409, 235] on div at bounding box center [458, 236] width 285 height 15
paste input "2025 Prep, Com, & Review (SSARS) Update for the Local Firm"
type input "2025 Prep, Com, & Review (SSARS) Update for the Local Firm"
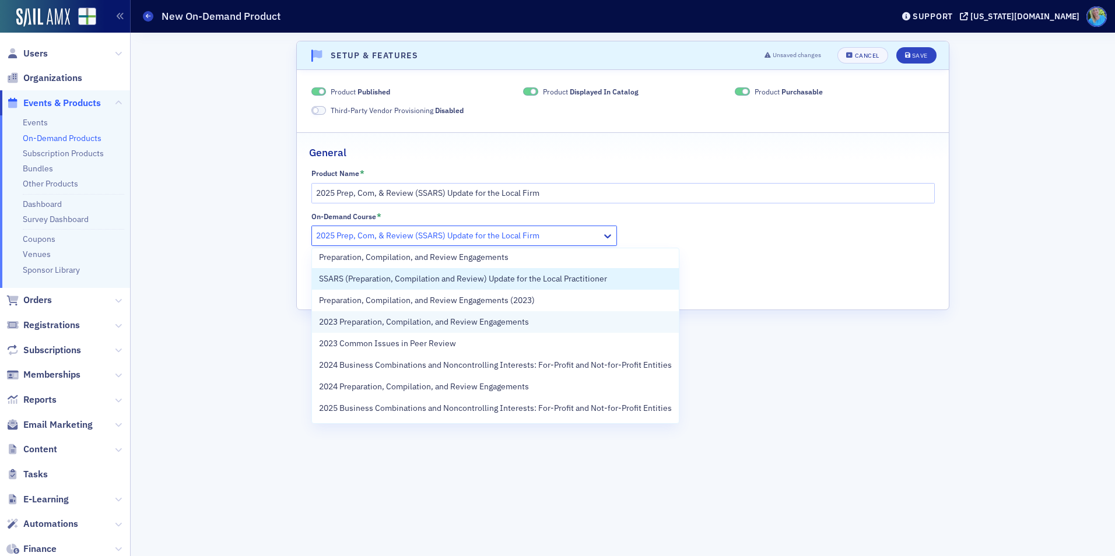
scroll to position [132, 0]
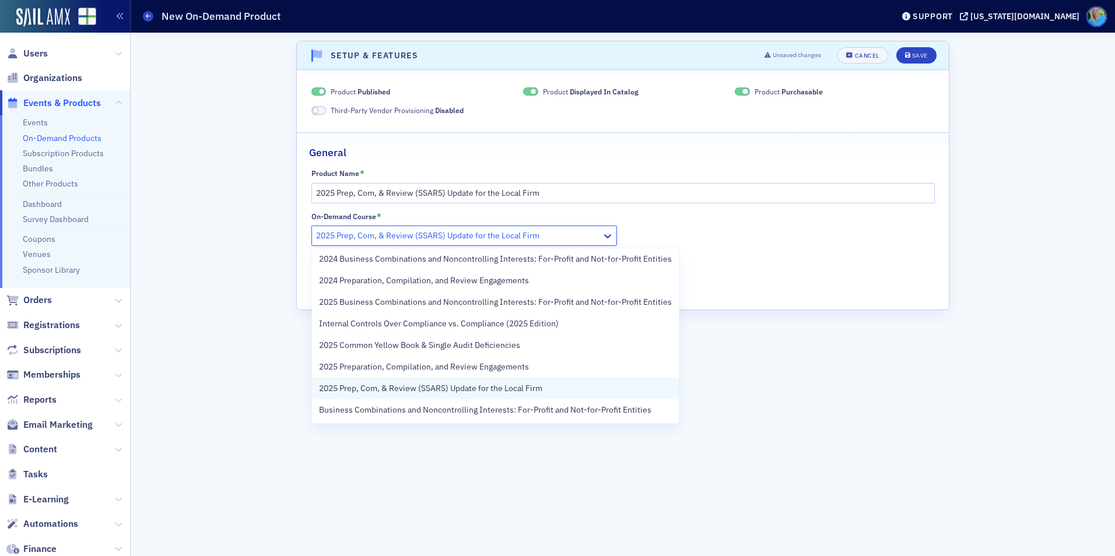
click at [467, 384] on span "2025 Prep, Com, & Review (SSARS) Update for the Local Firm" at bounding box center [430, 389] width 223 height 12
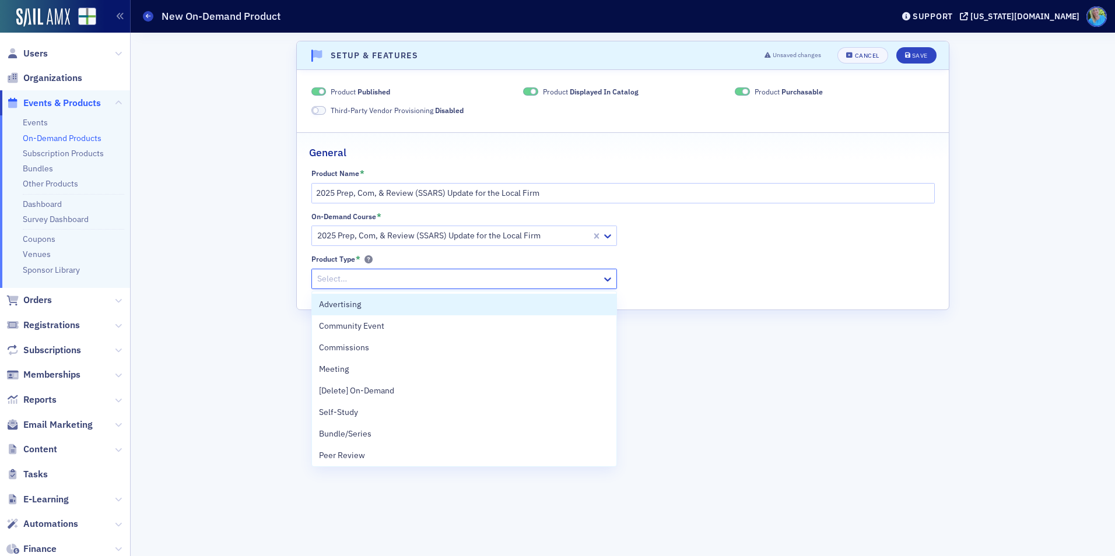
click at [391, 282] on div at bounding box center [458, 279] width 285 height 15
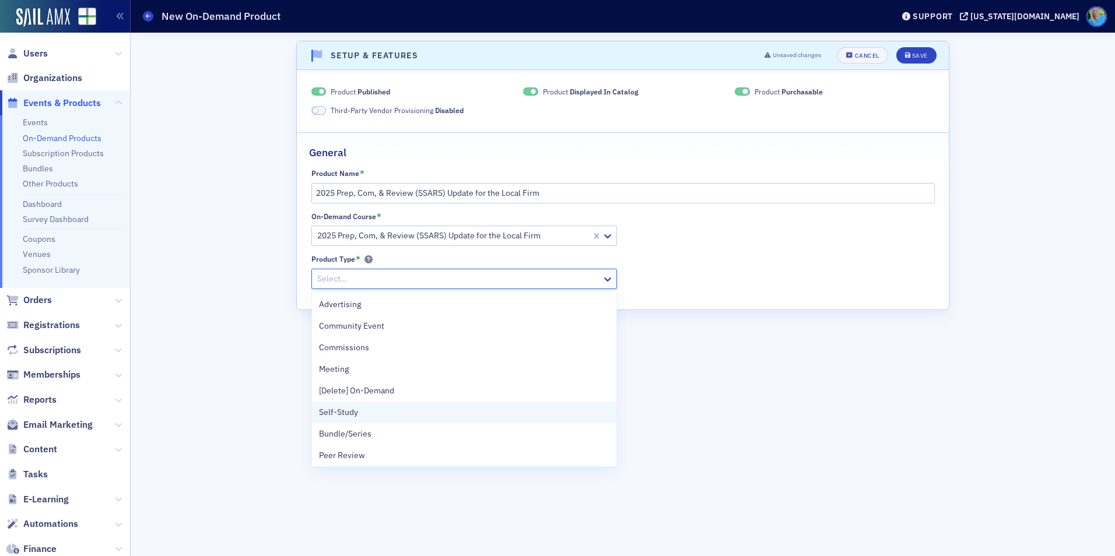
click at [415, 418] on div "Self-Study" at bounding box center [464, 413] width 290 height 12
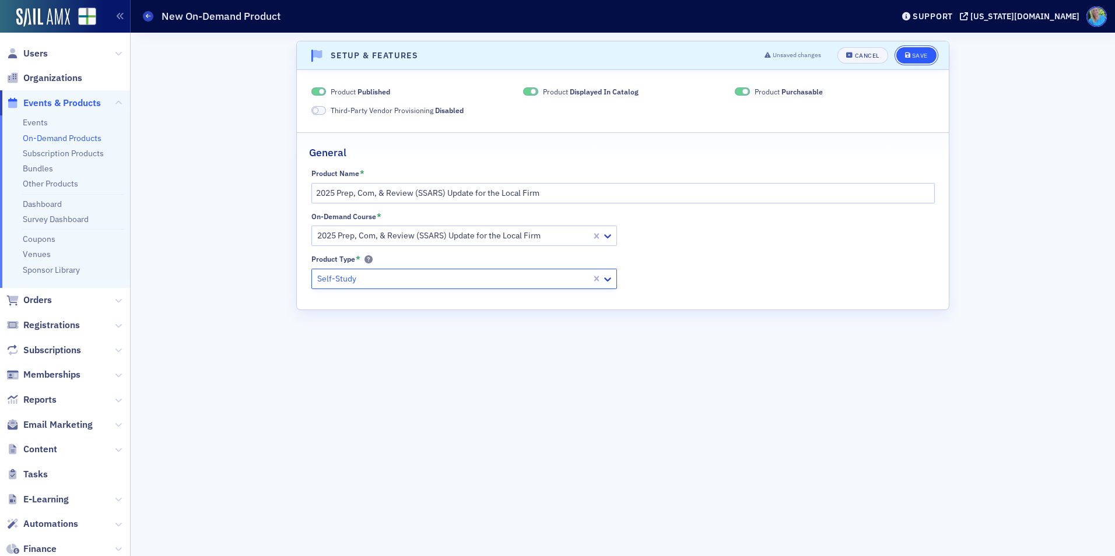
click at [910, 55] on icon "submit" at bounding box center [908, 55] width 6 height 6
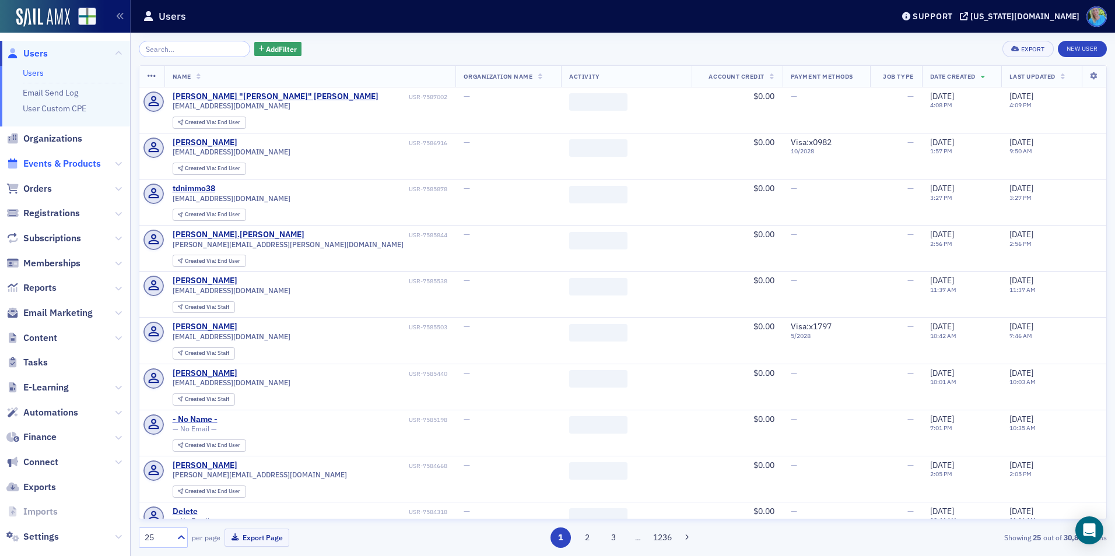
click at [83, 163] on span "Events & Products" at bounding box center [62, 163] width 78 height 13
click at [190, 44] on input "search" at bounding box center [194, 49] width 111 height 16
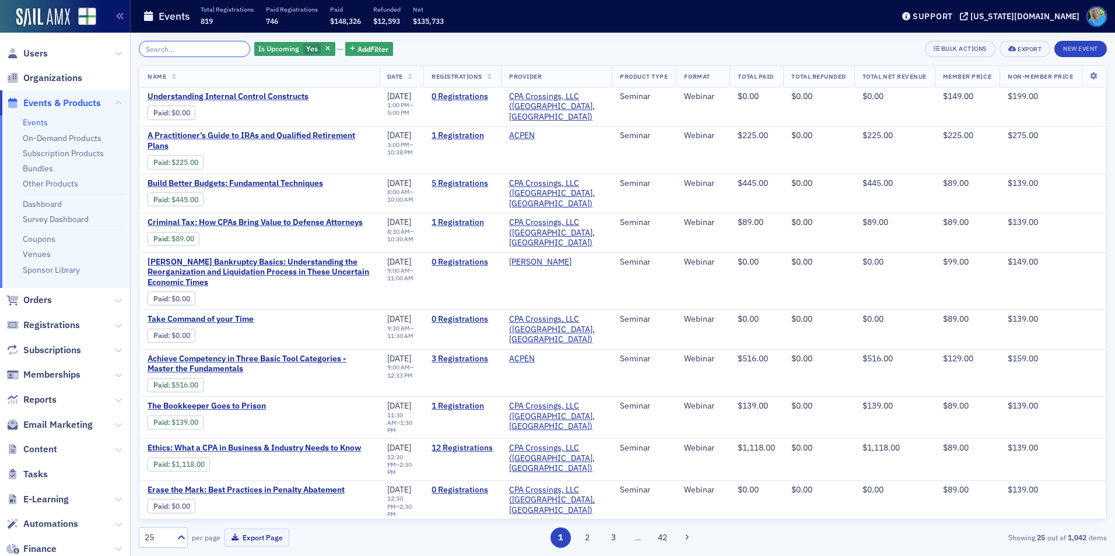
click at [187, 55] on input "search" at bounding box center [194, 49] width 111 height 16
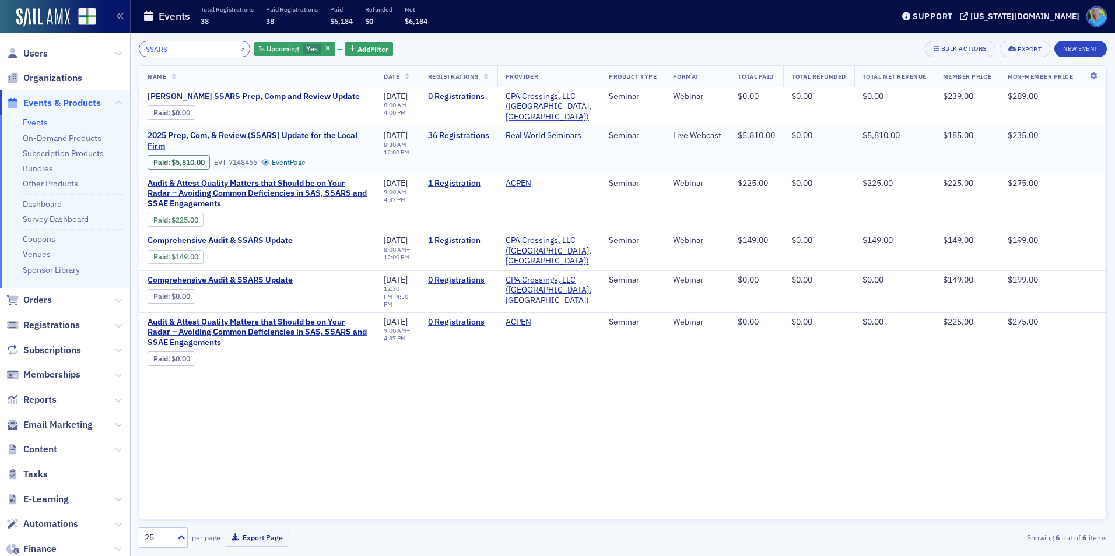
type input "SSARS"
click at [215, 133] on span "2025 Prep, Com, & Review (SSARS) Update for the Local Firm" at bounding box center [258, 141] width 220 height 20
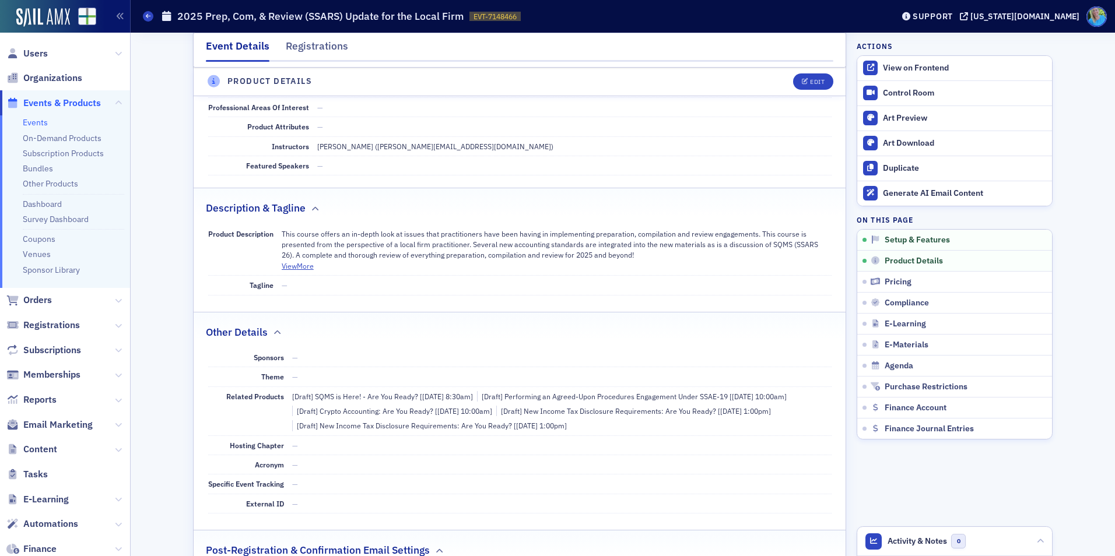
scroll to position [408, 0]
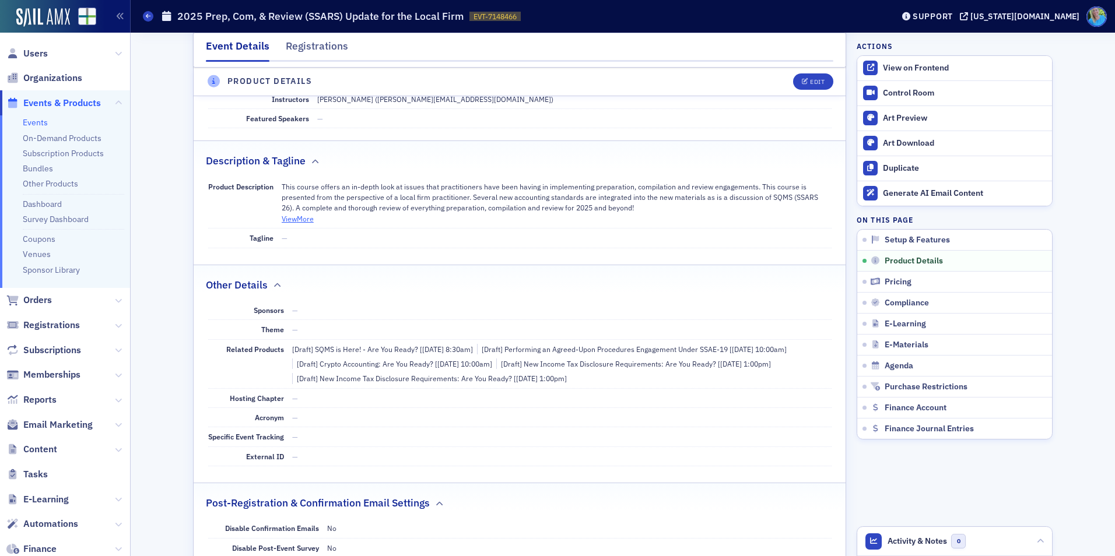
click at [301, 220] on button "View More" at bounding box center [298, 218] width 32 height 10
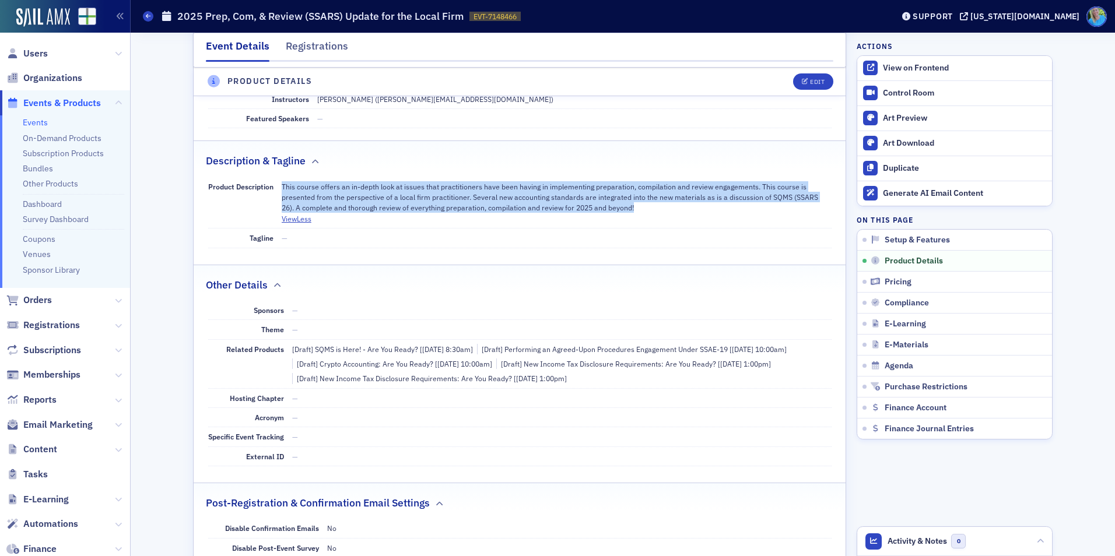
drag, startPoint x: 622, startPoint y: 206, endPoint x: 279, endPoint y: 185, distance: 344.1
click at [282, 185] on p "This course offers an in-depth look at issues that practitioners have been havi…" at bounding box center [557, 197] width 550 height 32
copy p "This course offers an in-depth look at issues that practitioners have been havi…"
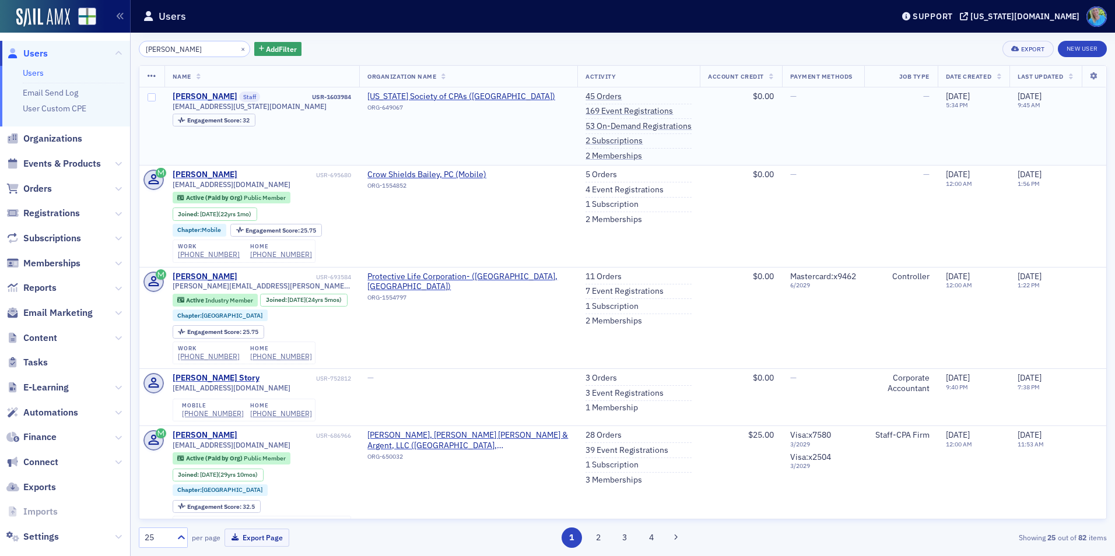
type input "kristi gates"
click at [212, 96] on div "[PERSON_NAME]" at bounding box center [205, 97] width 65 height 10
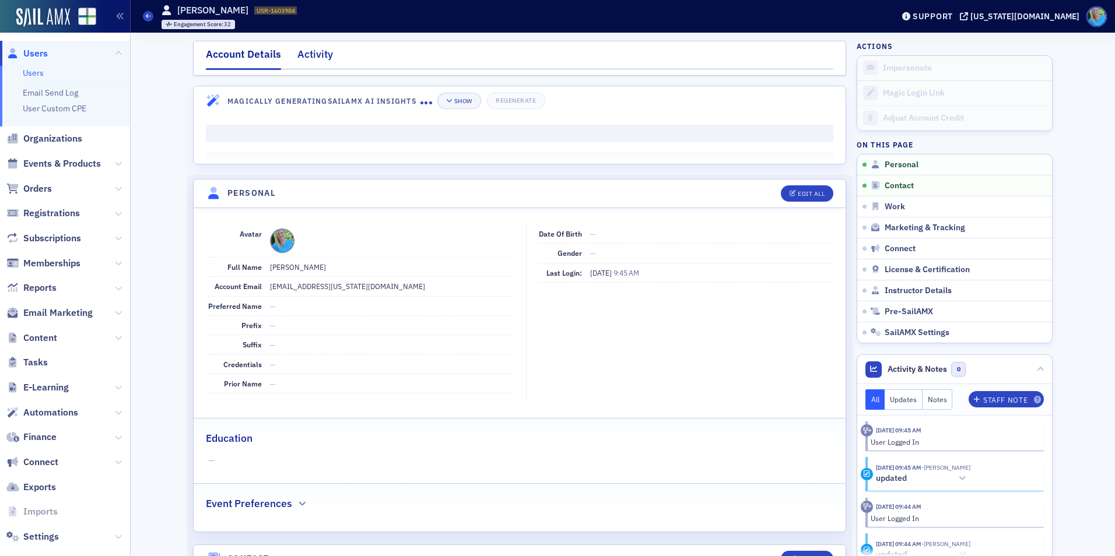
click at [317, 62] on div "Activity" at bounding box center [315, 58] width 36 height 22
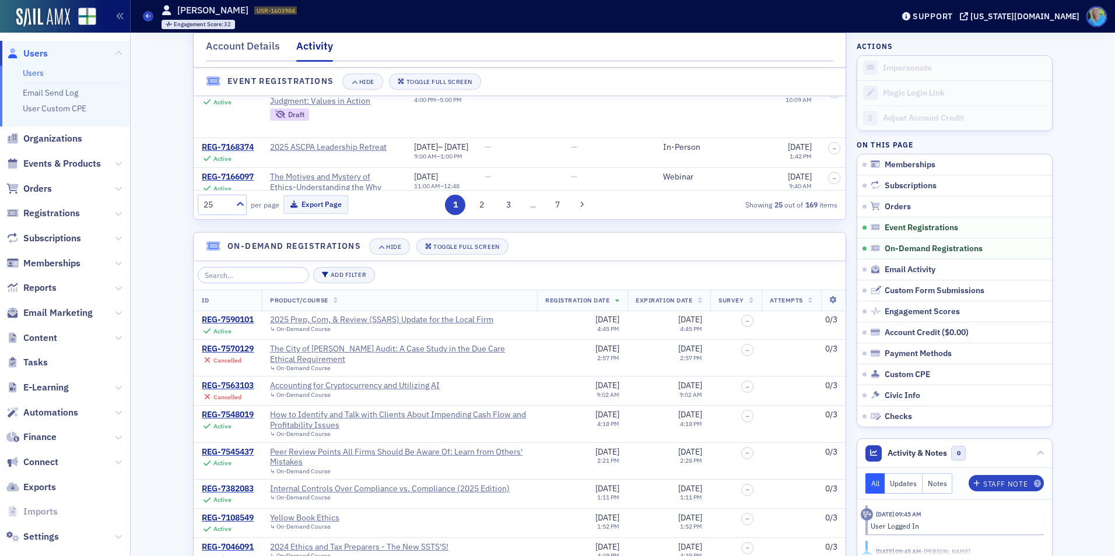
scroll to position [1050, 0]
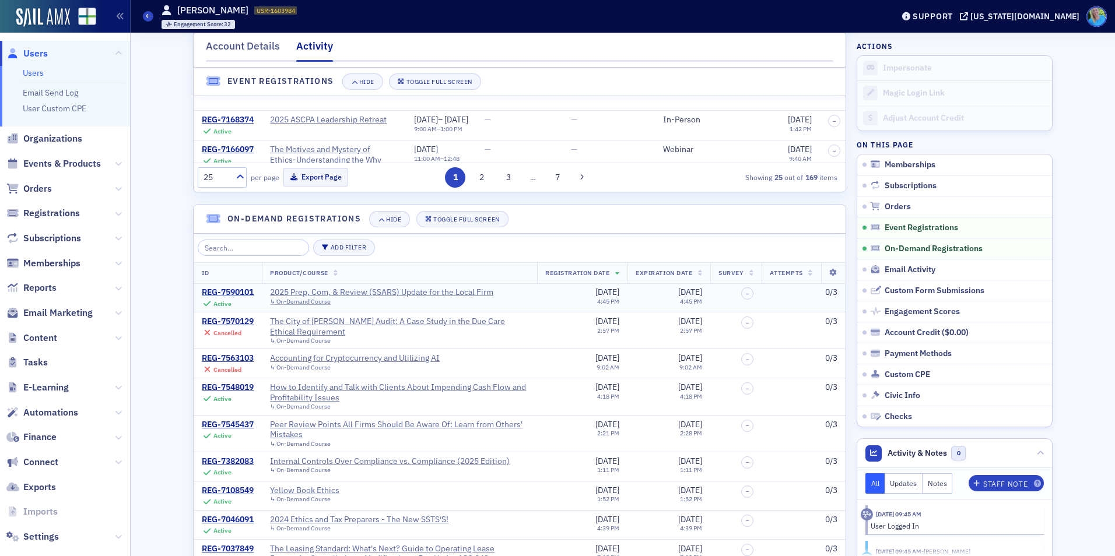
click at [226, 298] on div "REG-7590101" at bounding box center [228, 293] width 52 height 10
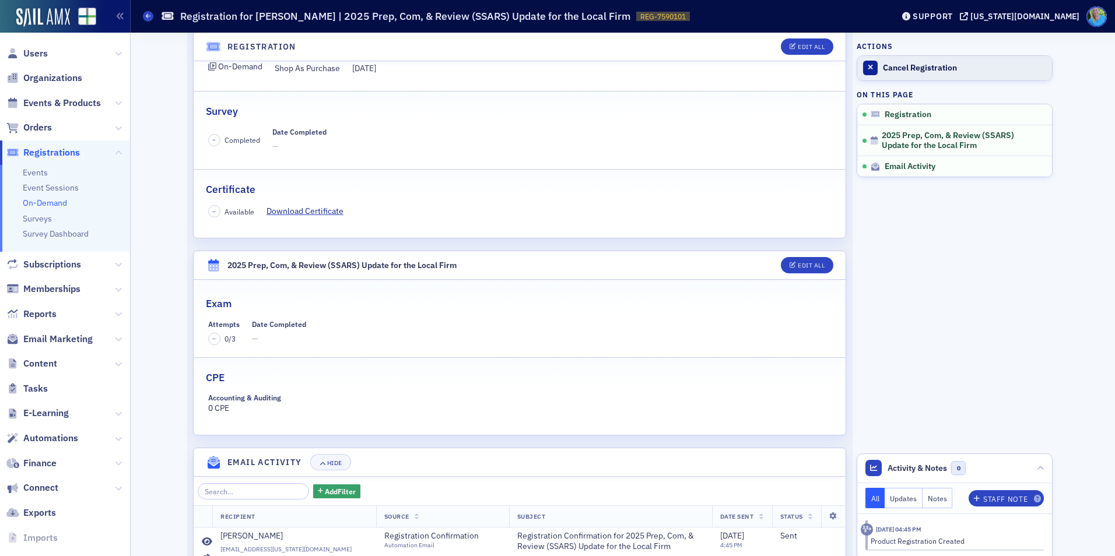
scroll to position [226, 0]
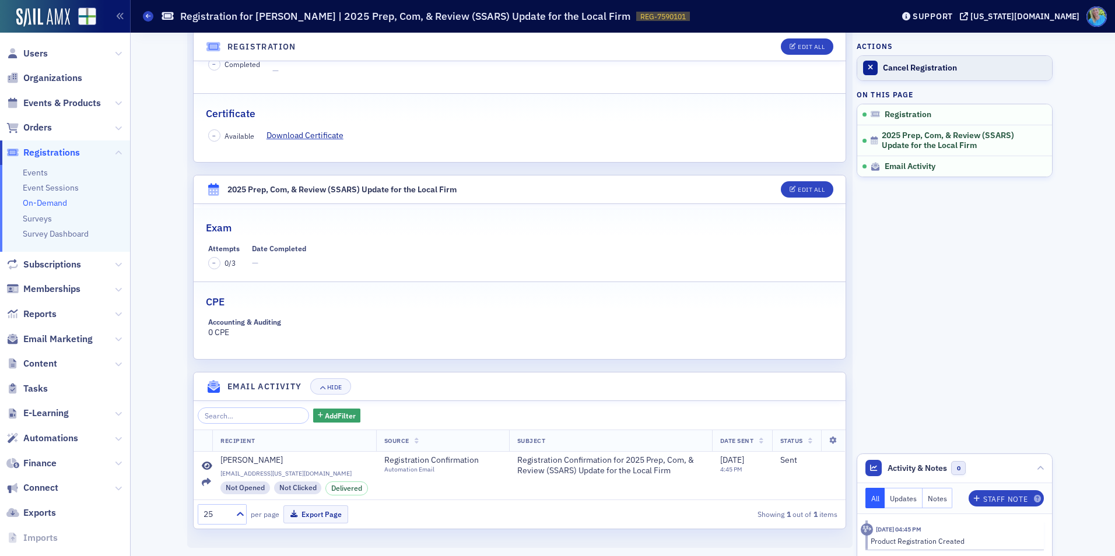
click at [915, 68] on div "Cancel Registration" at bounding box center [964, 68] width 163 height 10
click at [41, 127] on span "Orders" at bounding box center [37, 127] width 29 height 13
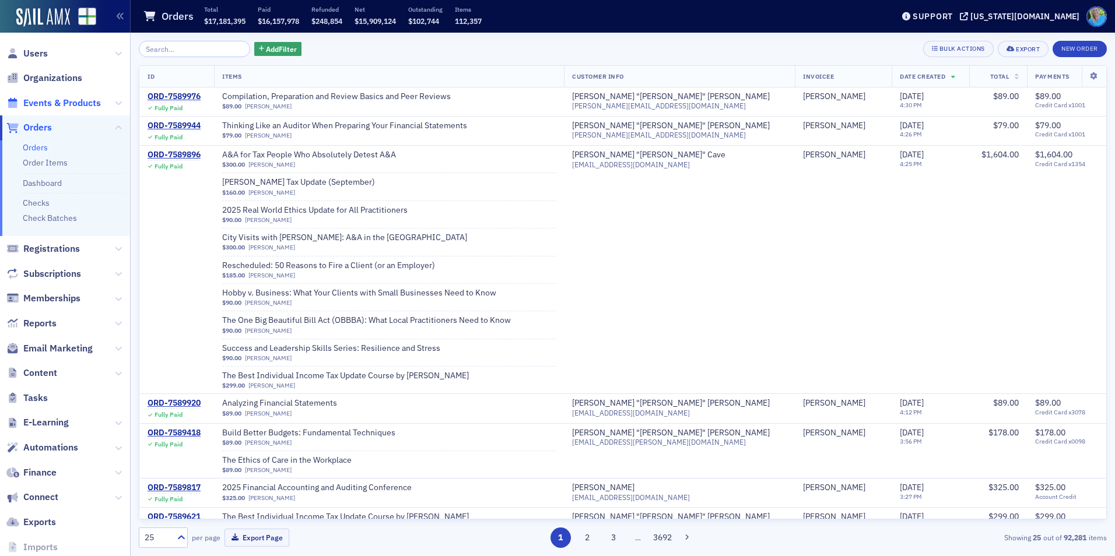
click at [66, 106] on span "Events & Products" at bounding box center [62, 103] width 78 height 13
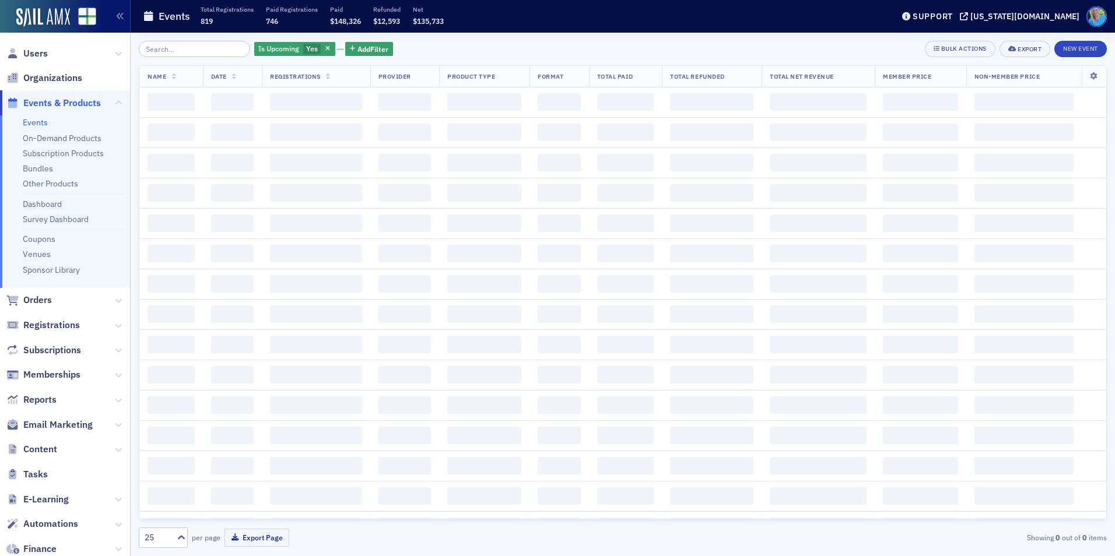
click at [175, 51] on input "search" at bounding box center [194, 49] width 111 height 16
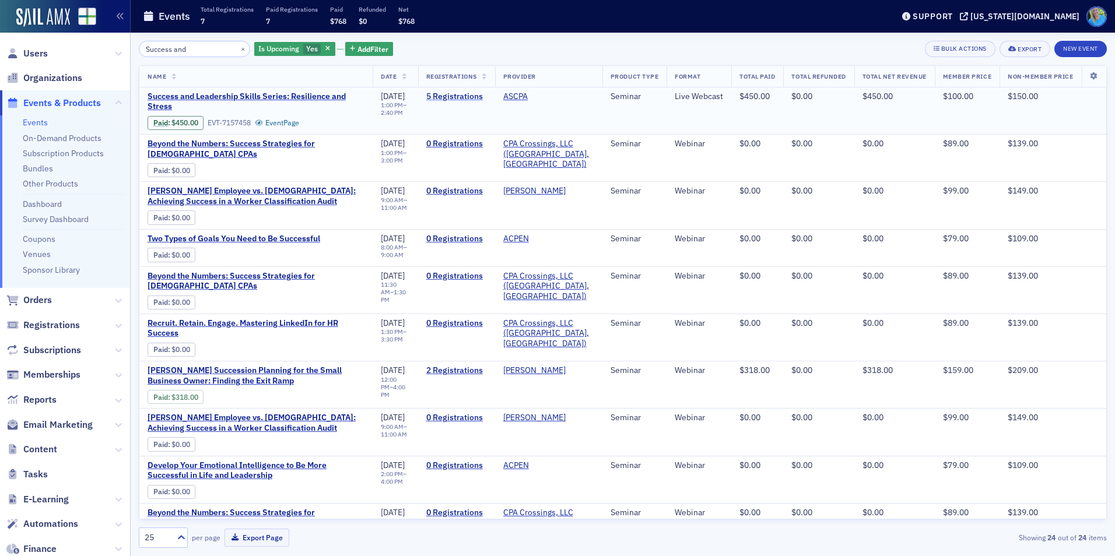
type input "Success and"
click at [440, 96] on link "5 Registrations" at bounding box center [456, 97] width 61 height 10
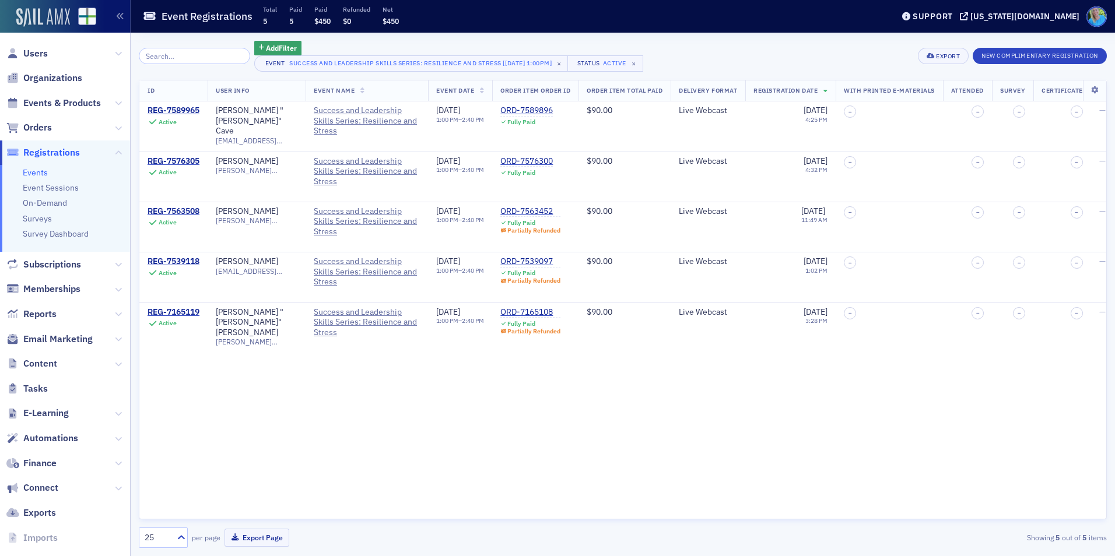
click at [41, 25] on img at bounding box center [43, 17] width 54 height 19
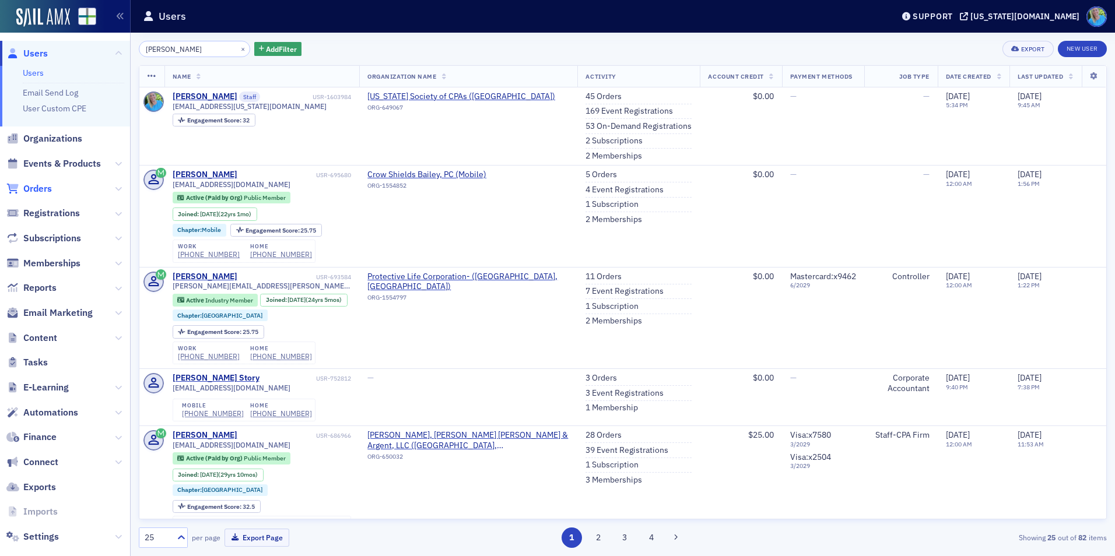
click at [47, 188] on span "Orders" at bounding box center [37, 189] width 29 height 13
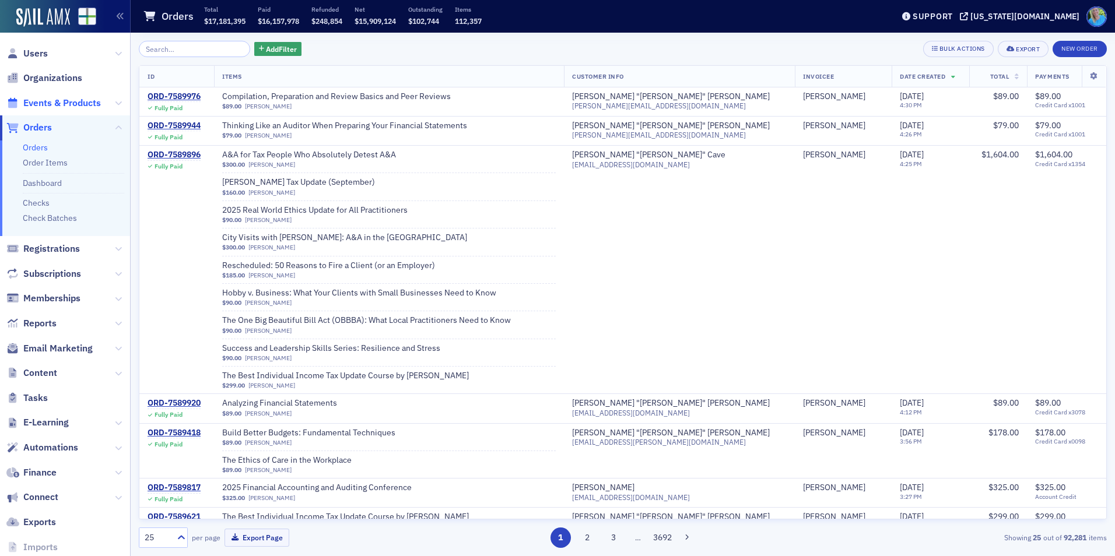
click at [68, 99] on span "Events & Products" at bounding box center [62, 103] width 78 height 13
click at [215, 50] on input "search" at bounding box center [194, 49] width 111 height 16
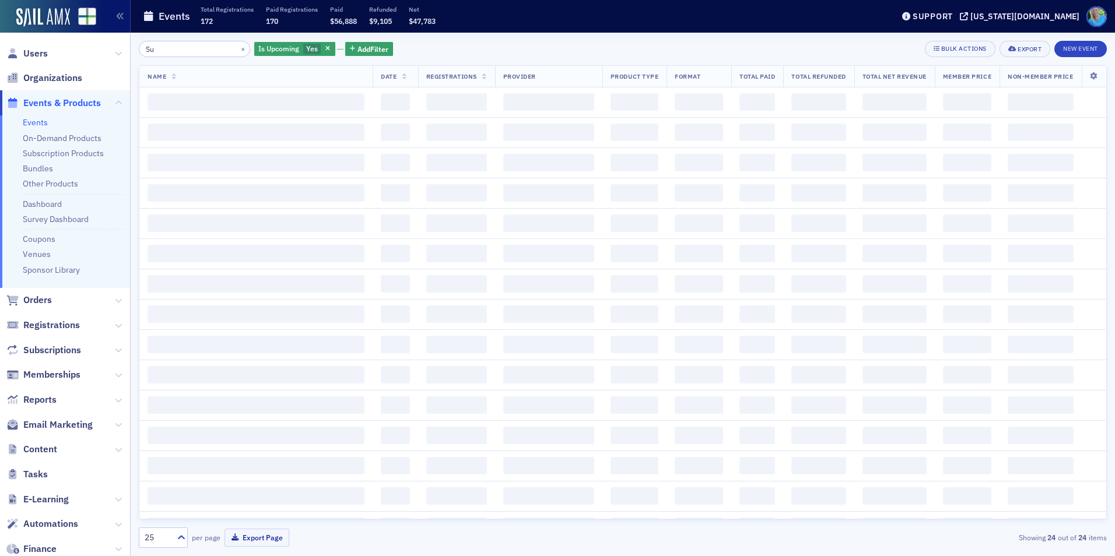
type input "S"
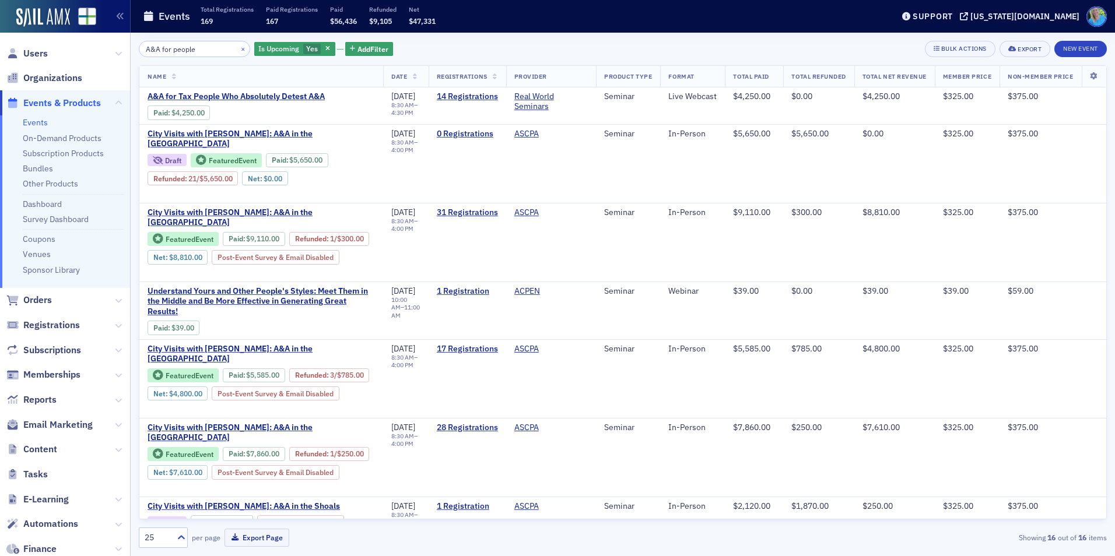
type input "A&A for people"
click at [238, 49] on button "×" at bounding box center [243, 48] width 10 height 10
